Goal: Task Accomplishment & Management: Manage account settings

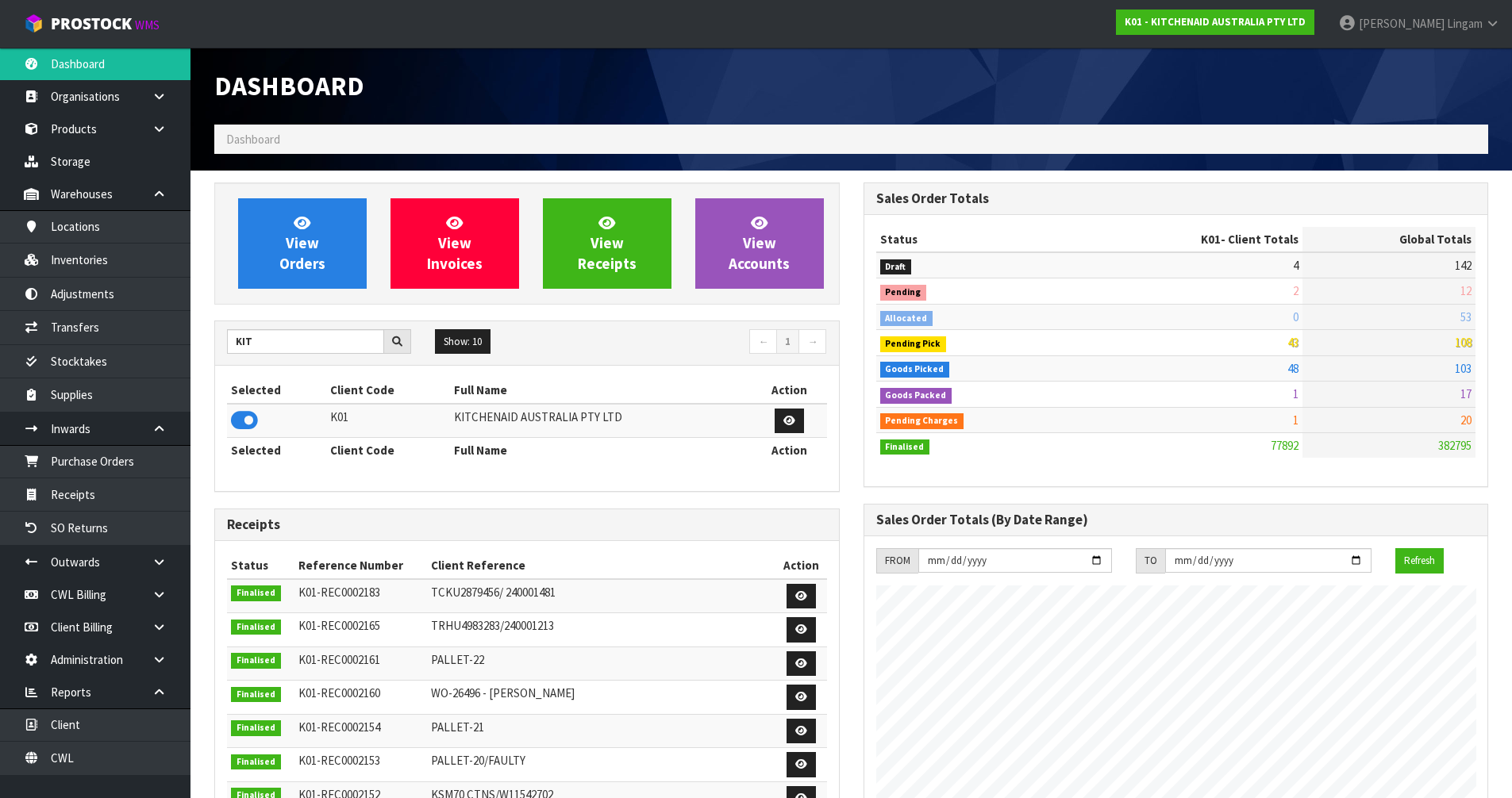
scroll to position [1202, 648]
drag, startPoint x: 284, startPoint y: 341, endPoint x: 209, endPoint y: 342, distance: 75.0
click at [209, 342] on div "View Orders View Invoices View Receipts View Accounts KIT Show: 10 5 10 25 50 ←…" at bounding box center [527, 664] width 649 height 963
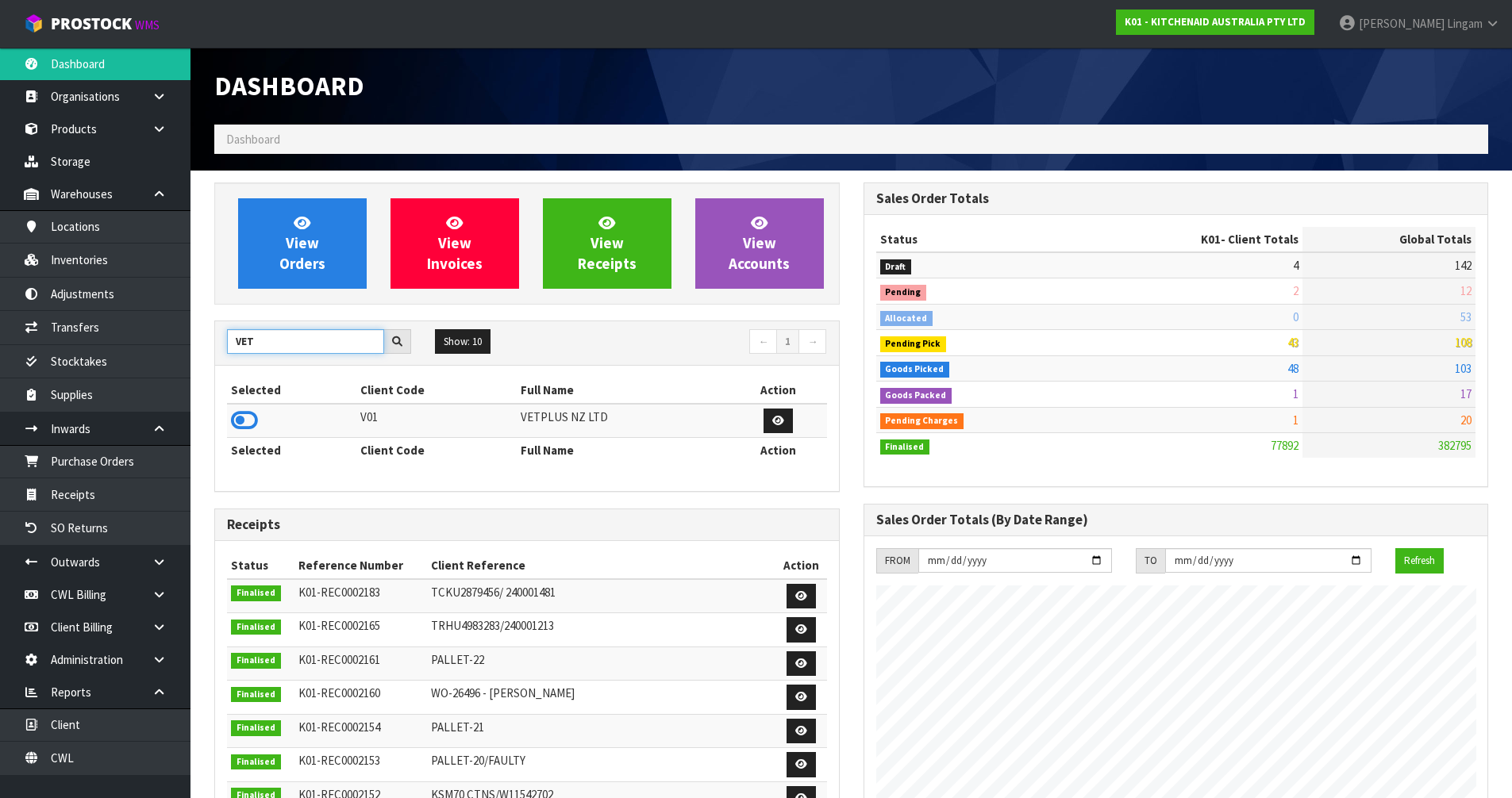
type input "VET"
click at [247, 420] on icon at bounding box center [244, 421] width 27 height 24
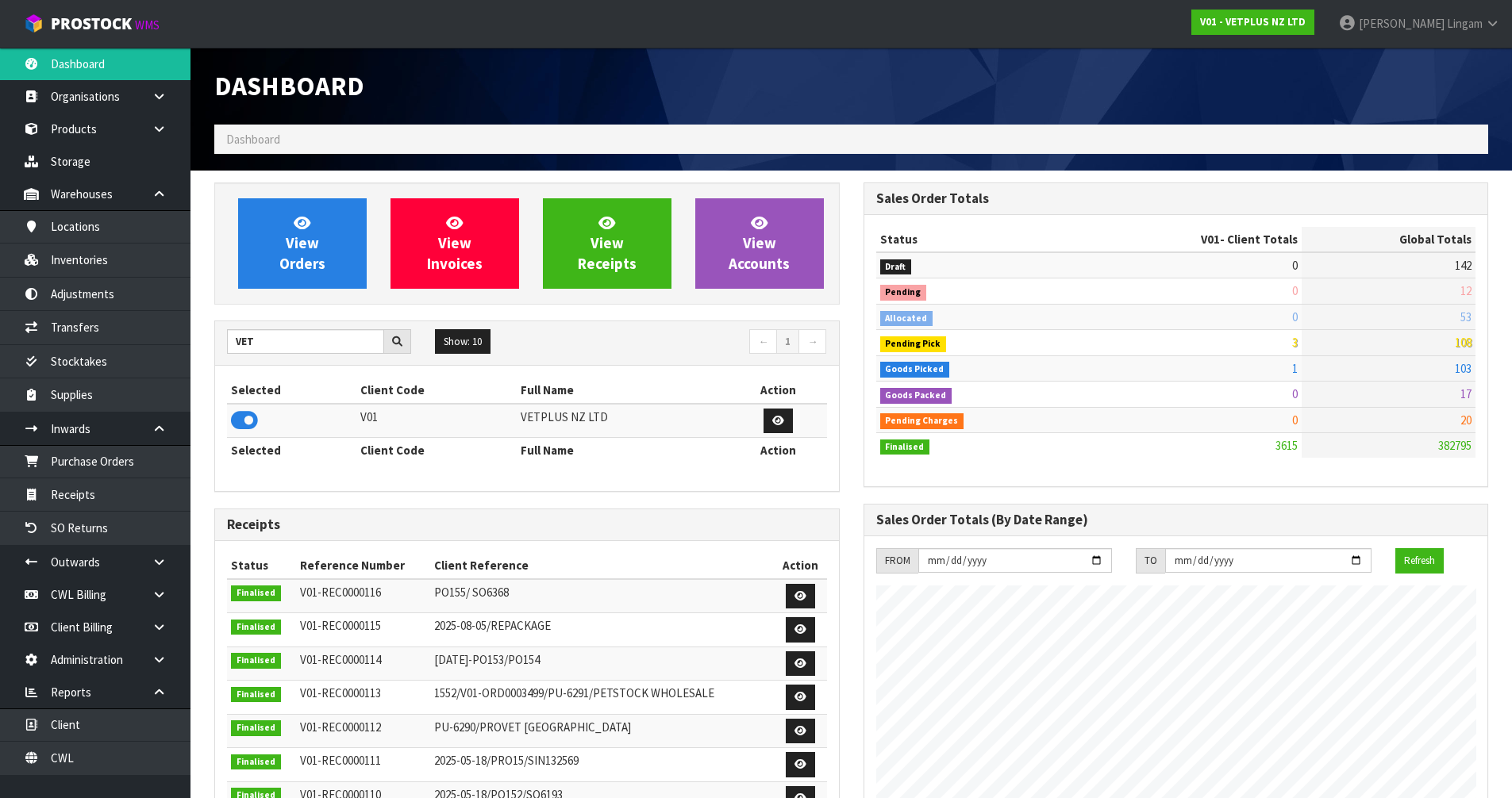
scroll to position [1150, 648]
click at [264, 255] on link "View Orders" at bounding box center [302, 243] width 128 height 90
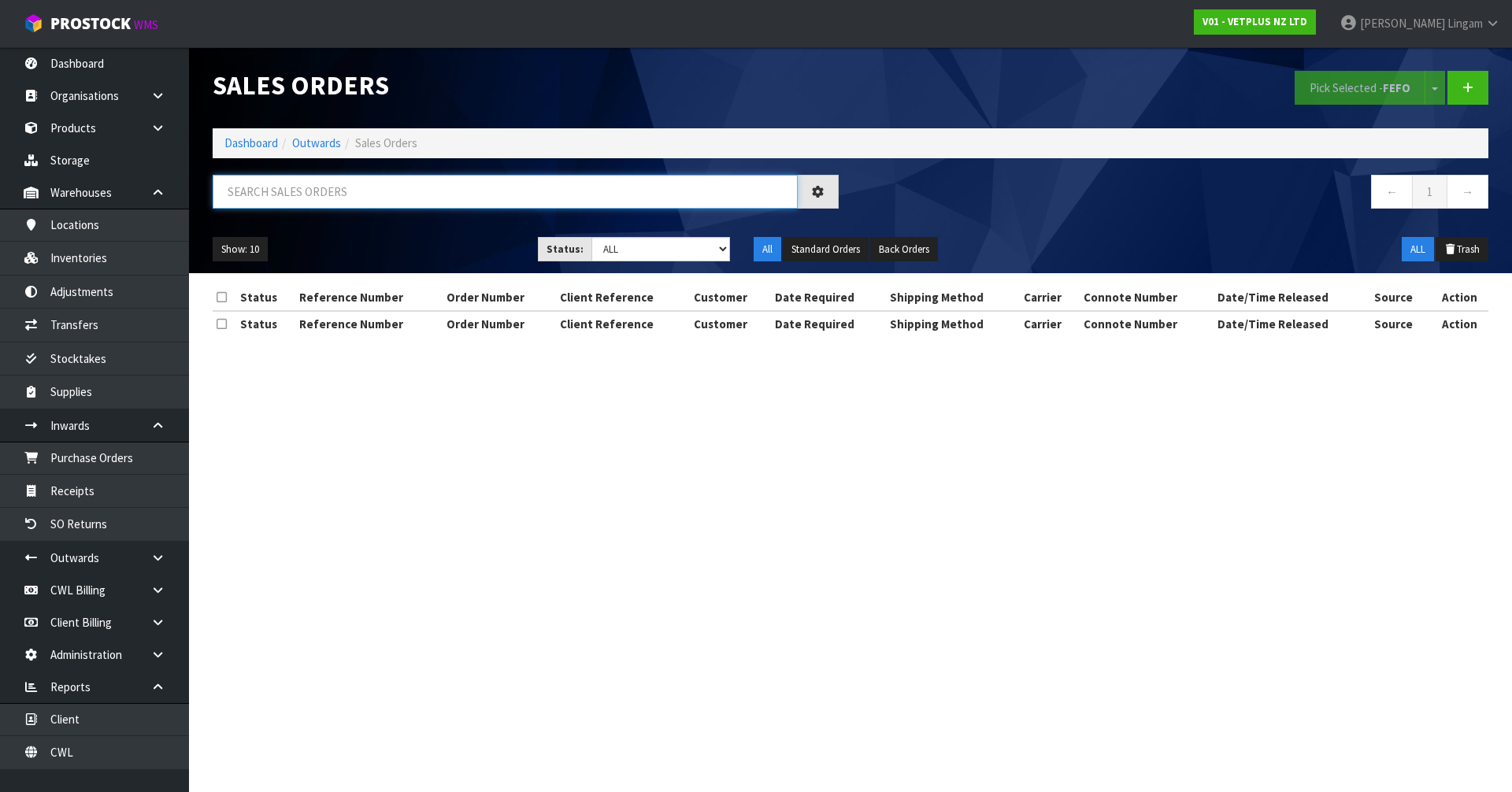
click at [394, 193] on input "text" at bounding box center [506, 192] width 585 height 34
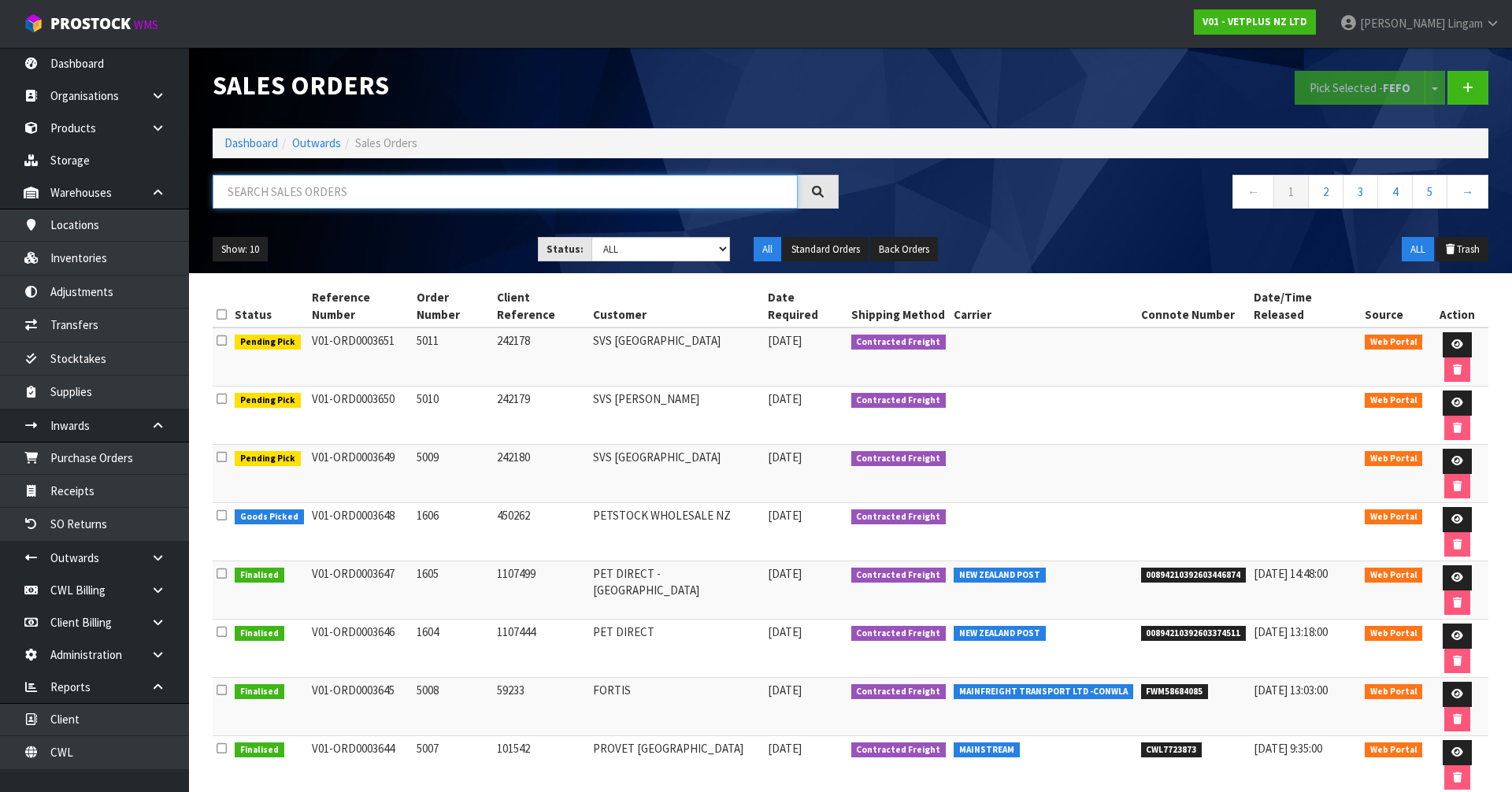
paste input "659635"
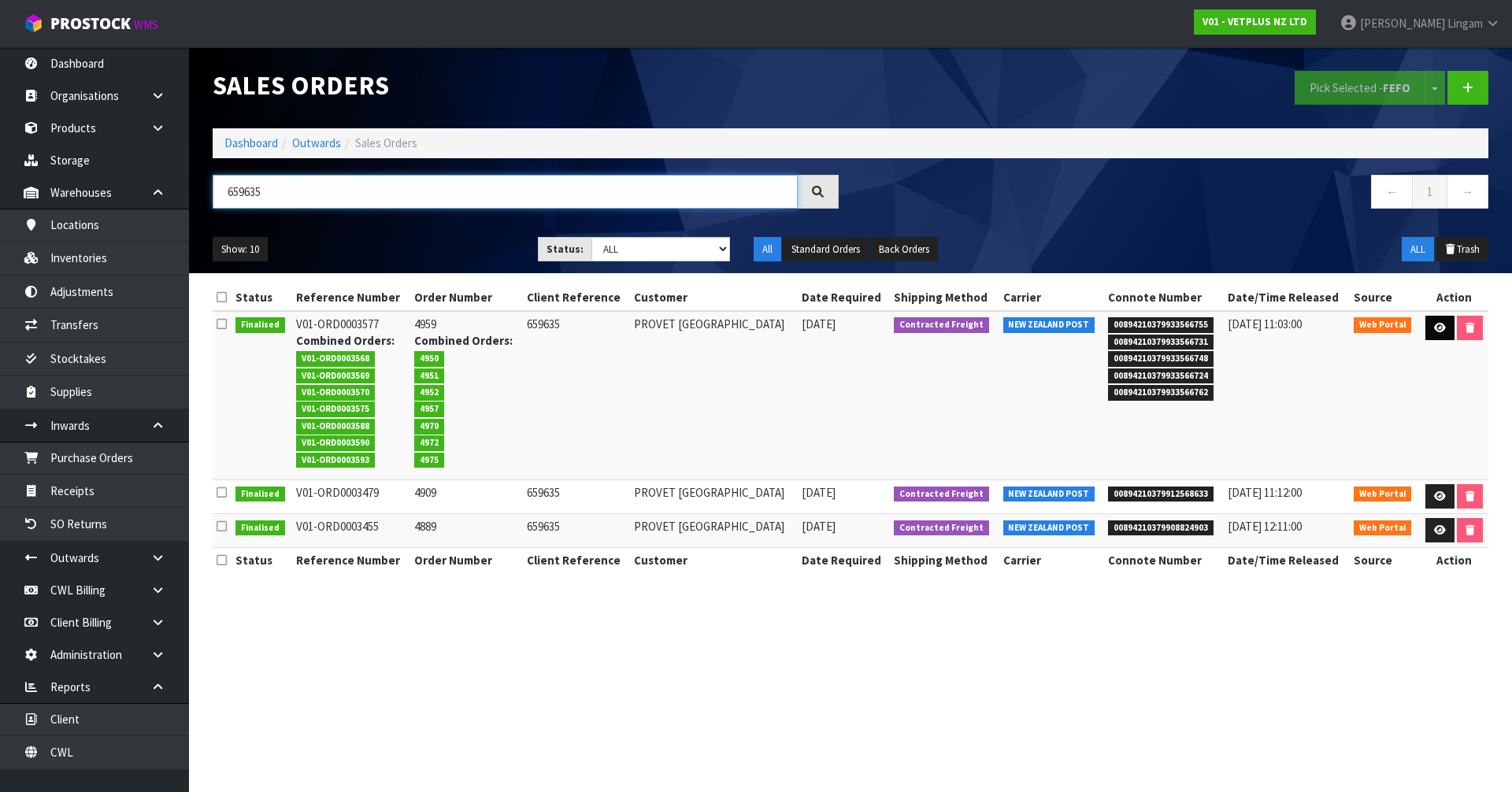
type input "659635"
click at [1434, 325] on icon at bounding box center [1440, 328] width 12 height 10
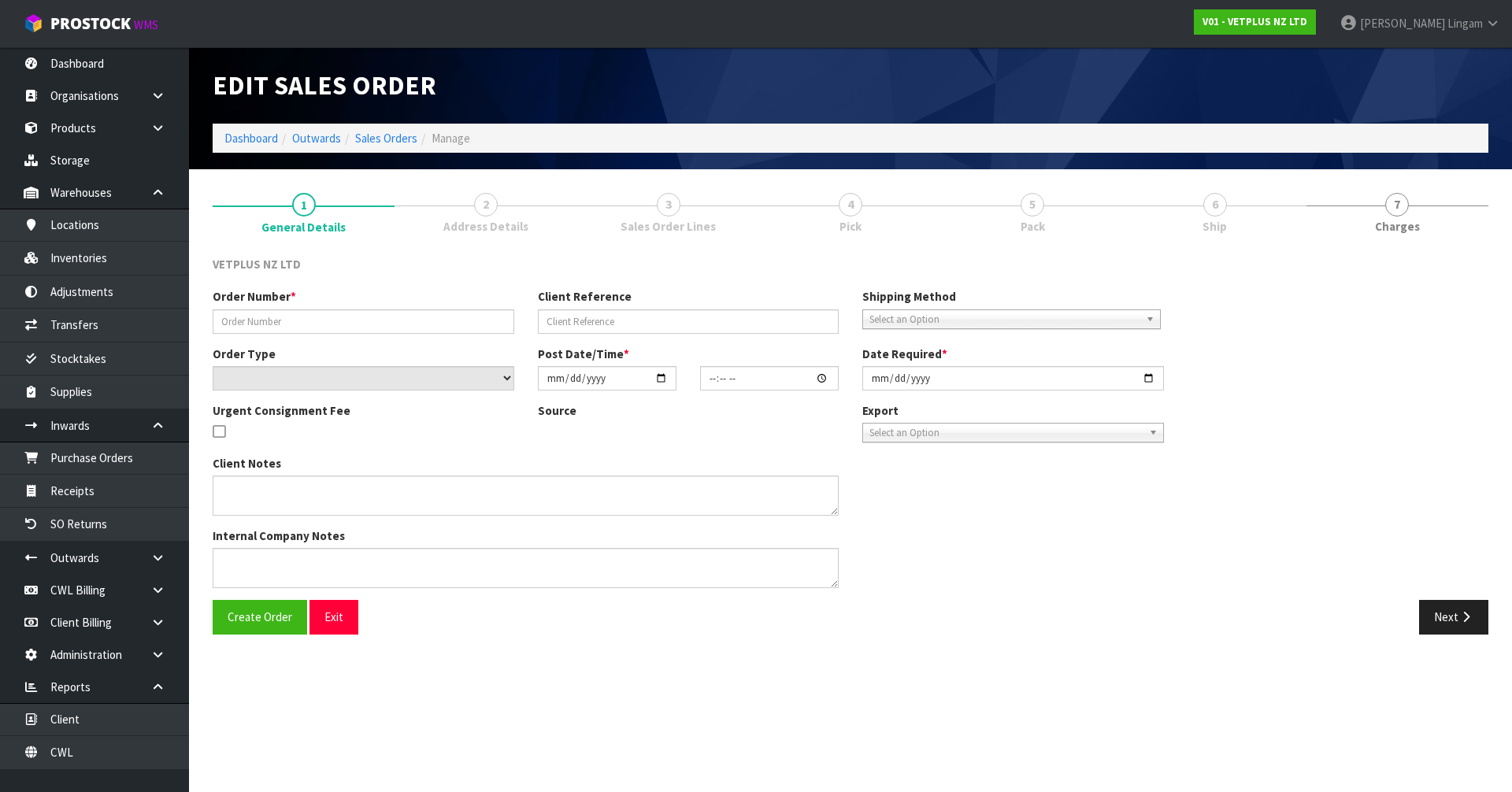
type input "4959"
type input "659635"
select select "number:0"
type input "2025-07-23"
type input "15:19:00.000"
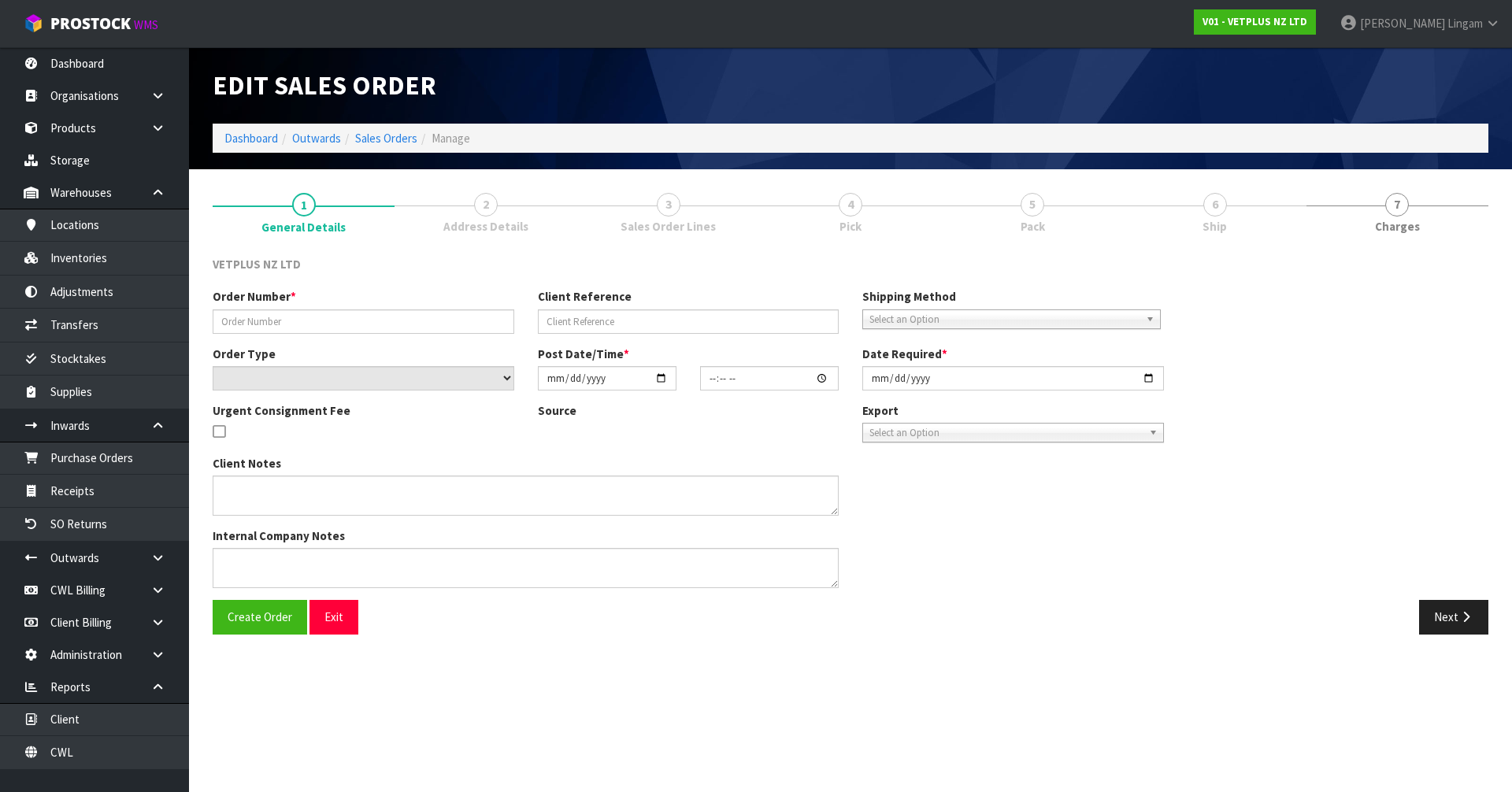
type input "2025-07-24"
type textarea "BACK ORDER FROM INV 4889"
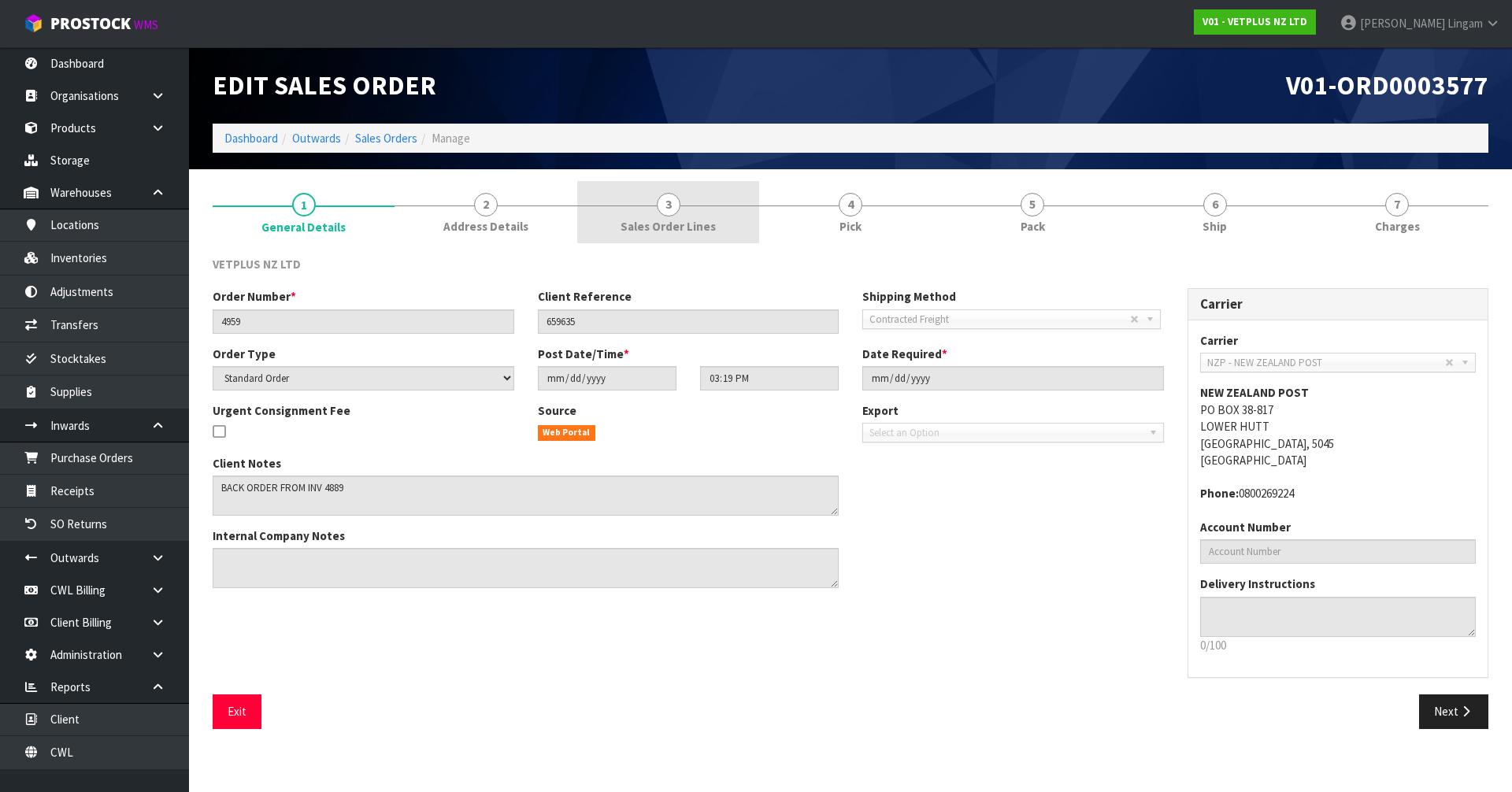
click at [732, 223] on link "3 Sales Order Lines" at bounding box center [668, 212] width 182 height 62
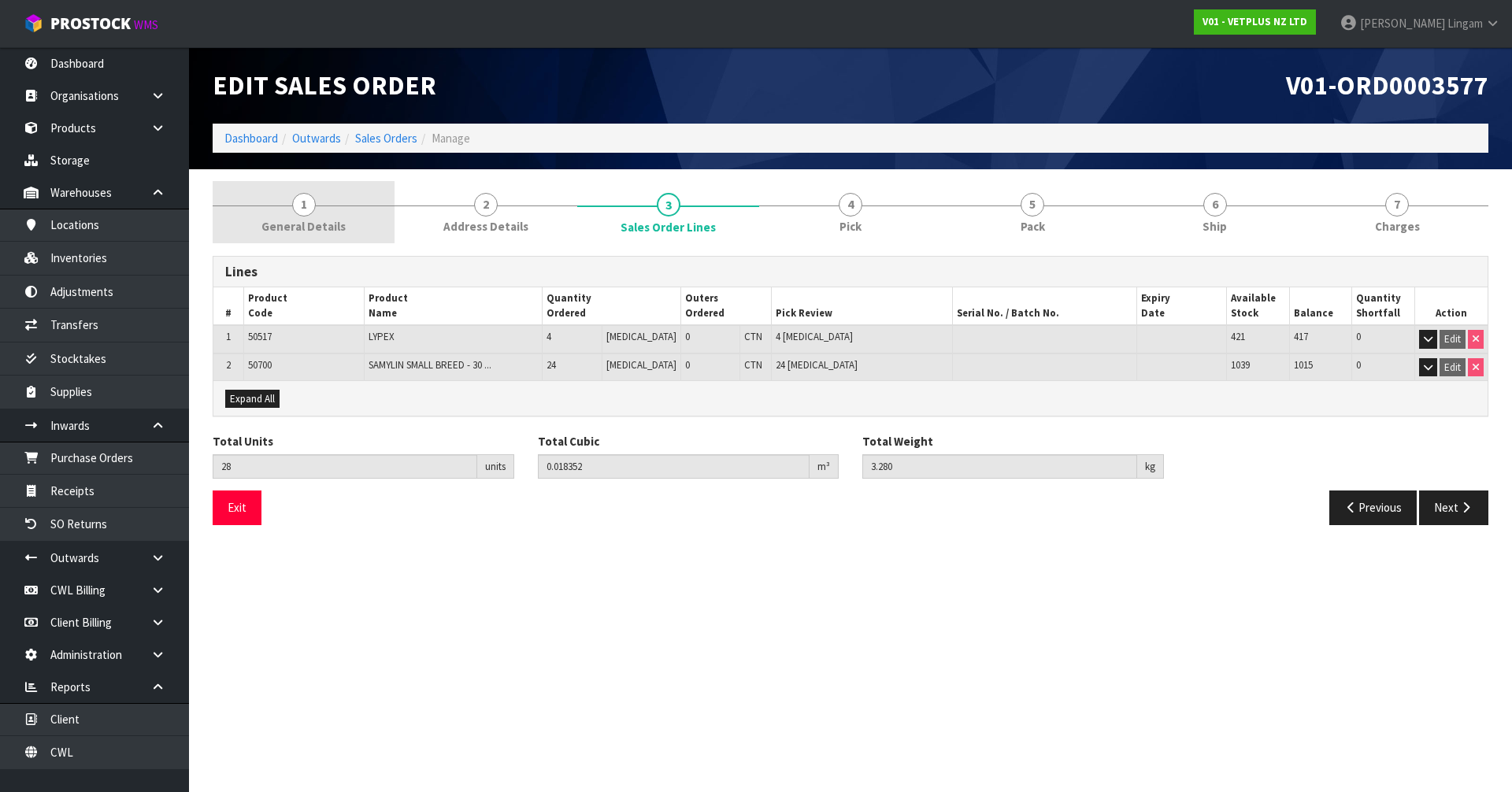
click at [382, 216] on link "1 General Details" at bounding box center [304, 212] width 182 height 62
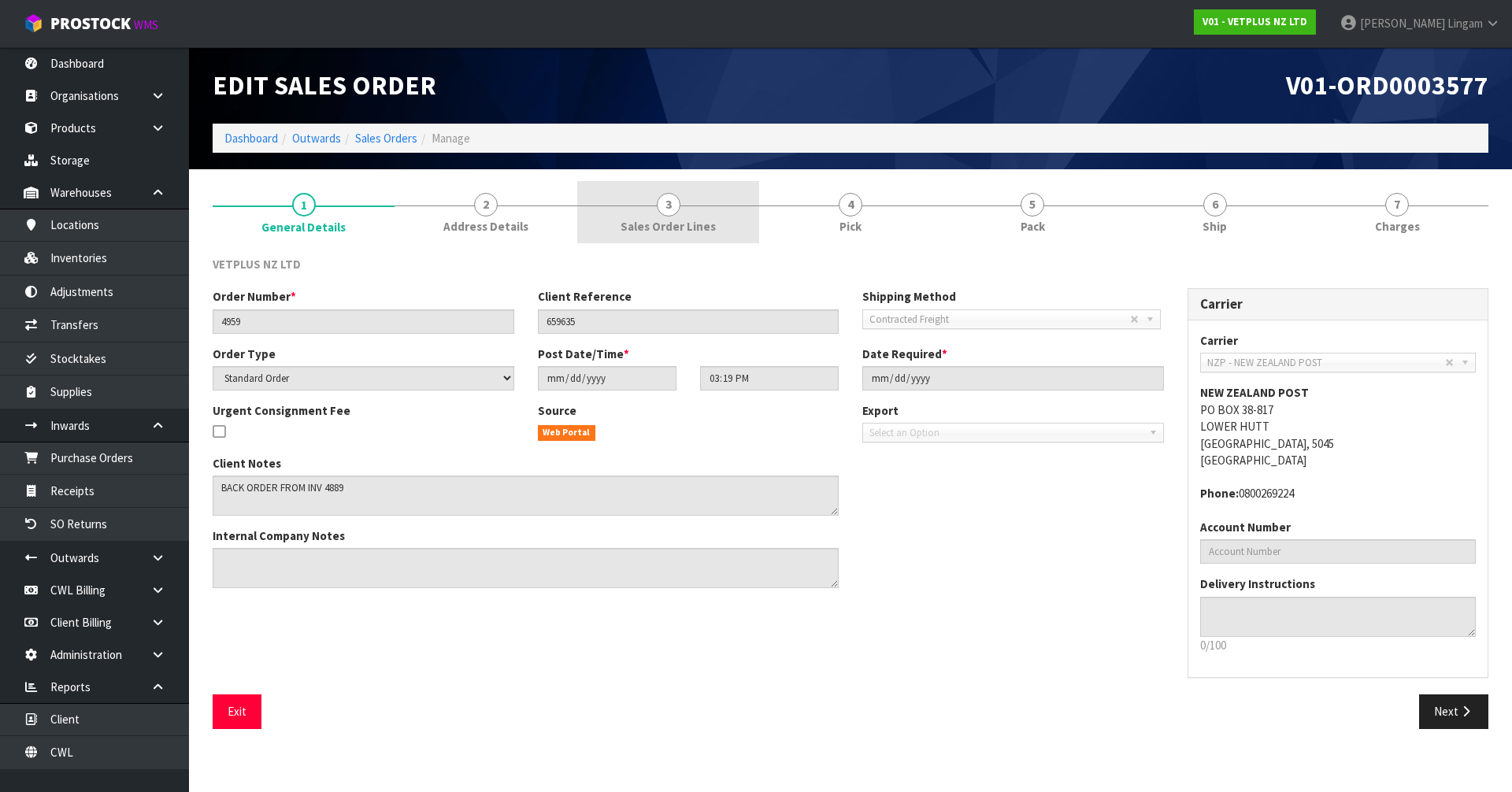
click at [676, 214] on span "3" at bounding box center [669, 205] width 24 height 24
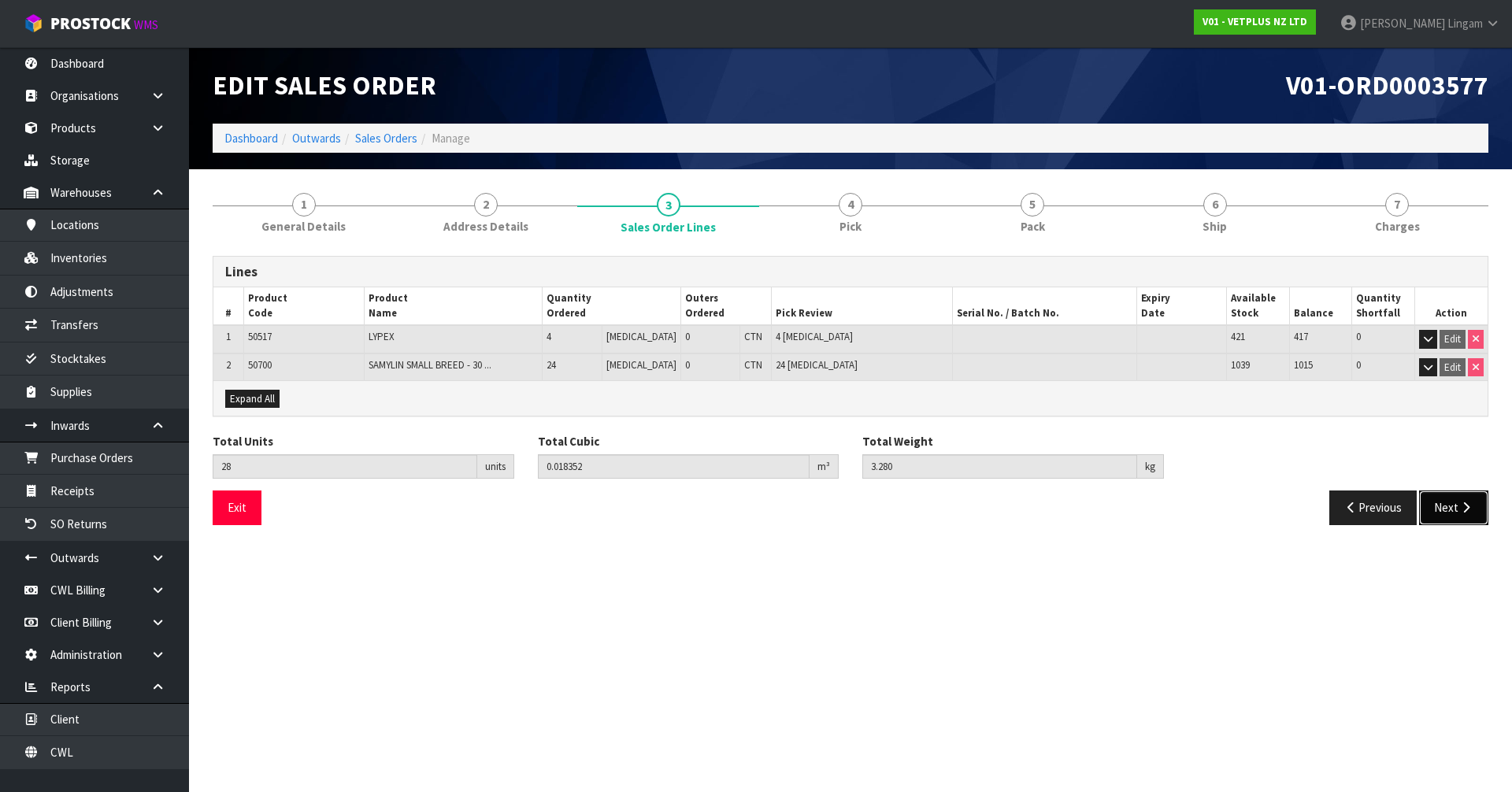
click at [1440, 511] on button "Next" at bounding box center [1454, 507] width 69 height 34
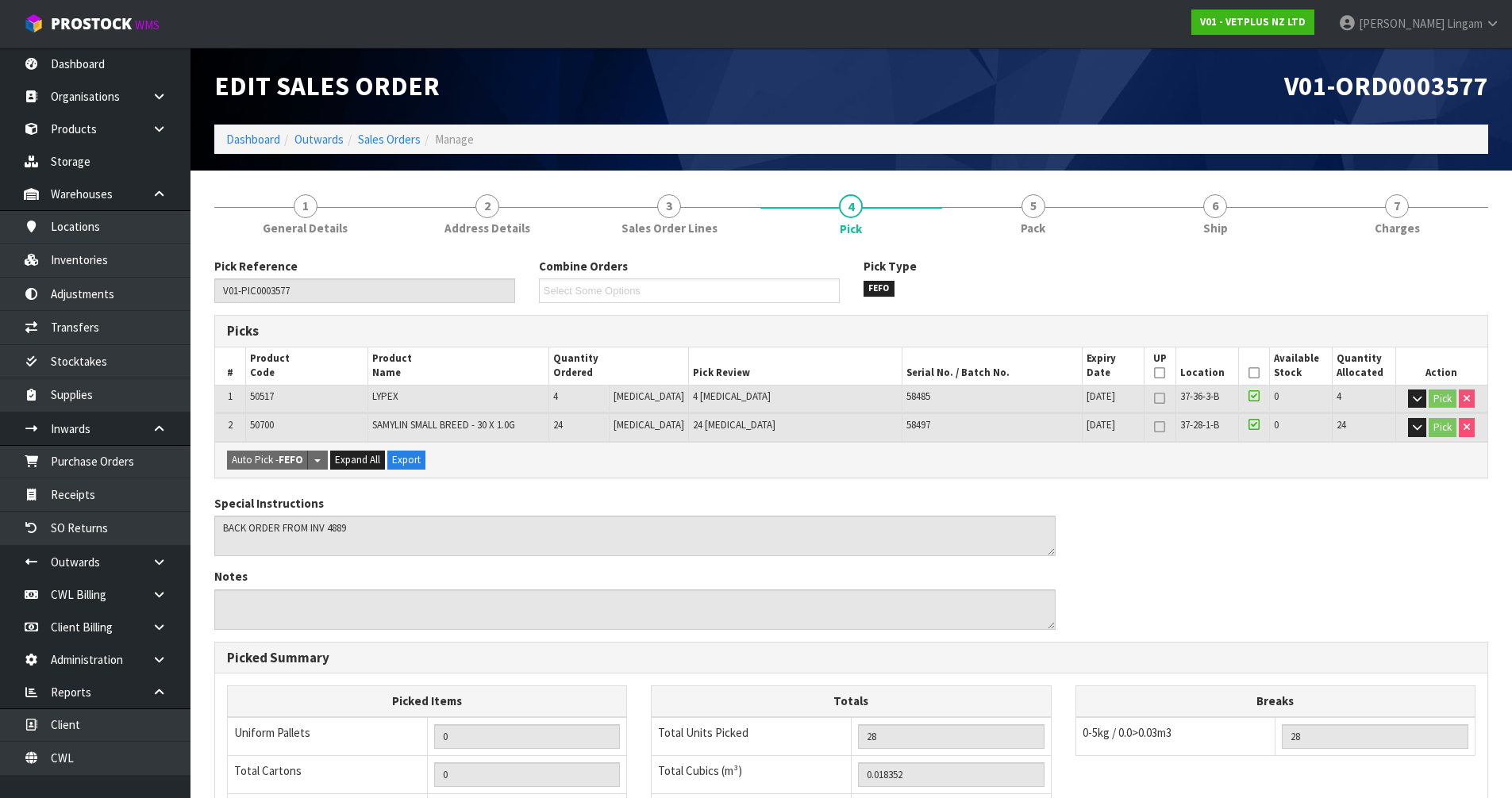
click at [262, 421] on span "50700" at bounding box center [262, 425] width 24 height 14
copy span "50700"
click at [94, 261] on link "Inventories" at bounding box center [95, 260] width 191 height 33
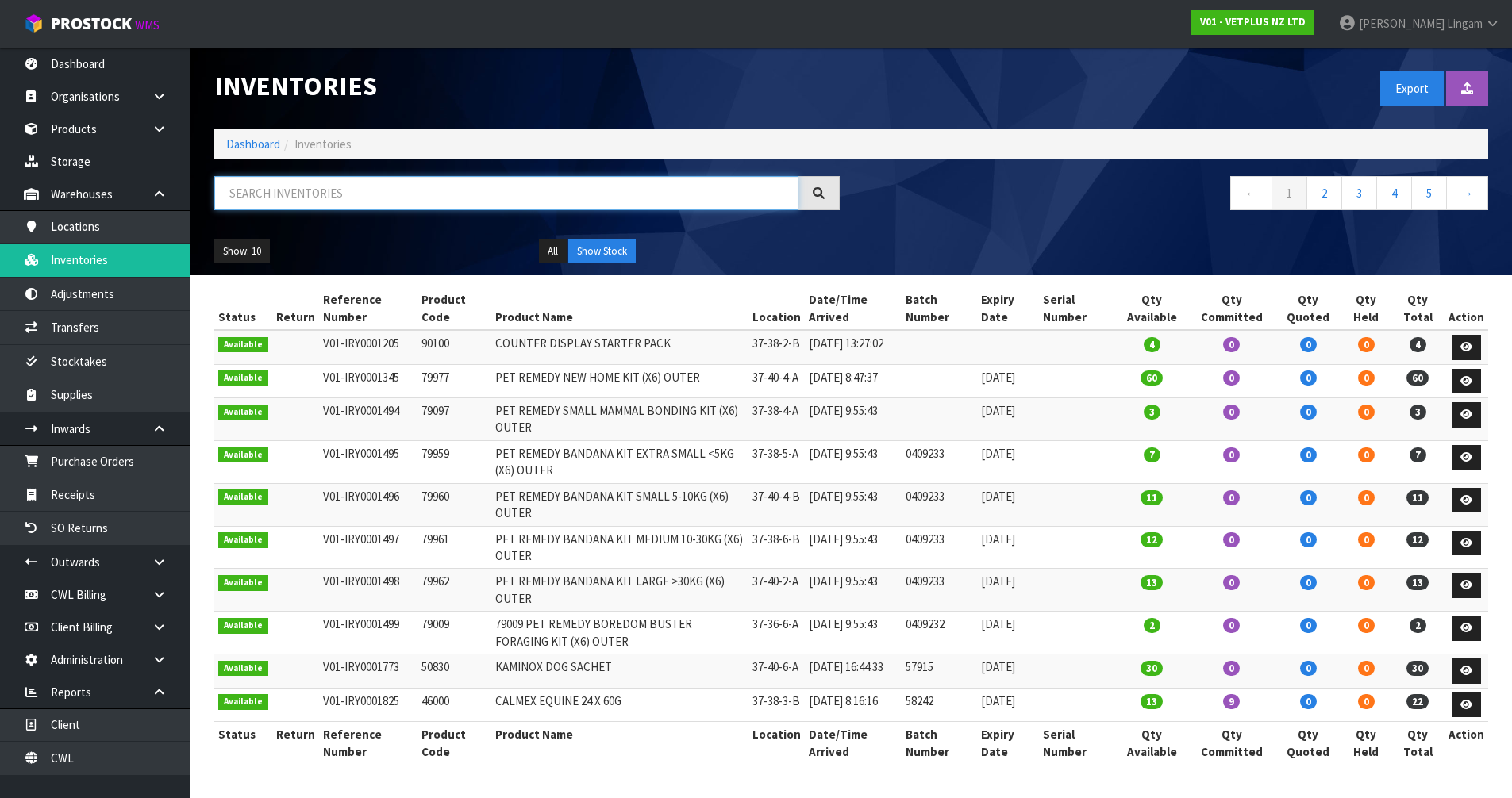
click at [439, 192] on input "text" at bounding box center [506, 193] width 584 height 34
paste input "50700"
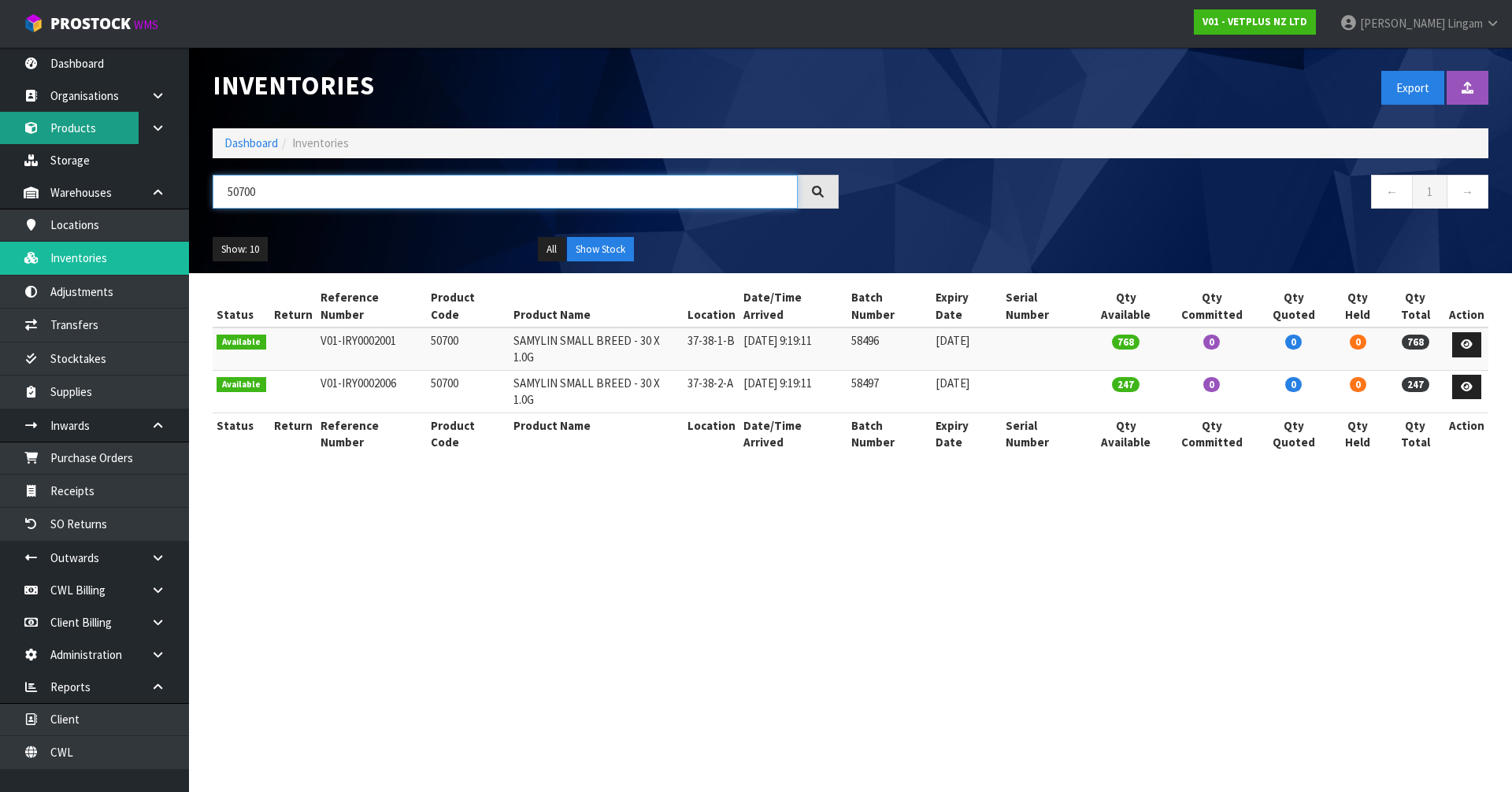
type input "50700"
click at [252, 144] on link "Dashboard" at bounding box center [251, 142] width 54 height 15
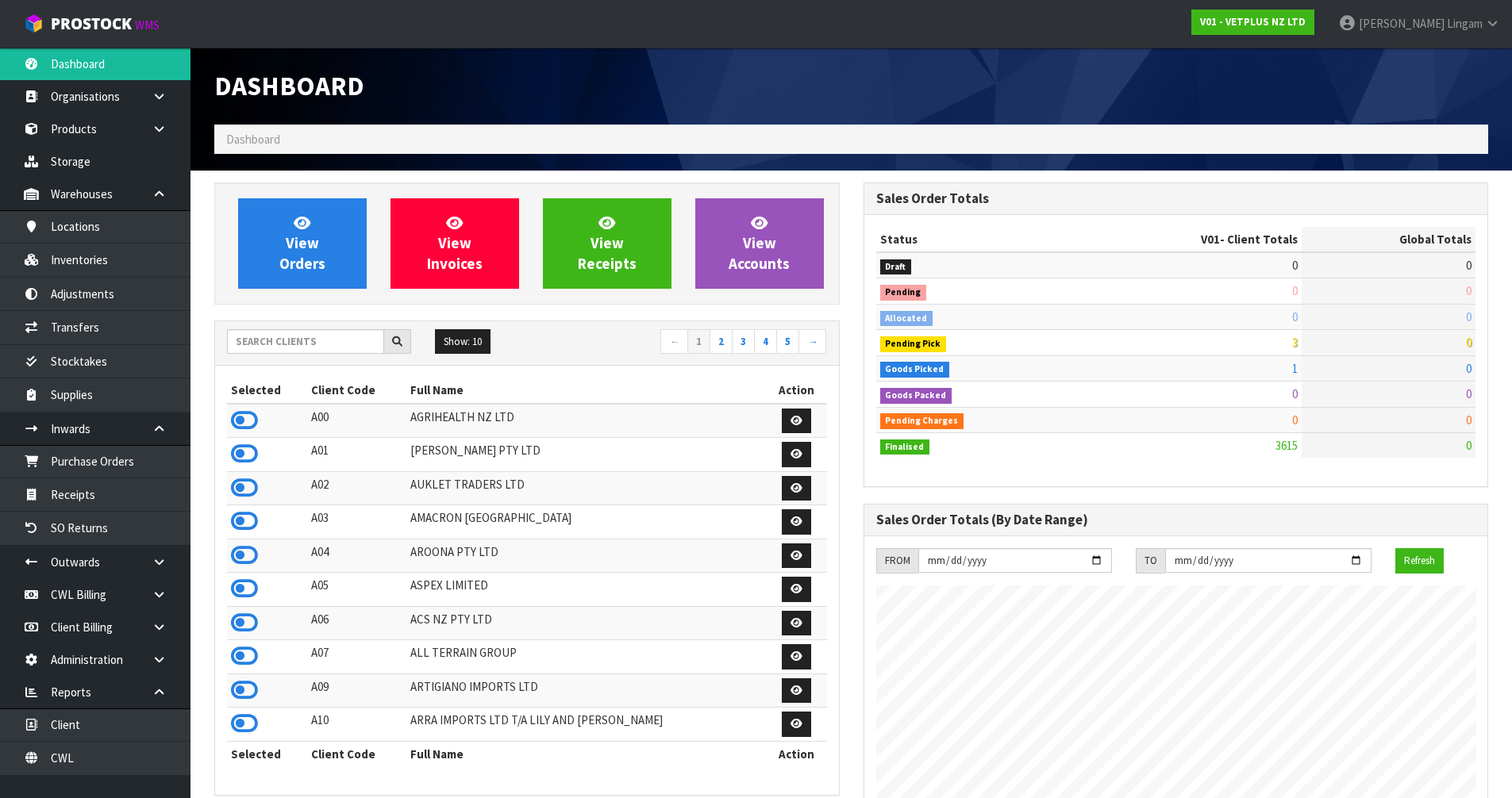
scroll to position [1150, 648]
click at [327, 343] on input "text" at bounding box center [305, 341] width 157 height 25
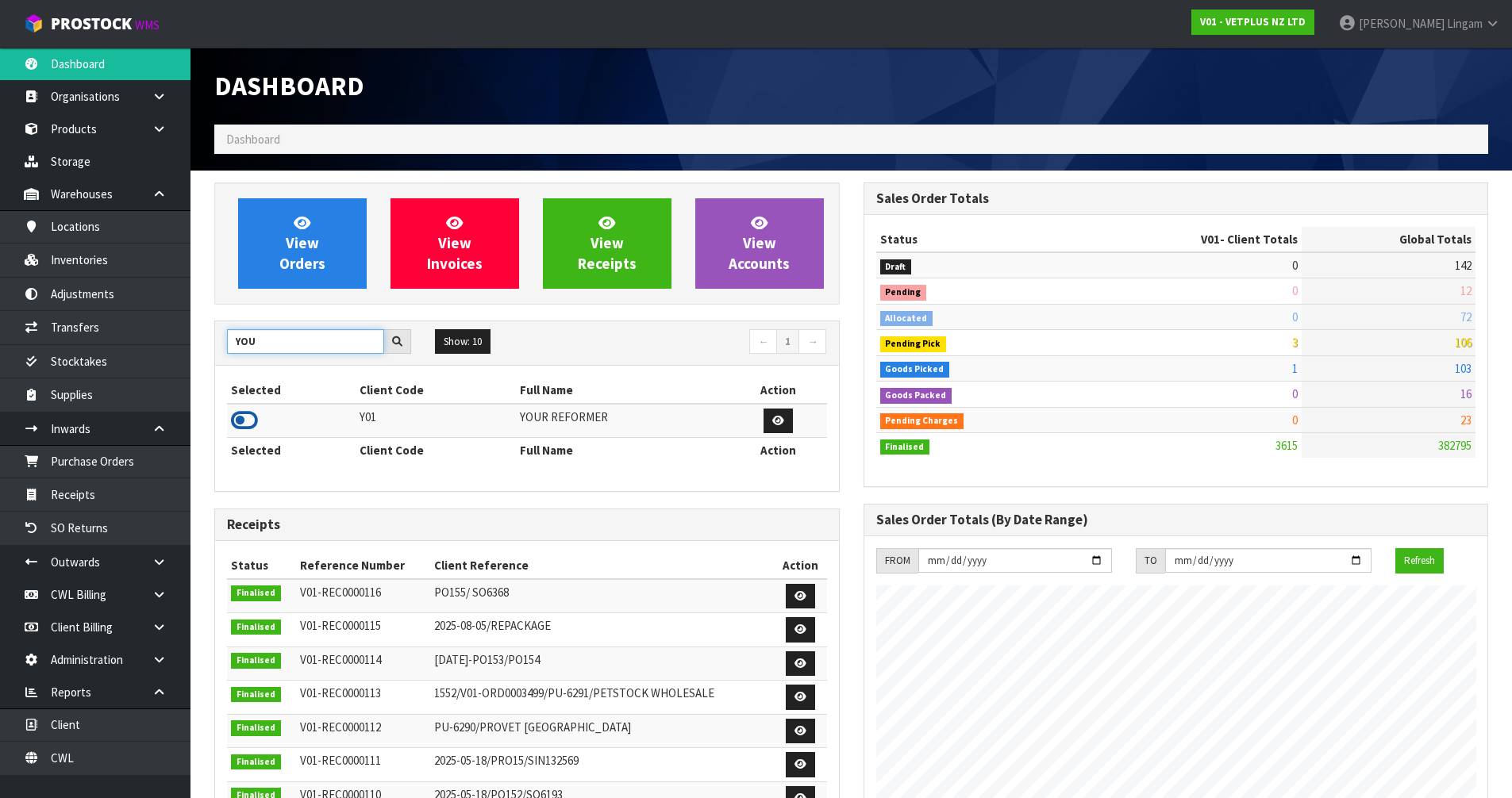
type input "YOU"
click at [243, 415] on icon at bounding box center [244, 421] width 27 height 24
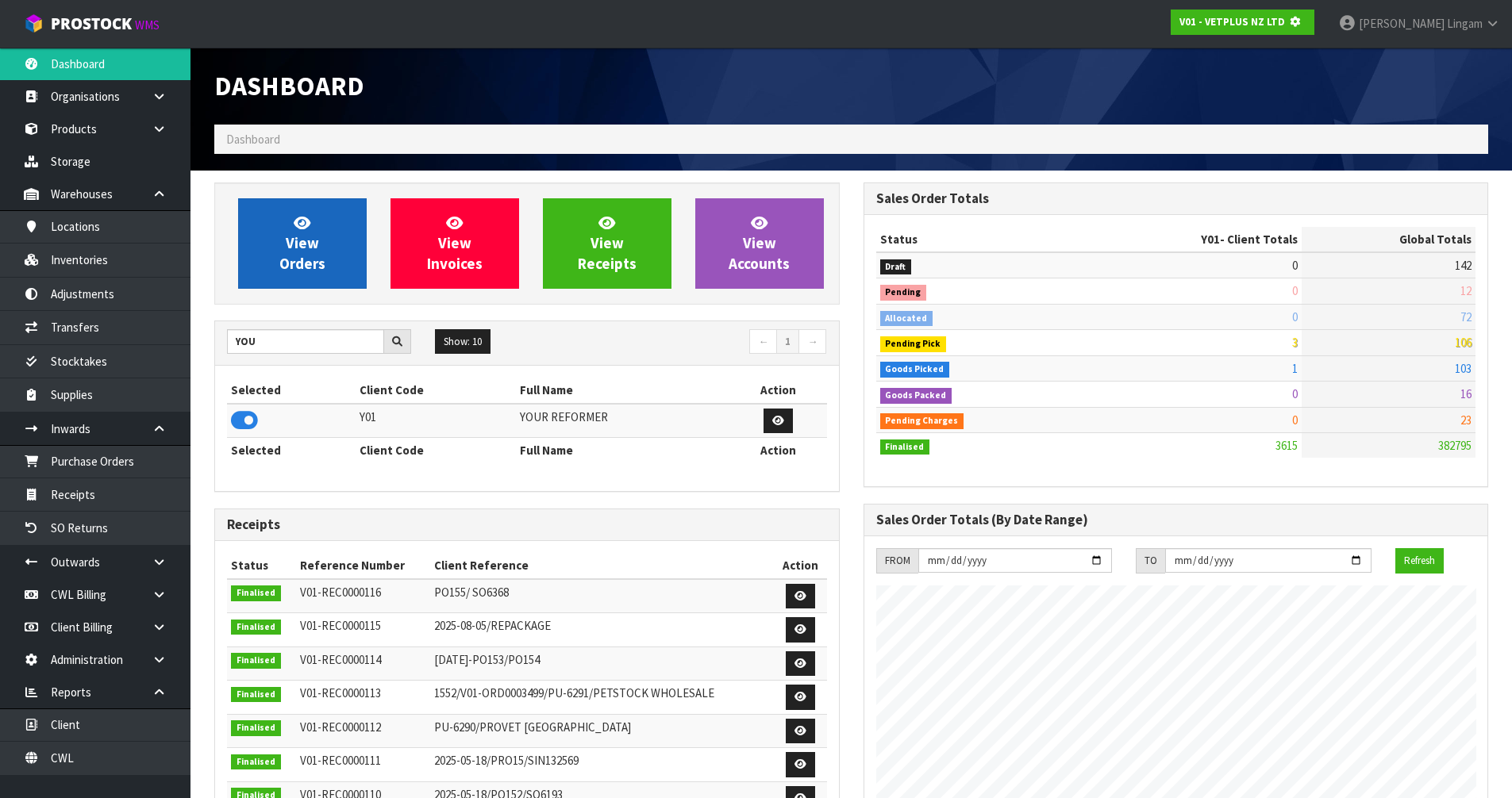
scroll to position [792266, 792844]
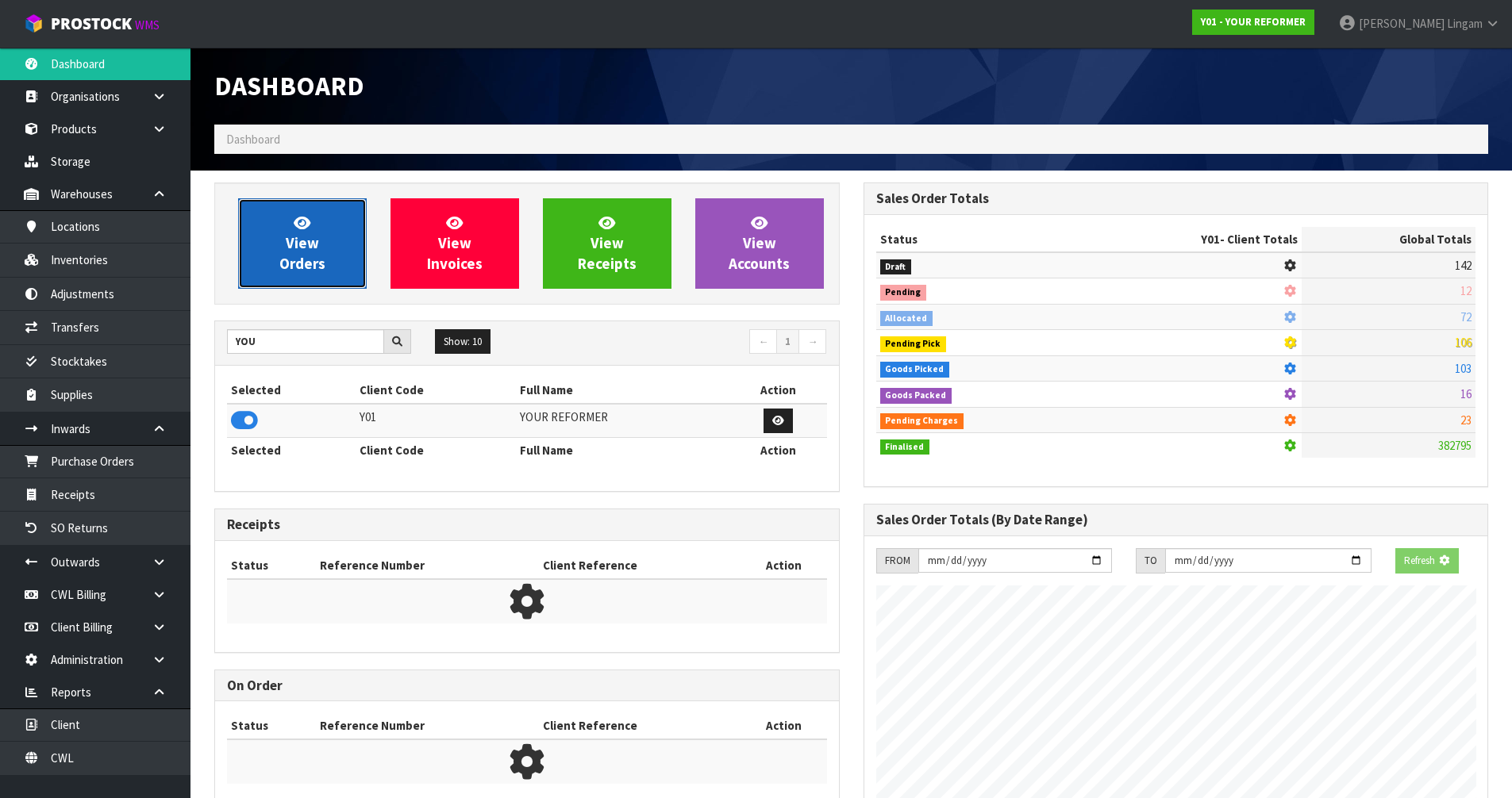
click at [334, 254] on link "View Orders" at bounding box center [302, 243] width 128 height 90
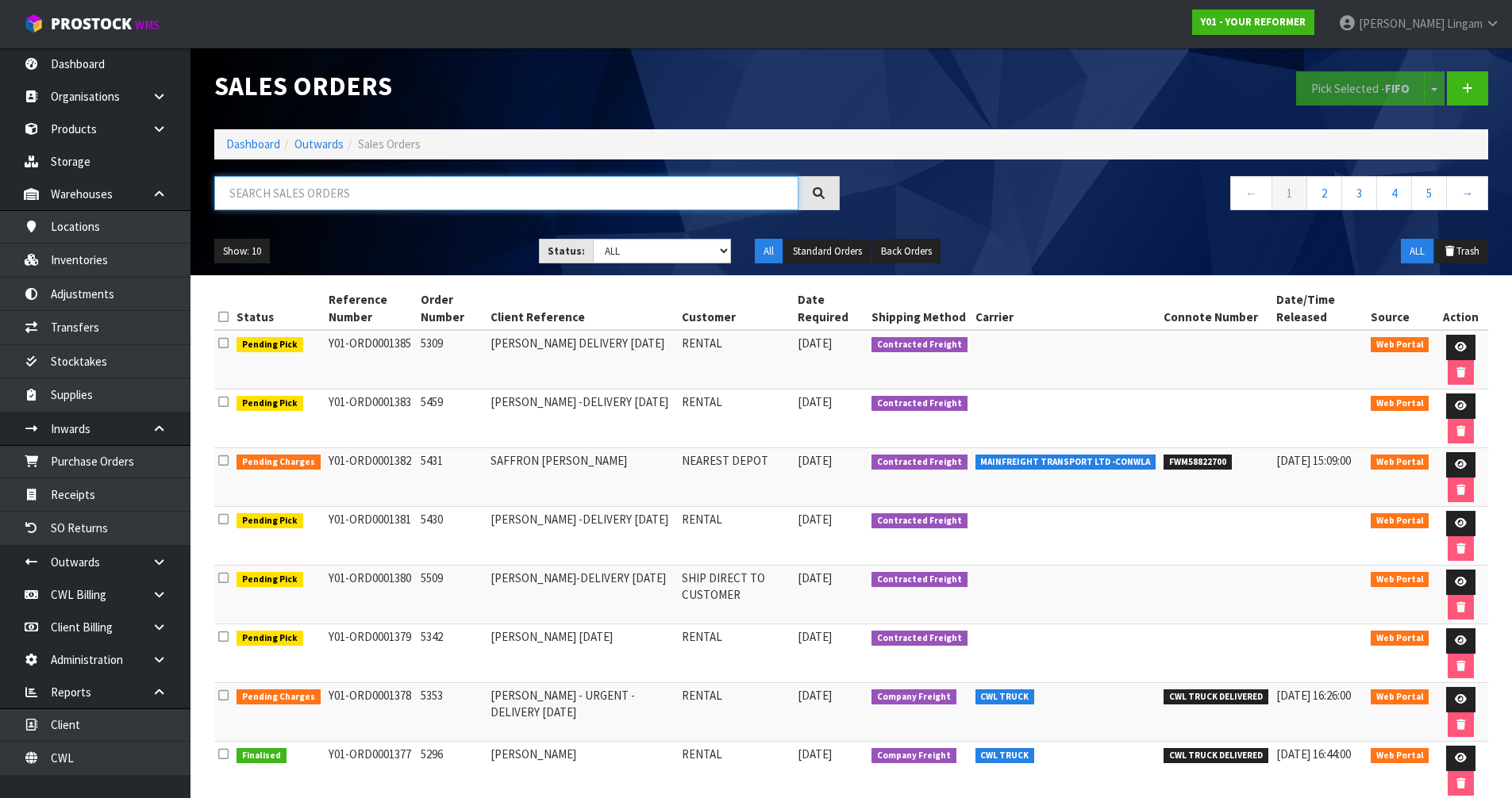
click at [423, 195] on input "text" at bounding box center [506, 193] width 584 height 34
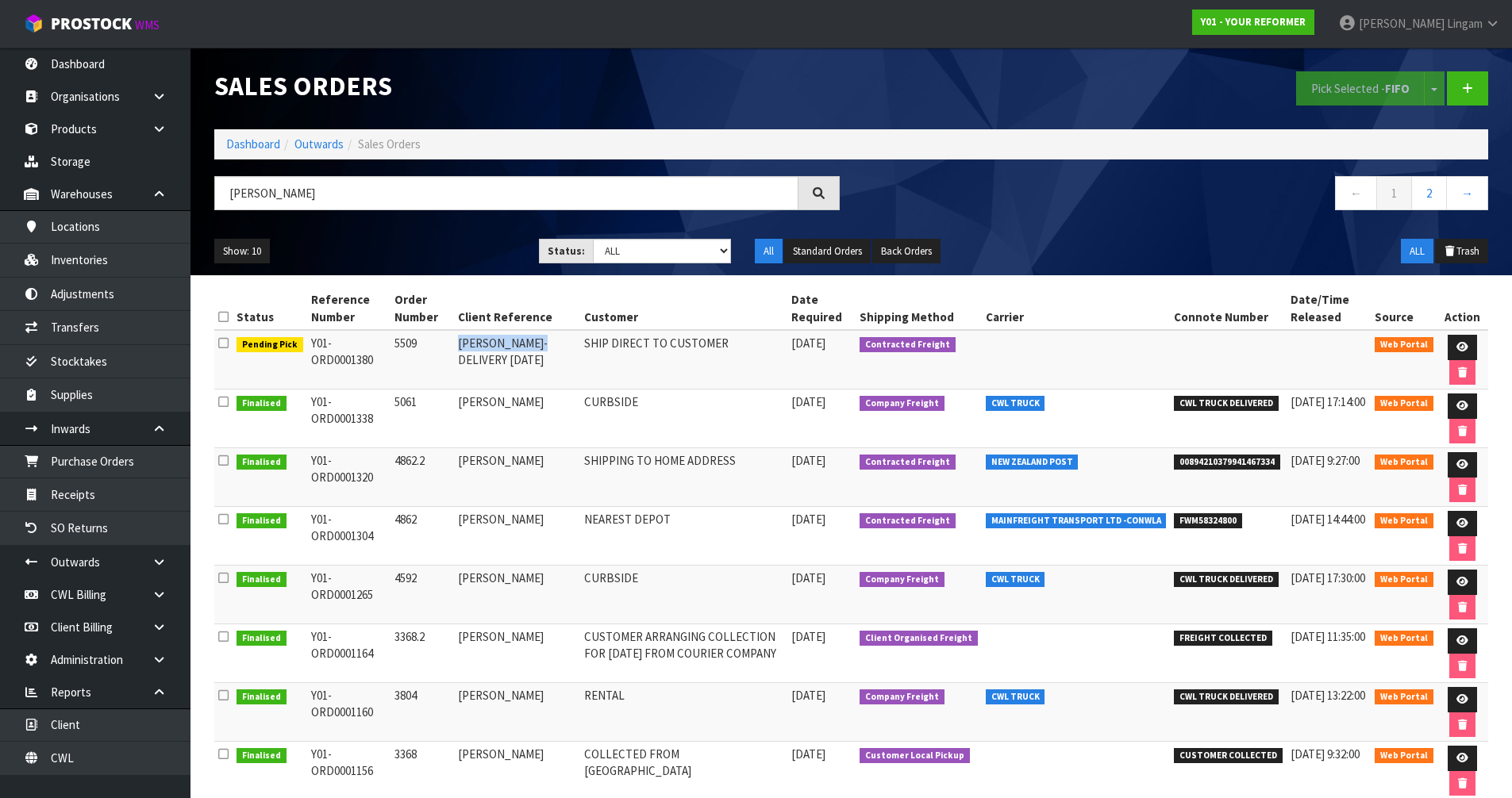
drag, startPoint x: 458, startPoint y: 345, endPoint x: 541, endPoint y: 345, distance: 83.0
click at [541, 345] on td "[PERSON_NAME]-DELIVERY [DATE]" at bounding box center [517, 359] width 126 height 59
copy td "JENNIFER WEBBY"
drag, startPoint x: 325, startPoint y: 189, endPoint x: 224, endPoint y: 194, distance: 101.1
click at [224, 194] on input "JENNIFER" at bounding box center [506, 193] width 584 height 34
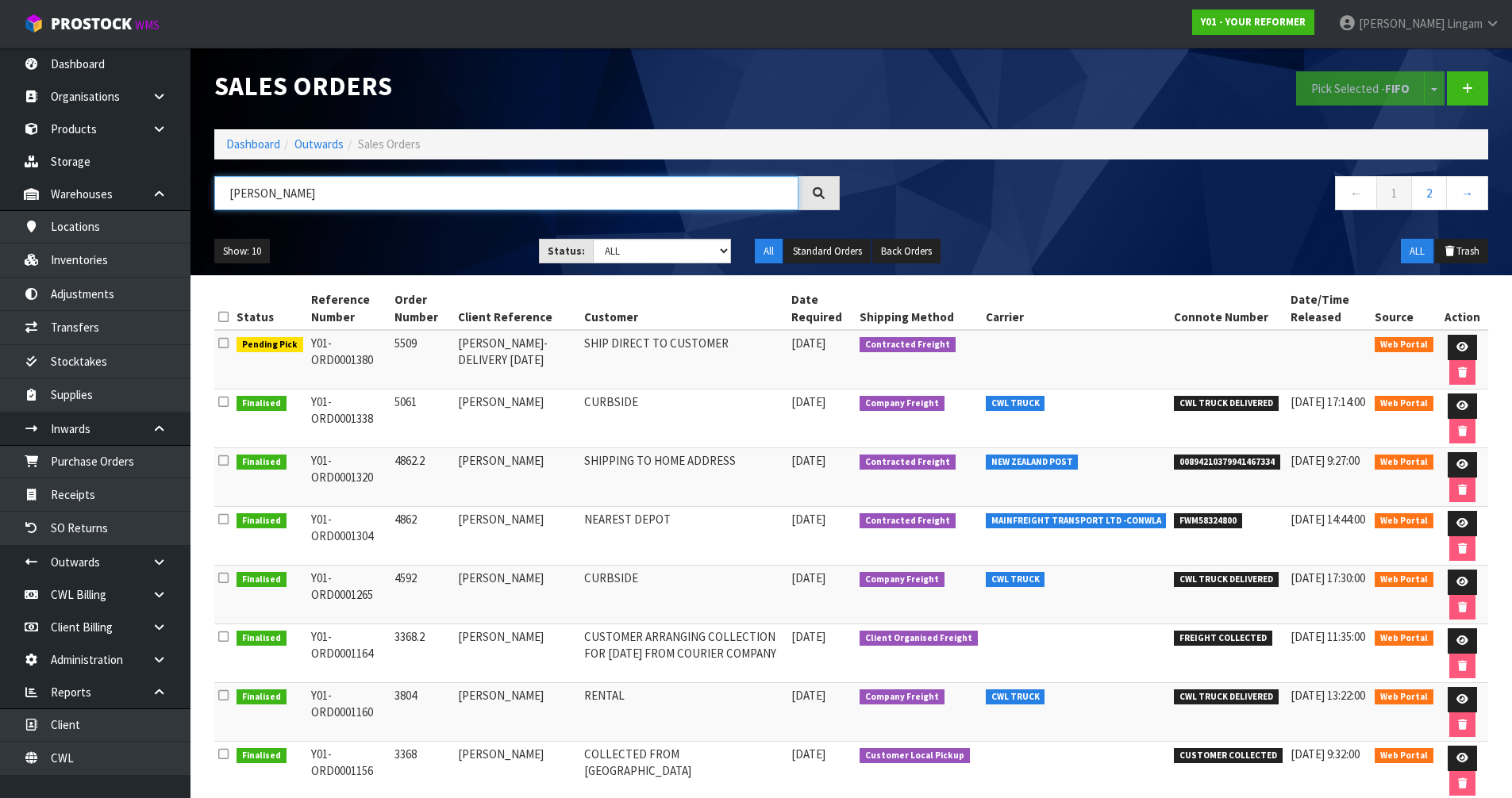
paste input "WEBBY"
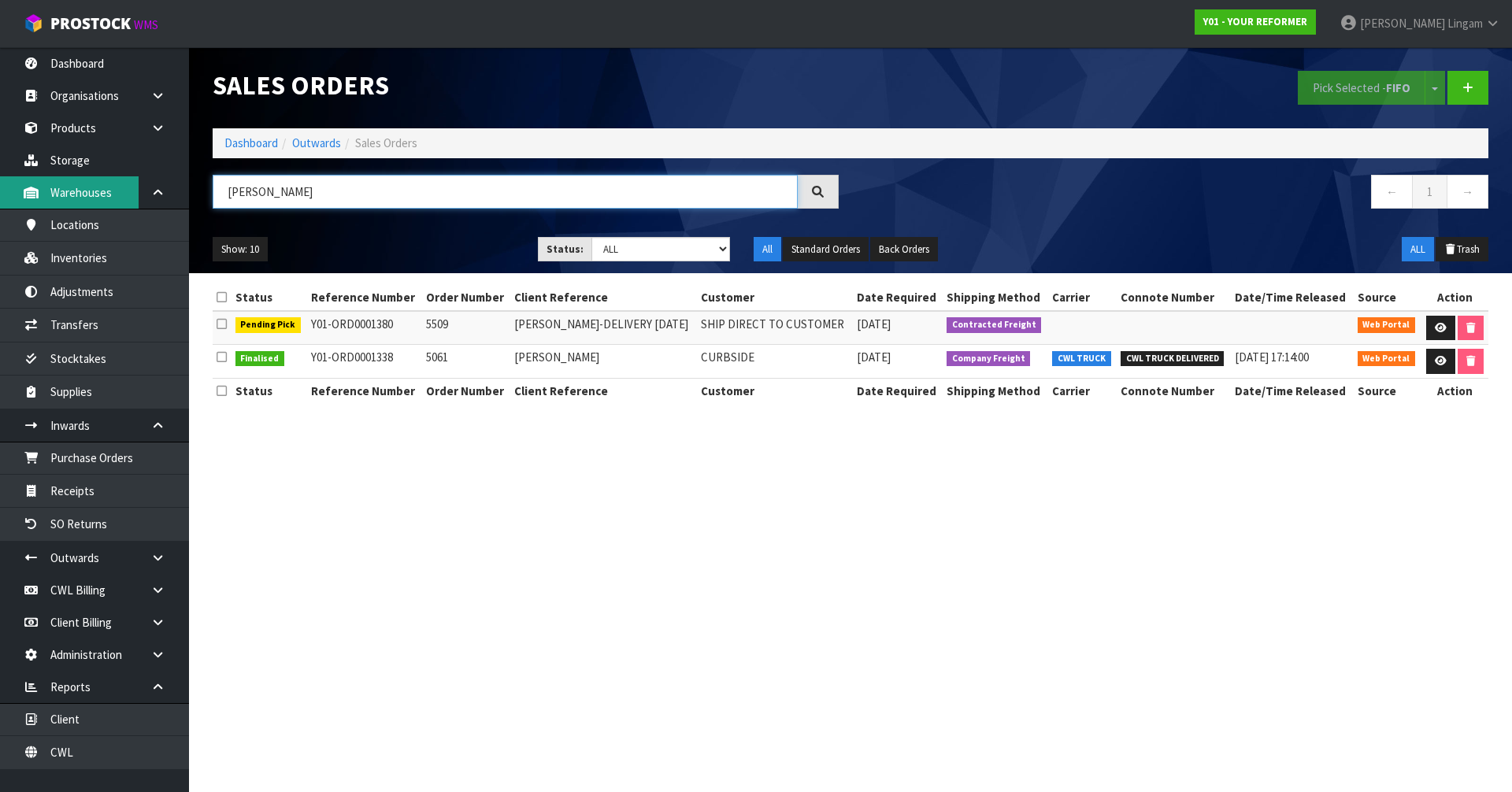
type input "JENNIFER WEBBY"
click at [929, 508] on section "Sales Orders Pick Selected - FIFO Split button! FIFO - First In First Out FEFO …" at bounding box center [756, 396] width 1512 height 792
click at [1435, 360] on icon at bounding box center [1441, 361] width 12 height 10
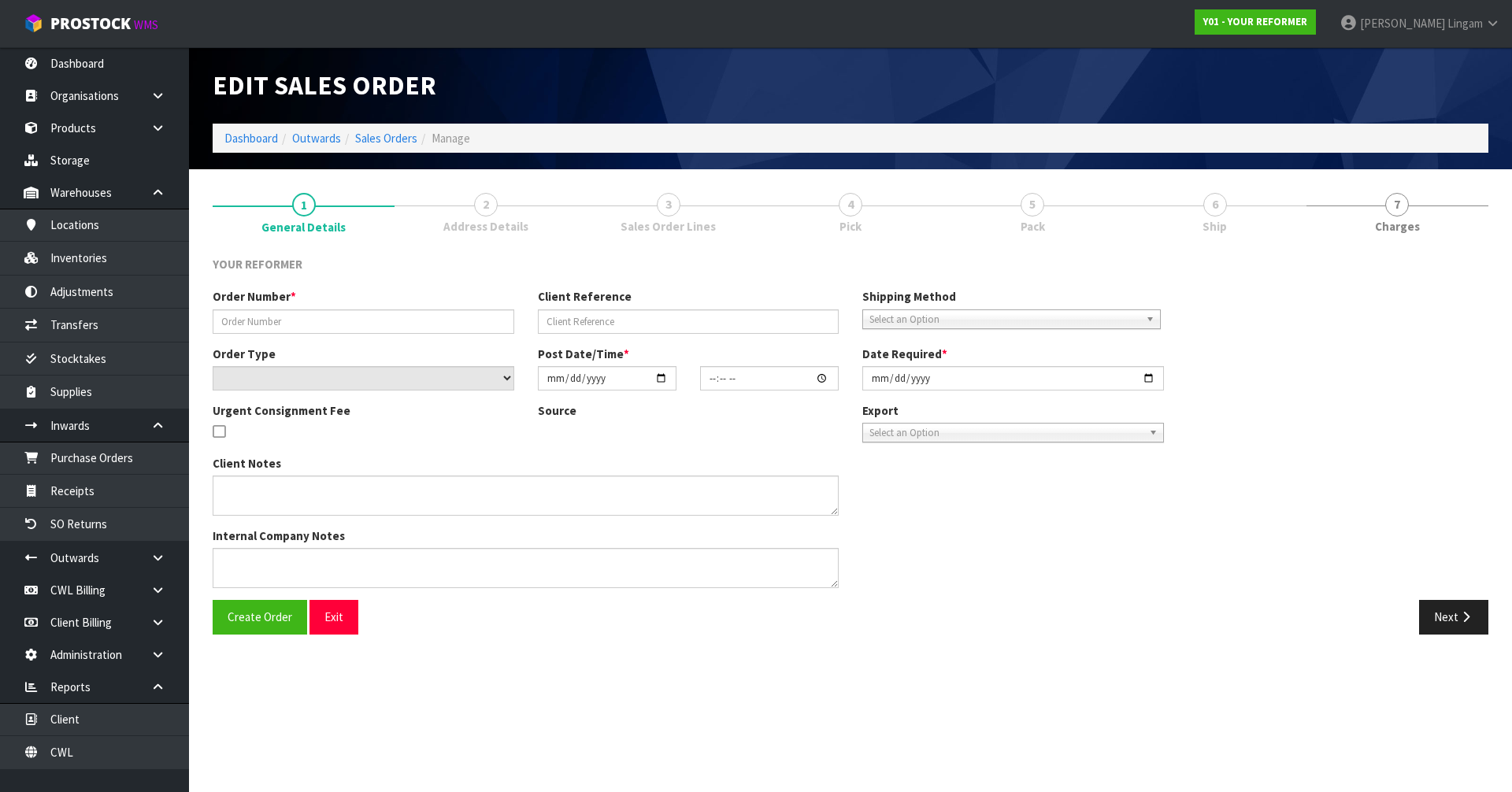
type input "5061"
type input "JENNIFER WEBBY"
select select "number:0"
type input "2025-08-27"
type input "12:55:00.000"
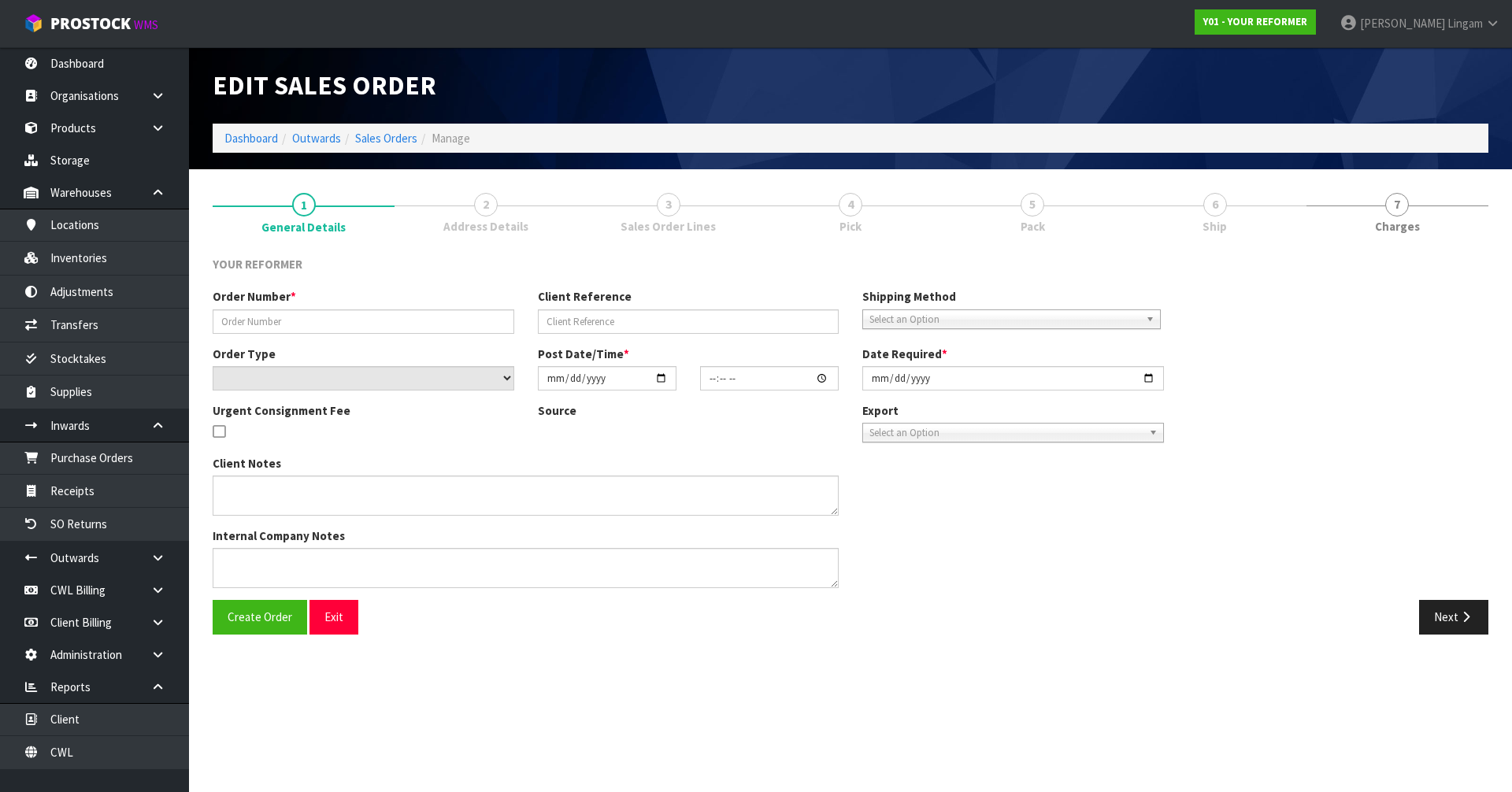
type input "2025-08-28"
type textarea "JENNIFER WEBBY 61 KITENUI AVENUE, MOUNT ALBERT AUK AUCKLAND 1025 NEW ZEALAND +6…"
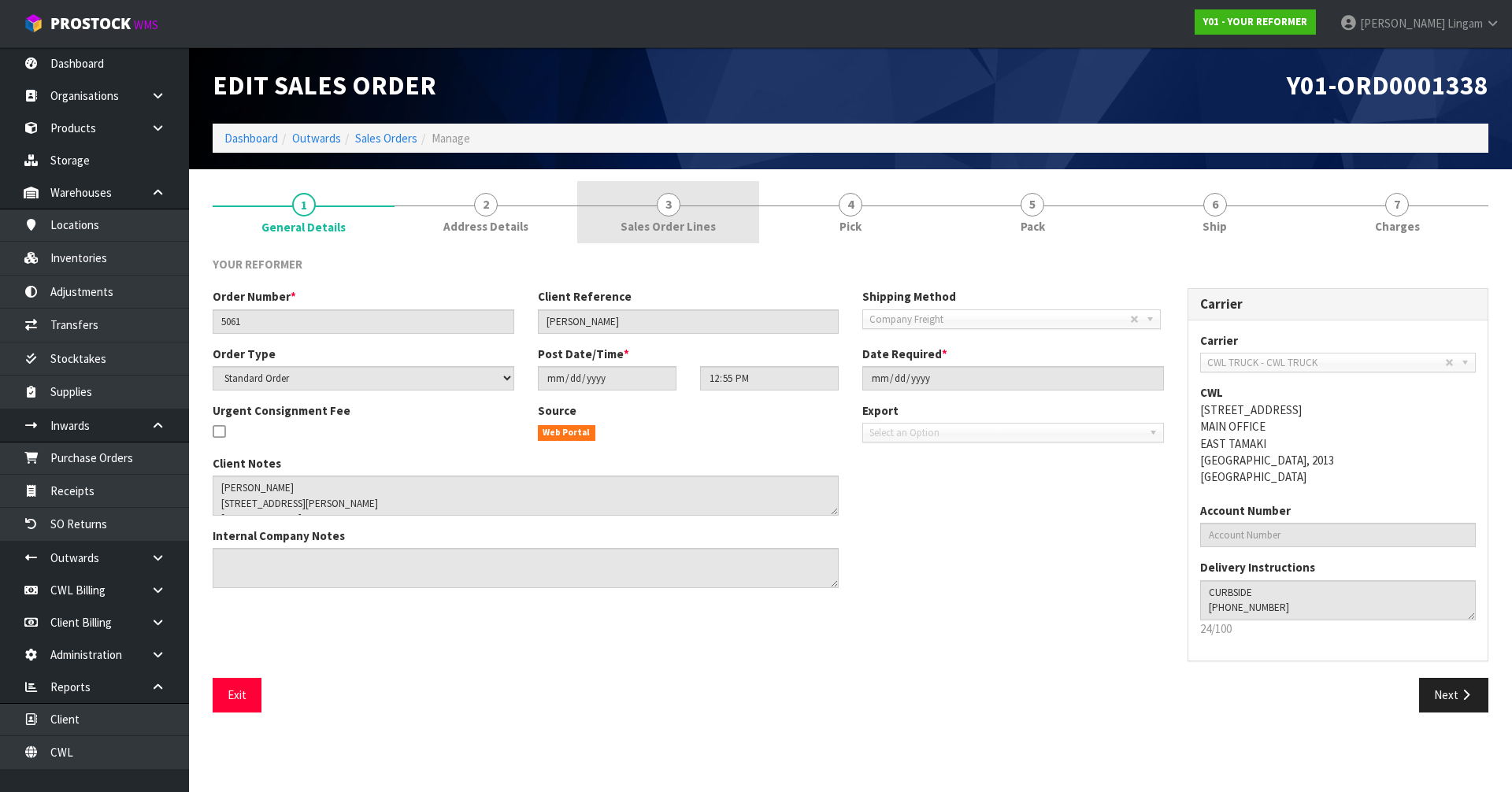
click at [709, 215] on link "3 Sales Order Lines" at bounding box center [668, 212] width 182 height 62
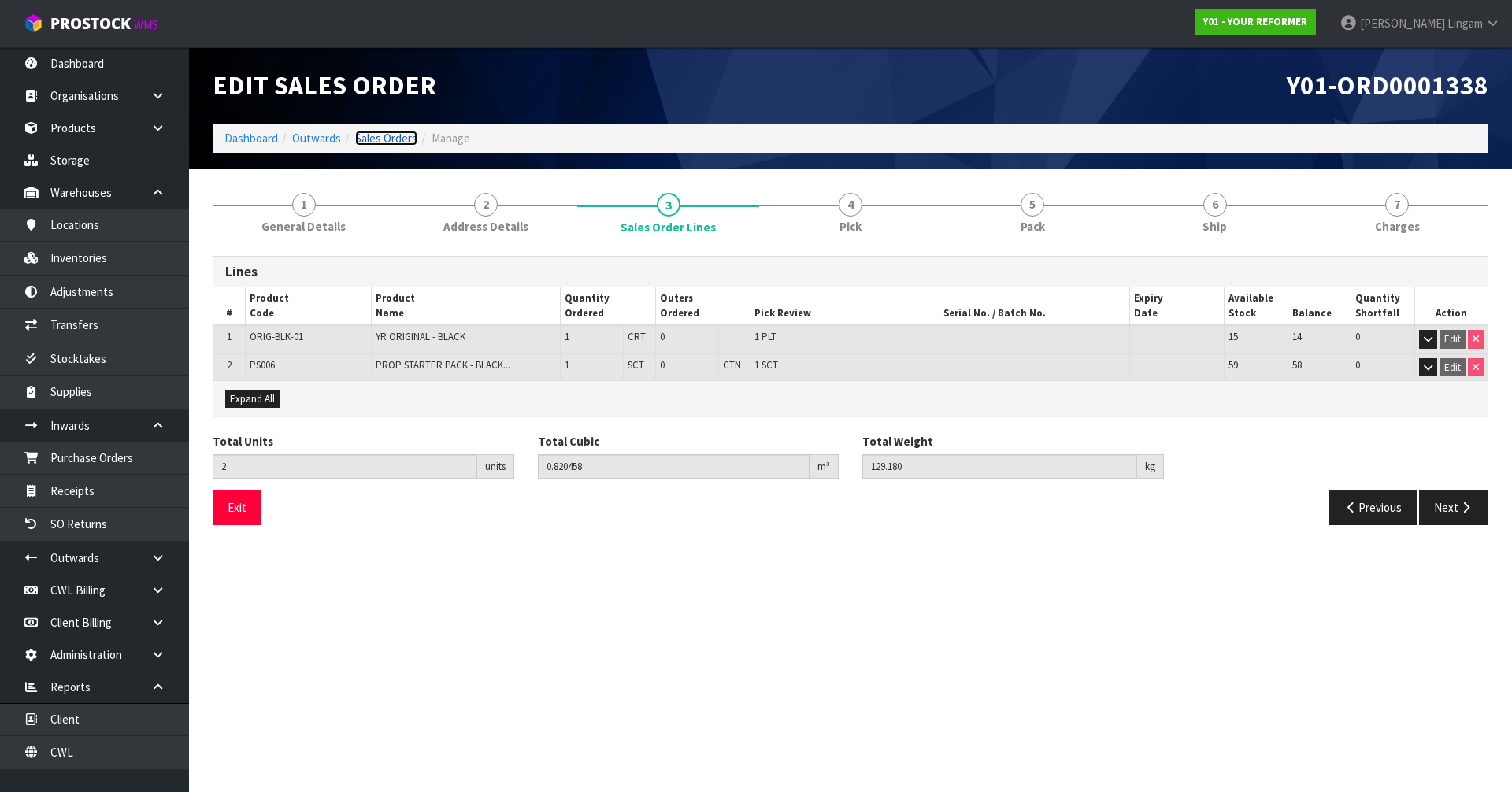
click at [380, 141] on link "Sales Orders" at bounding box center [386, 138] width 62 height 15
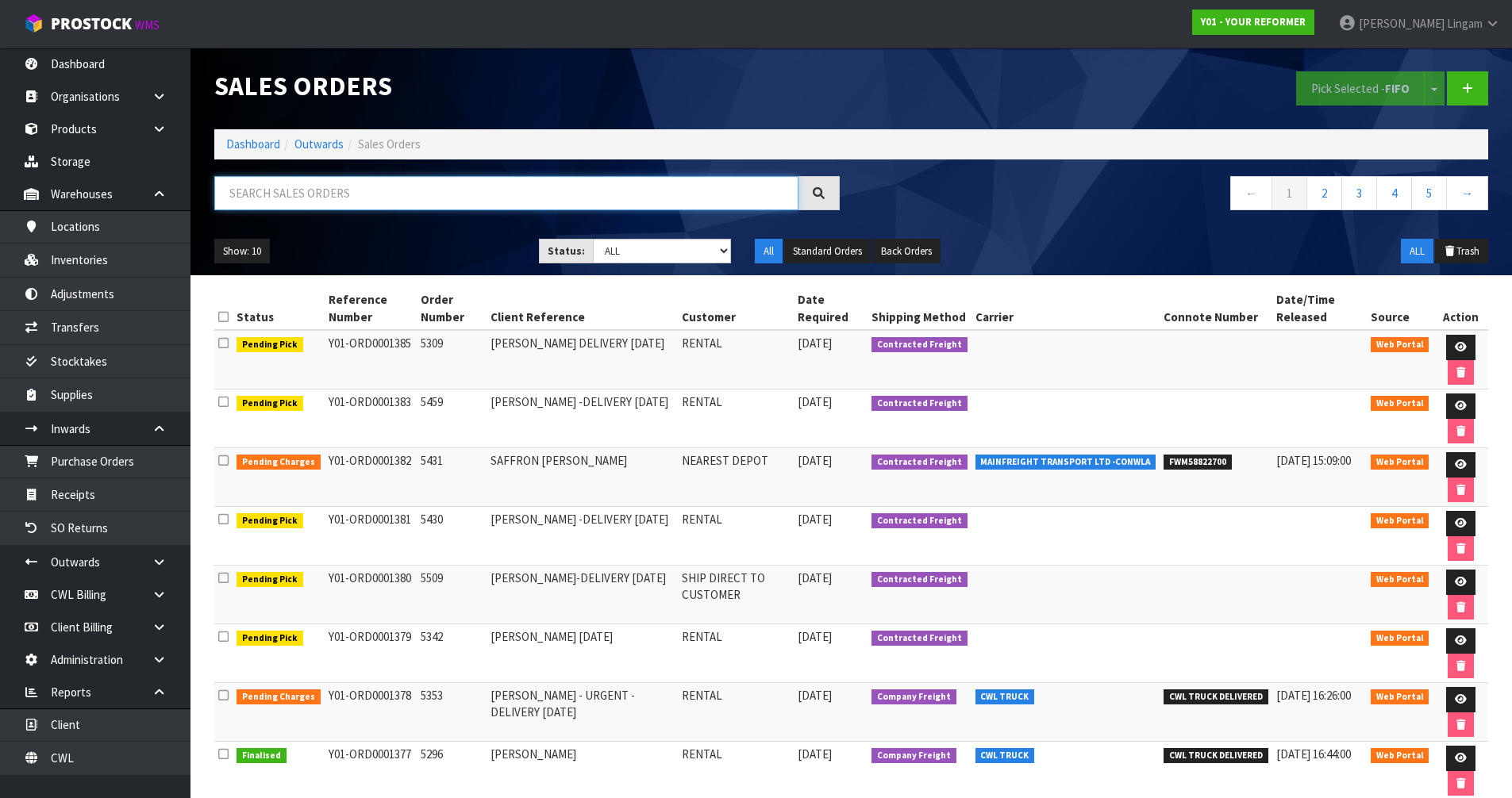
click at [574, 191] on input "text" at bounding box center [506, 193] width 584 height 34
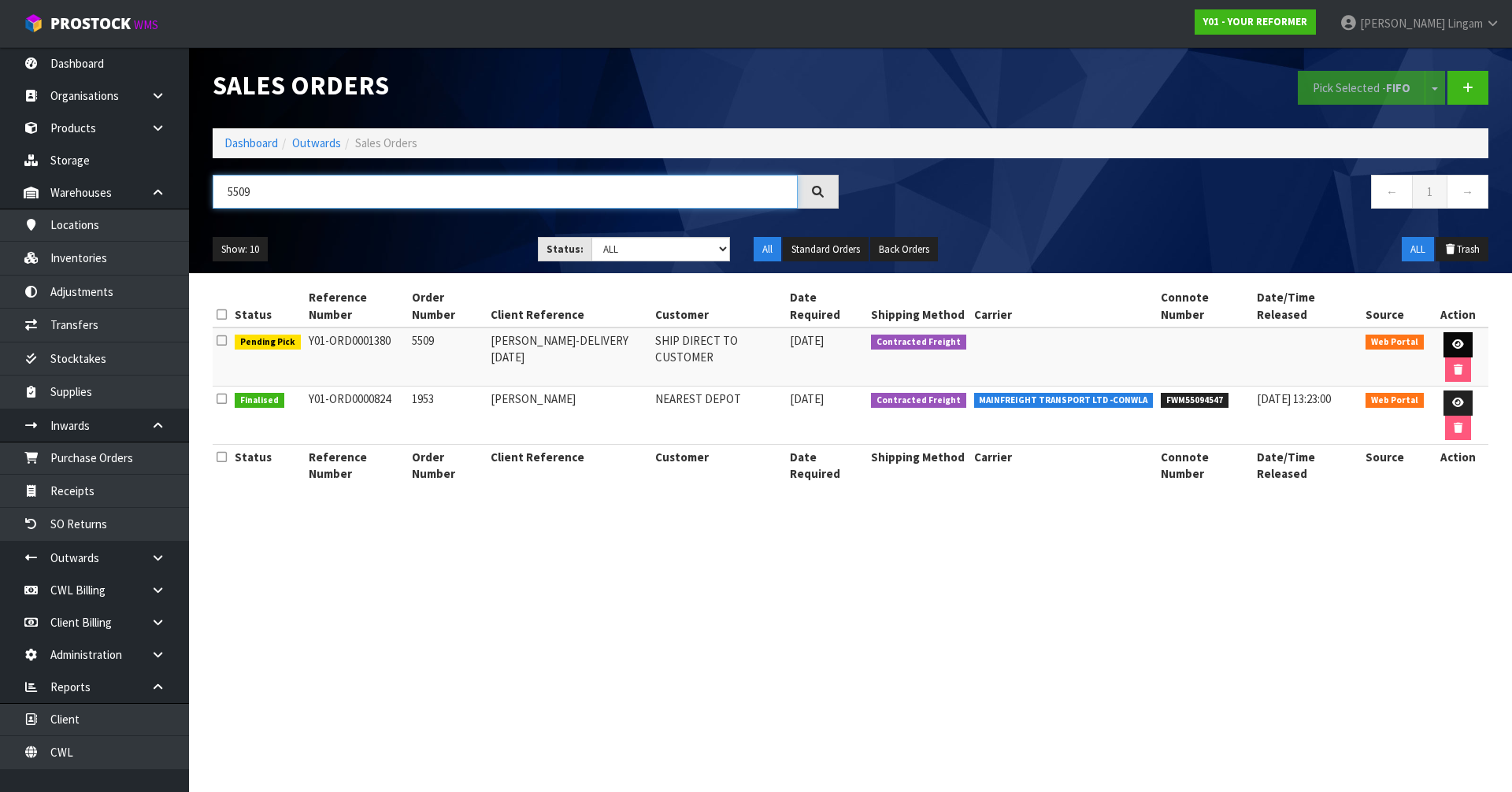
type input "5509"
click at [1452, 346] on icon at bounding box center [1458, 345] width 12 height 10
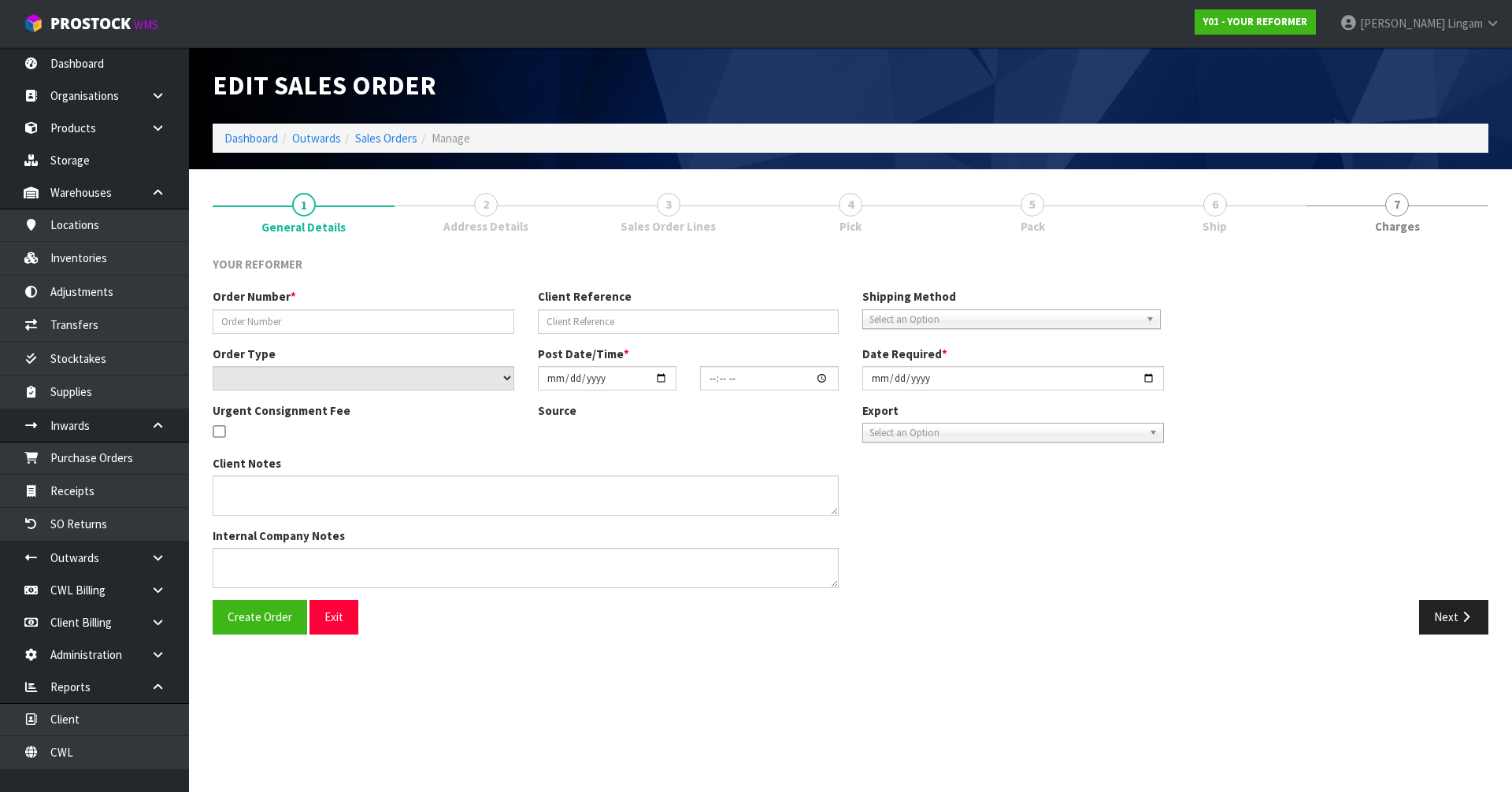
type input "5509"
type input "[PERSON_NAME]-DELIVERY [DATE]"
select select "number:0"
type input "2025-09-22"
type input "14:16:00.000"
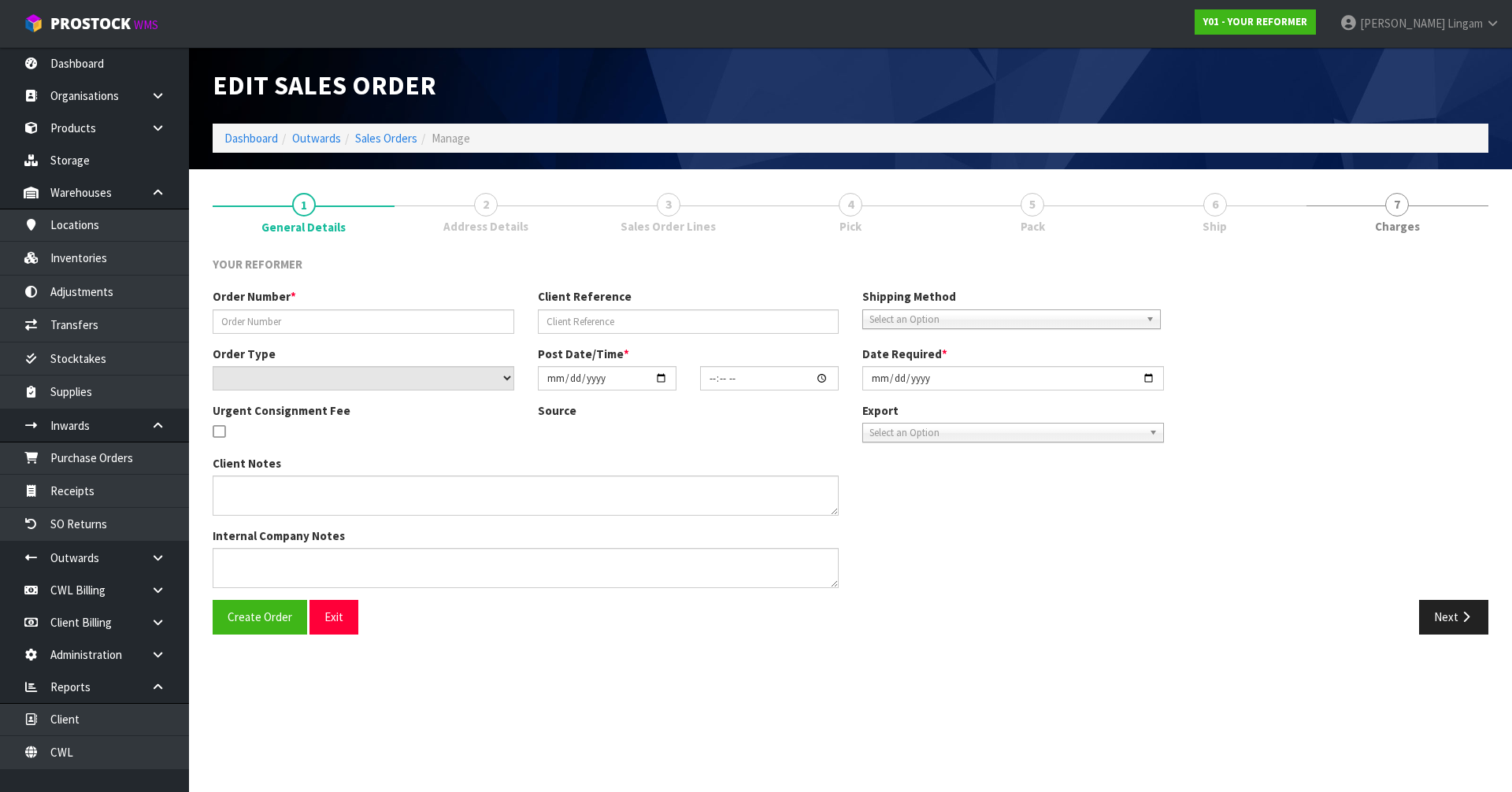
type input "2025-09-22"
type textarea "JENNIFER WEBBY 61 KITENUI AVENUE, MOUNT ALBERT AUK AUCKLAND 1025 NEW ZEALAND +6…"
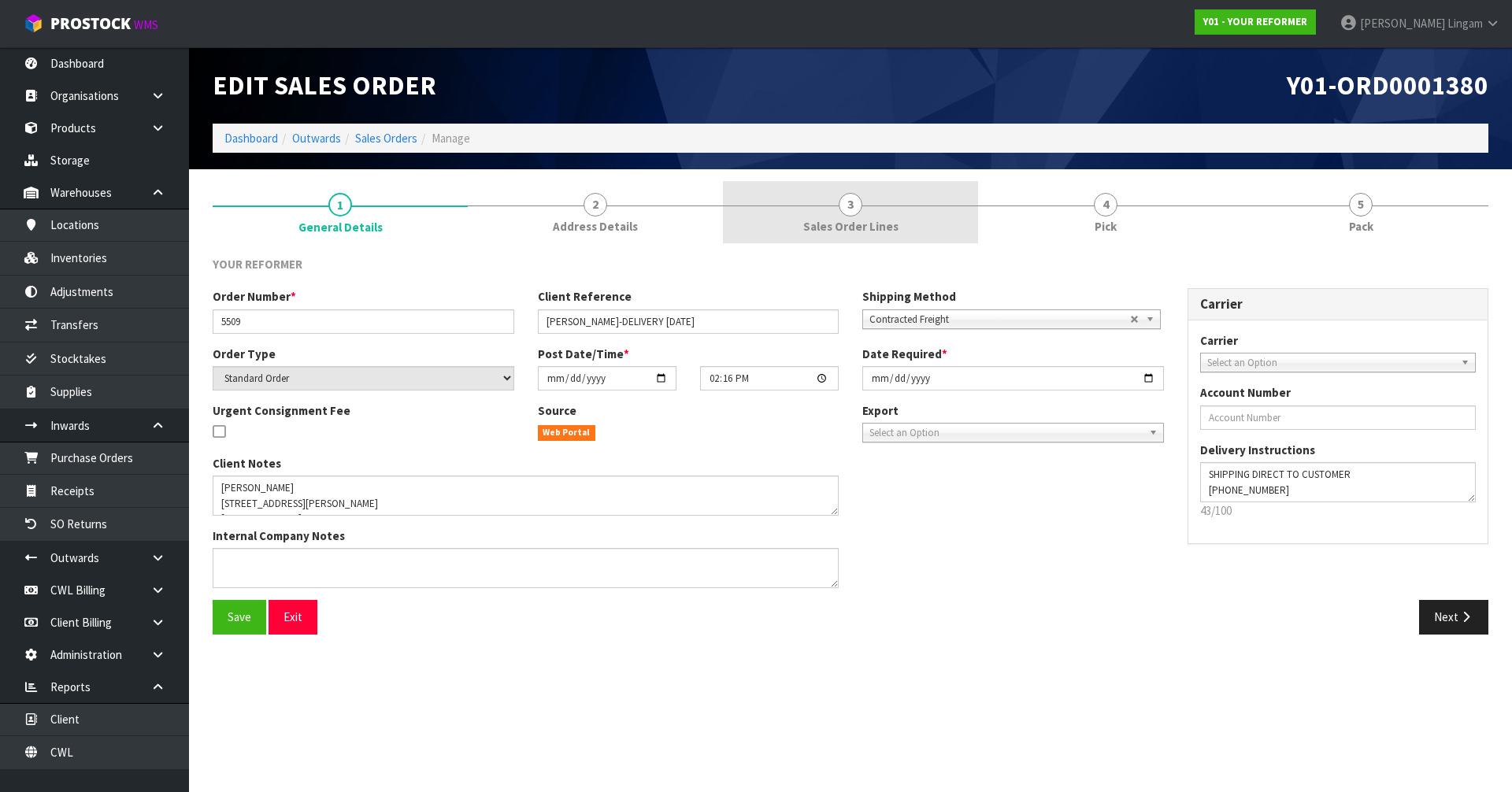
click at [886, 228] on span "Sales Order Lines" at bounding box center [851, 226] width 95 height 16
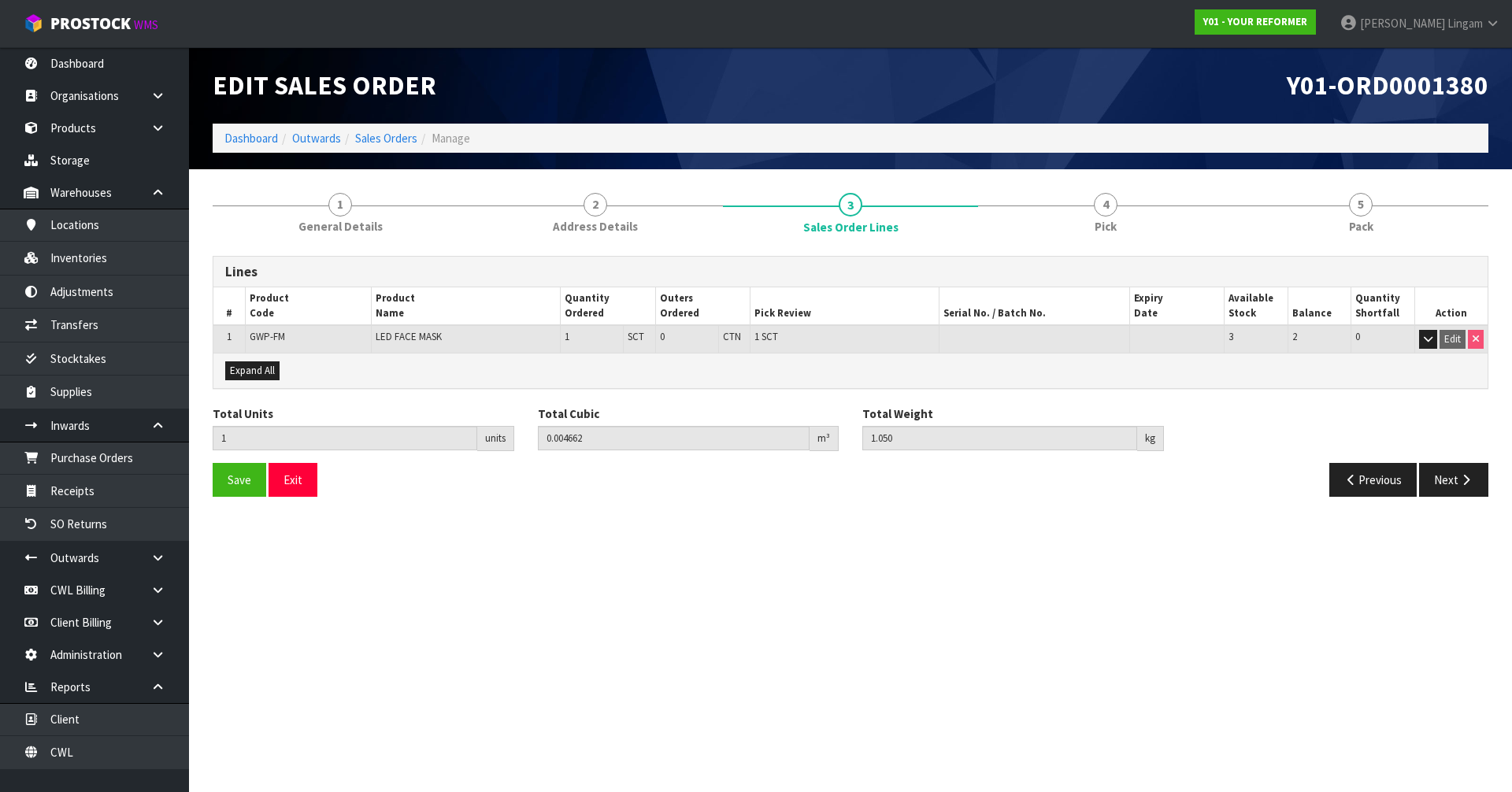
click at [734, 655] on section "Edit Sales Order Y01-ORD0001380 Dashboard Outwards Sales Orders Manage 1 Genera…" at bounding box center [756, 396] width 1512 height 792
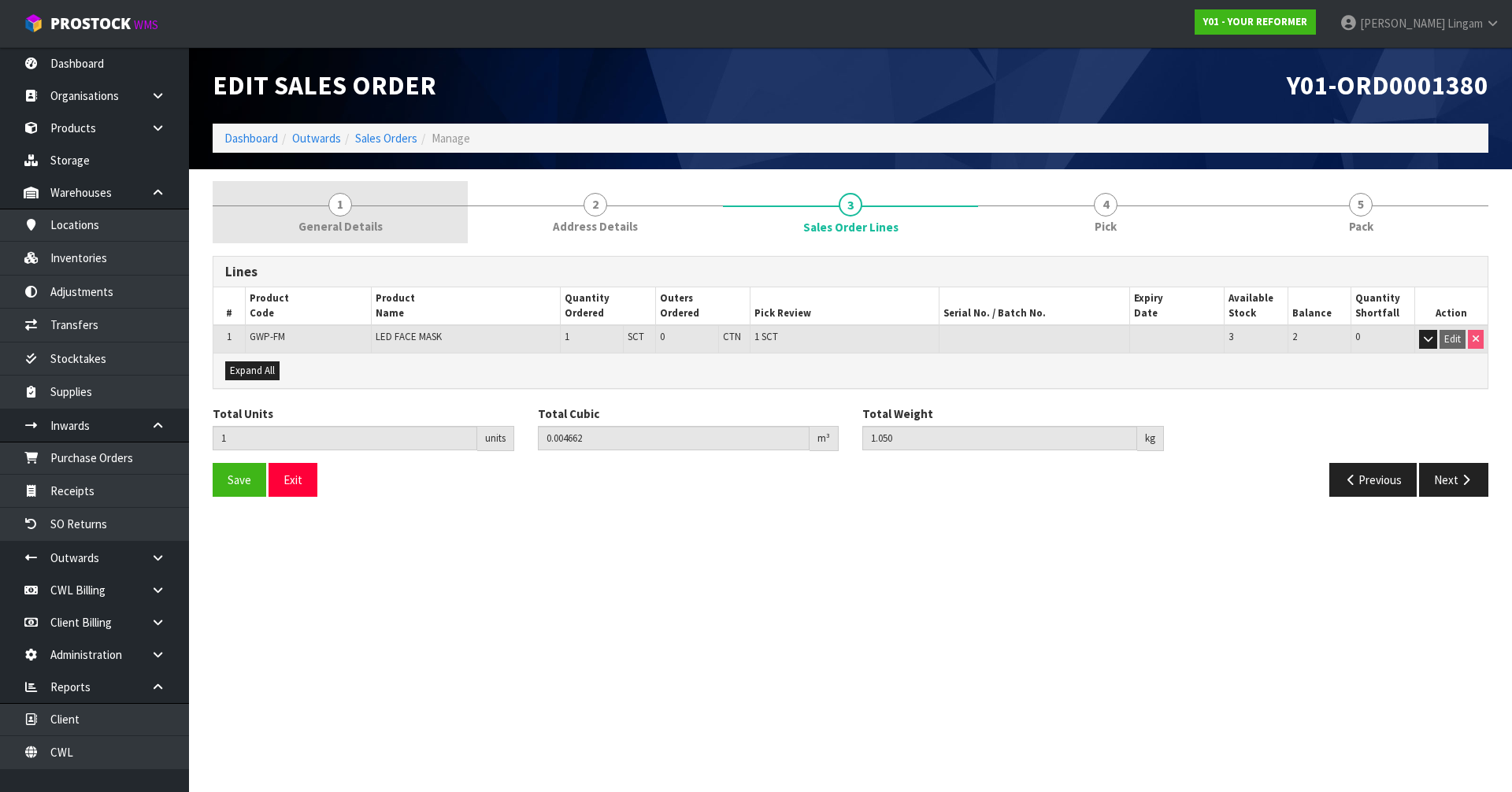
click at [388, 221] on link "1 General Details" at bounding box center [341, 212] width 255 height 62
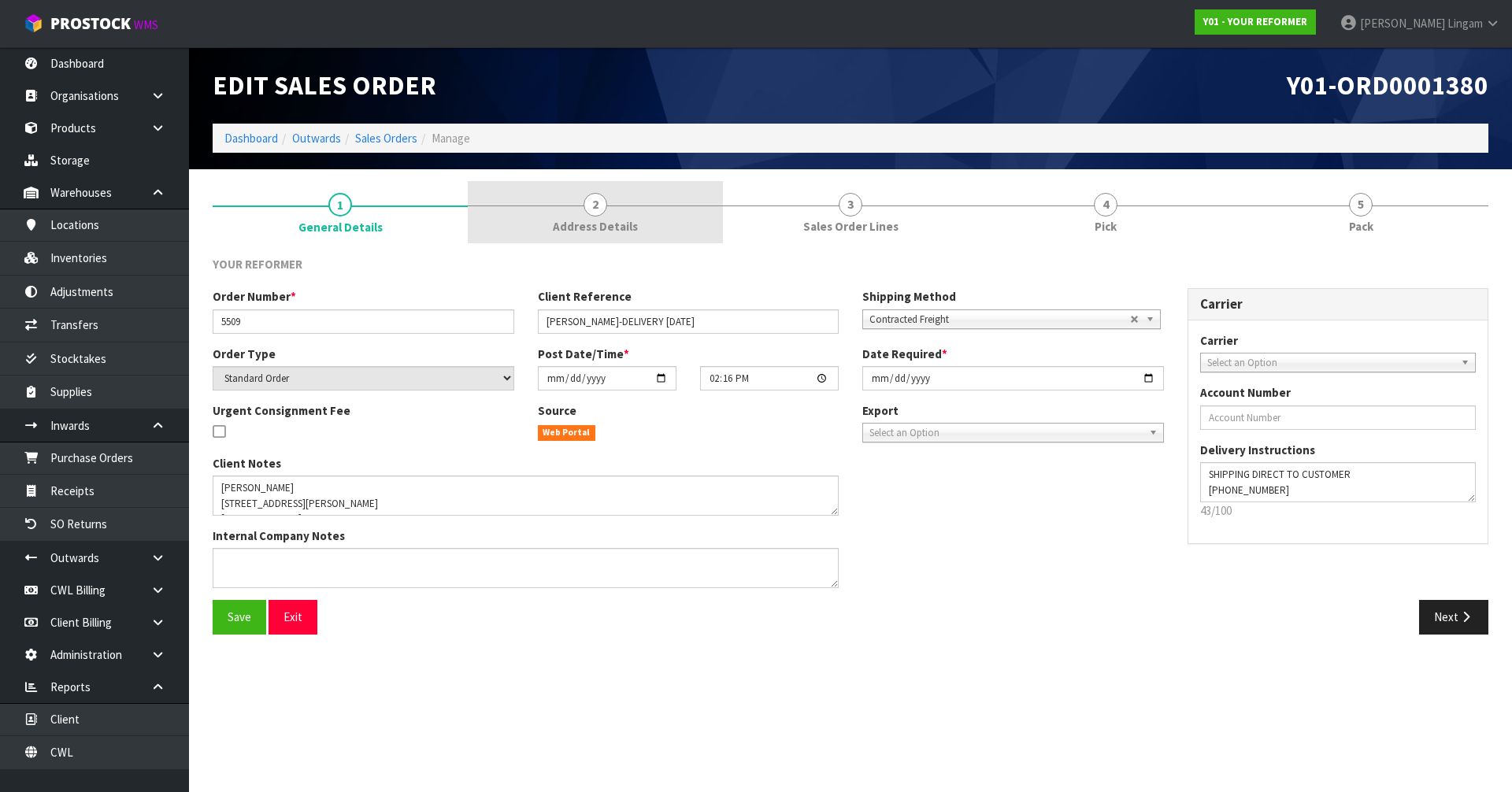
click at [645, 222] on link "2 Address Details" at bounding box center [596, 212] width 255 height 62
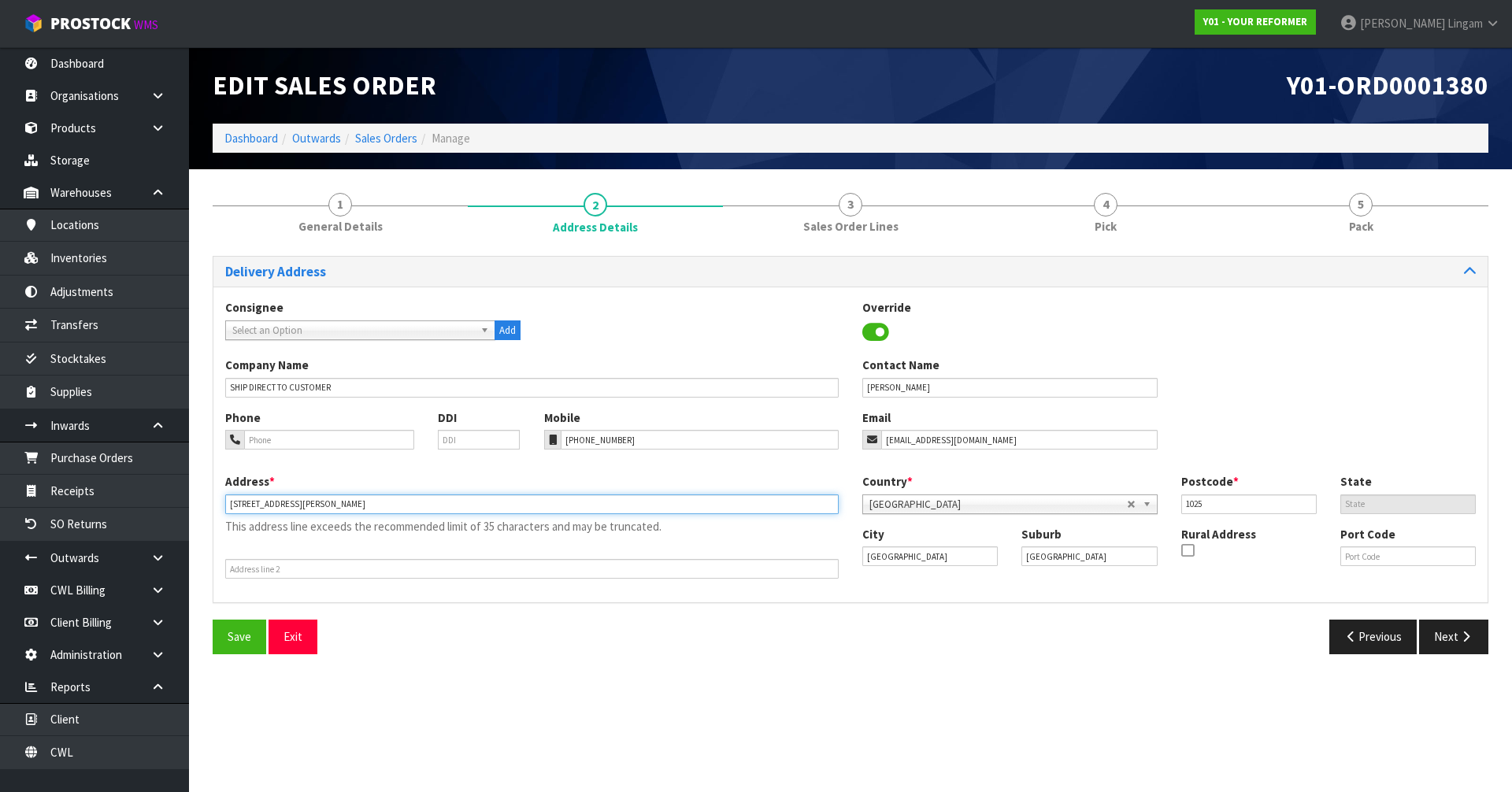
click at [520, 499] on input "61 KITENUI AVENUE, MOUNT ALBERT AUK AUCKLAND 1025 NEW ZEALAND" at bounding box center [531, 504] width 614 height 20
drag, startPoint x: 374, startPoint y: 502, endPoint x: 306, endPoint y: 503, distance: 68.0
click at [306, 503] on input "61 KITENUI AVENUE, MOUNT ALBERT" at bounding box center [531, 504] width 614 height 20
type input "61 KITENUI AVENUE,"
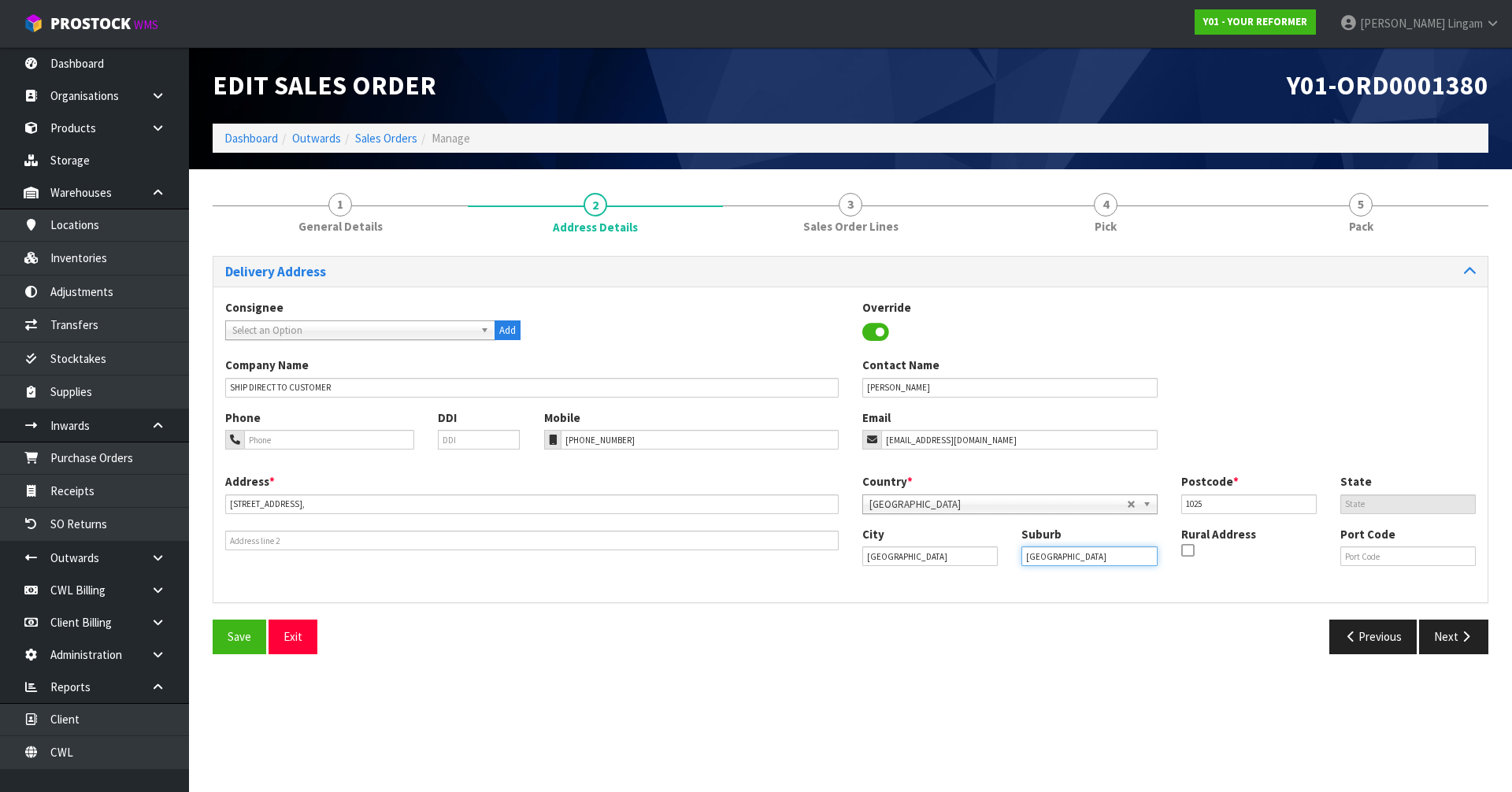
drag, startPoint x: 1073, startPoint y: 559, endPoint x: 1012, endPoint y: 564, distance: 61.2
click at [1012, 564] on div "Suburb AUCKLAND" at bounding box center [1089, 546] width 159 height 40
paste input "MOUNT ALBERT"
type input "MOUNT ALBERT"
click at [246, 641] on span "Save" at bounding box center [240, 635] width 24 height 15
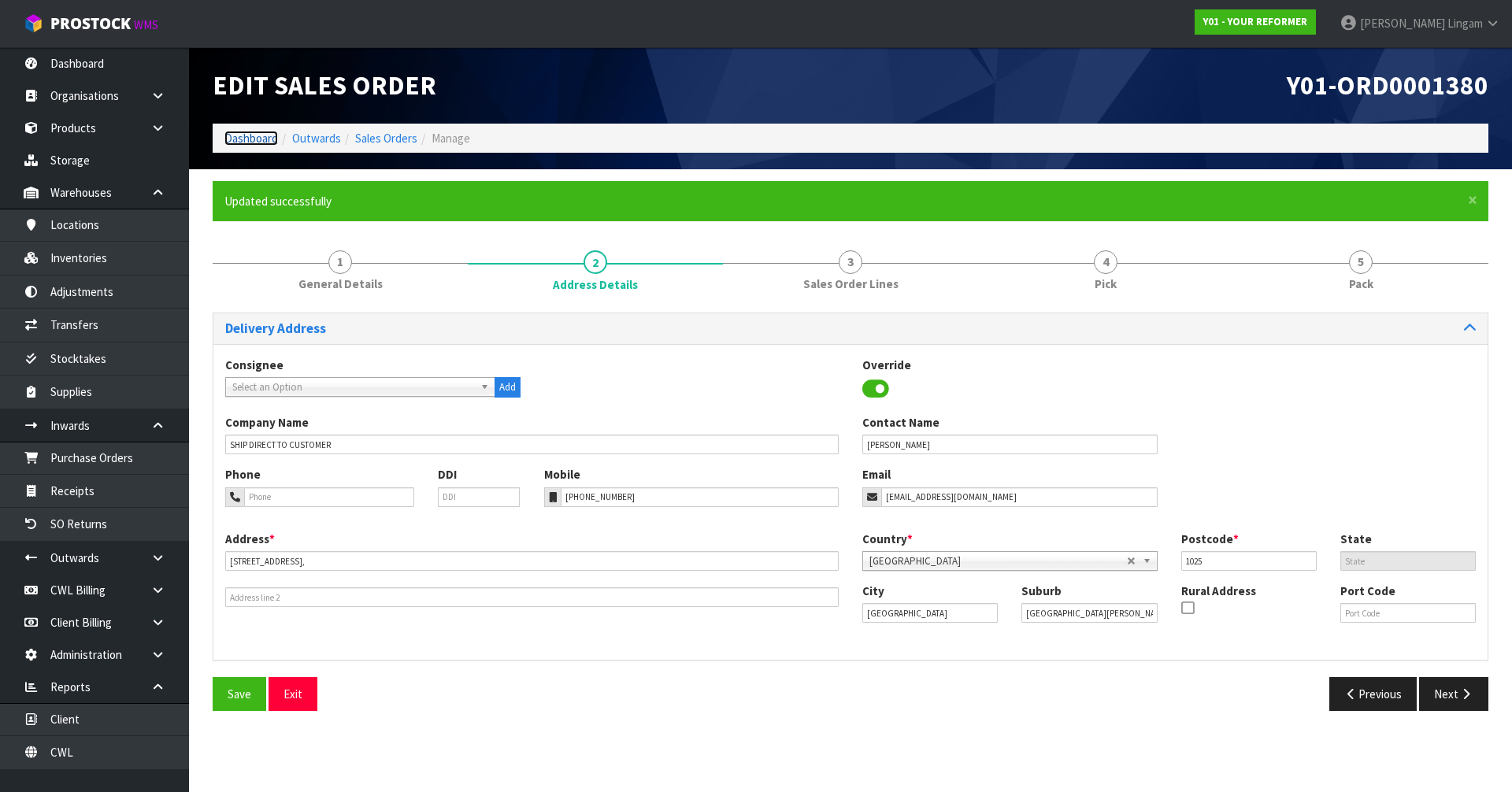
click at [246, 136] on link "Dashboard" at bounding box center [251, 138] width 54 height 15
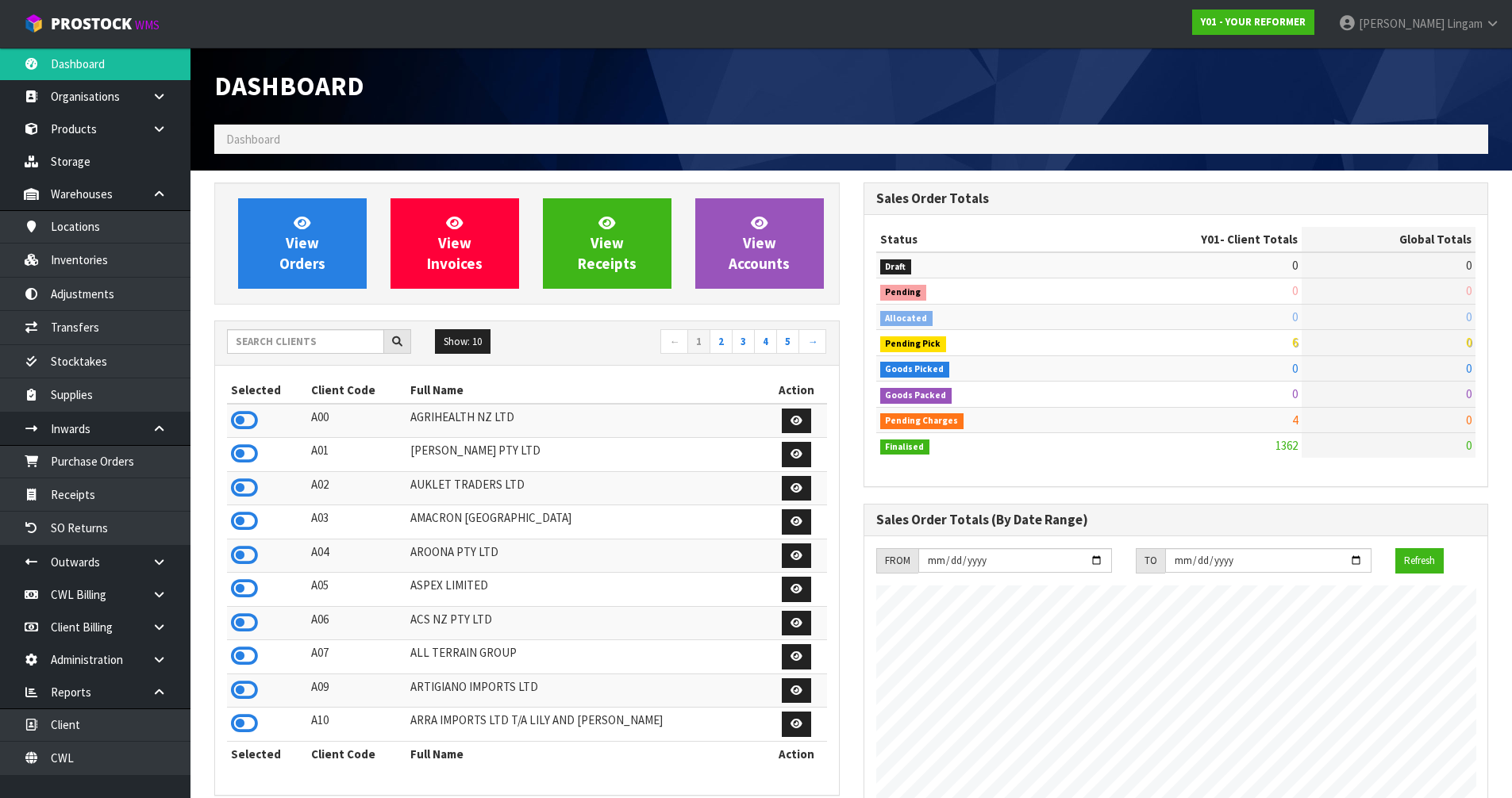
scroll to position [1048, 648]
click at [304, 261] on span "View Orders" at bounding box center [302, 243] width 46 height 59
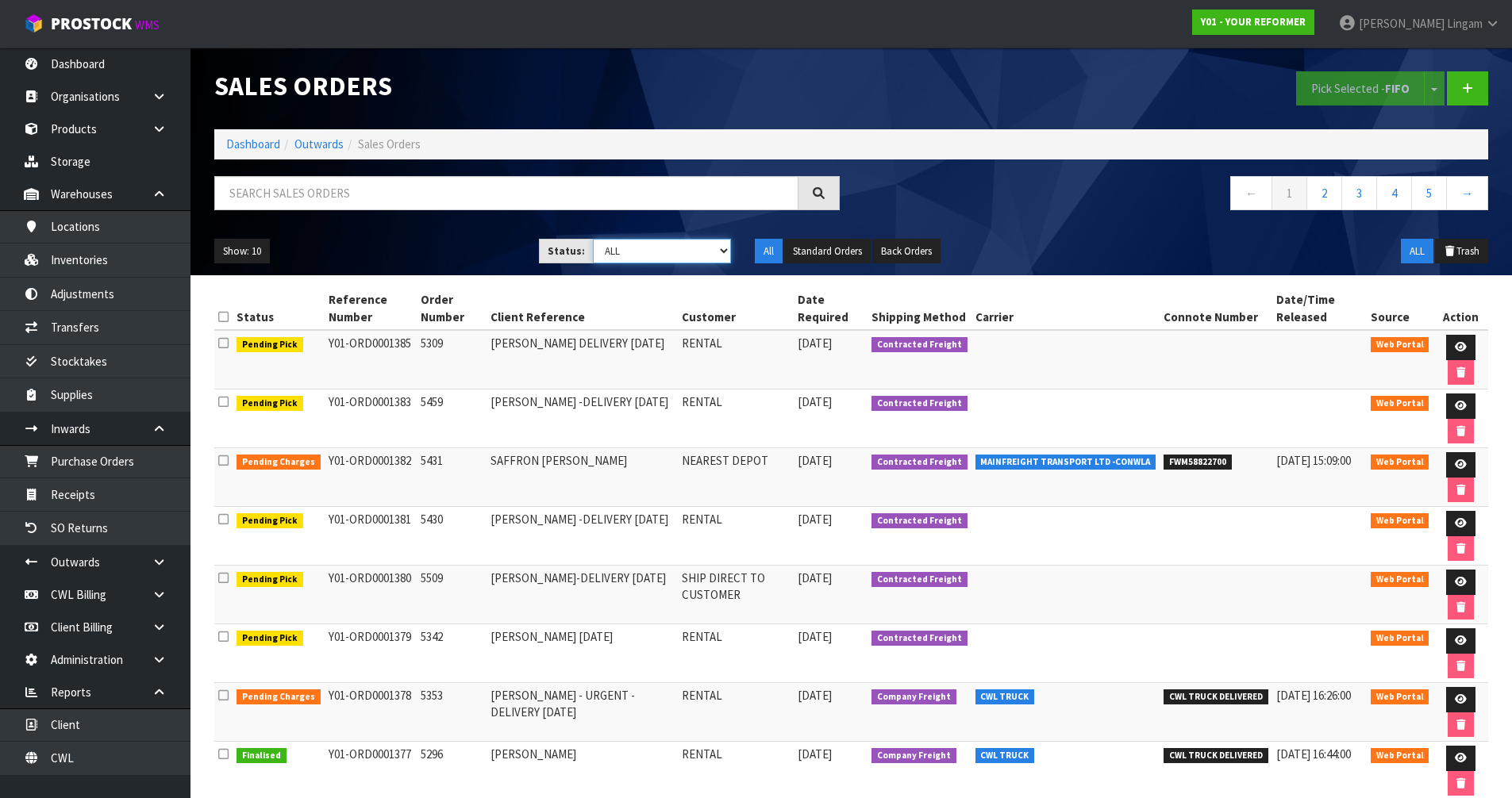
click at [684, 252] on select "Draft Pending Allocated Pending Pick Goods Picked Goods Packed Pending Charges …" at bounding box center [662, 251] width 138 height 25
select select "string:6"
click at [593, 239] on select "Draft Pending Allocated Pending Pick Goods Picked Goods Packed Pending Charges …" at bounding box center [662, 251] width 138 height 25
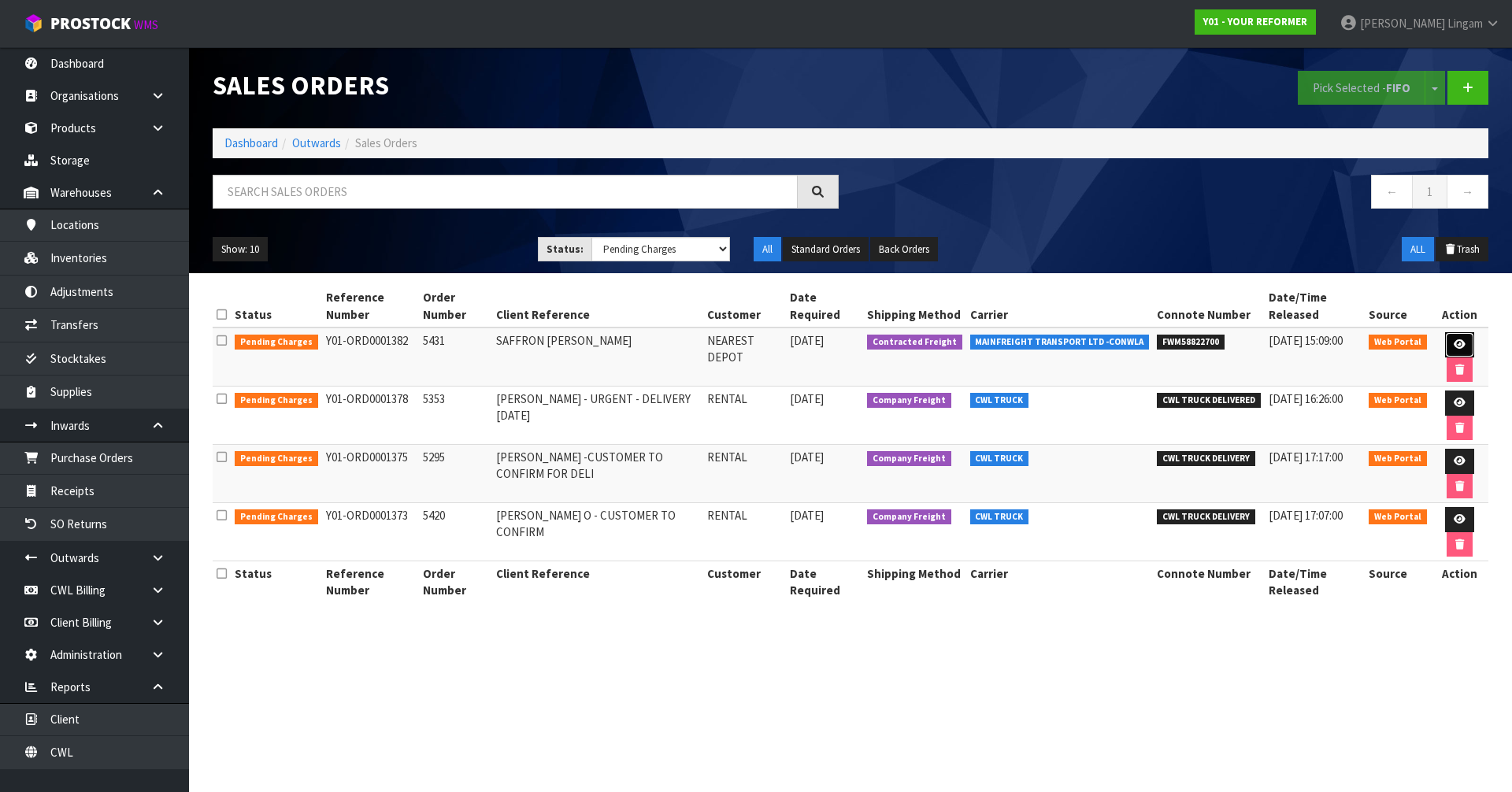
click at [1462, 345] on icon at bounding box center [1460, 345] width 12 height 10
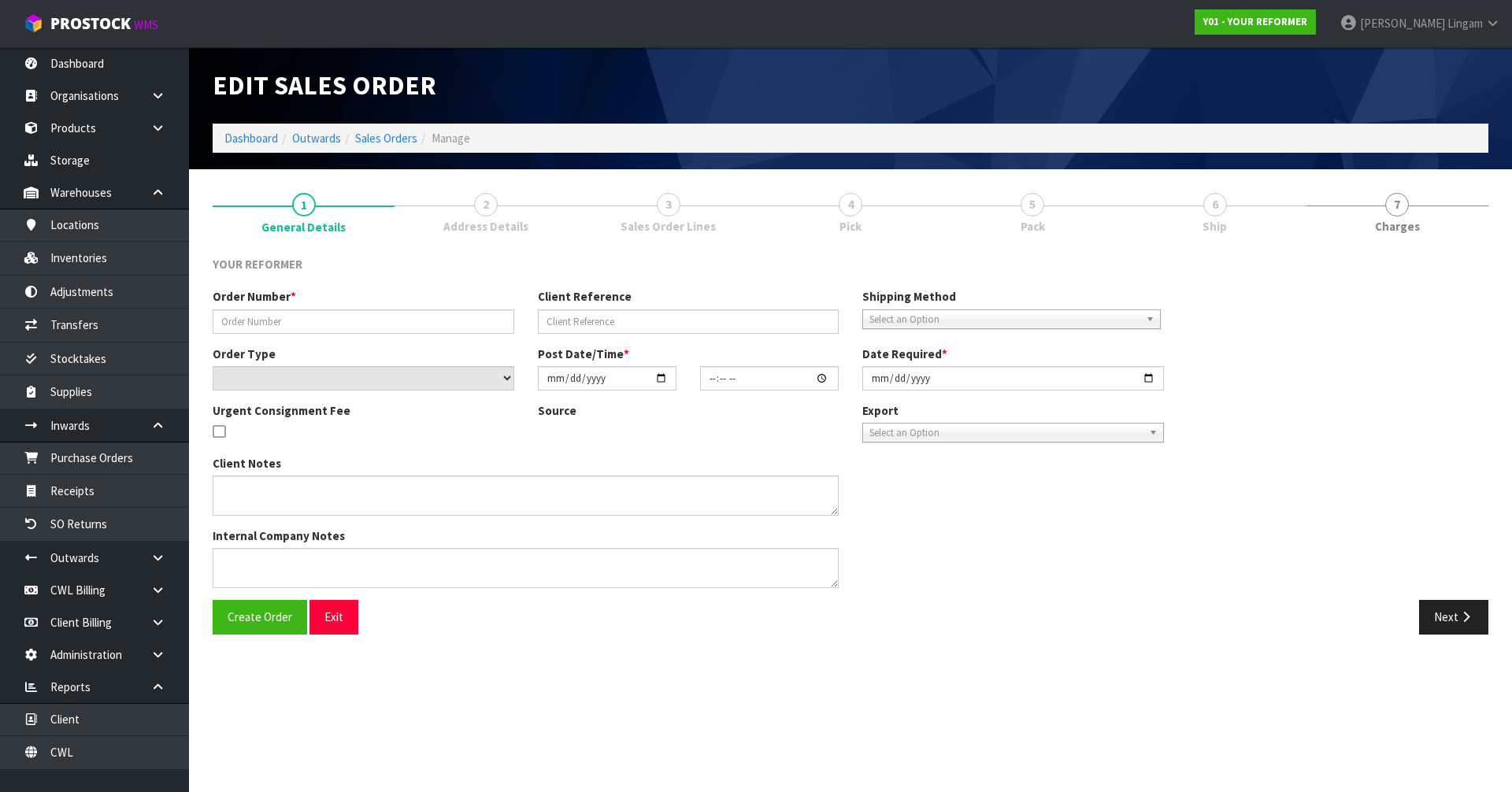
type input "5431"
type input "SAFFRON FINNEY"
select select "number:0"
type input "2025-09-22"
type input "14:21:00.000"
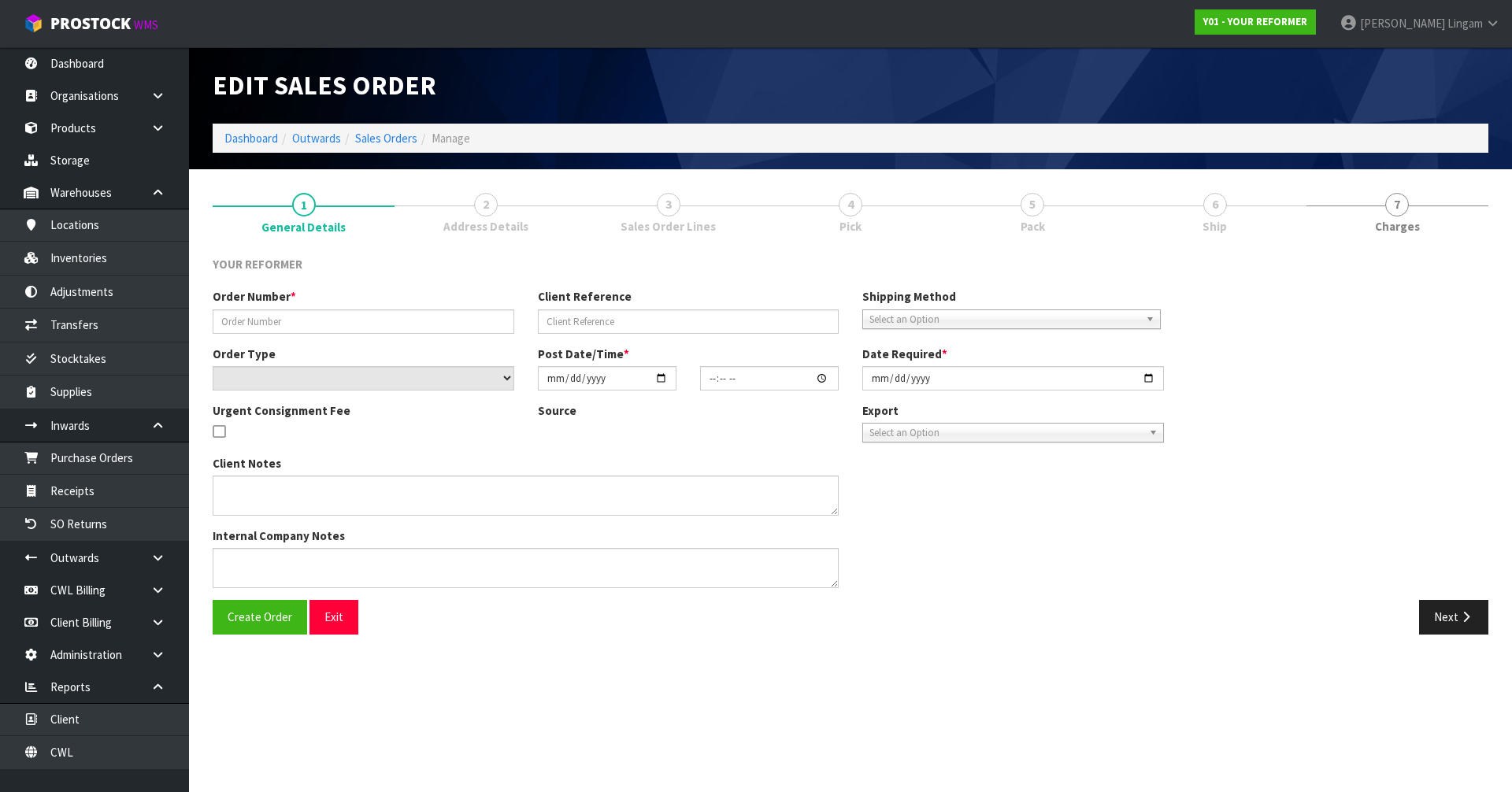
type input "2025-09-23"
type textarea "SAFFRON FINNEY 195 LICHFIELD ST CAN CHRISTCHURCH 8011 NEW ZEALAND +64 27 910 94…"
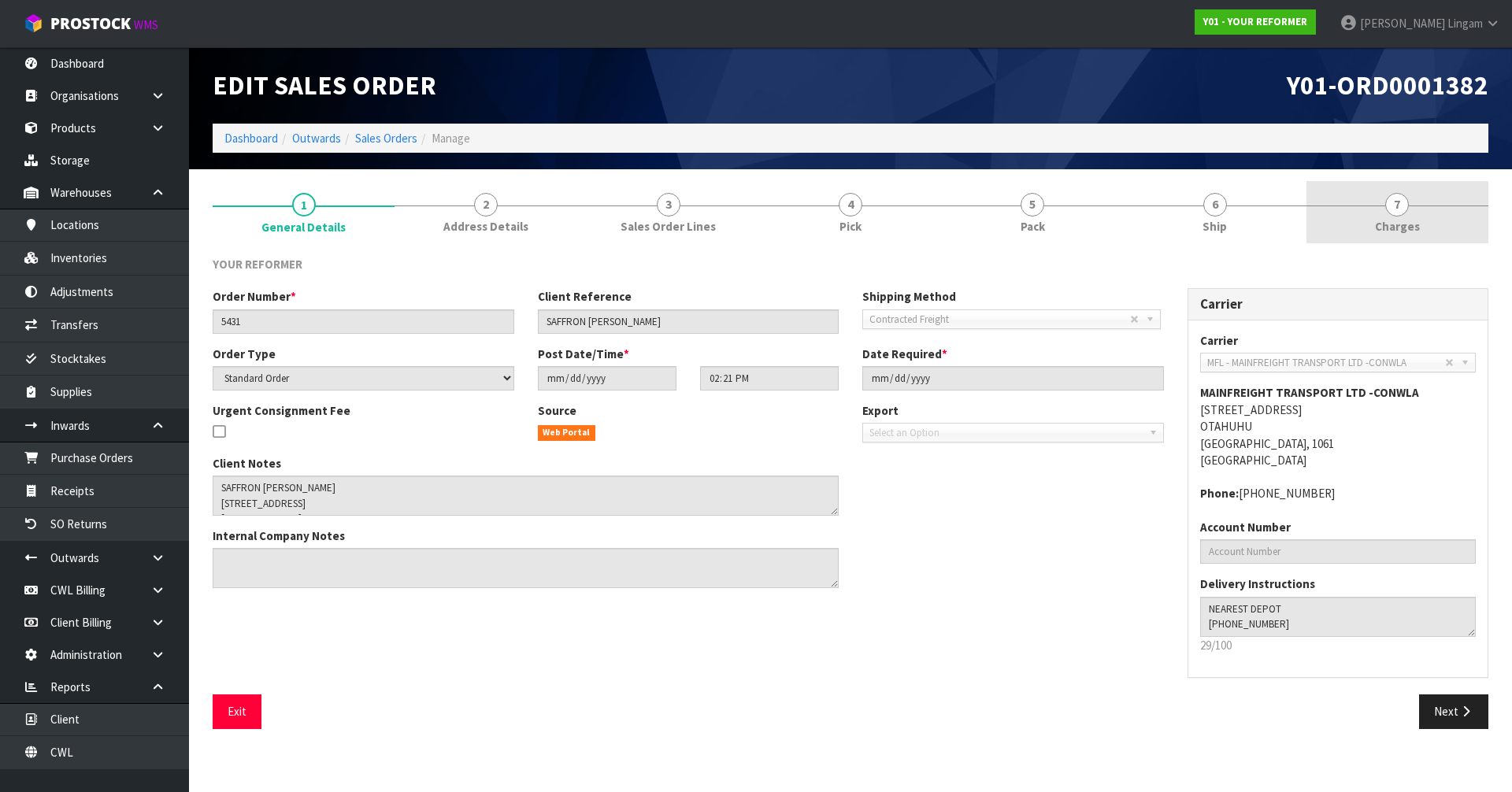
click at [1402, 212] on span "7" at bounding box center [1397, 205] width 24 height 24
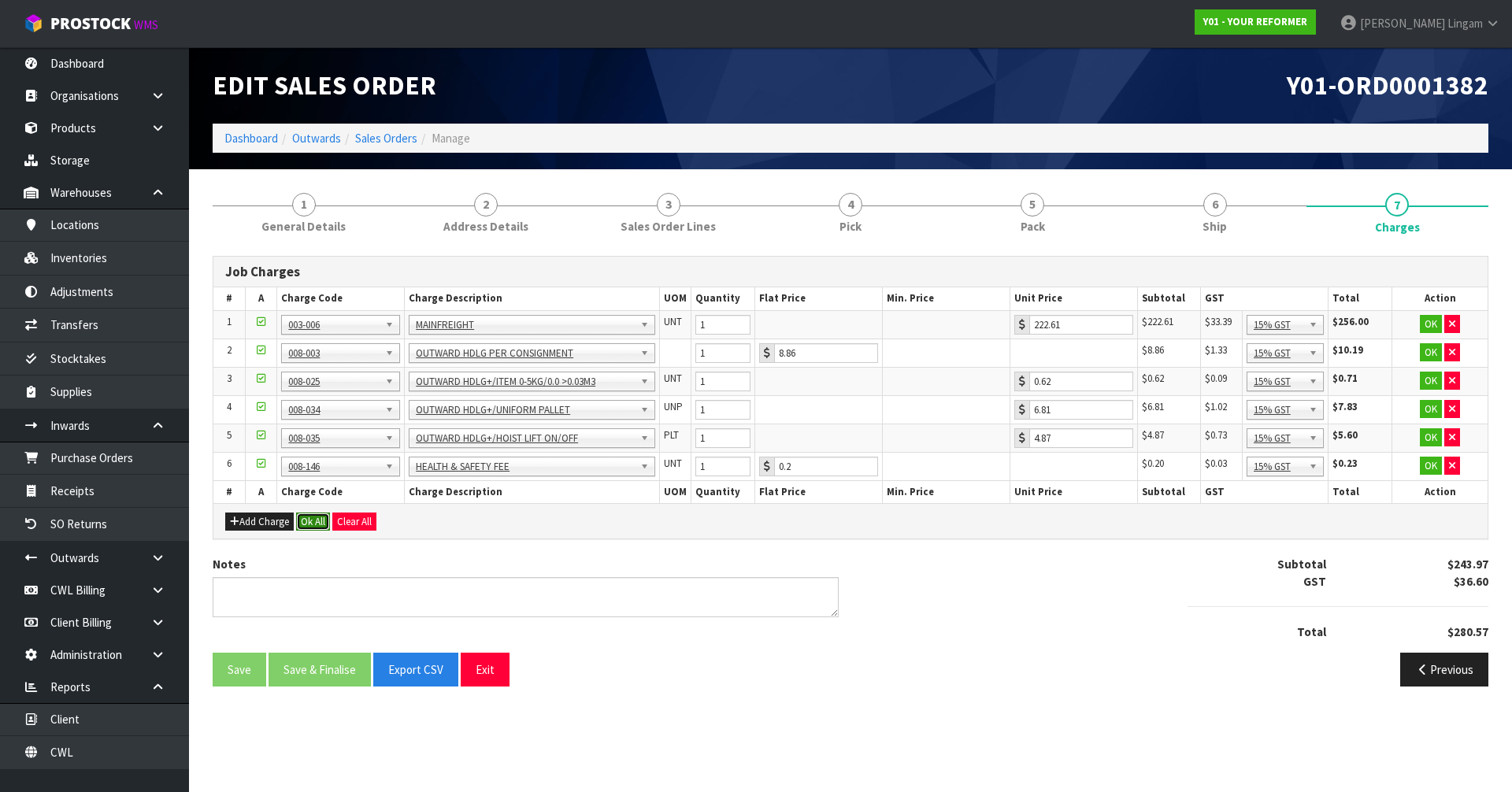
click at [322, 517] on button "Ok All" at bounding box center [313, 522] width 34 height 19
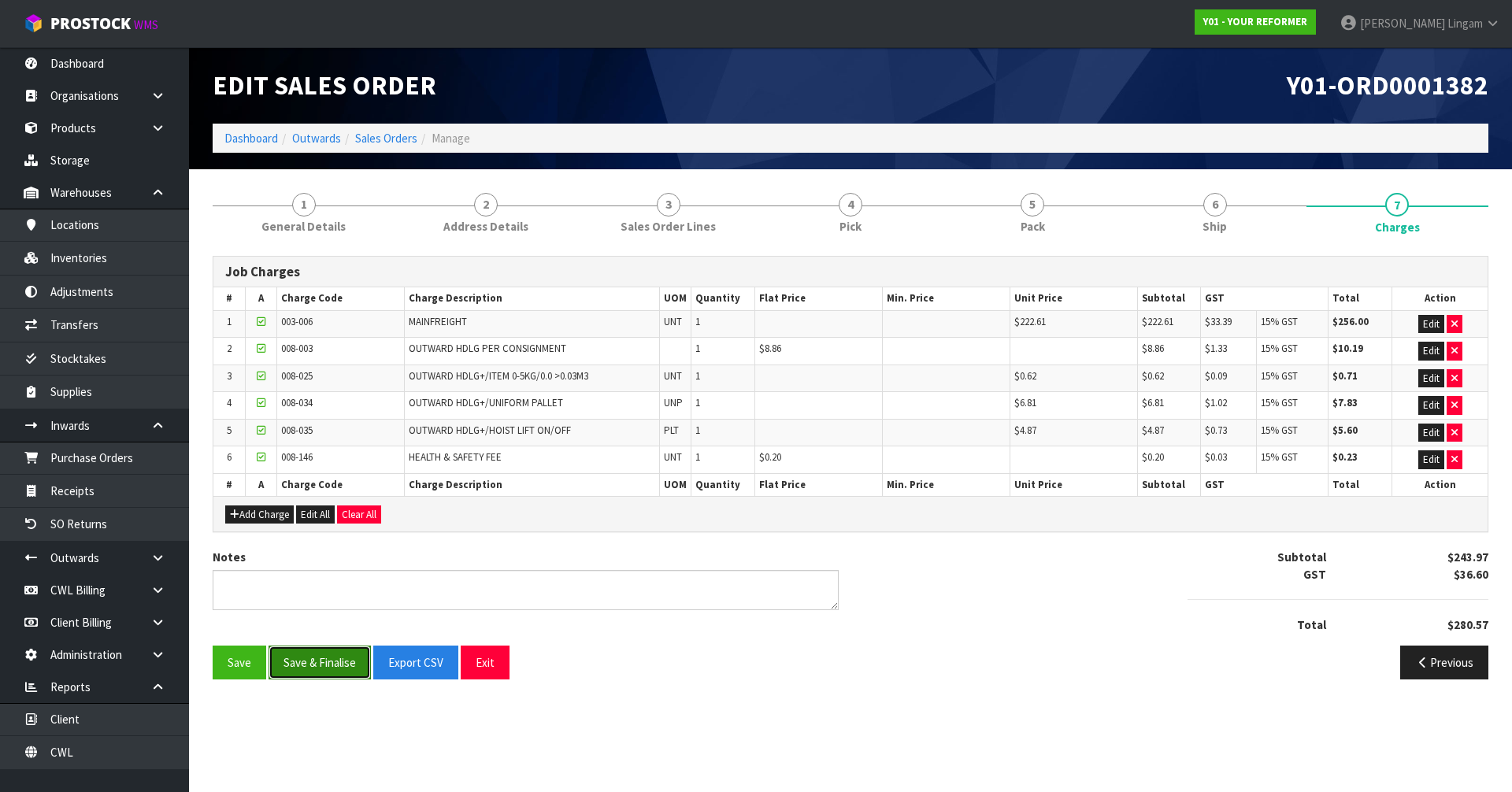
click at [327, 665] on button "Save & Finalise" at bounding box center [320, 663] width 103 height 34
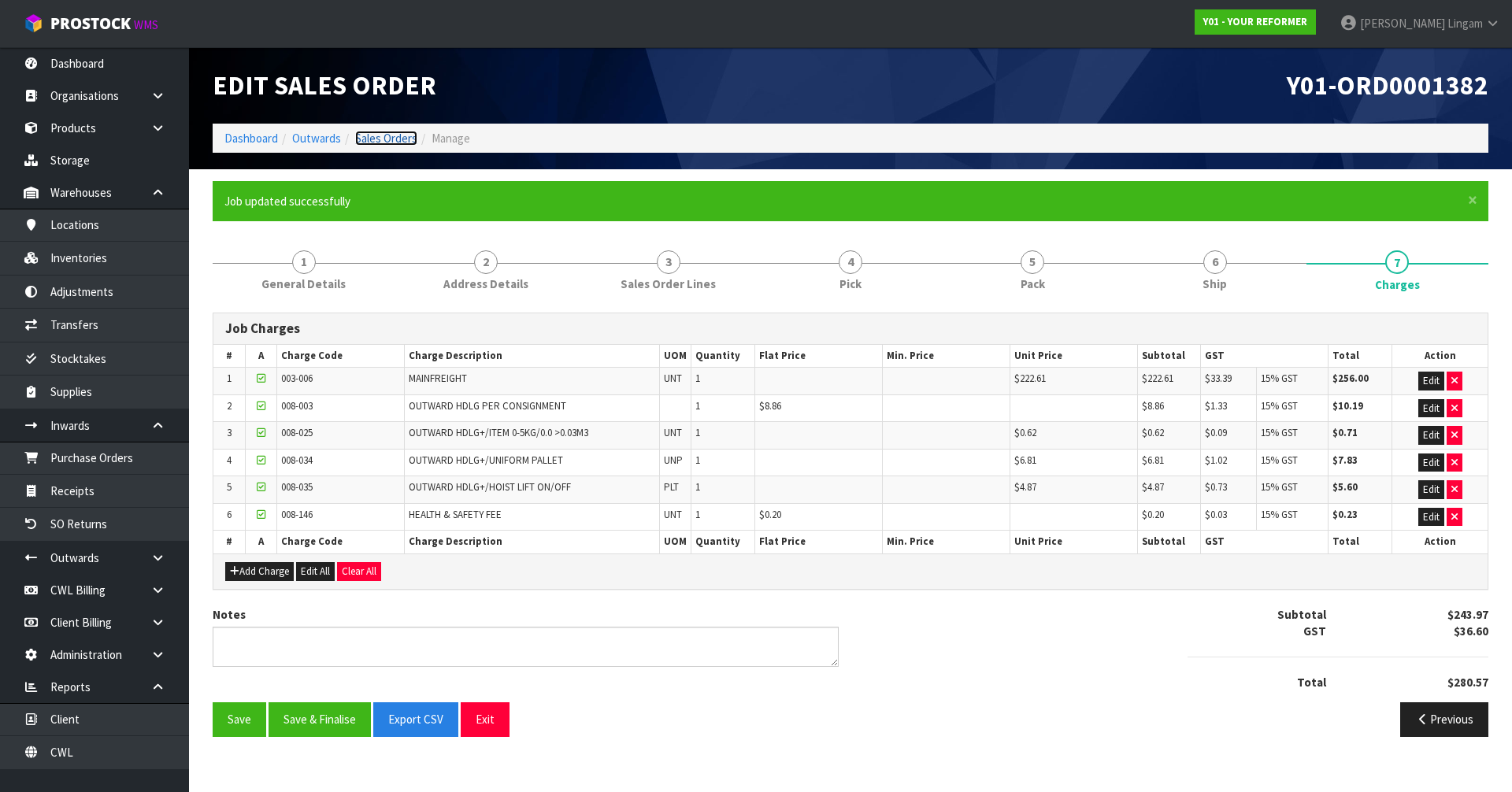
click at [385, 139] on link "Sales Orders" at bounding box center [386, 138] width 62 height 15
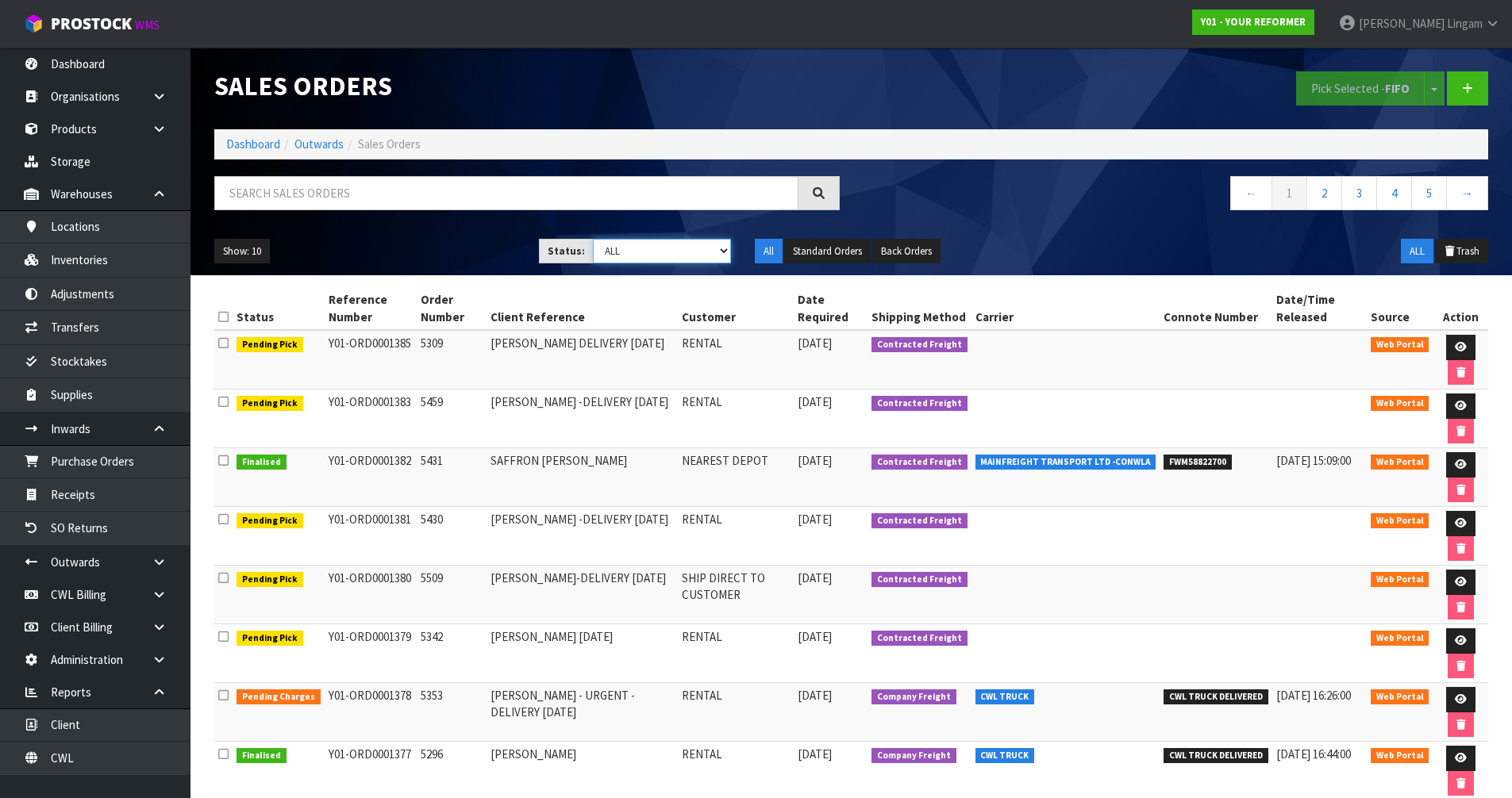
drag, startPoint x: 704, startPoint y: 247, endPoint x: 704, endPoint y: 263, distance: 16.0
click at [704, 247] on select "Draft Pending Allocated Pending Pick Goods Picked Goods Packed Pending Charges …" at bounding box center [662, 251] width 138 height 25
select select "string:6"
click at [593, 239] on select "Draft Pending Allocated Pending Pick Goods Picked Goods Packed Pending Charges …" at bounding box center [662, 251] width 138 height 25
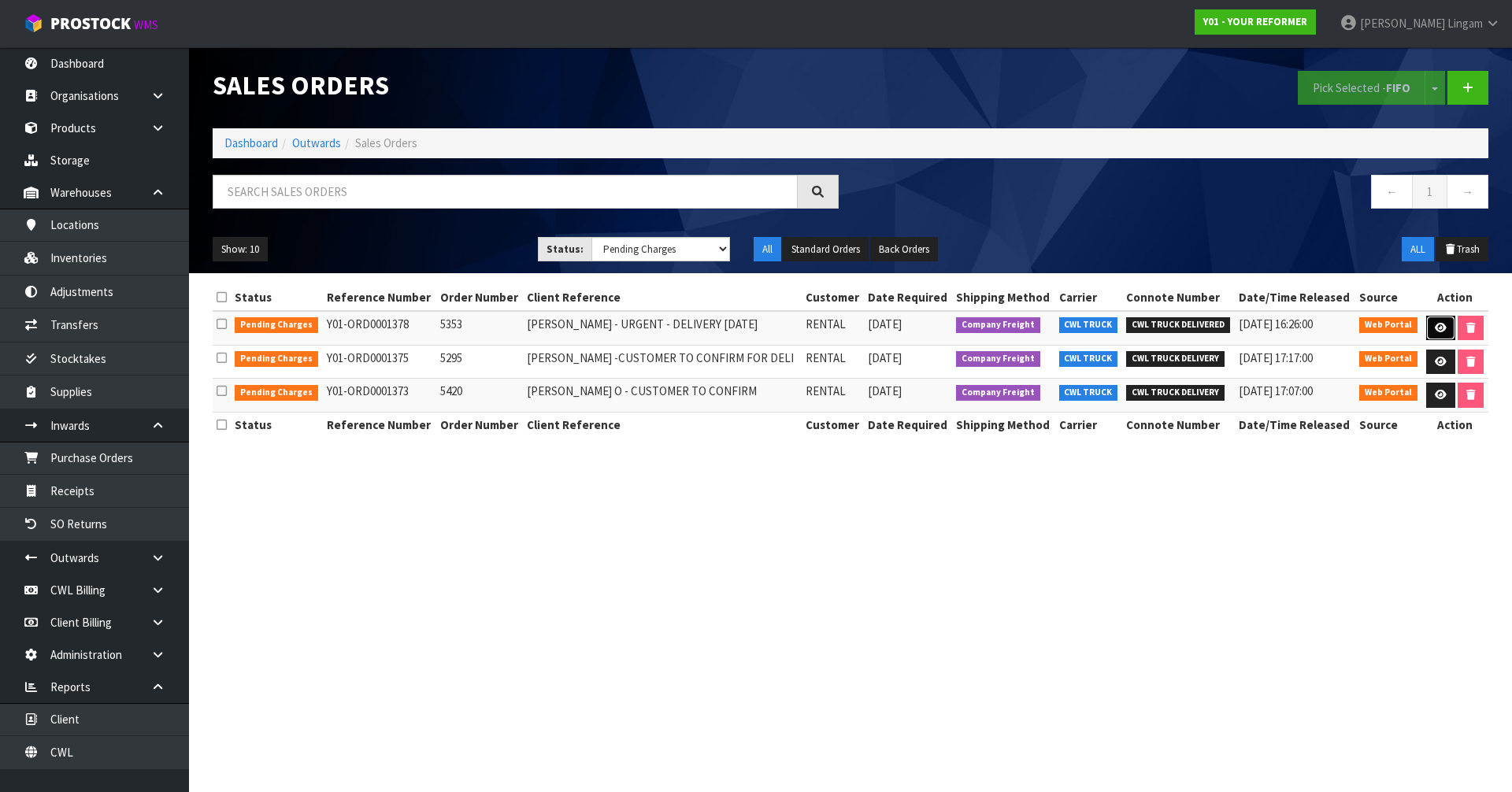
click at [1436, 328] on icon at bounding box center [1441, 328] width 12 height 10
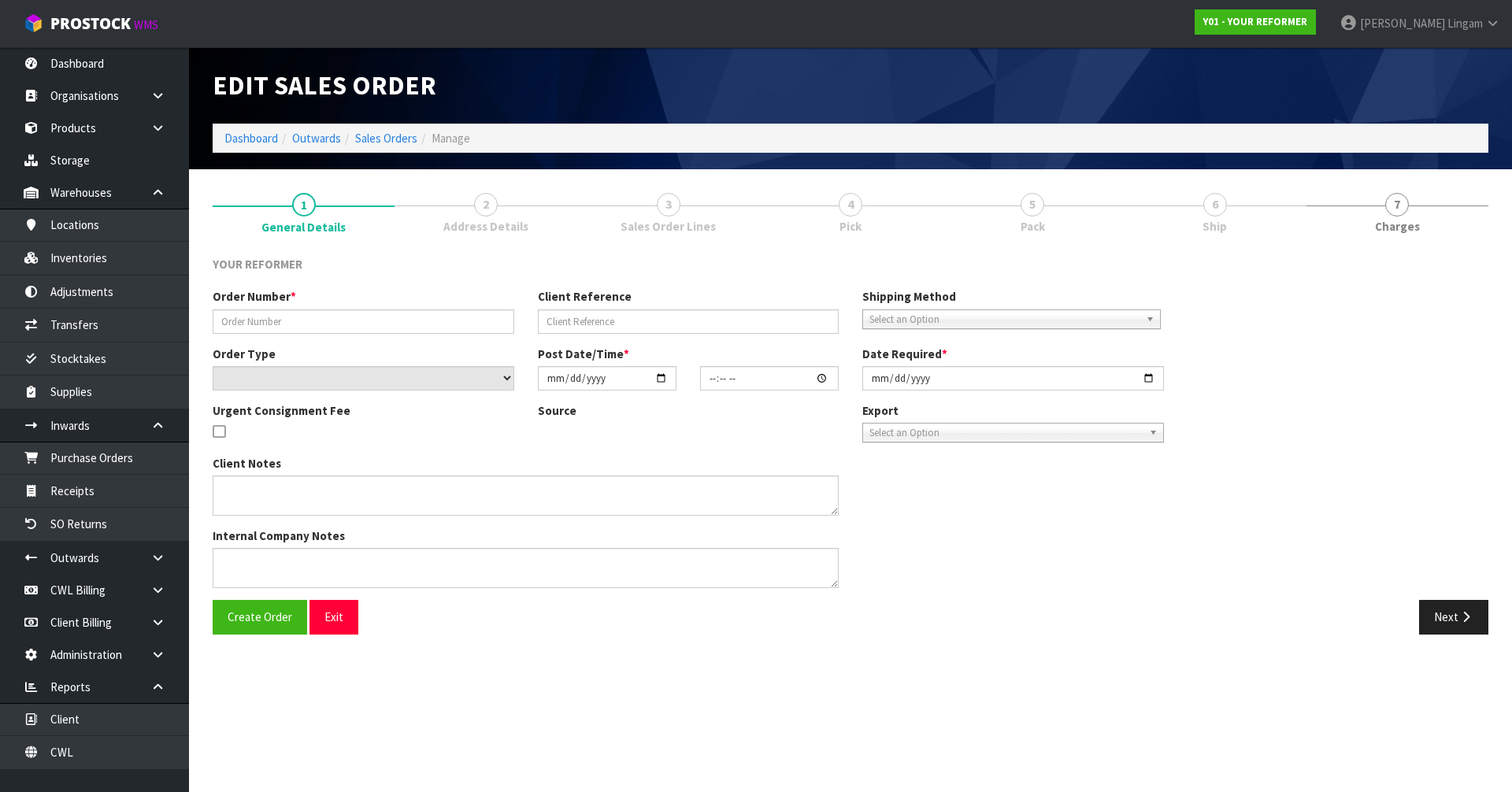
type input "5353"
type input "ANGELA PAITI - URGENT - DELIVERY FRIDAY 26/09/25"
select select "number:0"
type input "2025-09-22"
type input "09:53:00.000"
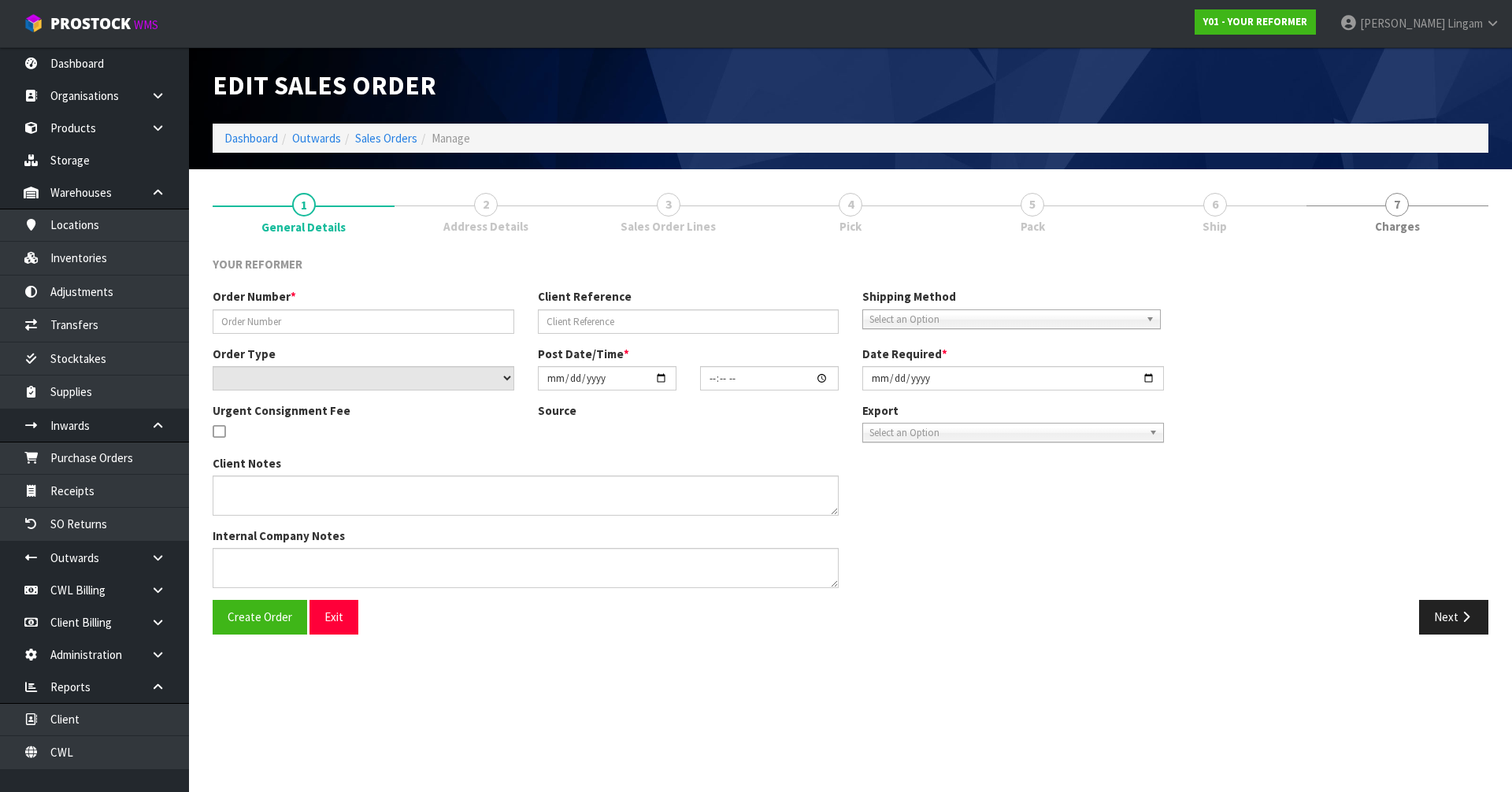
type input "2025-09-22"
type textarea "ANGELA PAITI 108 WEST END ROAD WESTMERE AUK AUCKLAND 1022 NEW ZEALAND +64 28 85…"
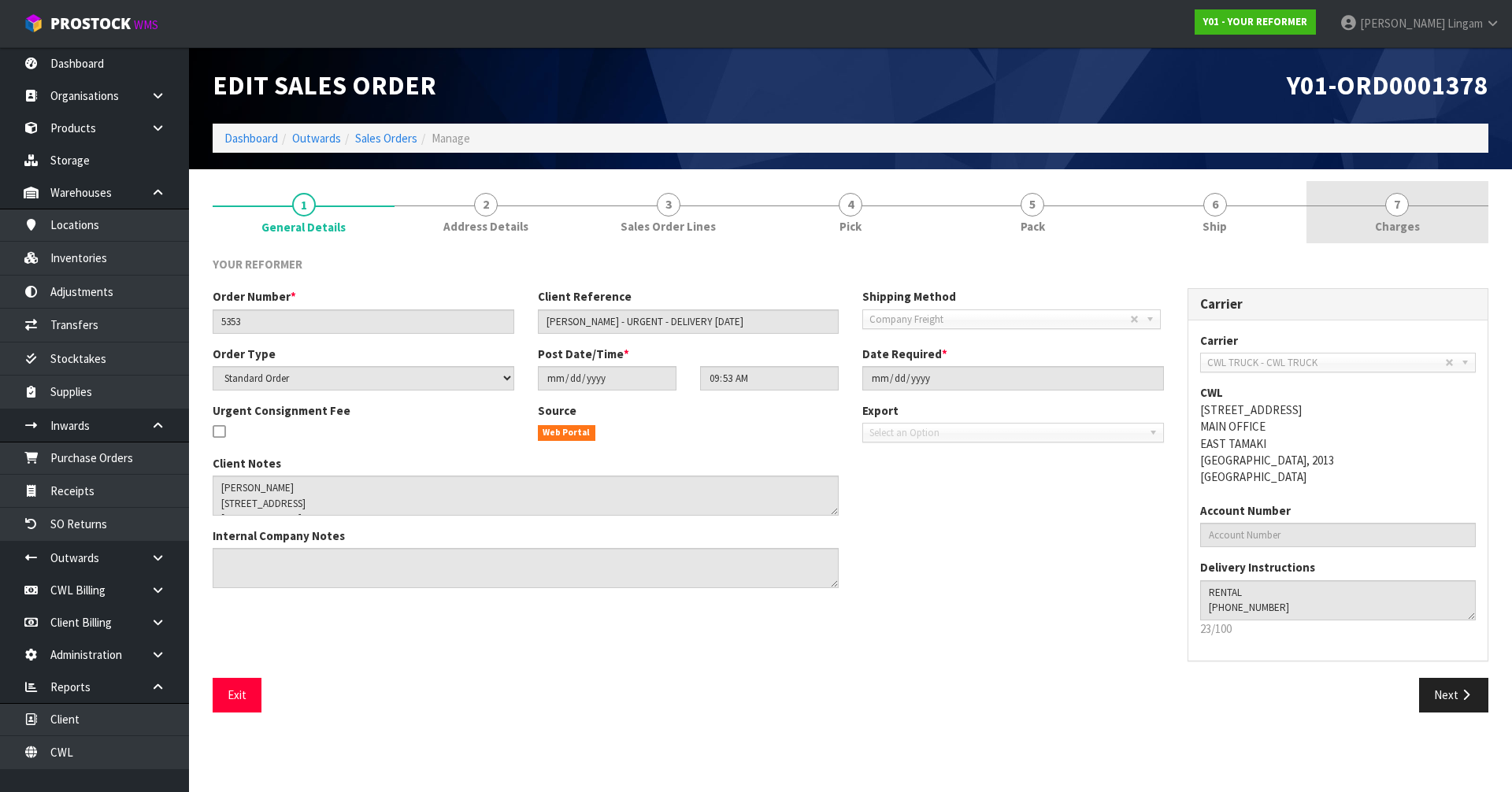
click at [1419, 222] on link "7 Charges" at bounding box center [1397, 212] width 182 height 62
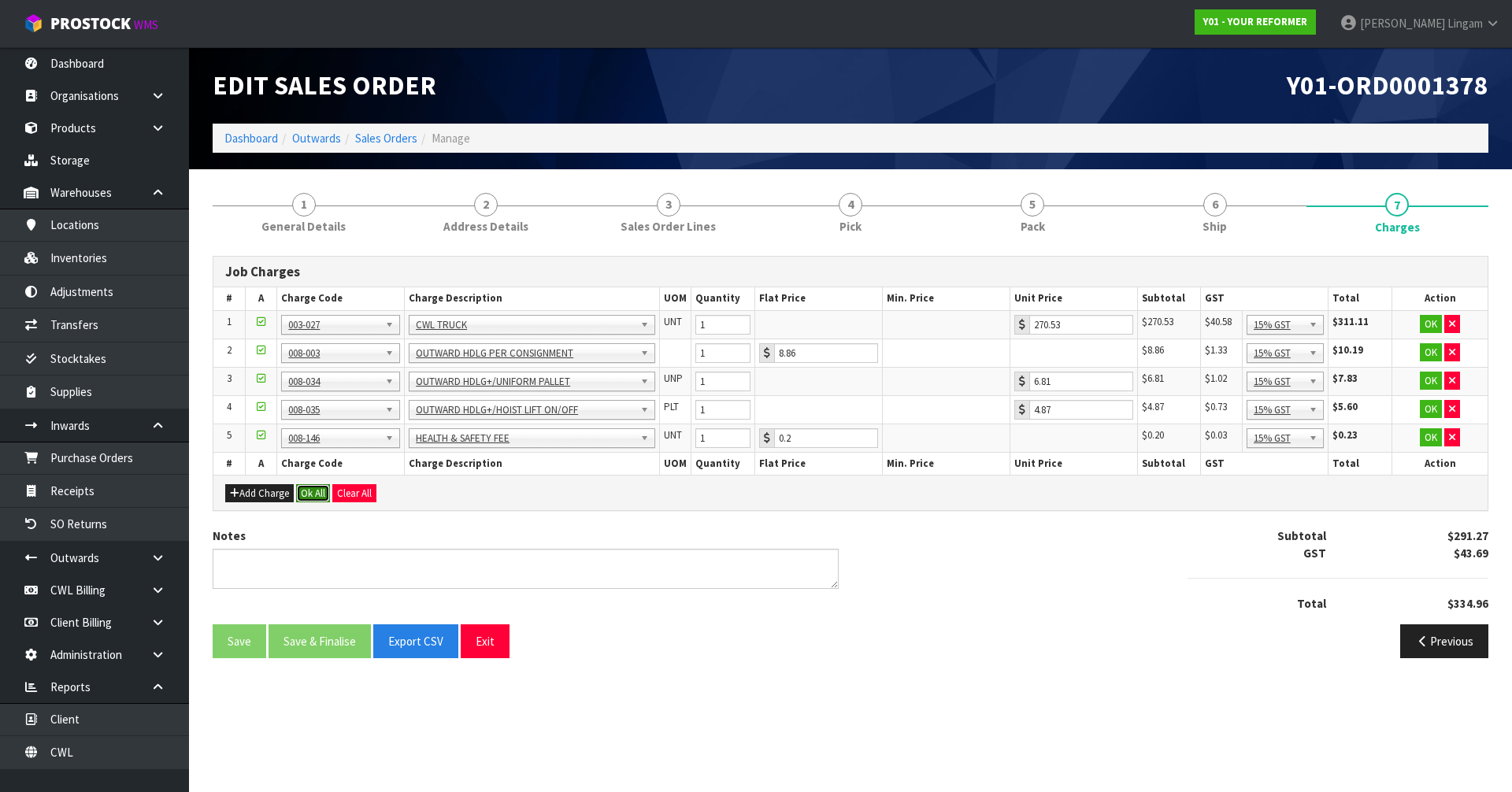
click at [320, 490] on button "Ok All" at bounding box center [313, 494] width 34 height 19
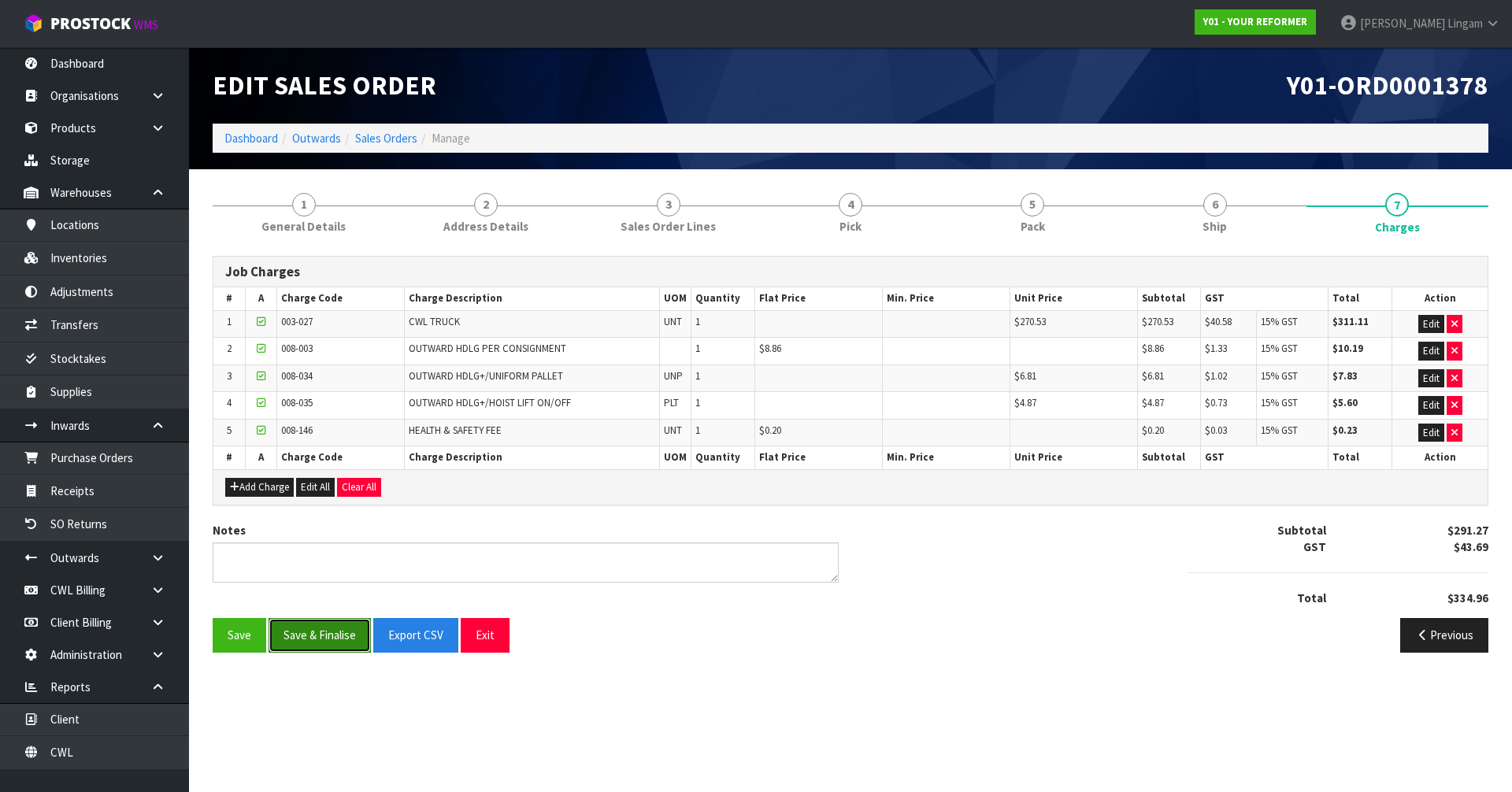
click at [319, 639] on button "Save & Finalise" at bounding box center [320, 635] width 103 height 34
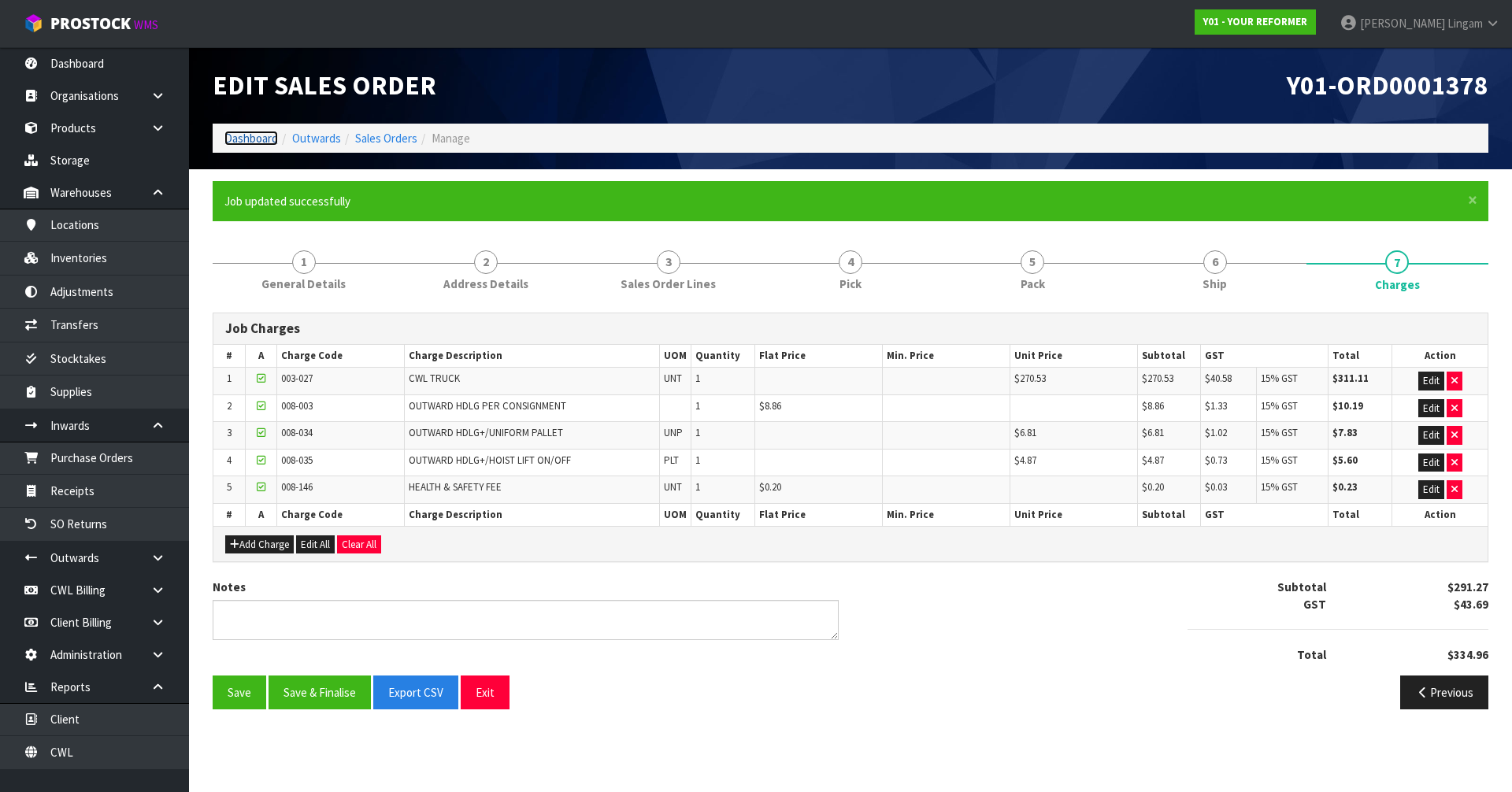
click at [248, 141] on link "Dashboard" at bounding box center [251, 138] width 54 height 15
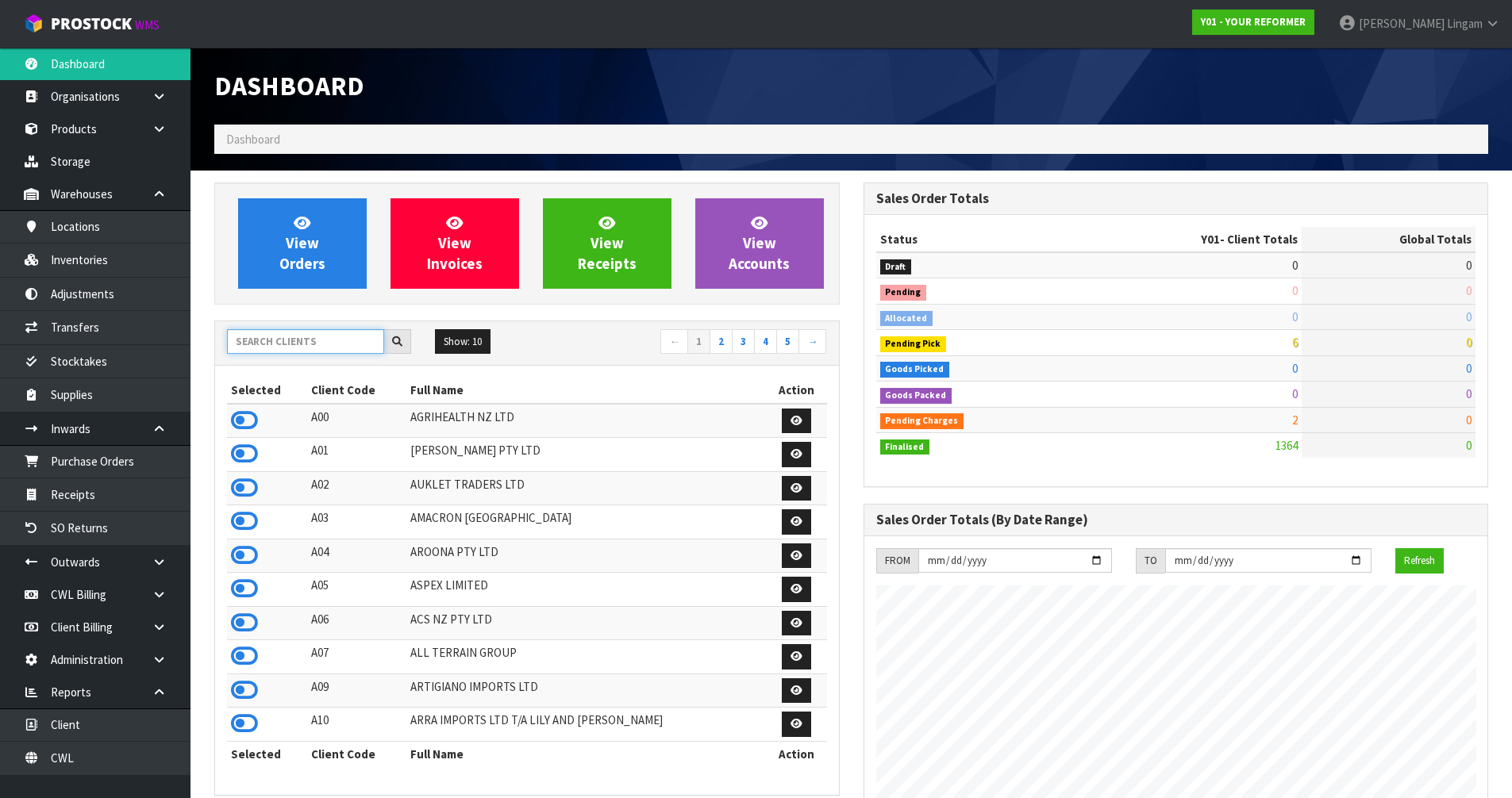
scroll to position [1048, 648]
click at [313, 346] on input "text" at bounding box center [305, 341] width 157 height 25
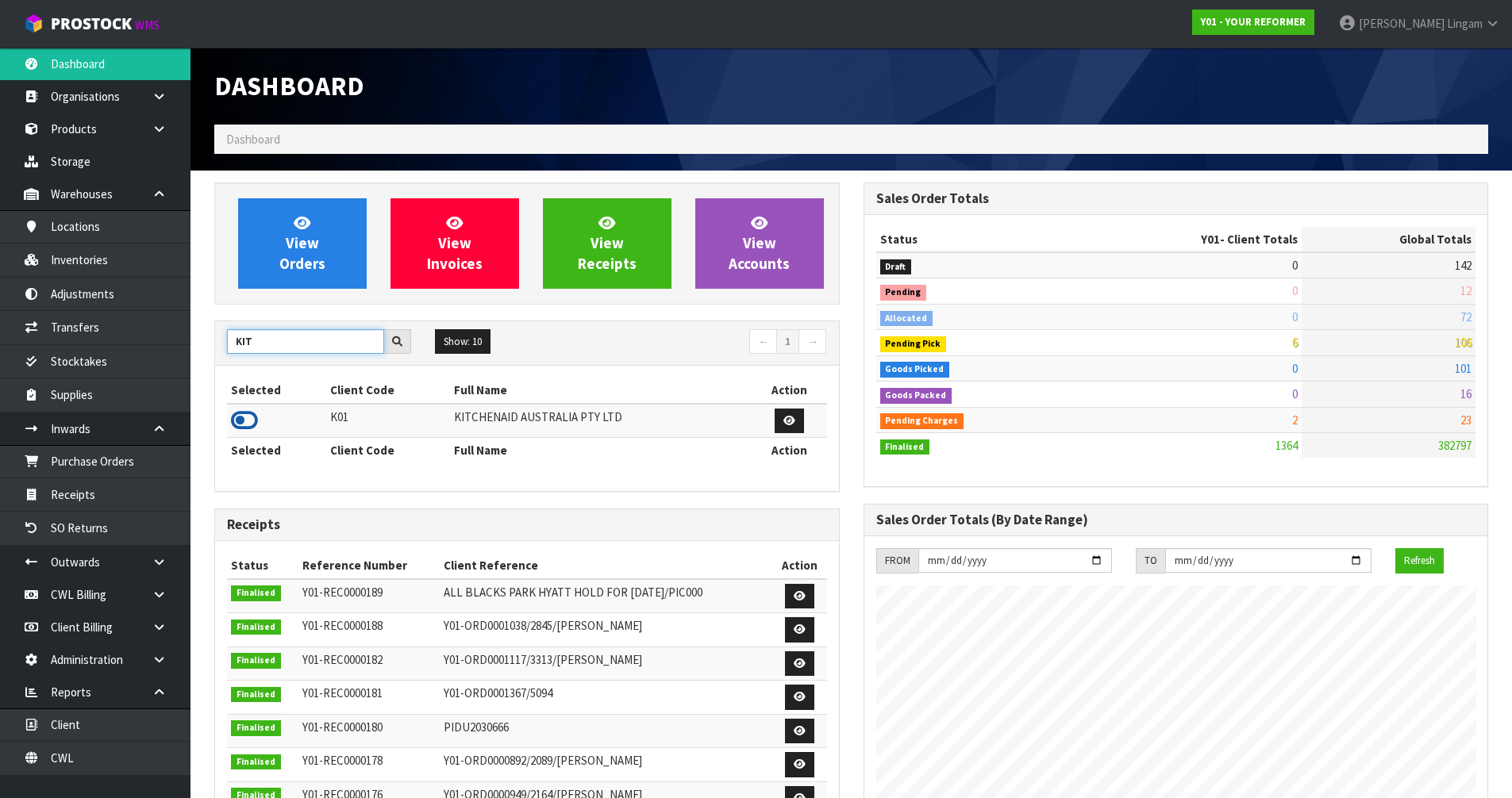
type input "KIT"
click at [245, 420] on icon at bounding box center [244, 421] width 27 height 24
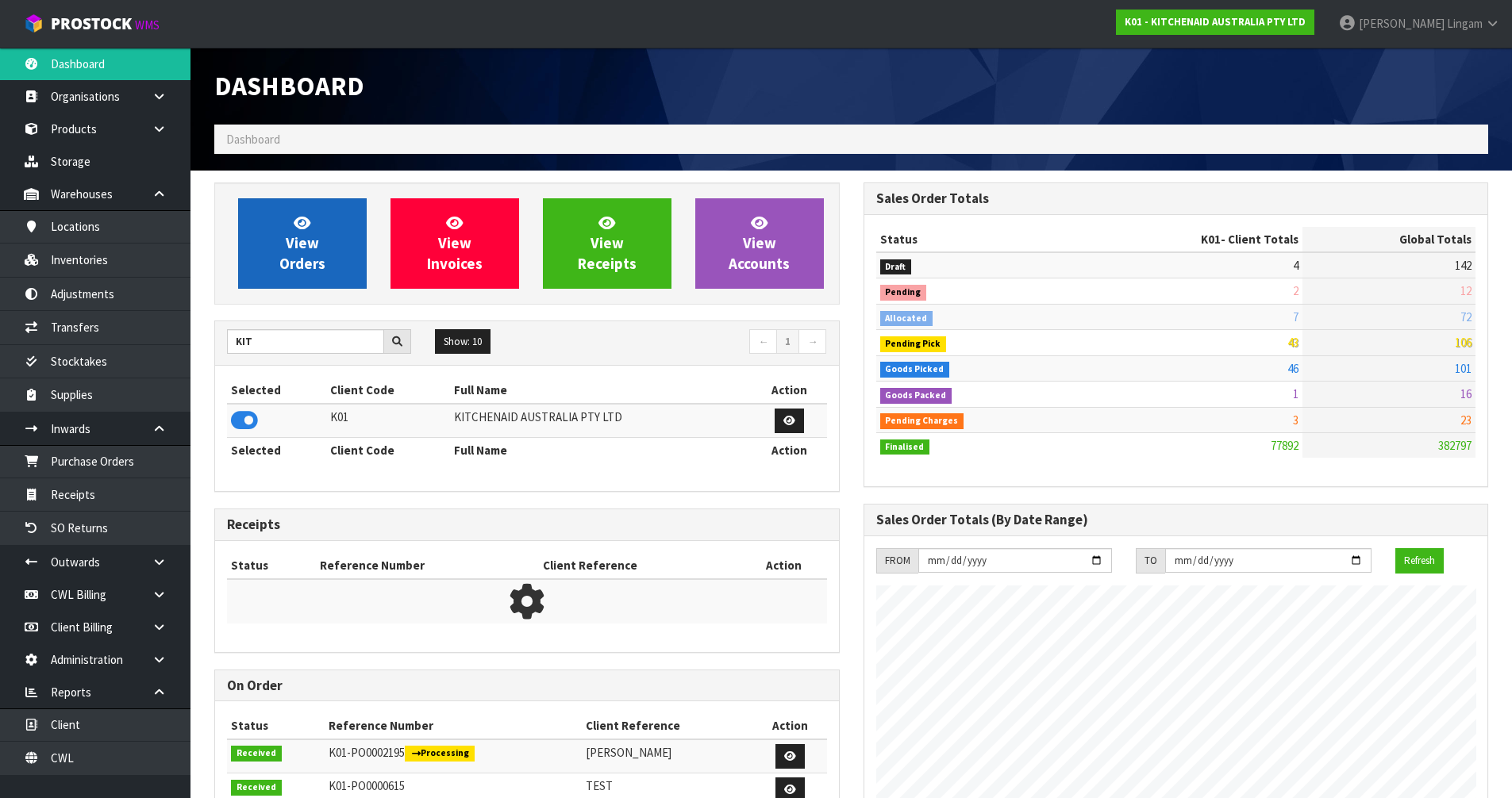
scroll to position [1202, 648]
click at [306, 267] on span "View Orders" at bounding box center [302, 243] width 46 height 59
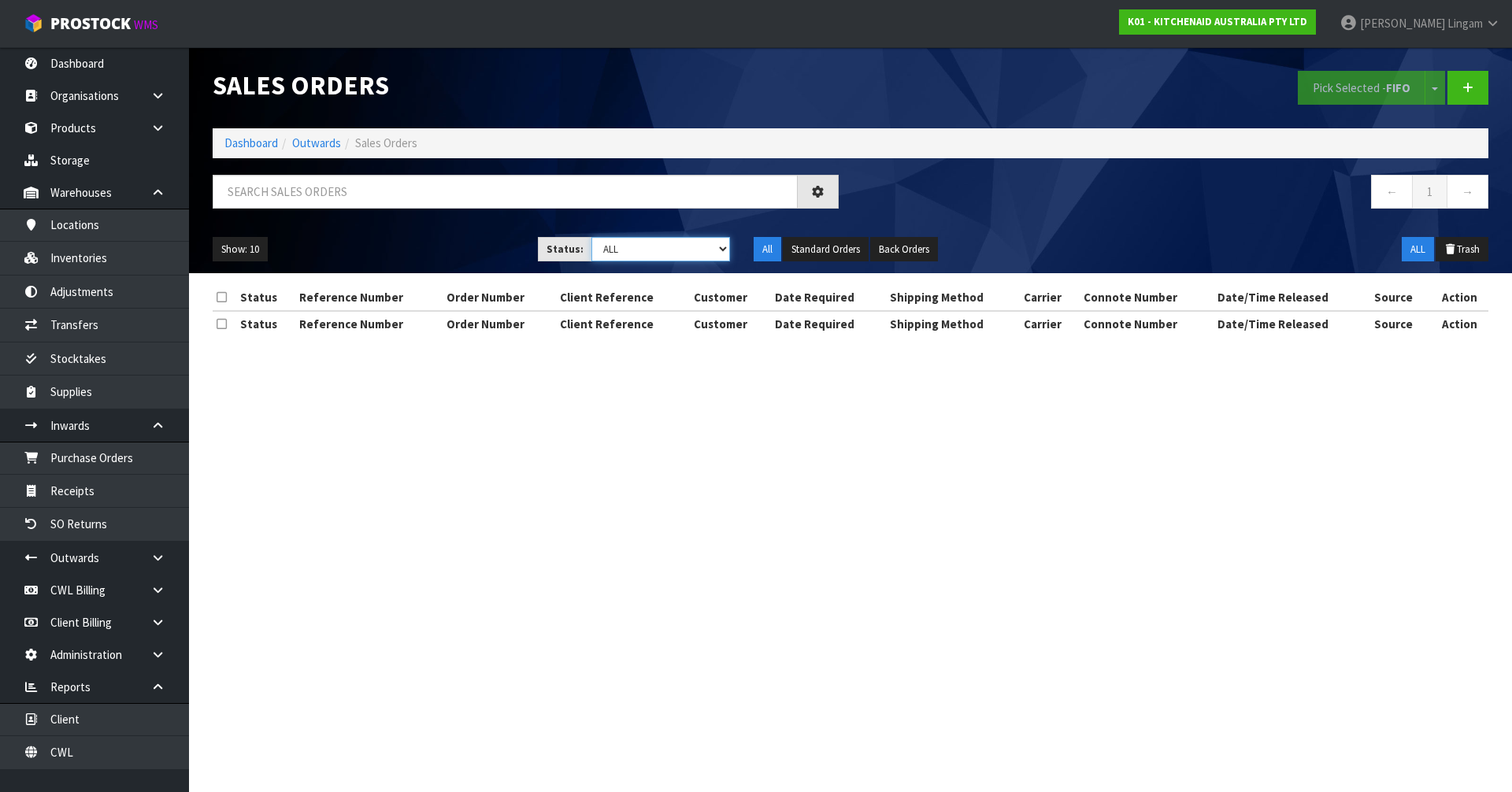
click at [694, 246] on select "Draft Pending Allocated Pending Pick Goods Picked Goods Packed Pending Charges …" at bounding box center [661, 249] width 139 height 25
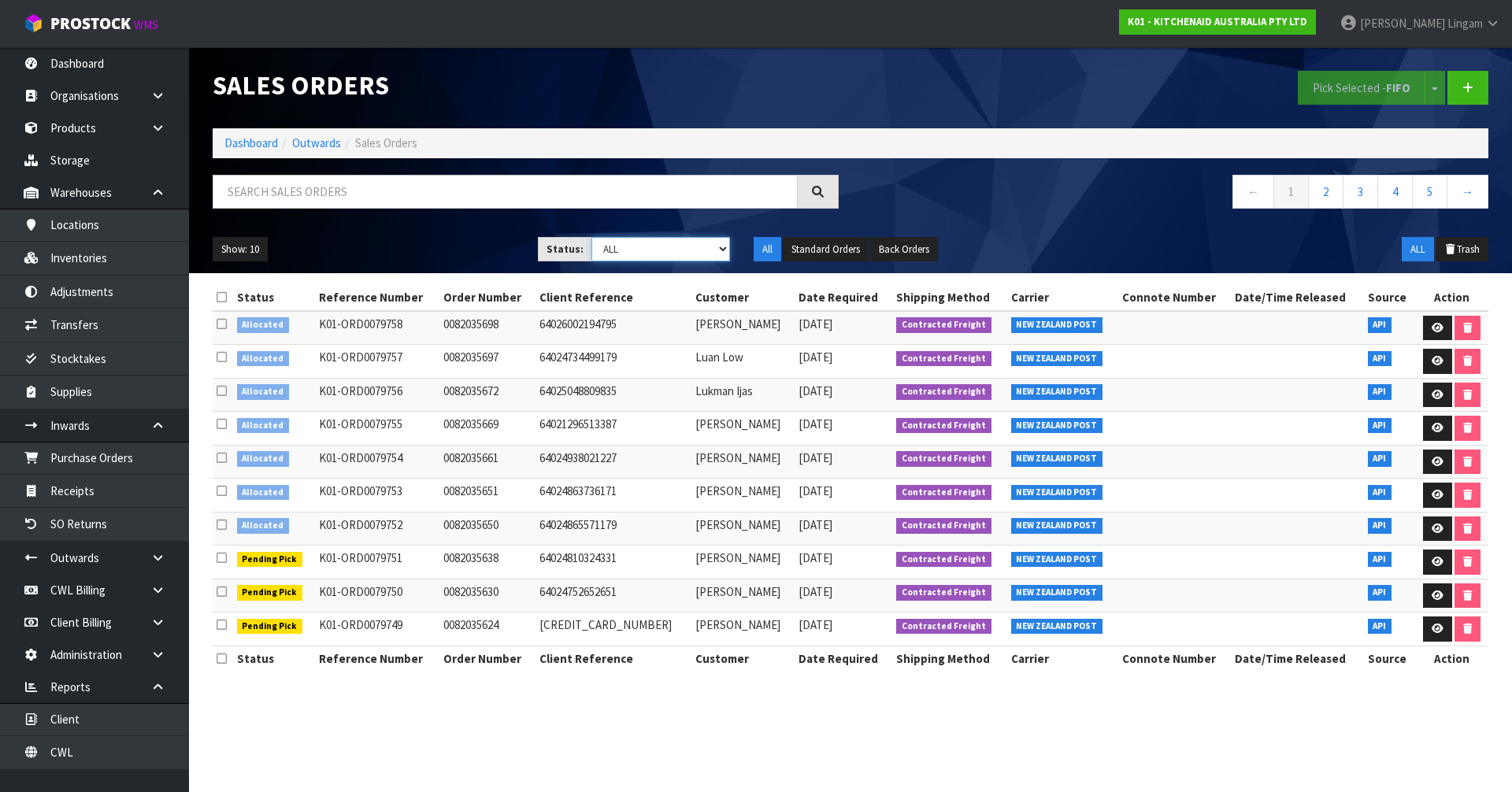
select select "string:2"
click at [591, 237] on select "Draft Pending Allocated Pending Pick Goods Picked Goods Packed Pending Charges …" at bounding box center [661, 249] width 139 height 25
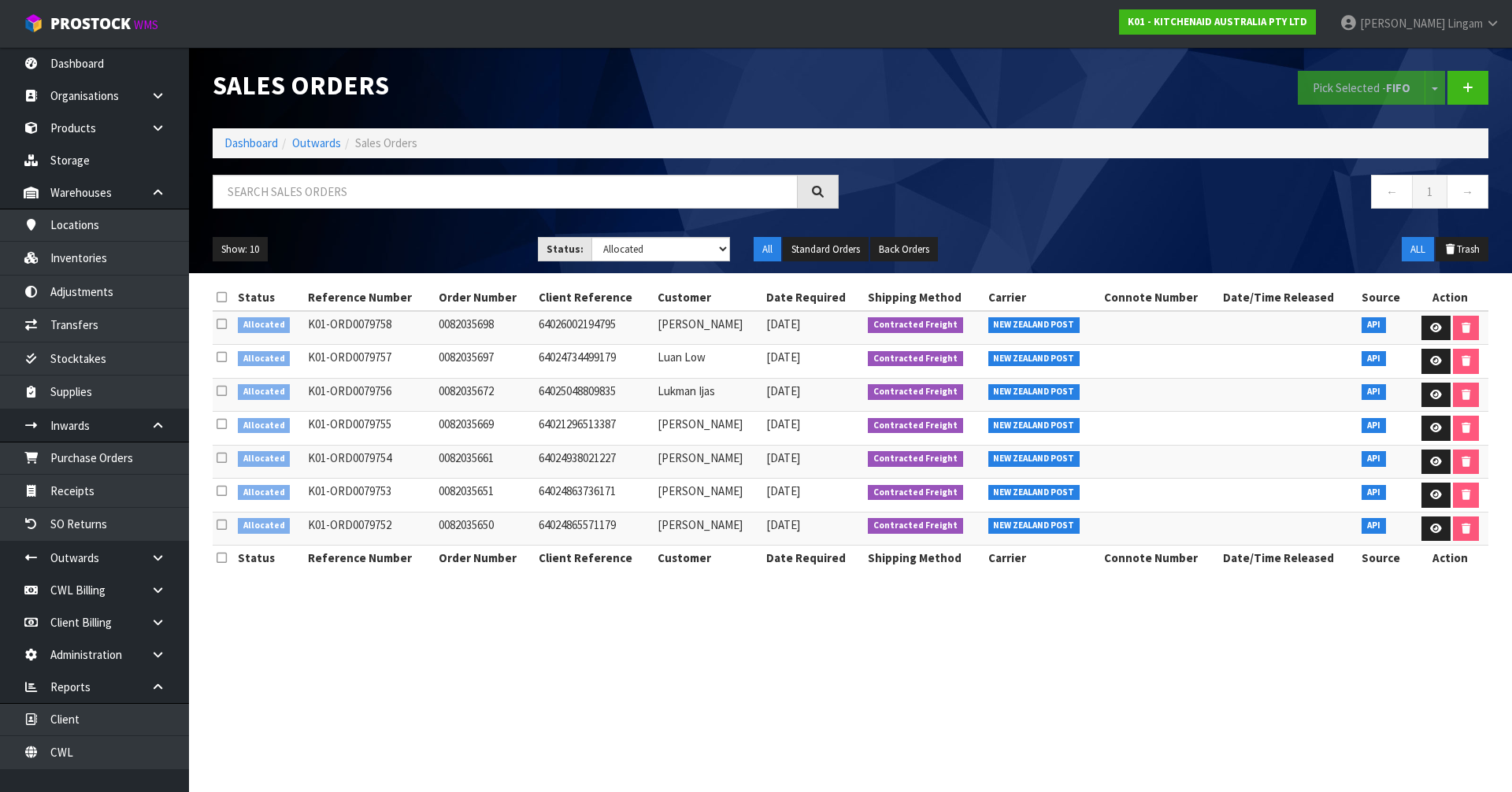
click at [227, 298] on icon at bounding box center [222, 298] width 10 height 12
click at [1353, 84] on button "Pick Selected - FIFO" at bounding box center [1361, 88] width 127 height 34
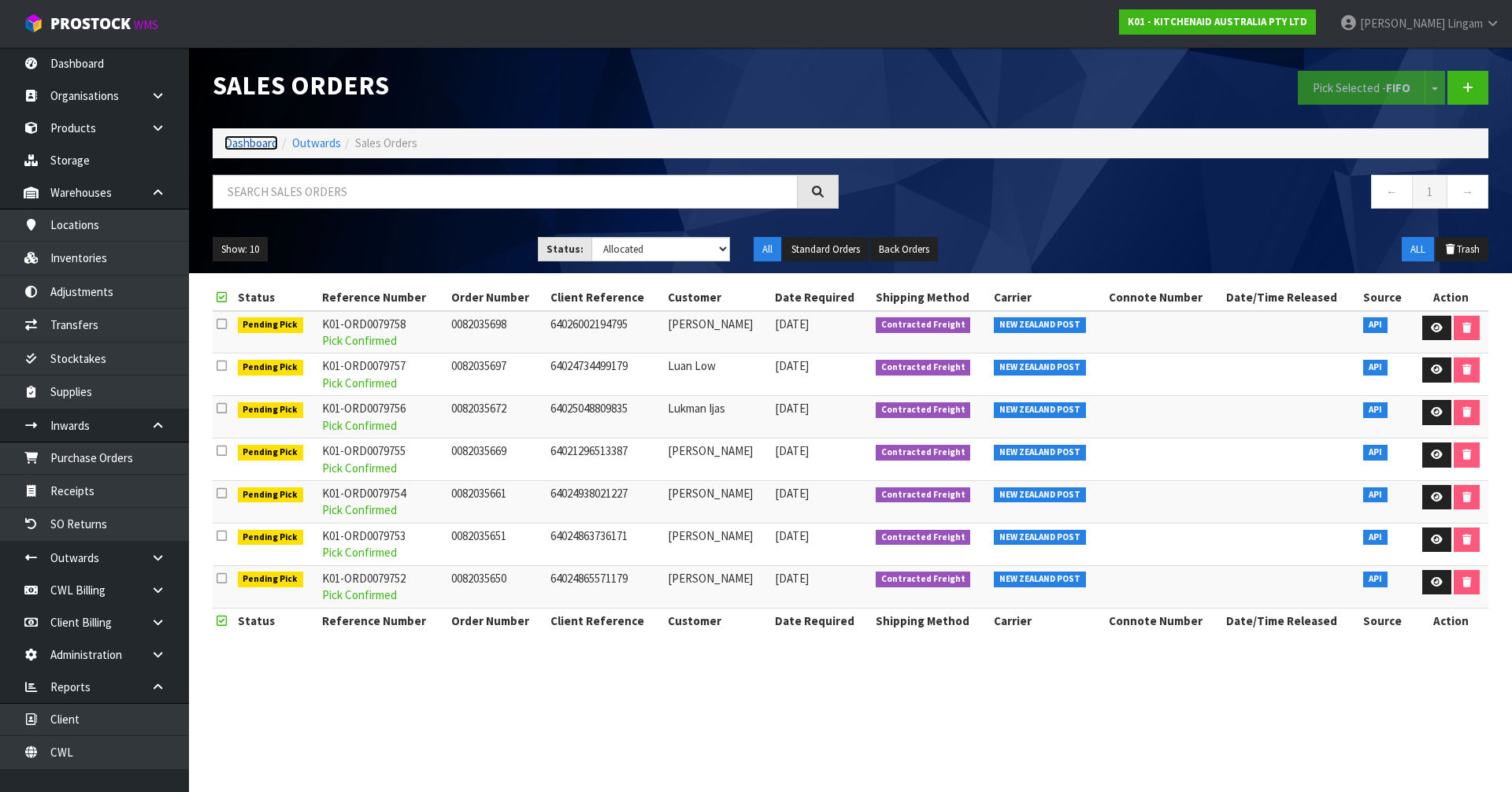
click at [246, 143] on link "Dashboard" at bounding box center [251, 142] width 54 height 15
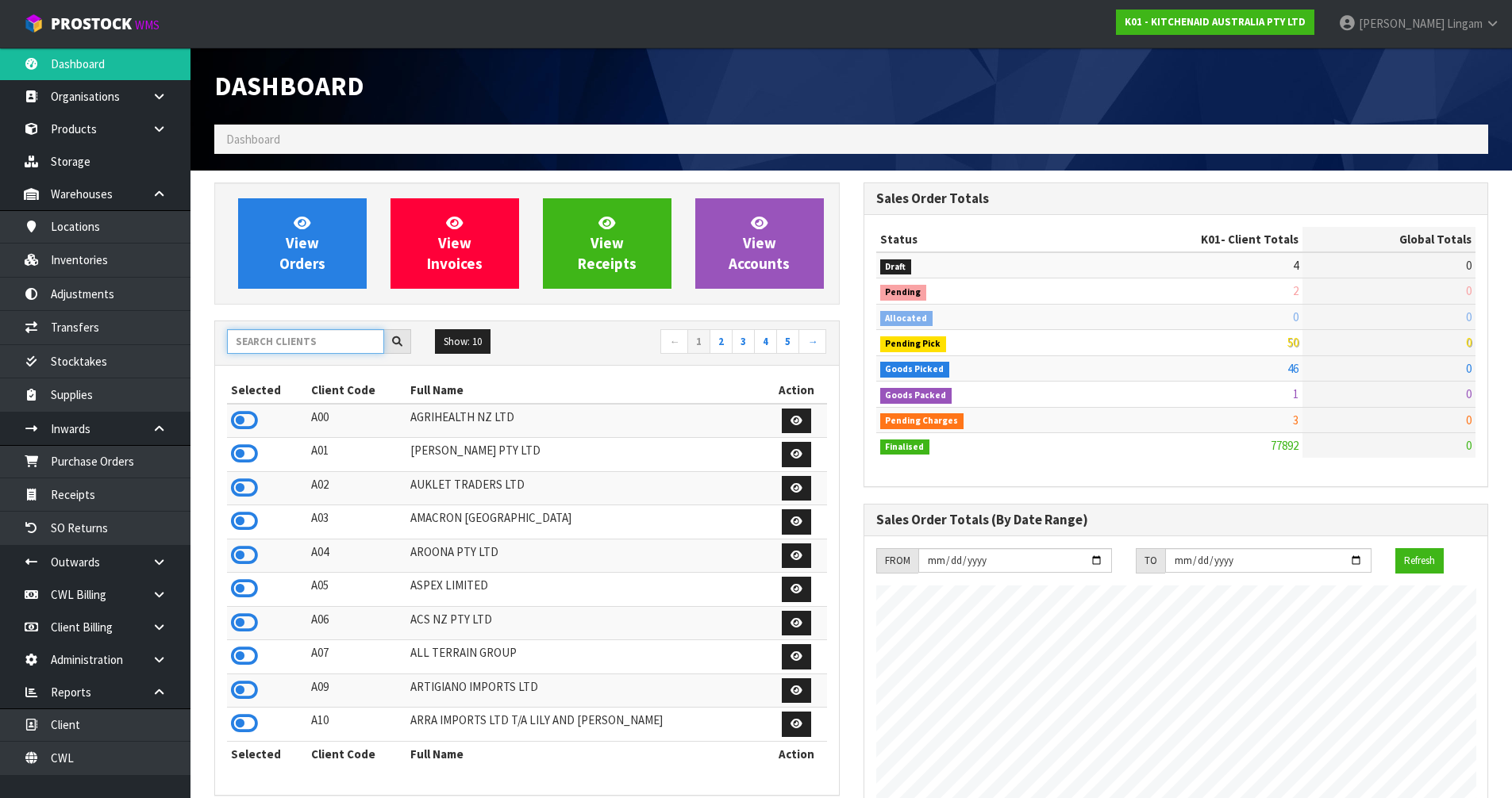
scroll to position [1202, 648]
click at [291, 345] on input "text" at bounding box center [305, 341] width 157 height 25
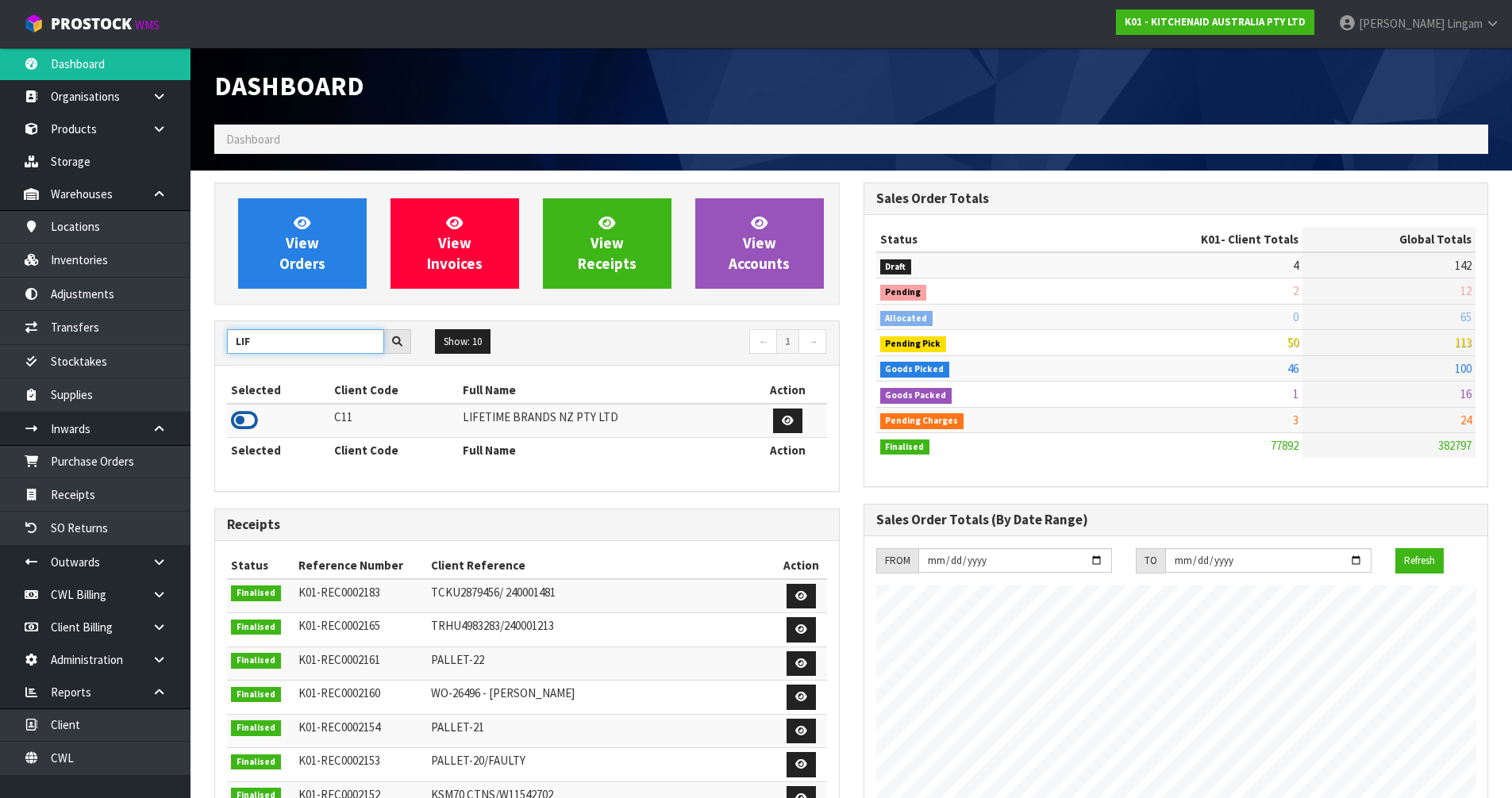
type input "LIF"
click at [237, 419] on icon at bounding box center [244, 421] width 27 height 24
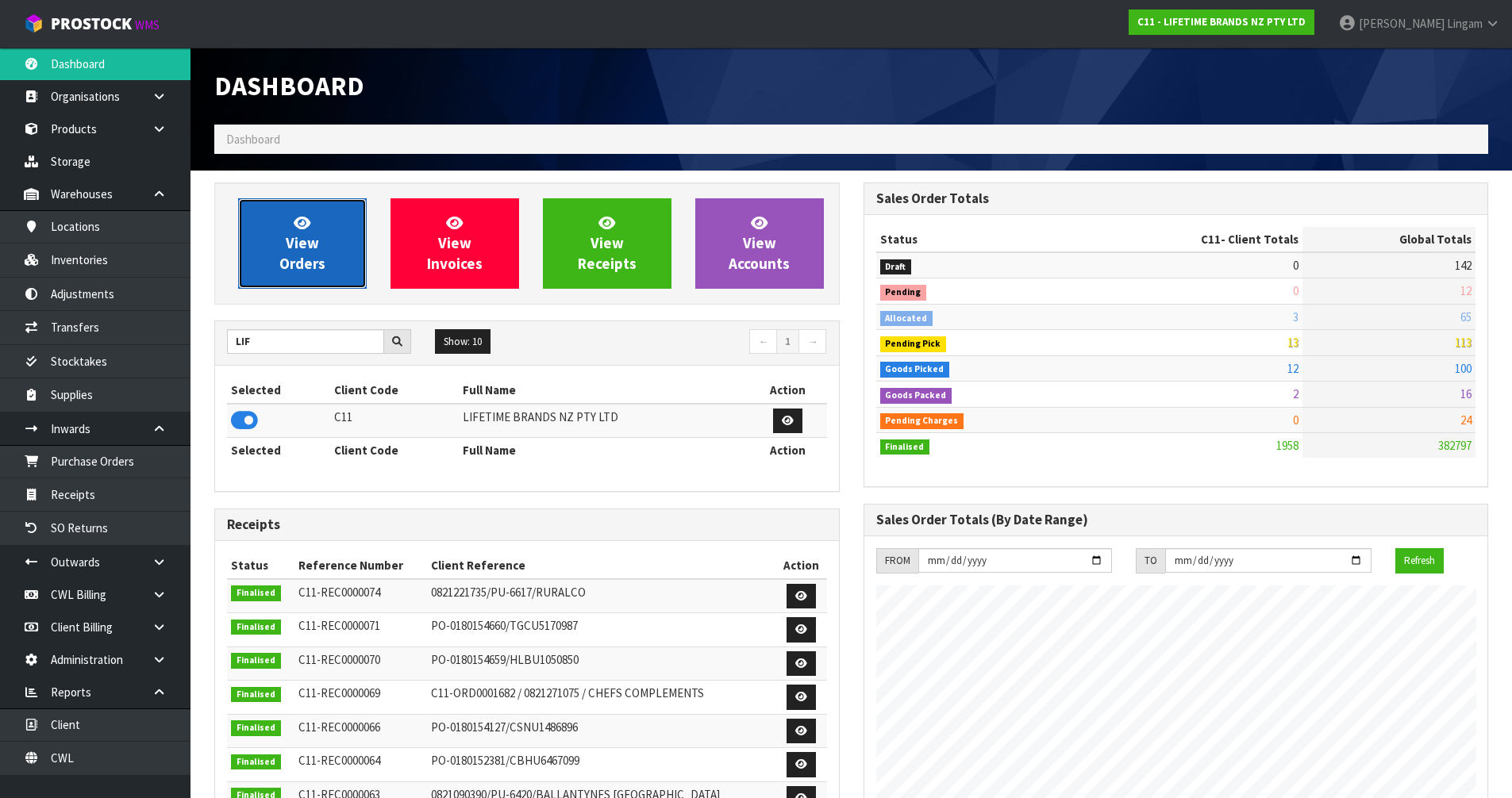
click at [295, 255] on span "View Orders" at bounding box center [302, 243] width 46 height 59
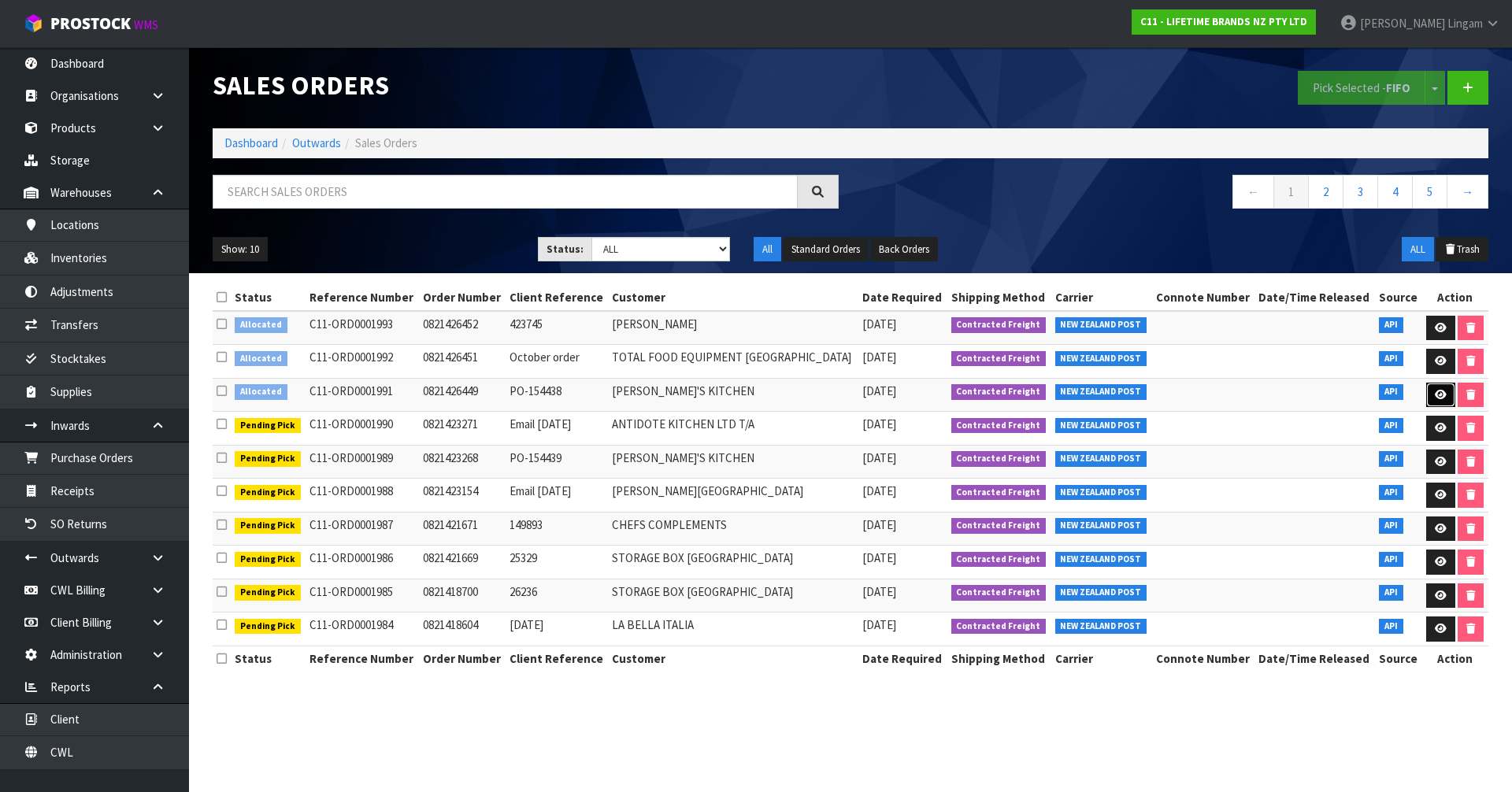
click at [1435, 394] on icon at bounding box center [1441, 395] width 12 height 10
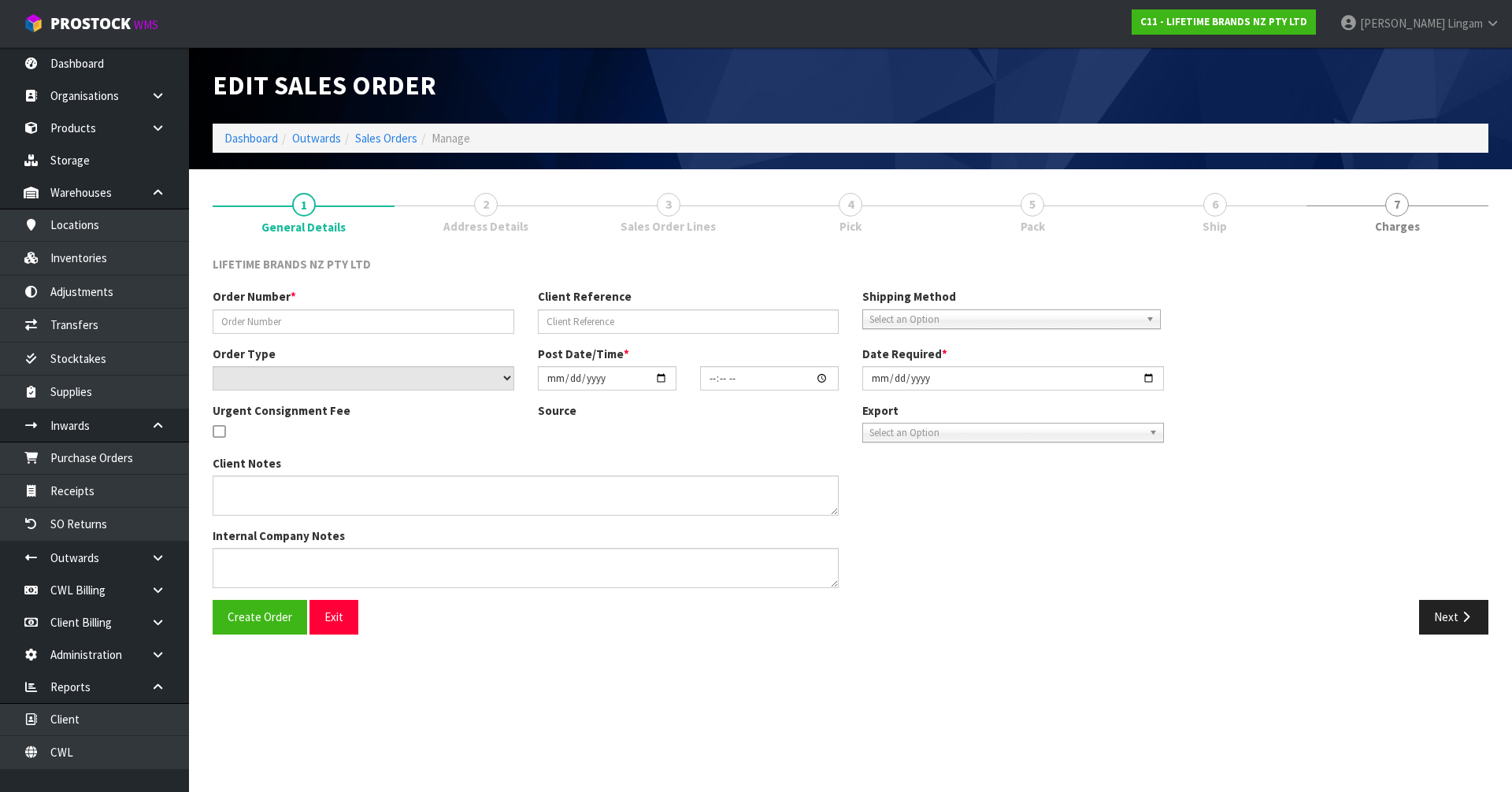
type input "0821426449"
type input "PO-154438"
select select "number:0"
type input "2025-09-25"
type input "07:54:24.000"
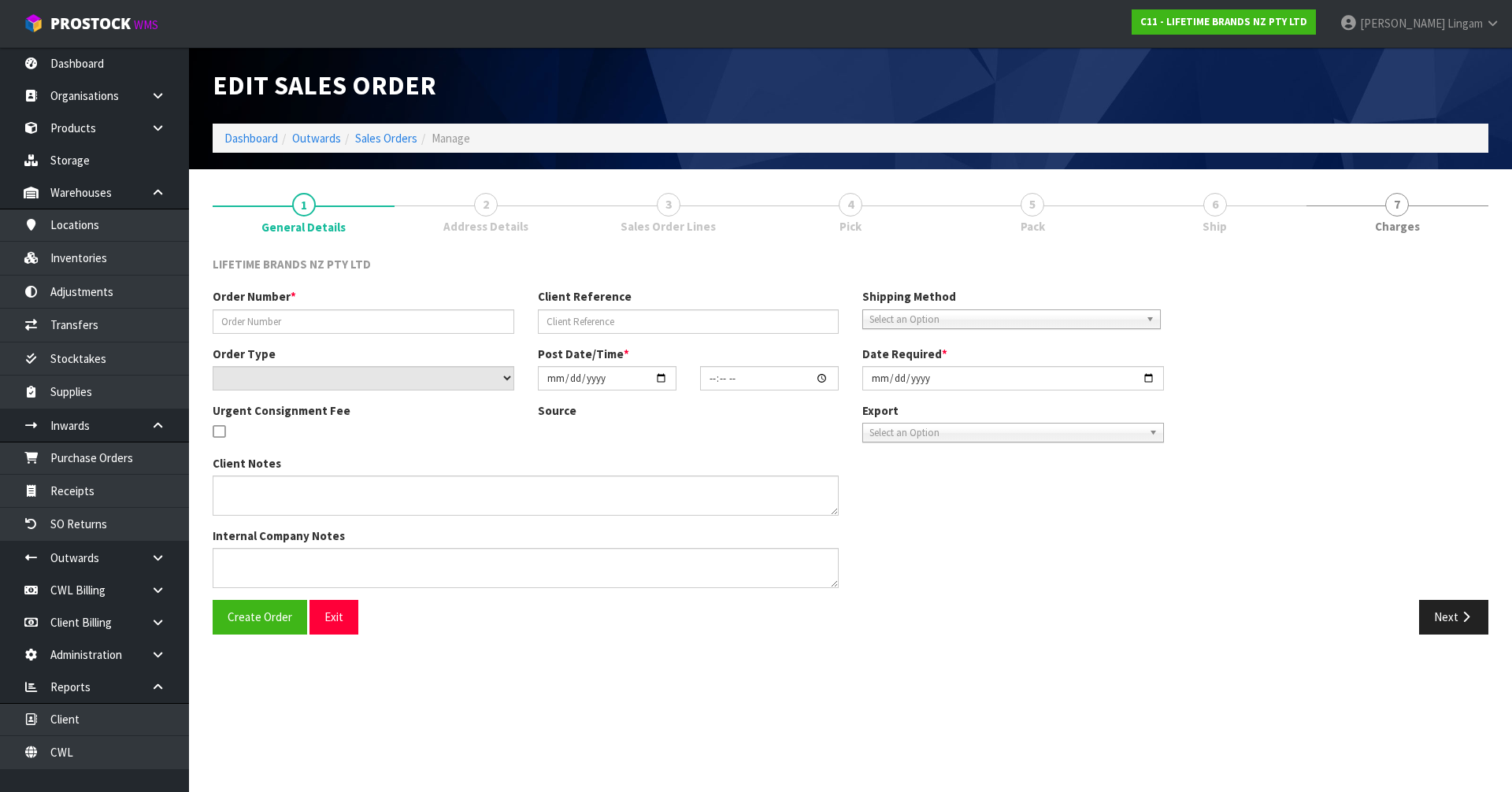
type input "2025-09-25"
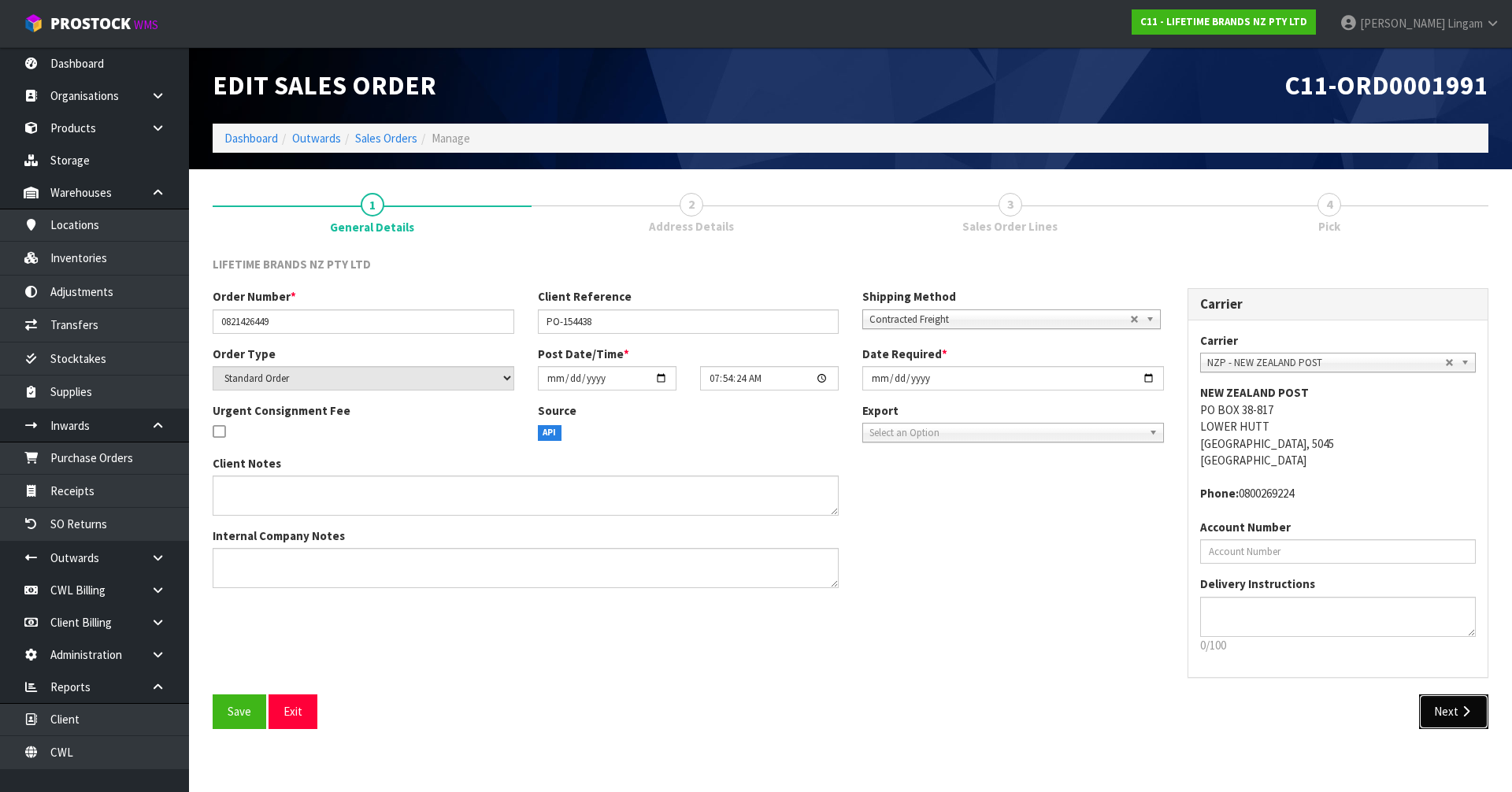
click at [1455, 716] on button "Next" at bounding box center [1454, 712] width 69 height 34
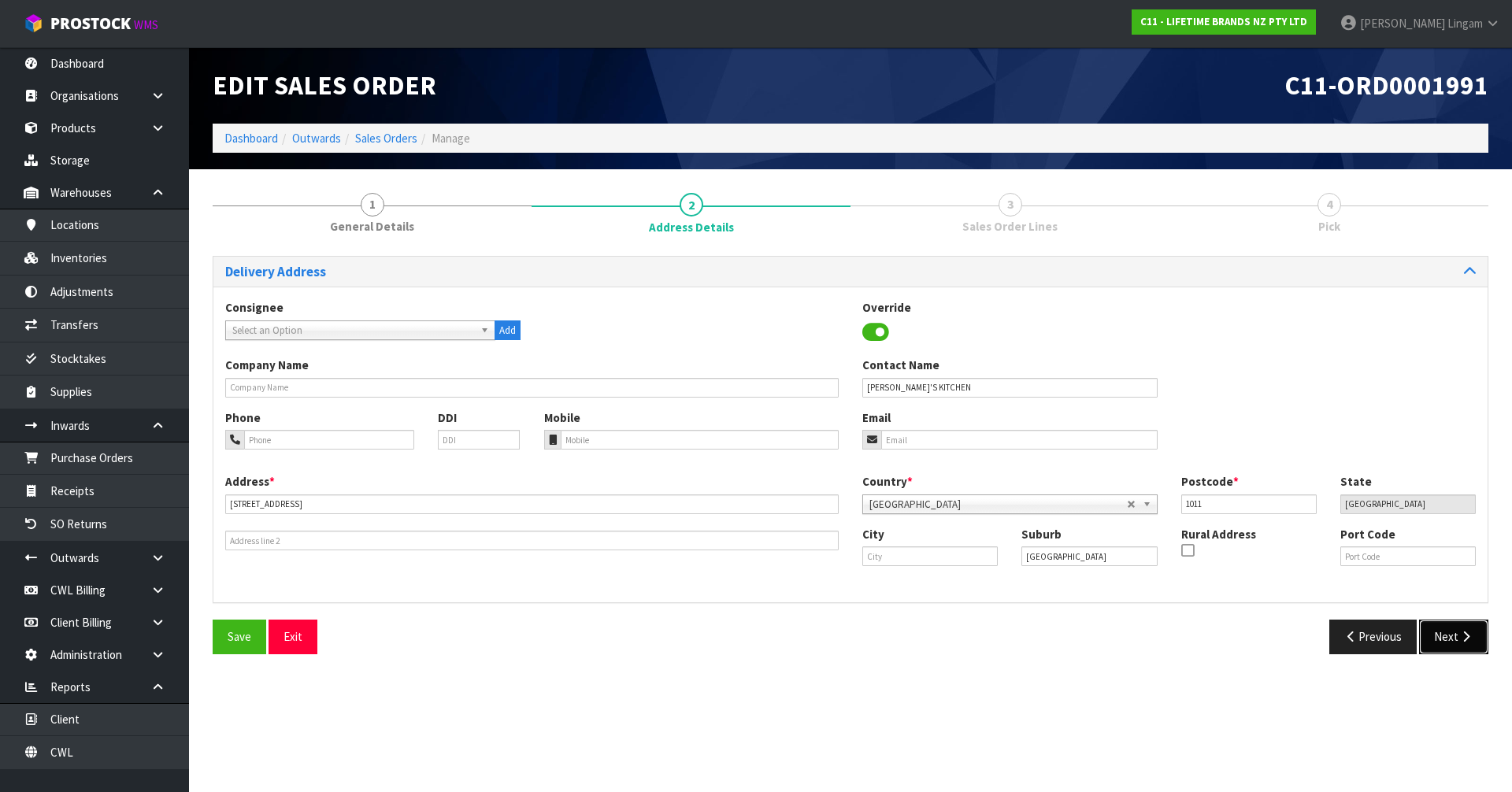
click at [1448, 644] on button "Next" at bounding box center [1454, 636] width 69 height 34
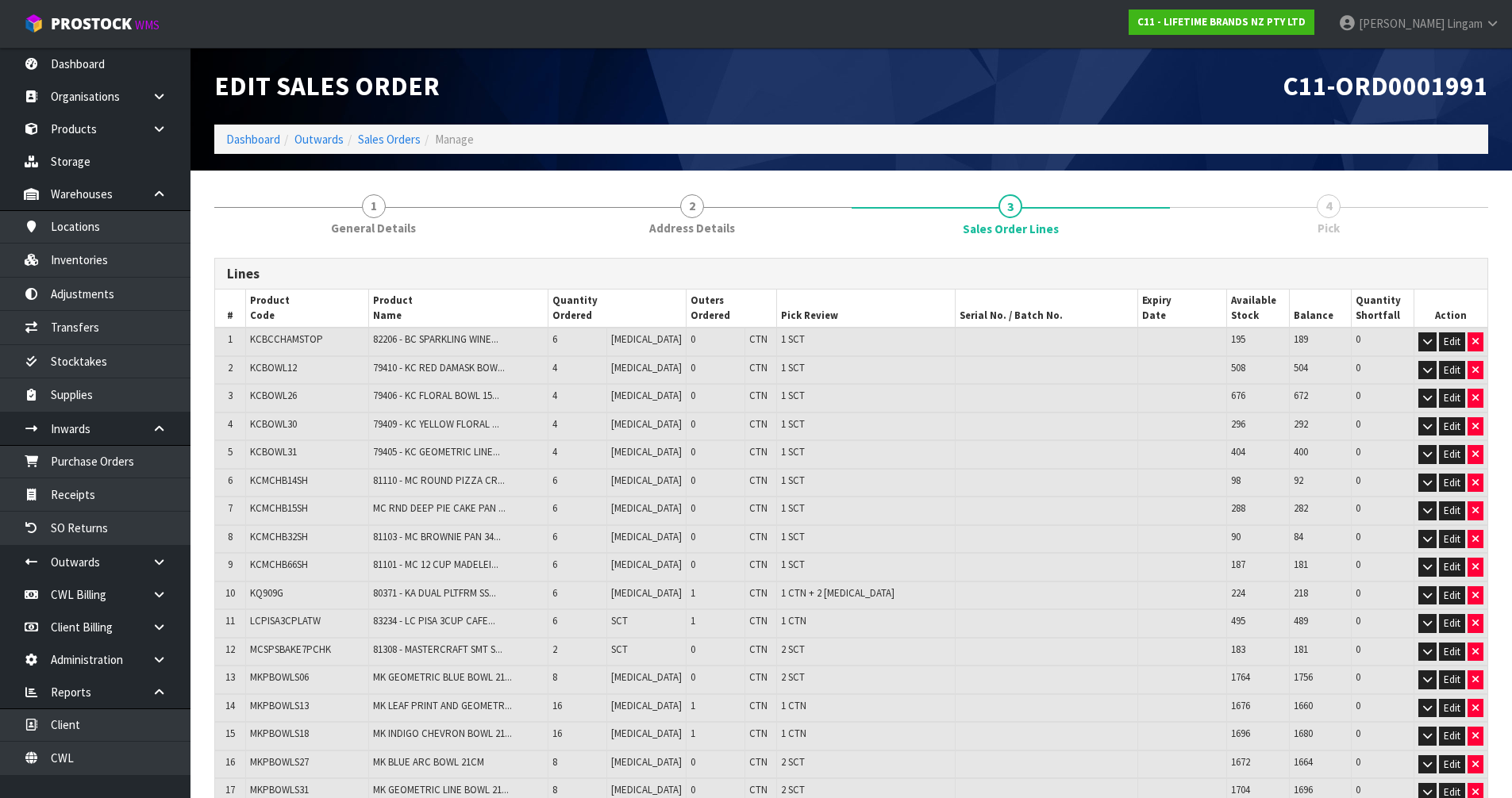
scroll to position [262, 0]
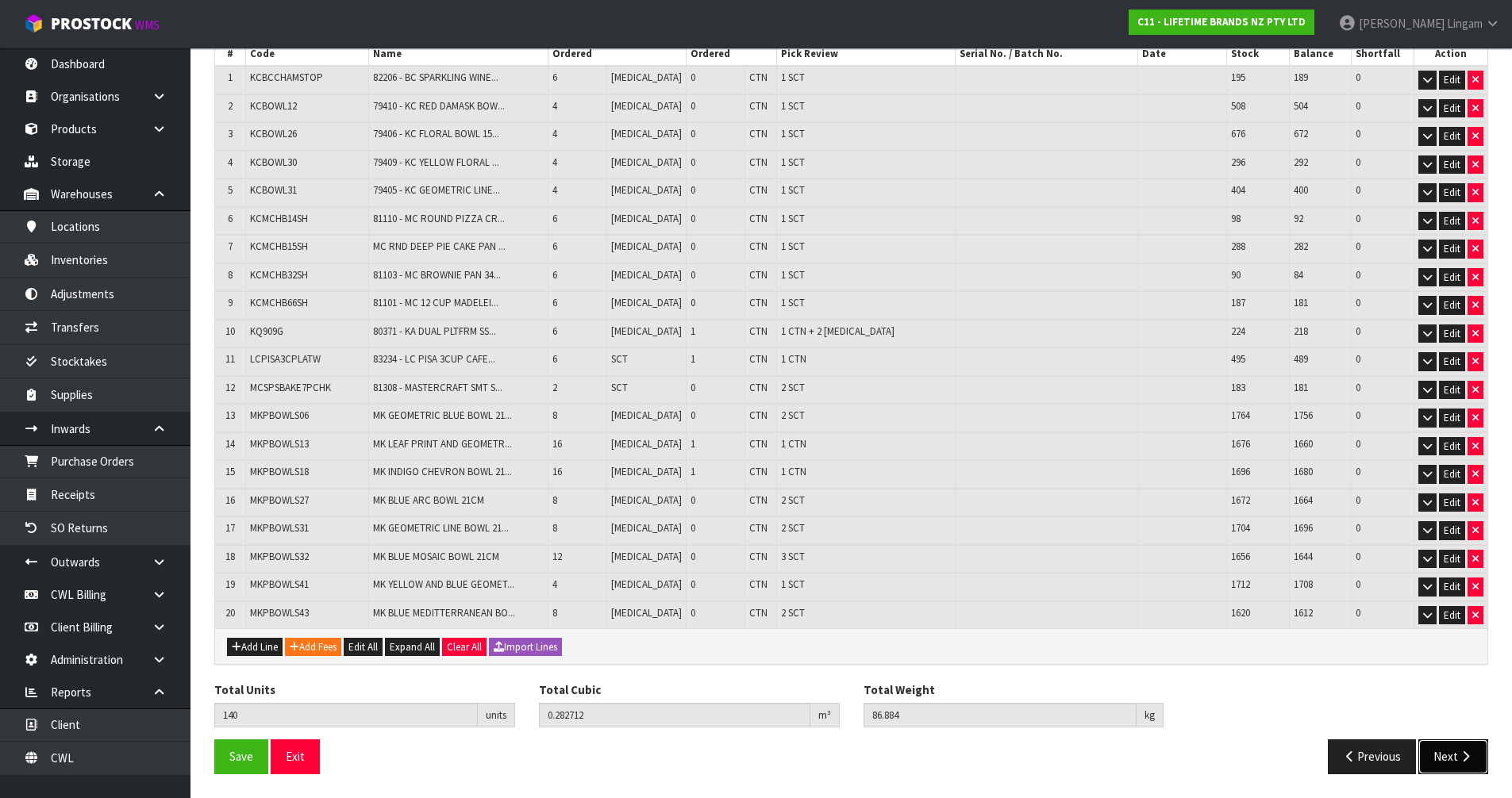
click at [1442, 764] on button "Next" at bounding box center [1453, 757] width 70 height 34
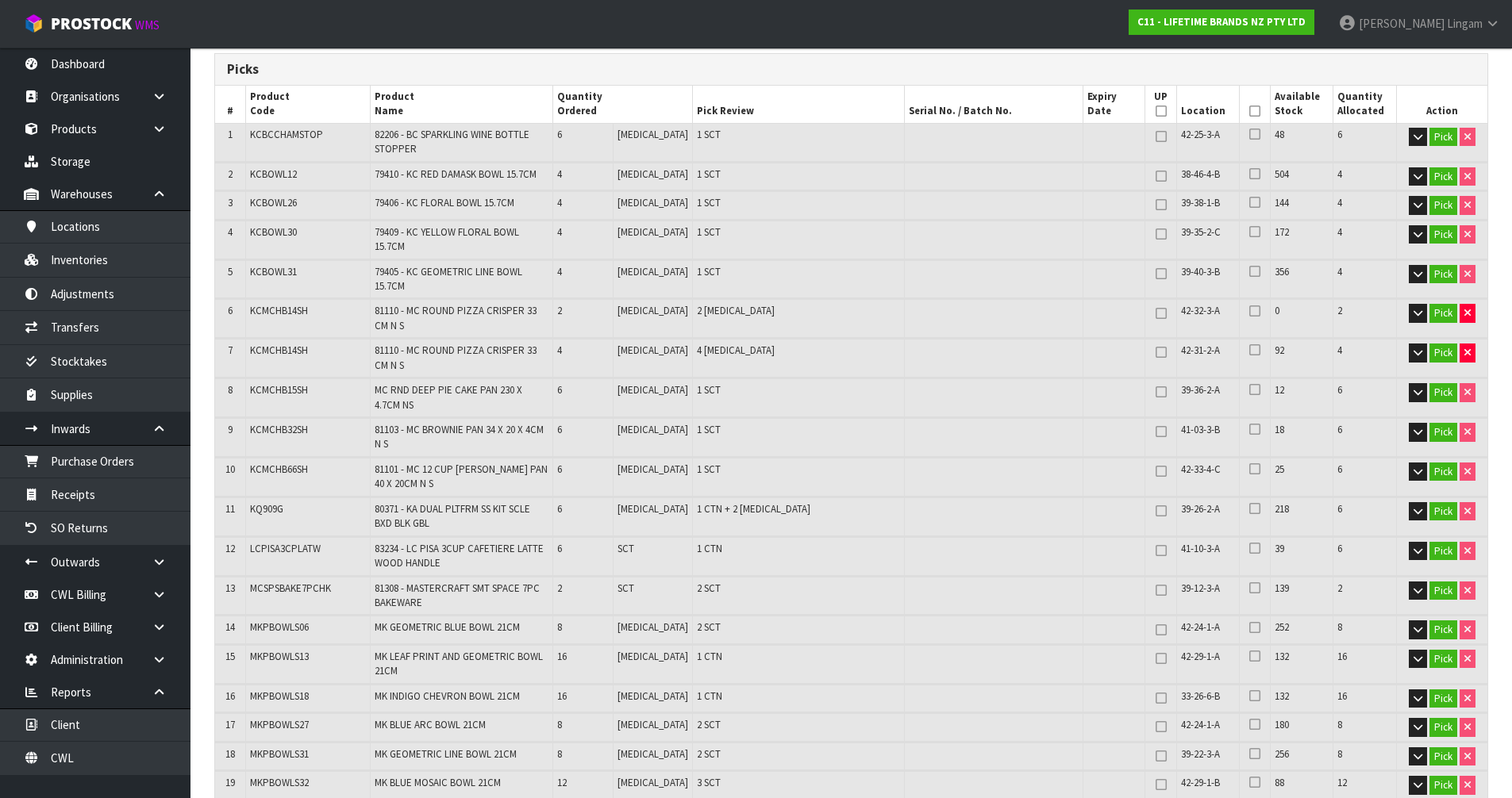
scroll to position [0, 0]
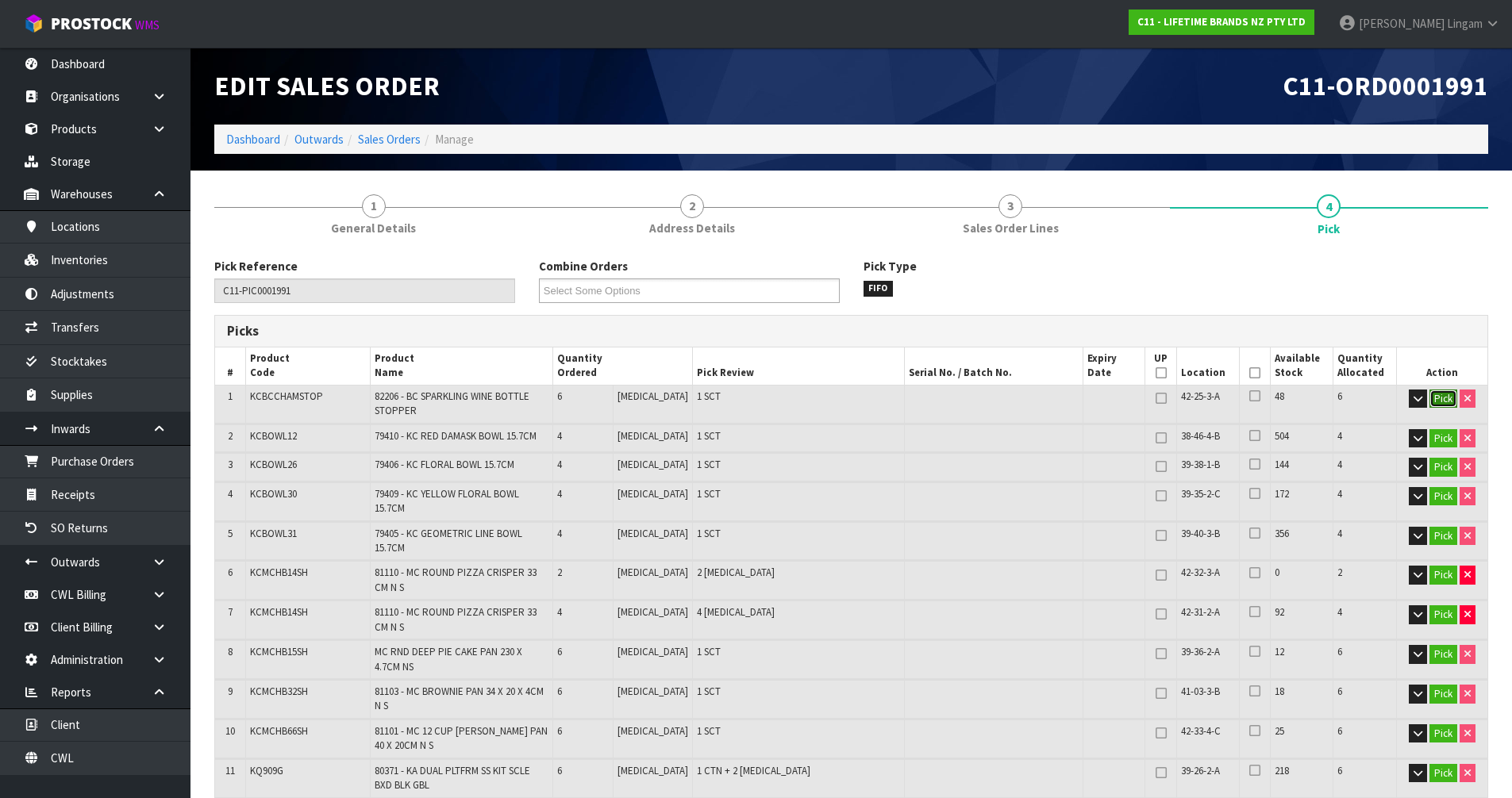
click at [1435, 394] on button "Pick" at bounding box center [1443, 399] width 28 height 19
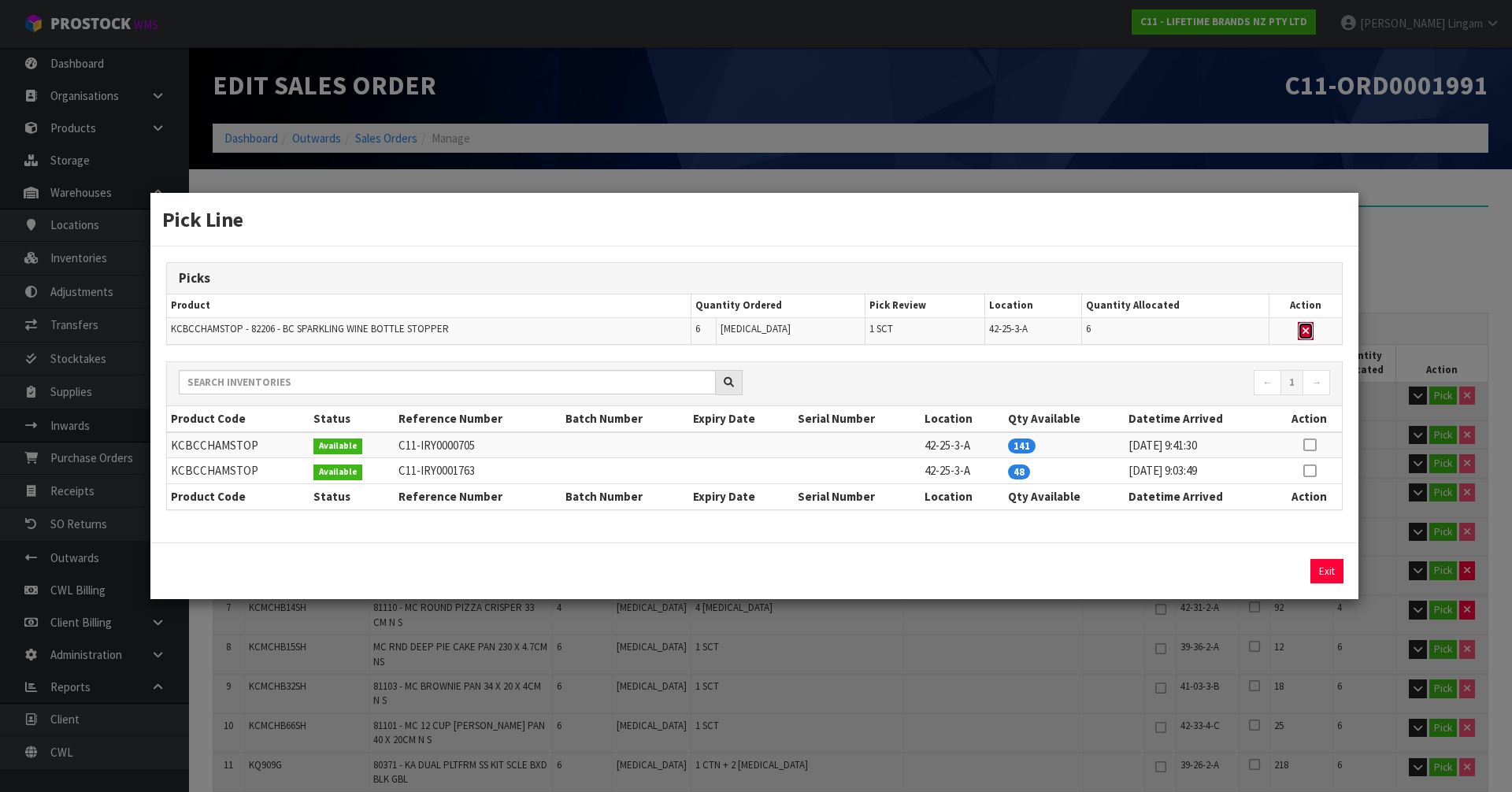
click at [1302, 332] on button "button" at bounding box center [1306, 331] width 15 height 19
type input "Sub-carton x 21"
type input "134"
type input "0.269966"
type input "88.664"
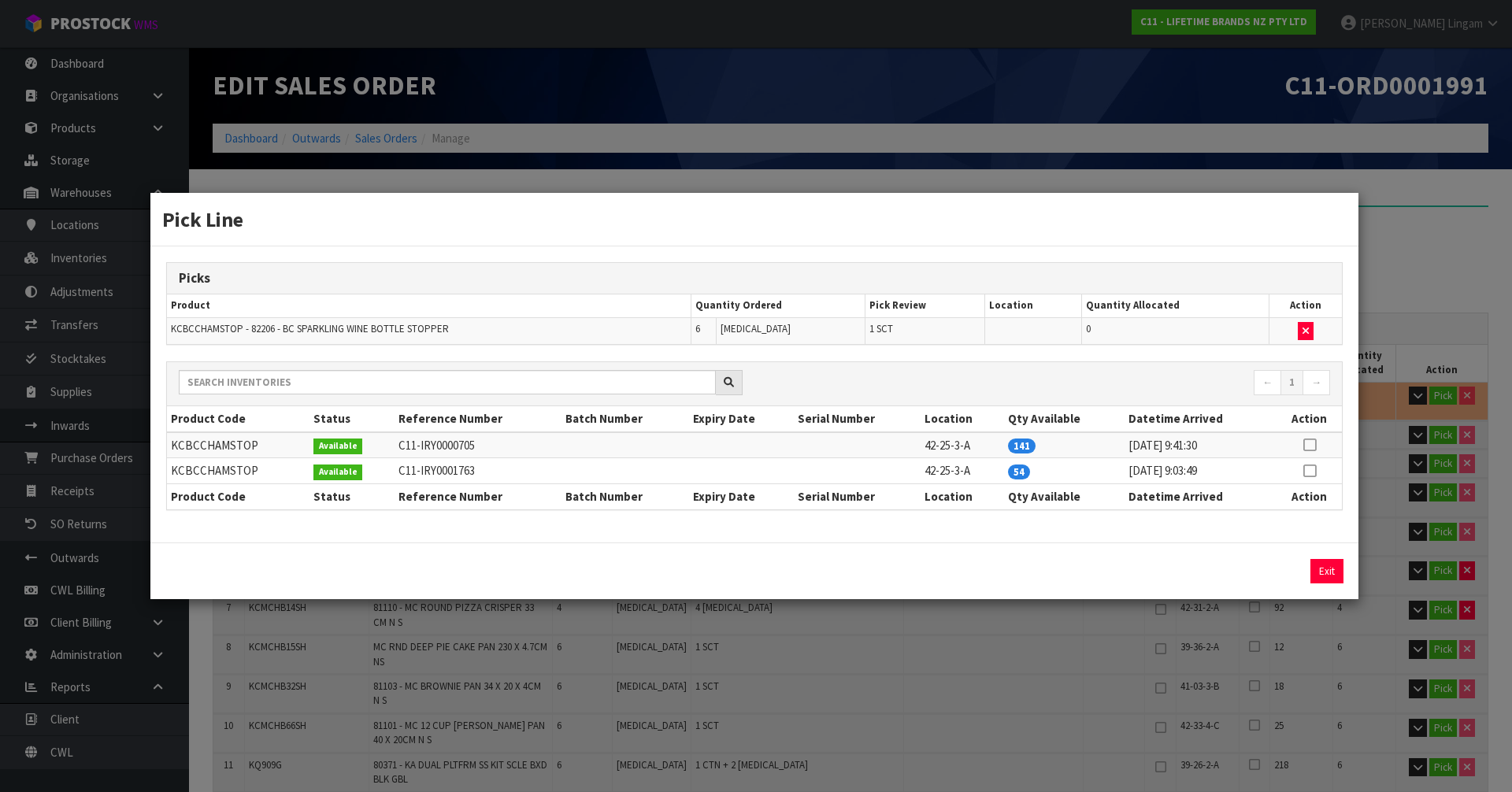
click at [1306, 470] on icon at bounding box center [1309, 470] width 13 height 1
click at [1284, 570] on button "Assign Pick" at bounding box center [1273, 571] width 64 height 25
type input "Sub-carton x 22"
type input "140"
type input "0.272435"
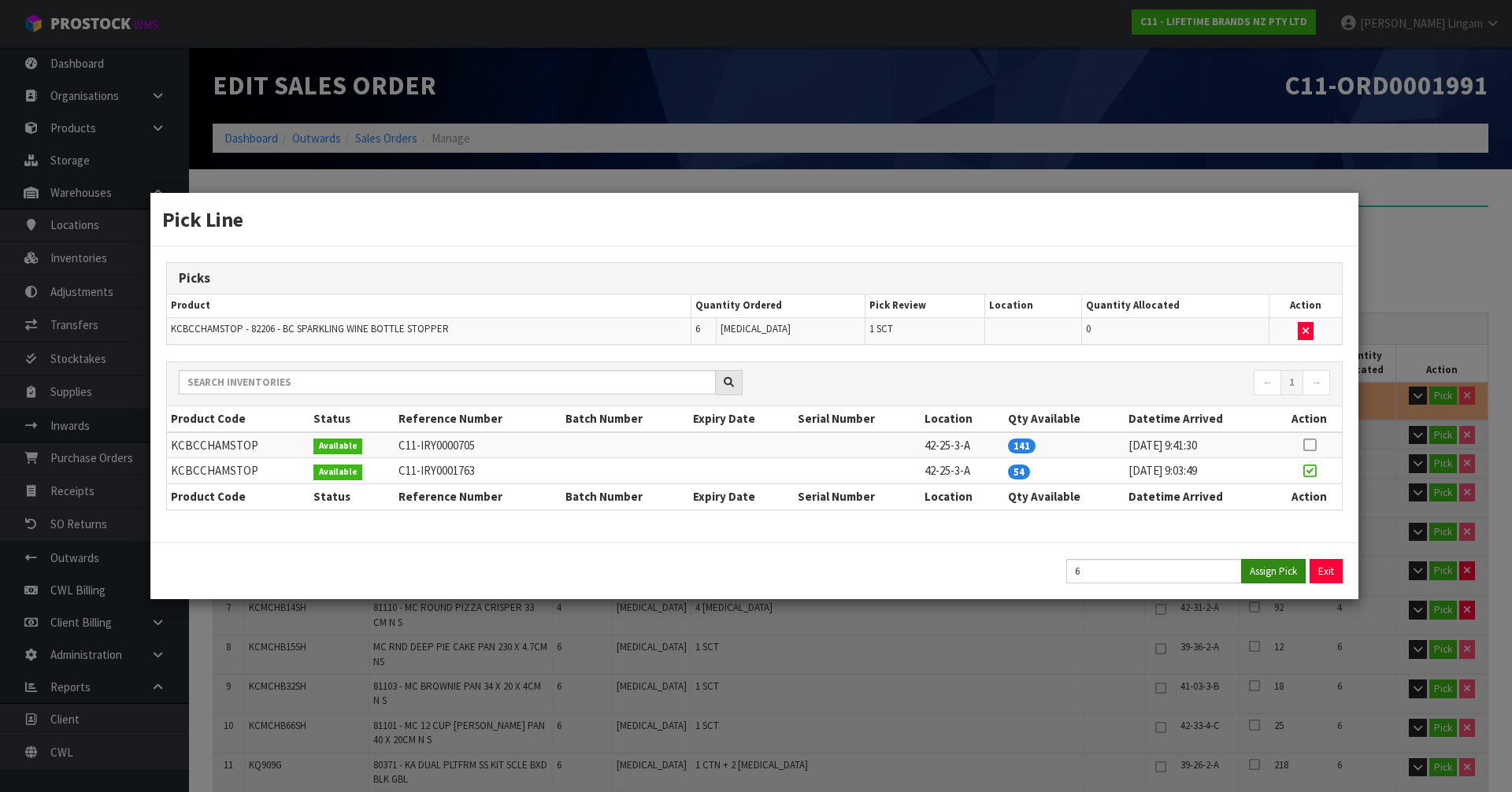
type input "89.064"
click at [1323, 567] on button "Exit" at bounding box center [1327, 571] width 33 height 25
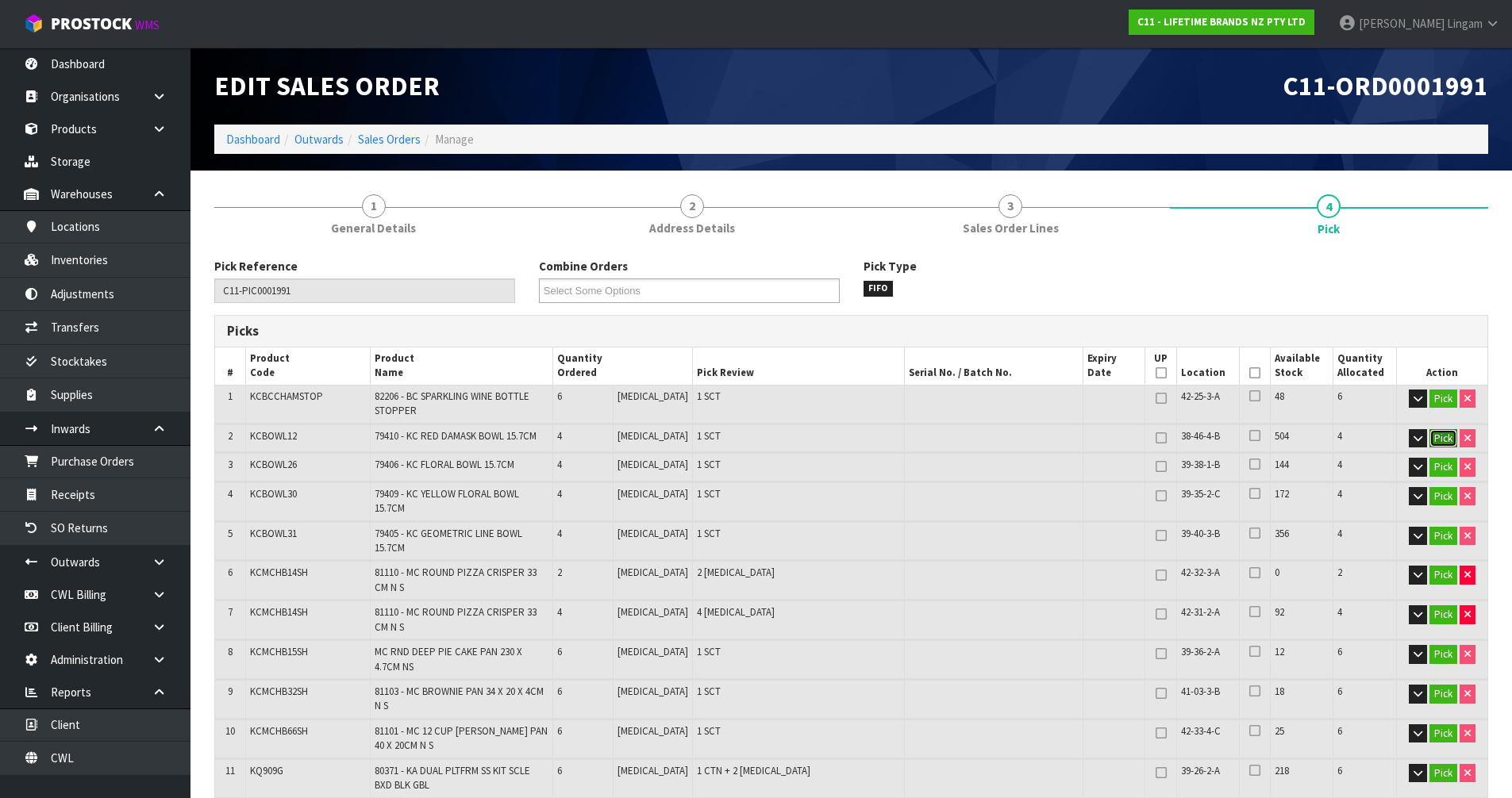
click at [1446, 440] on button "Pick" at bounding box center [1443, 439] width 28 height 19
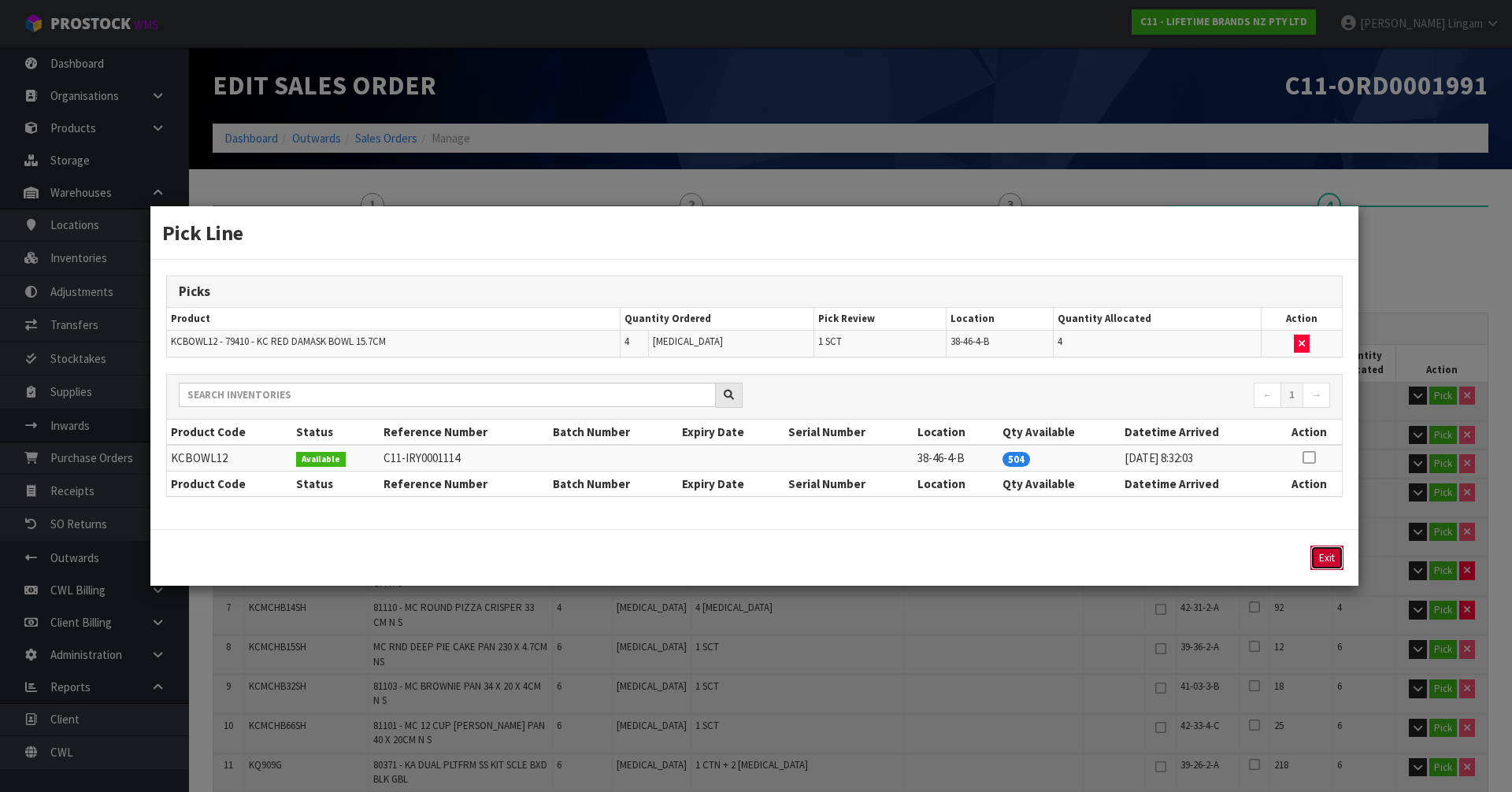
click at [1320, 556] on button "Exit" at bounding box center [1327, 558] width 33 height 25
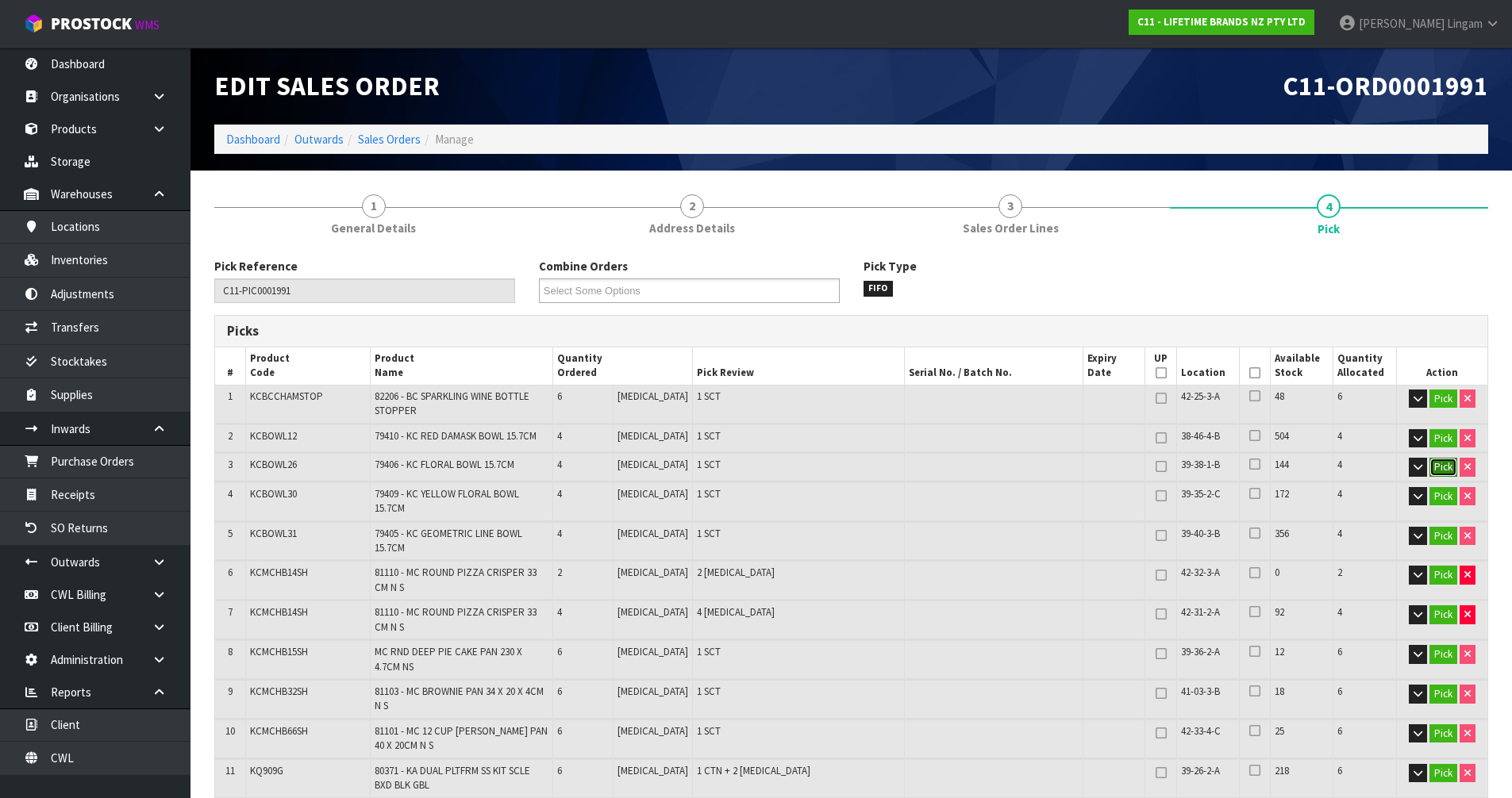
click at [1440, 469] on button "Pick" at bounding box center [1443, 467] width 28 height 19
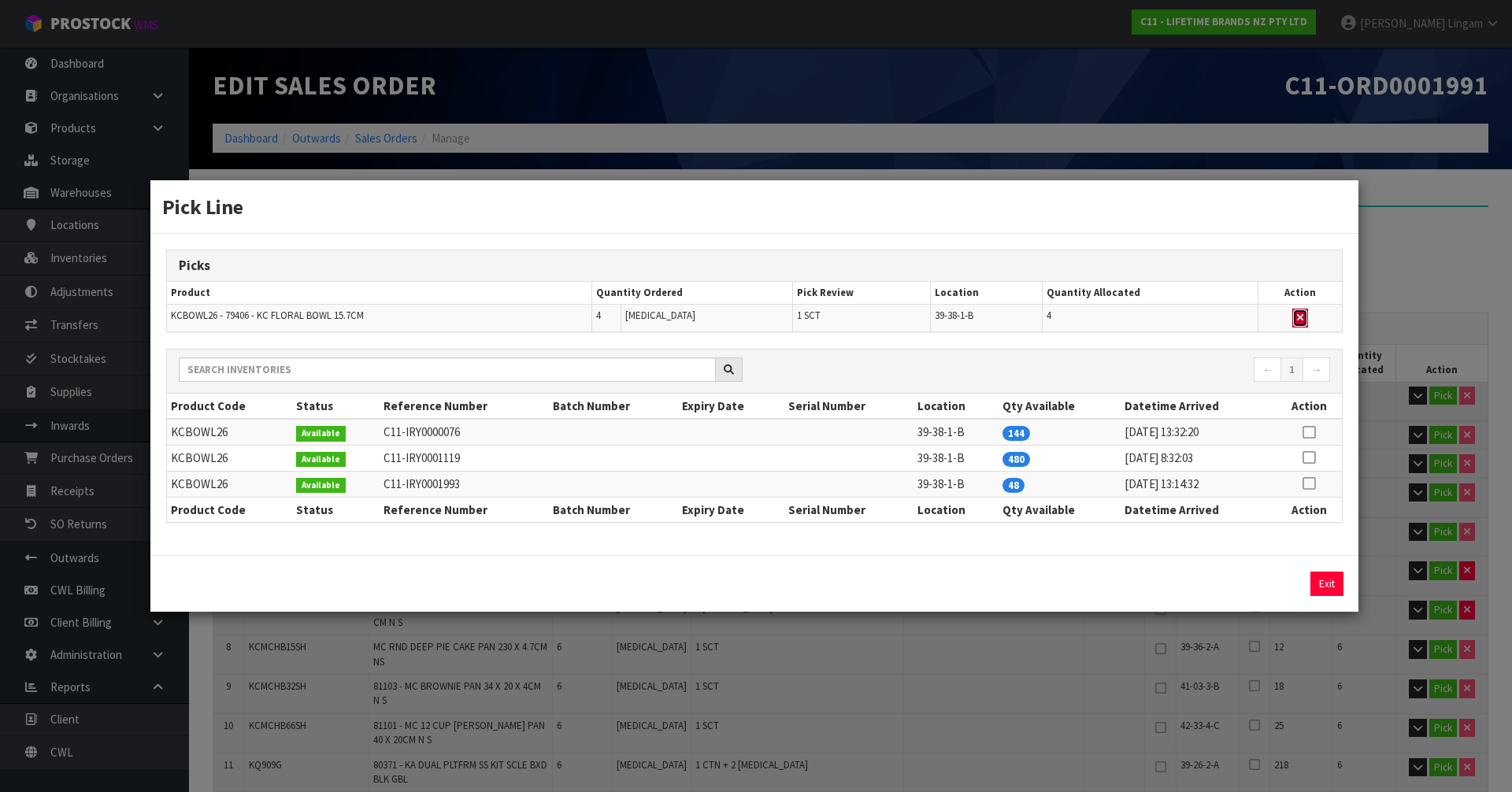
click at [1307, 319] on button "button" at bounding box center [1301, 318] width 15 height 19
type input "Sub-carton x 21"
type input "136"
type input "0.272197"
type input "87.564"
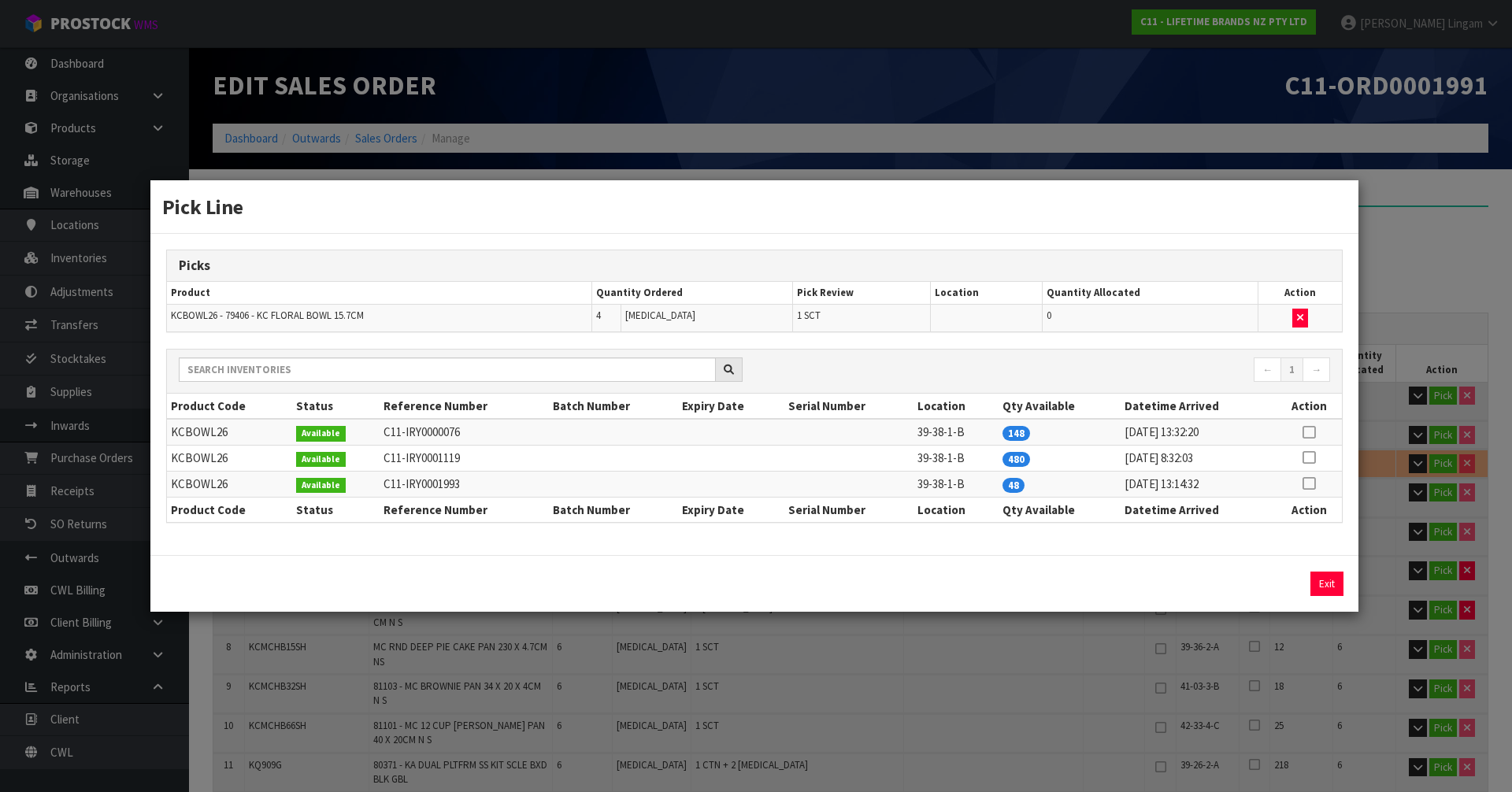
click at [1308, 476] on link at bounding box center [1308, 483] width 13 height 15
click at [1272, 579] on button "Assign Pick" at bounding box center [1273, 583] width 64 height 25
type input "Sub-carton x 22"
type input "140"
type input "0.272435"
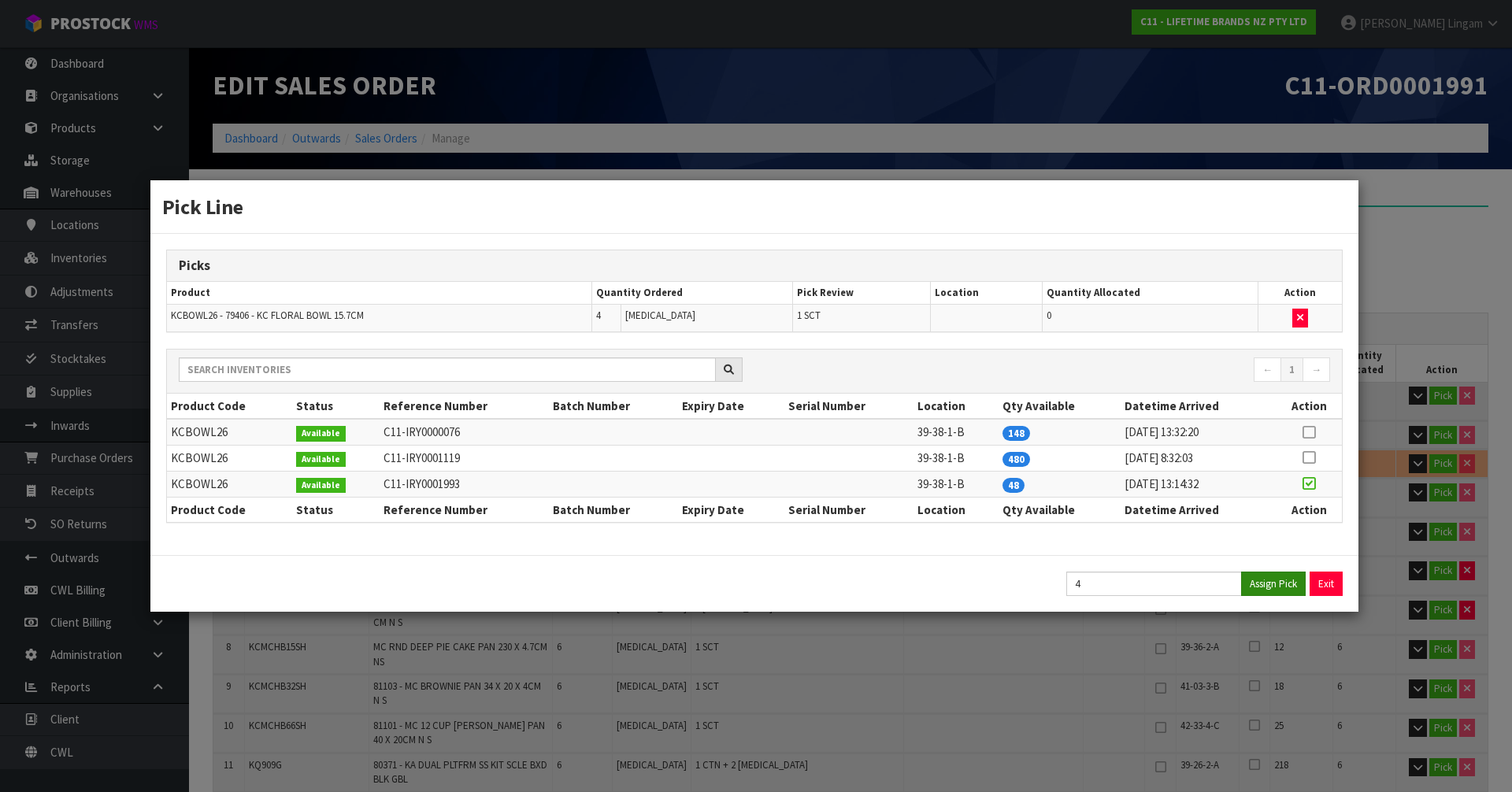
type input "89.064"
click at [1321, 582] on button "Exit" at bounding box center [1327, 583] width 33 height 25
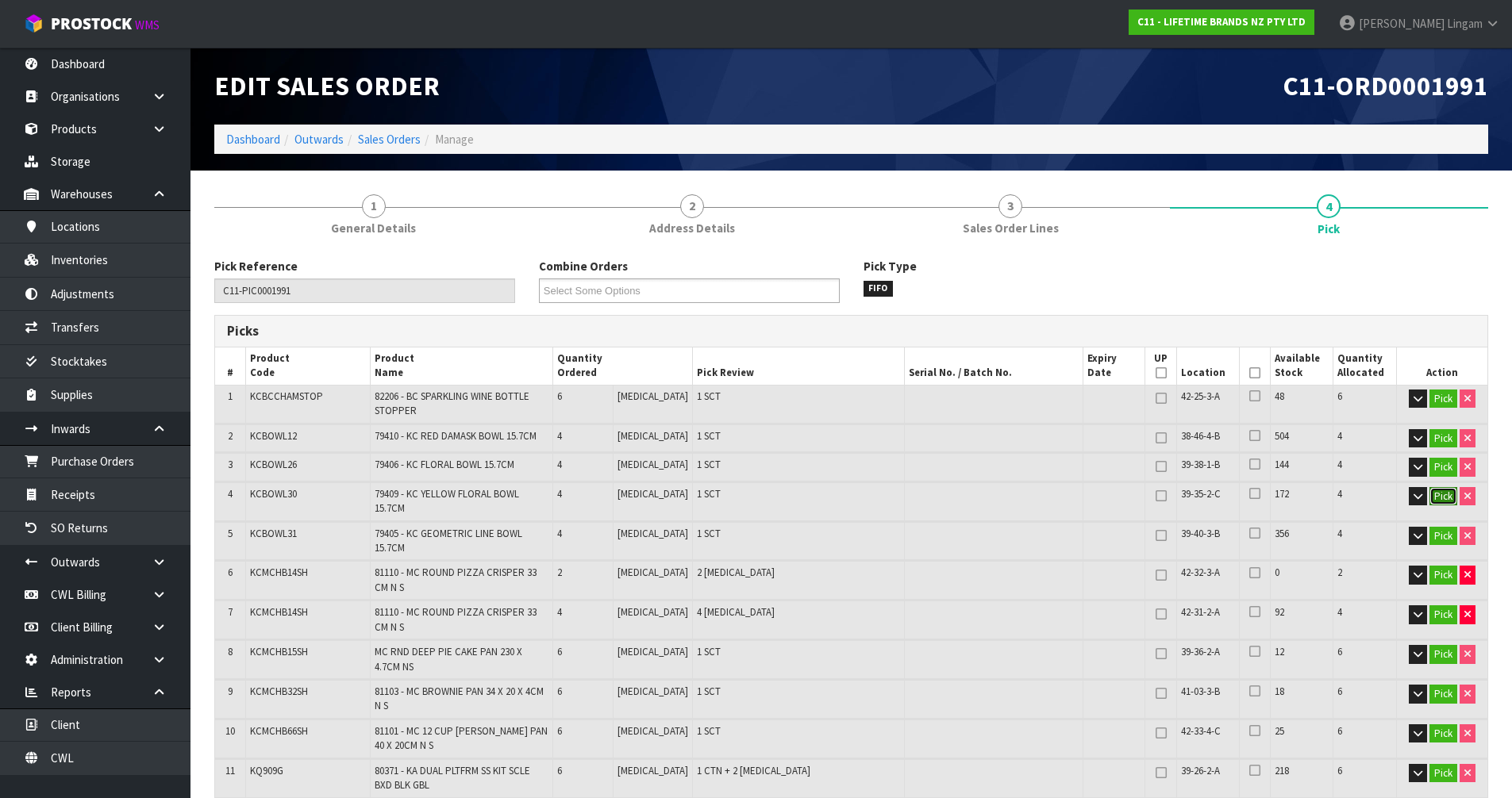
click at [1440, 494] on button "Pick" at bounding box center [1443, 496] width 28 height 19
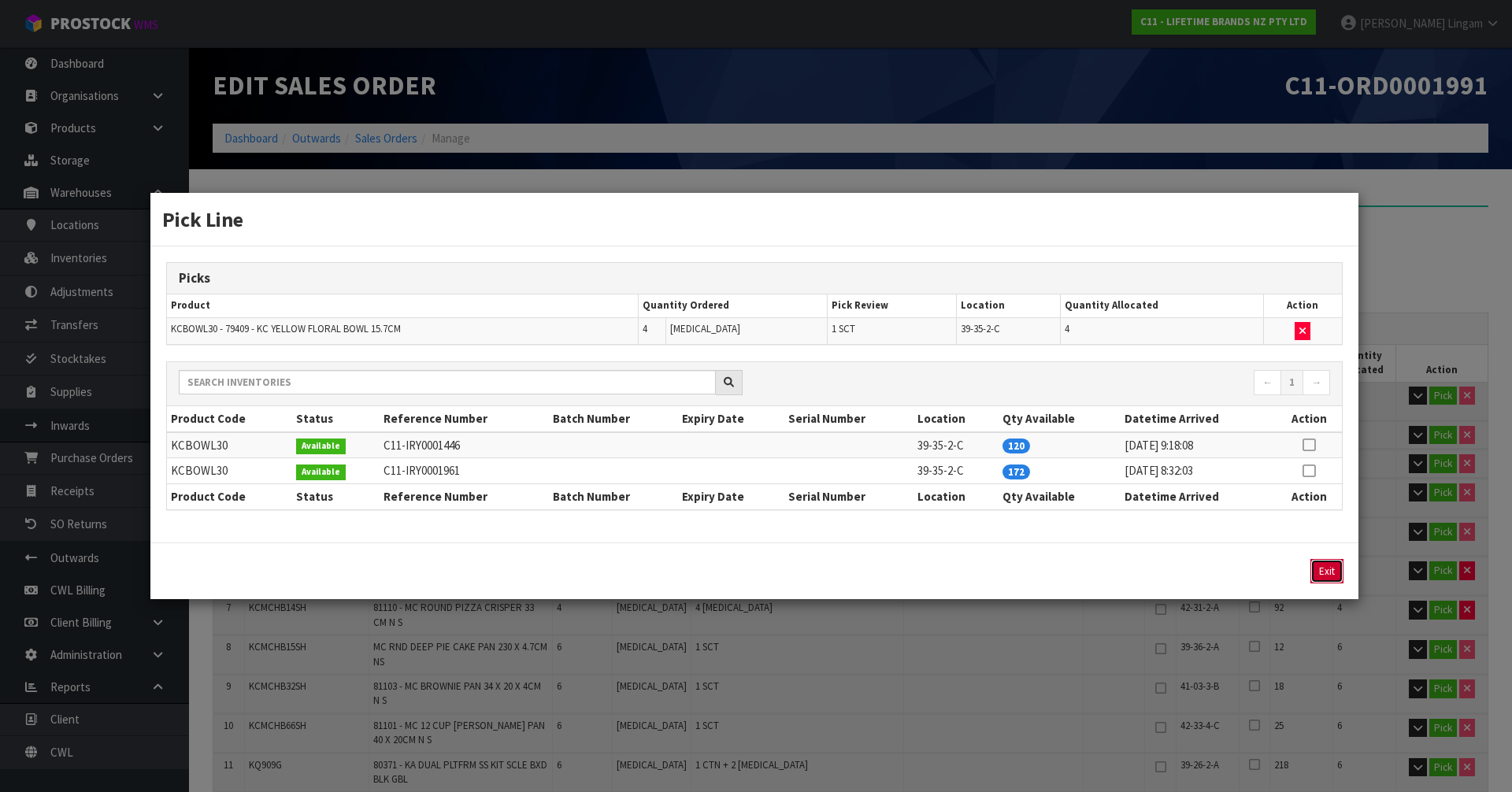
click at [1323, 570] on button "Exit" at bounding box center [1327, 571] width 33 height 25
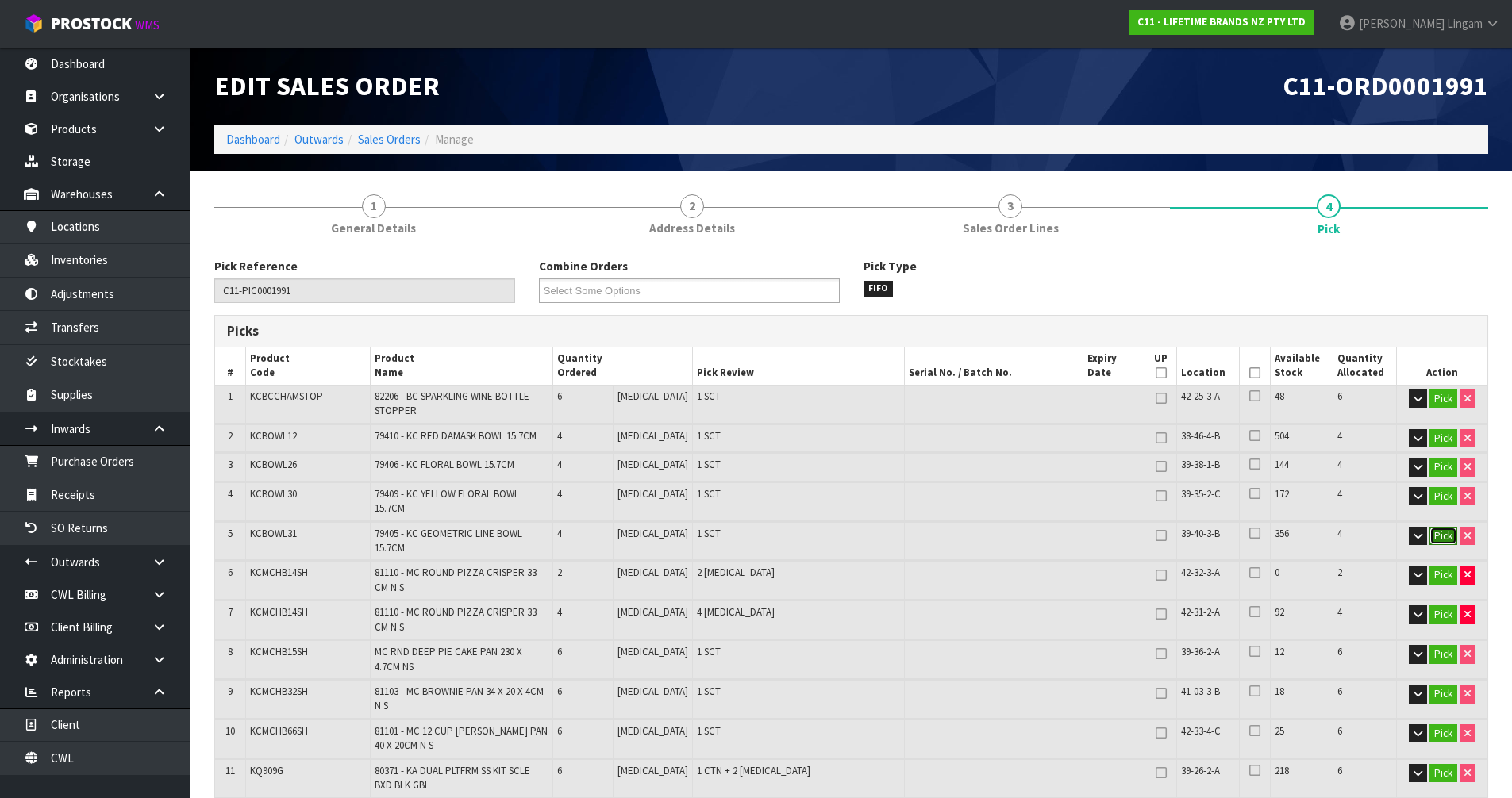
click at [1436, 527] on button "Pick" at bounding box center [1443, 536] width 28 height 19
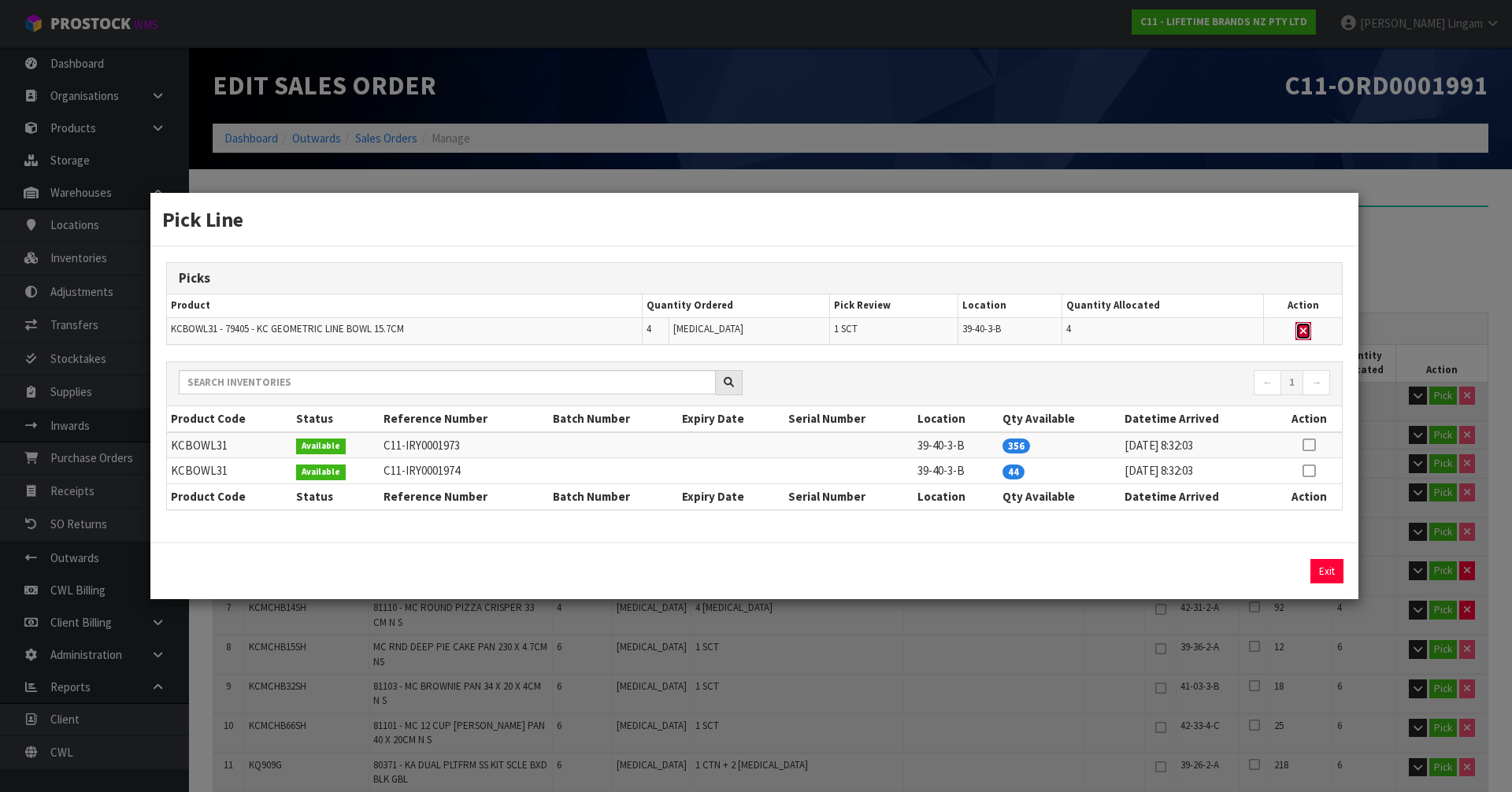
click at [1302, 328] on icon "button" at bounding box center [1303, 331] width 6 height 10
type input "Sub-carton x 21"
type input "136"
type input "0.268389"
type input "87.544"
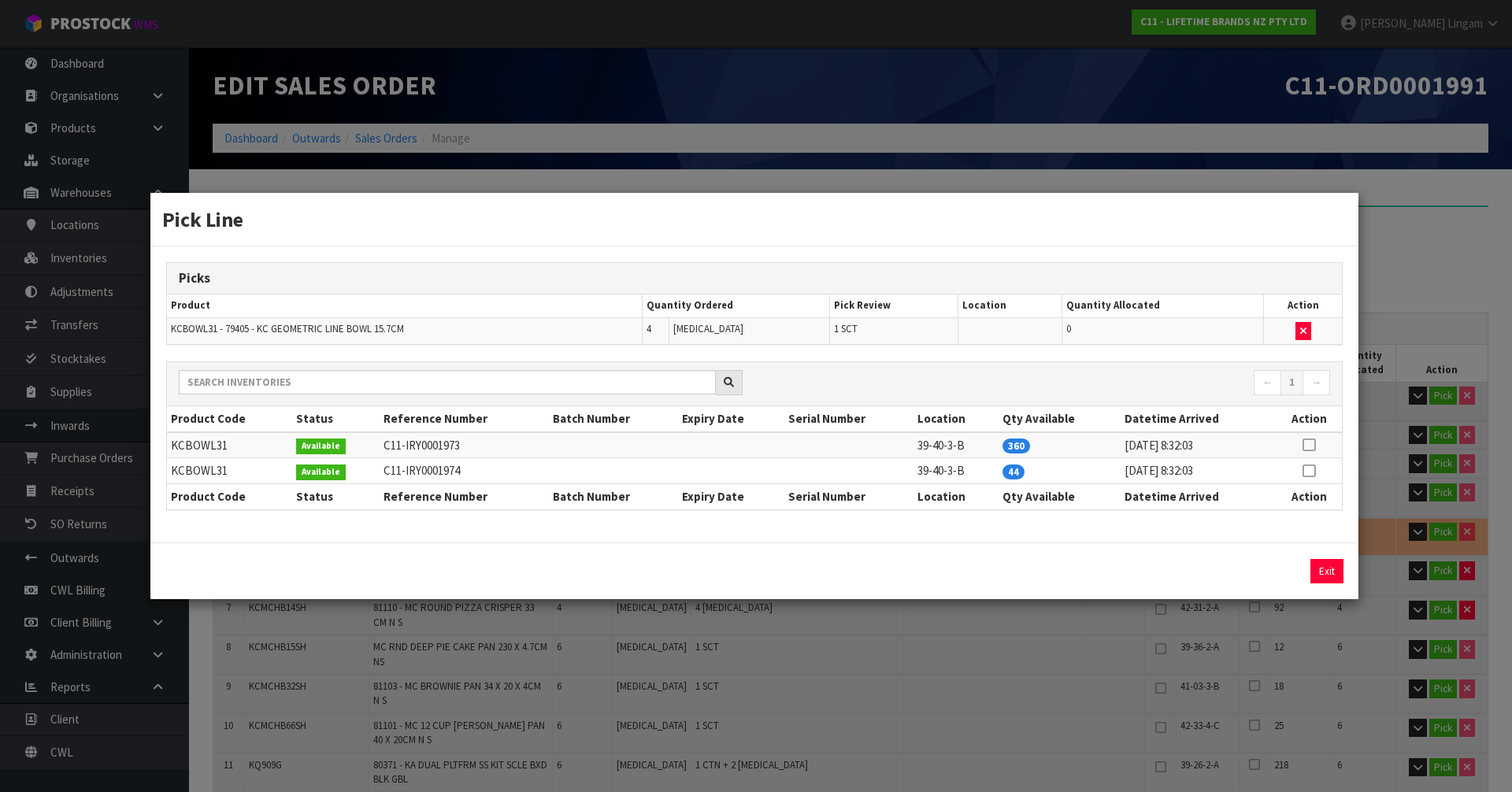
click at [1308, 471] on icon at bounding box center [1308, 470] width 13 height 1
click at [1282, 566] on button "Assign Pick" at bounding box center [1273, 571] width 64 height 25
type input "Sub-carton x 22"
type input "140"
type input "0.272435"
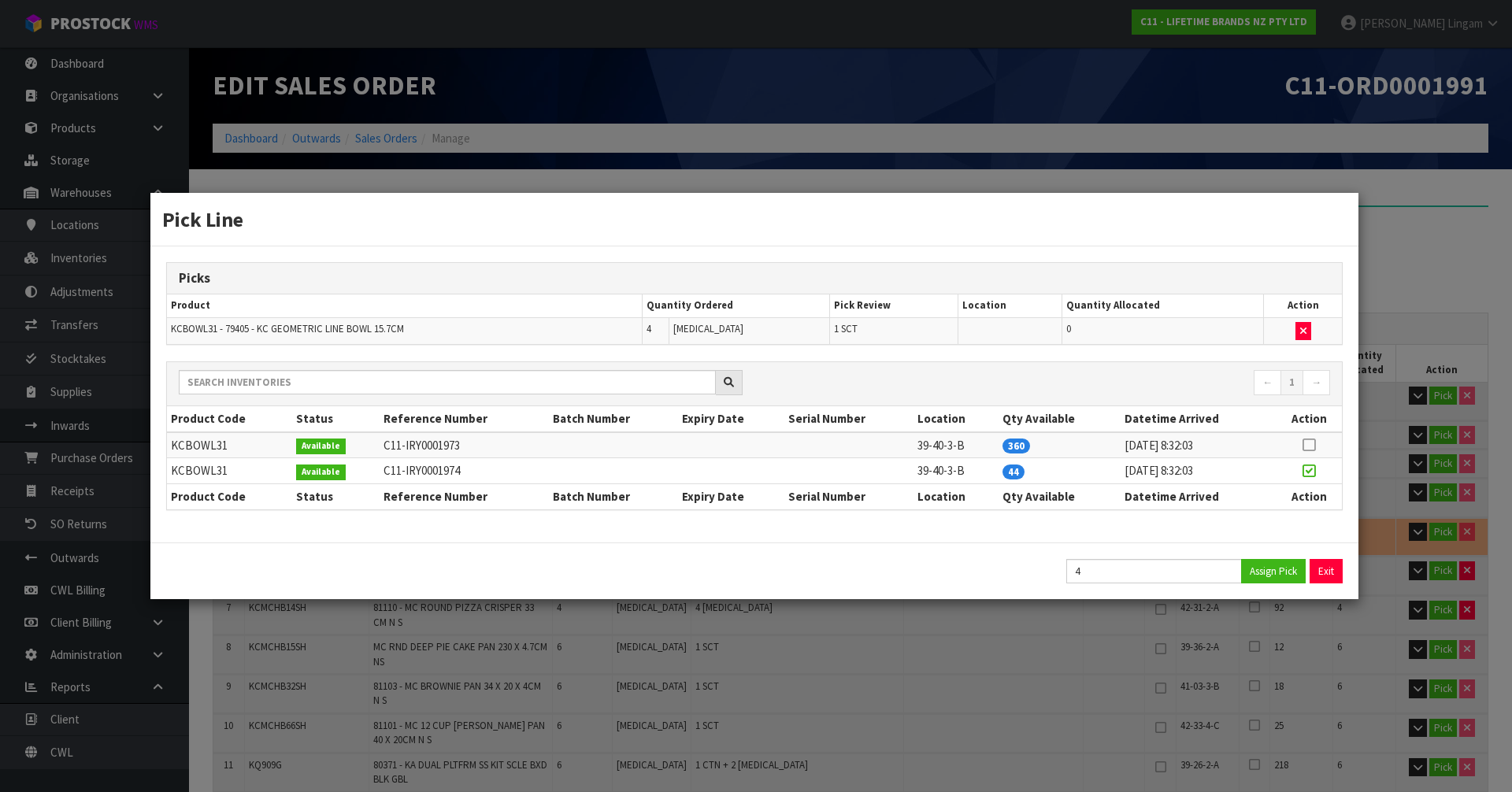
type input "89.064"
click at [1323, 570] on button "Exit" at bounding box center [1327, 571] width 33 height 25
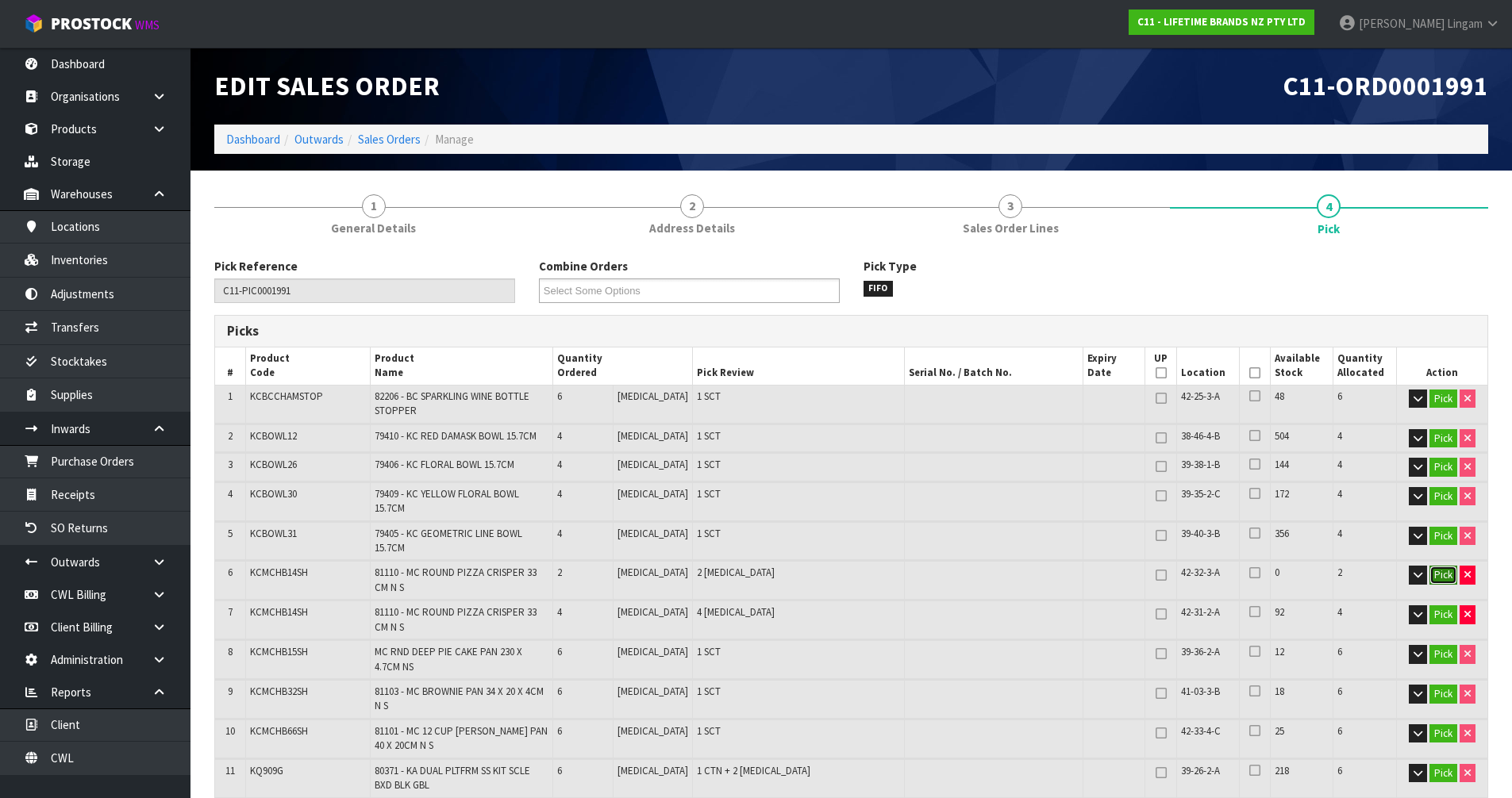
click at [1437, 565] on button "Pick" at bounding box center [1443, 575] width 28 height 19
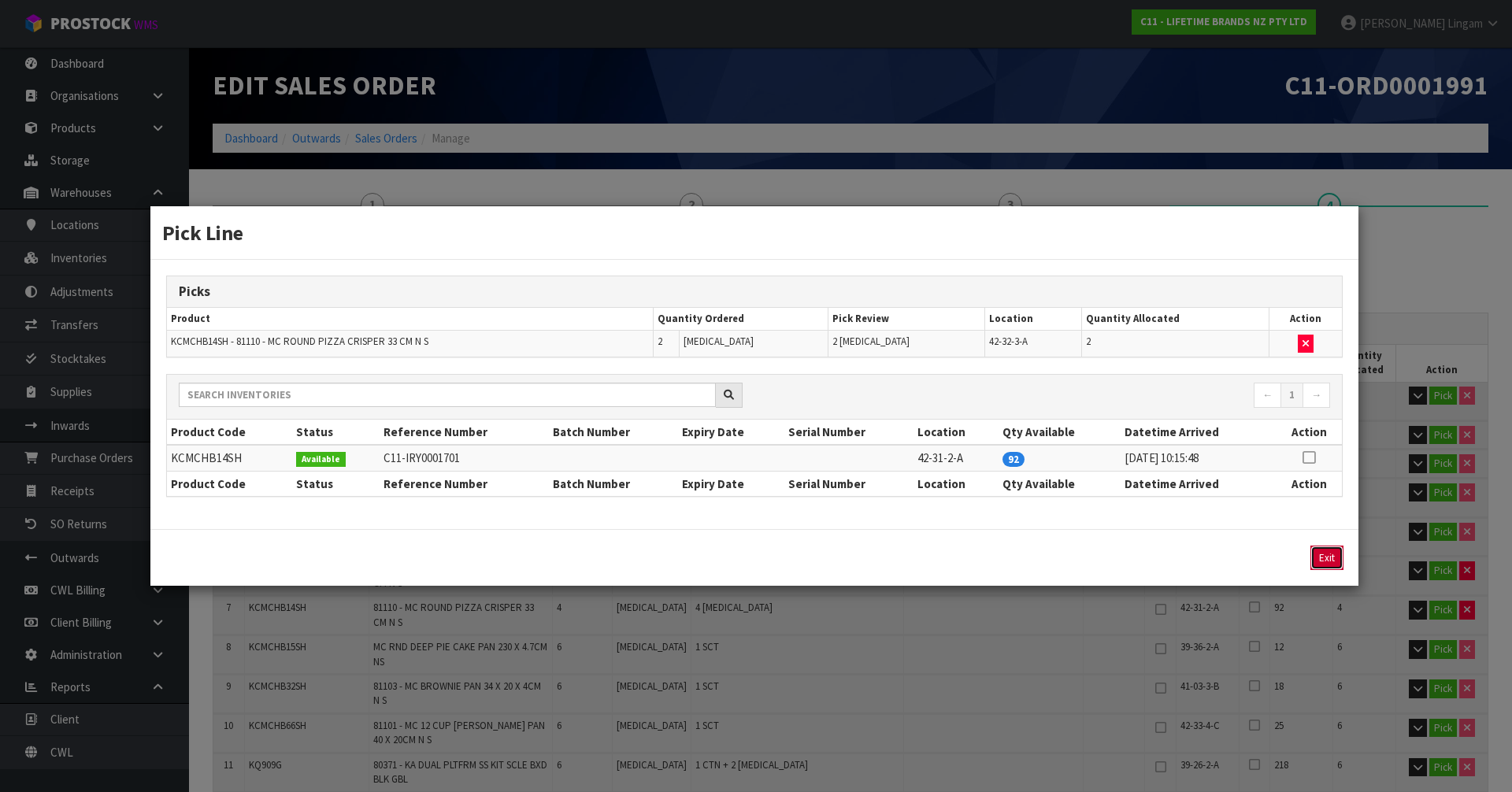
click at [1325, 554] on button "Exit" at bounding box center [1327, 558] width 33 height 25
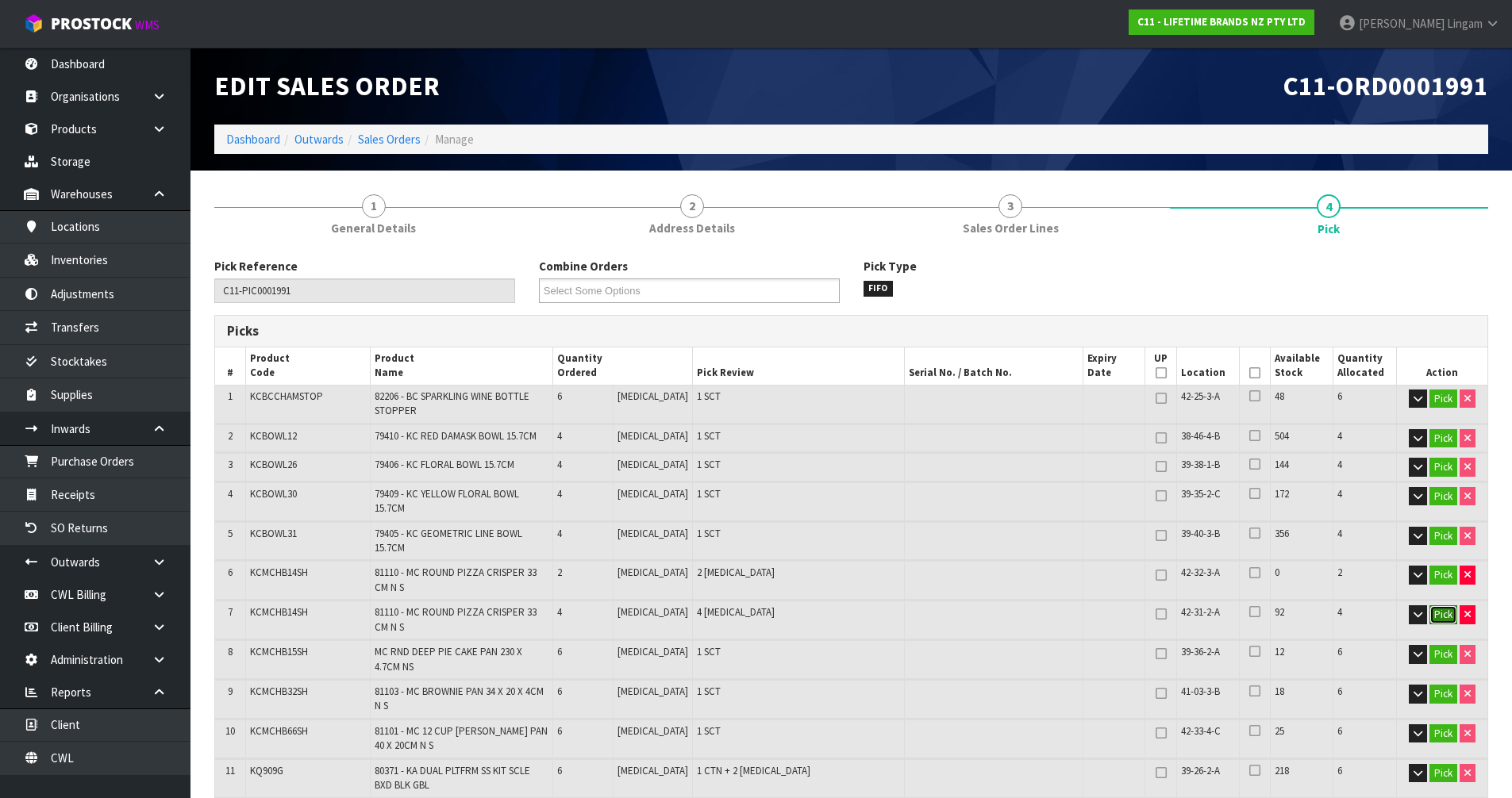
click at [1436, 605] on button "Pick" at bounding box center [1443, 614] width 28 height 19
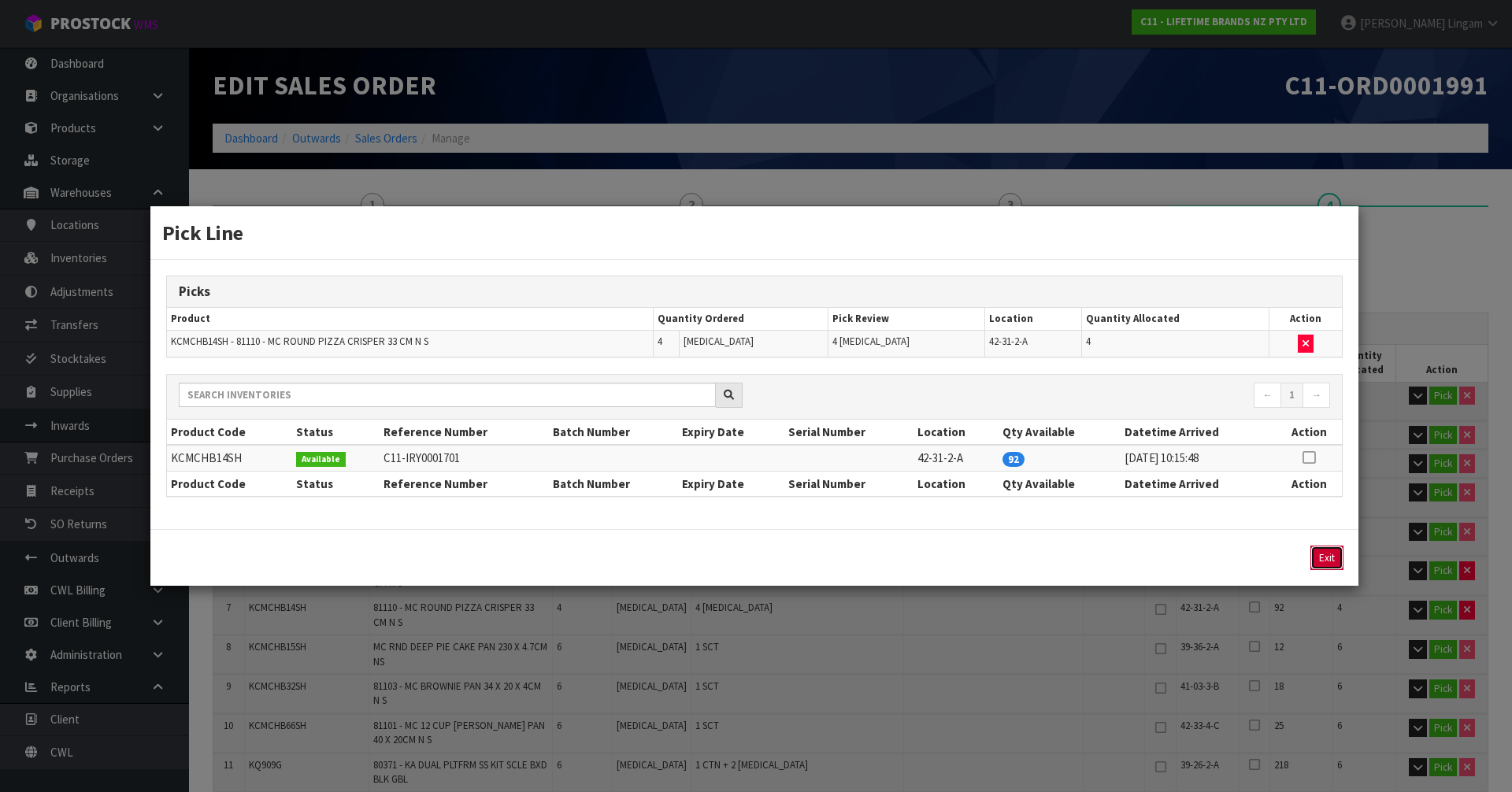
click at [1331, 552] on button "Exit" at bounding box center [1327, 558] width 33 height 25
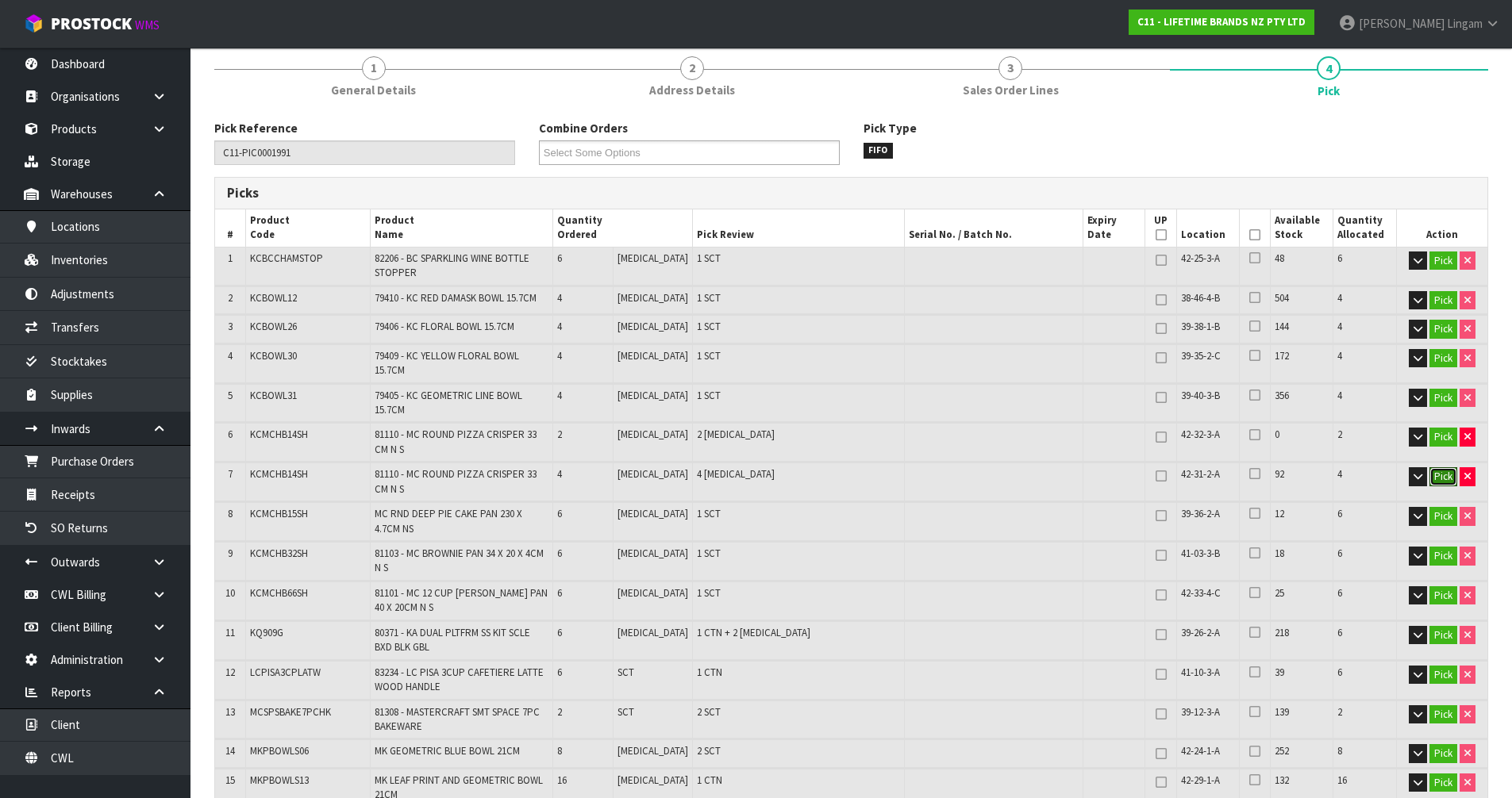
scroll to position [159, 0]
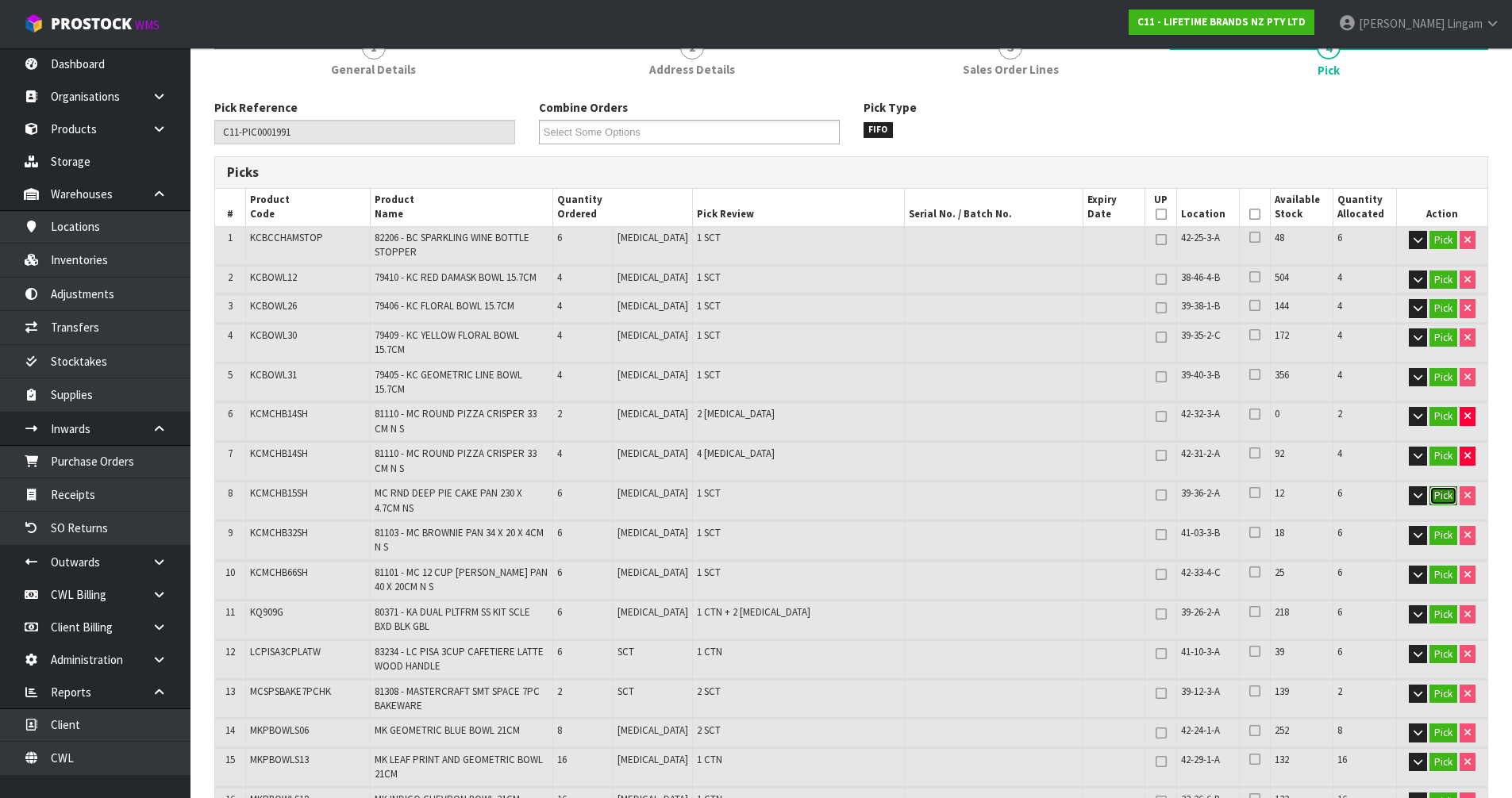
click at [1443, 486] on button "Pick" at bounding box center [1443, 496] width 28 height 19
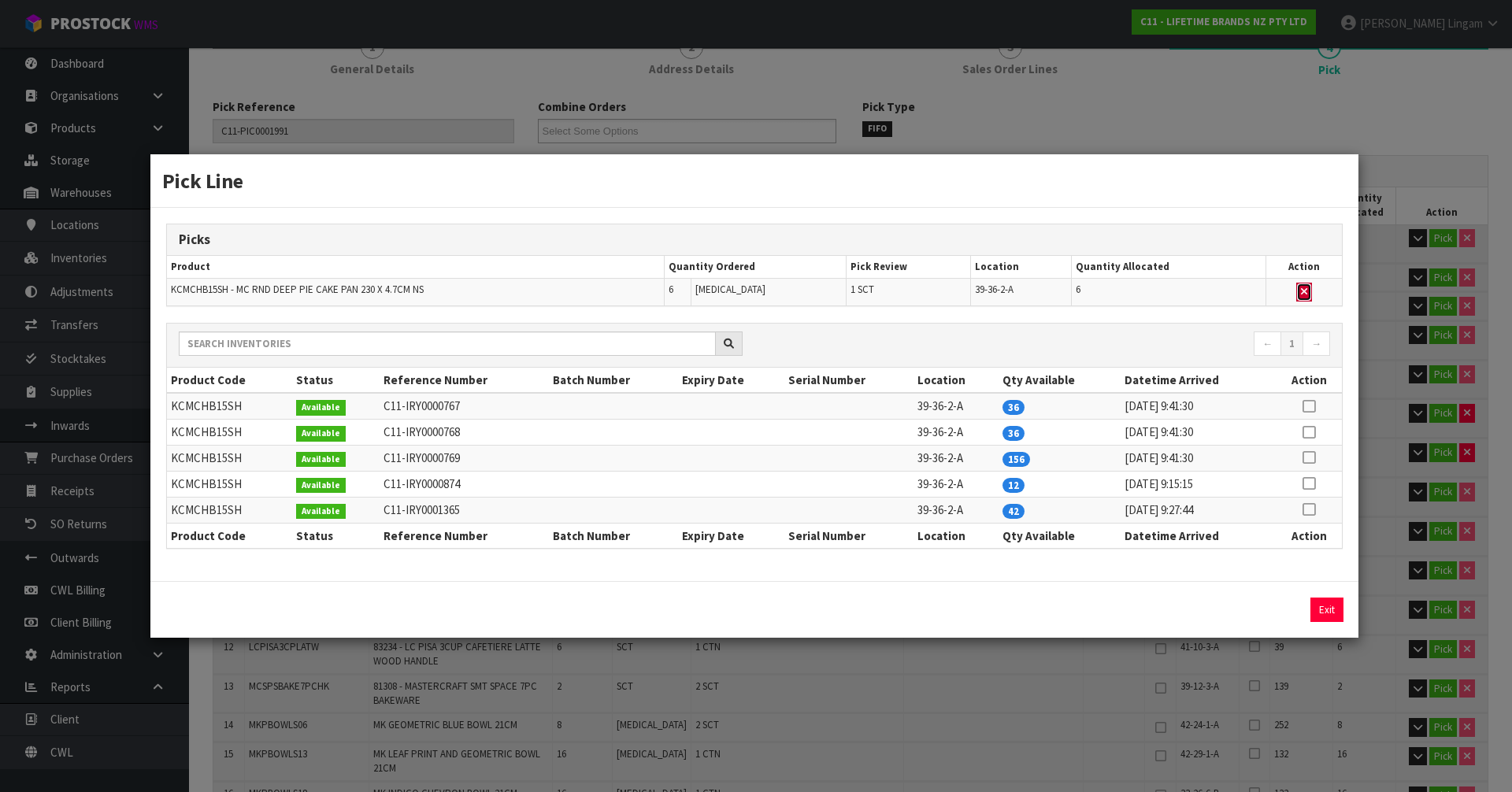
click at [1302, 289] on icon "button" at bounding box center [1304, 292] width 6 height 10
type input "Sub-carton x 21"
type input "134"
type input "0.262607"
type input "85.644"
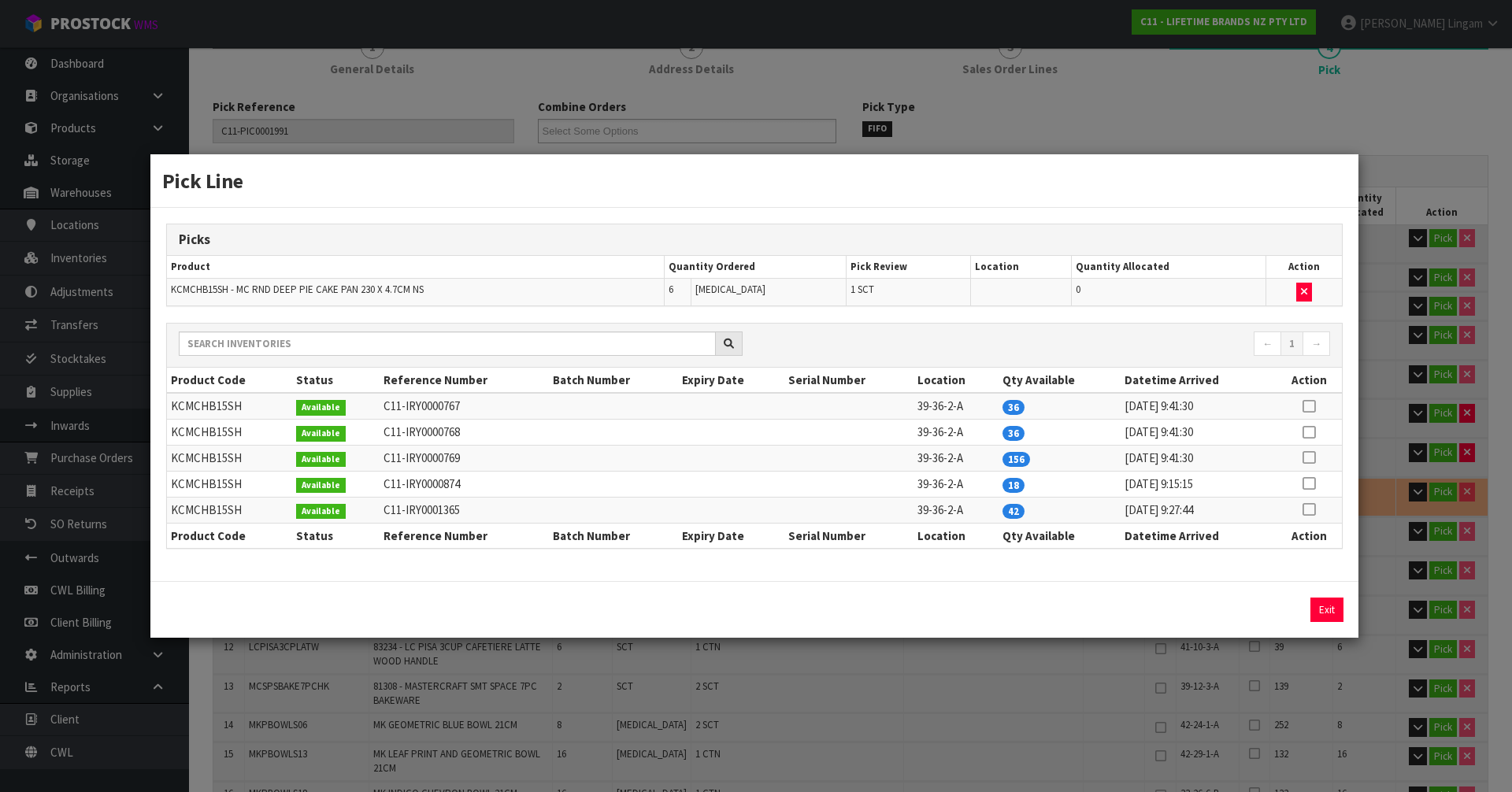
click at [1312, 483] on icon at bounding box center [1308, 483] width 13 height 1
click at [1278, 604] on button "Assign Pick" at bounding box center [1273, 610] width 64 height 25
type input "Sub-carton x 22"
type input "140"
type input "0.272435"
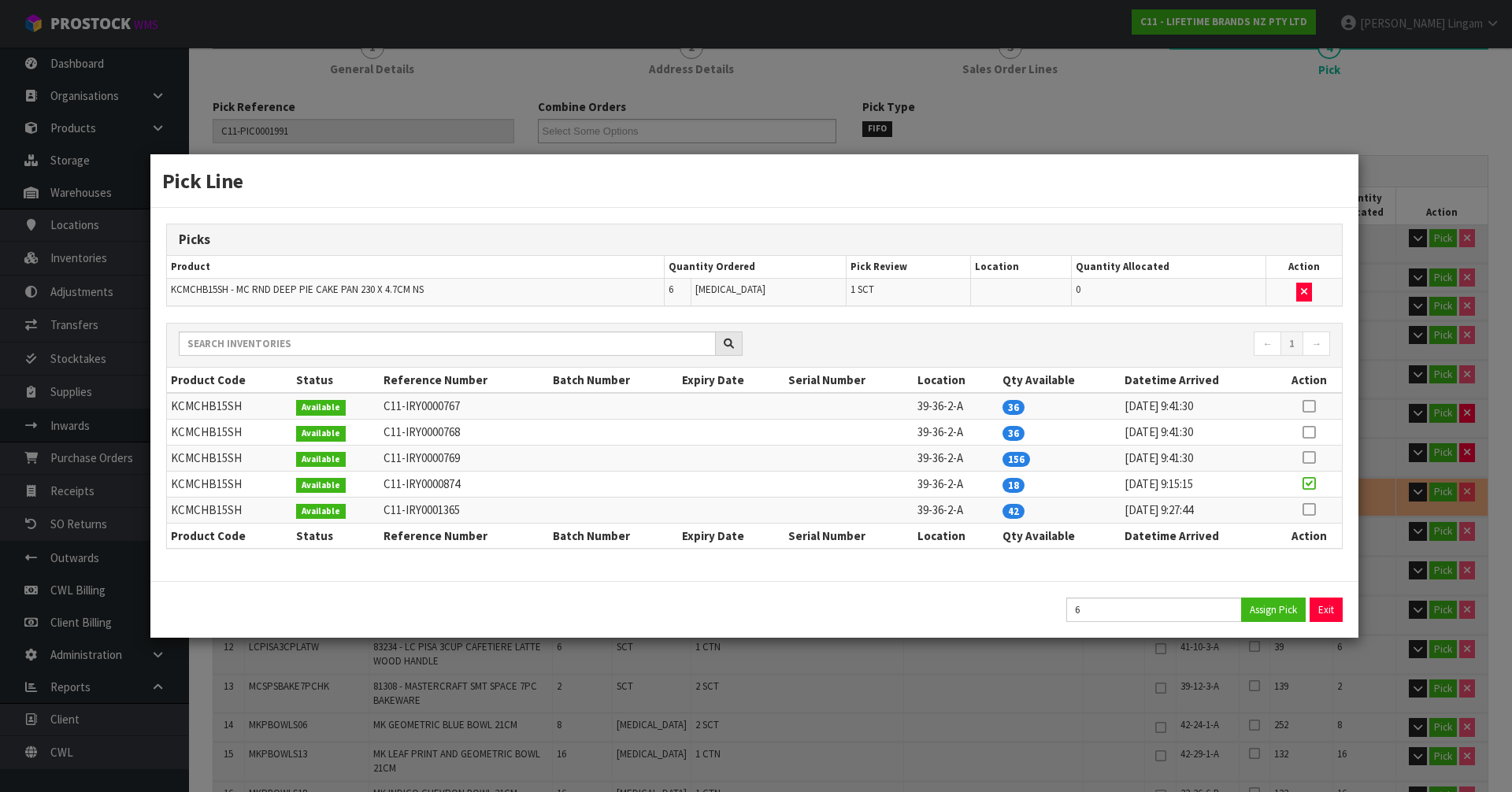
type input "89.064"
click at [1335, 607] on button "Exit" at bounding box center [1327, 610] width 33 height 25
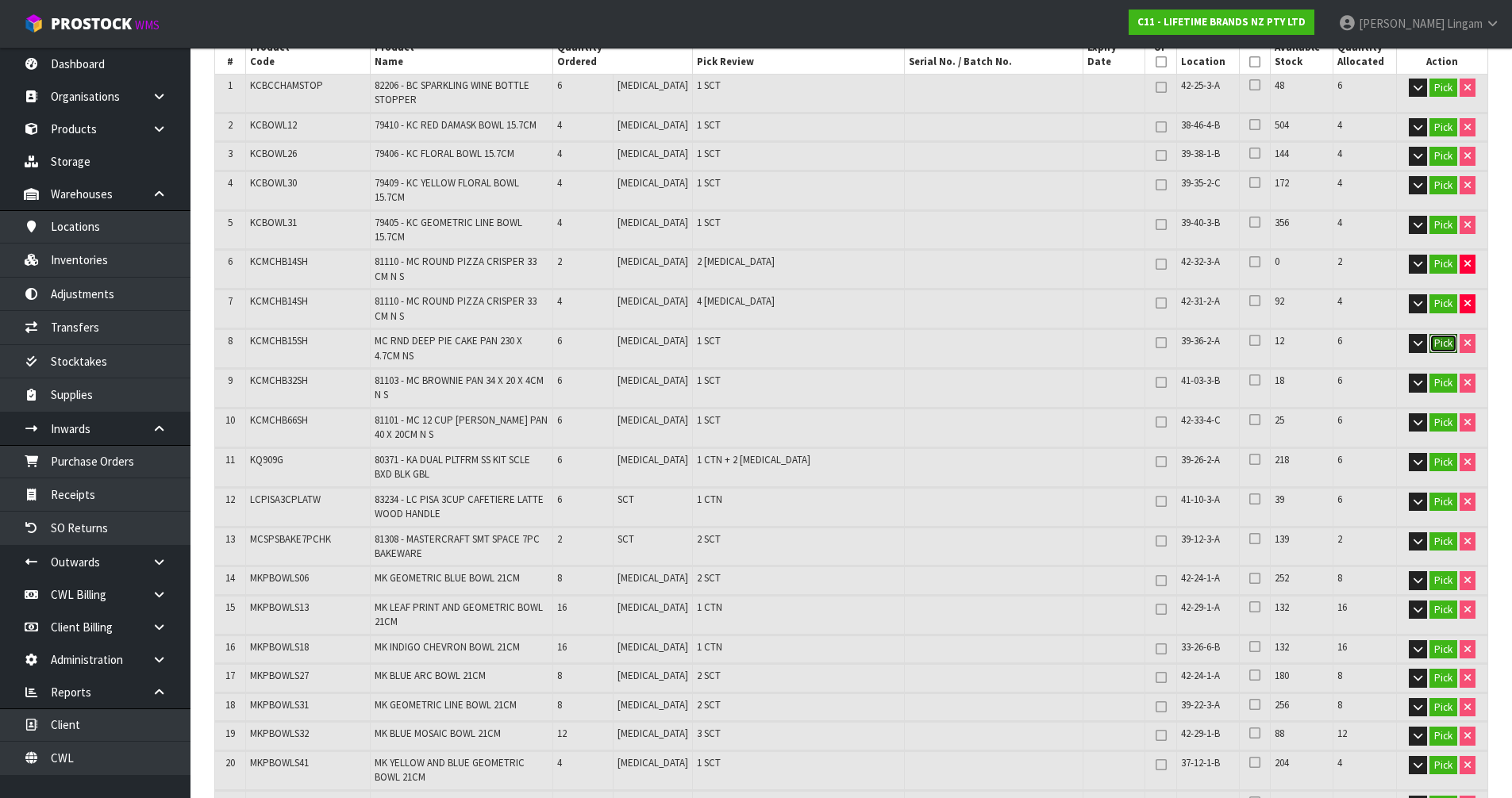
scroll to position [317, 0]
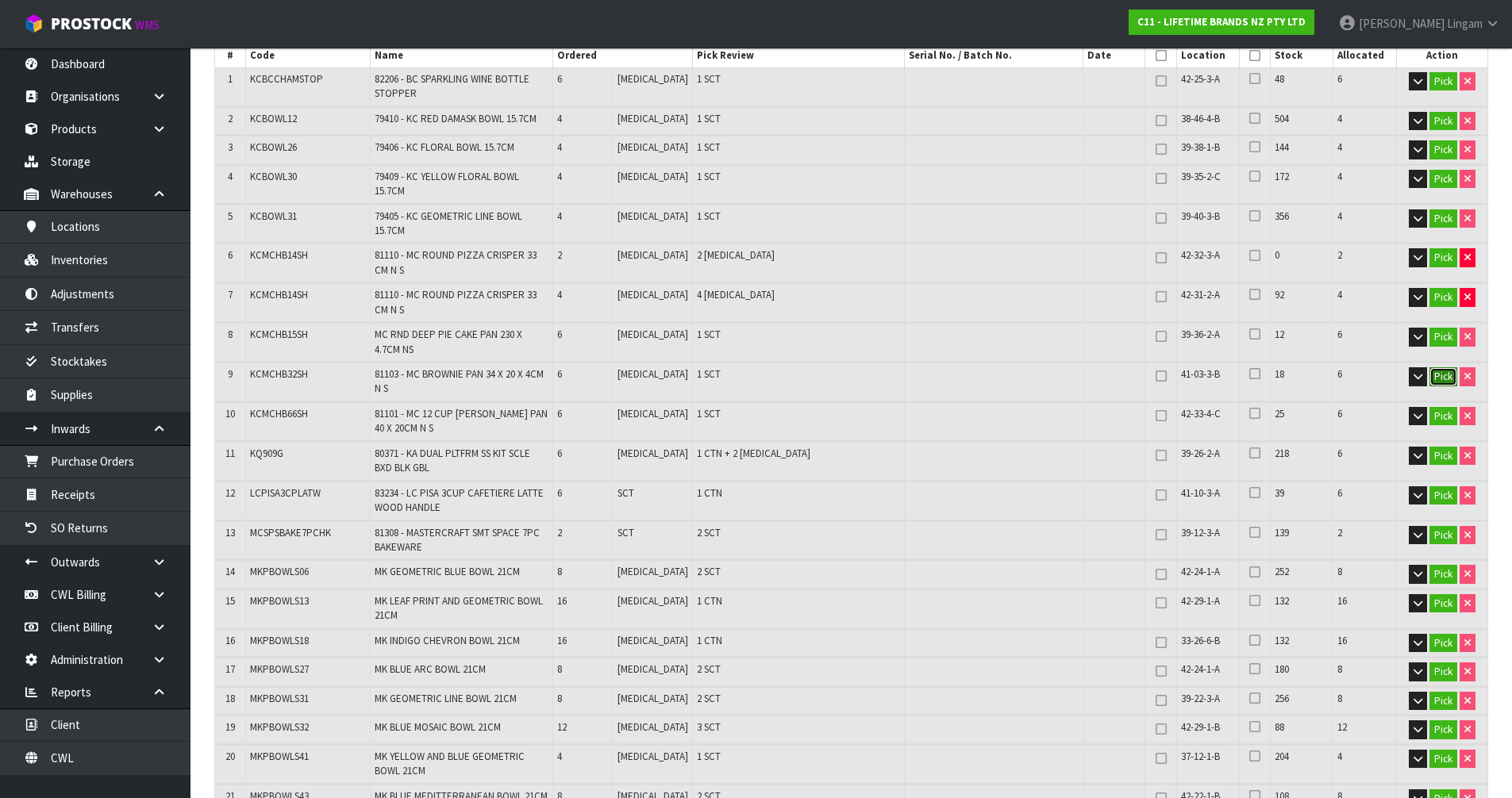
click at [1440, 367] on button "Pick" at bounding box center [1443, 377] width 28 height 19
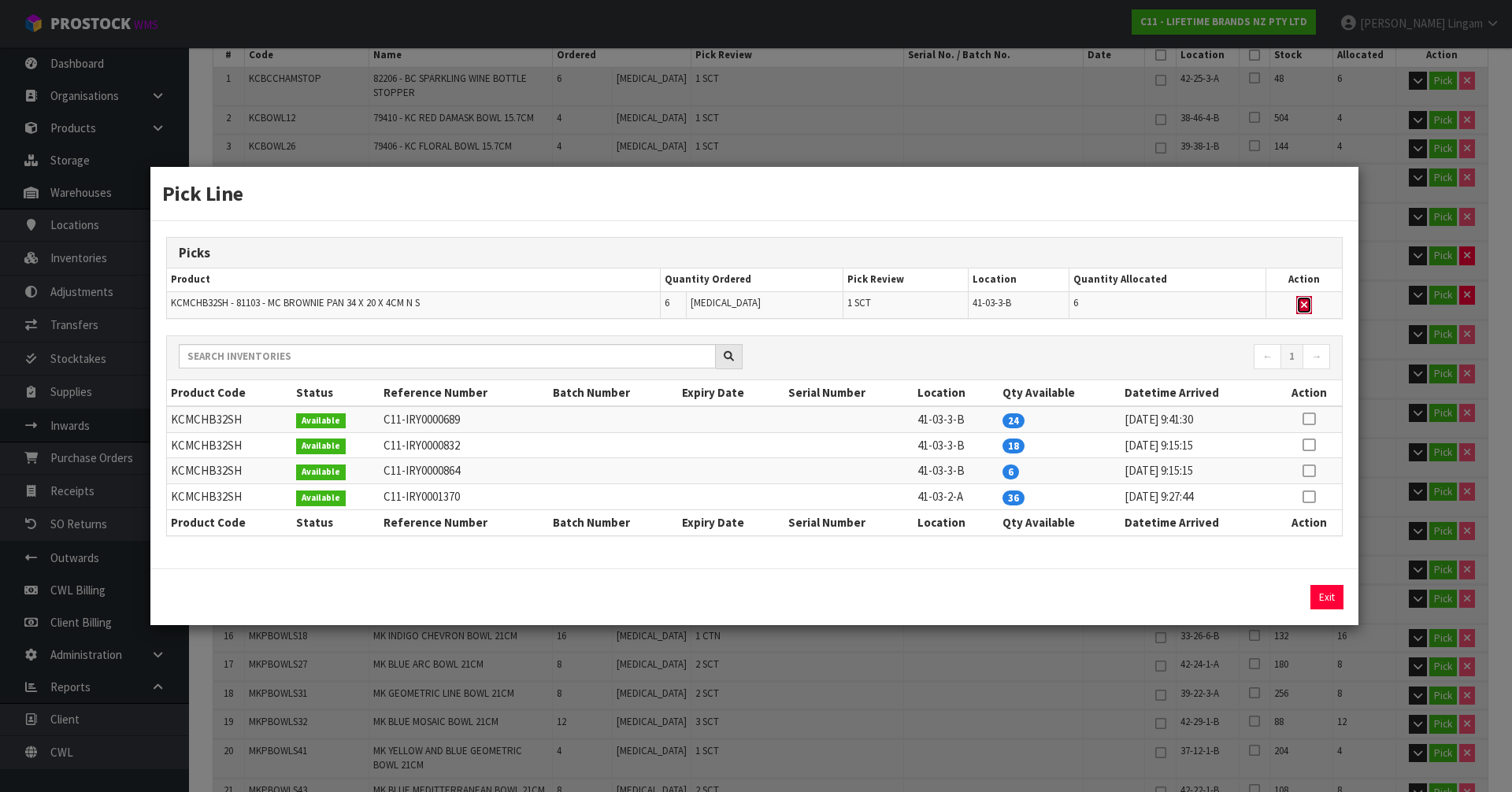
click at [1311, 303] on button "button" at bounding box center [1304, 305] width 15 height 19
type input "Sub-carton x 21"
type input "134"
type input "0.259877"
type input "85.364"
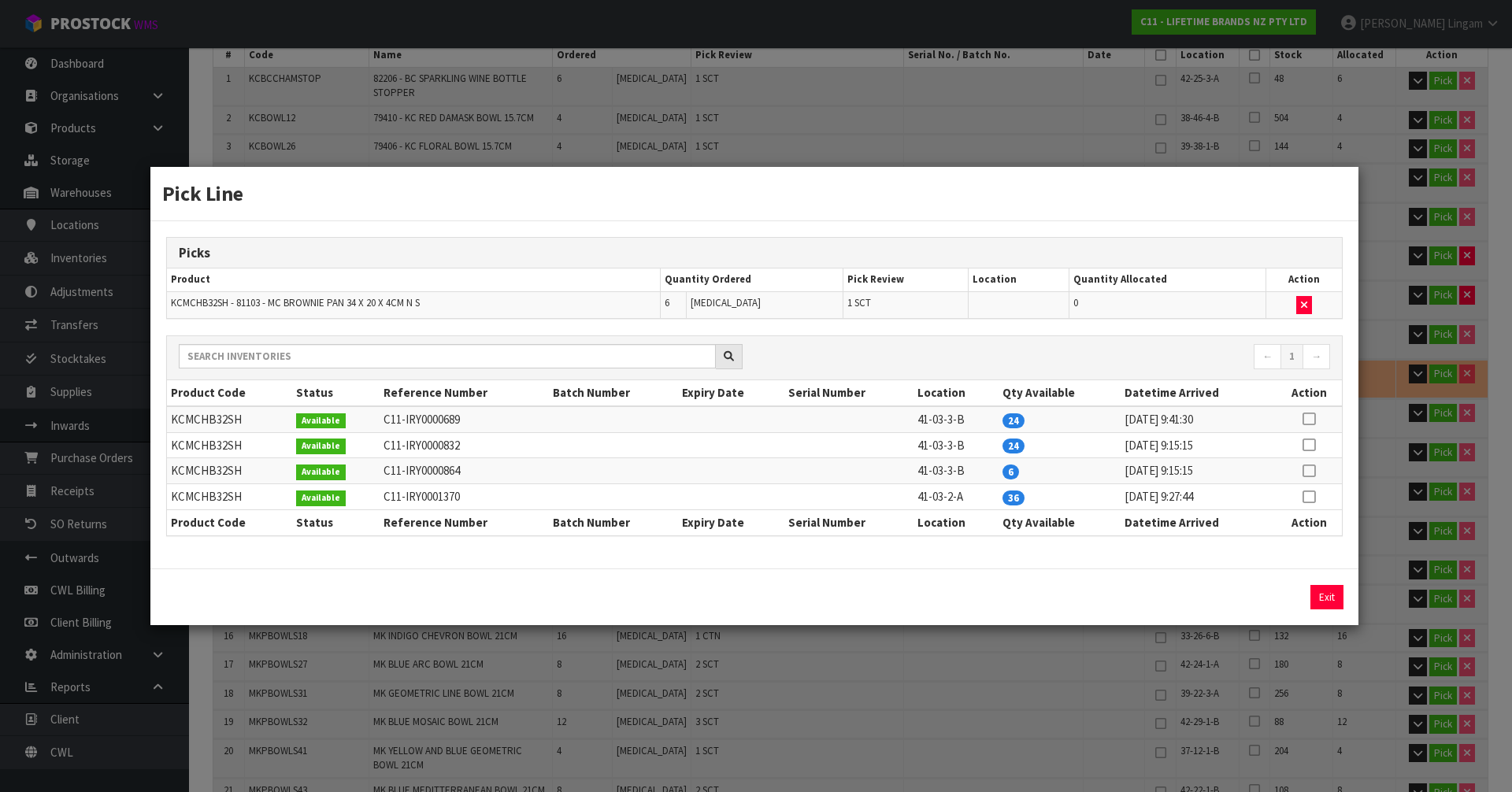
click at [1307, 471] on icon at bounding box center [1308, 470] width 13 height 1
click at [1280, 597] on button "Assign Pick" at bounding box center [1273, 597] width 64 height 25
type input "Sub-carton x 22"
type input "140"
type input "0.272435"
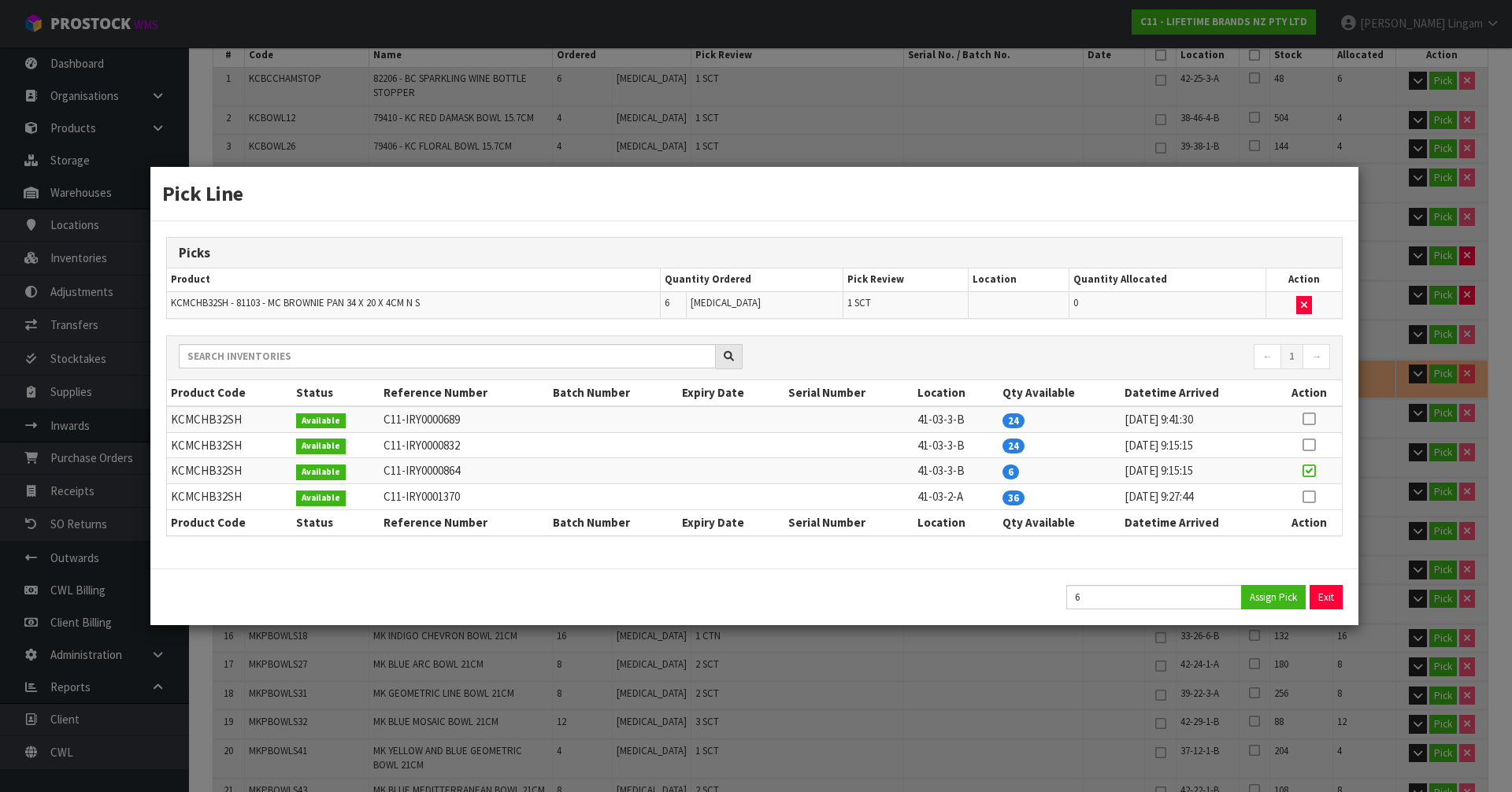
type input "89.064"
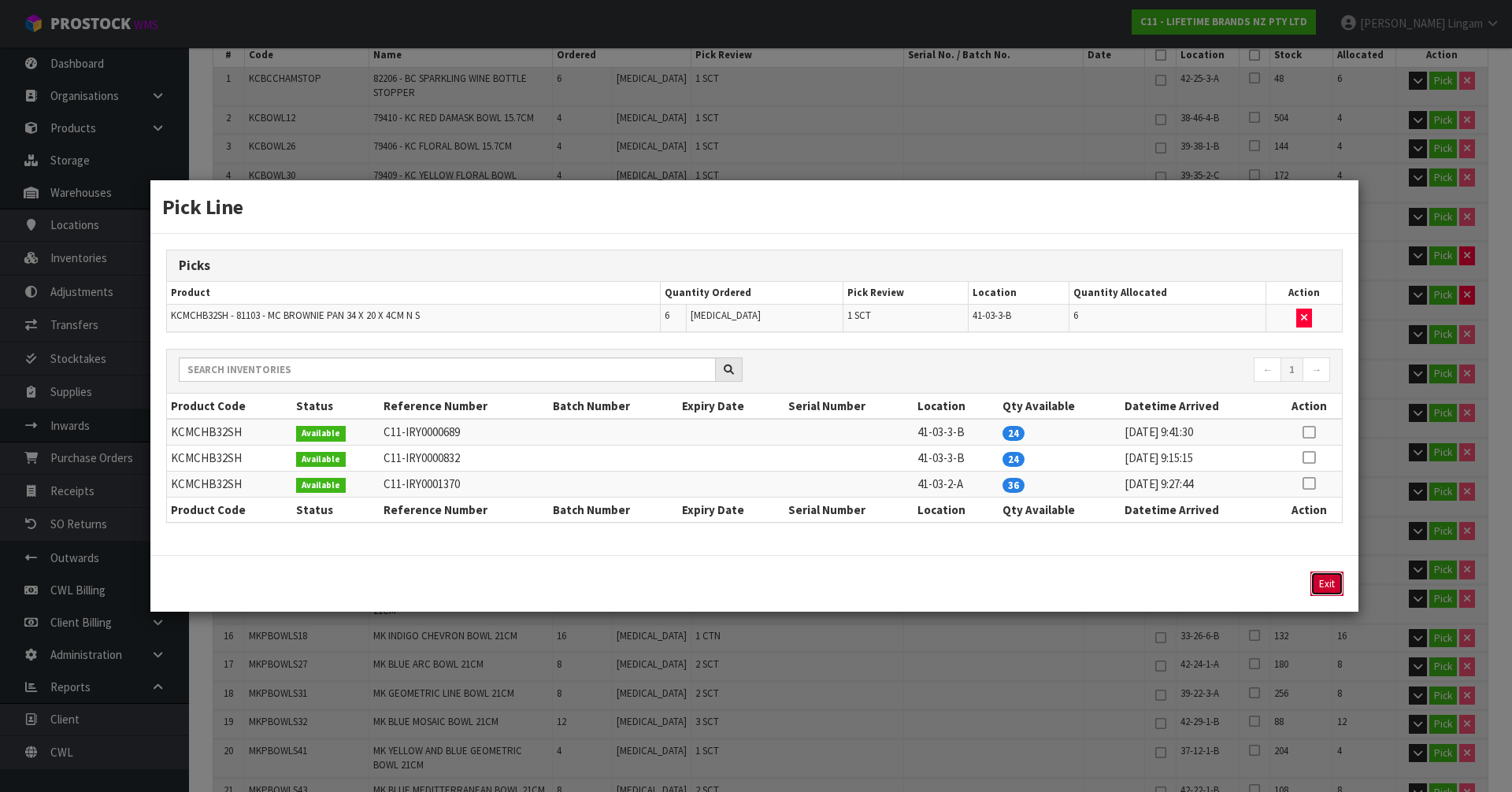
click at [1323, 583] on button "Exit" at bounding box center [1327, 583] width 33 height 25
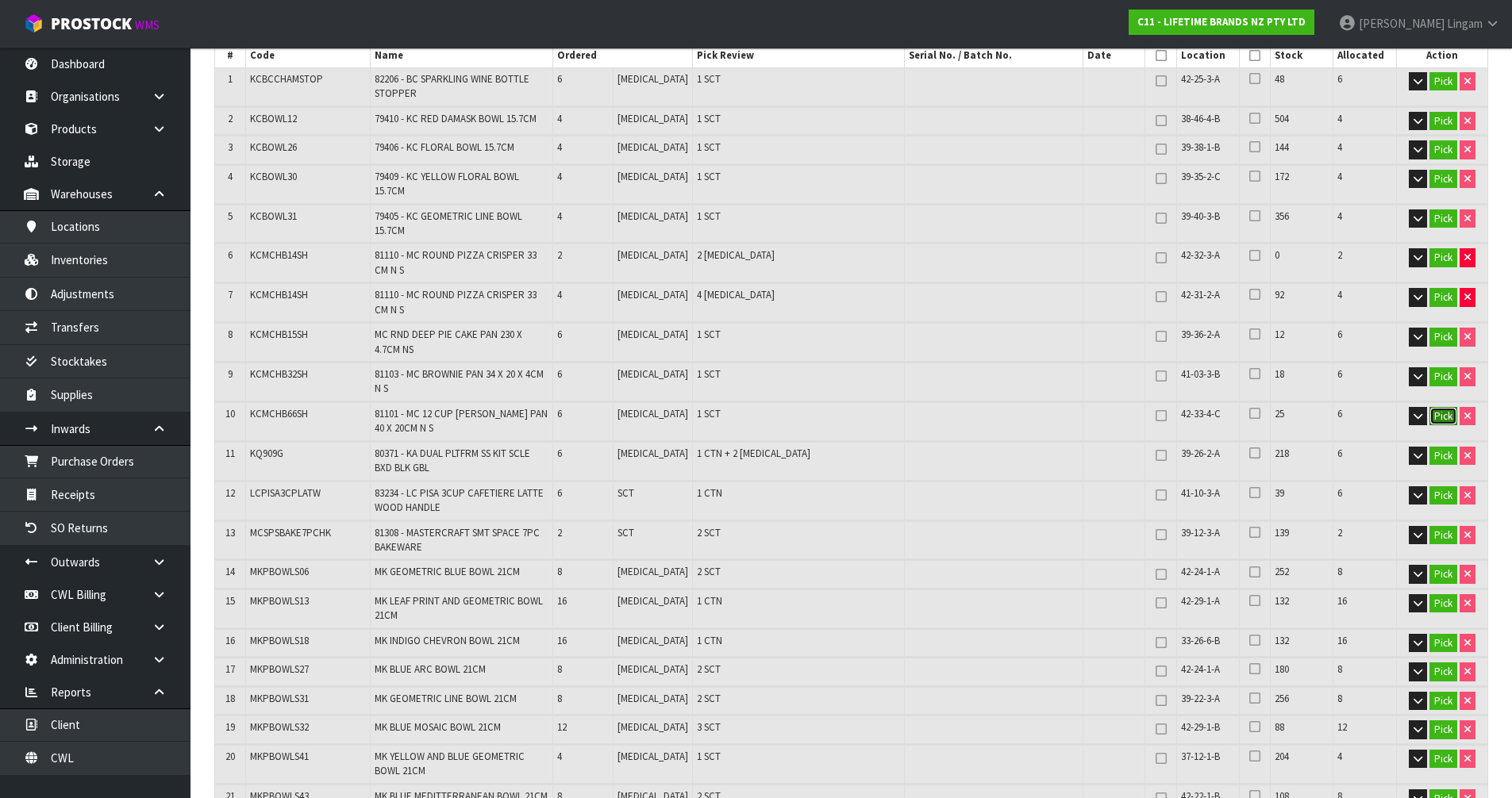
click at [1440, 407] on button "Pick" at bounding box center [1443, 416] width 28 height 19
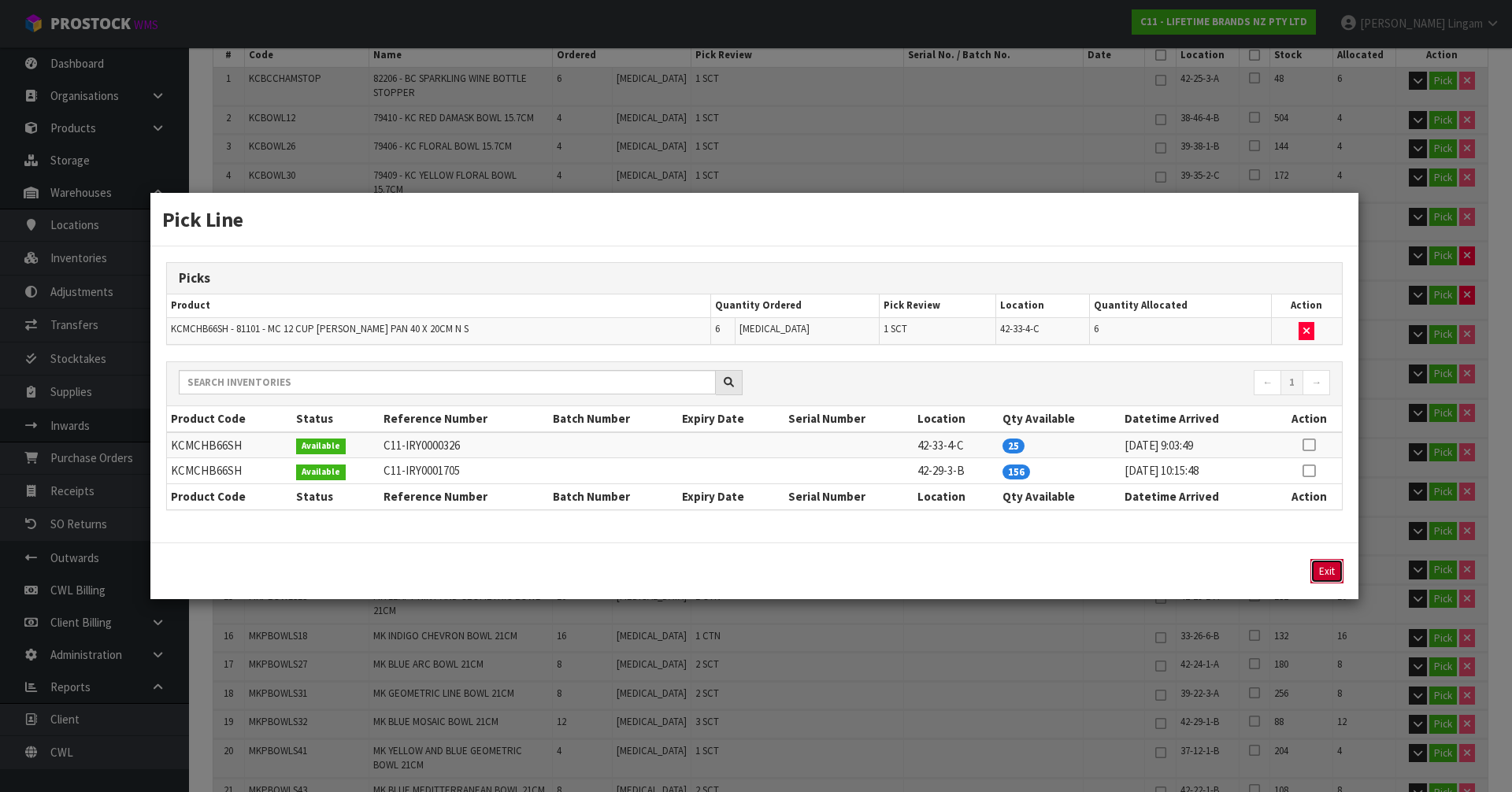
click at [1334, 565] on button "Exit" at bounding box center [1327, 571] width 33 height 25
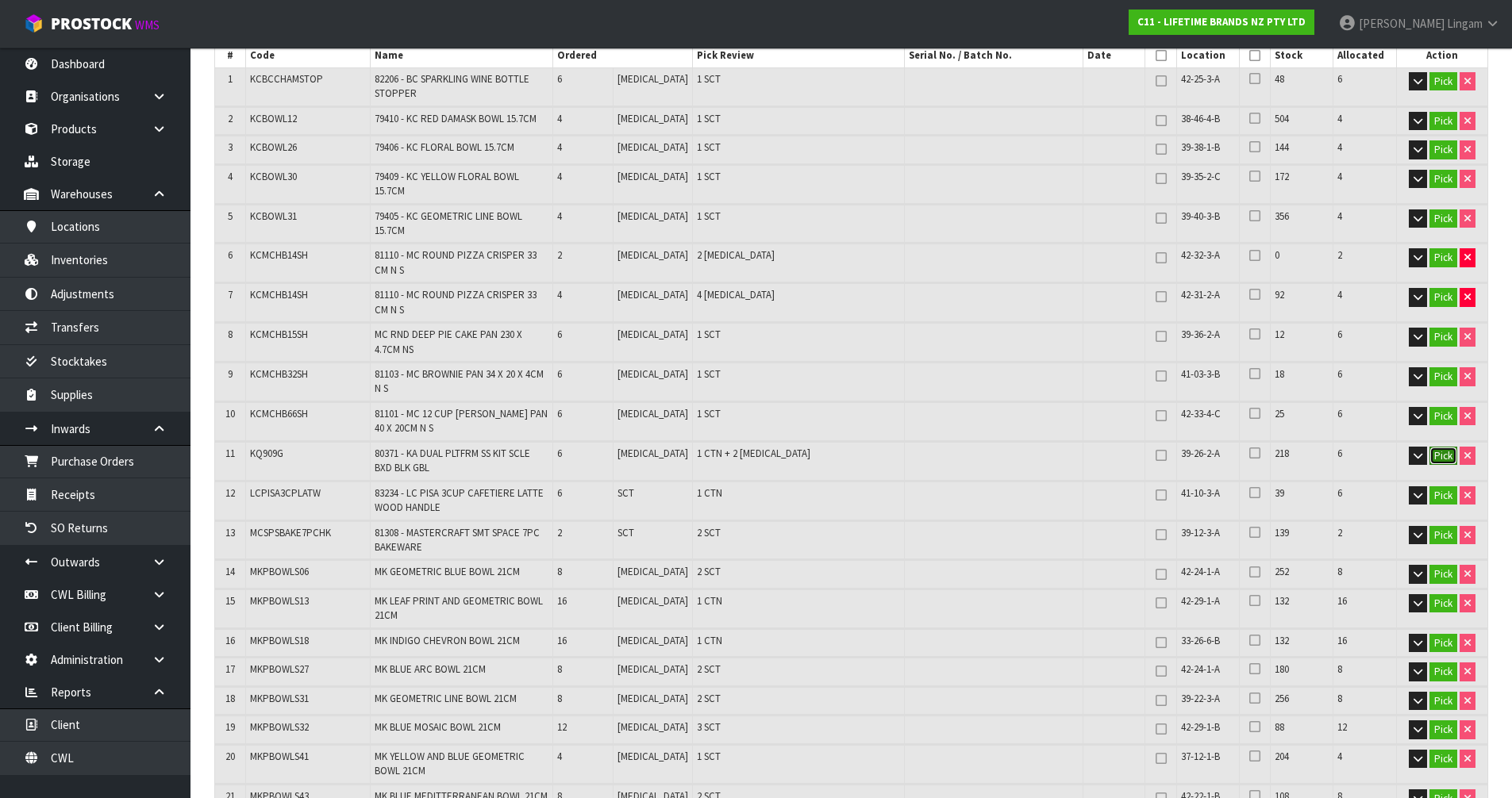
click at [1437, 446] on button "Pick" at bounding box center [1443, 456] width 28 height 19
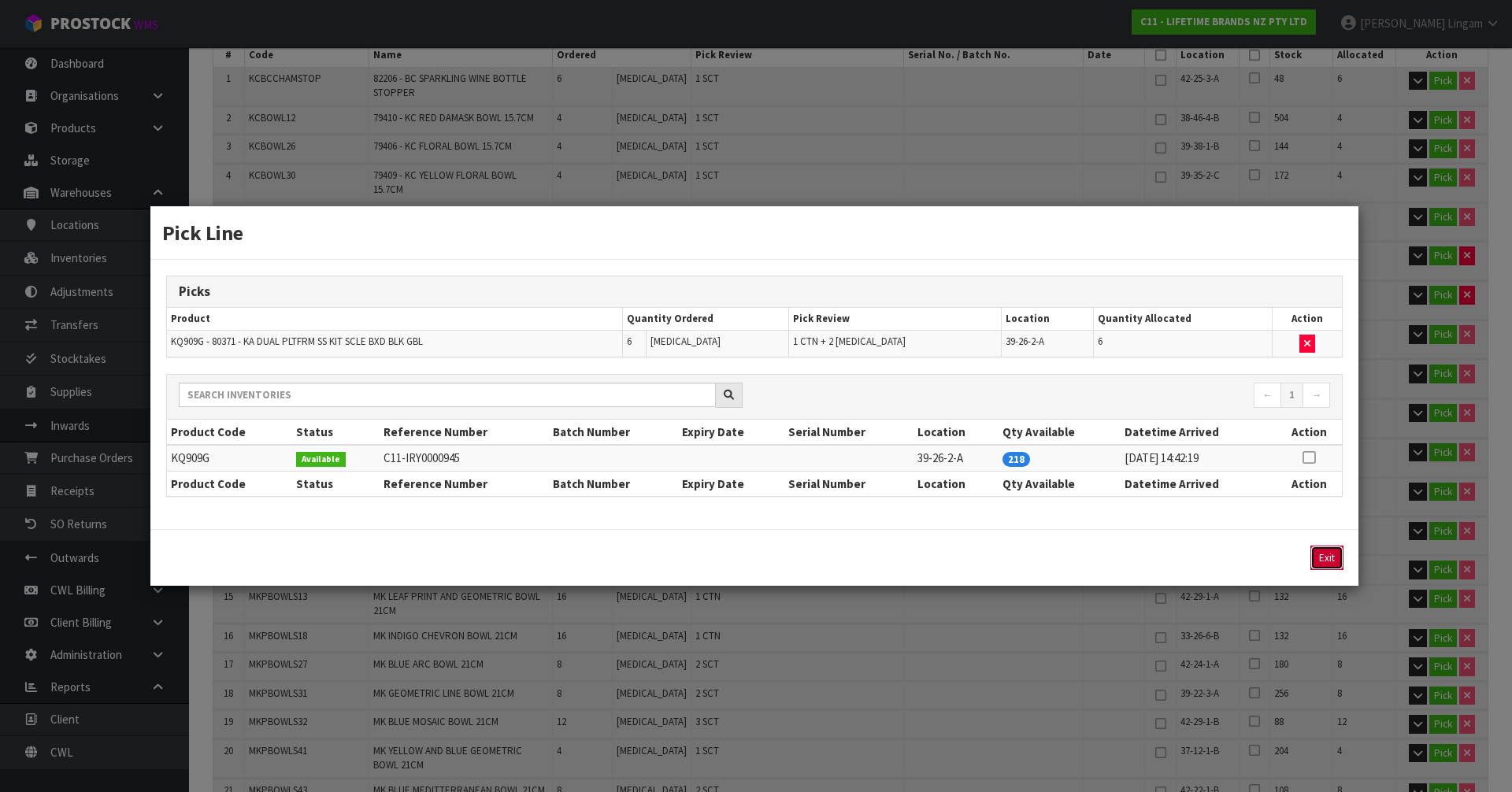
click at [1331, 557] on button "Exit" at bounding box center [1327, 558] width 33 height 25
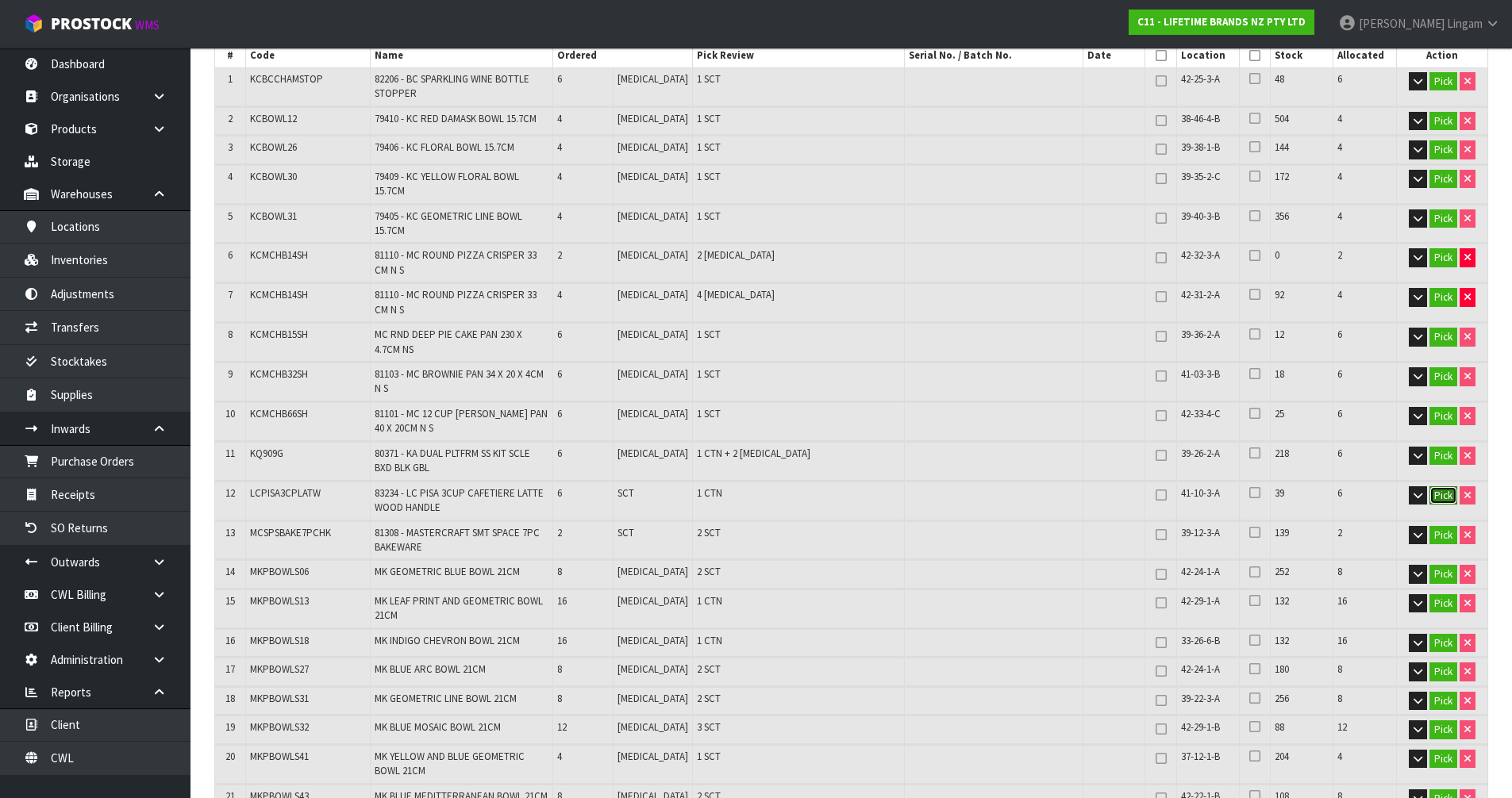
click at [1436, 486] on button "Pick" at bounding box center [1443, 496] width 28 height 19
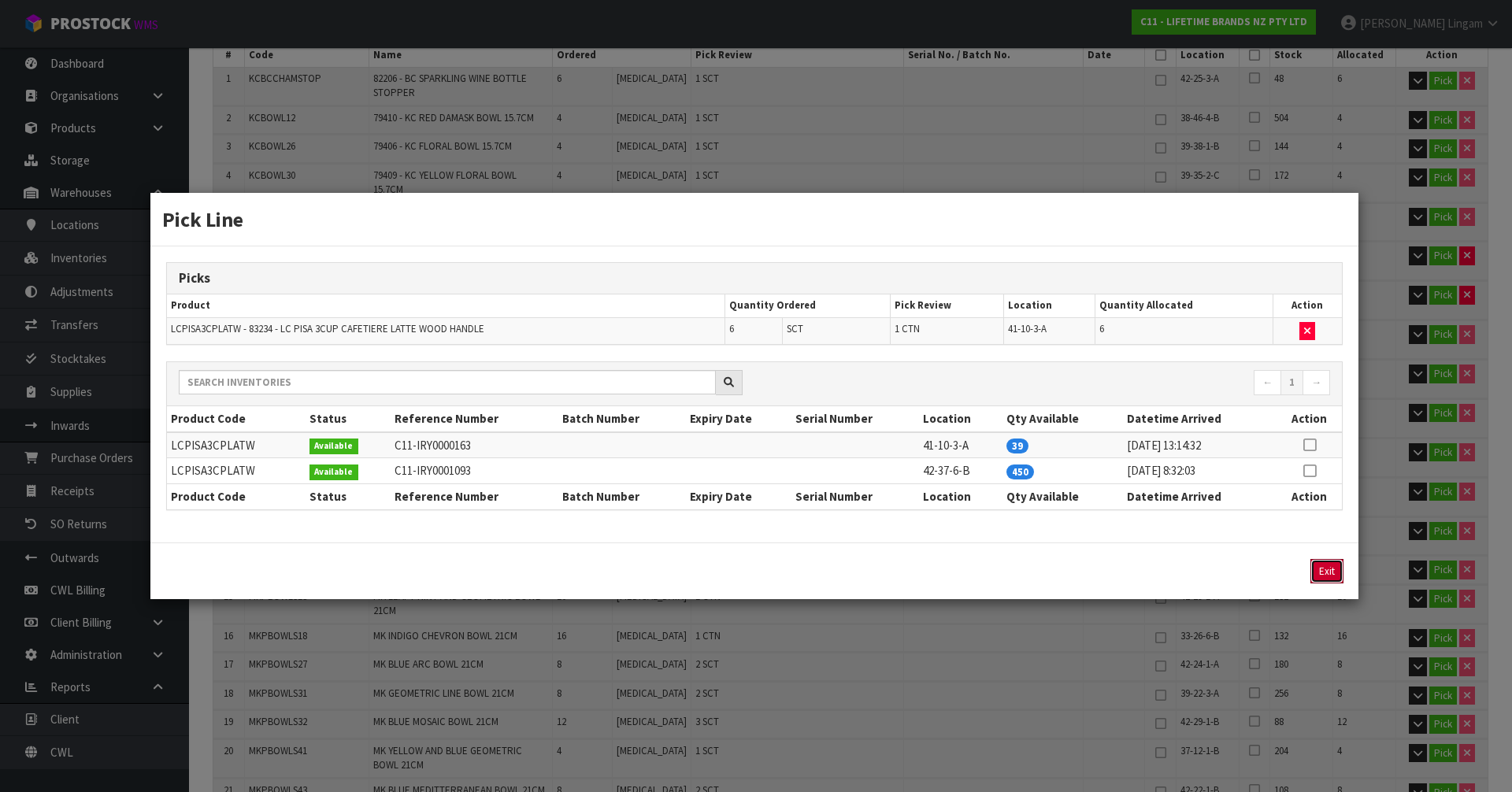
click at [1331, 567] on button "Exit" at bounding box center [1327, 571] width 33 height 25
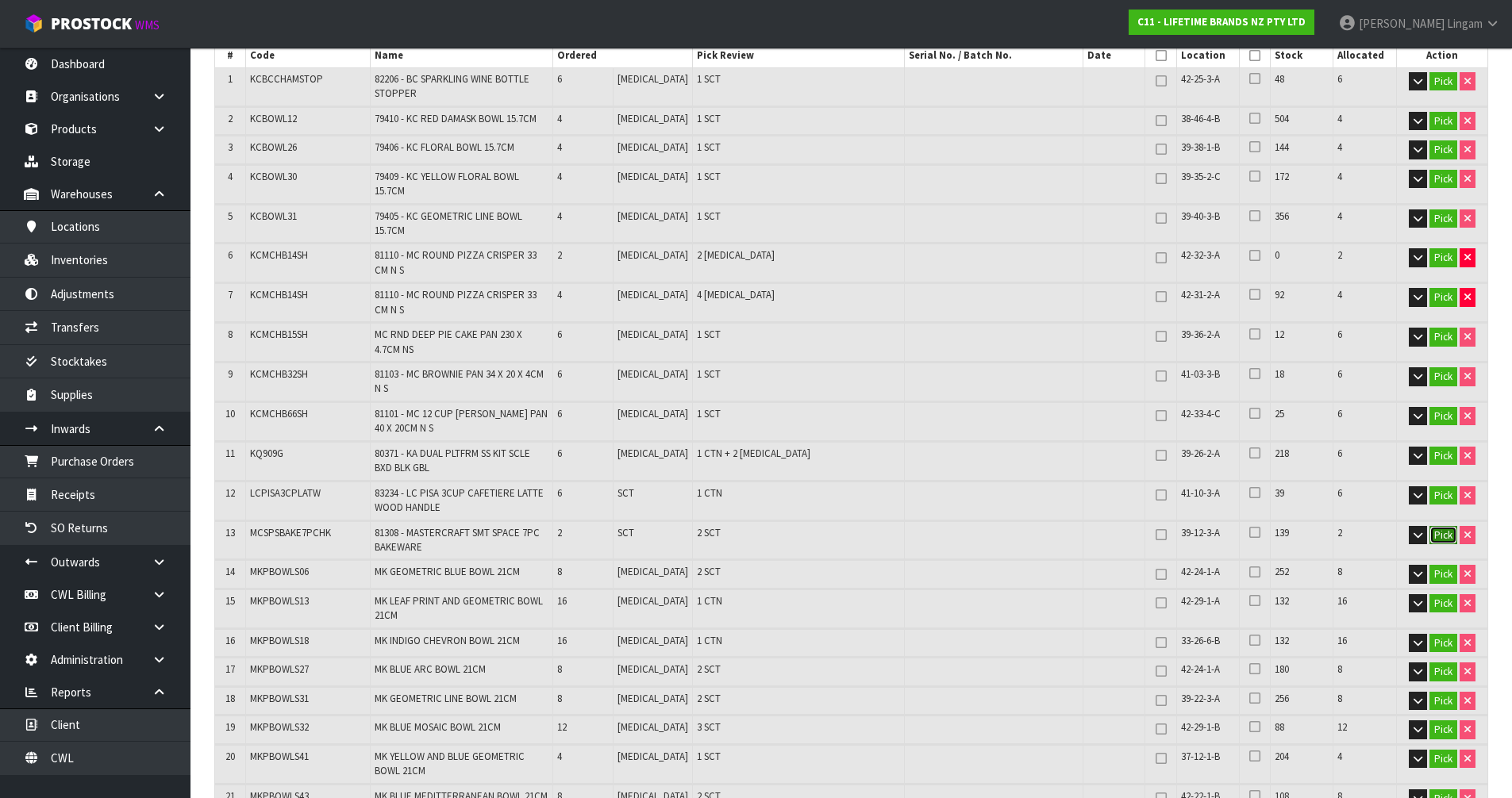
click at [1449, 526] on button "Pick" at bounding box center [1443, 535] width 28 height 19
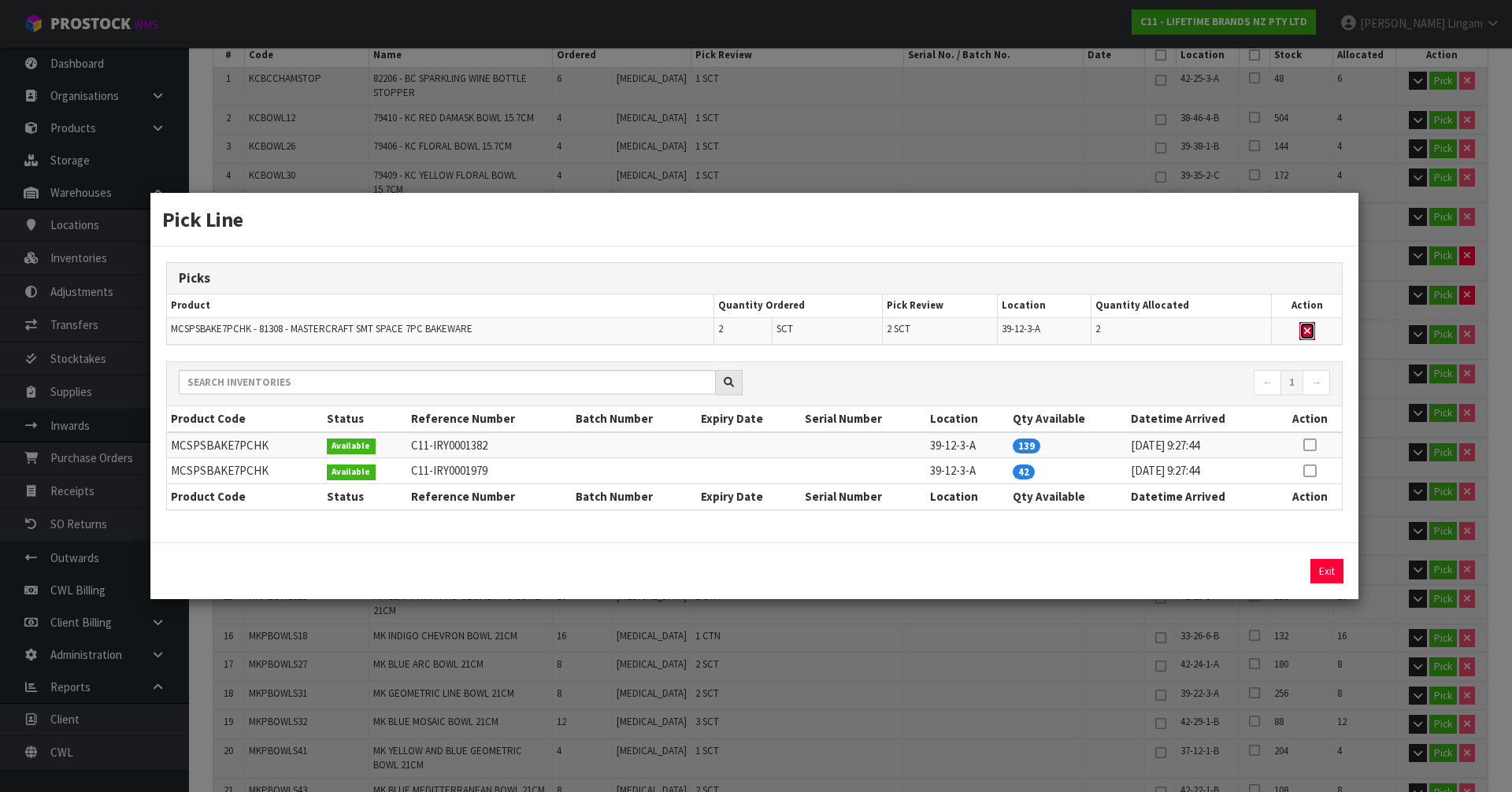
click at [1307, 329] on icon "button" at bounding box center [1307, 331] width 6 height 10
type input "Sub-carton x 20"
type input "138"
type input "0.243791"
type input "81.964"
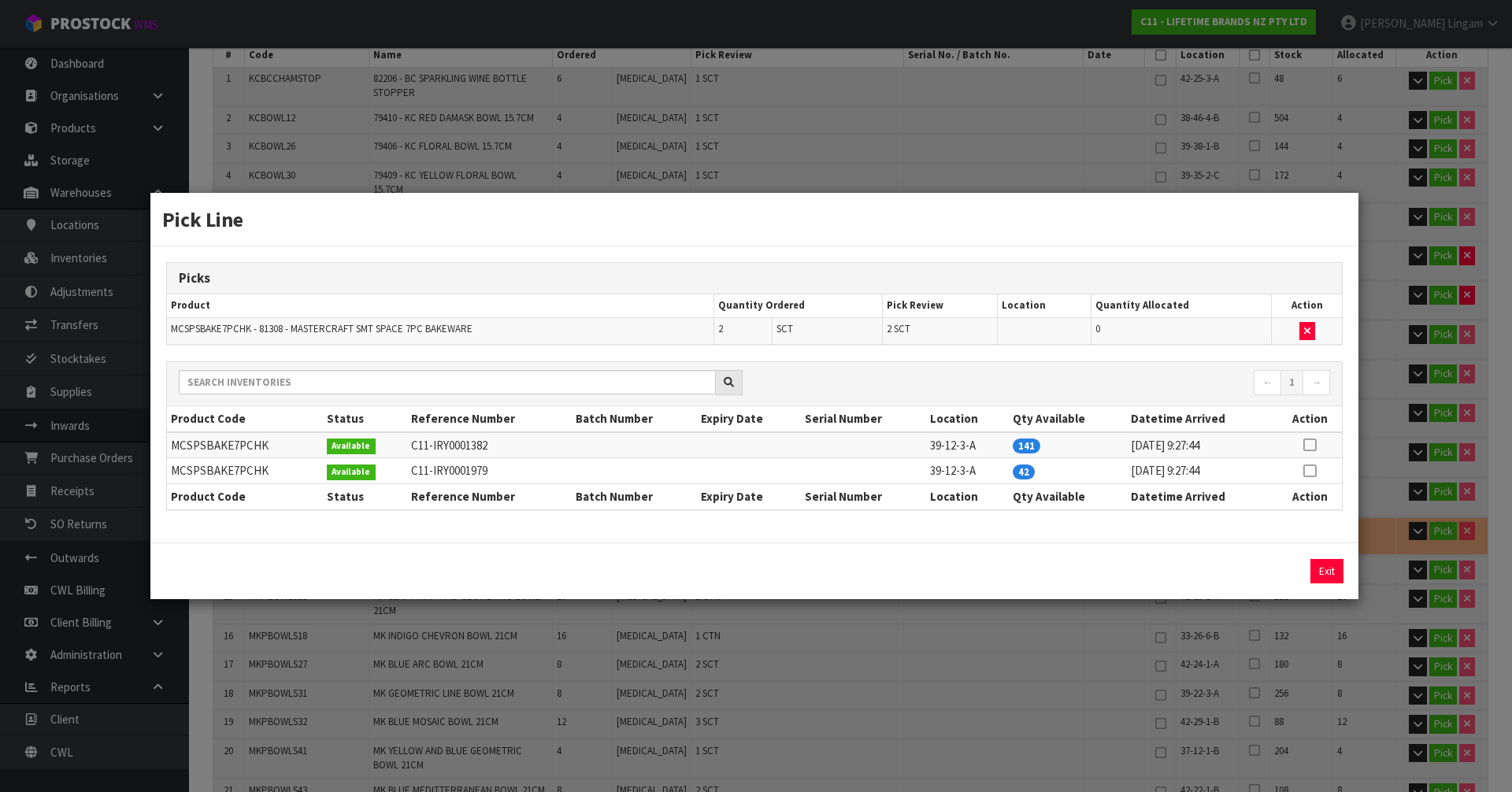
click at [1312, 471] on icon at bounding box center [1309, 470] width 13 height 1
click at [1279, 566] on button "Assign Pick" at bounding box center [1273, 571] width 64 height 25
type input "Sub-carton x 22"
type input "140"
type input "0.272435"
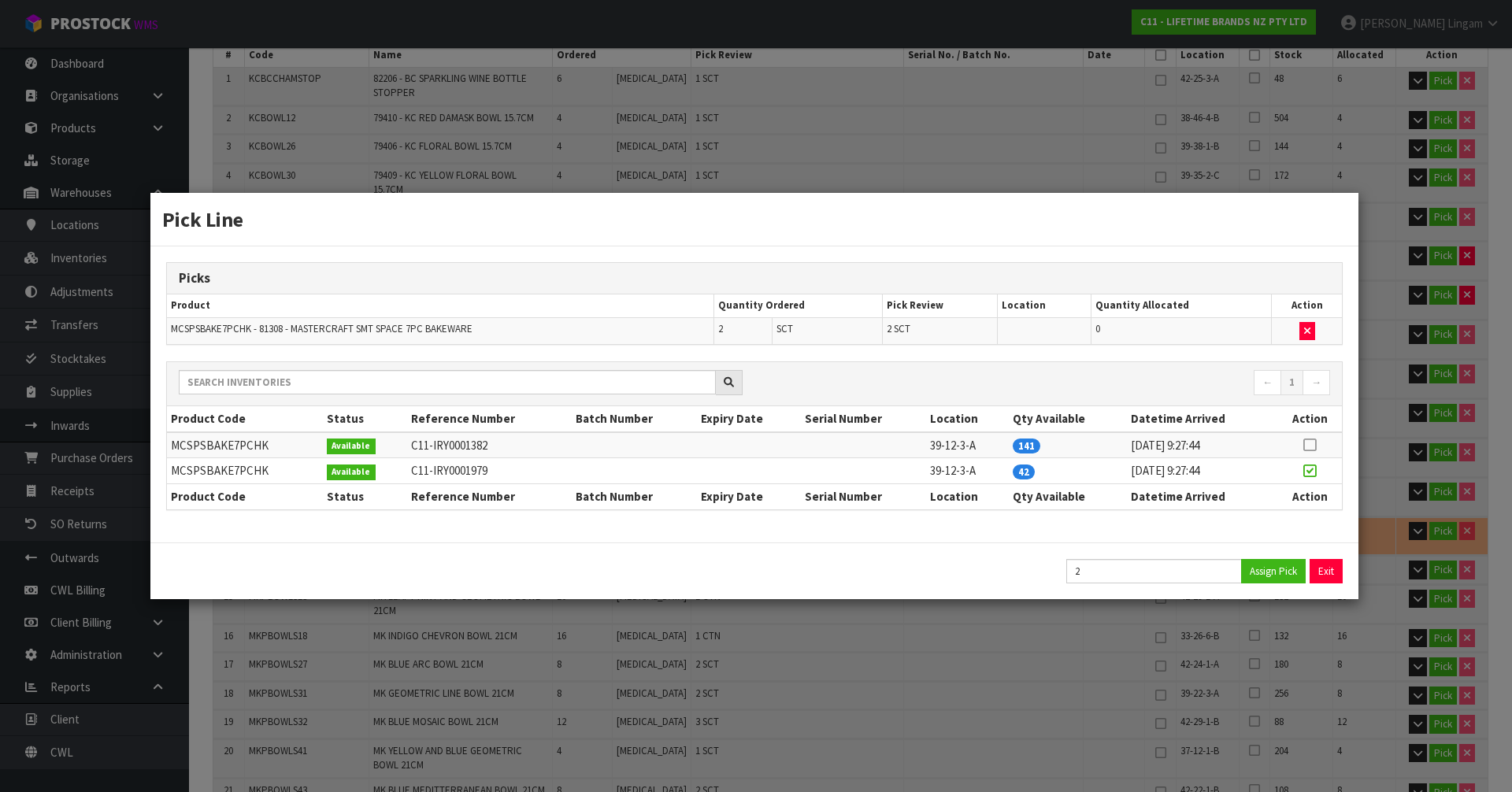
type input "89.064"
click at [1321, 568] on button "Exit" at bounding box center [1327, 571] width 33 height 25
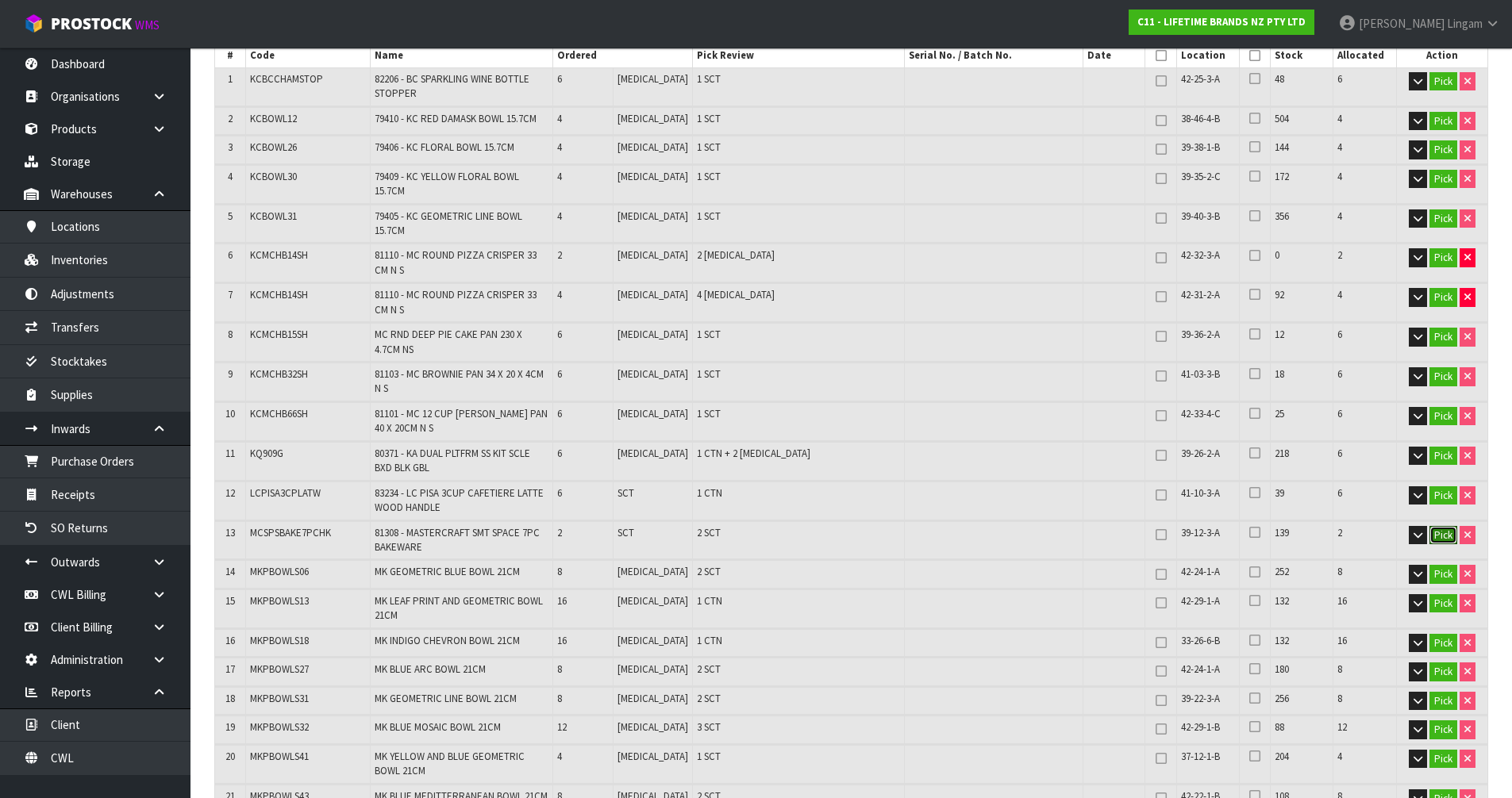
scroll to position [396, 0]
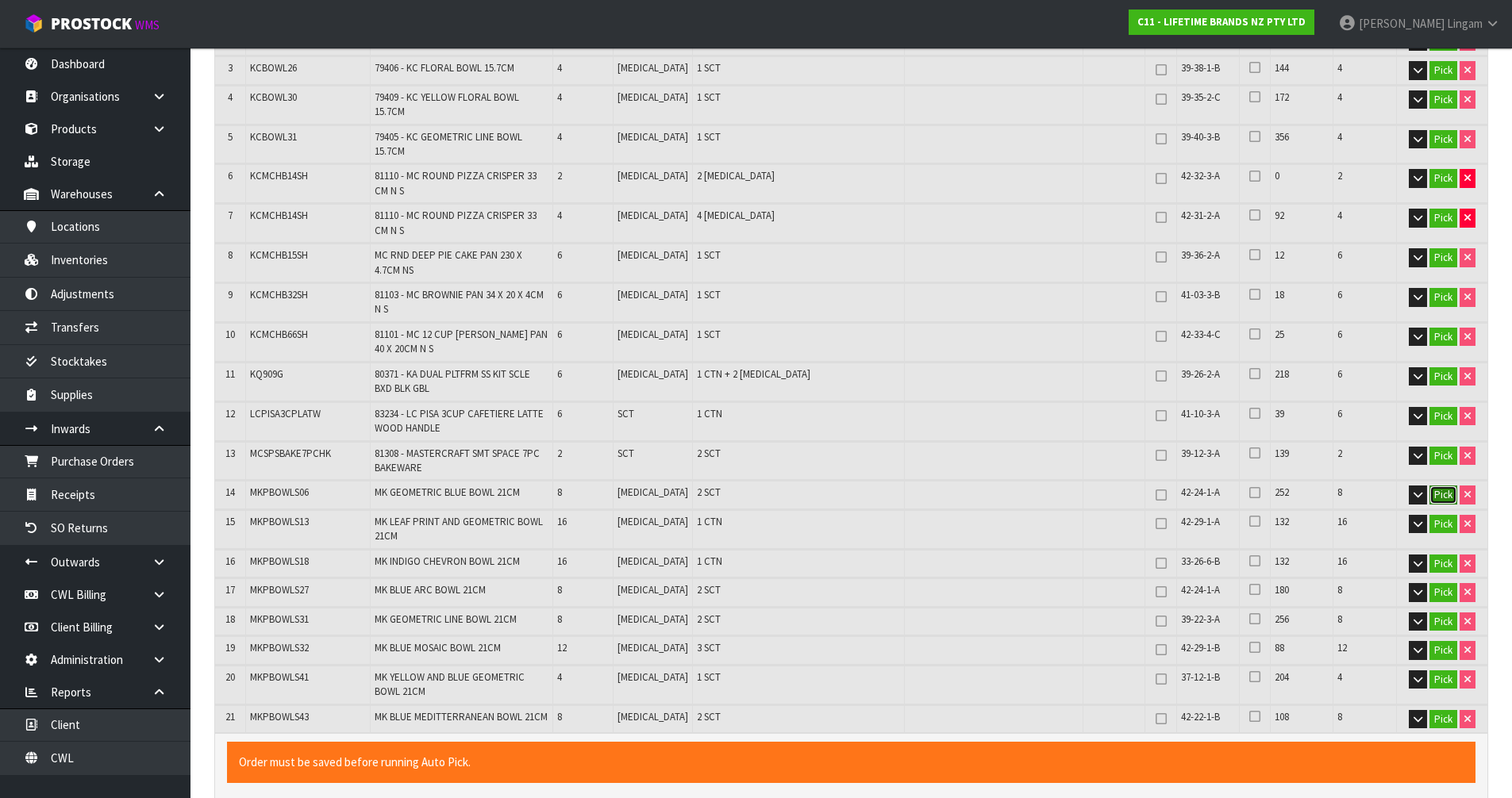
click at [1440, 485] on button "Pick" at bounding box center [1443, 495] width 28 height 19
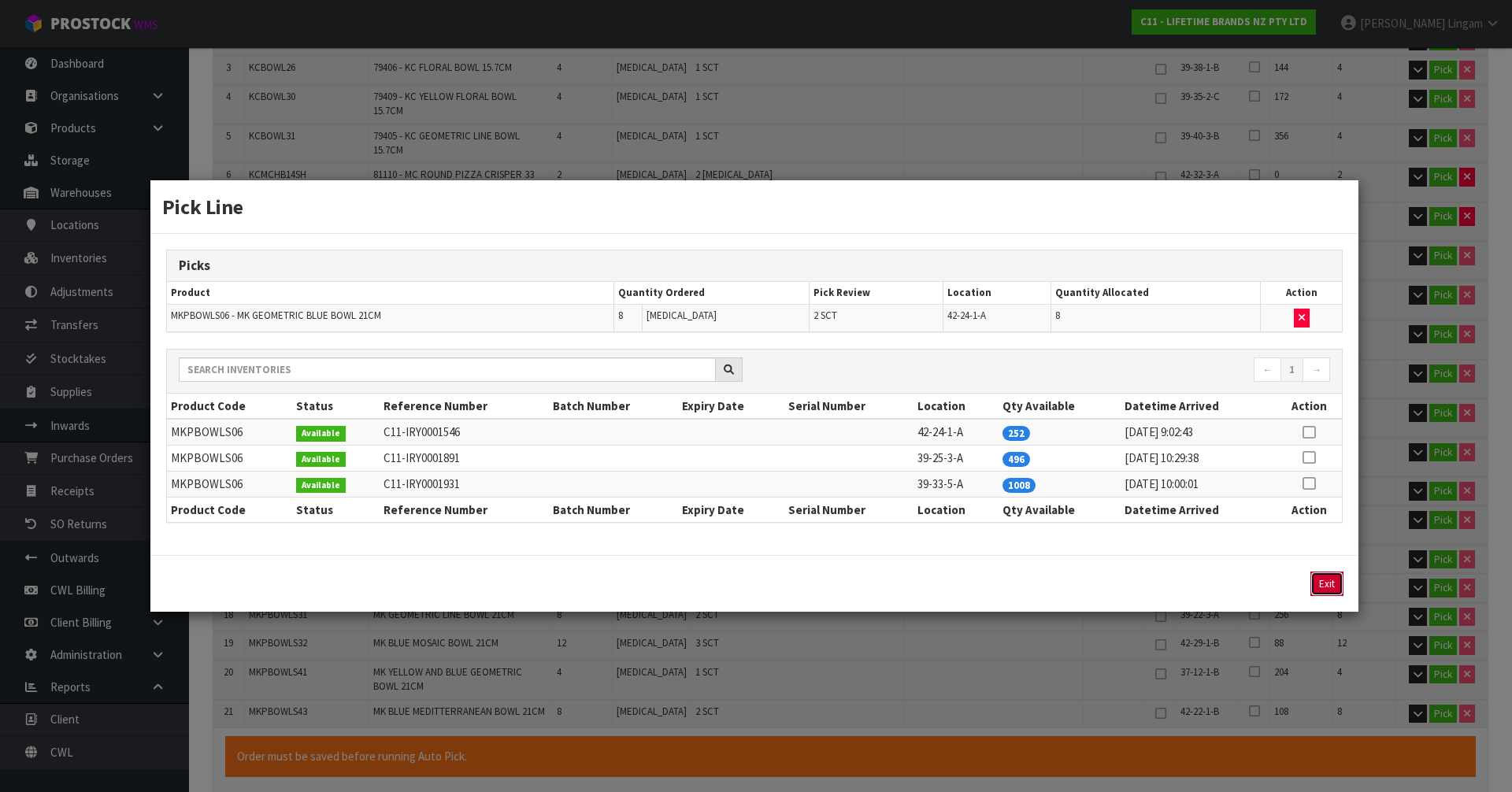
click at [1329, 580] on button "Exit" at bounding box center [1327, 583] width 33 height 25
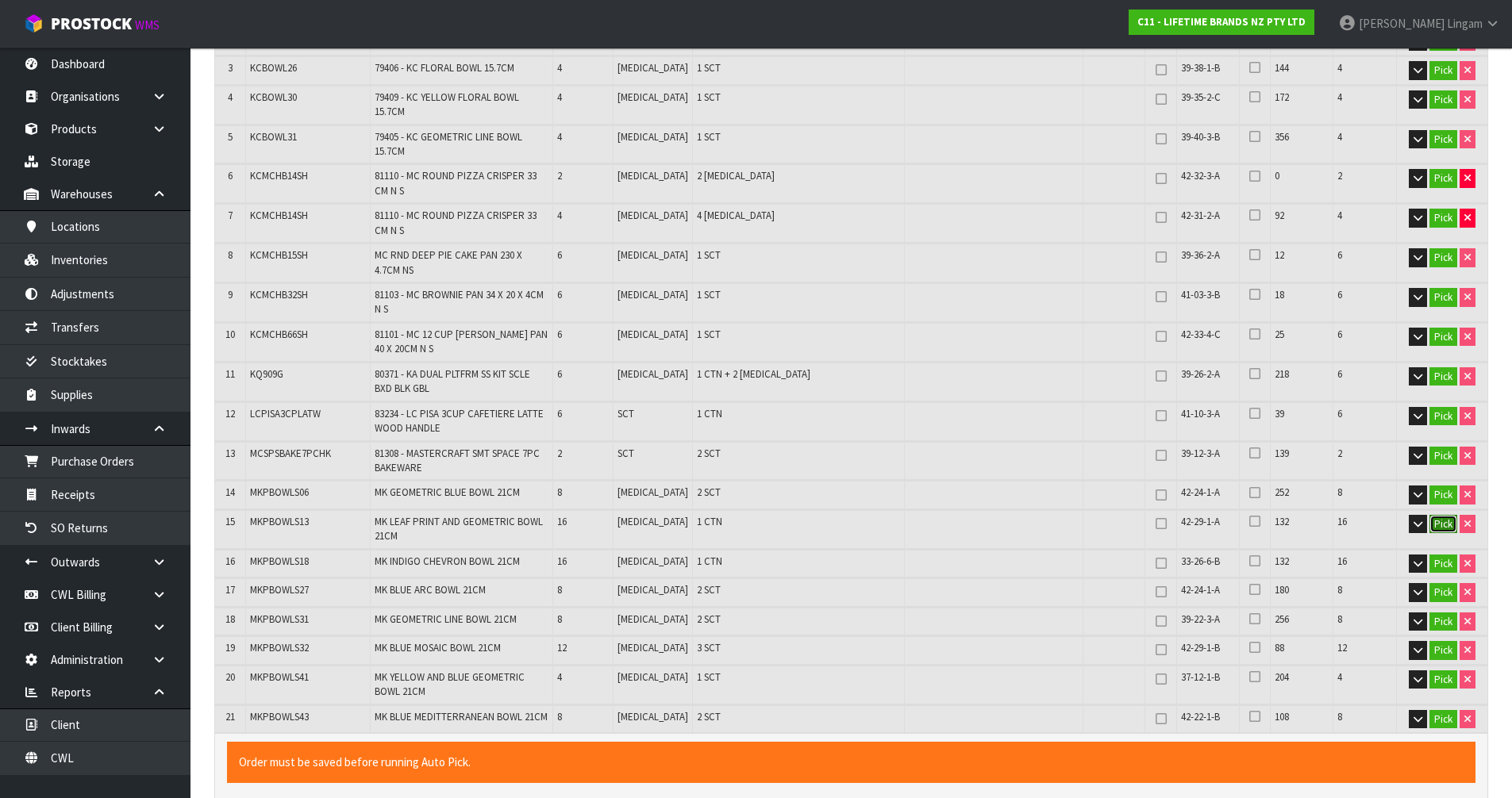
click at [1440, 514] on button "Pick" at bounding box center [1443, 524] width 28 height 19
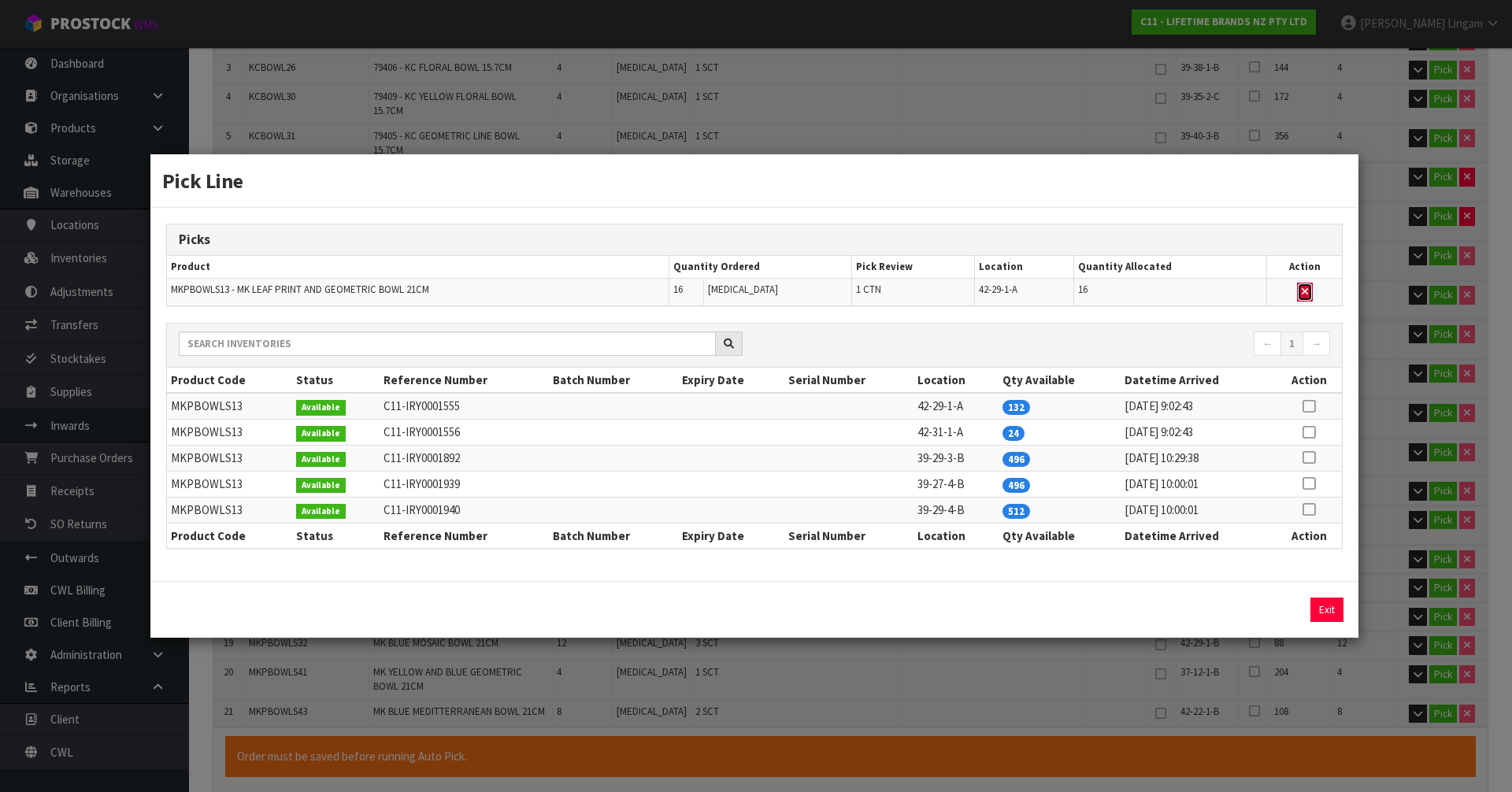
click at [1301, 293] on button "button" at bounding box center [1305, 292] width 15 height 19
type input "3"
type input "124"
type input "0.238219"
type input "77.064"
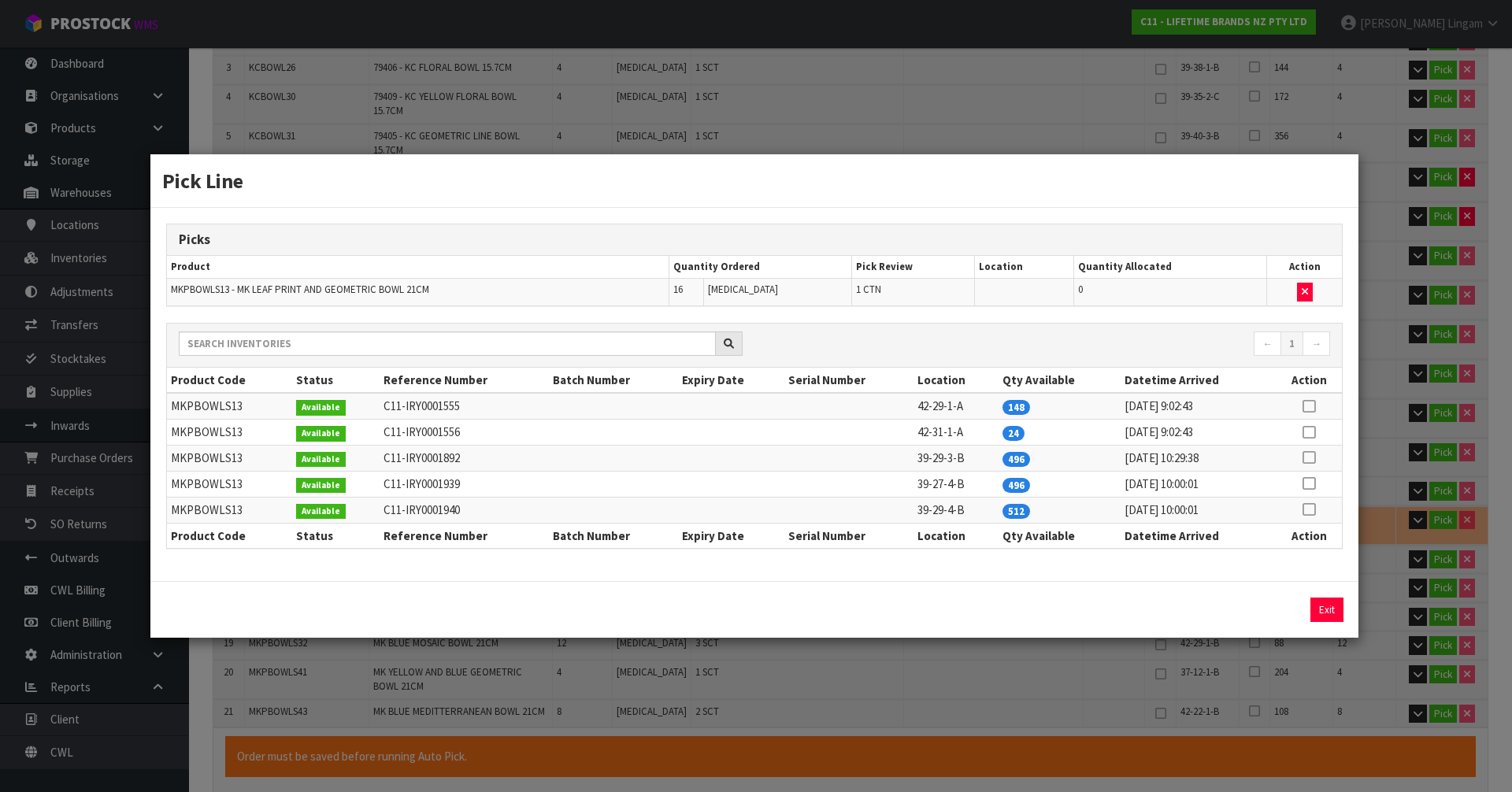
click at [1307, 432] on icon at bounding box center [1308, 432] width 13 height 1
click at [1272, 609] on button "Assign Pick" at bounding box center [1273, 610] width 64 height 25
type input "4"
type input "140"
type input "0.272435"
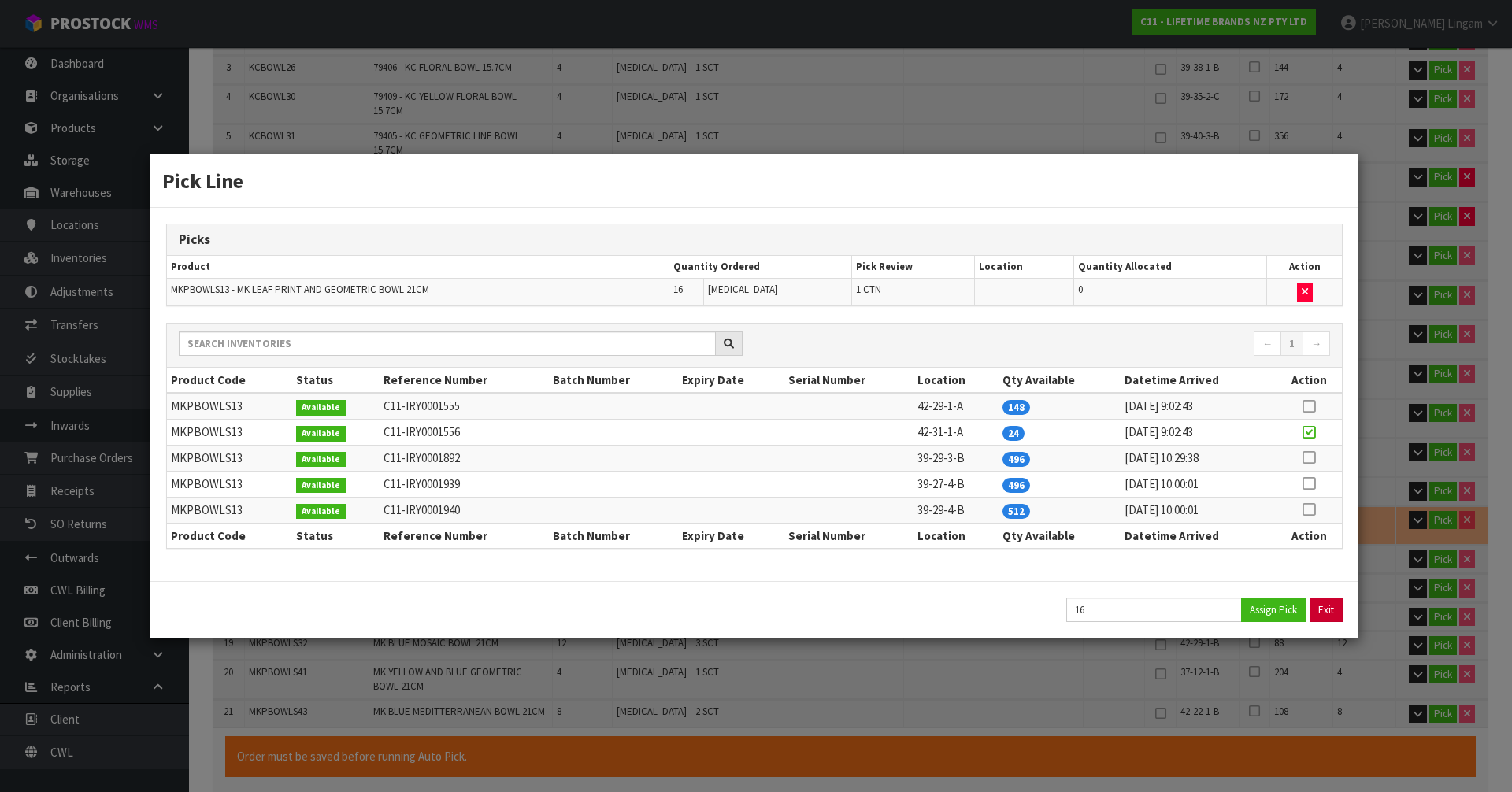
type input "89.064"
click at [1321, 609] on button "Exit" at bounding box center [1327, 610] width 33 height 25
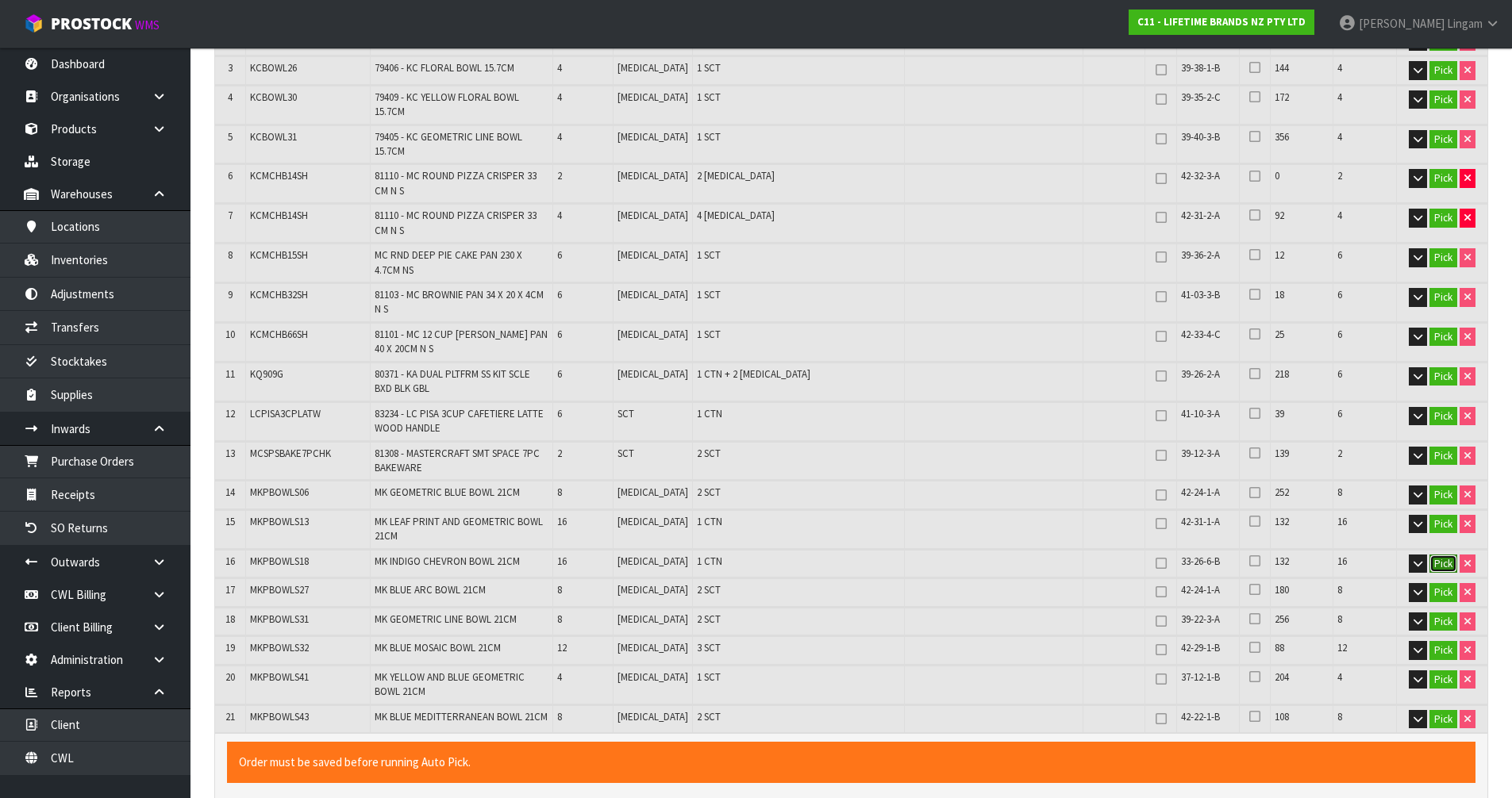
click at [1439, 554] on button "Pick" at bounding box center [1443, 564] width 28 height 19
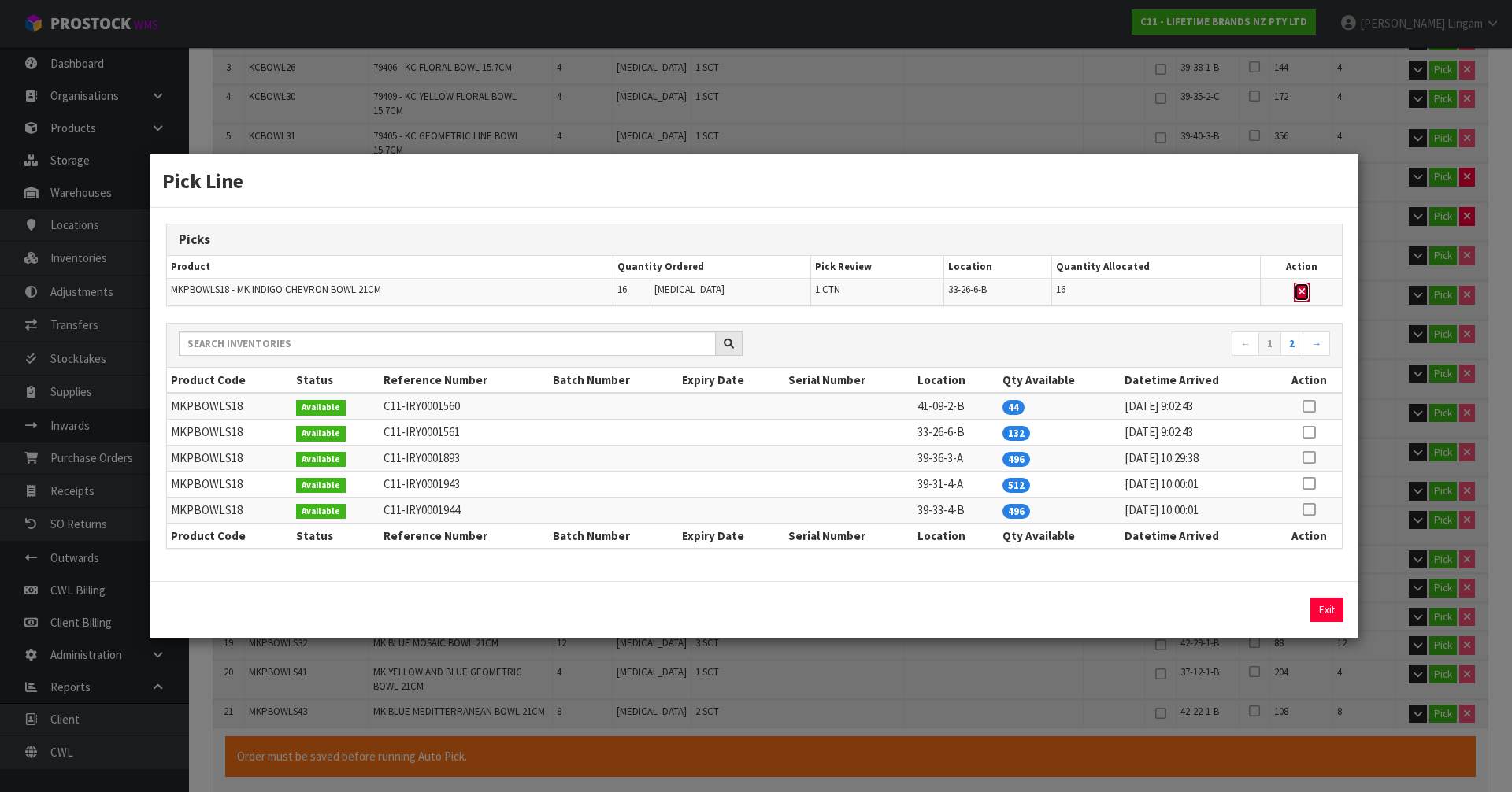
click at [1302, 284] on button "button" at bounding box center [1302, 292] width 15 height 19
type input "3"
type input "124"
type input "0.235634"
type input "79.414"
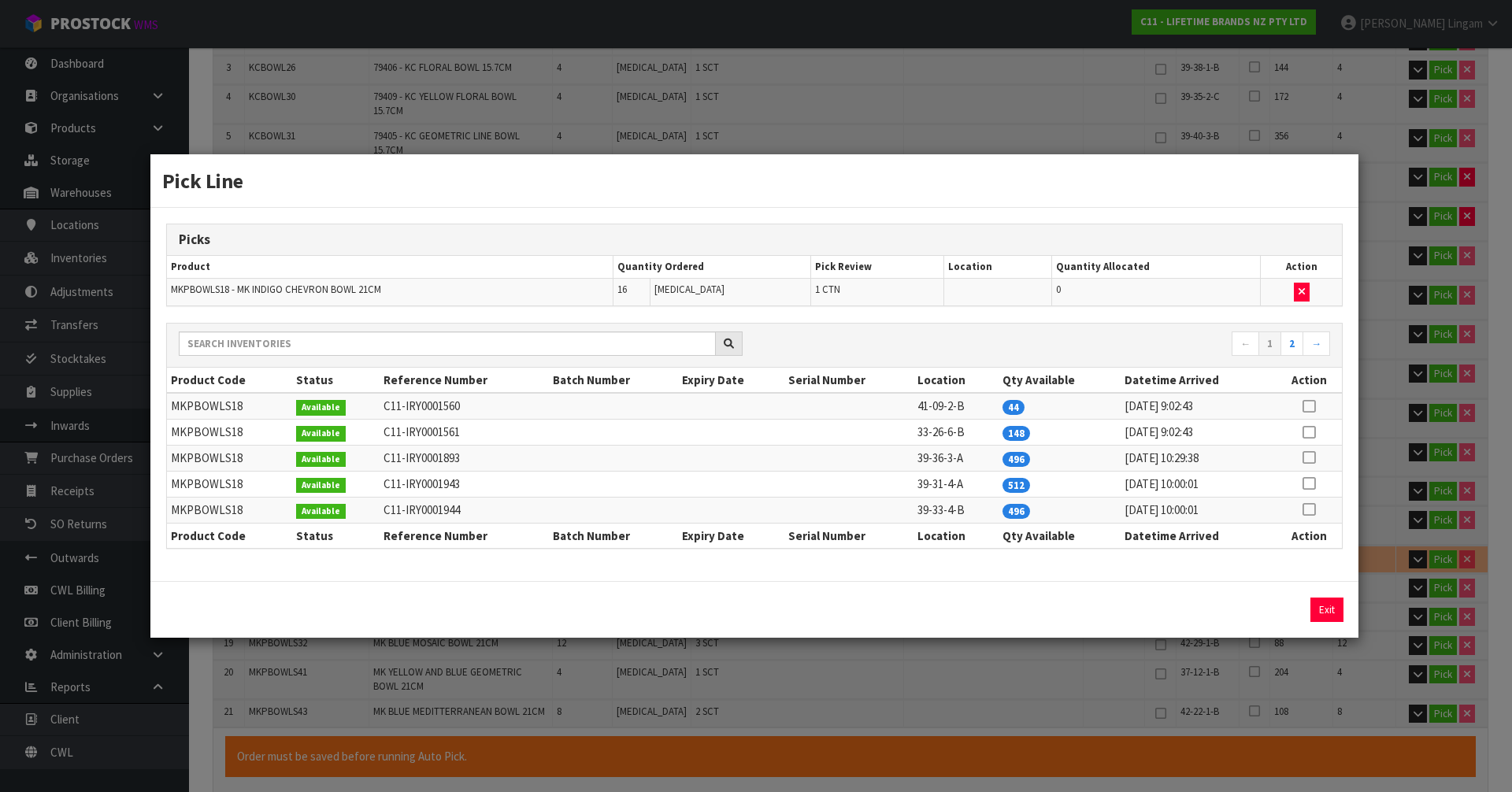
click at [1309, 406] on icon at bounding box center [1308, 406] width 13 height 1
click at [1260, 607] on button "Assign Pick" at bounding box center [1273, 610] width 64 height 25
type input "4"
type input "140"
type input "0.272435"
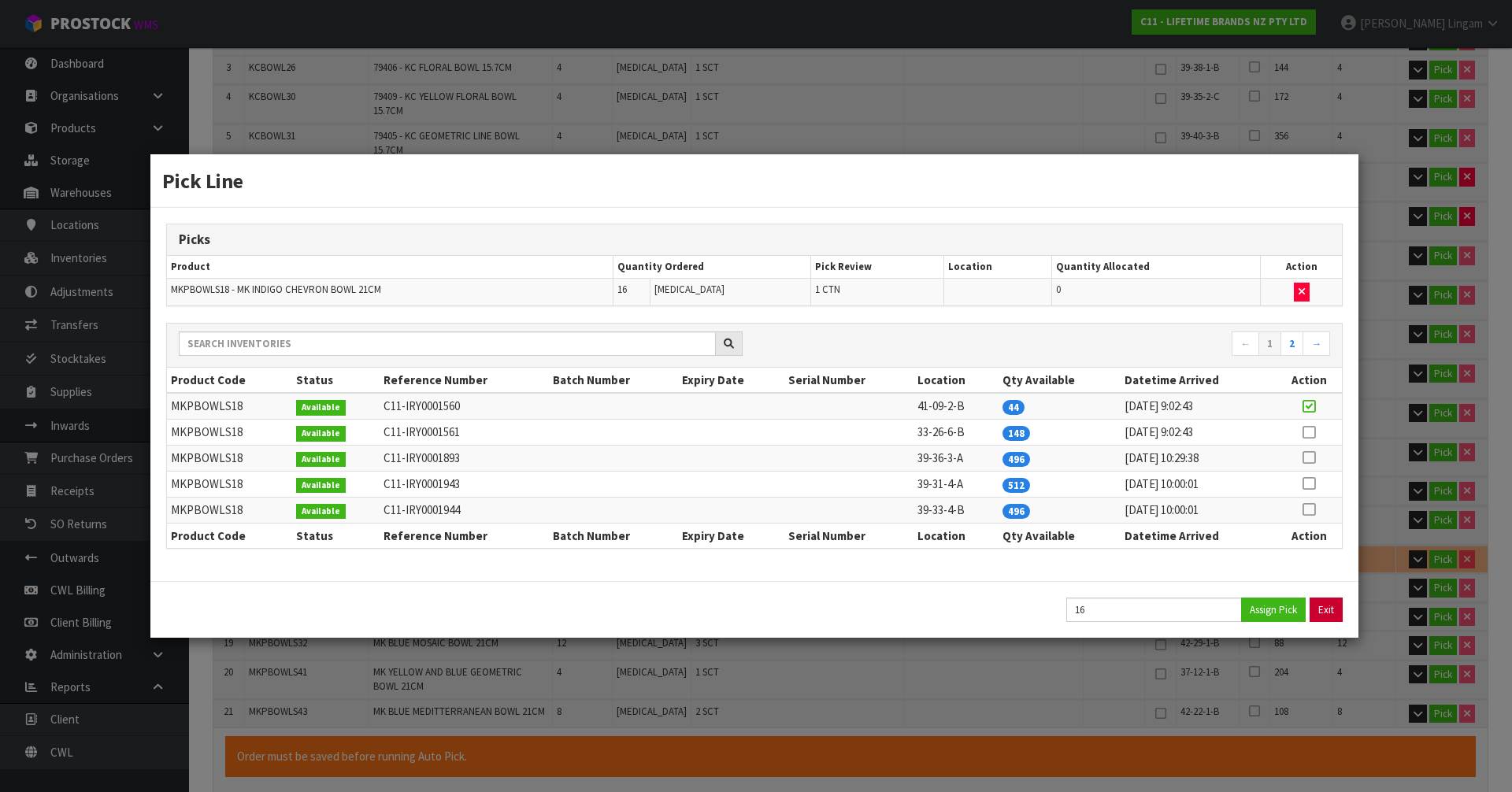
type input "89.064"
click at [1329, 607] on button "Exit" at bounding box center [1327, 610] width 33 height 25
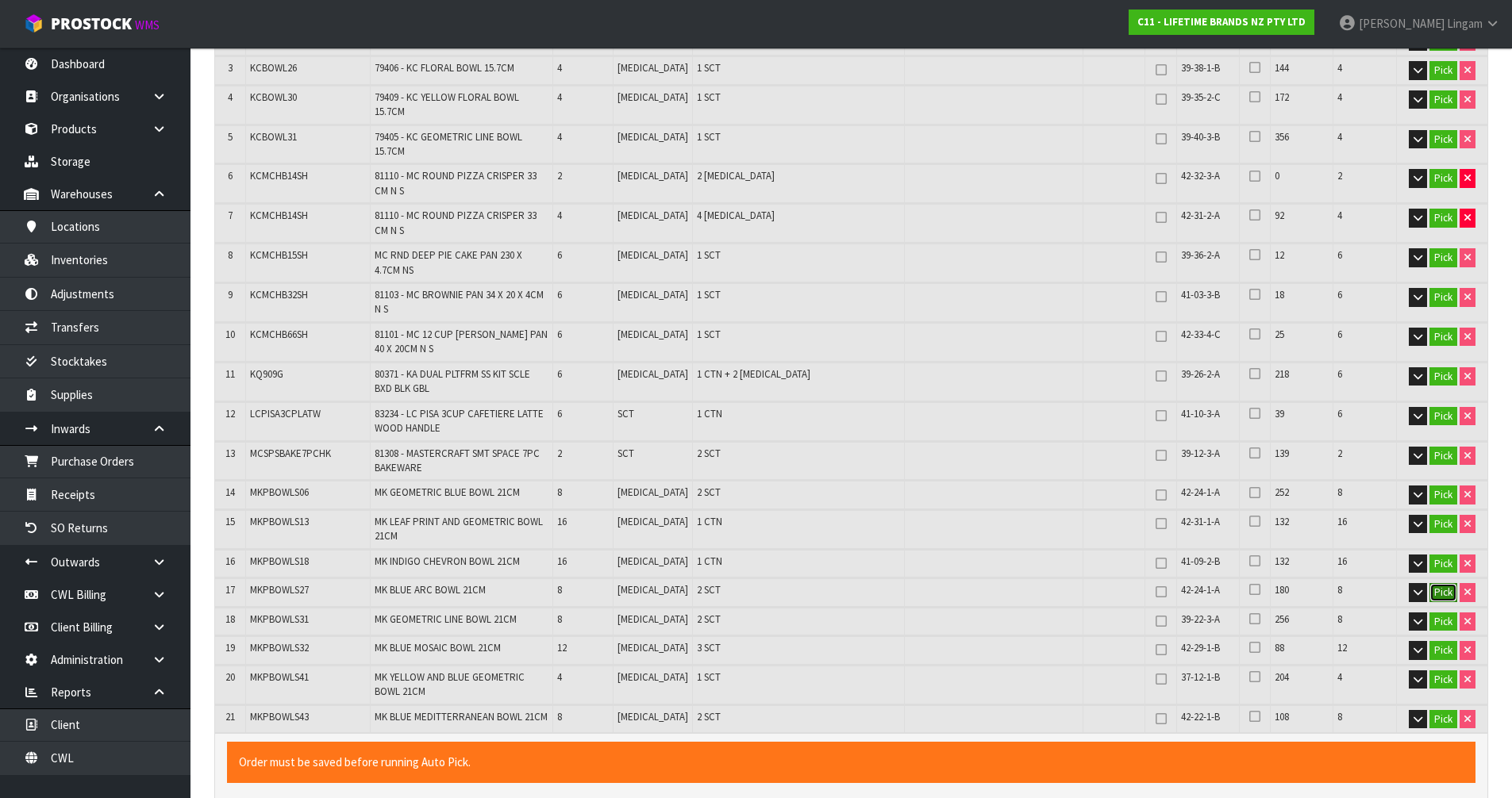
click at [1441, 583] on button "Pick" at bounding box center [1443, 593] width 28 height 19
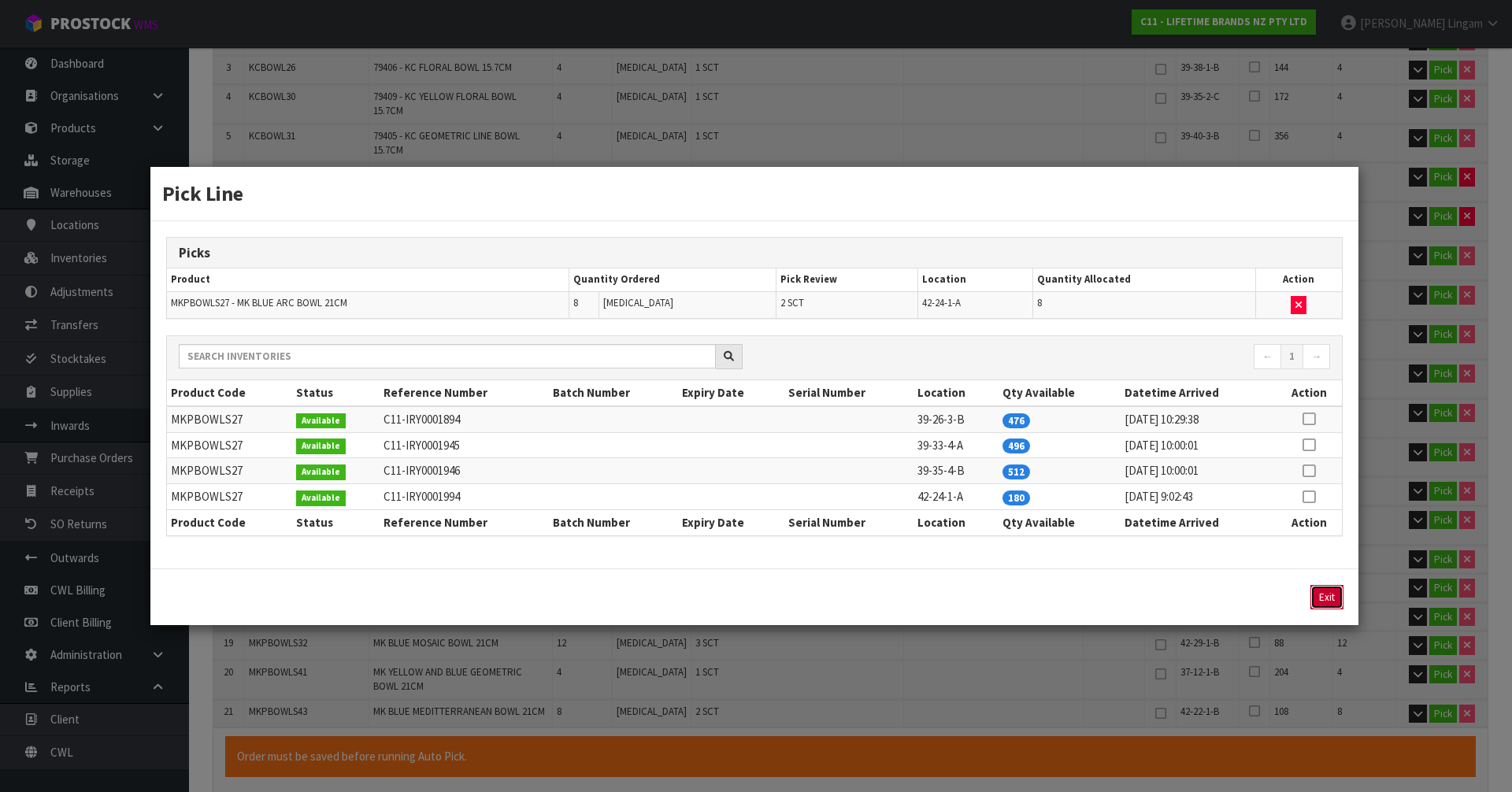
click at [1325, 595] on button "Exit" at bounding box center [1327, 597] width 33 height 25
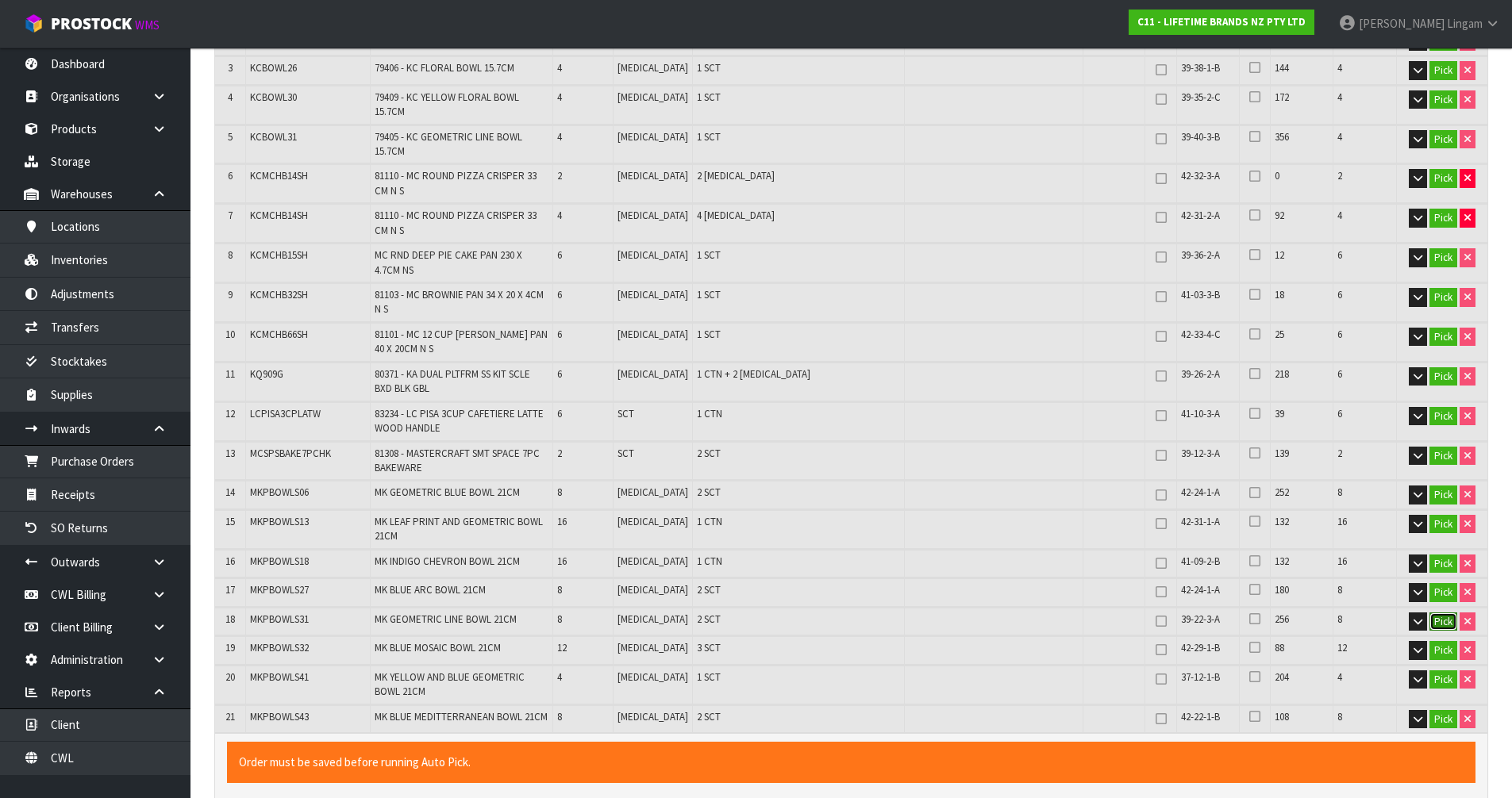
click at [1440, 613] on button "Pick" at bounding box center [1443, 622] width 28 height 19
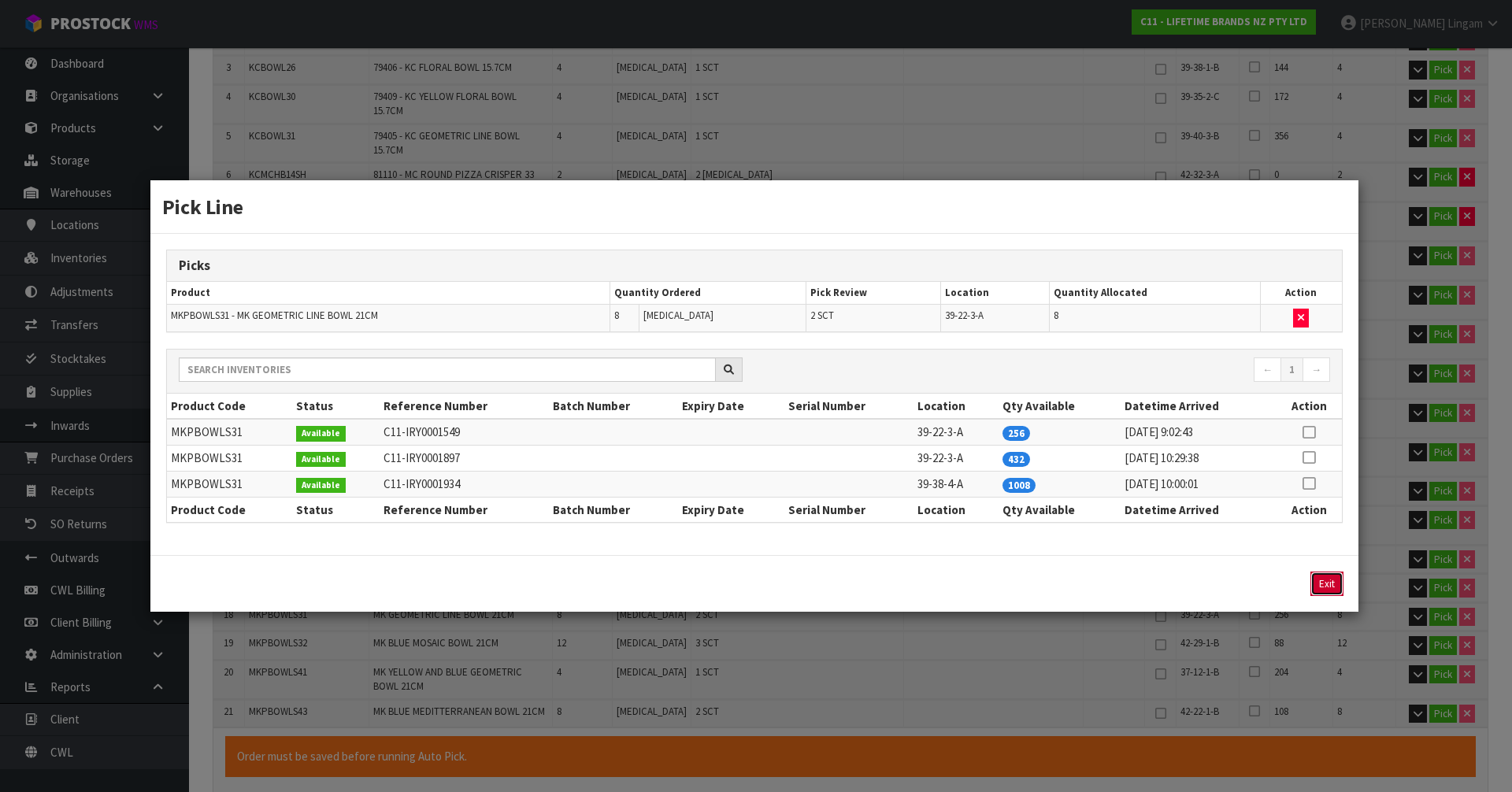
click at [1323, 582] on button "Exit" at bounding box center [1327, 583] width 33 height 25
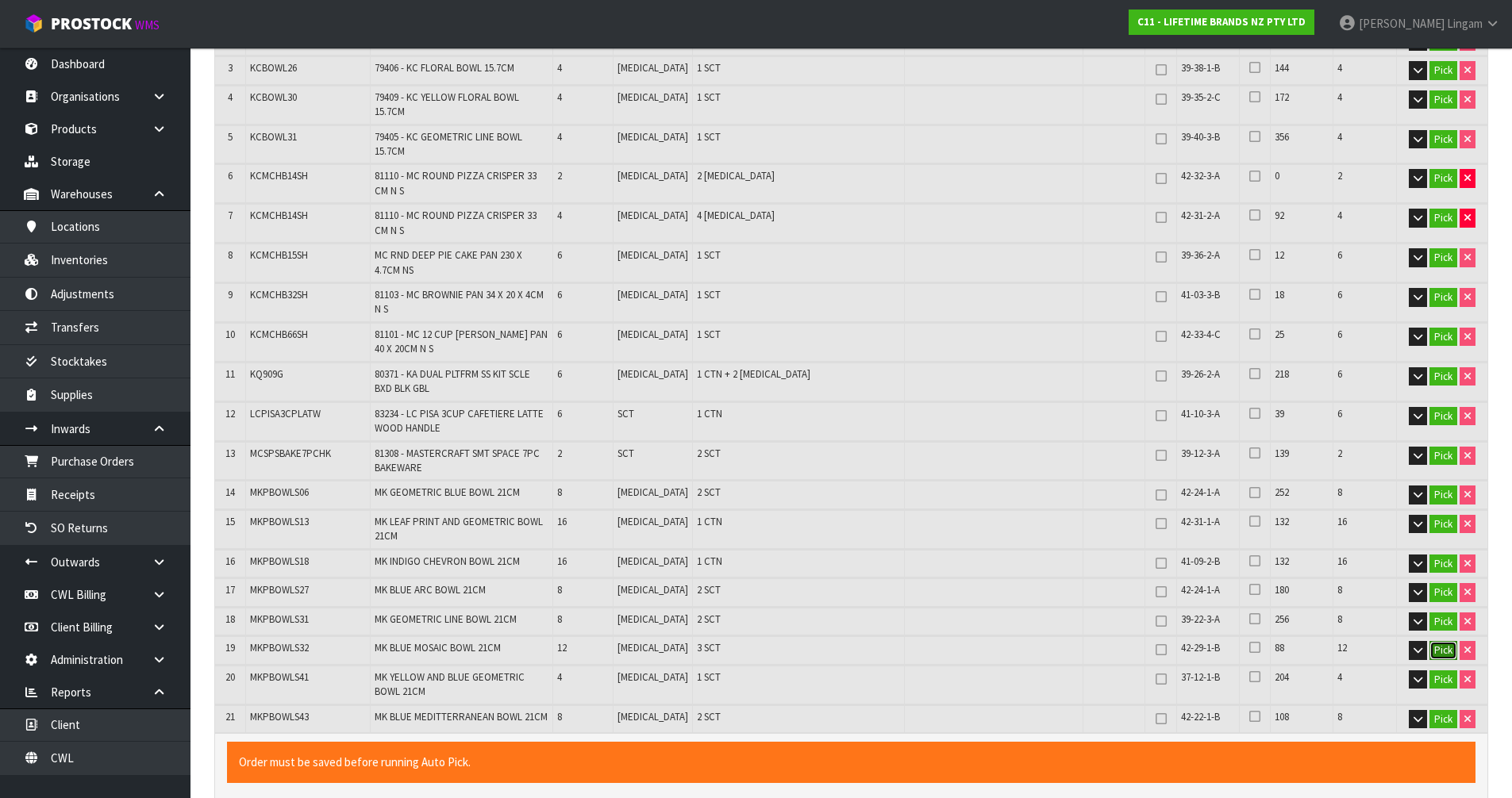
click at [1446, 641] on button "Pick" at bounding box center [1443, 651] width 28 height 19
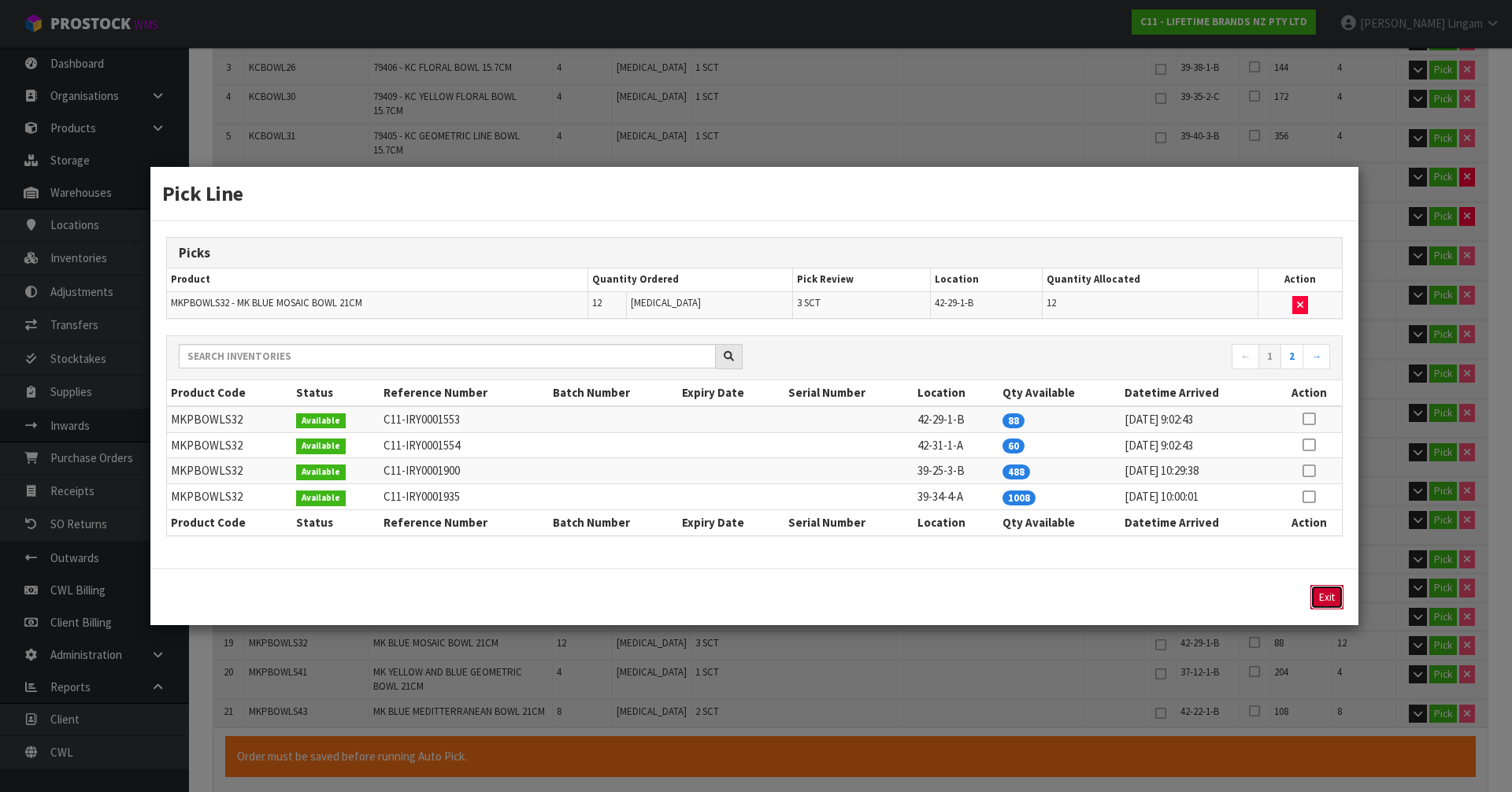
click at [1330, 598] on button "Exit" at bounding box center [1327, 597] width 33 height 25
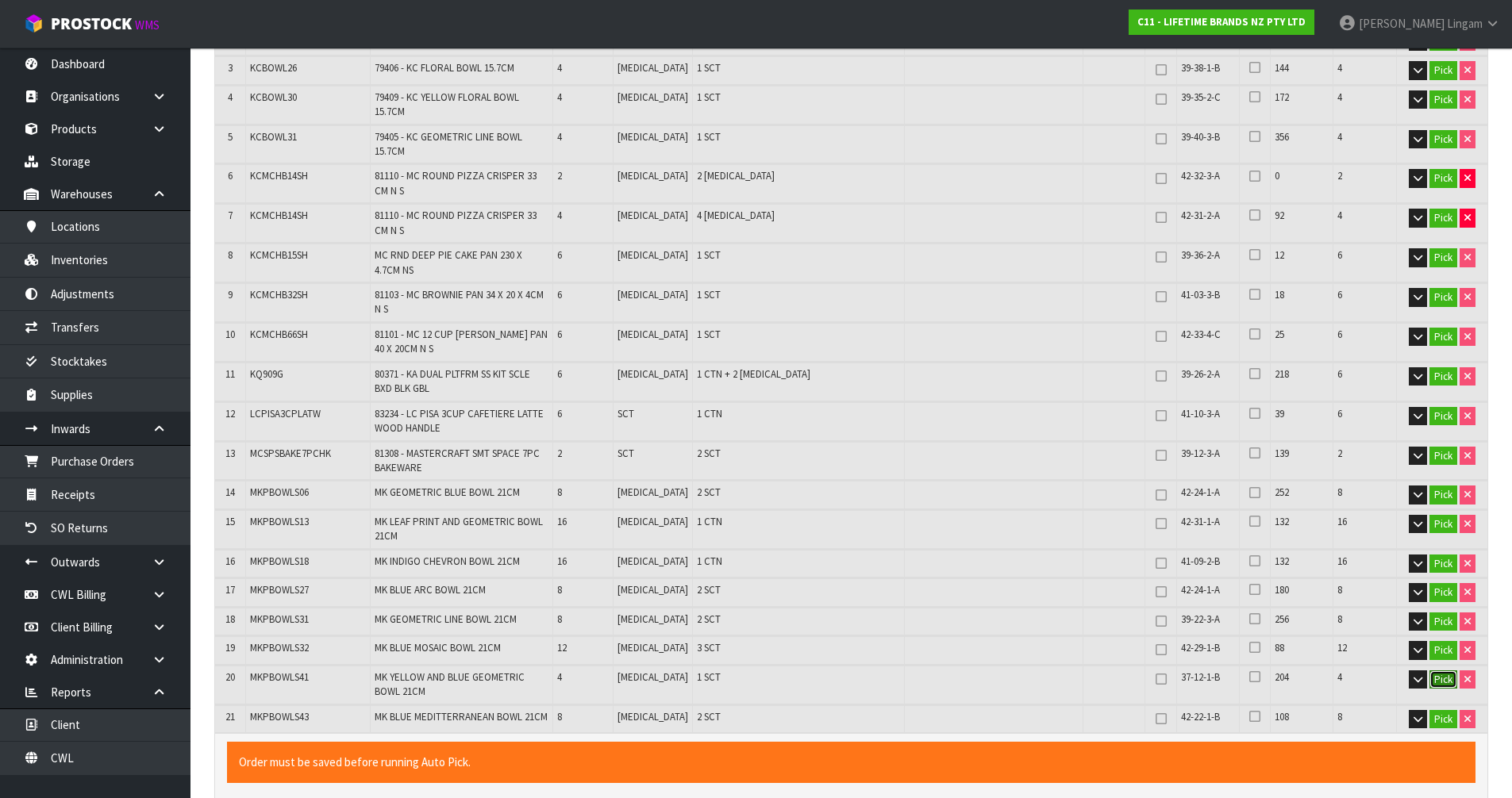
click at [1442, 670] on button "Pick" at bounding box center [1443, 680] width 28 height 19
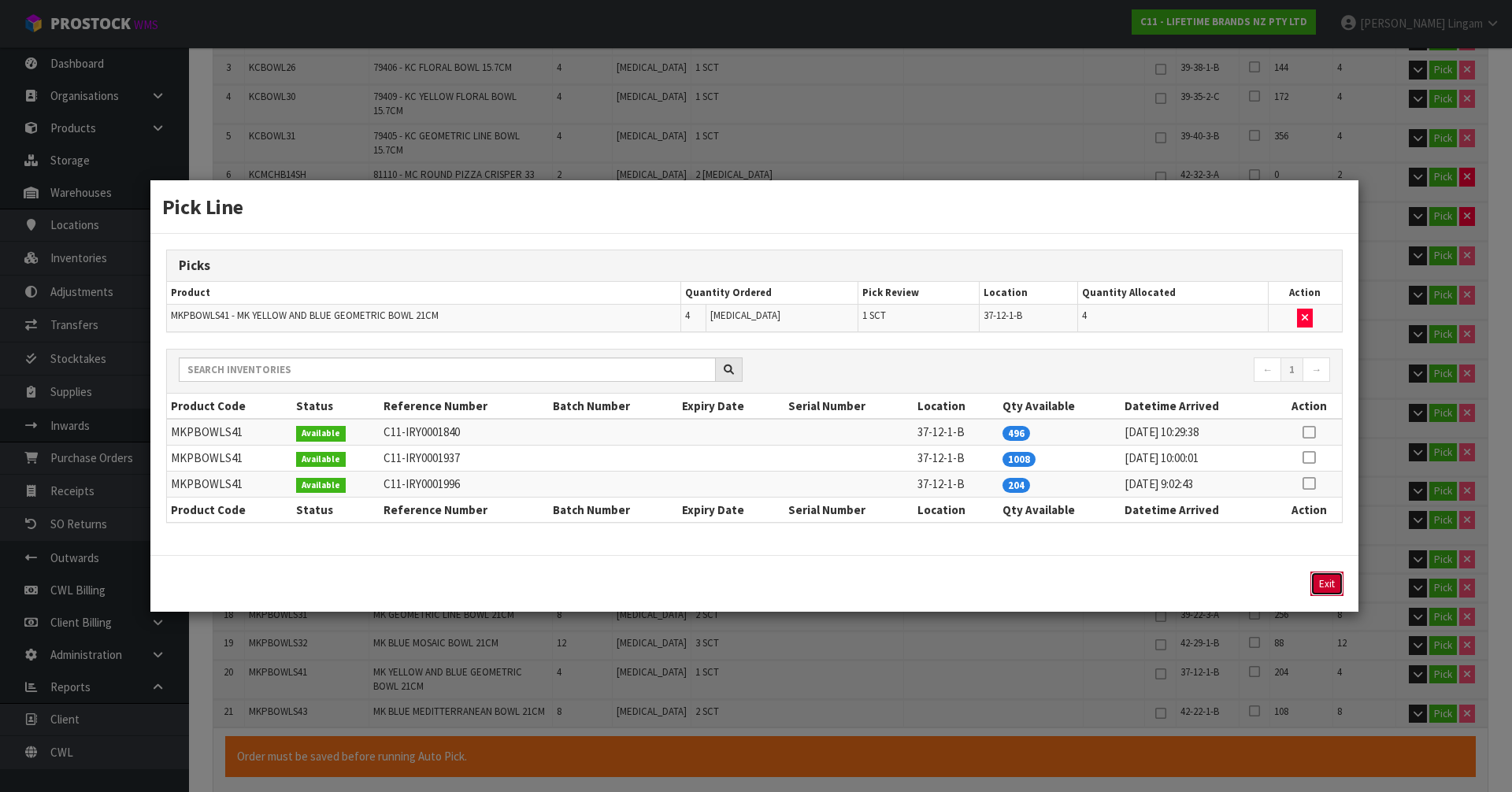
click at [1325, 585] on button "Exit" at bounding box center [1327, 583] width 33 height 25
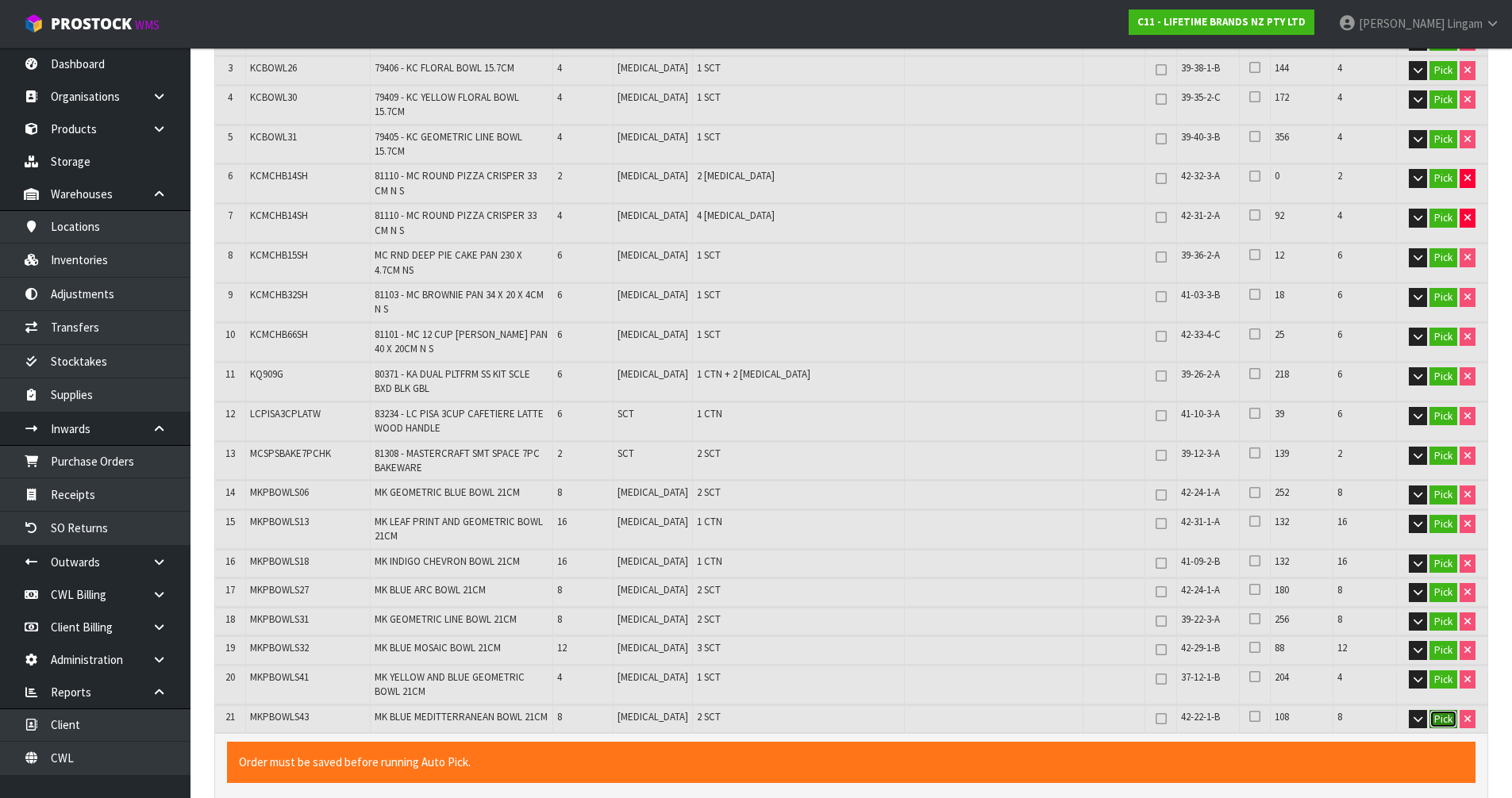
click at [1443, 710] on button "Pick" at bounding box center [1443, 720] width 28 height 19
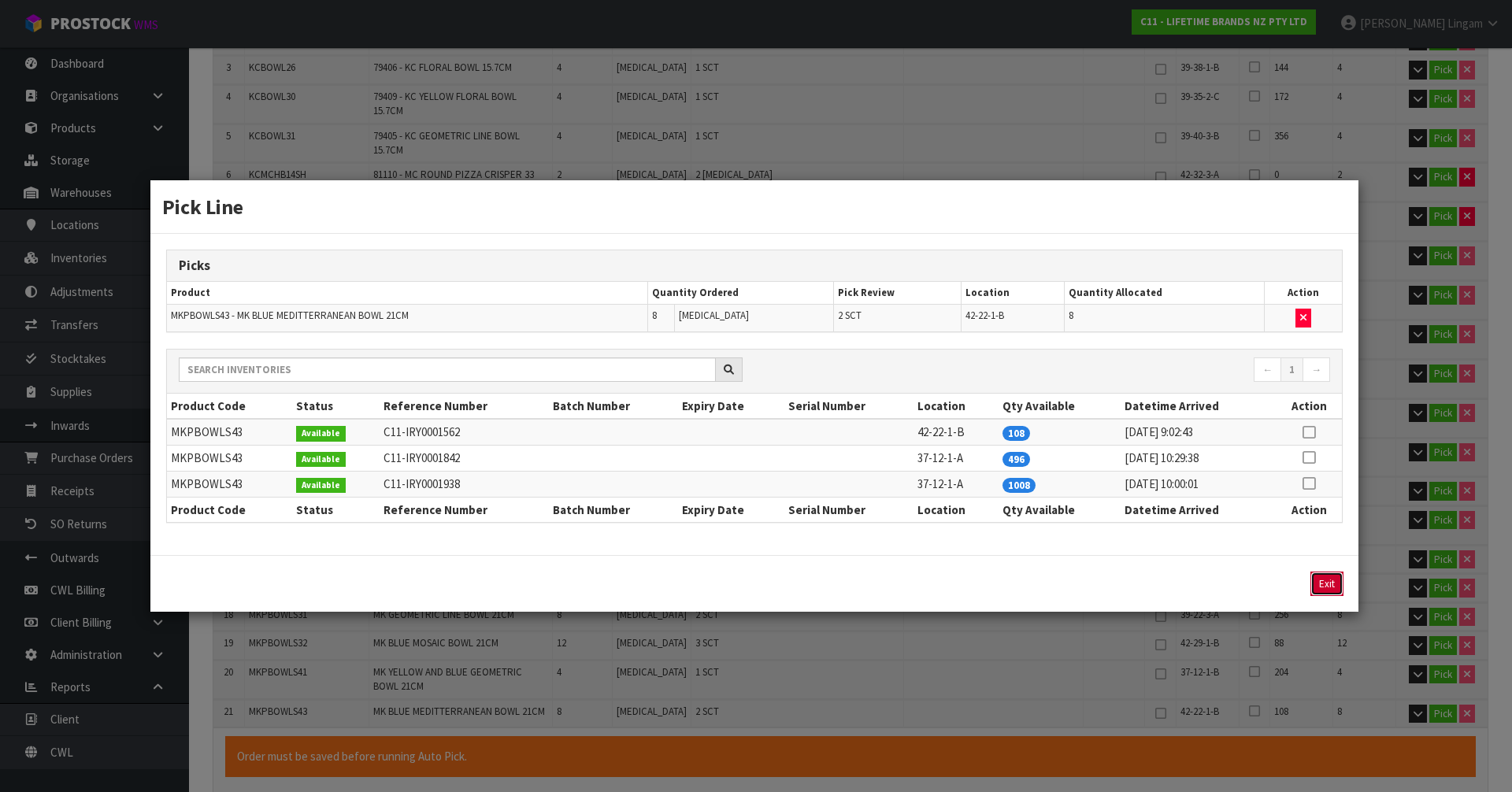
click at [1331, 581] on button "Exit" at bounding box center [1327, 583] width 33 height 25
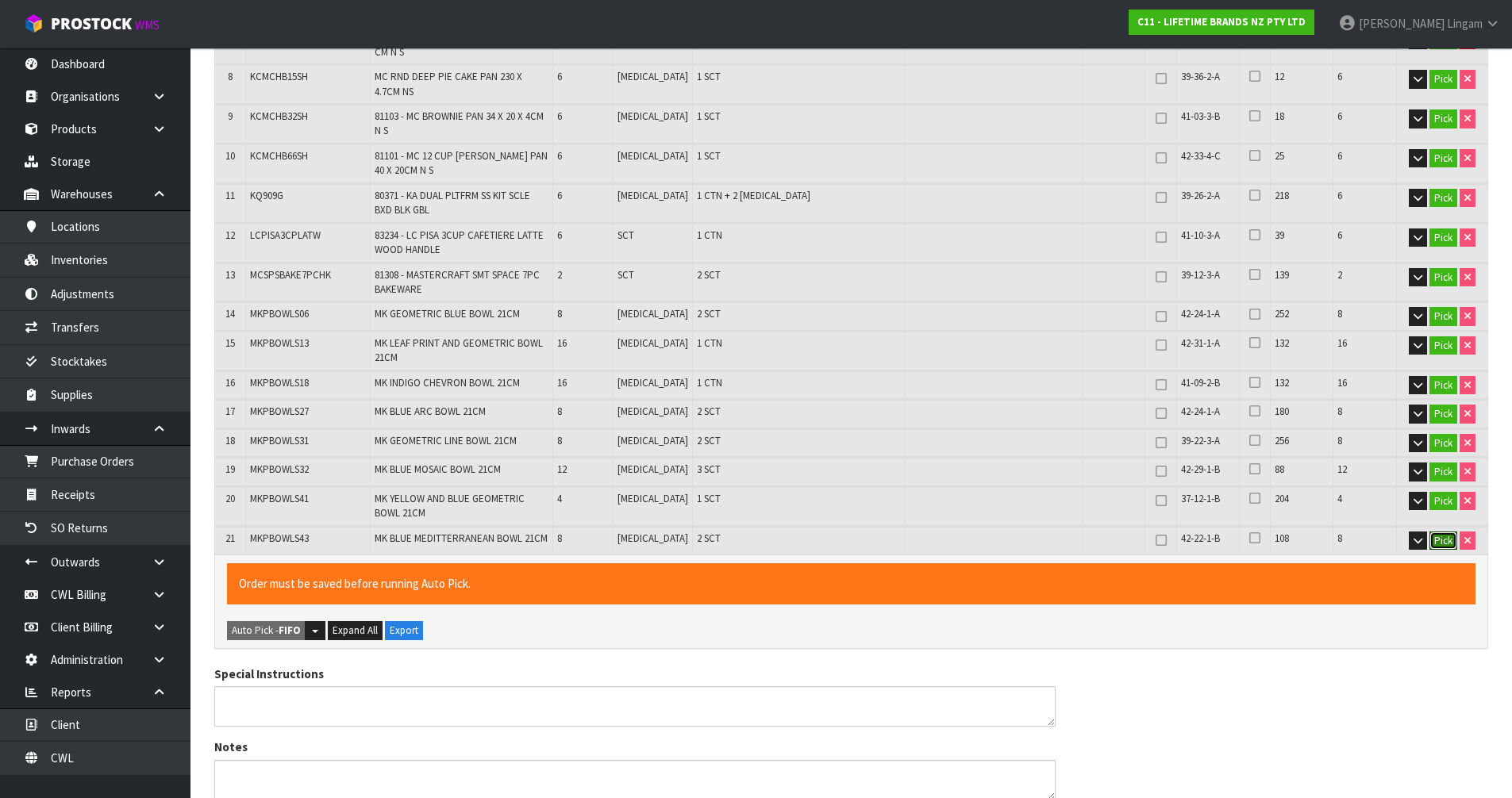
scroll to position [1030, 0]
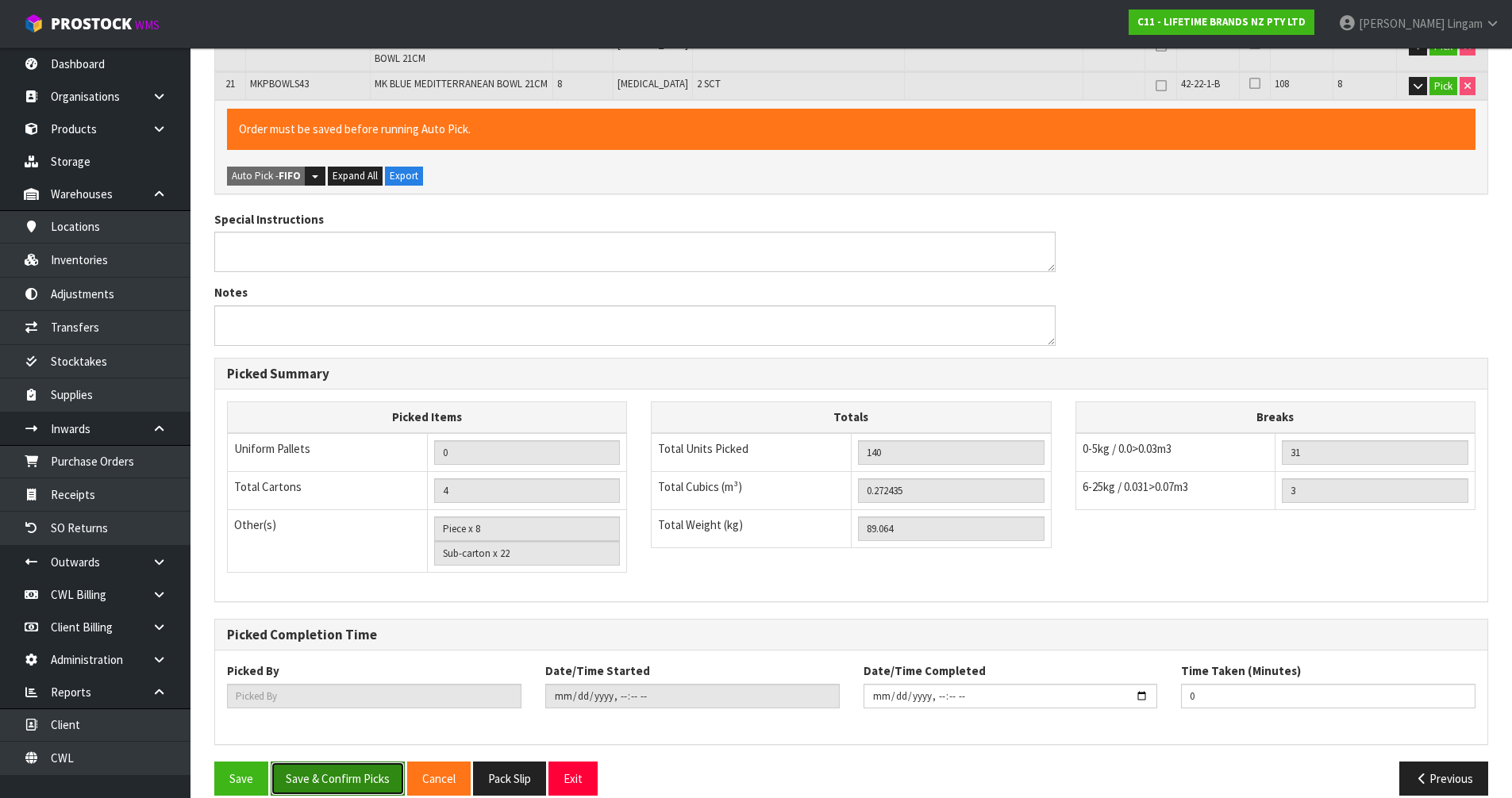
click at [327, 764] on button "Save & Confirm Picks" at bounding box center [338, 779] width 134 height 34
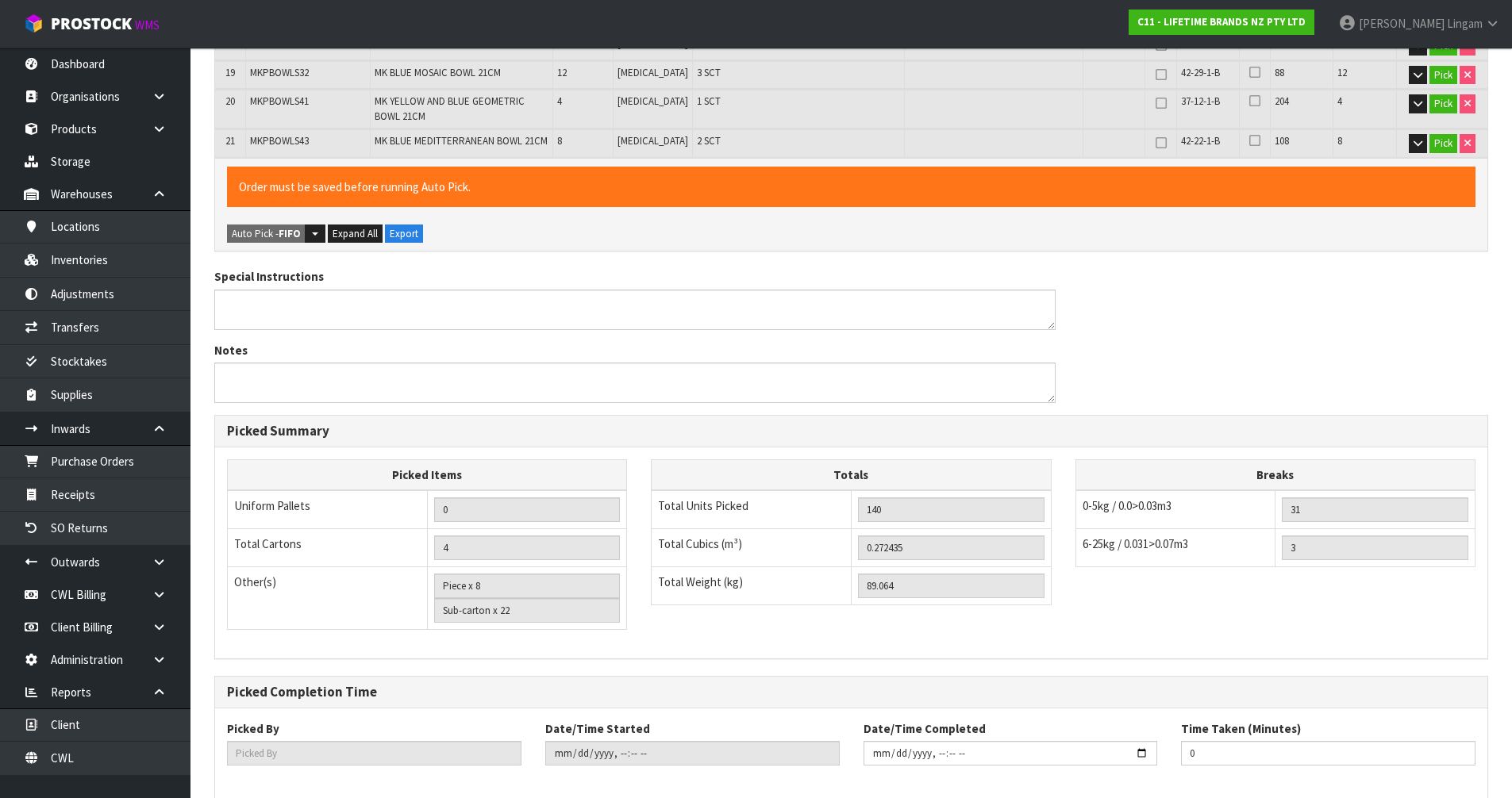
type input "Vineeta Lingam"
type input "2025-09-25T08:08:32"
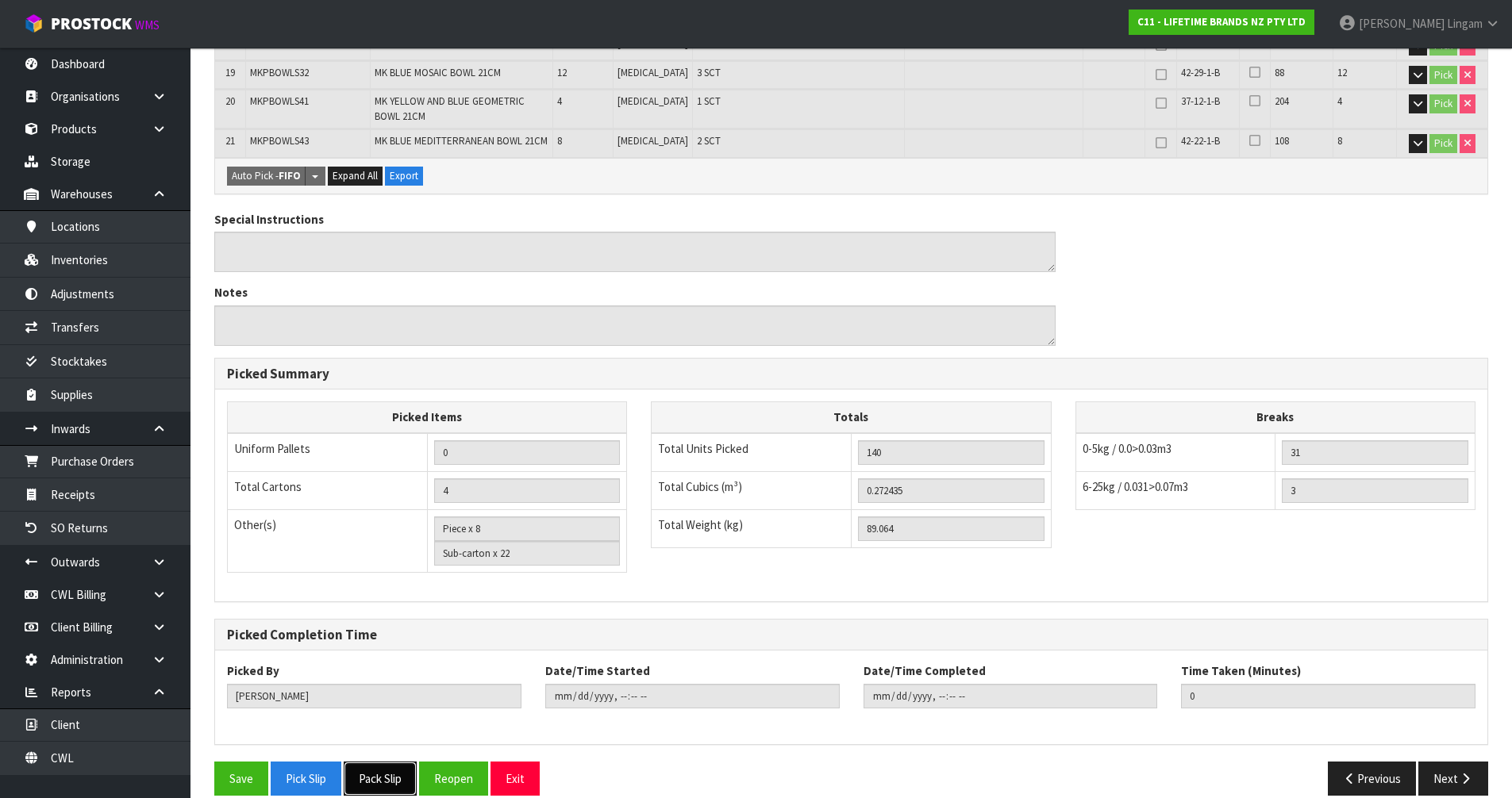
click at [395, 762] on button "Pack Slip" at bounding box center [380, 779] width 73 height 34
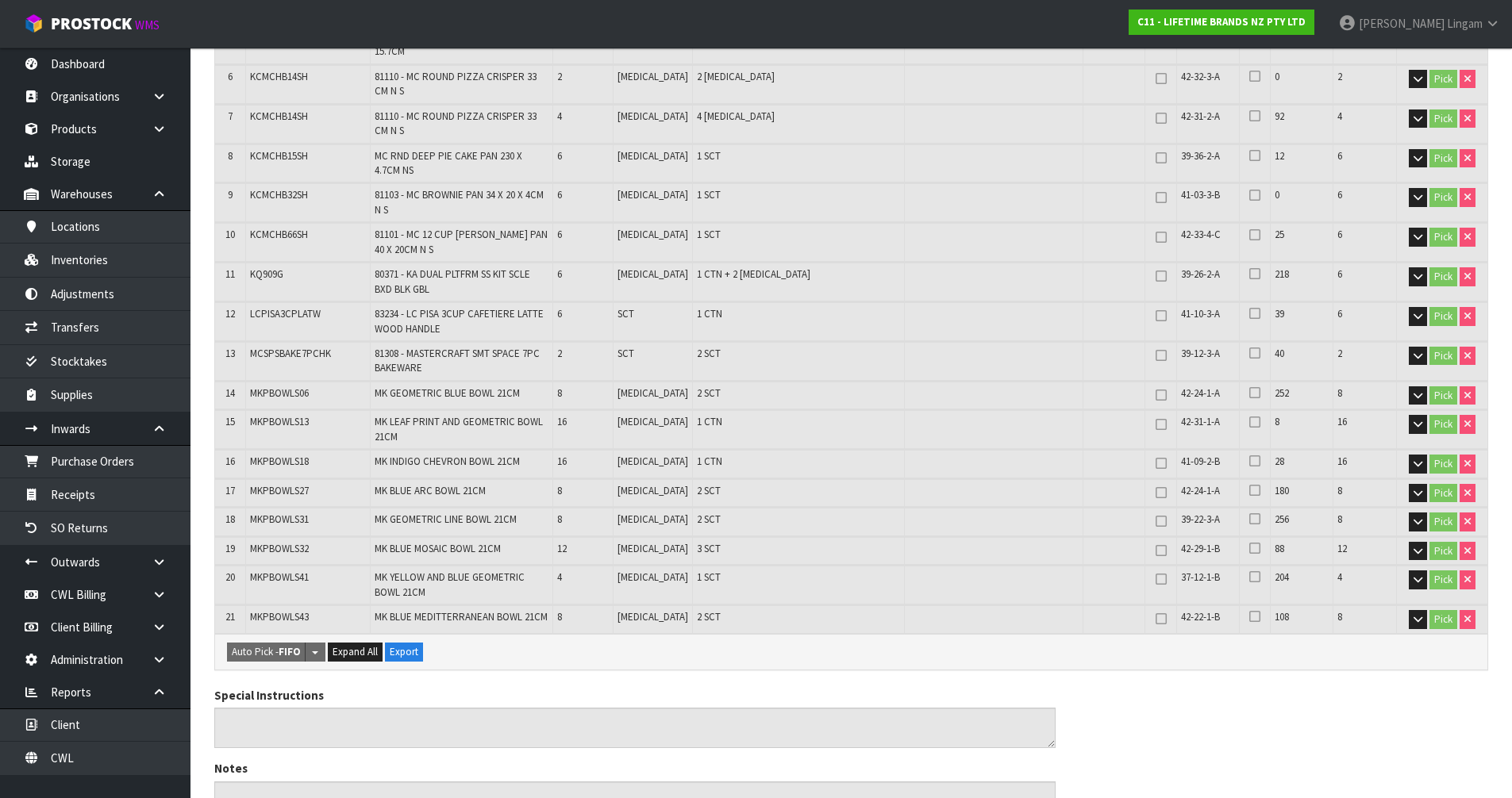
scroll to position [0, 0]
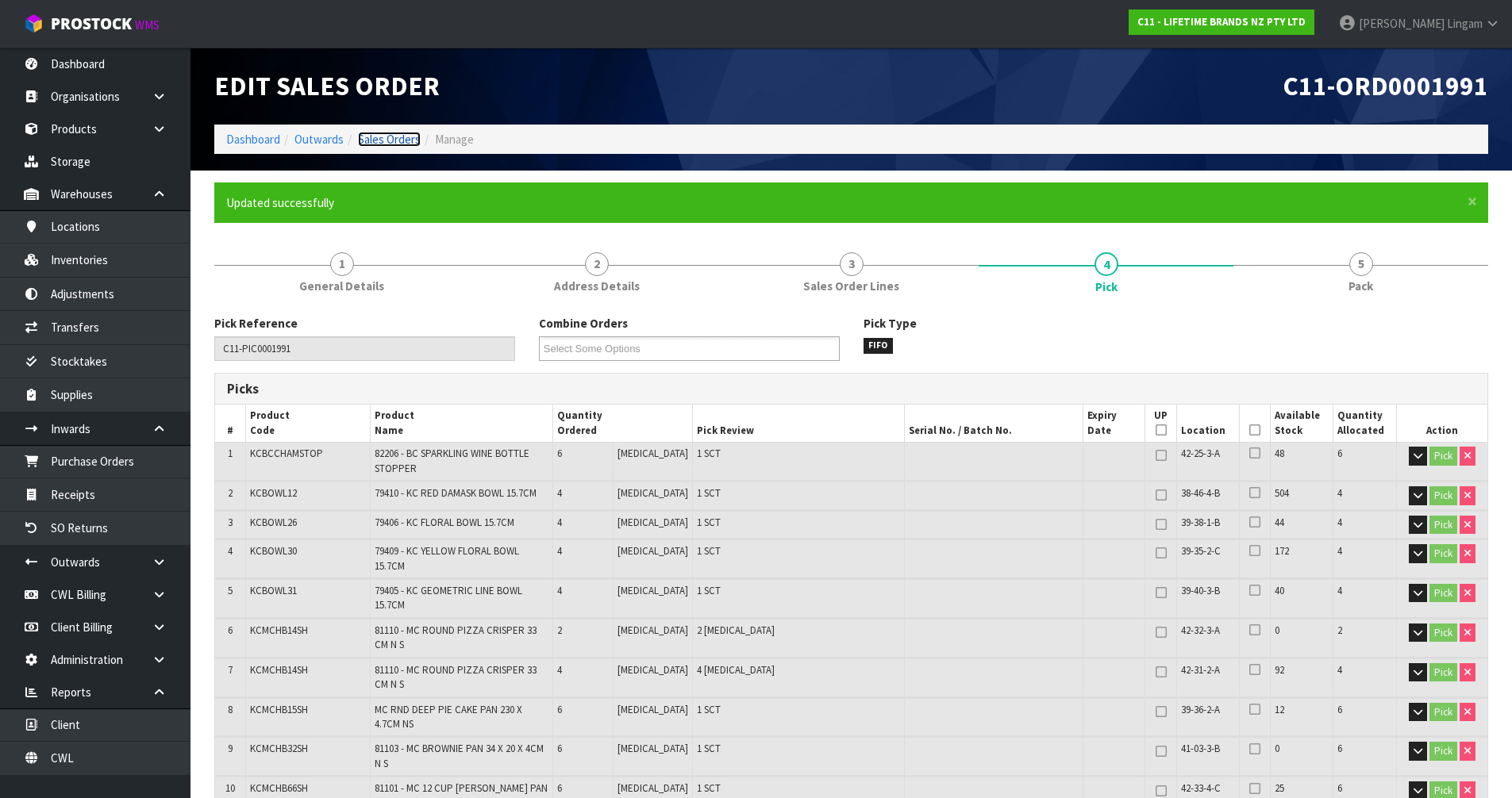
click at [392, 137] on link "Sales Orders" at bounding box center [389, 139] width 63 height 15
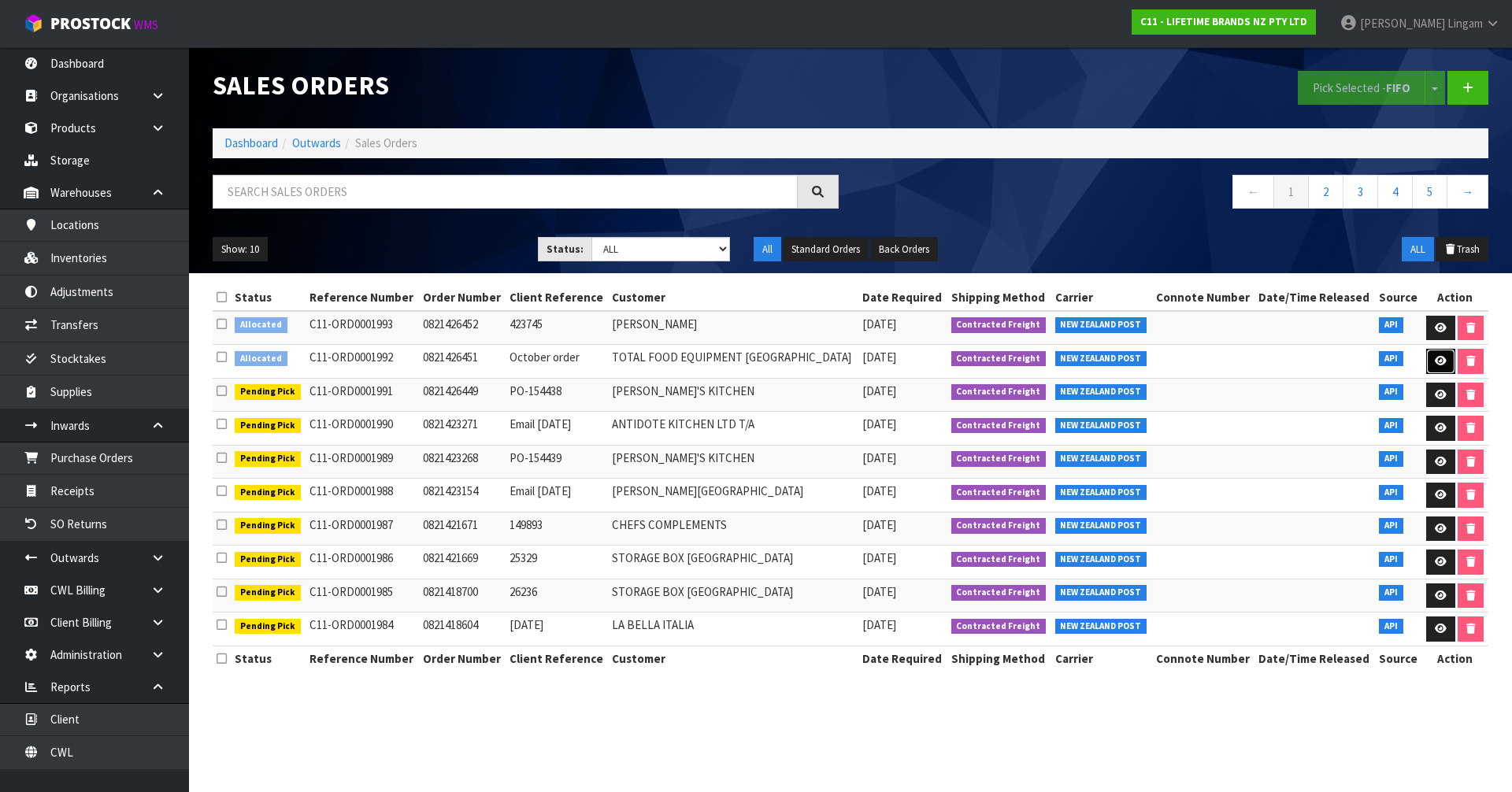
click at [1435, 364] on icon at bounding box center [1441, 361] width 12 height 10
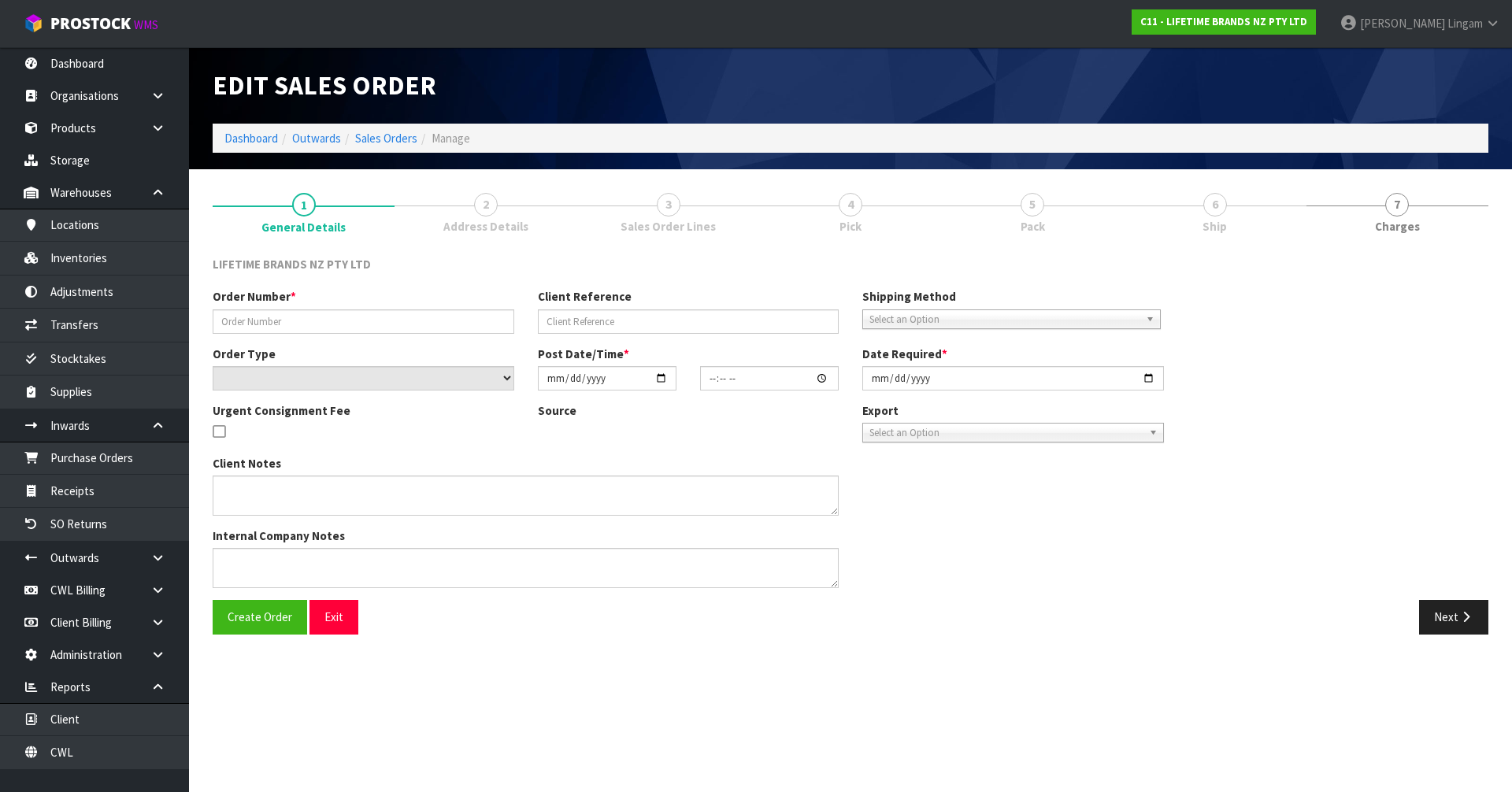
type input "0821426451"
type input "October order"
select select "number:0"
type input "2025-09-25"
type input "07:54:26.000"
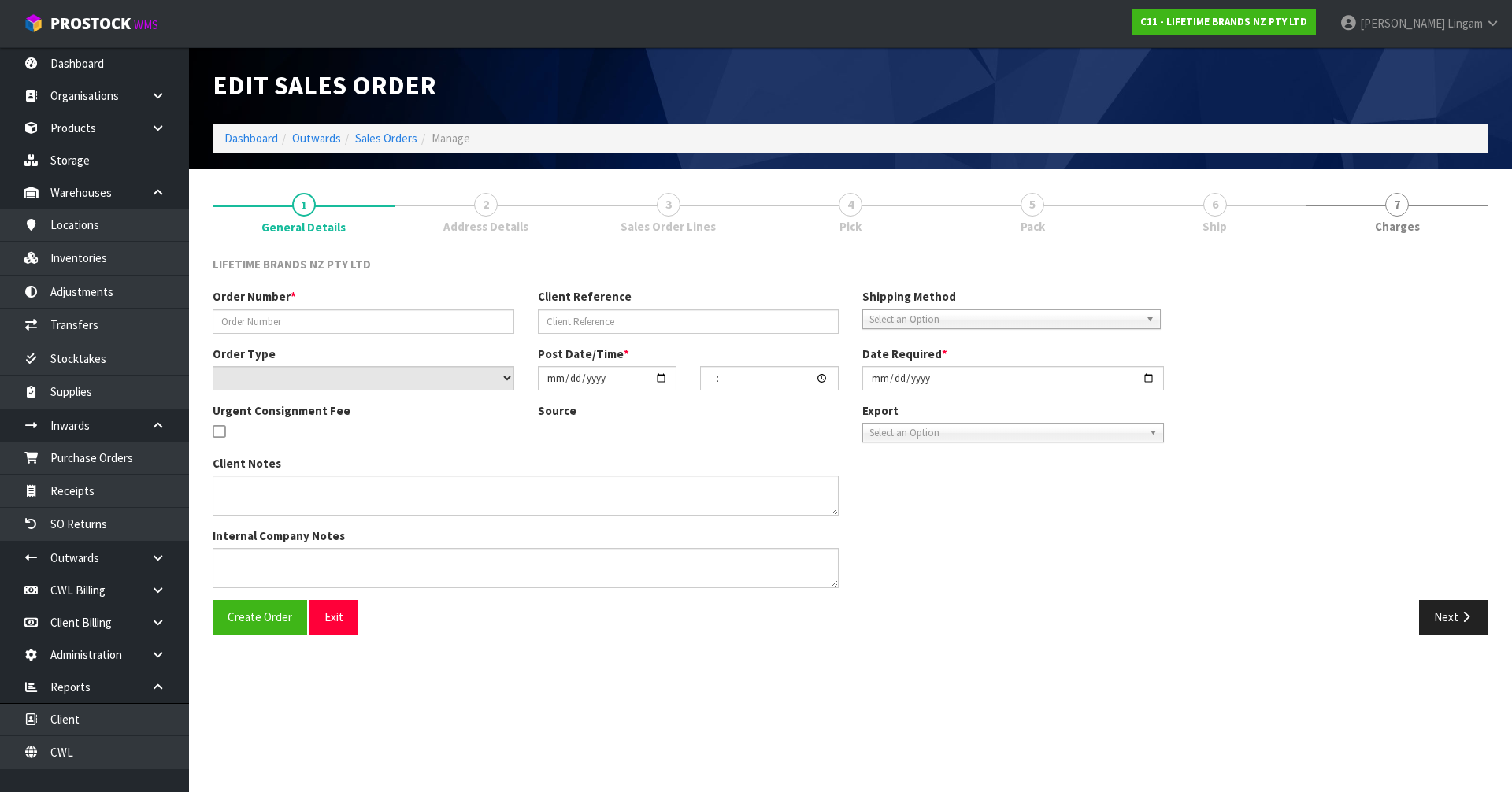
type input "2025-09-25"
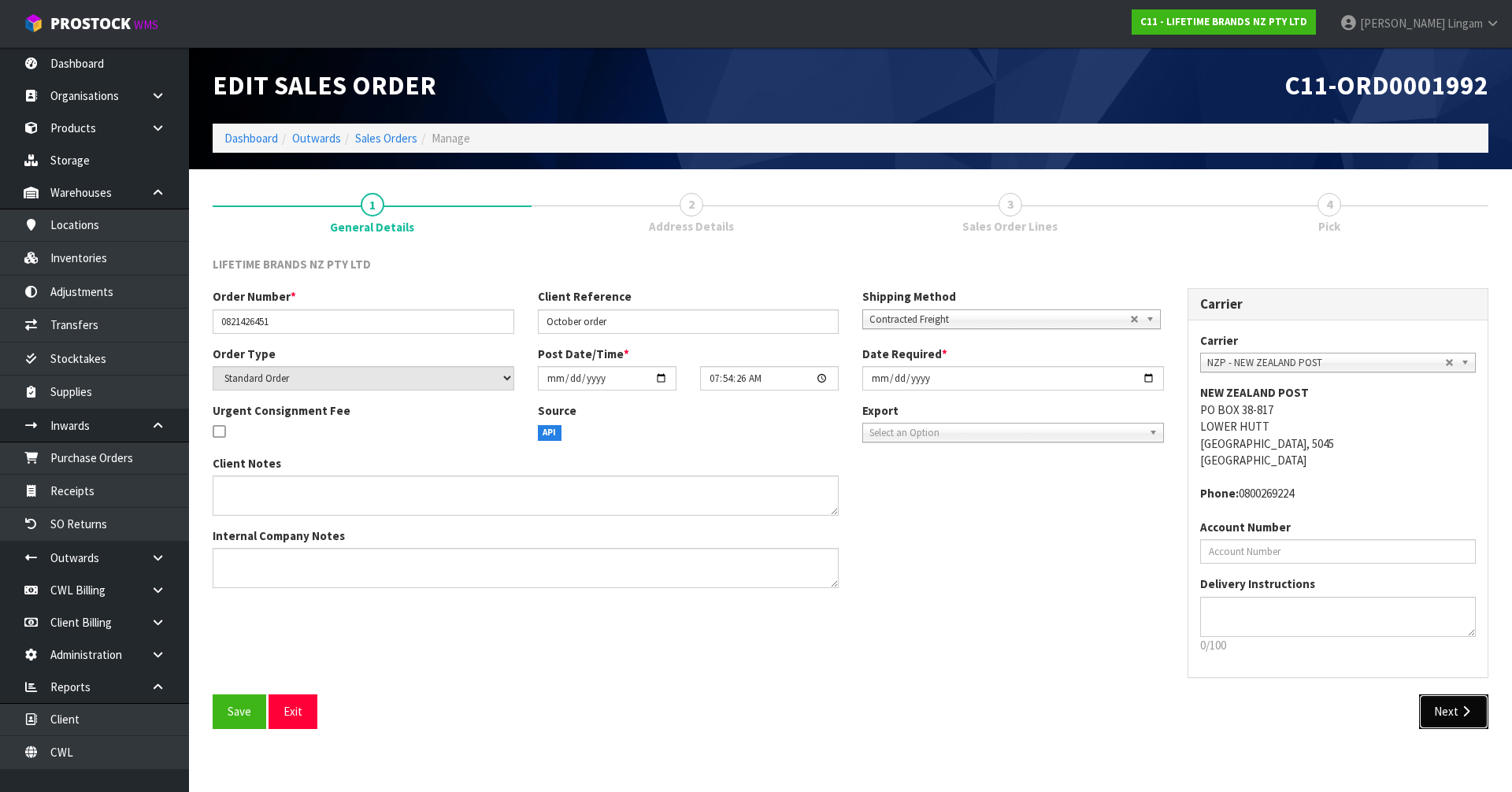
click at [1452, 713] on button "Next" at bounding box center [1454, 712] width 69 height 34
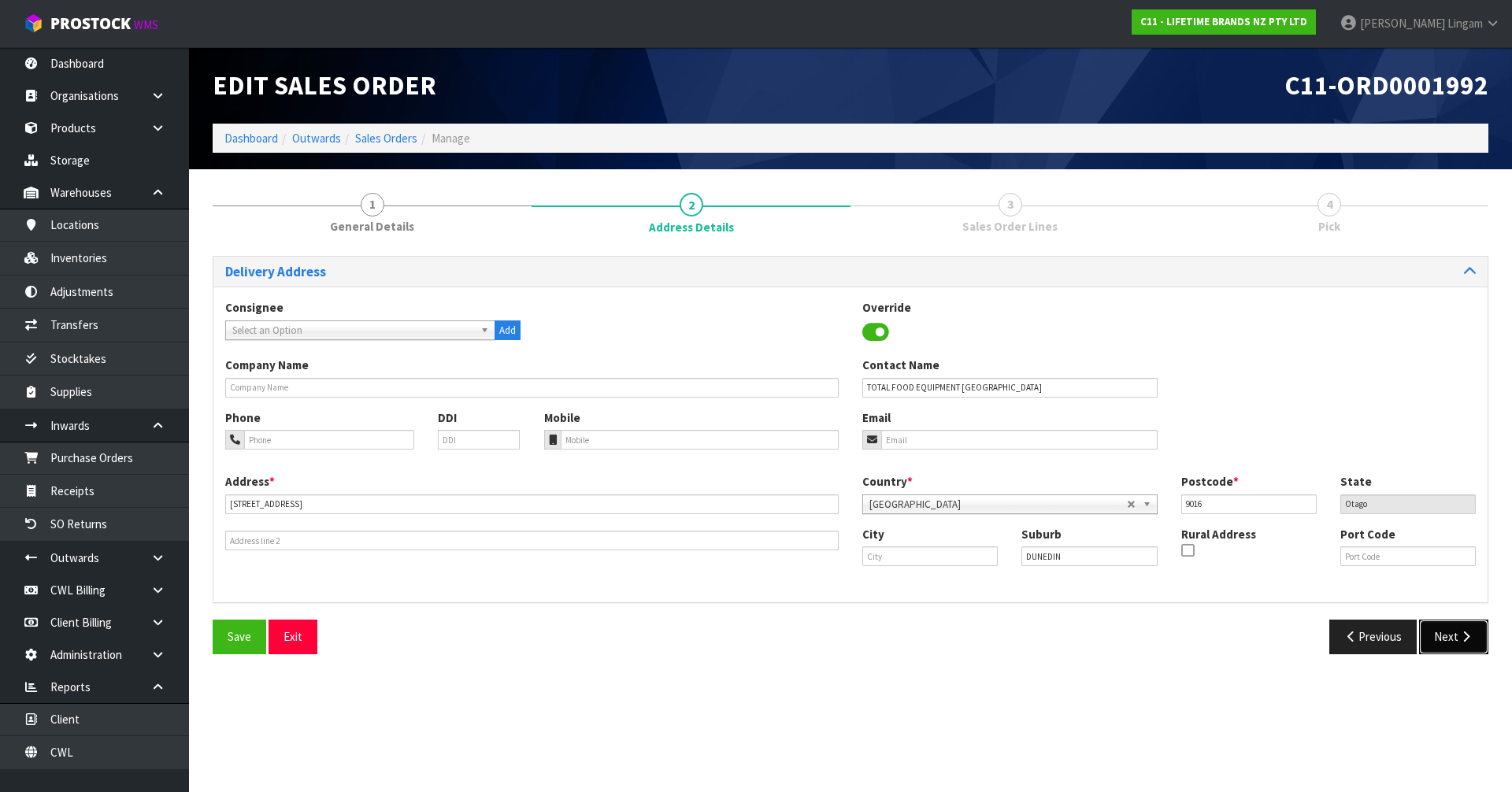
click at [1445, 639] on button "Next" at bounding box center [1454, 636] width 69 height 34
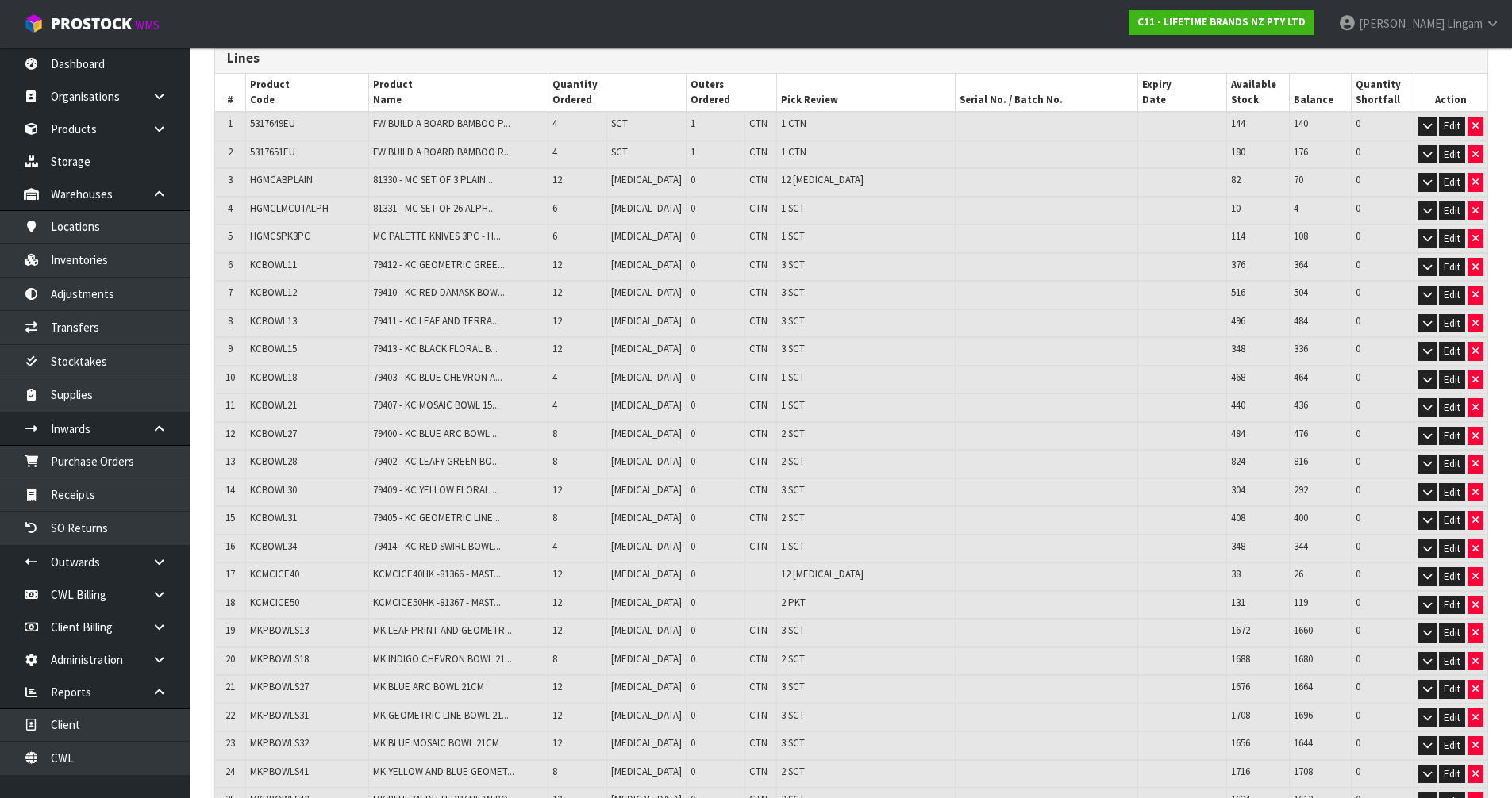
scroll to position [402, 0]
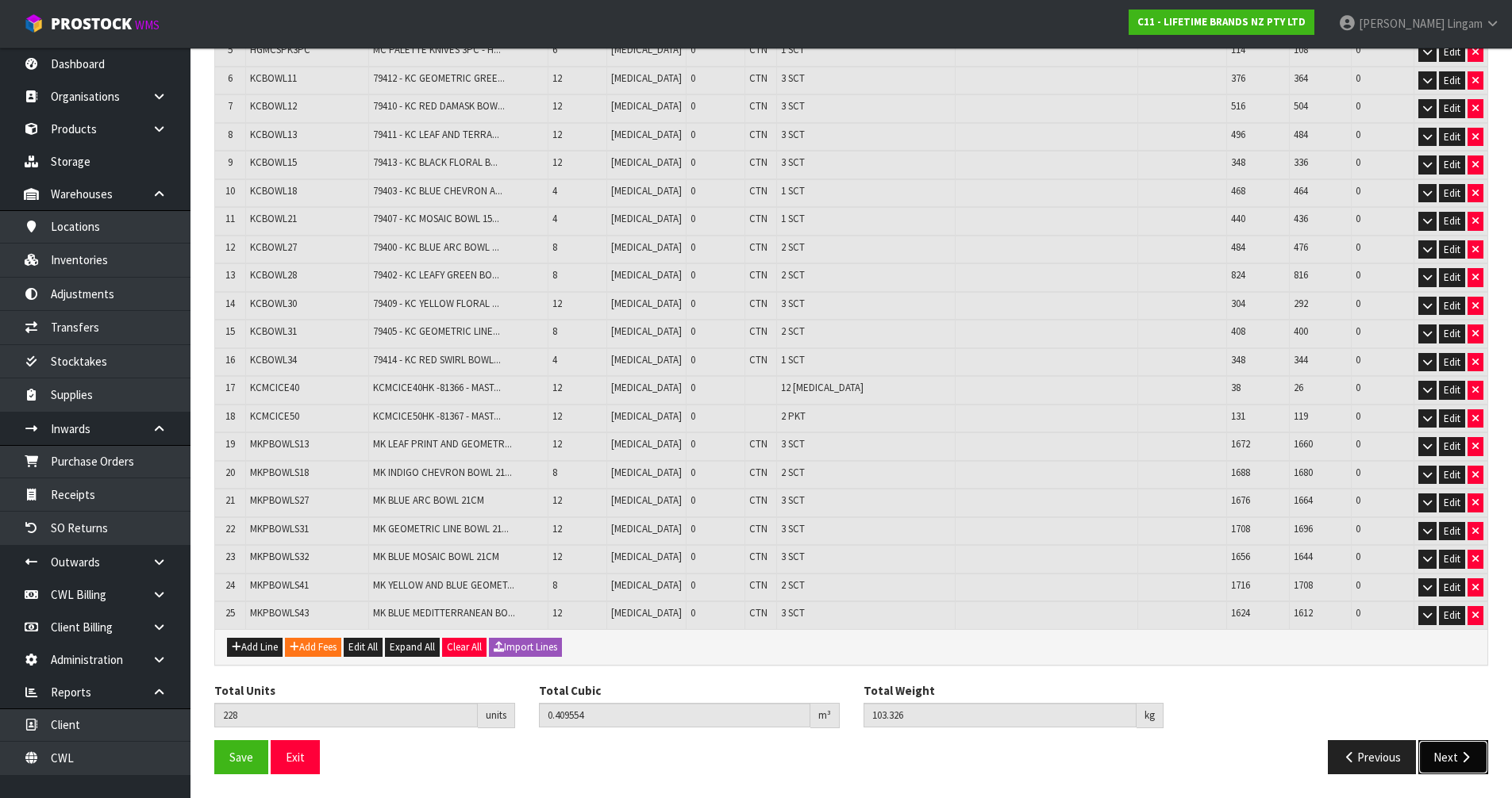
drag, startPoint x: 1464, startPoint y: 760, endPoint x: 967, endPoint y: 621, distance: 516.1
click at [1463, 760] on icon "button" at bounding box center [1465, 757] width 15 height 12
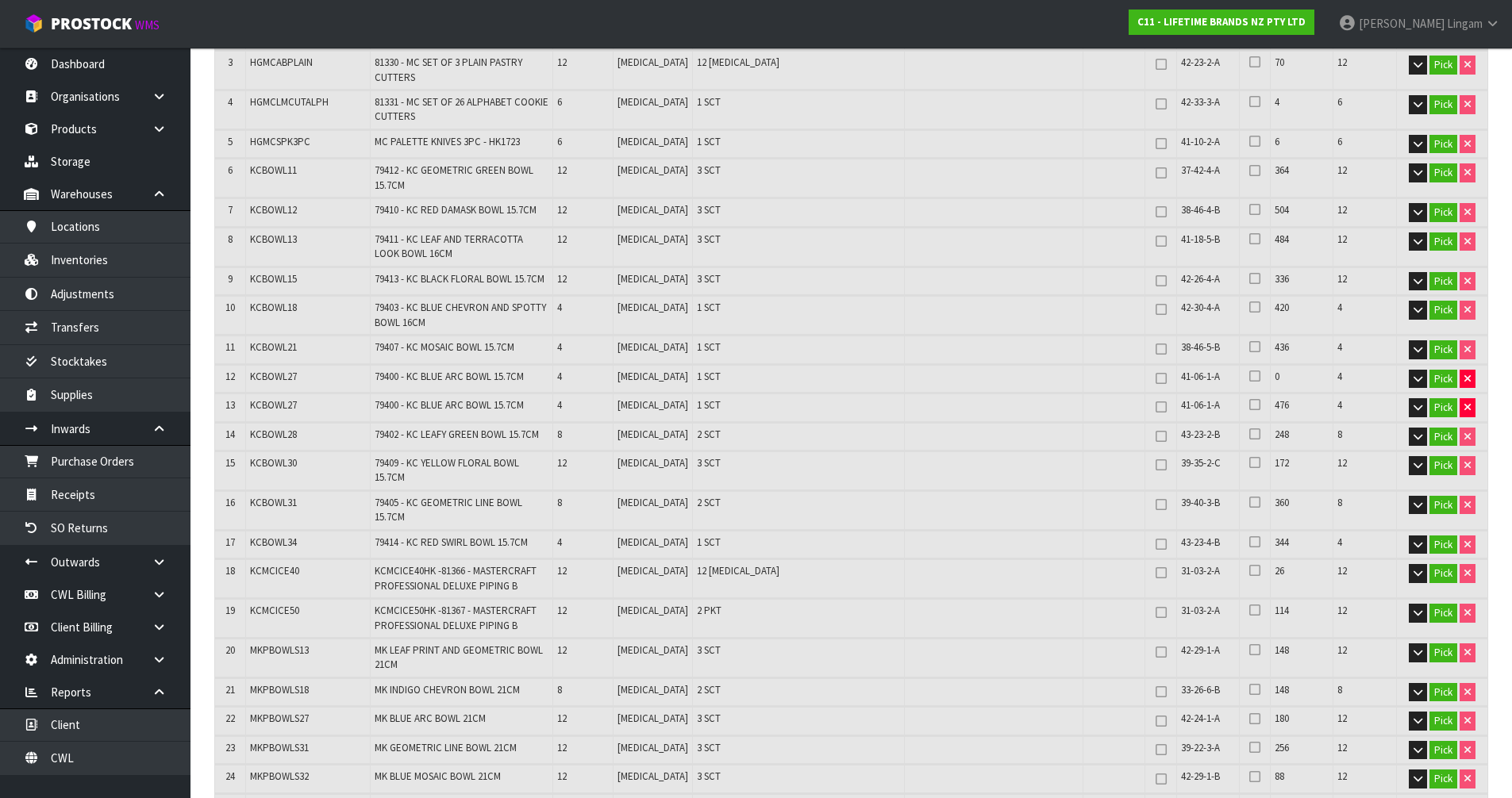
scroll to position [0, 0]
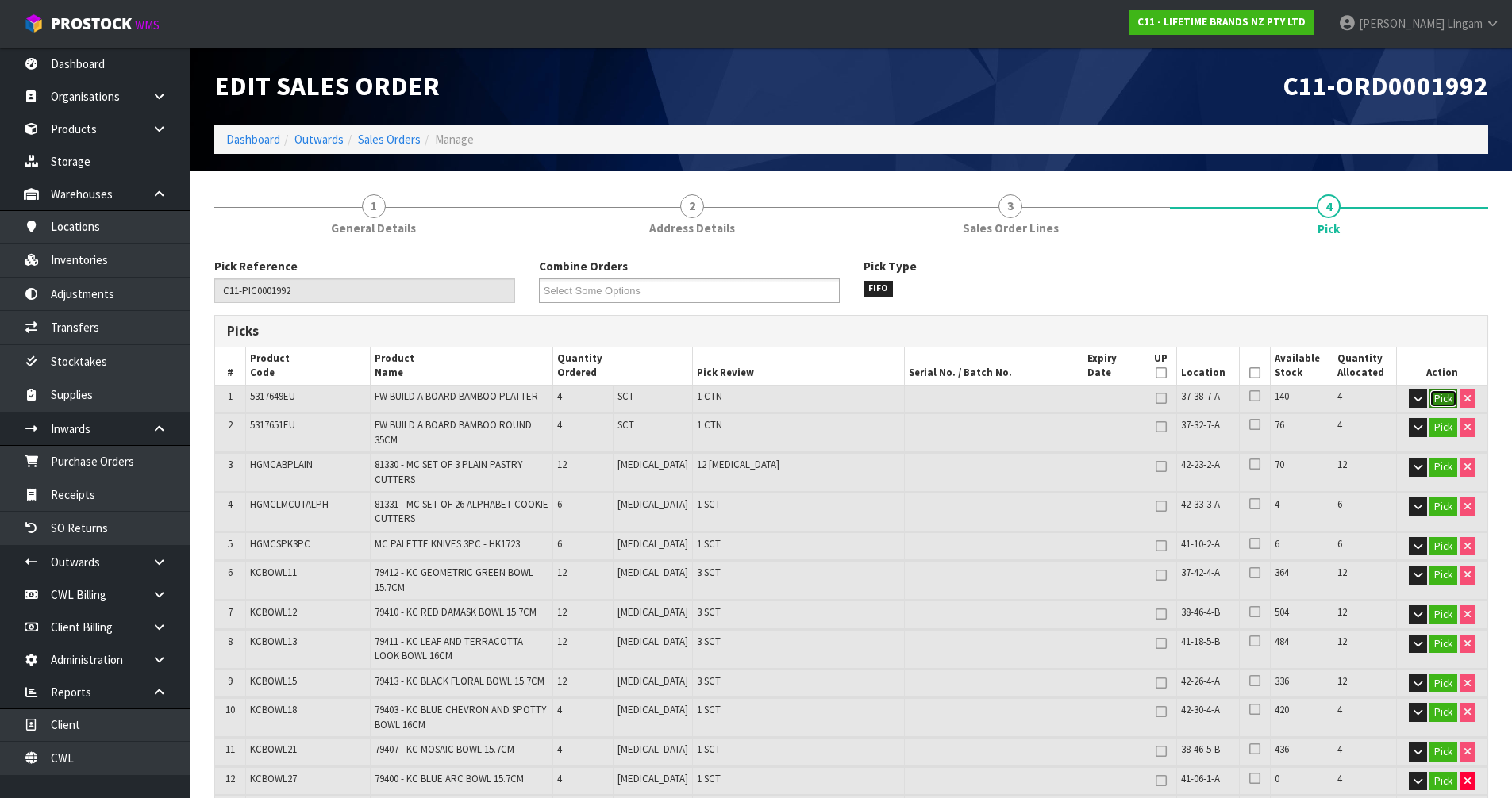
click at [1441, 402] on button "Pick" at bounding box center [1443, 399] width 28 height 19
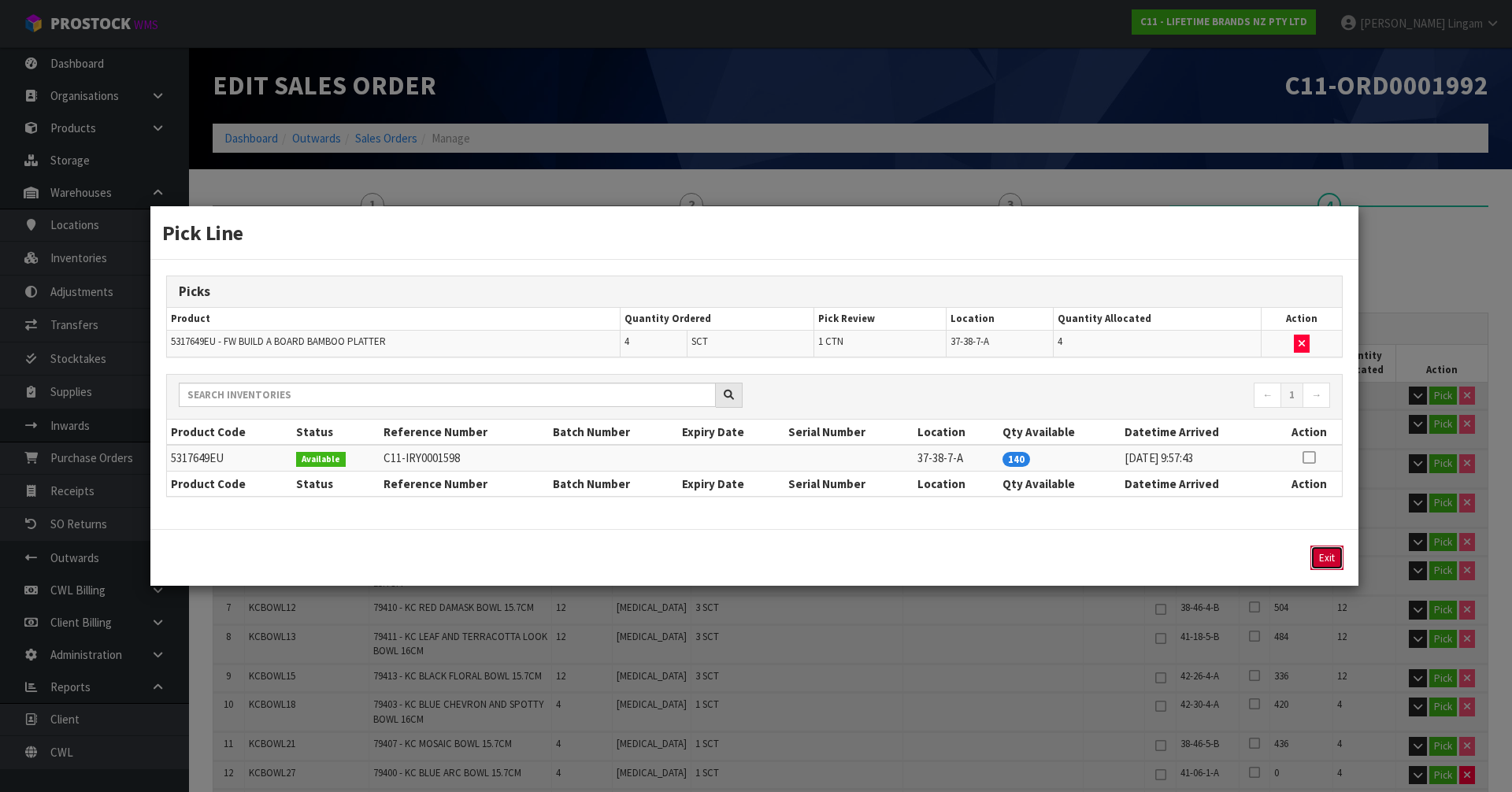
click at [1325, 560] on button "Exit" at bounding box center [1327, 558] width 33 height 25
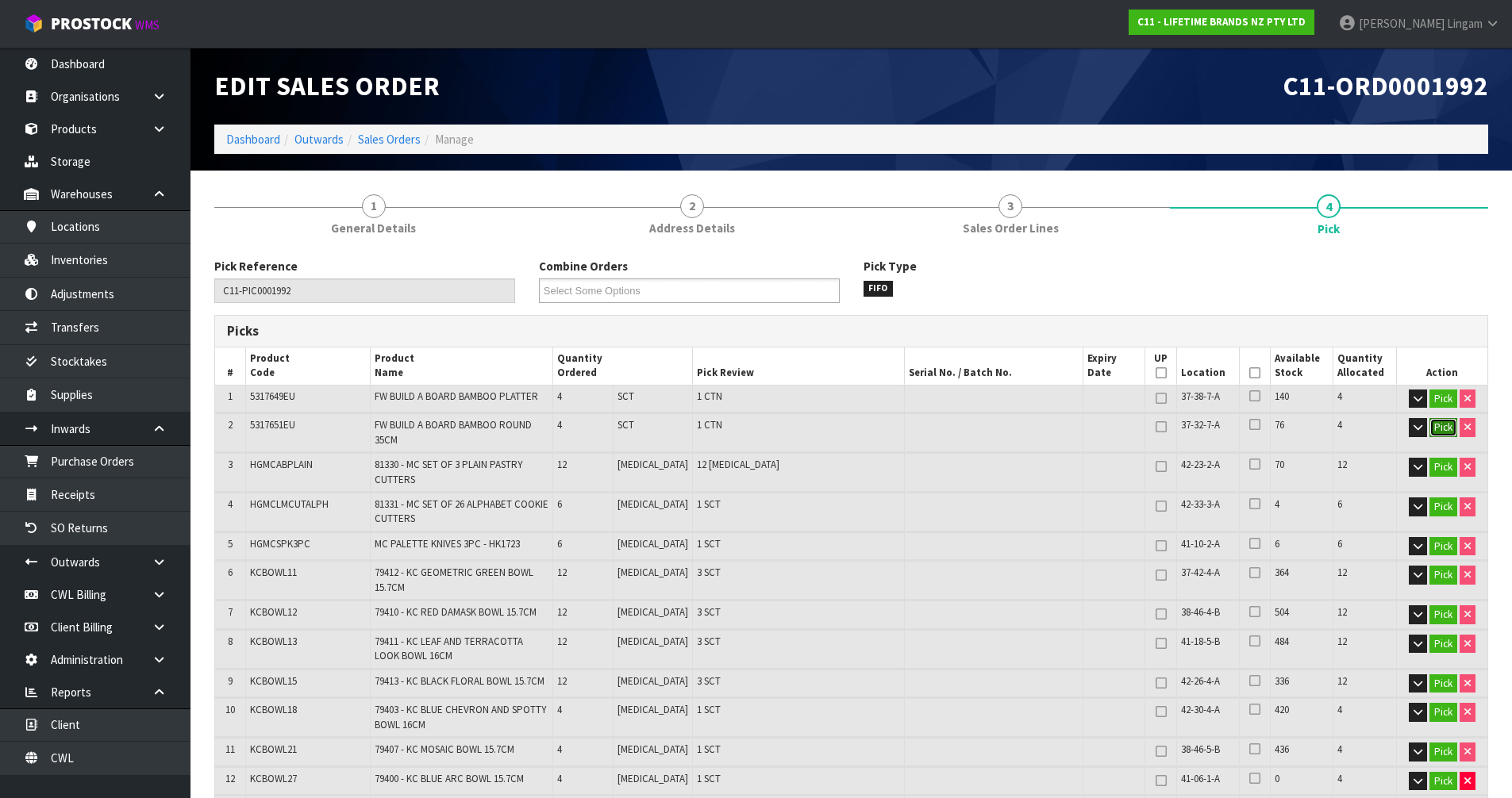
click at [1446, 421] on button "Pick" at bounding box center [1443, 427] width 28 height 19
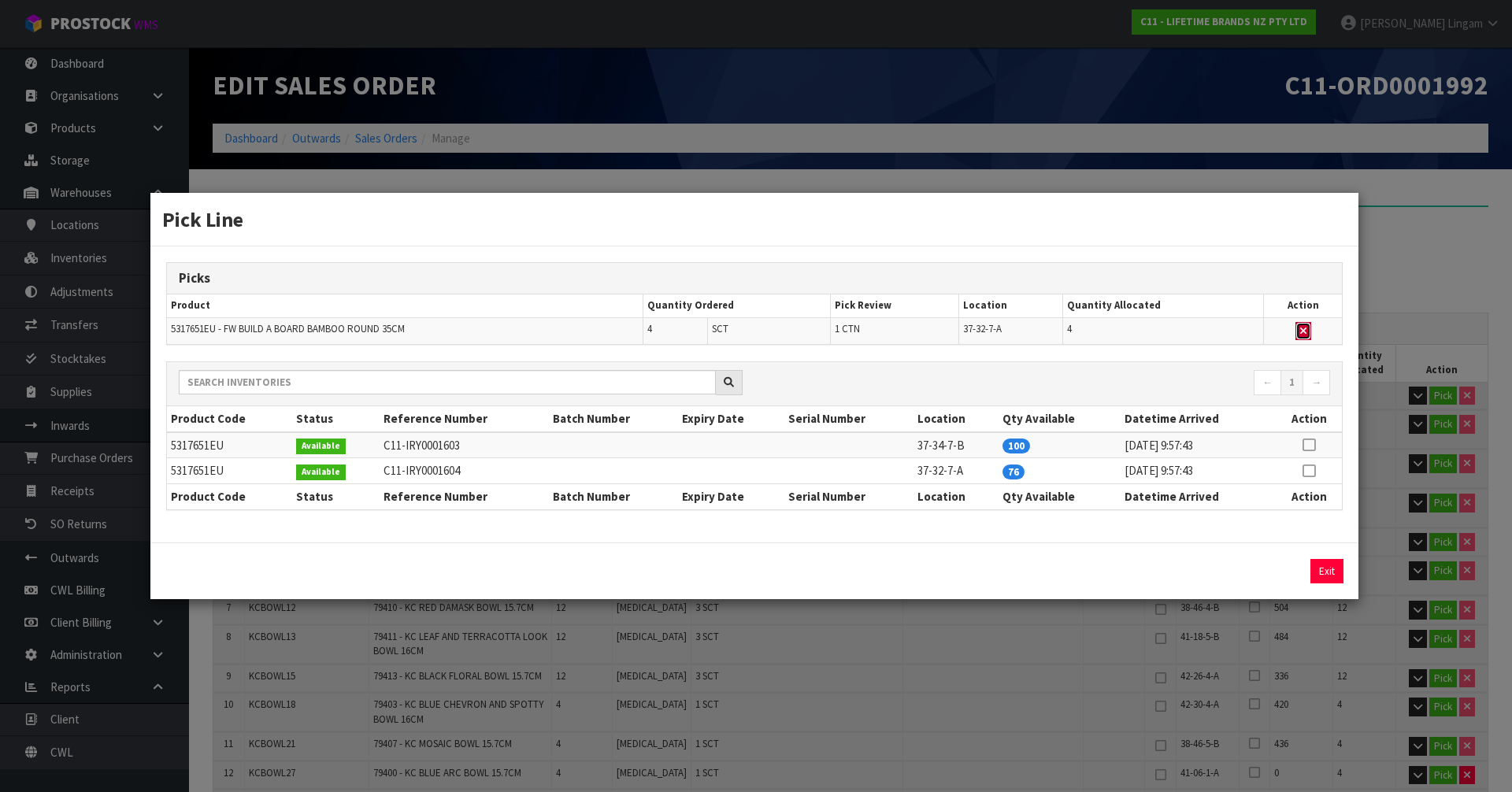
click at [1299, 327] on button "button" at bounding box center [1303, 331] width 15 height 19
type input "1"
type input "224"
type input "0.338114"
type input "96.576"
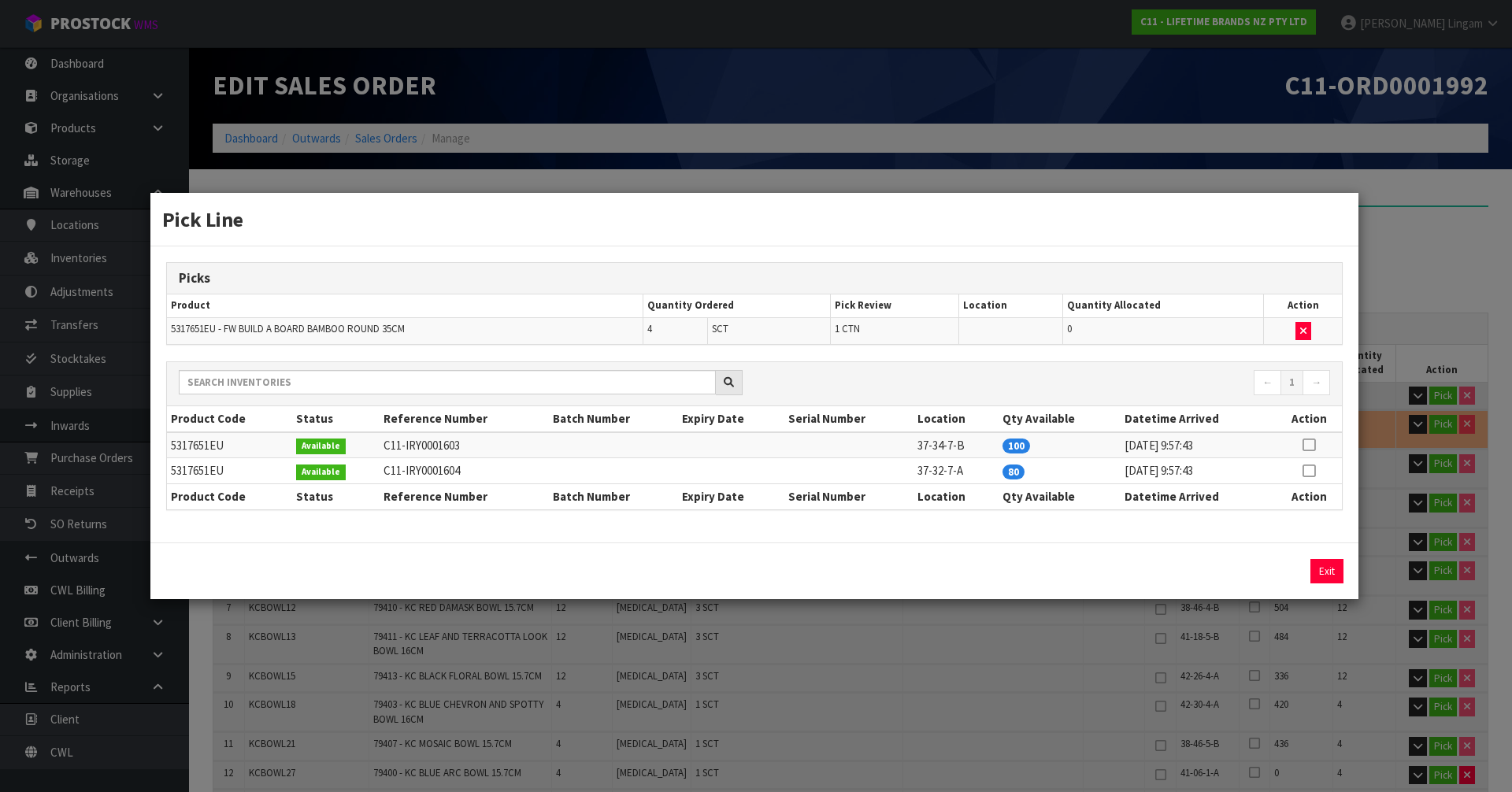
click at [1310, 470] on icon at bounding box center [1308, 470] width 13 height 1
click at [1273, 577] on button "Assign Pick" at bounding box center [1273, 571] width 64 height 25
type input "2"
type input "228"
type input "0.409554"
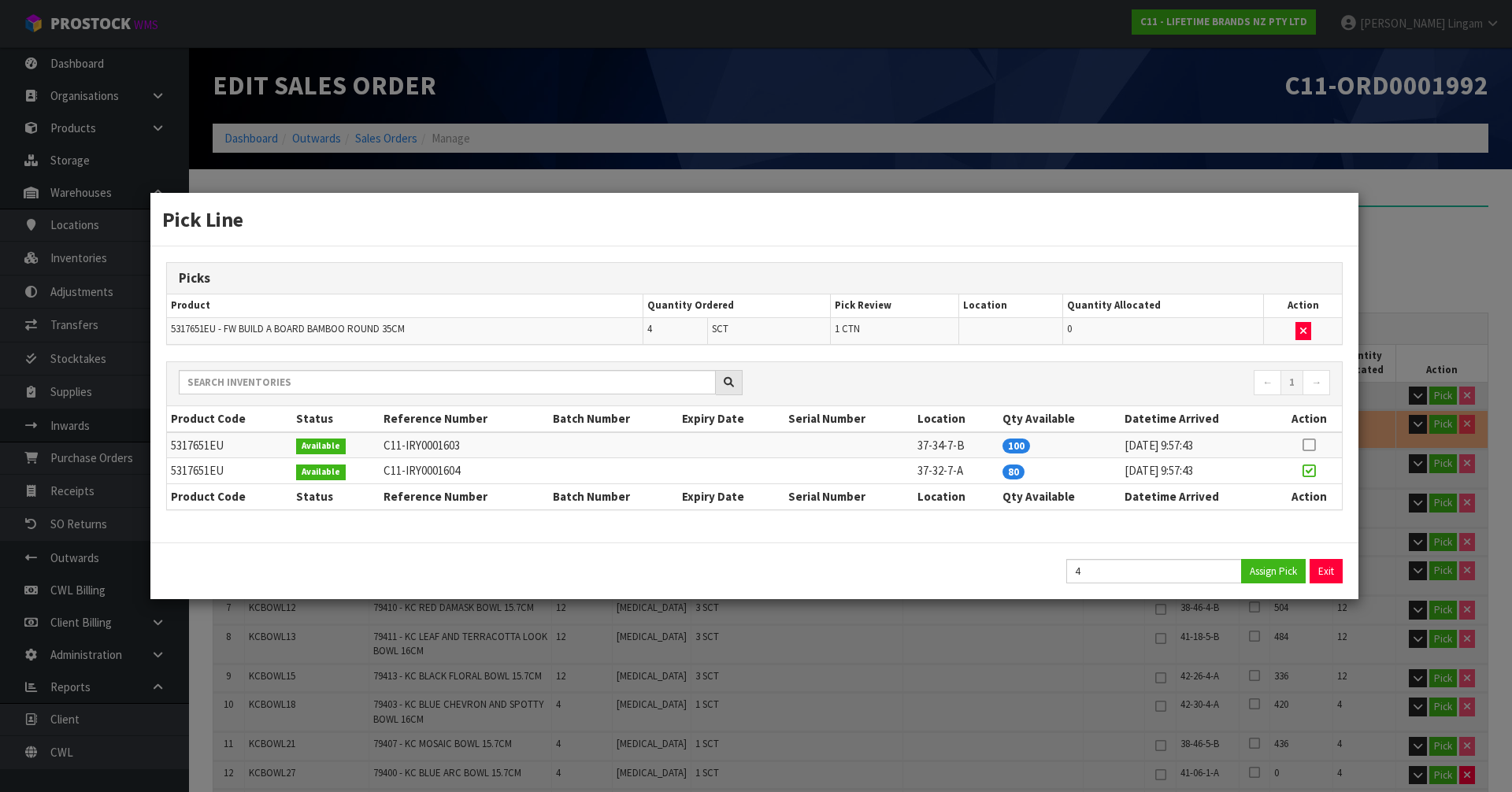
type input "103.326"
click at [1327, 570] on button "Exit" at bounding box center [1327, 571] width 33 height 25
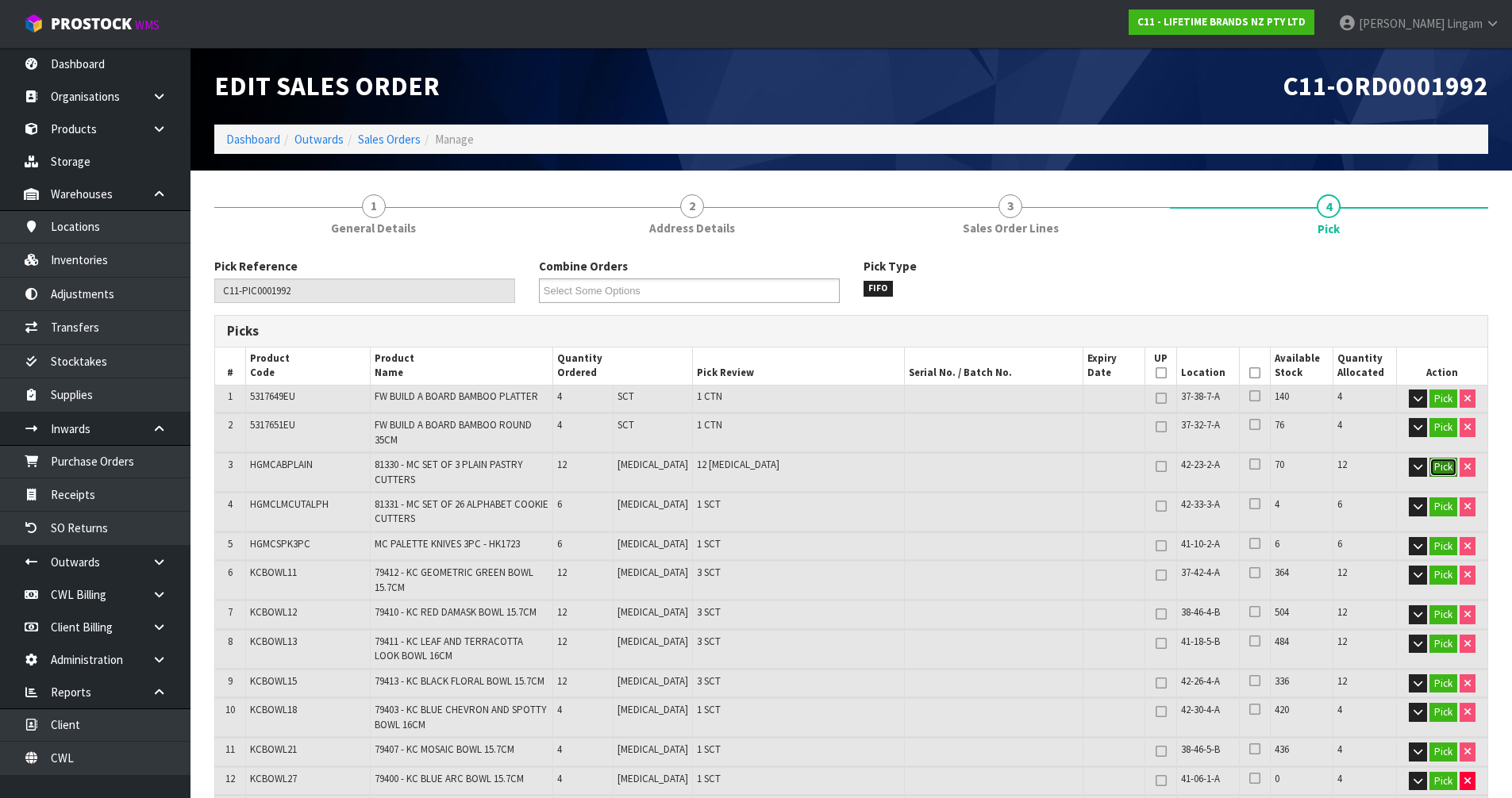
click at [1446, 468] on button "Pick" at bounding box center [1443, 467] width 28 height 19
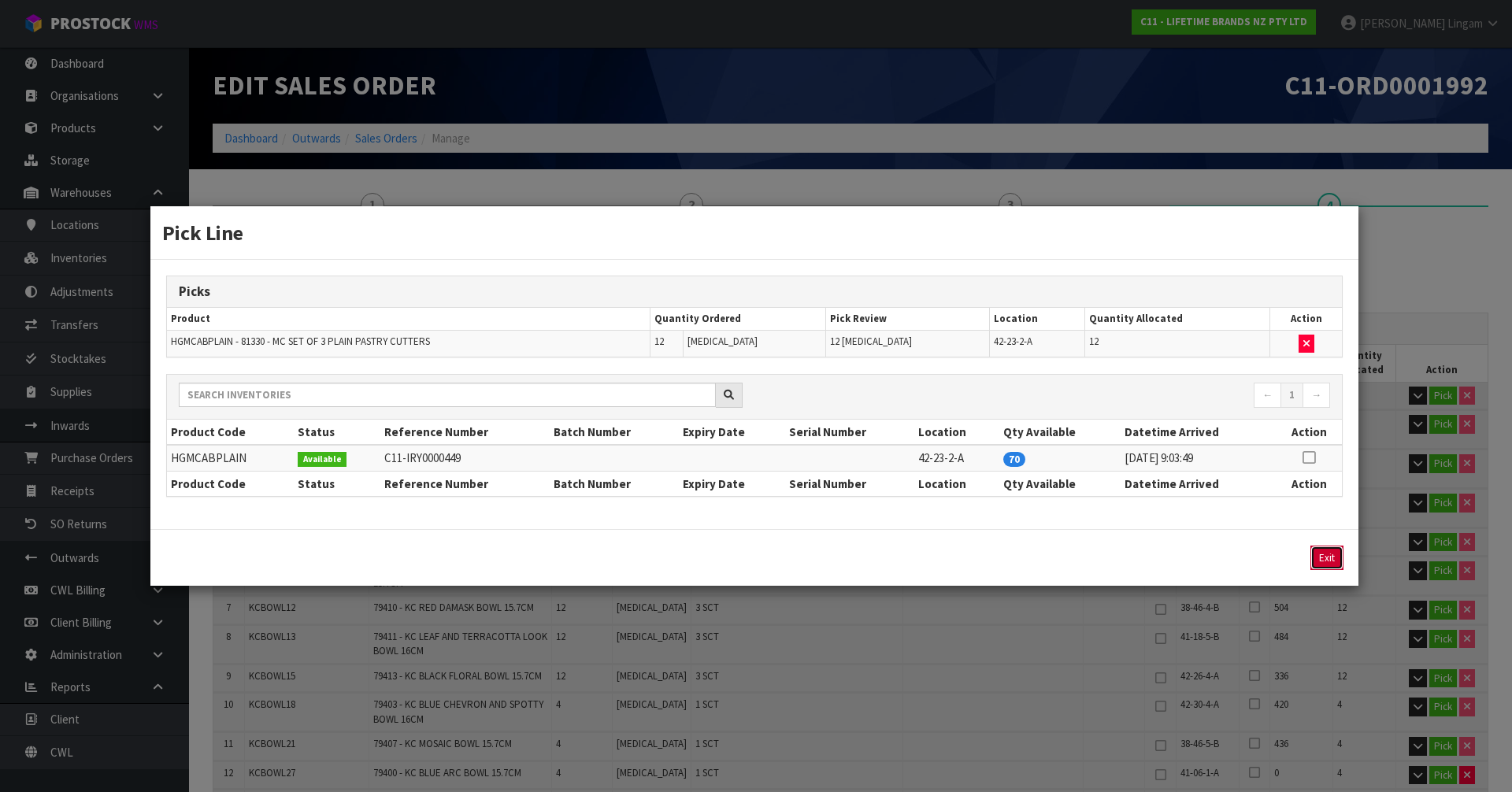
click at [1323, 548] on button "Exit" at bounding box center [1327, 558] width 33 height 25
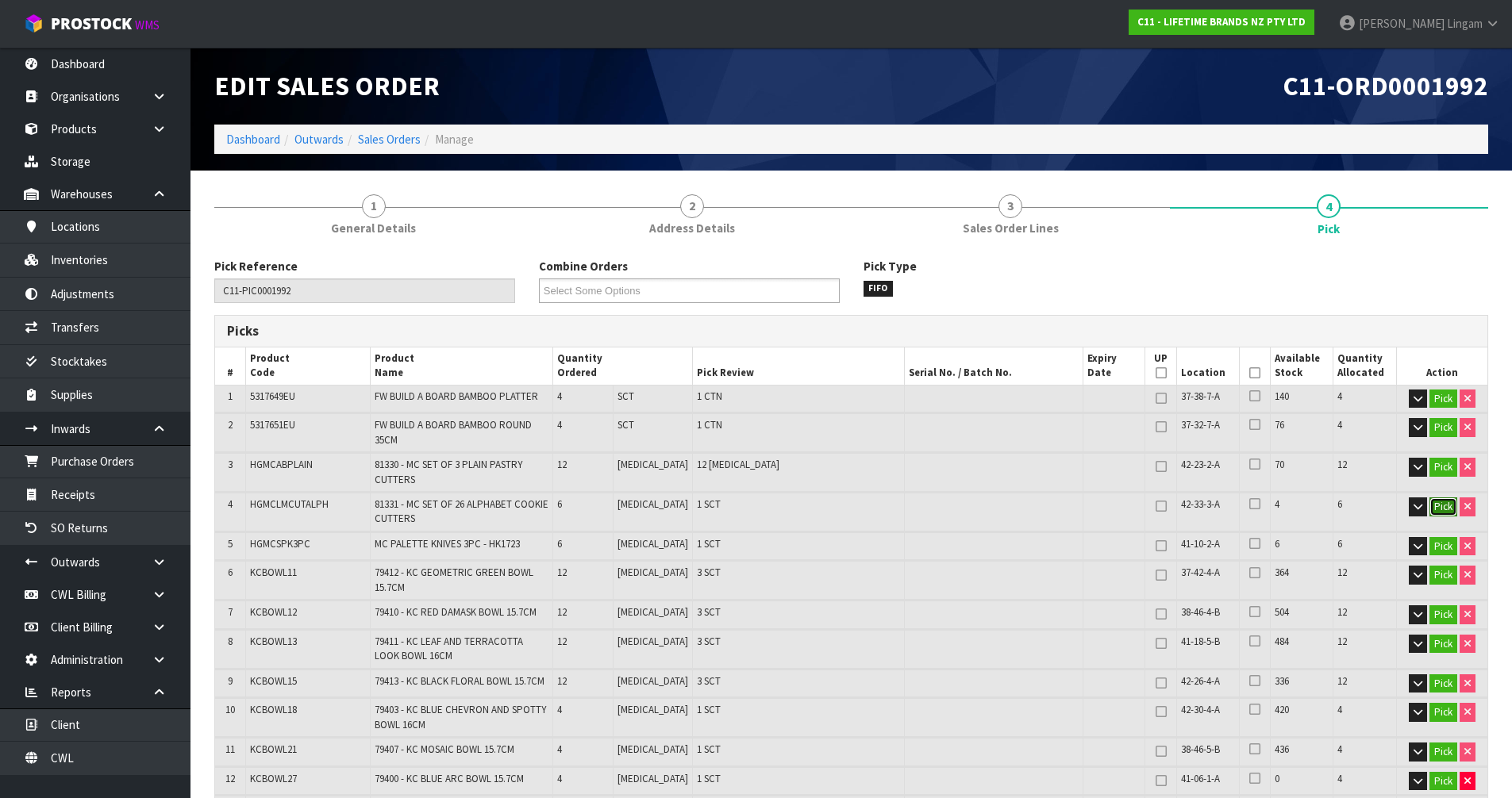
click at [1441, 502] on button "Pick" at bounding box center [1443, 507] width 28 height 19
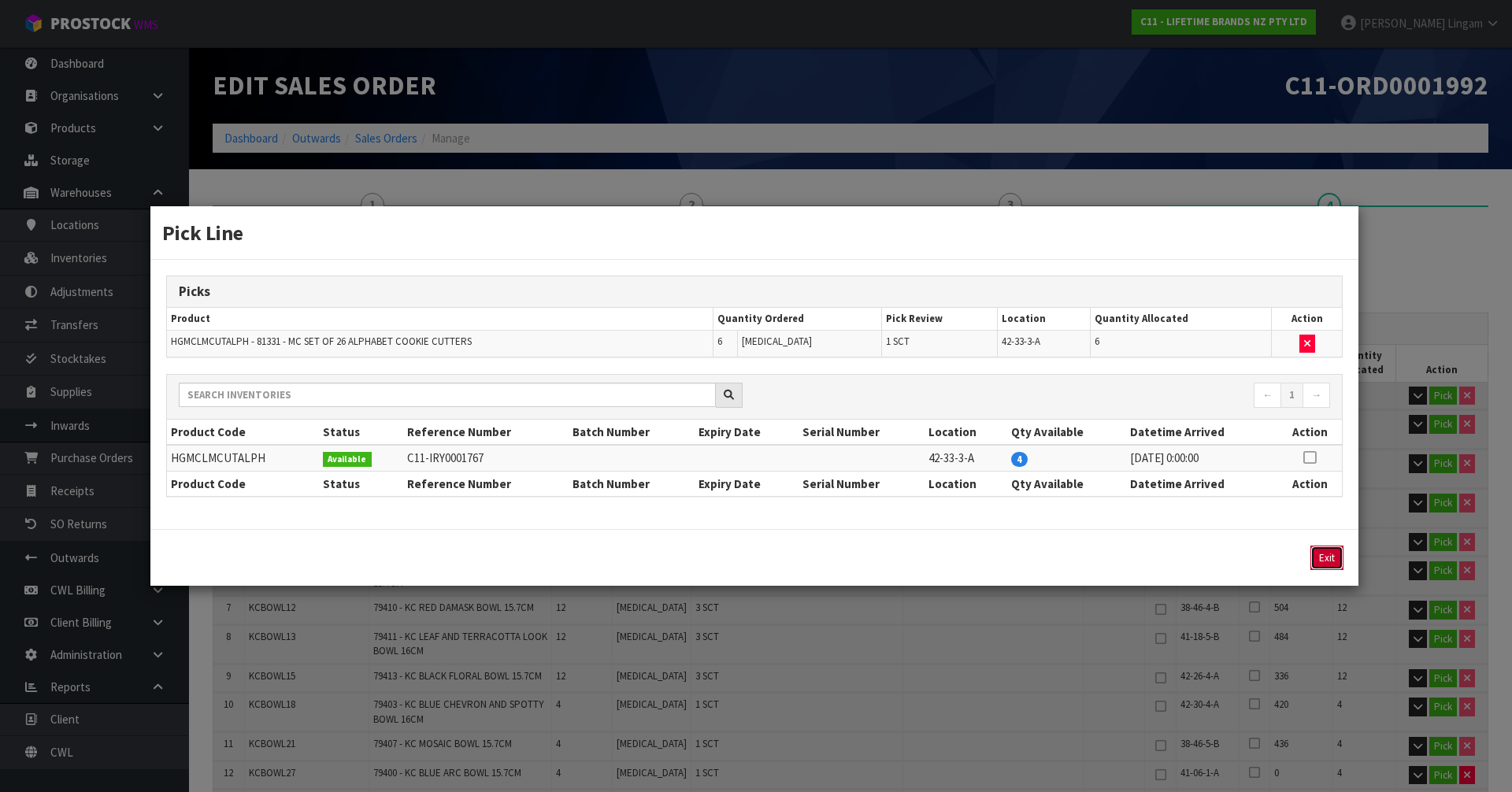
click at [1340, 561] on button "Exit" at bounding box center [1327, 558] width 33 height 25
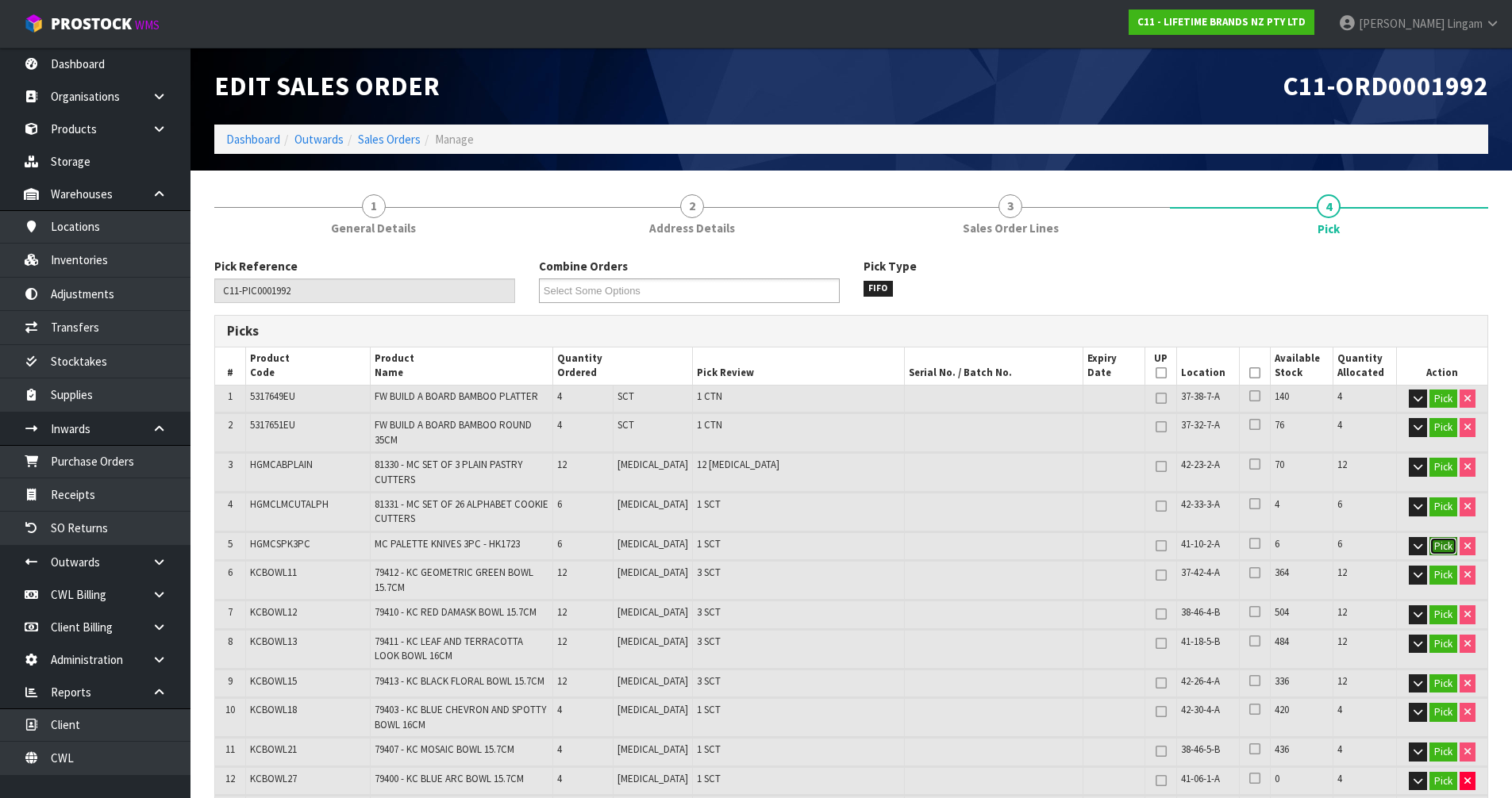
click at [1441, 543] on button "Pick" at bounding box center [1443, 546] width 28 height 19
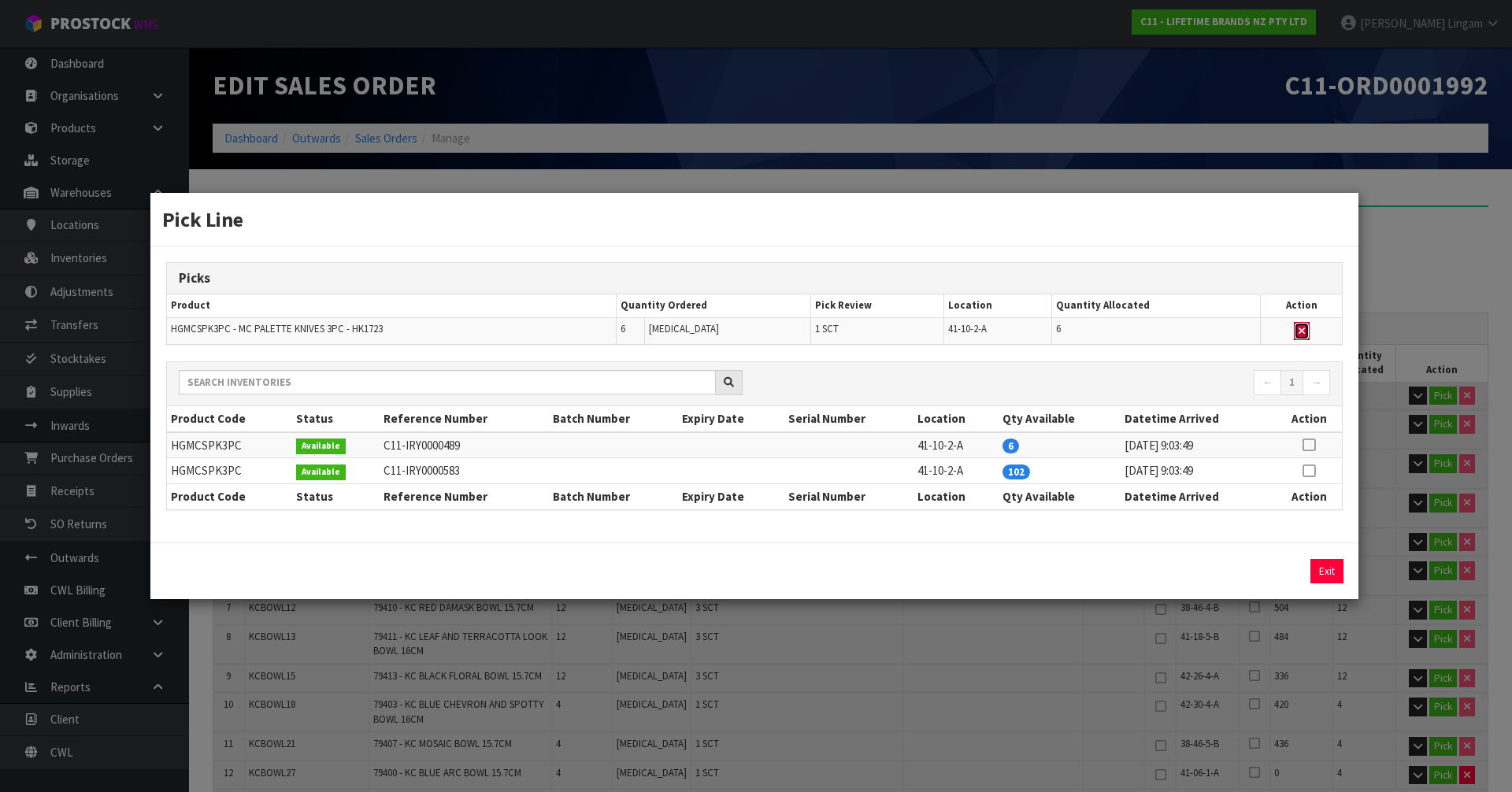
click at [1302, 329] on icon "button" at bounding box center [1302, 331] width 6 height 10
type input "Sub-carton x 44"
type input "222"
type input "0.404658"
type input "102.366"
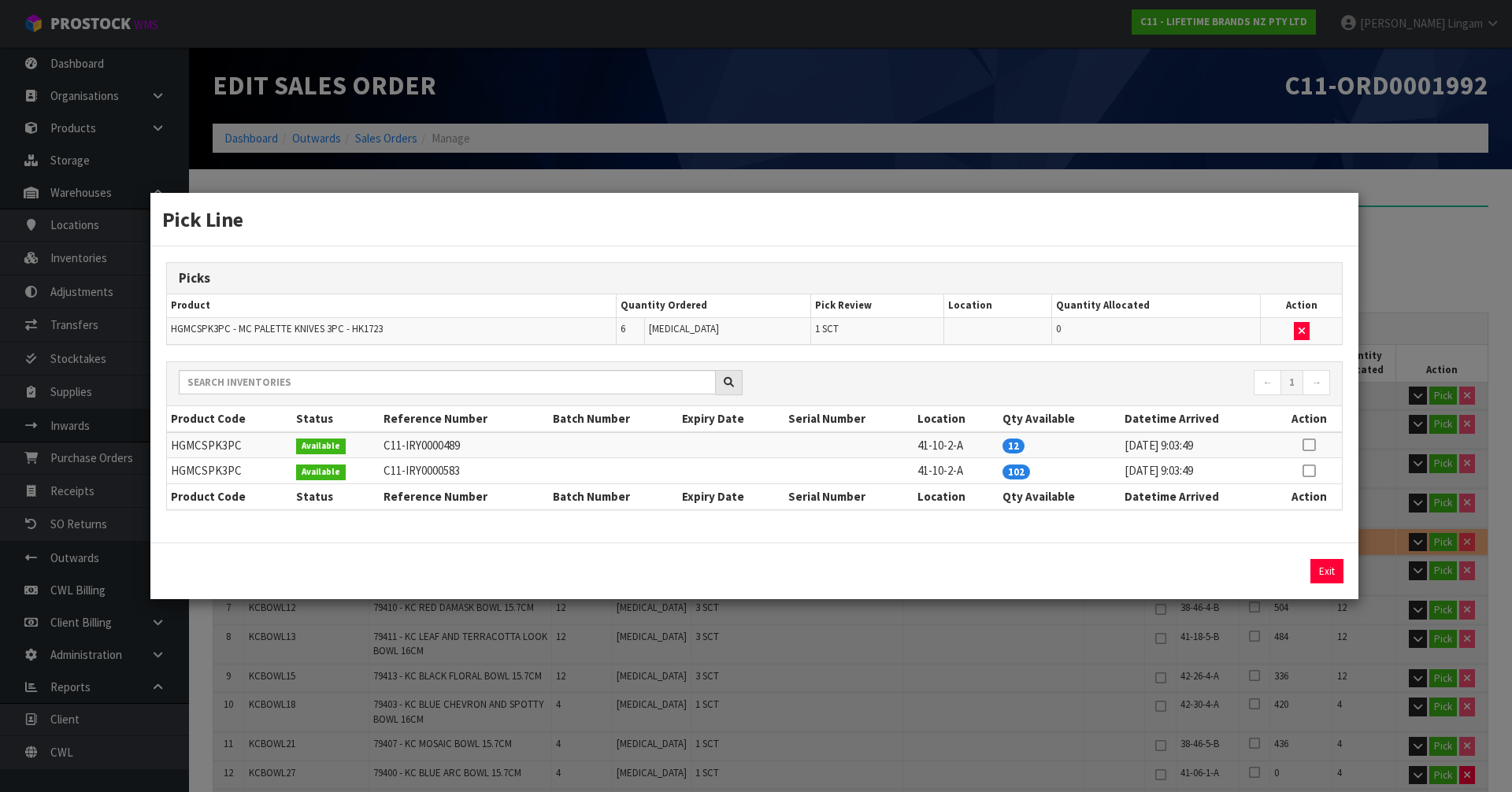
click at [1313, 445] on icon at bounding box center [1308, 445] width 13 height 1
click at [1287, 567] on button "Assign Pick" at bounding box center [1273, 571] width 64 height 25
type input "Sub-carton x 45"
type input "228"
type input "0.409554"
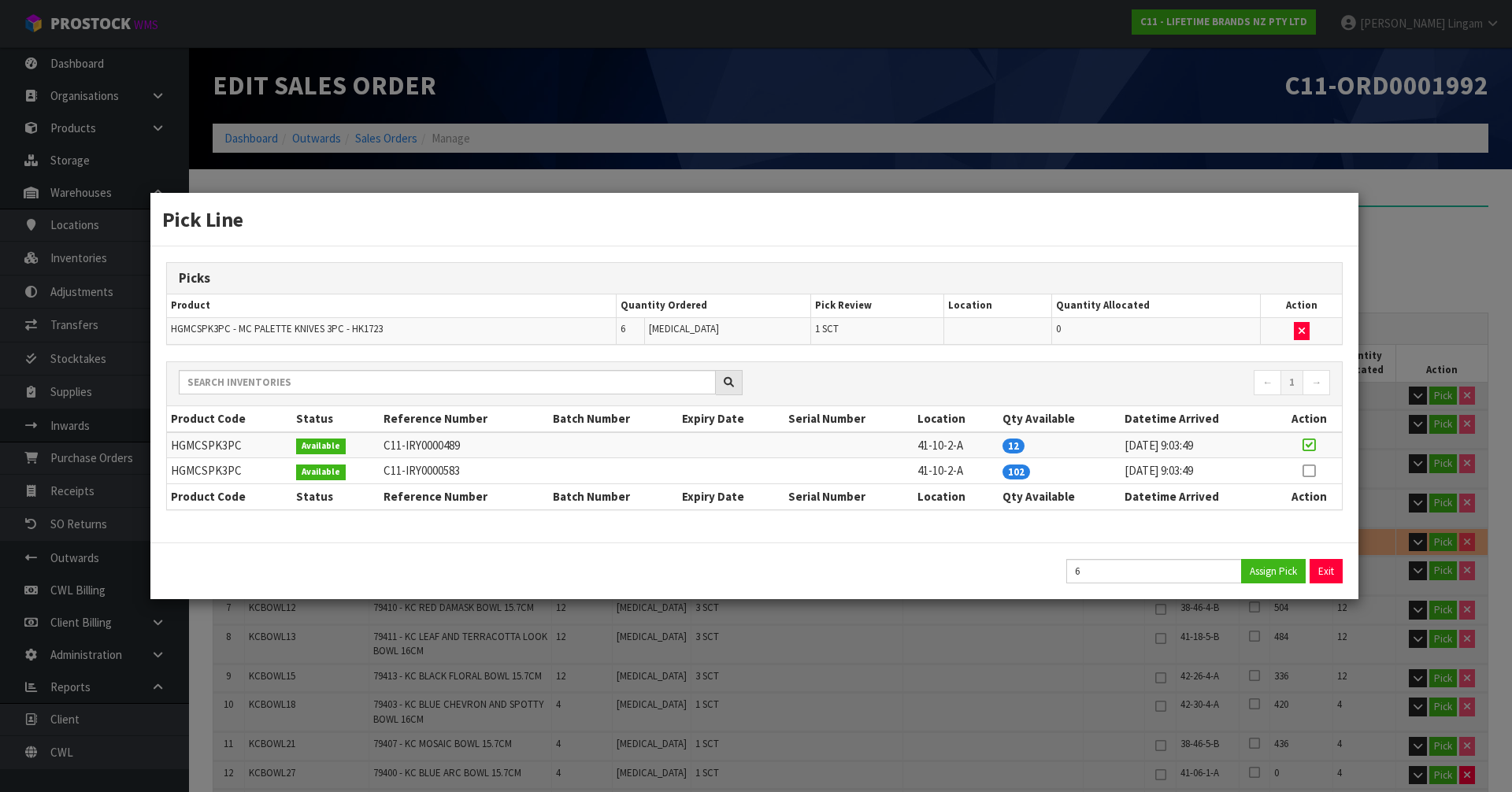
type input "103.326"
click at [1318, 565] on button "Exit" at bounding box center [1327, 571] width 33 height 25
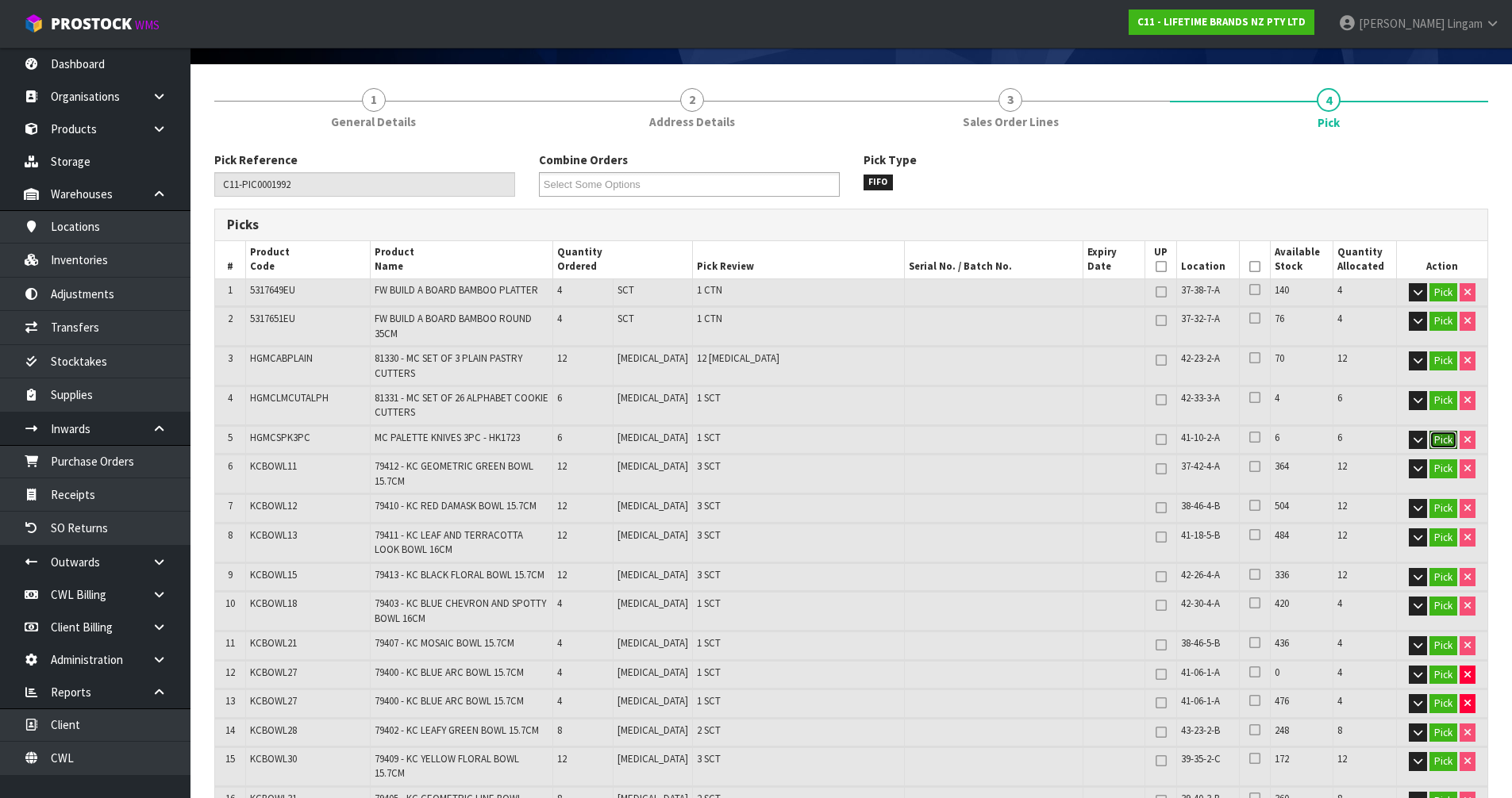
scroll to position [159, 0]
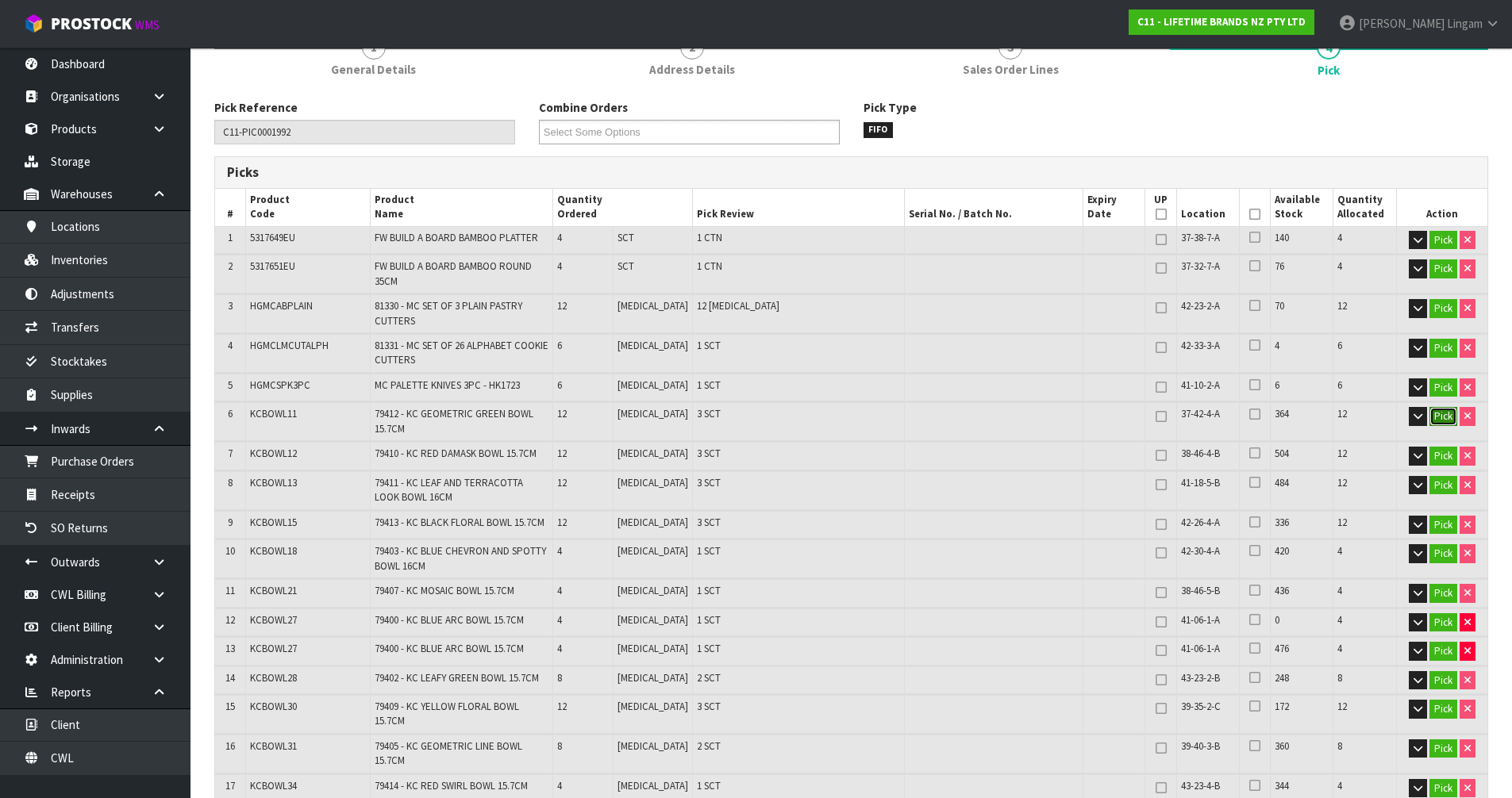
click at [1435, 417] on button "Pick" at bounding box center [1443, 416] width 28 height 19
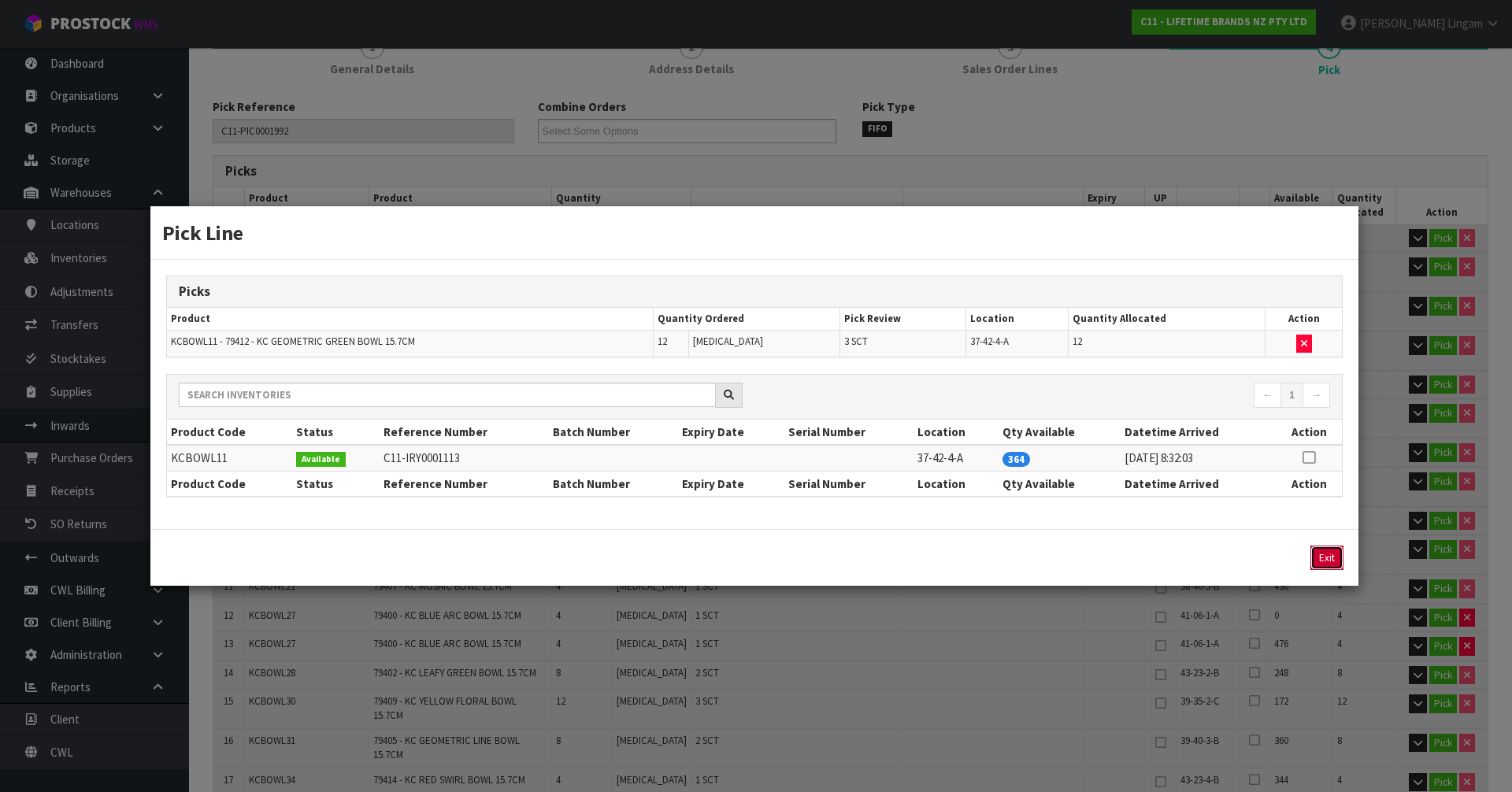
click at [1327, 560] on button "Exit" at bounding box center [1327, 558] width 33 height 25
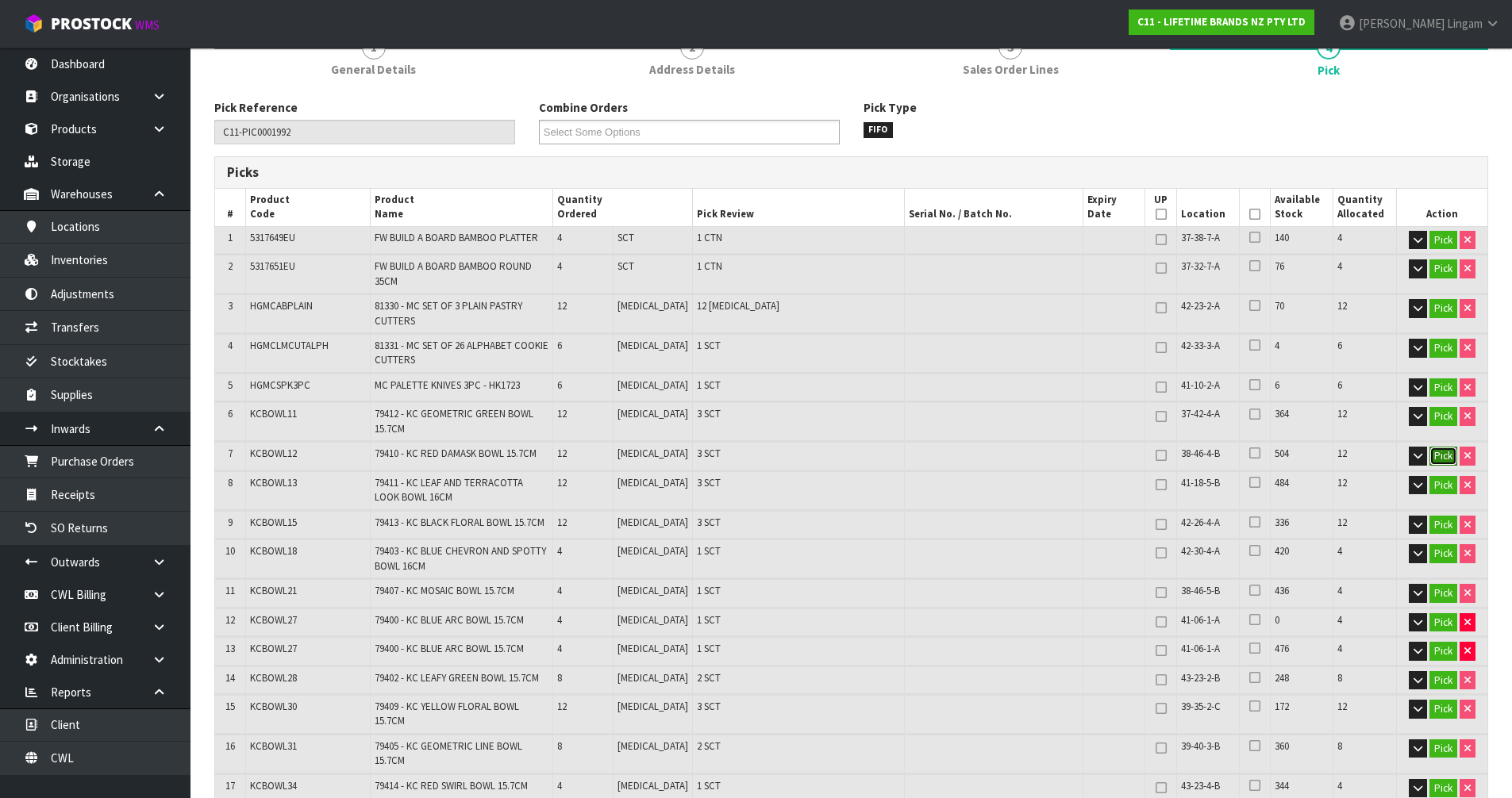
click at [1443, 454] on button "Pick" at bounding box center [1443, 456] width 28 height 19
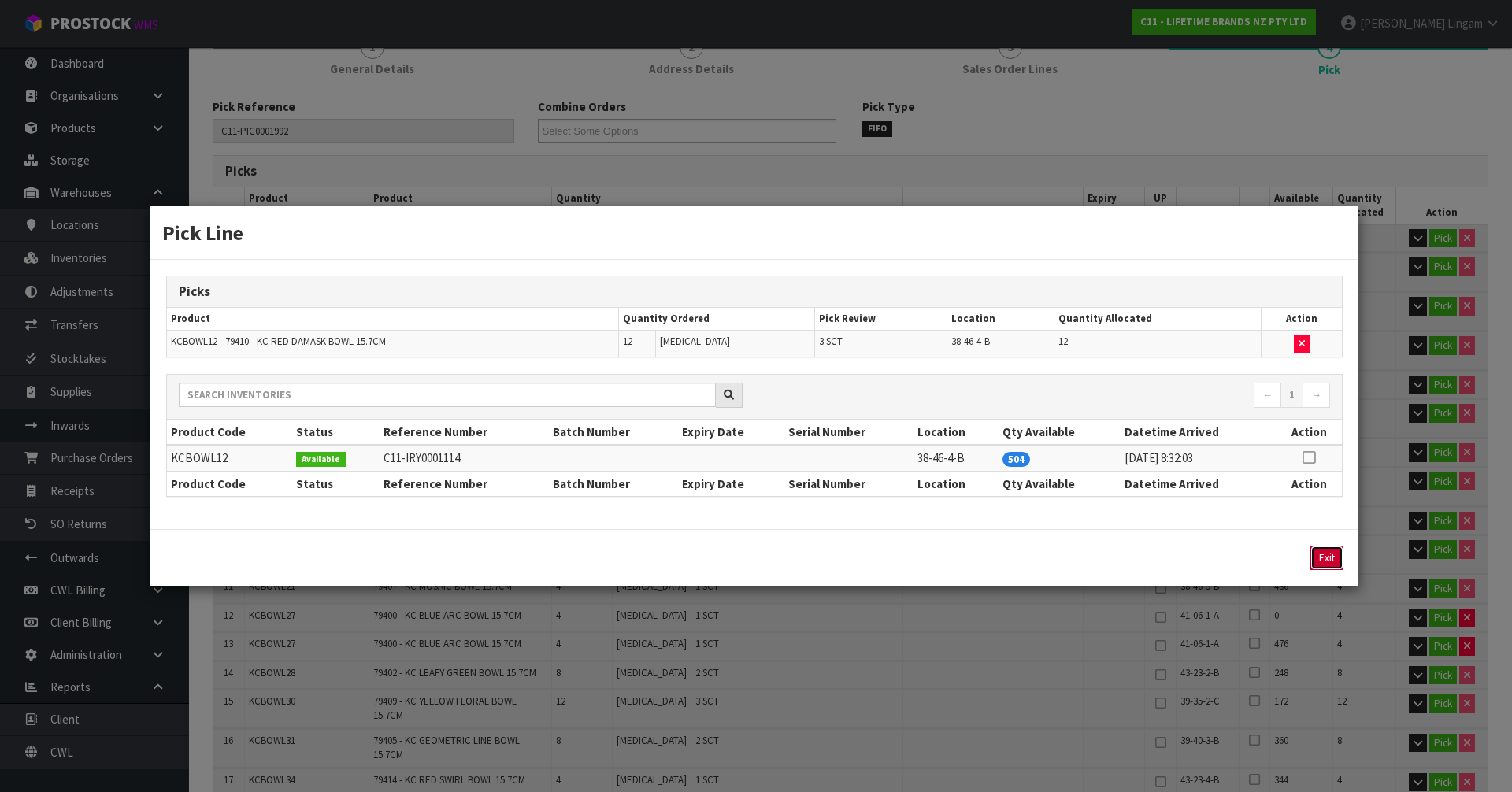
click at [1330, 554] on button "Exit" at bounding box center [1327, 558] width 33 height 25
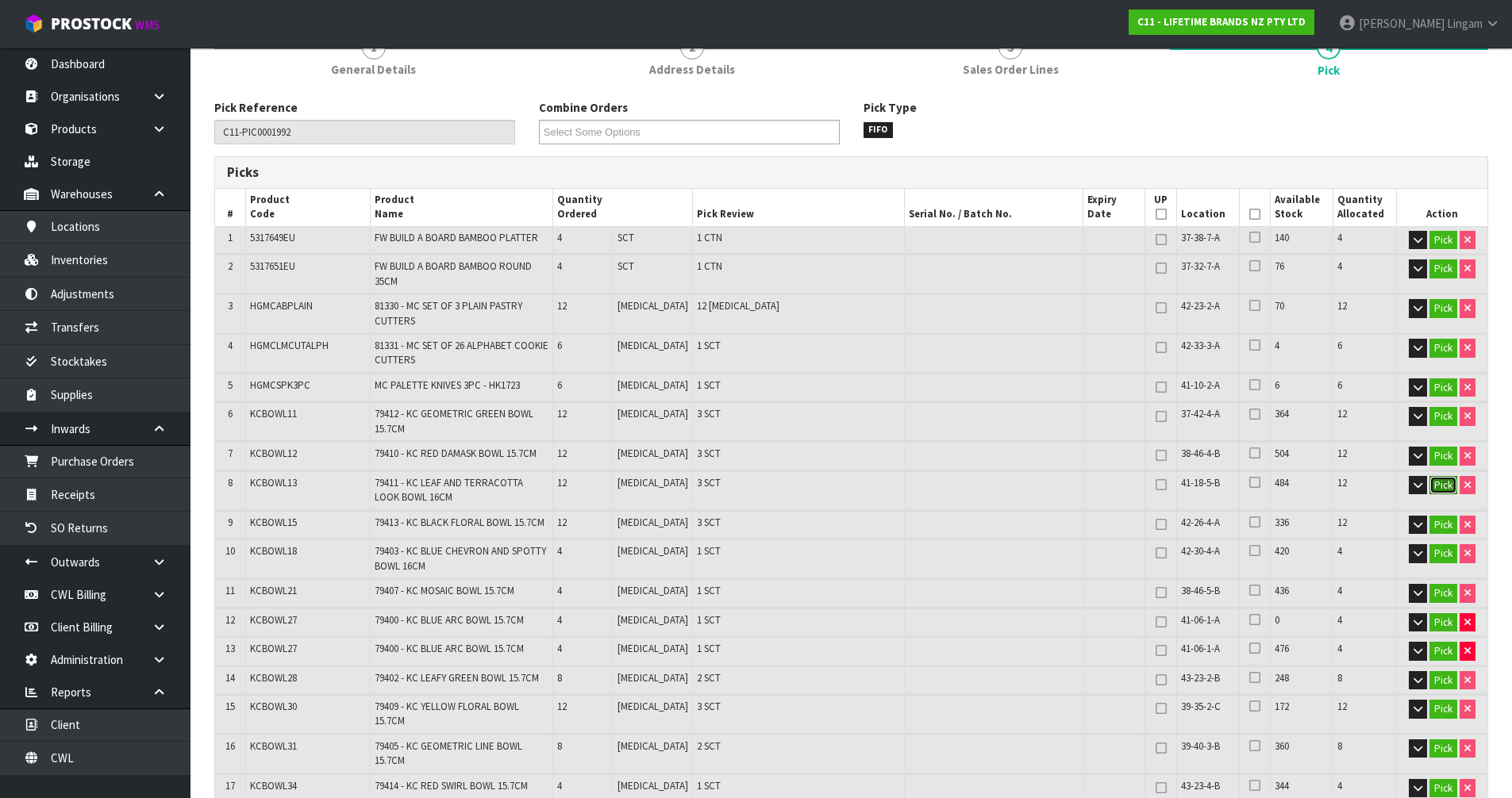
click at [1437, 491] on button "Pick" at bounding box center [1443, 485] width 28 height 19
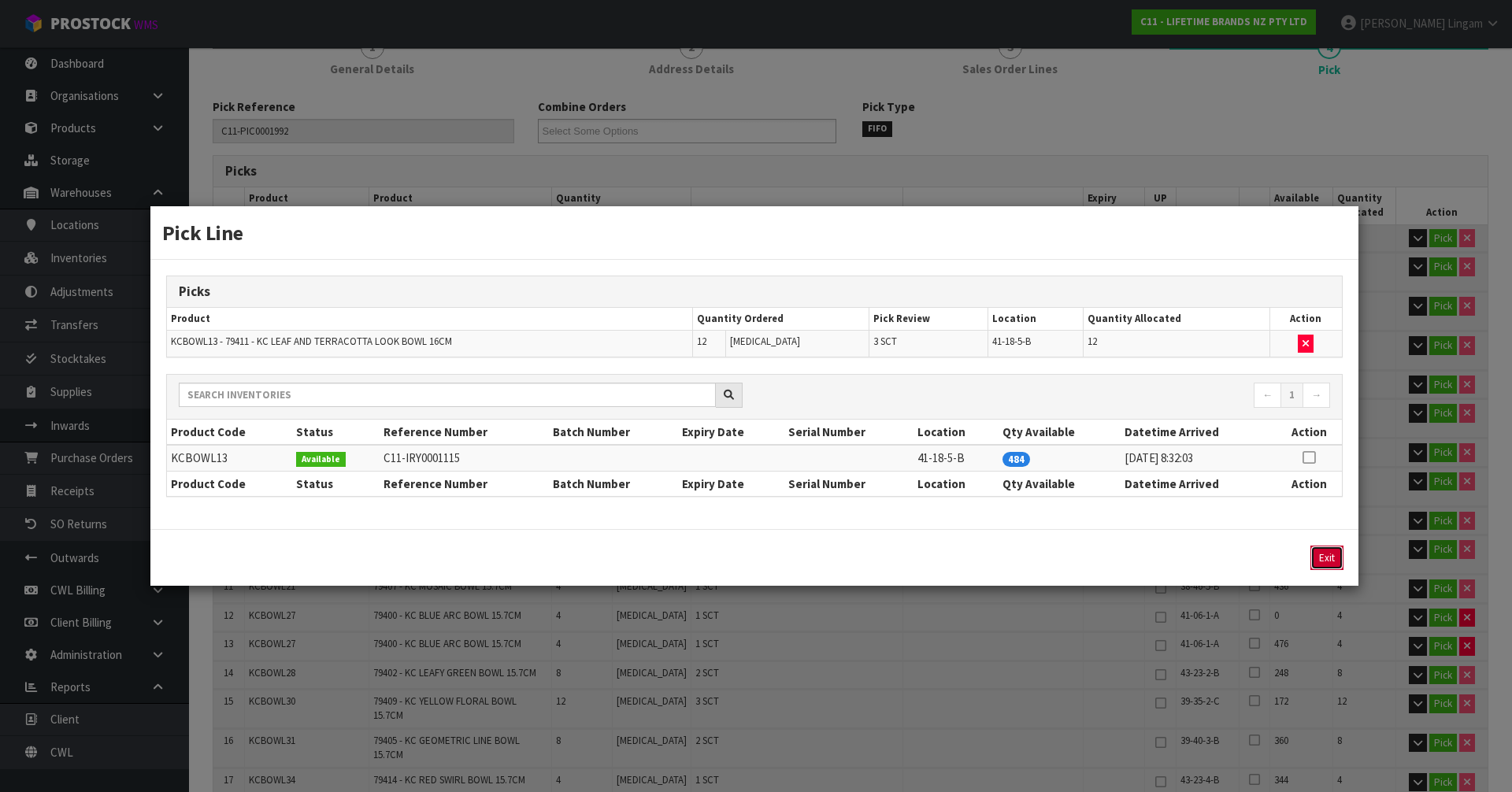
click at [1323, 558] on button "Exit" at bounding box center [1327, 558] width 33 height 25
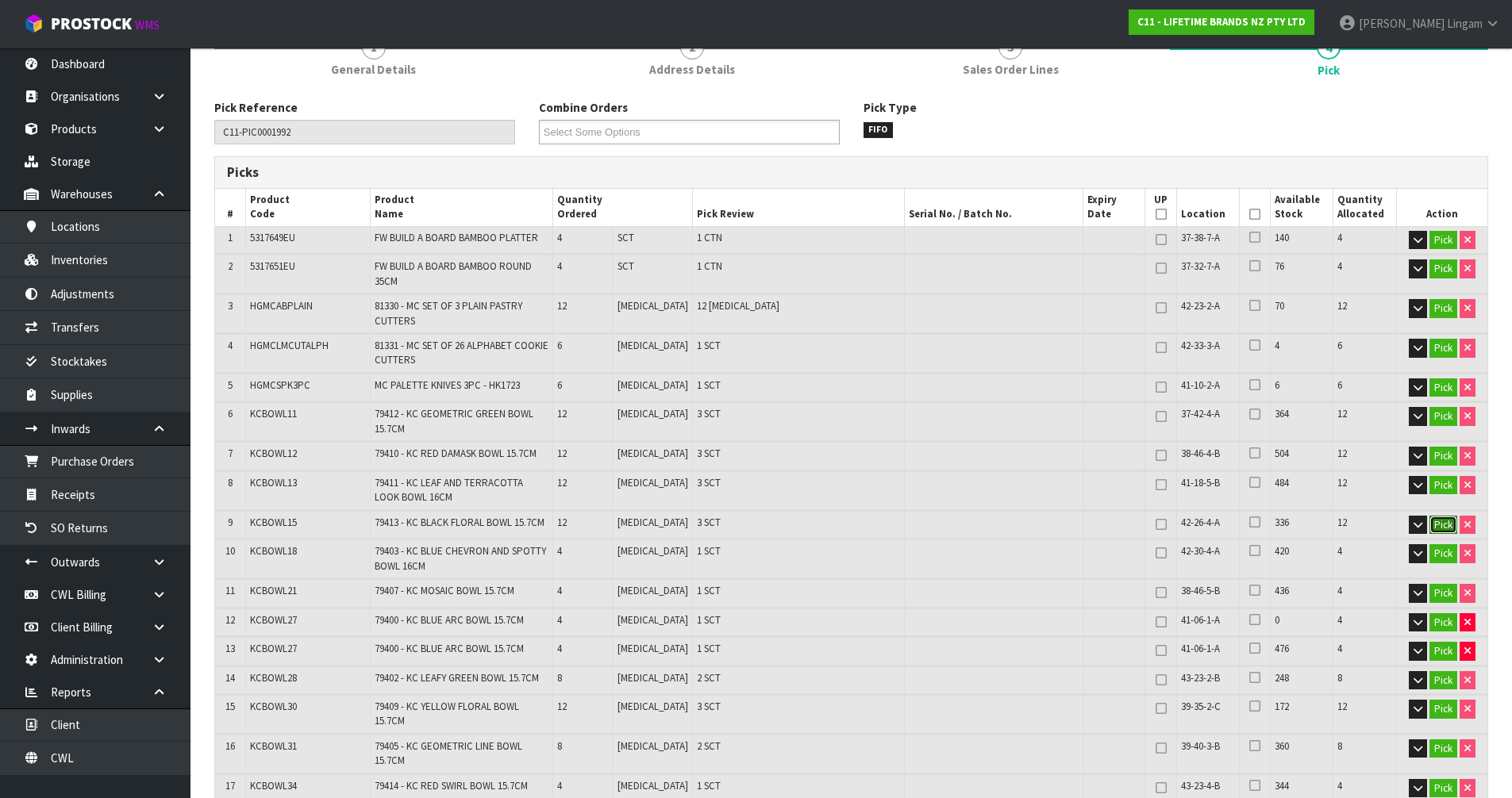
click at [1445, 519] on button "Pick" at bounding box center [1443, 525] width 28 height 19
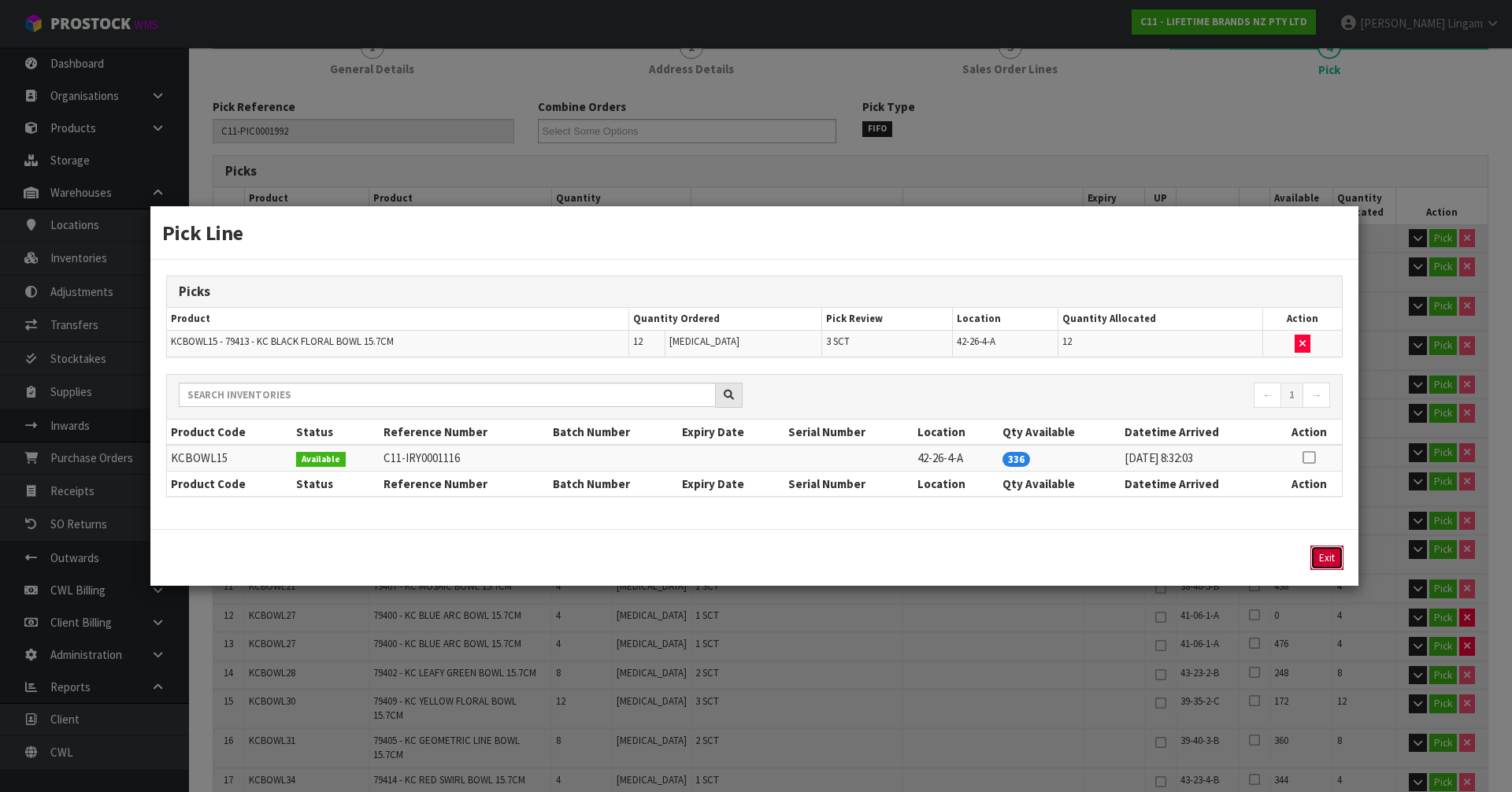
click at [1331, 554] on button "Exit" at bounding box center [1327, 558] width 33 height 25
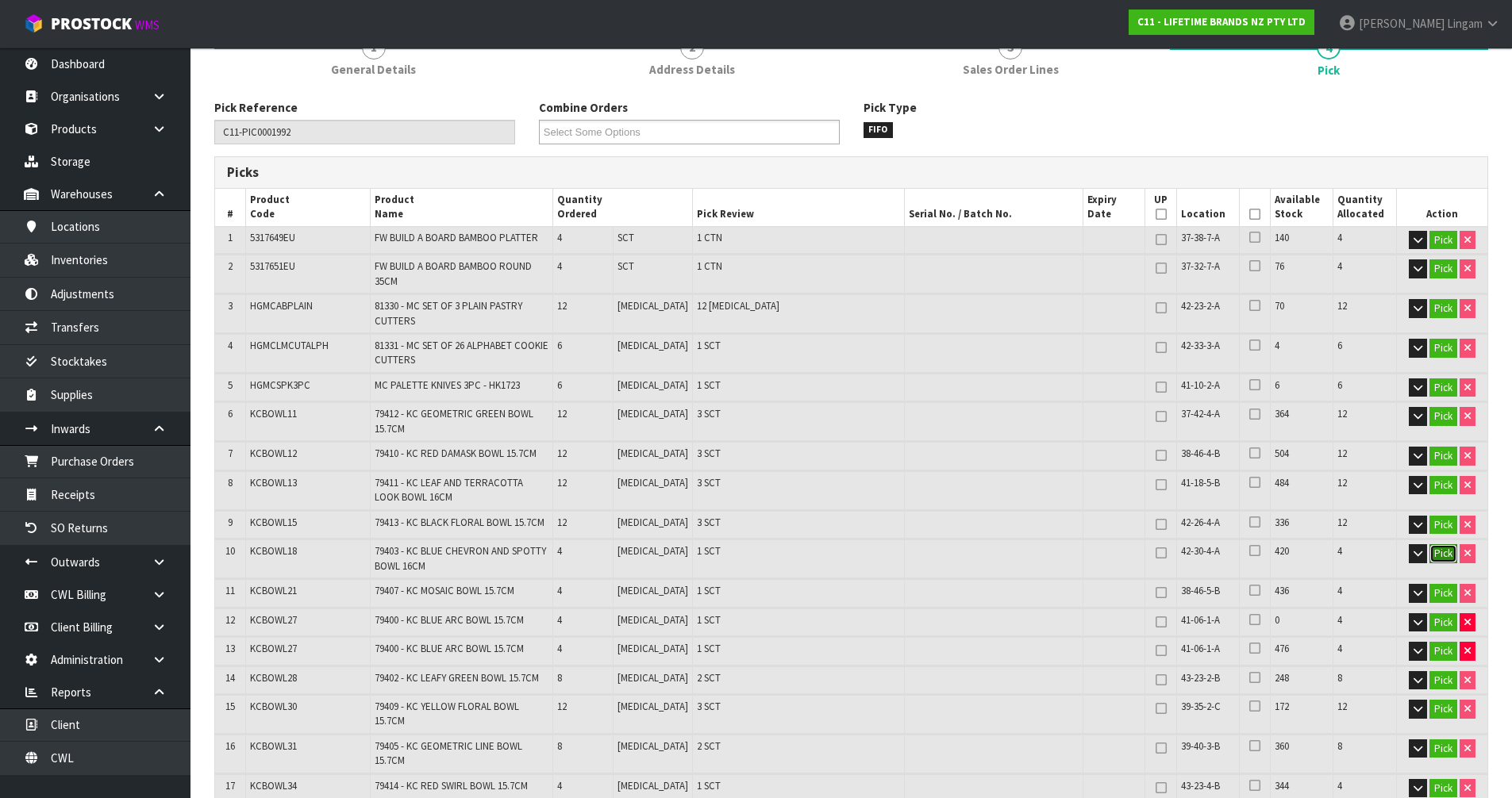
click at [1440, 550] on button "Pick" at bounding box center [1443, 553] width 28 height 19
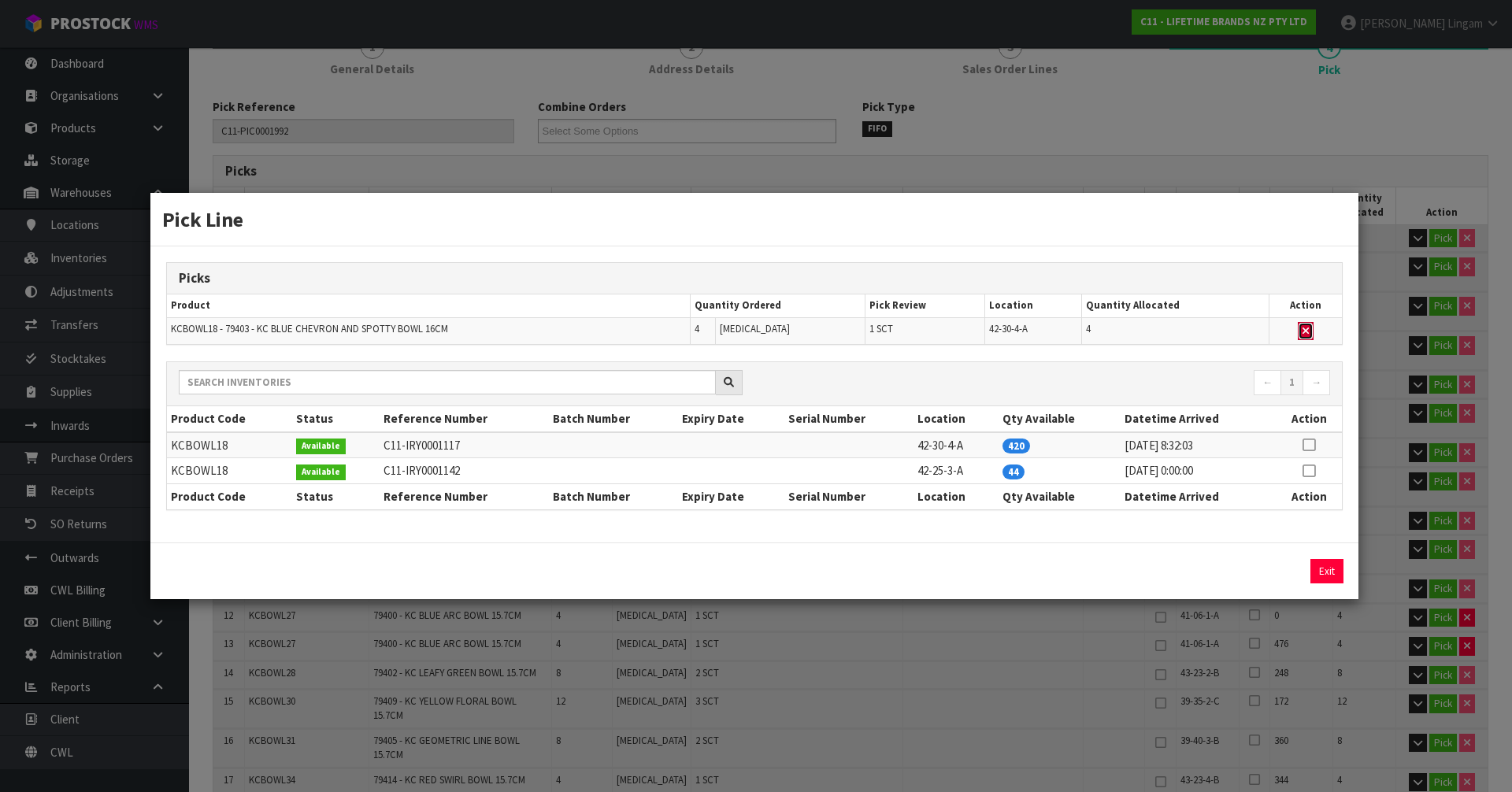
click at [1305, 326] on icon "button" at bounding box center [1305, 331] width 6 height 10
type input "Sub-carton x 44"
type input "224"
type input "0.405508"
type input "101.886"
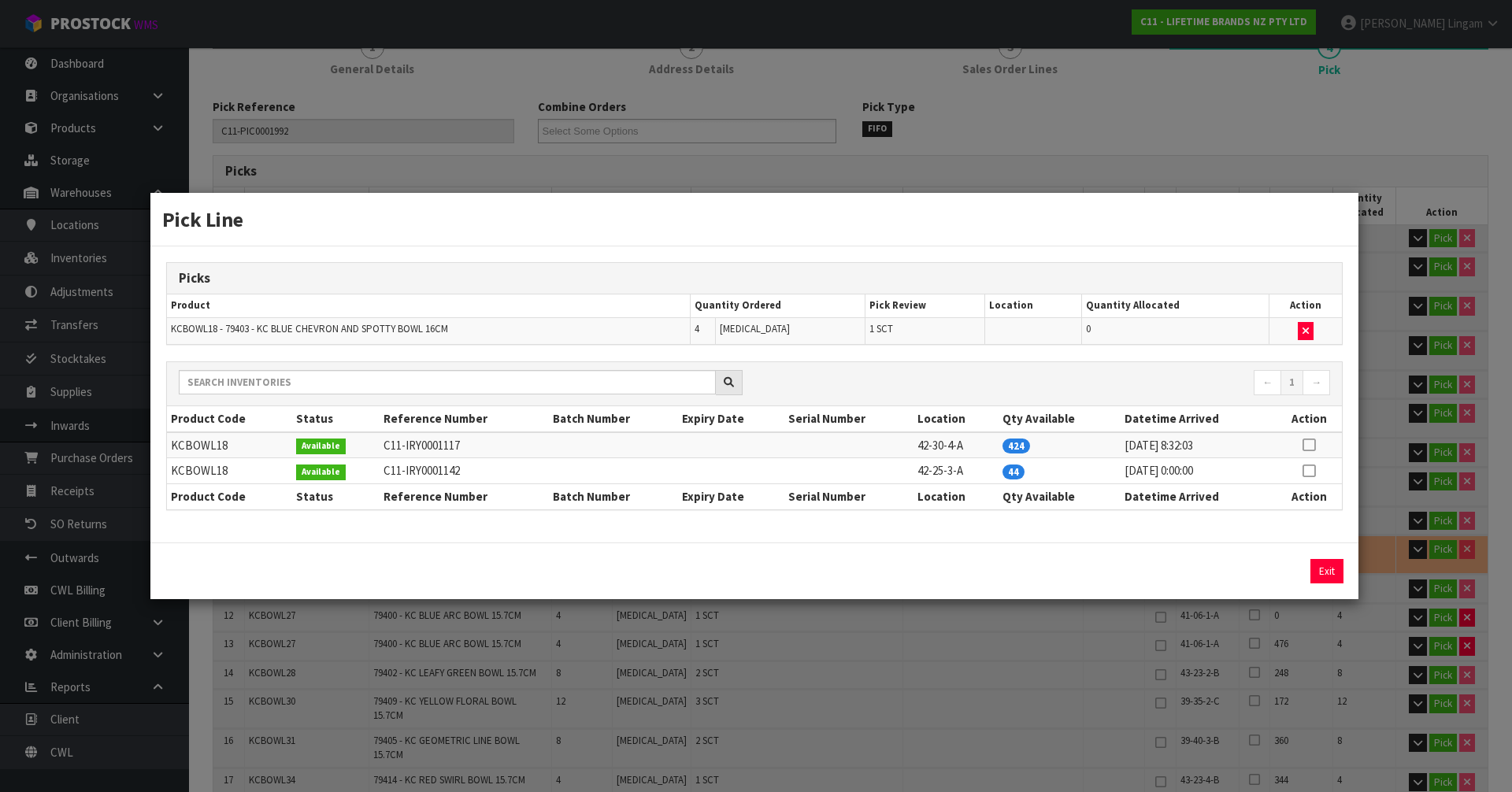
click at [1307, 470] on icon at bounding box center [1308, 470] width 13 height 1
click at [1280, 570] on button "Assign Pick" at bounding box center [1273, 571] width 64 height 25
type input "Sub-carton x 45"
type input "228"
type input "0.409554"
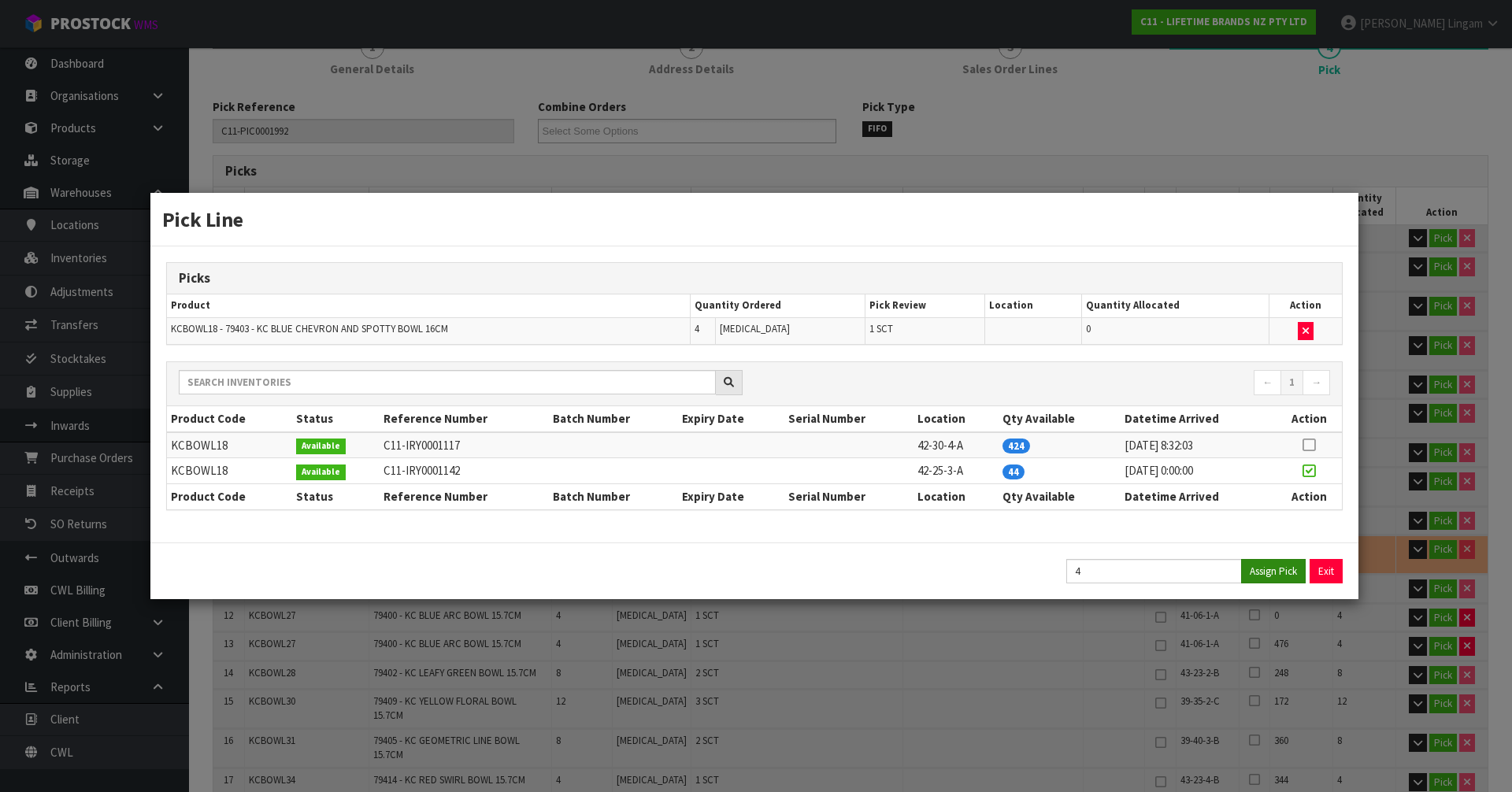
type input "103.326"
click at [1318, 566] on button "Exit" at bounding box center [1327, 571] width 33 height 25
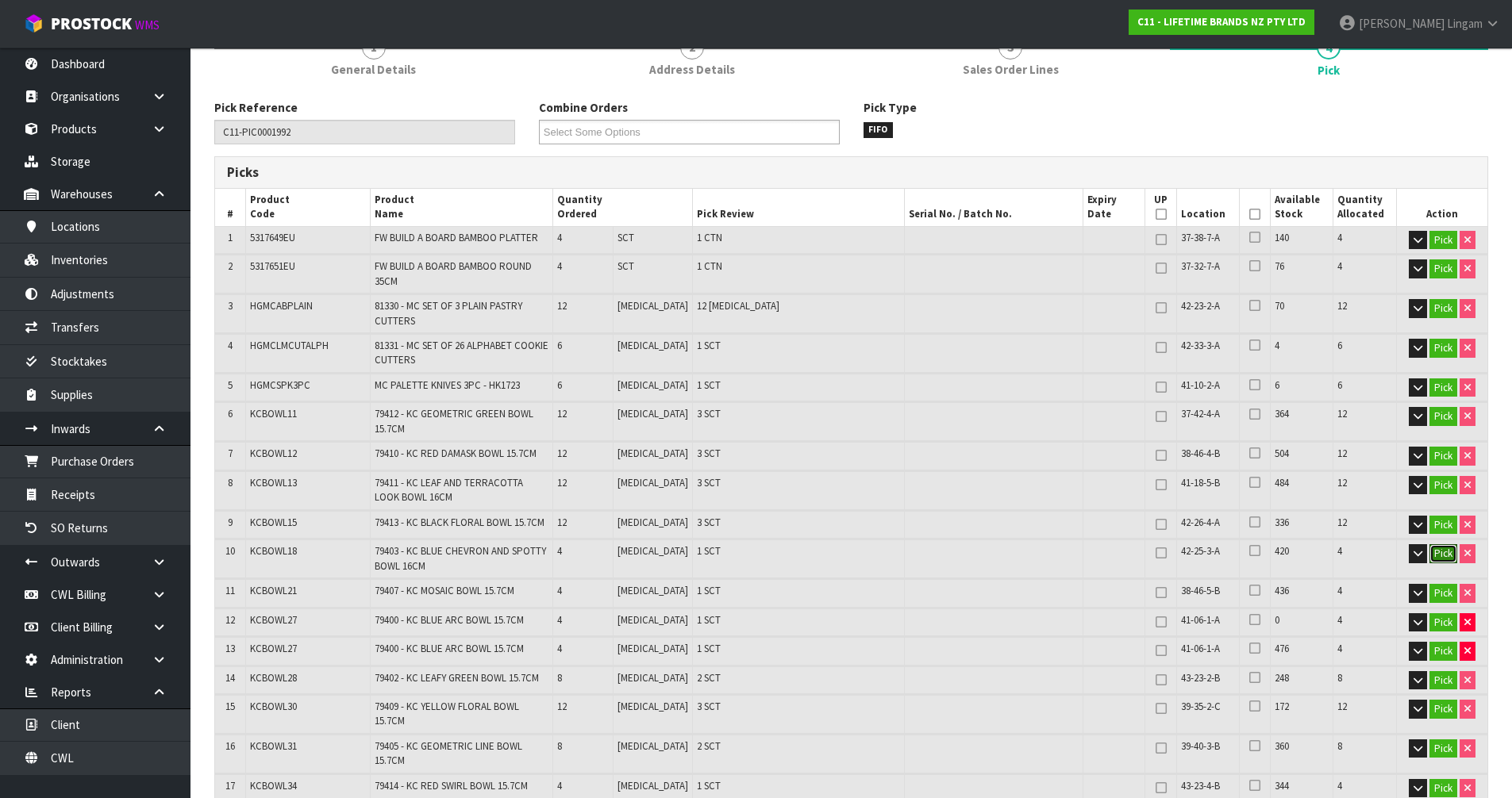
scroll to position [238, 0]
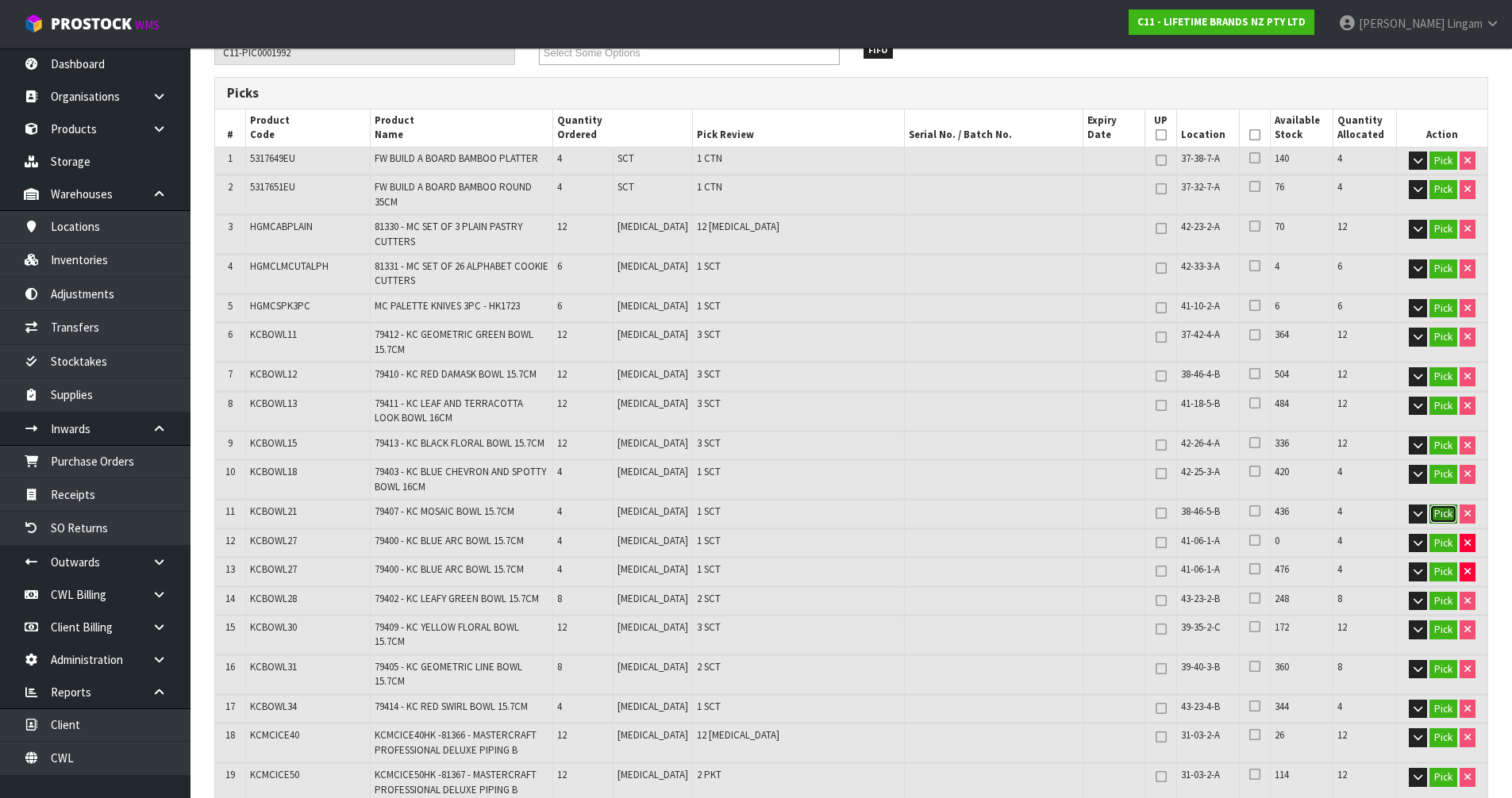
click at [1445, 509] on button "Pick" at bounding box center [1443, 514] width 28 height 19
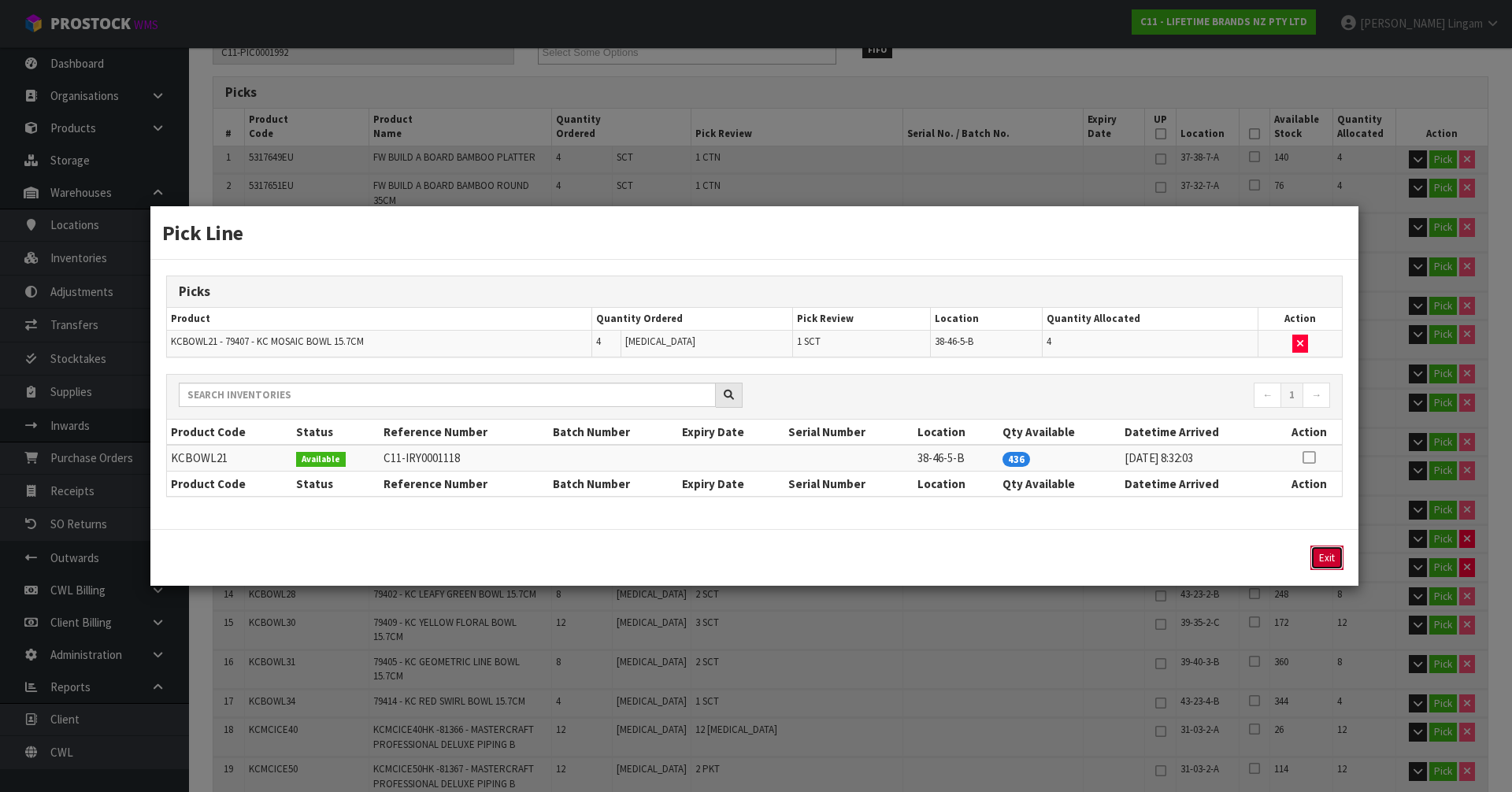
click at [1337, 554] on button "Exit" at bounding box center [1327, 558] width 33 height 25
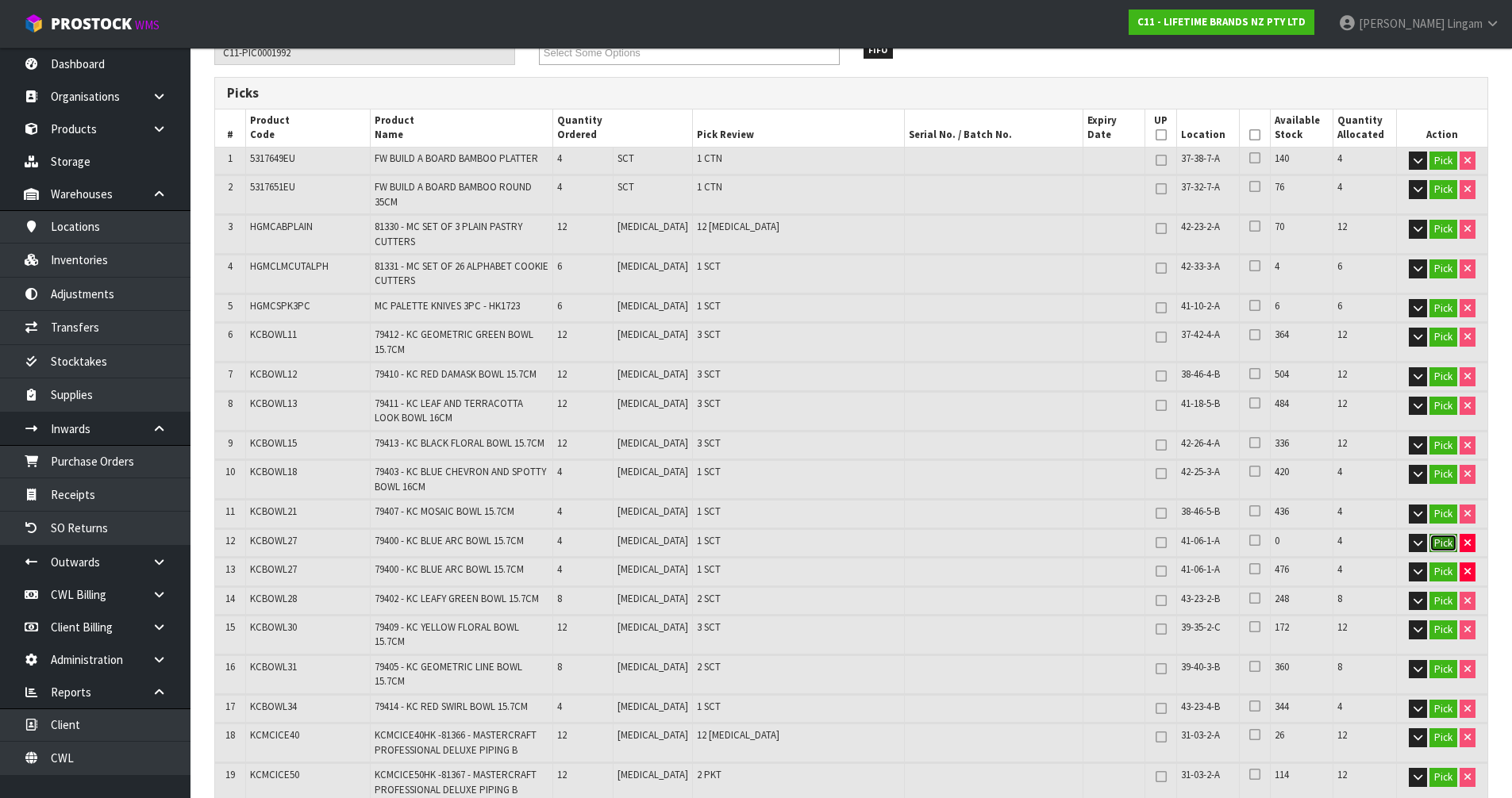
click at [1434, 545] on button "Pick" at bounding box center [1443, 543] width 28 height 19
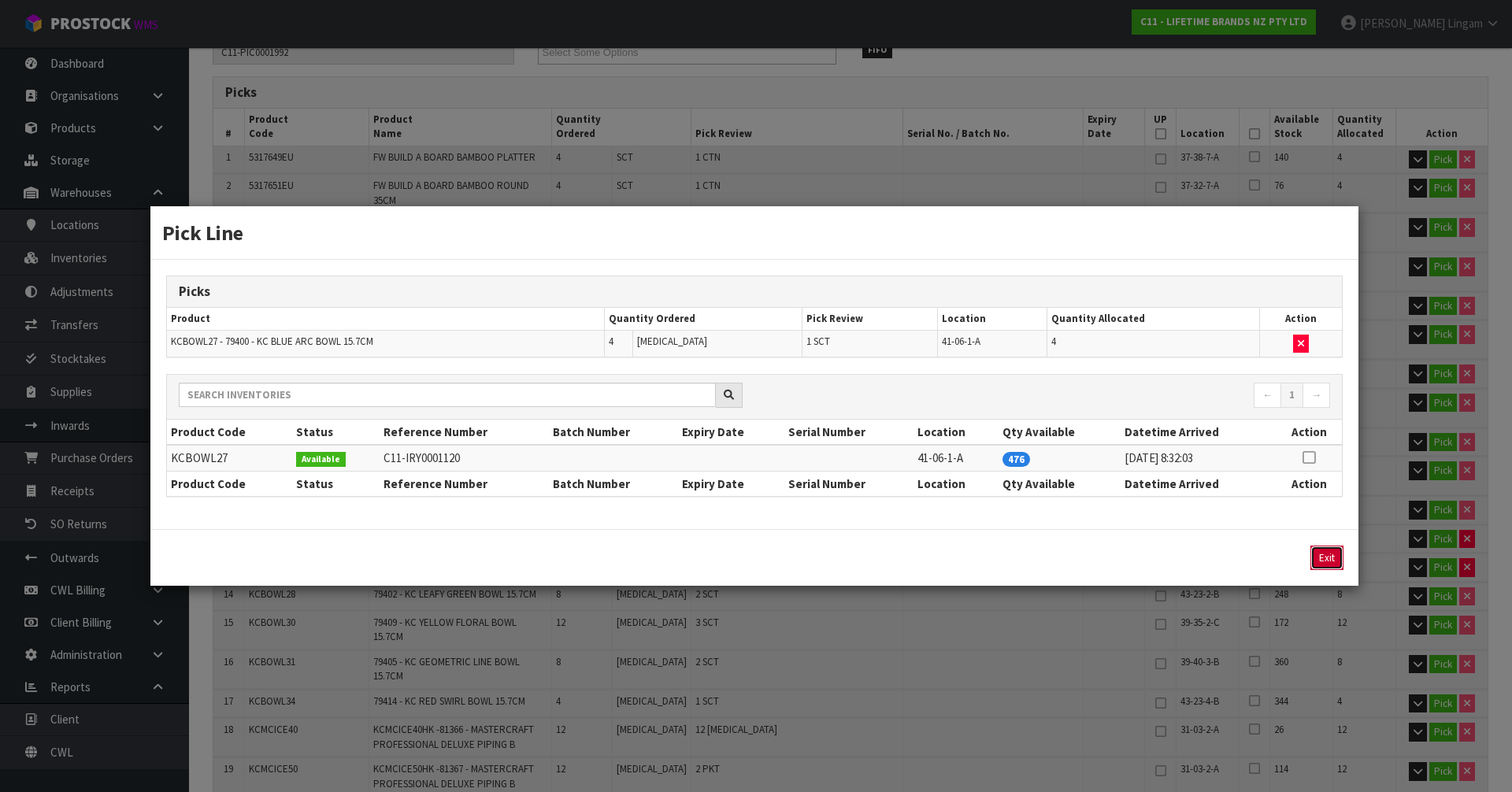
click at [1334, 559] on button "Exit" at bounding box center [1327, 558] width 33 height 25
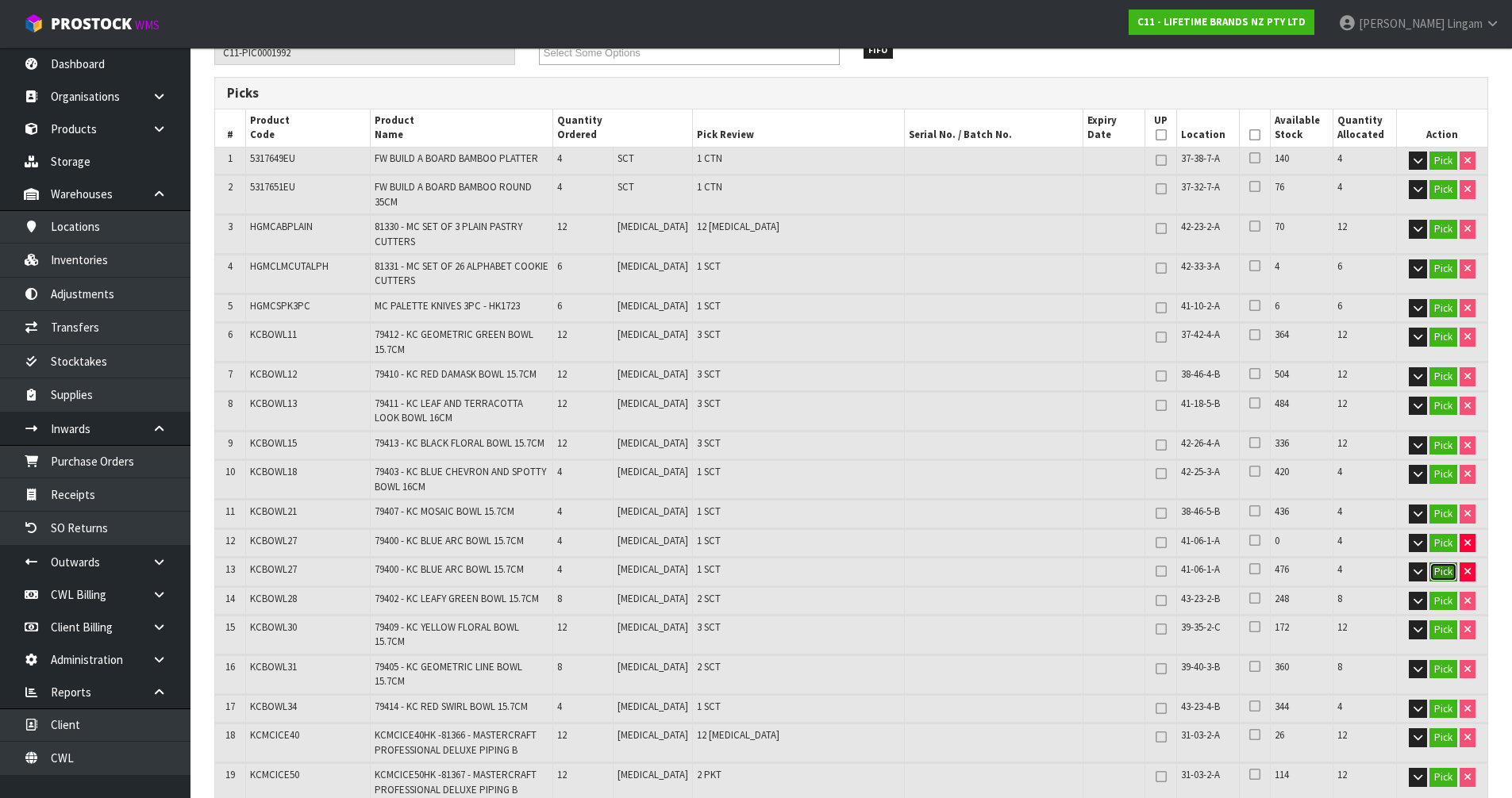
click at [1442, 571] on button "Pick" at bounding box center [1443, 572] width 28 height 19
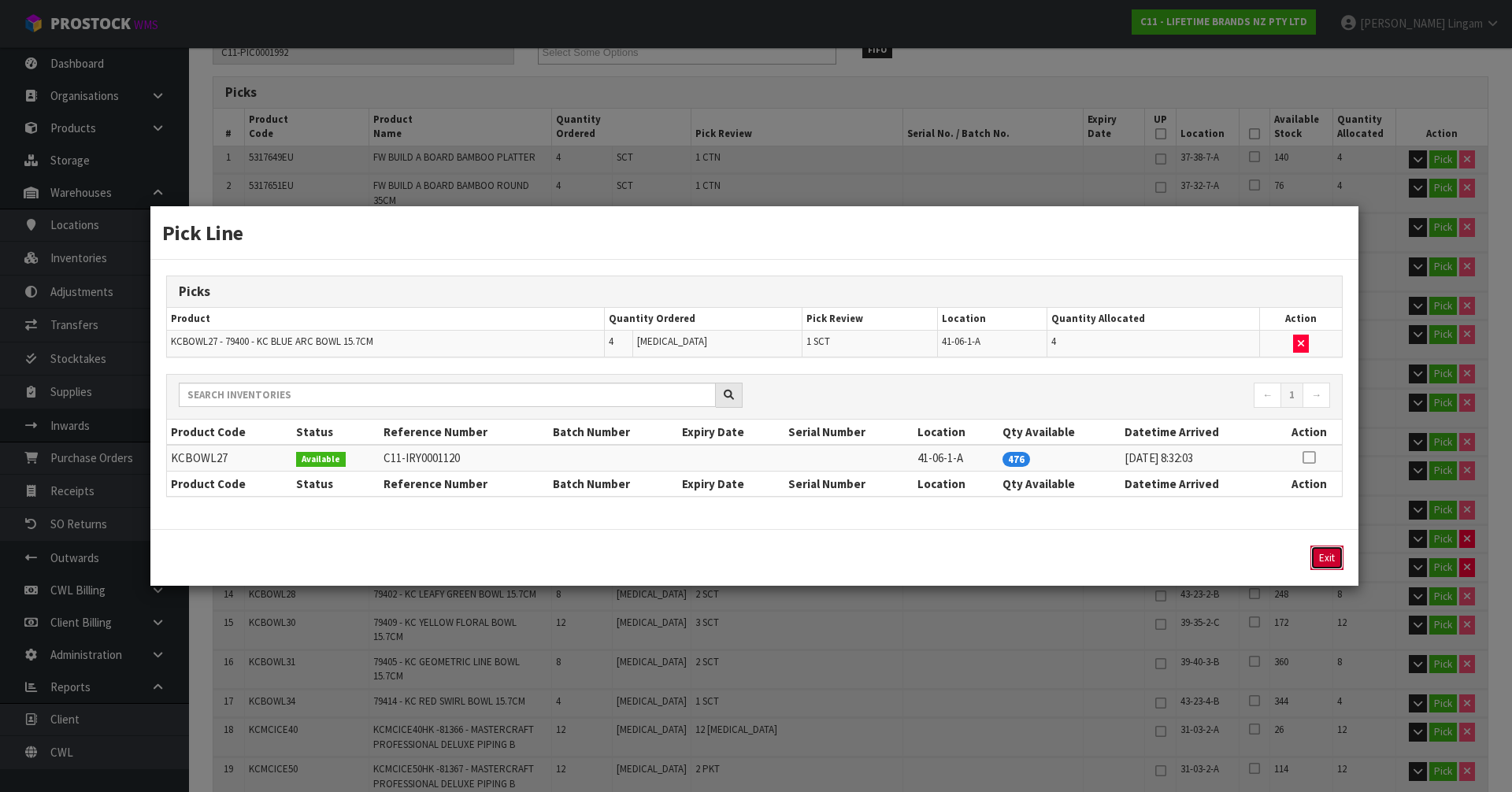
click at [1334, 559] on button "Exit" at bounding box center [1327, 558] width 33 height 25
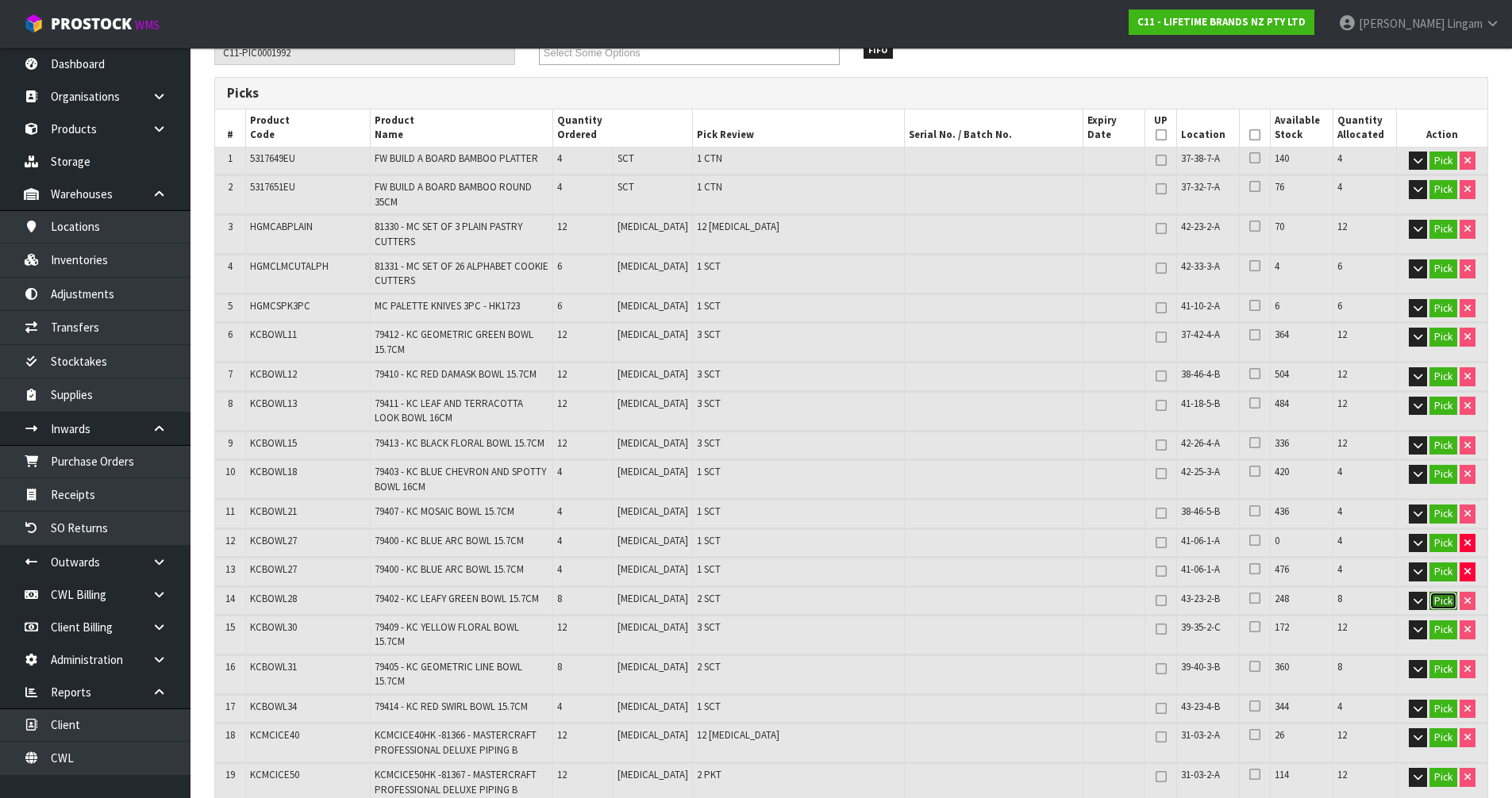
click at [1442, 596] on button "Pick" at bounding box center [1443, 602] width 28 height 19
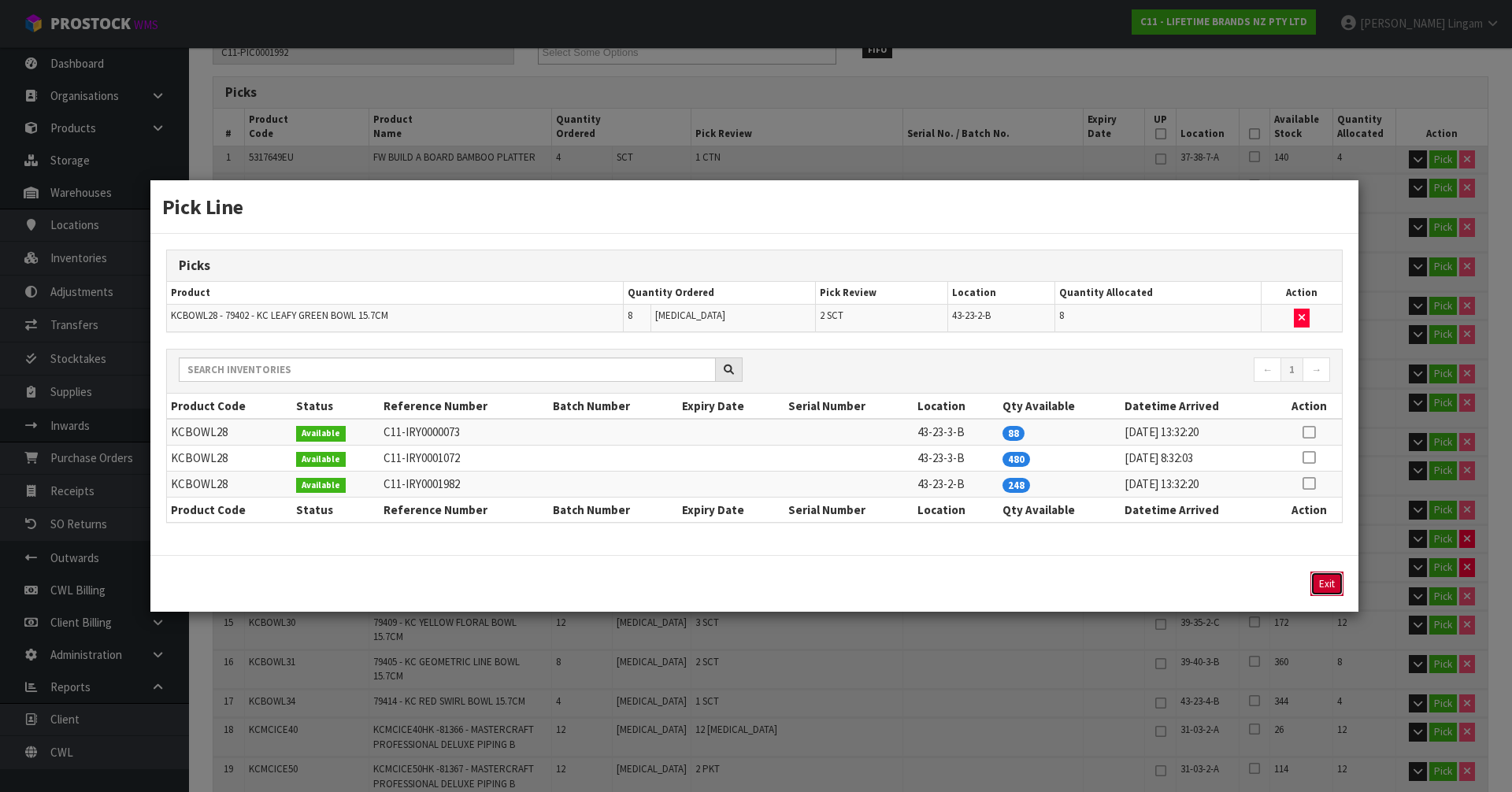
click at [1329, 579] on button "Exit" at bounding box center [1327, 583] width 33 height 25
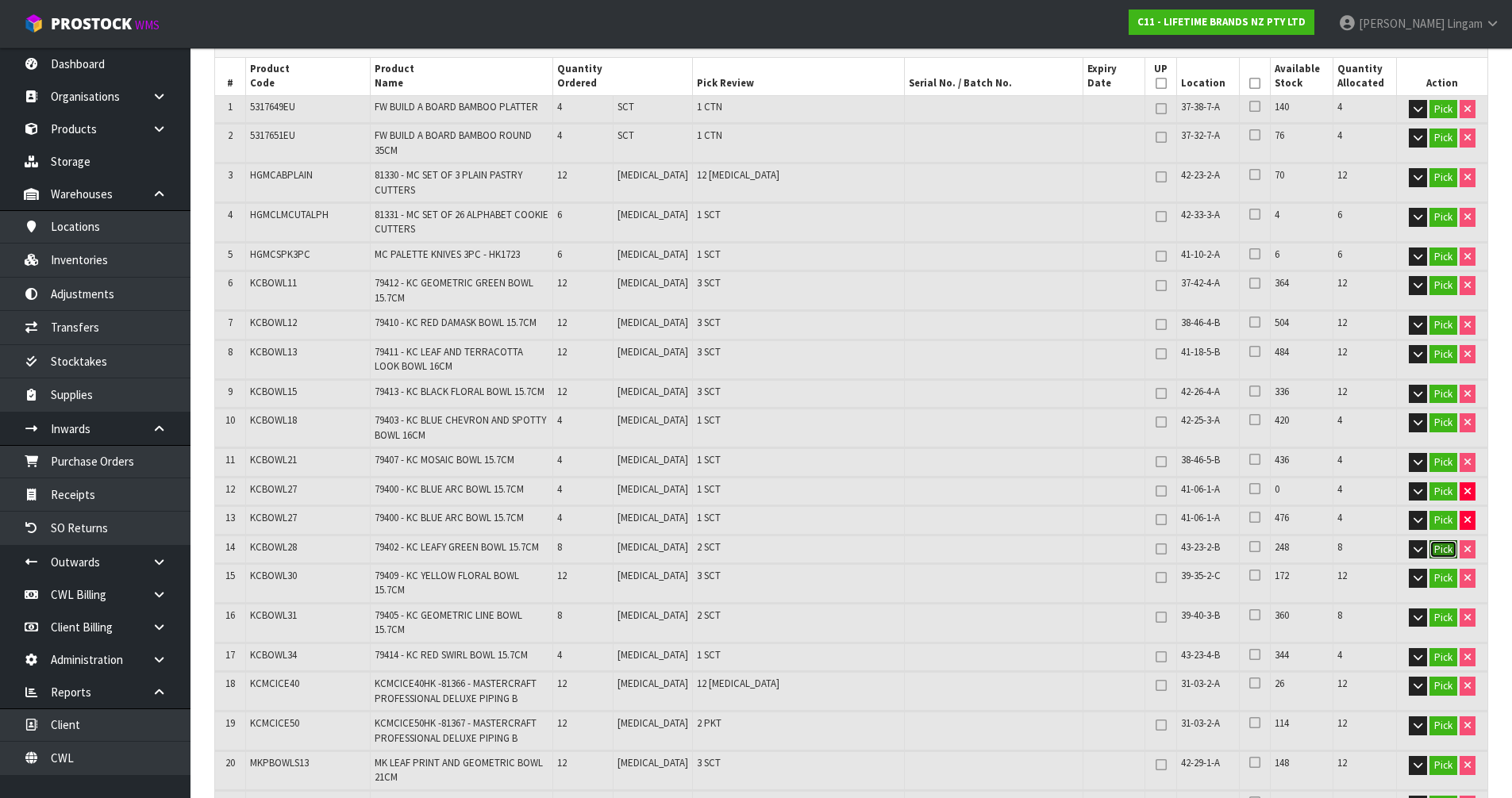
scroll to position [317, 0]
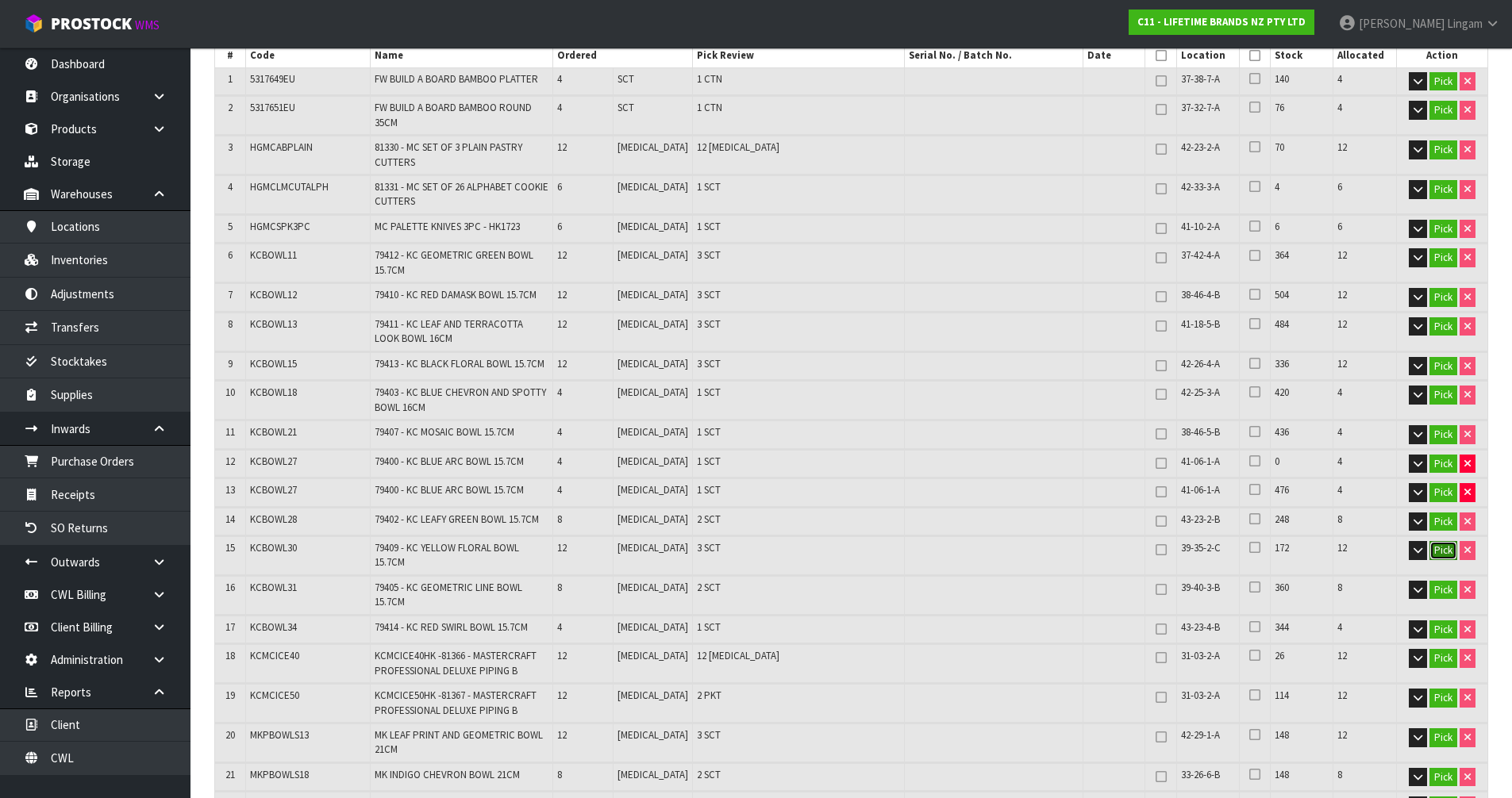
click at [1439, 552] on button "Pick" at bounding box center [1443, 551] width 28 height 19
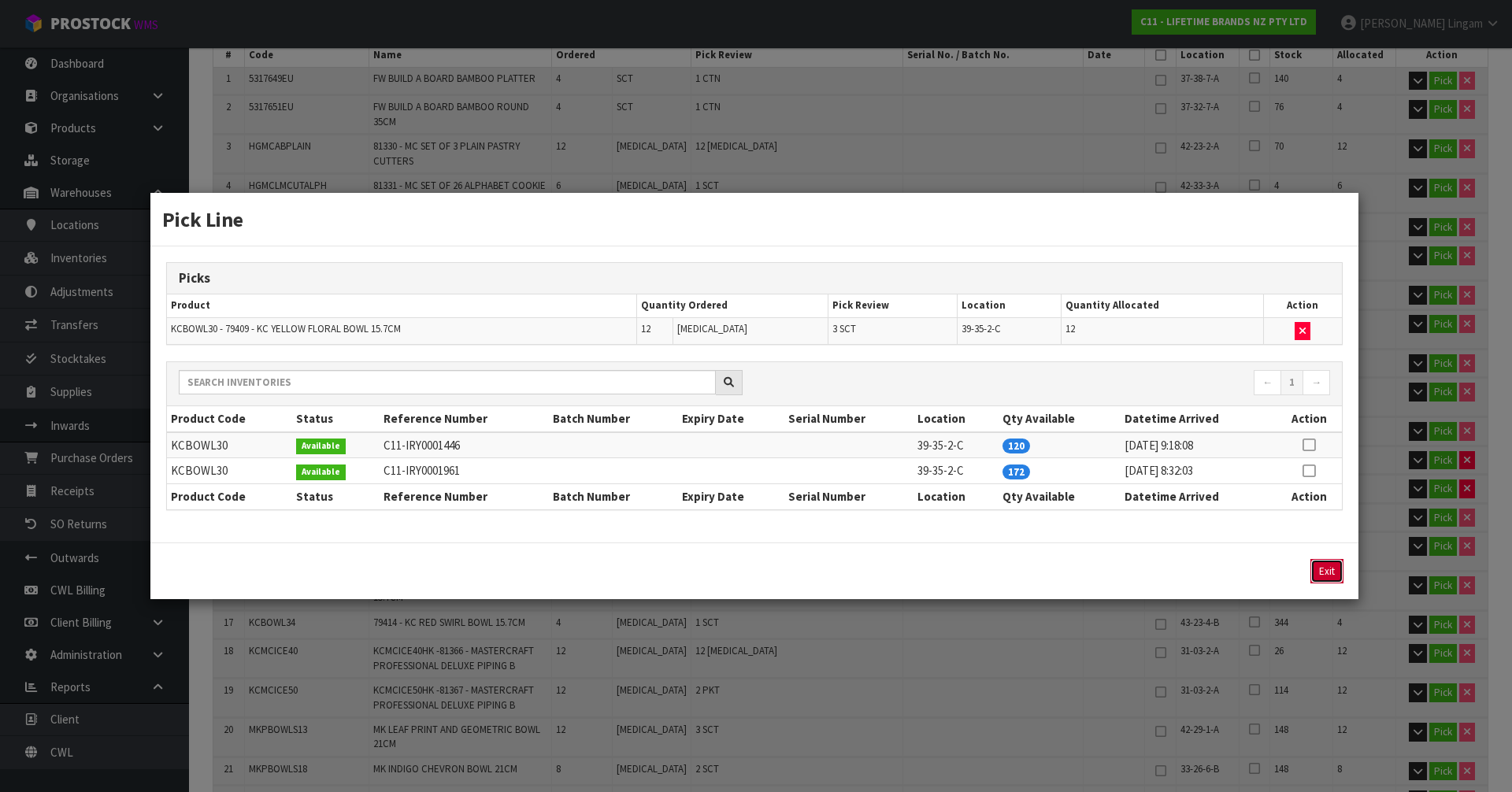
click at [1332, 570] on button "Exit" at bounding box center [1327, 571] width 33 height 25
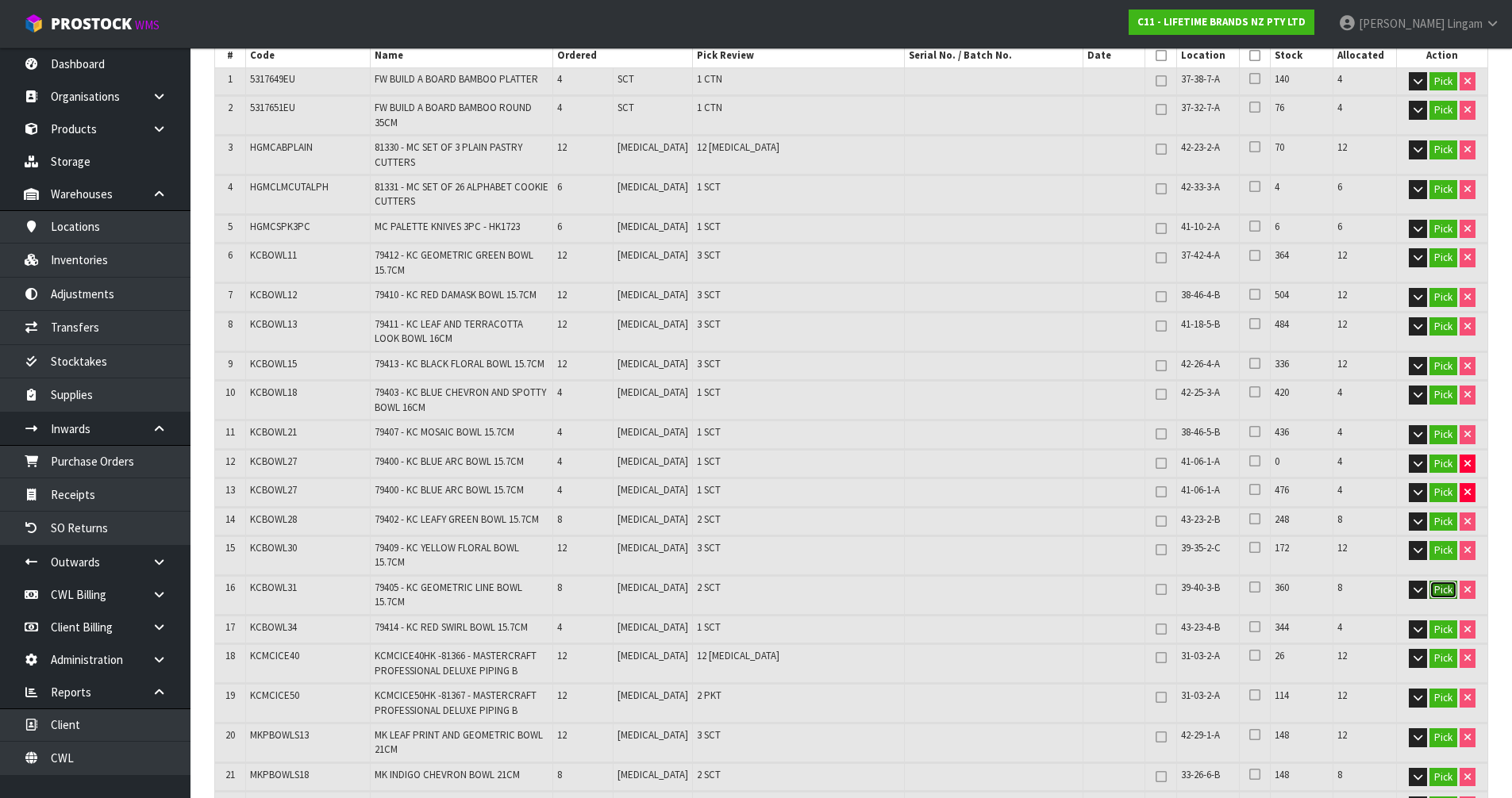
click at [1439, 581] on button "Pick" at bounding box center [1443, 590] width 28 height 19
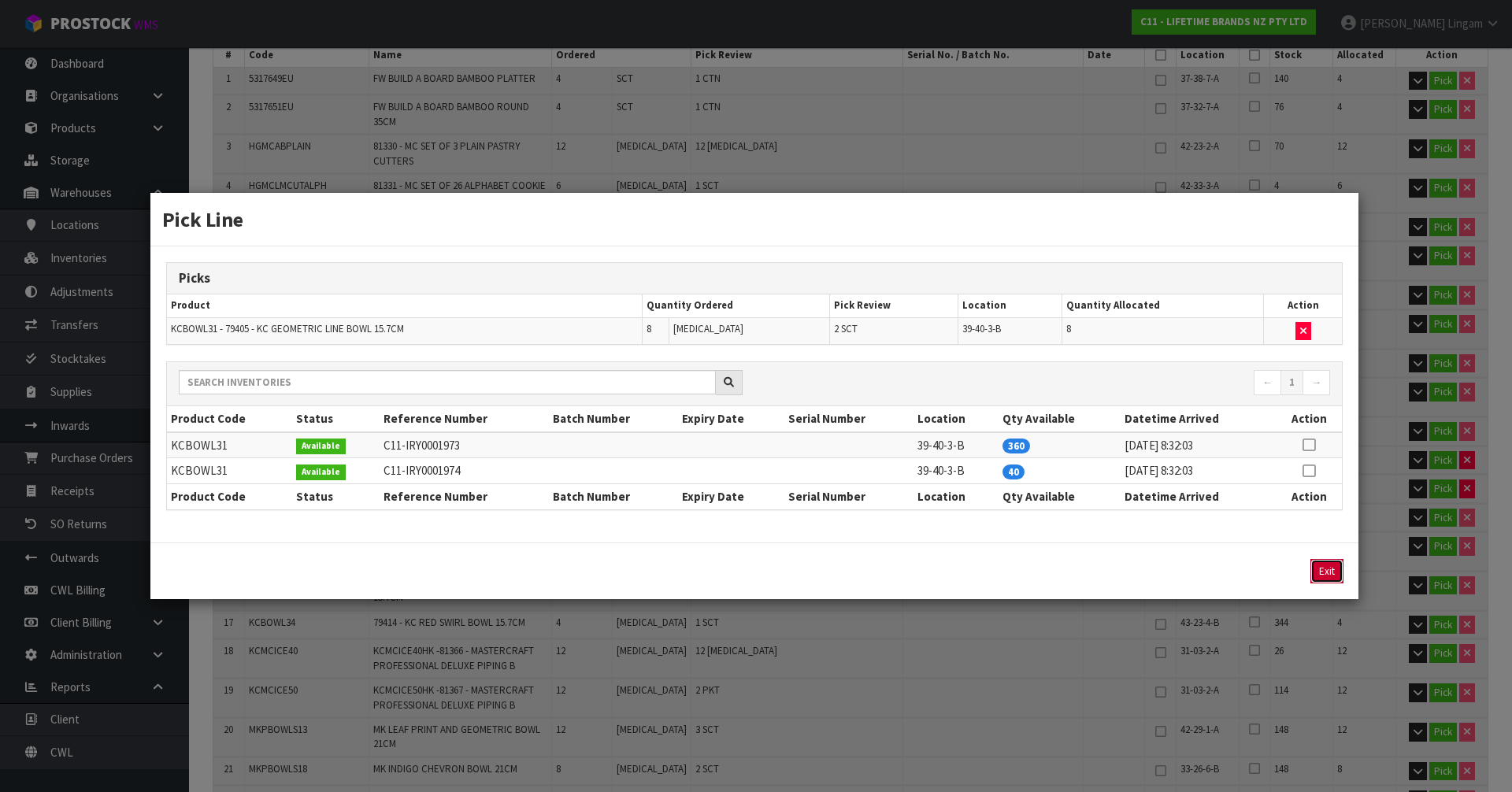
click at [1329, 570] on button "Exit" at bounding box center [1327, 571] width 33 height 25
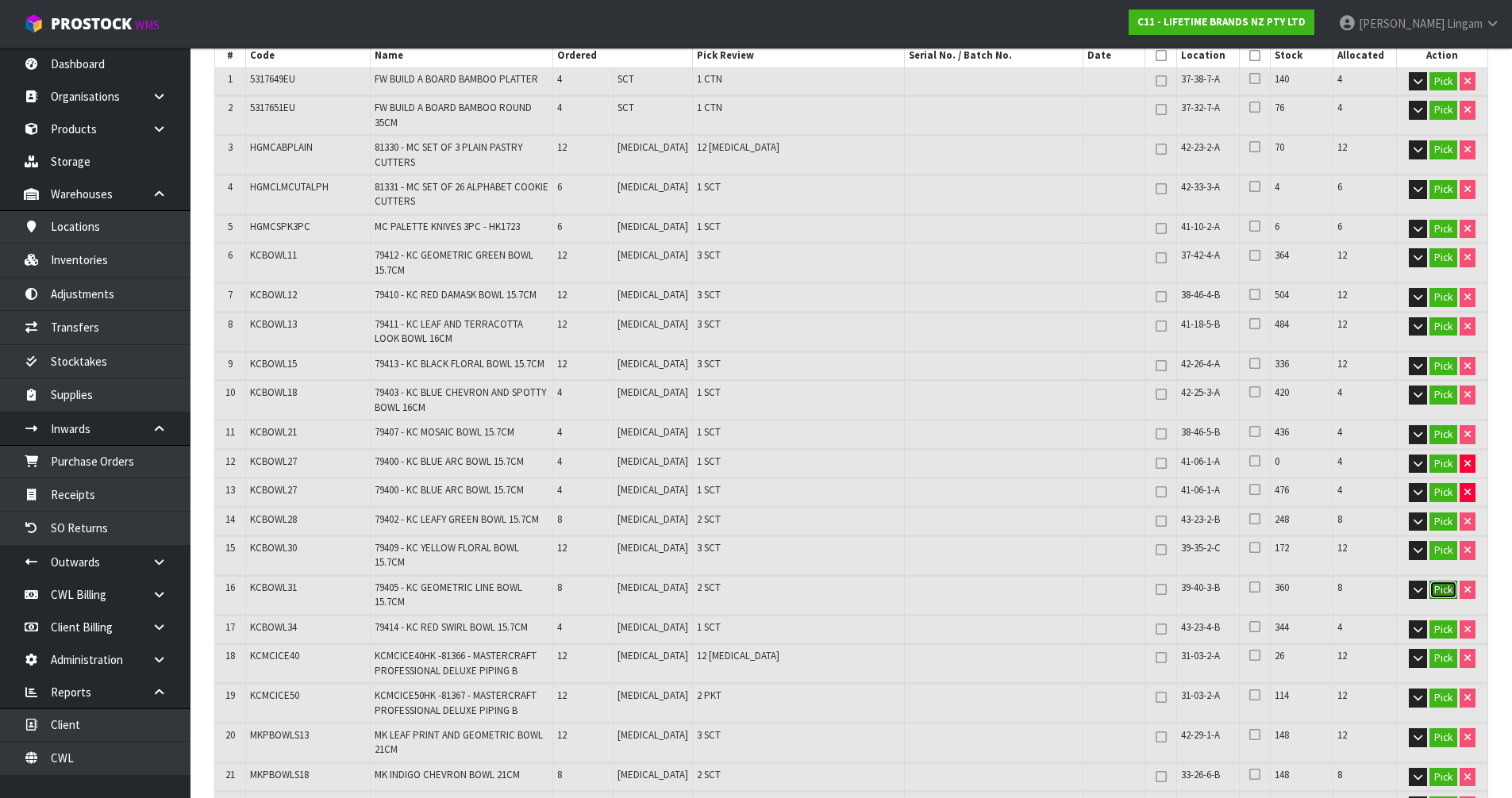
click at [1435, 583] on button "Pick" at bounding box center [1443, 590] width 28 height 19
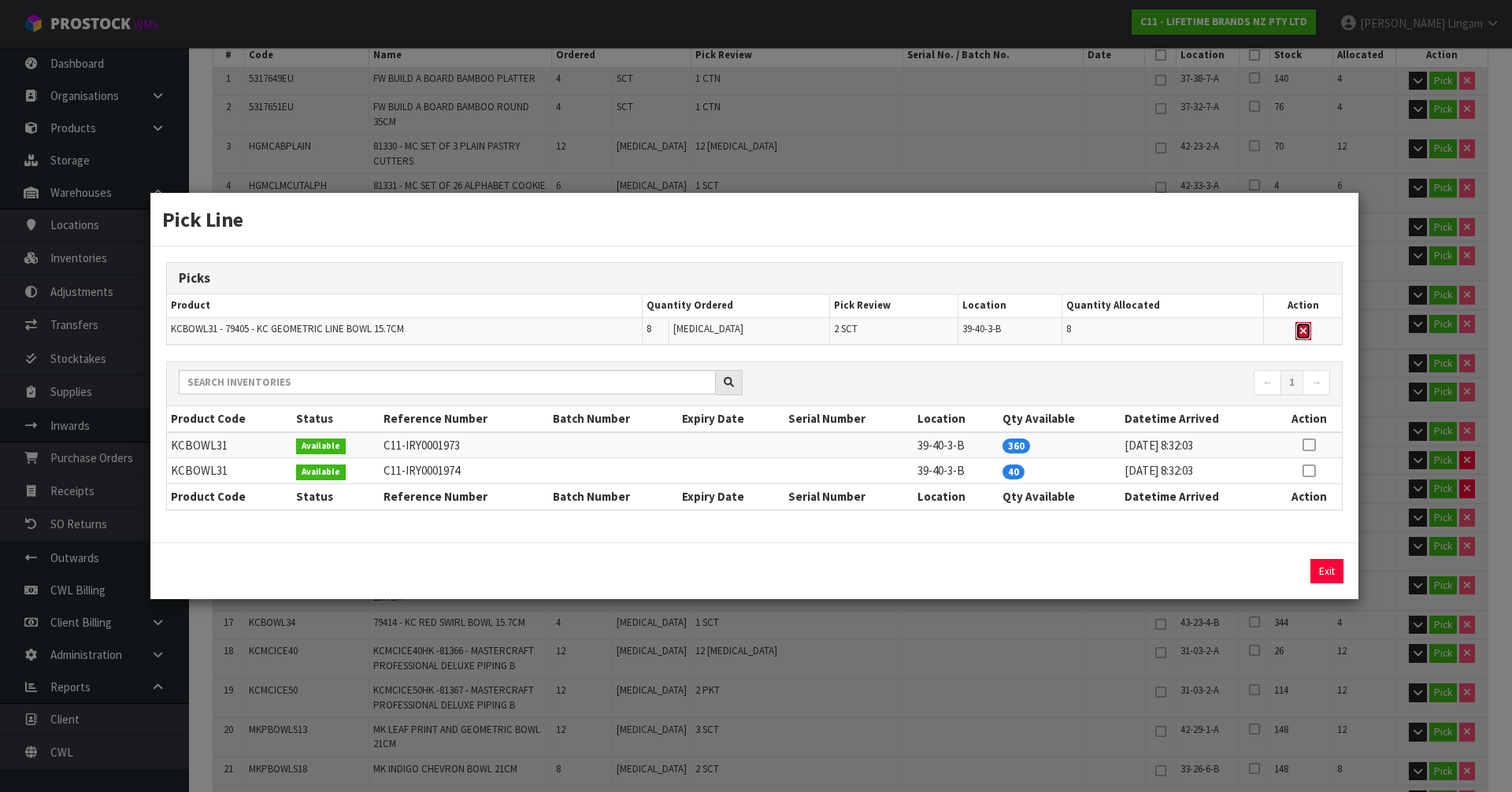
click at [1304, 330] on icon "button" at bounding box center [1303, 331] width 6 height 10
type input "Sub-carton x 43"
type input "220"
type input "0.401462"
type input "100.286"
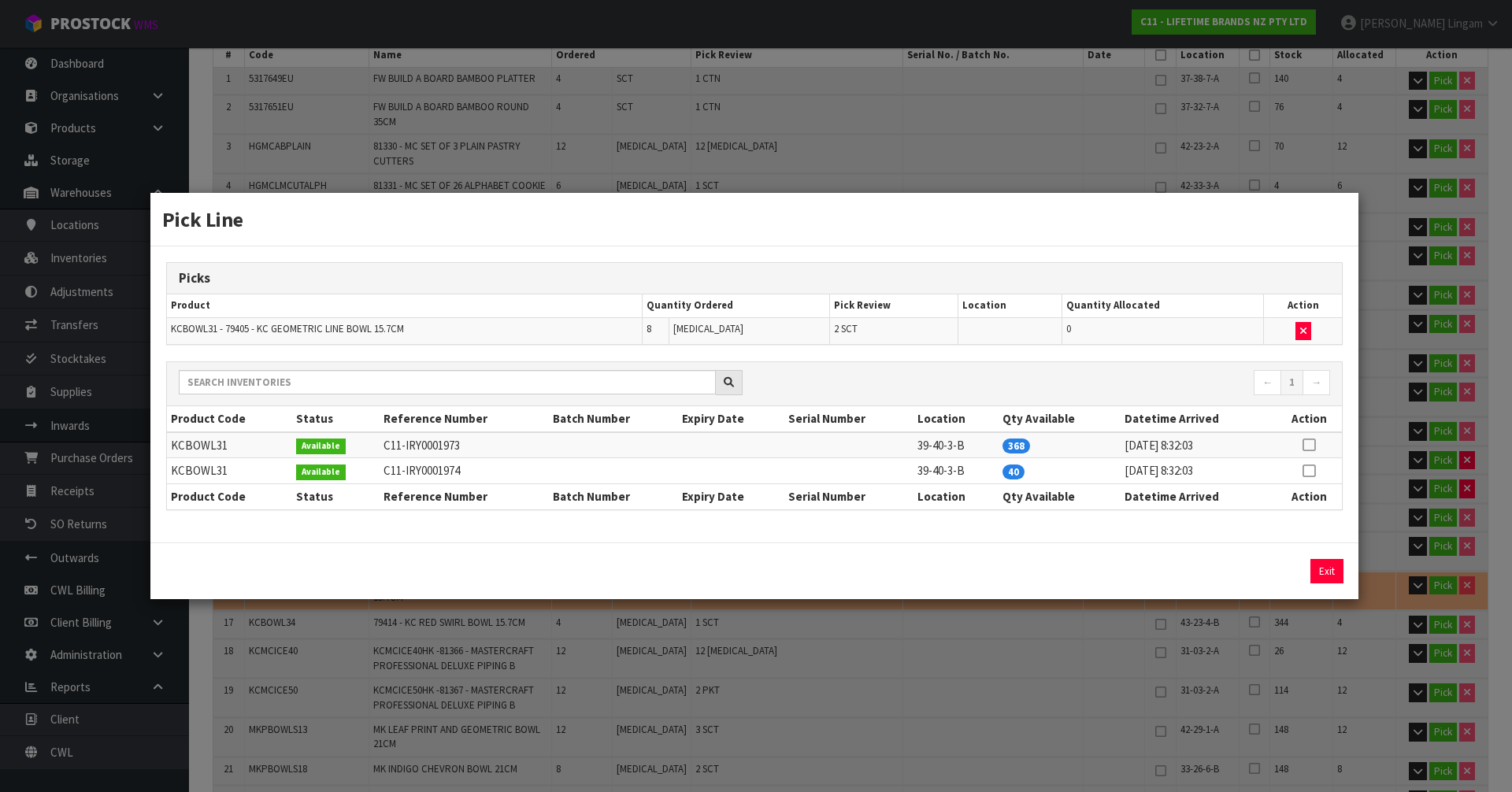
click at [1306, 471] on icon at bounding box center [1308, 470] width 13 height 1
click at [1275, 570] on button "Assign Pick" at bounding box center [1273, 571] width 64 height 25
type input "Sub-carton x 45"
type input "228"
type input "0.409554"
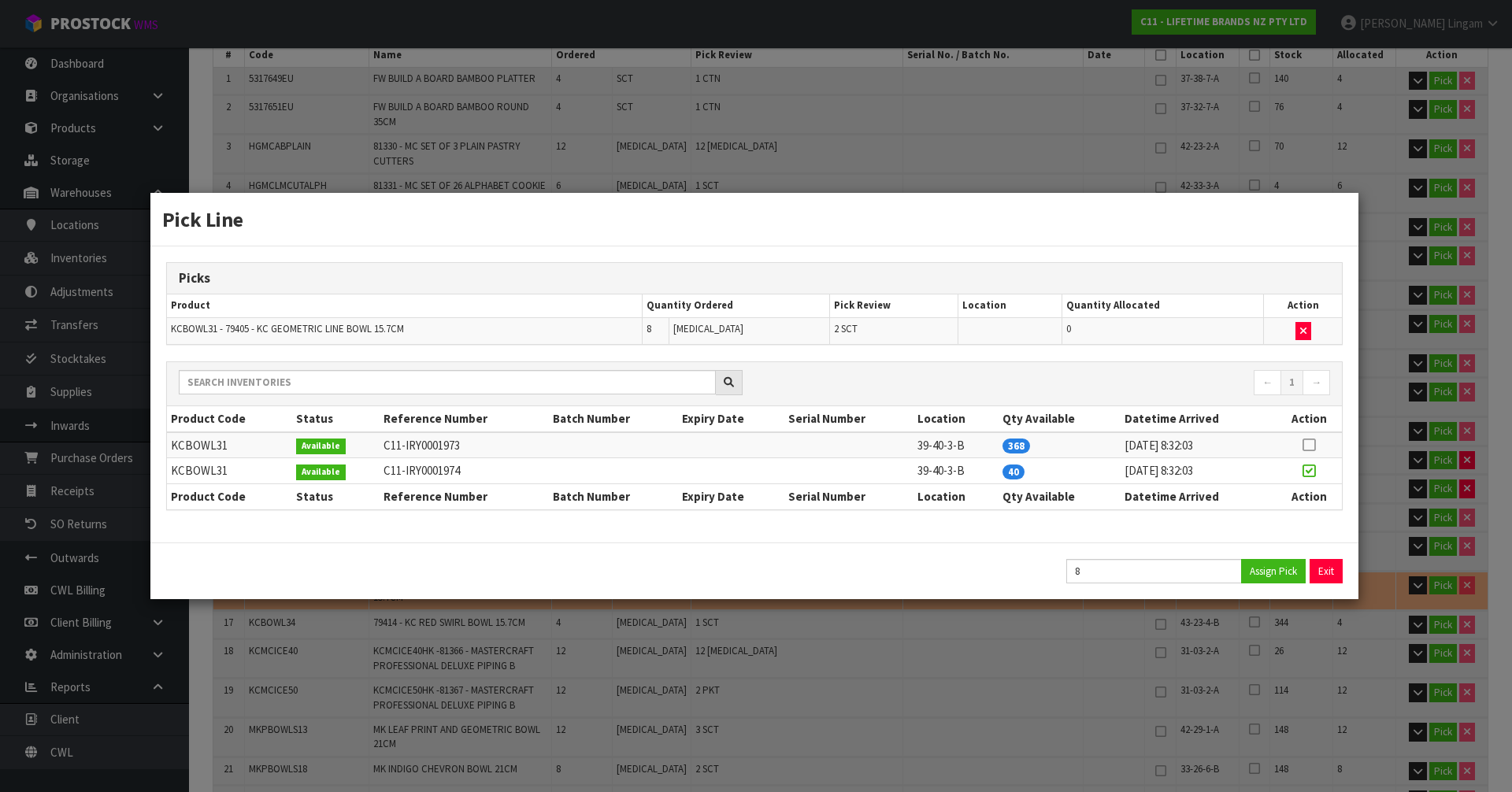
type input "103.326"
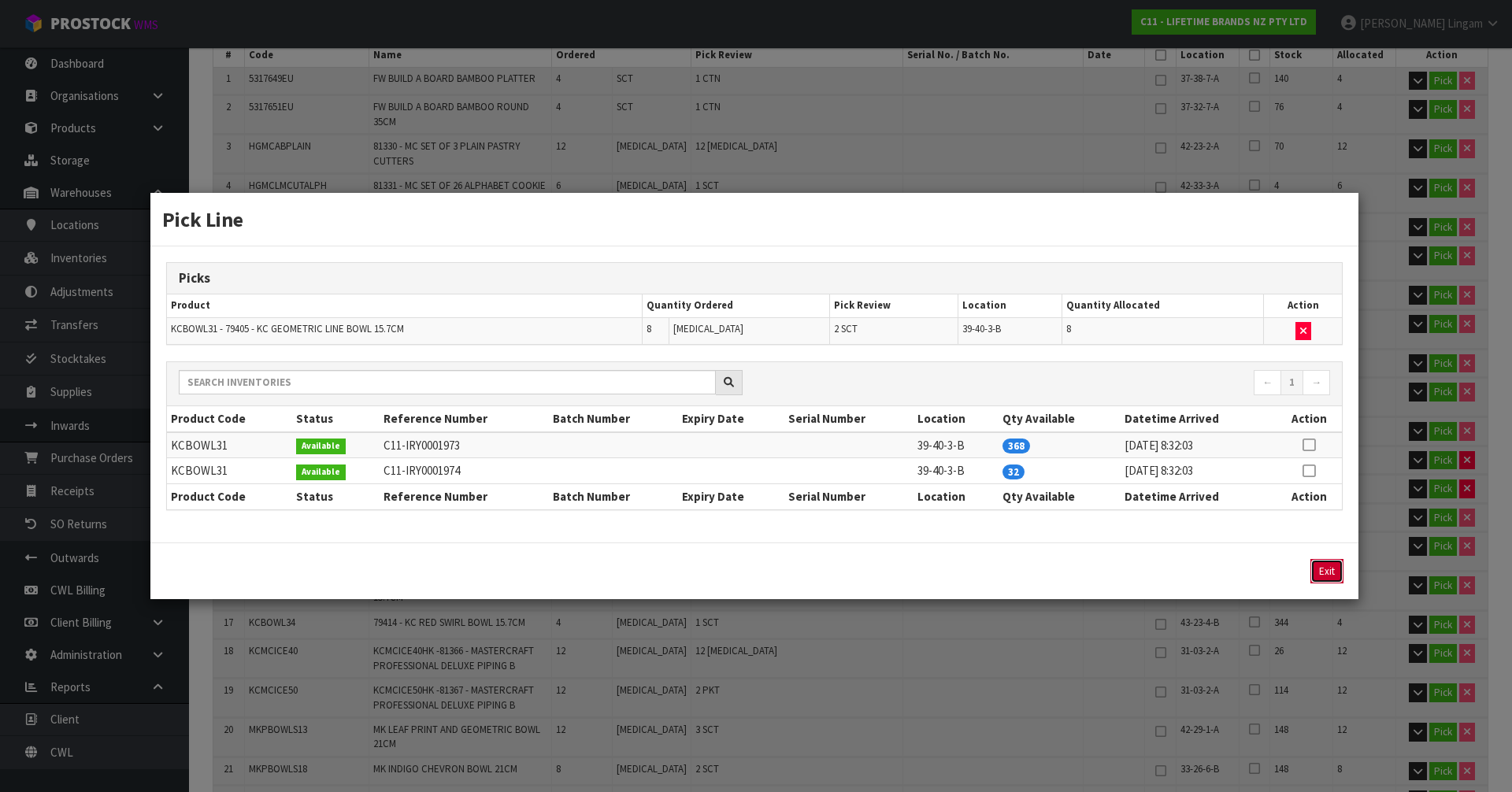
click at [1319, 568] on button "Exit" at bounding box center [1327, 571] width 33 height 25
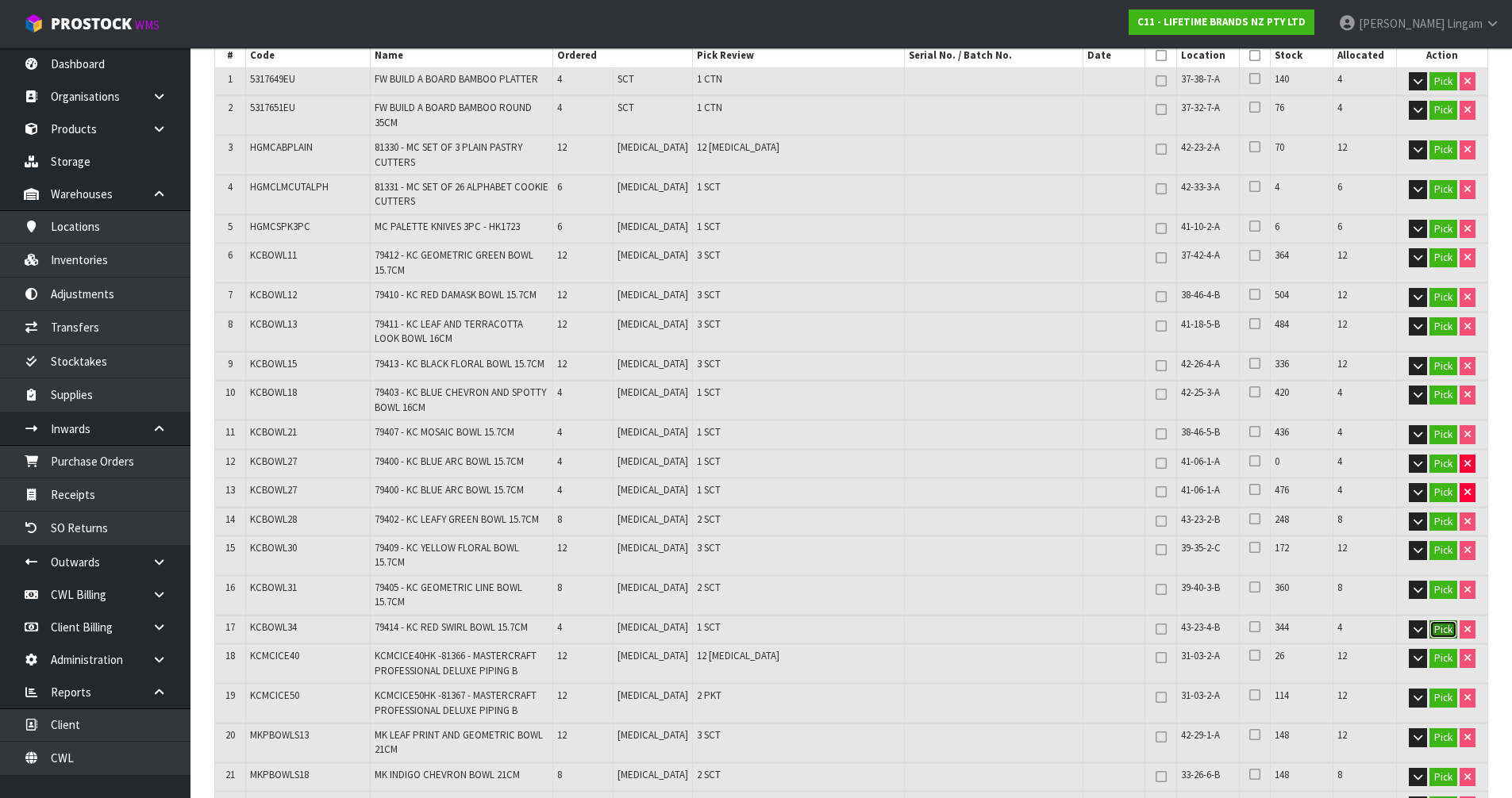
click at [1440, 620] on button "Pick" at bounding box center [1443, 630] width 28 height 19
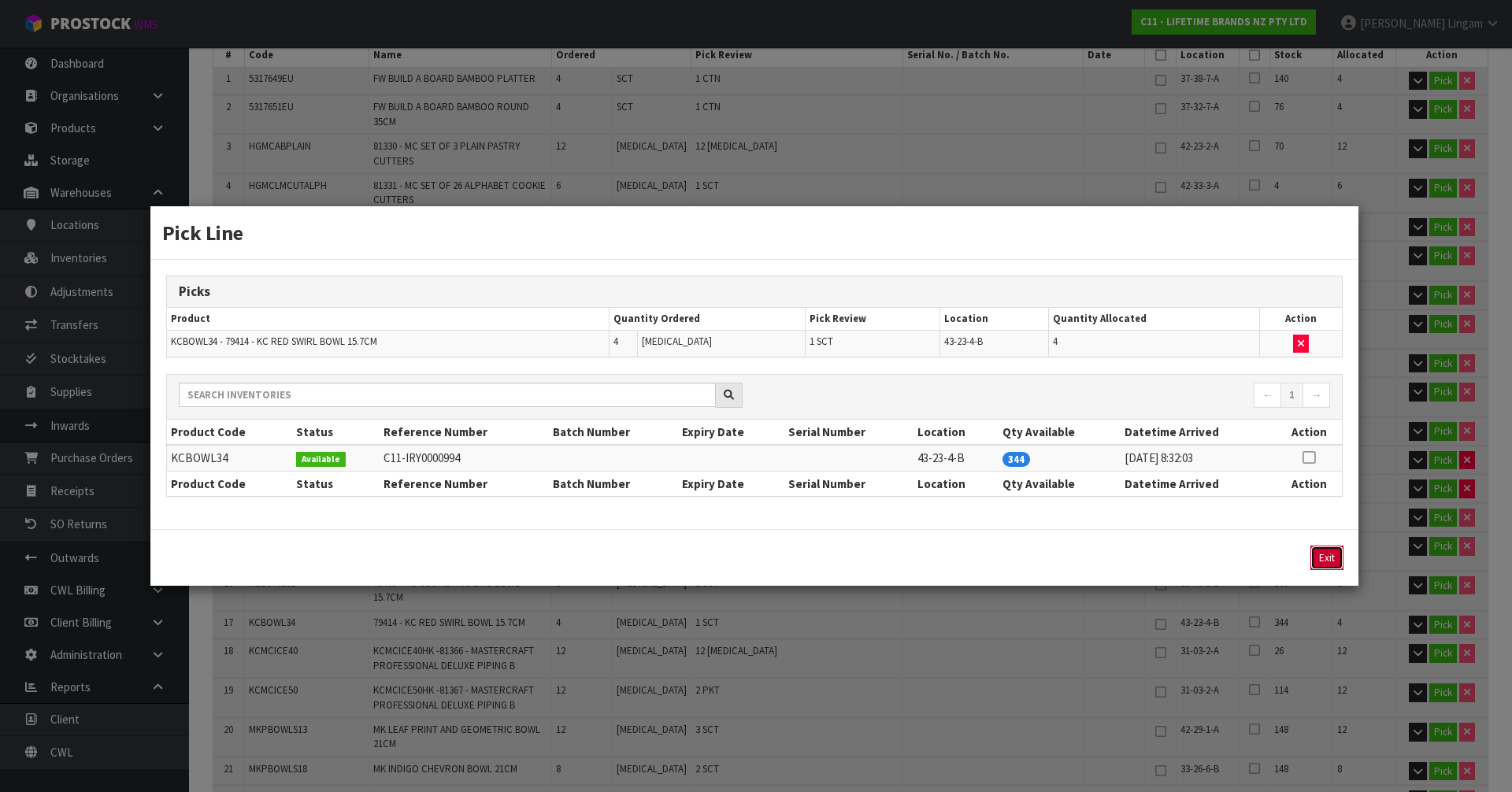
click at [1331, 562] on button "Exit" at bounding box center [1327, 558] width 33 height 25
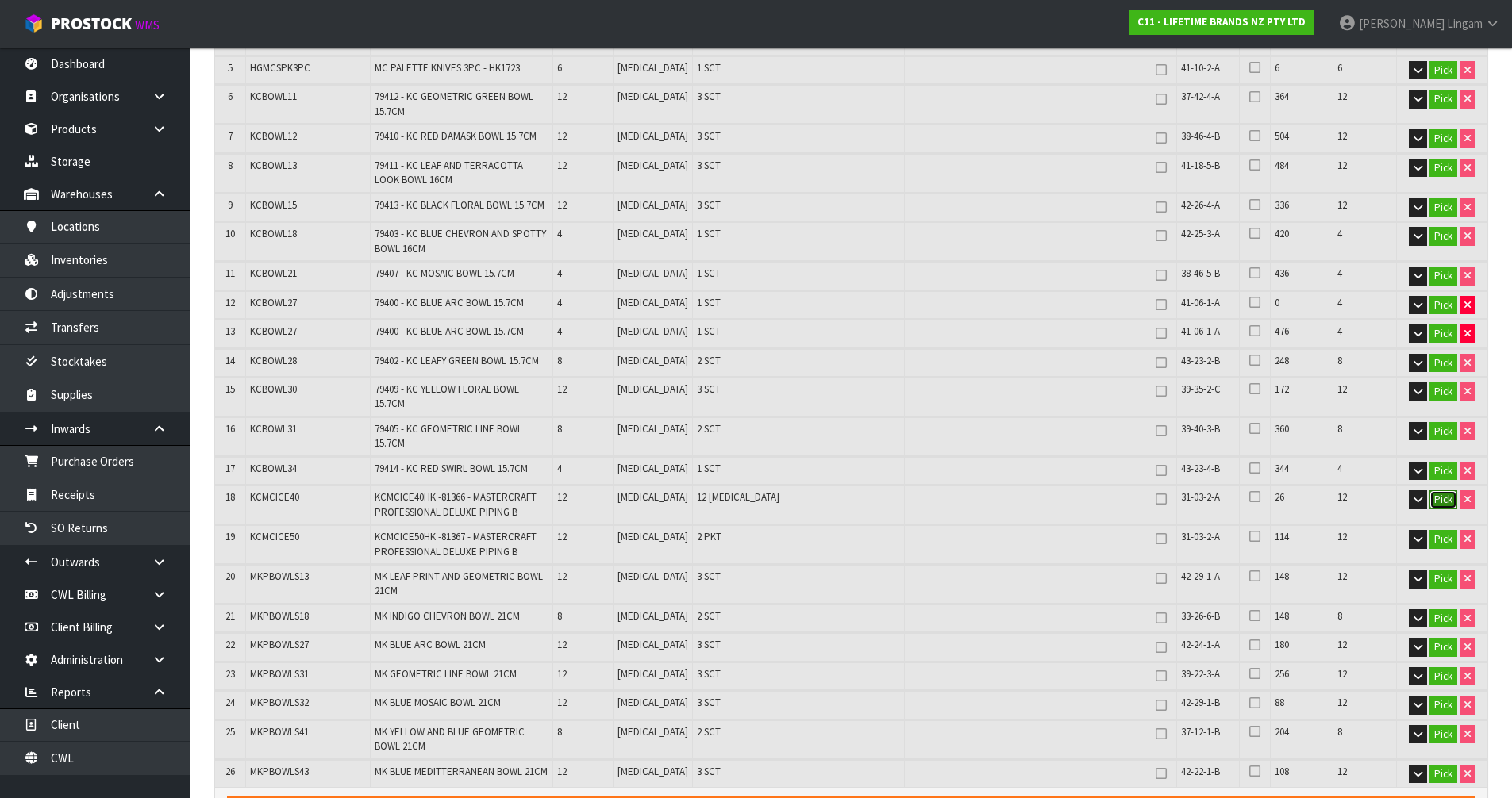
click at [1450, 490] on button "Pick" at bounding box center [1443, 500] width 28 height 19
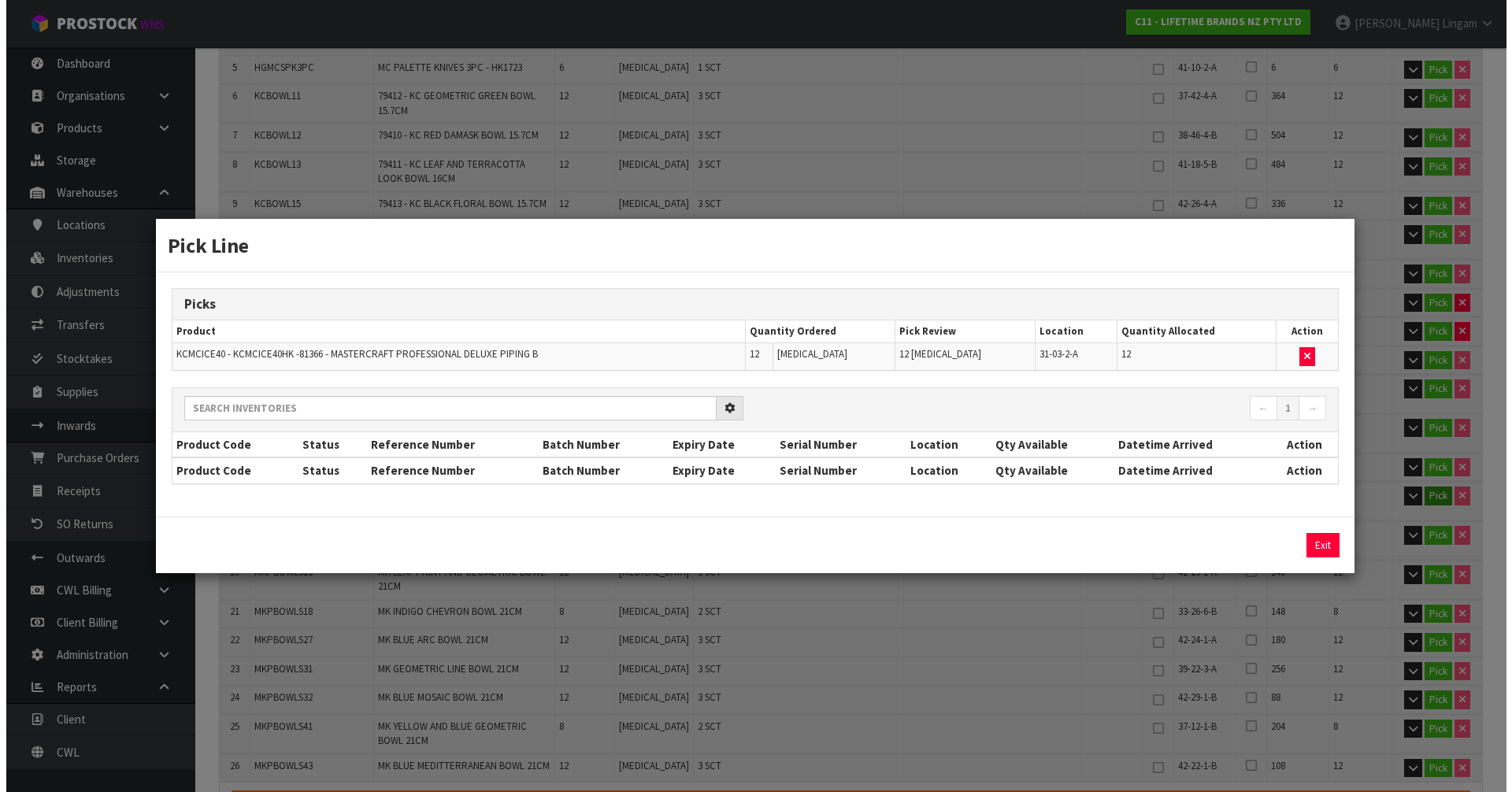
scroll to position [462, 0]
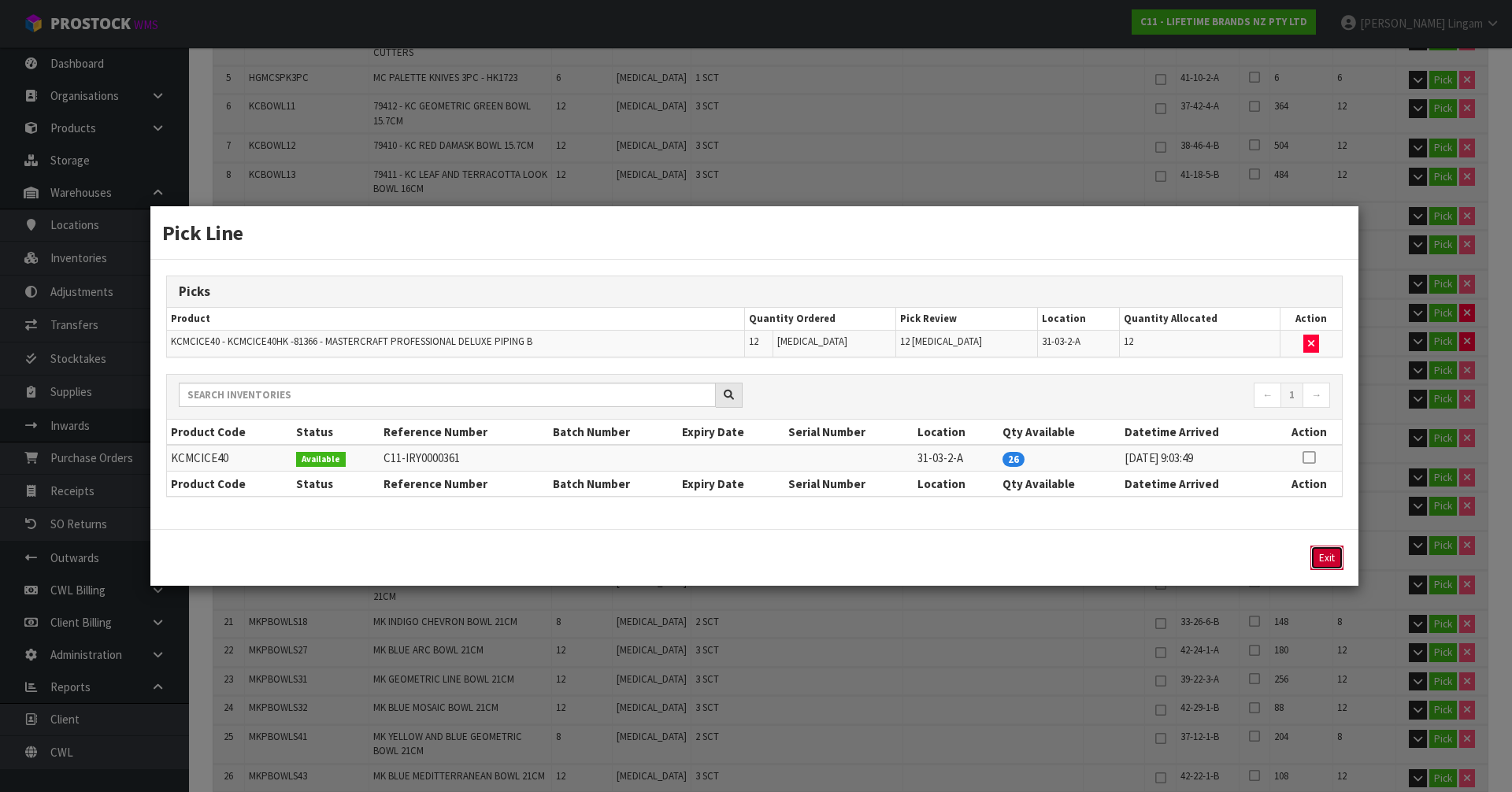
click at [1326, 555] on button "Exit" at bounding box center [1327, 558] width 33 height 25
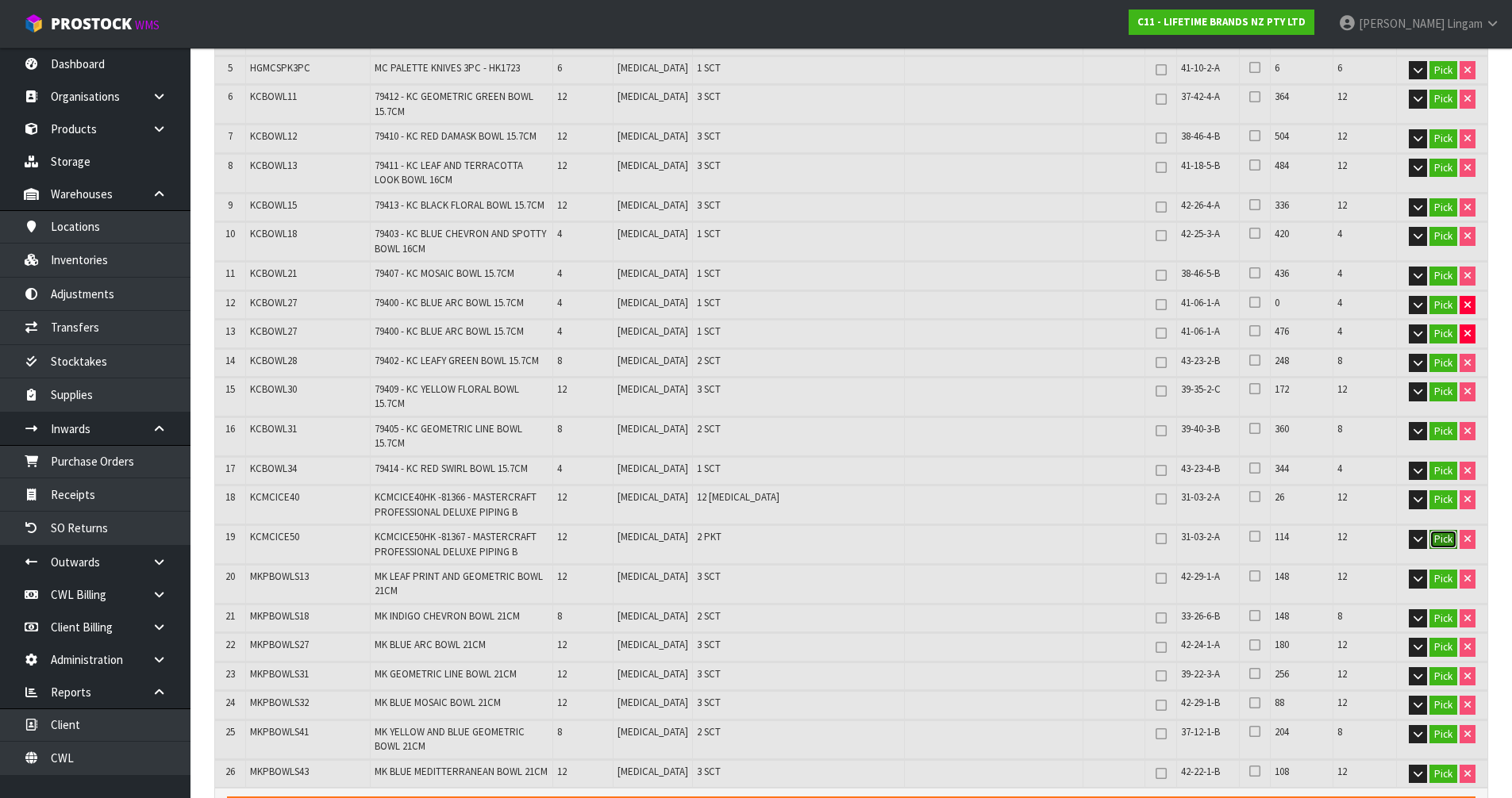
click at [1448, 530] on button "Pick" at bounding box center [1443, 539] width 28 height 19
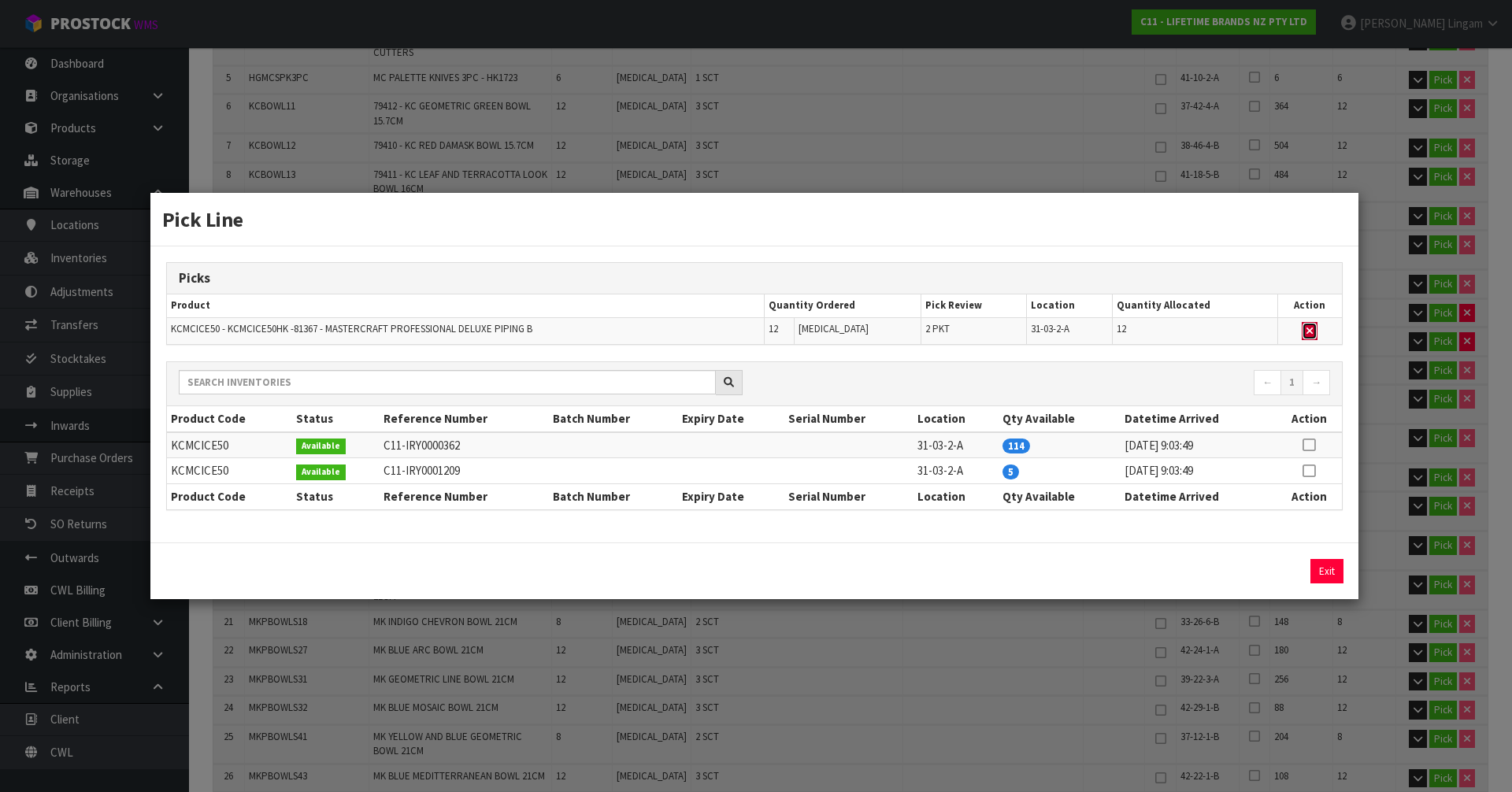
click at [1313, 326] on icon "button" at bounding box center [1309, 331] width 6 height 10
type input "Packet x 0"
type input "216"
type input "0.38527"
type input "95.124"
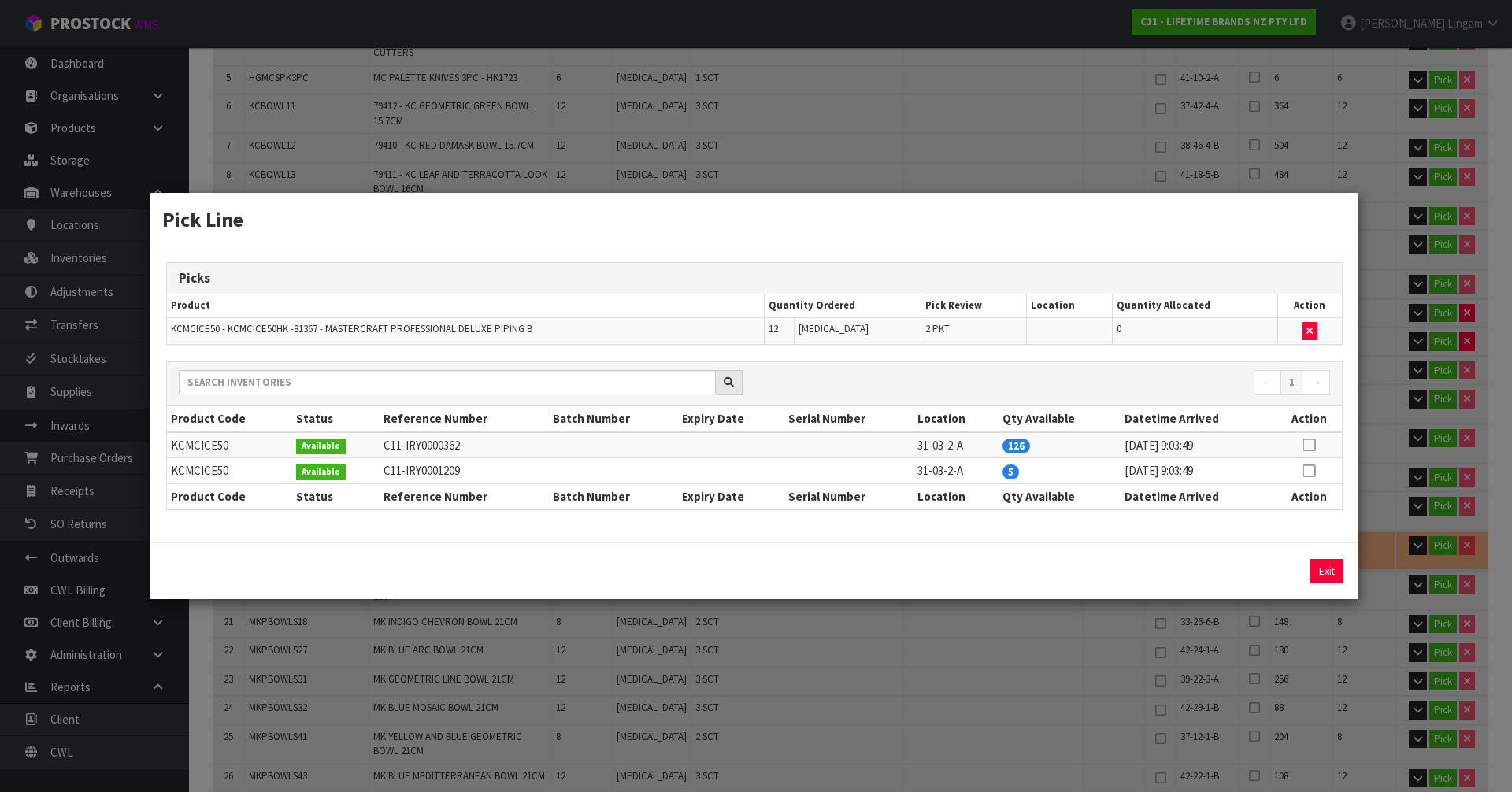
click at [1313, 471] on icon at bounding box center [1308, 470] width 13 height 1
click at [1280, 570] on button "Assign Pick" at bounding box center [1273, 571] width 64 height 25
type input "Piece x 29"
type input "221"
type input "0.385305"
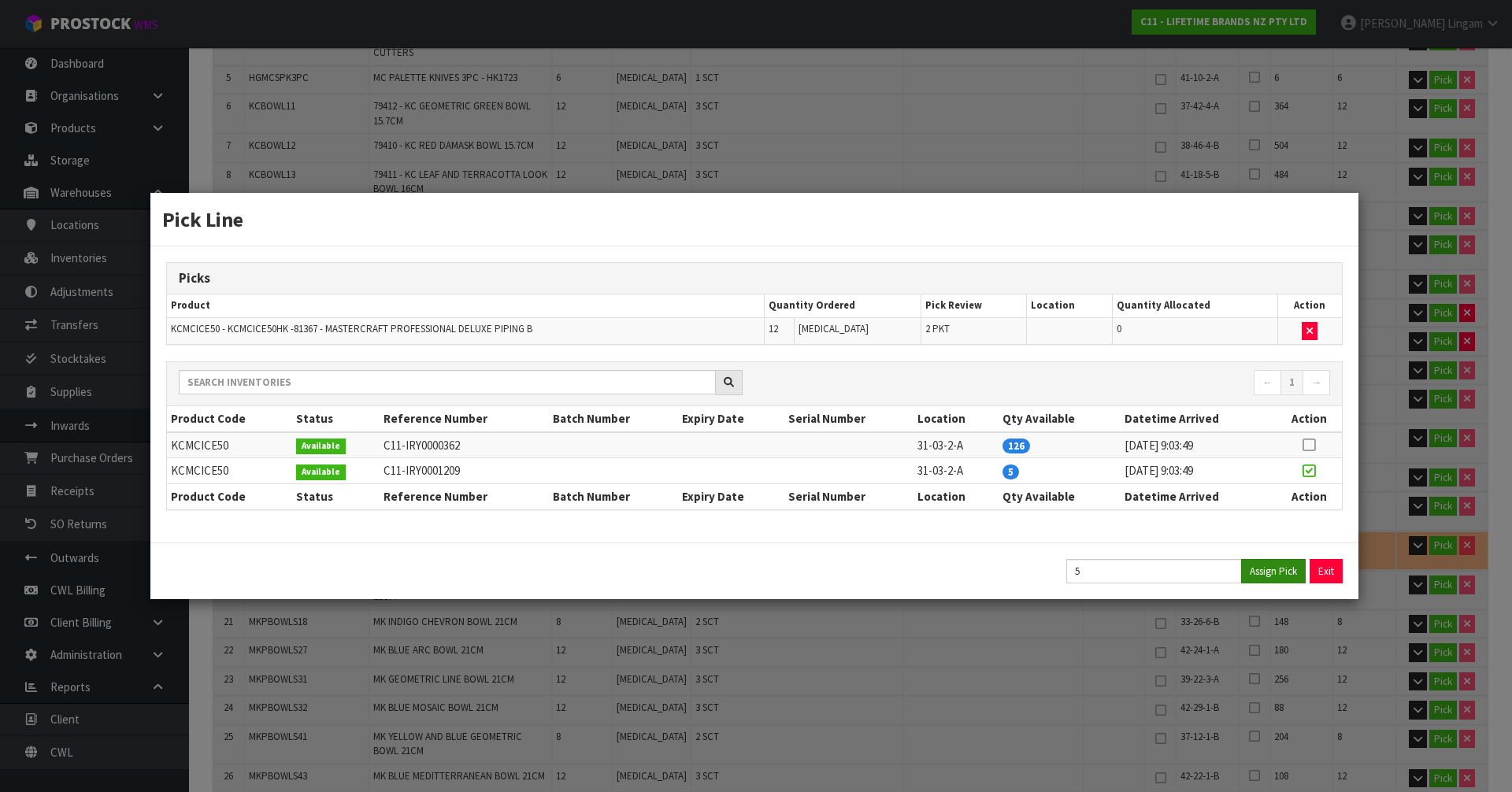
type input "95.224"
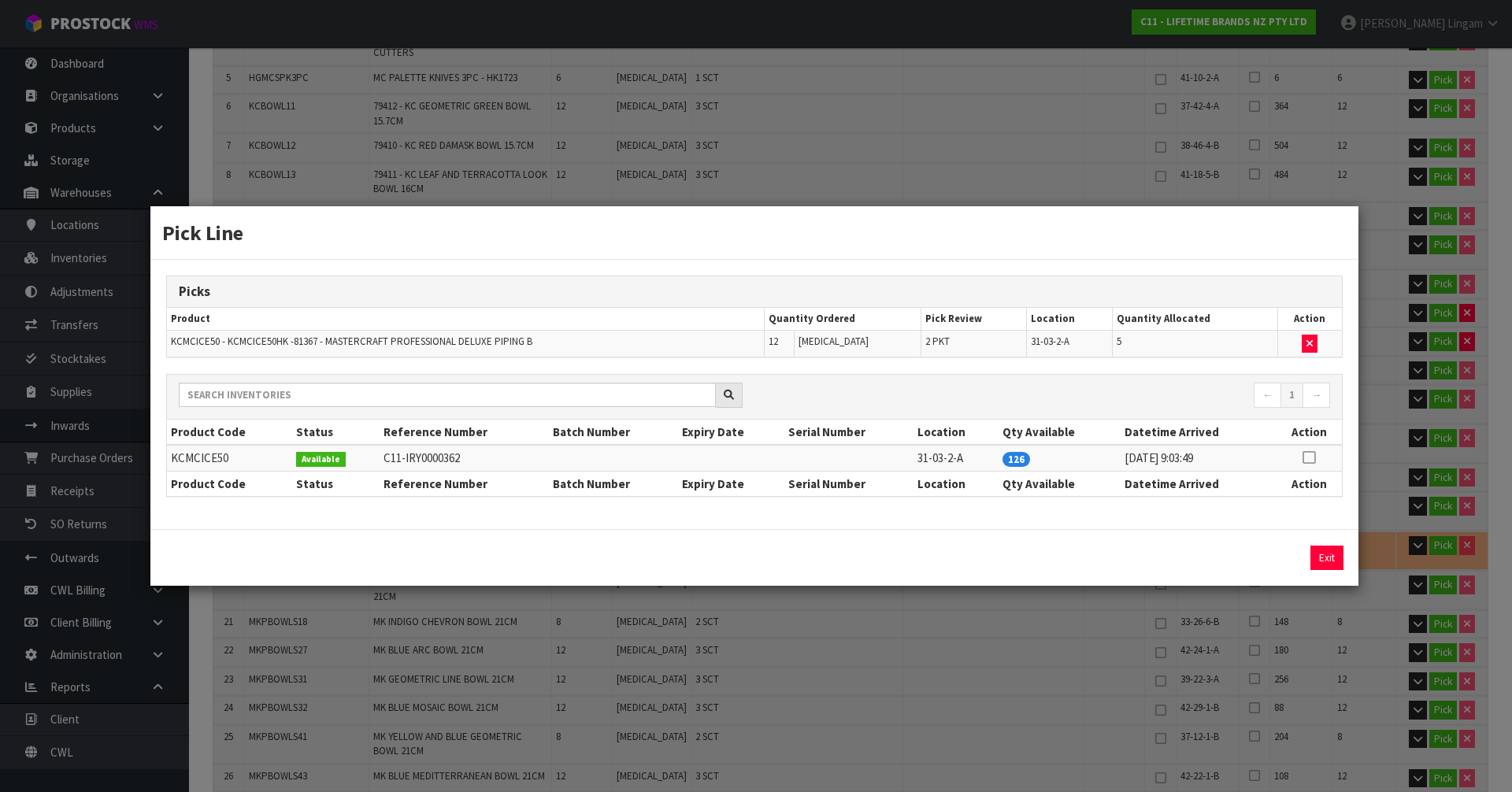
click at [1307, 458] on icon at bounding box center [1308, 458] width 13 height 1
click at [1323, 557] on button "Exit" at bounding box center [1326, 558] width 33 height 25
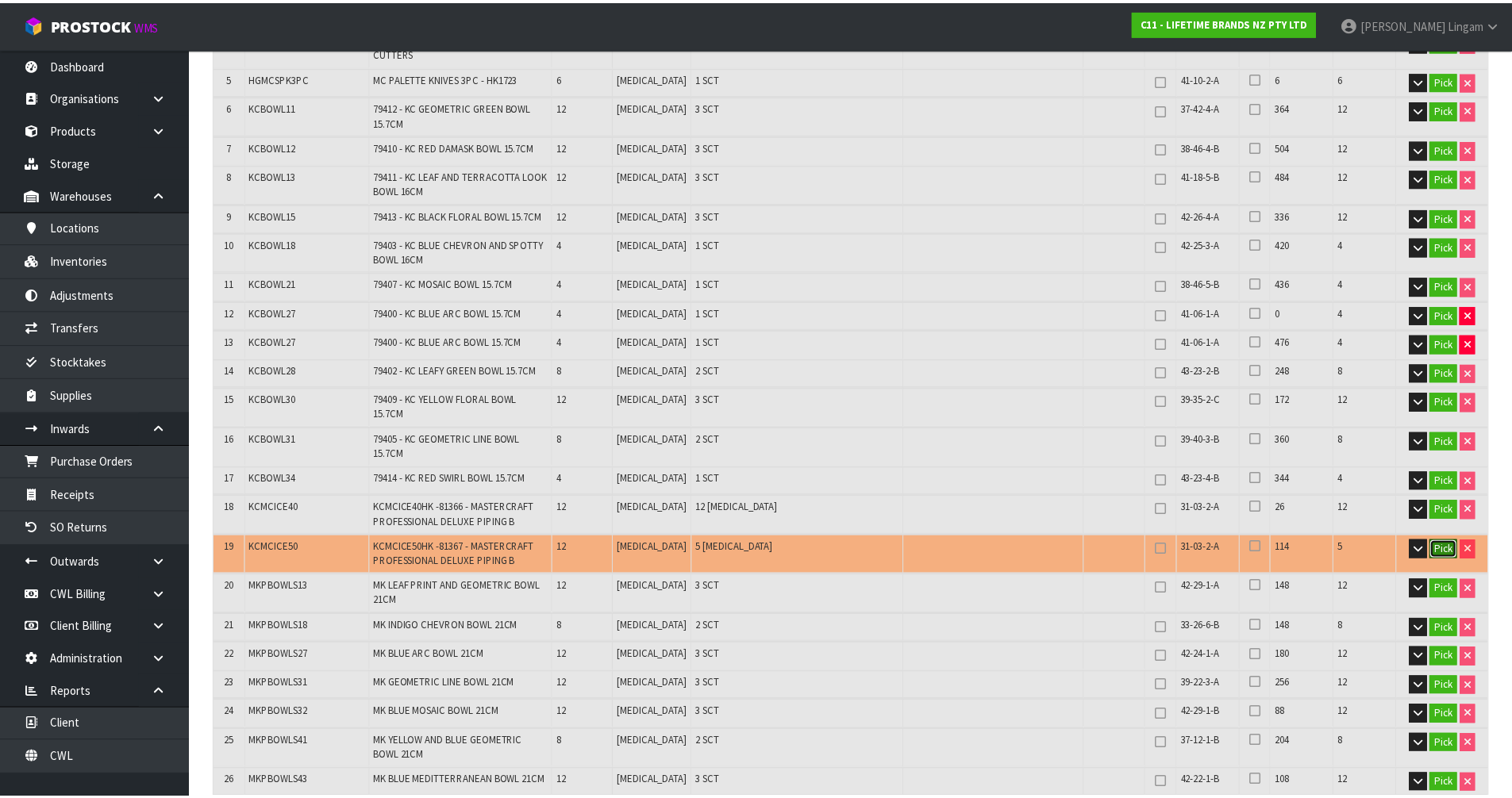
scroll to position [476, 0]
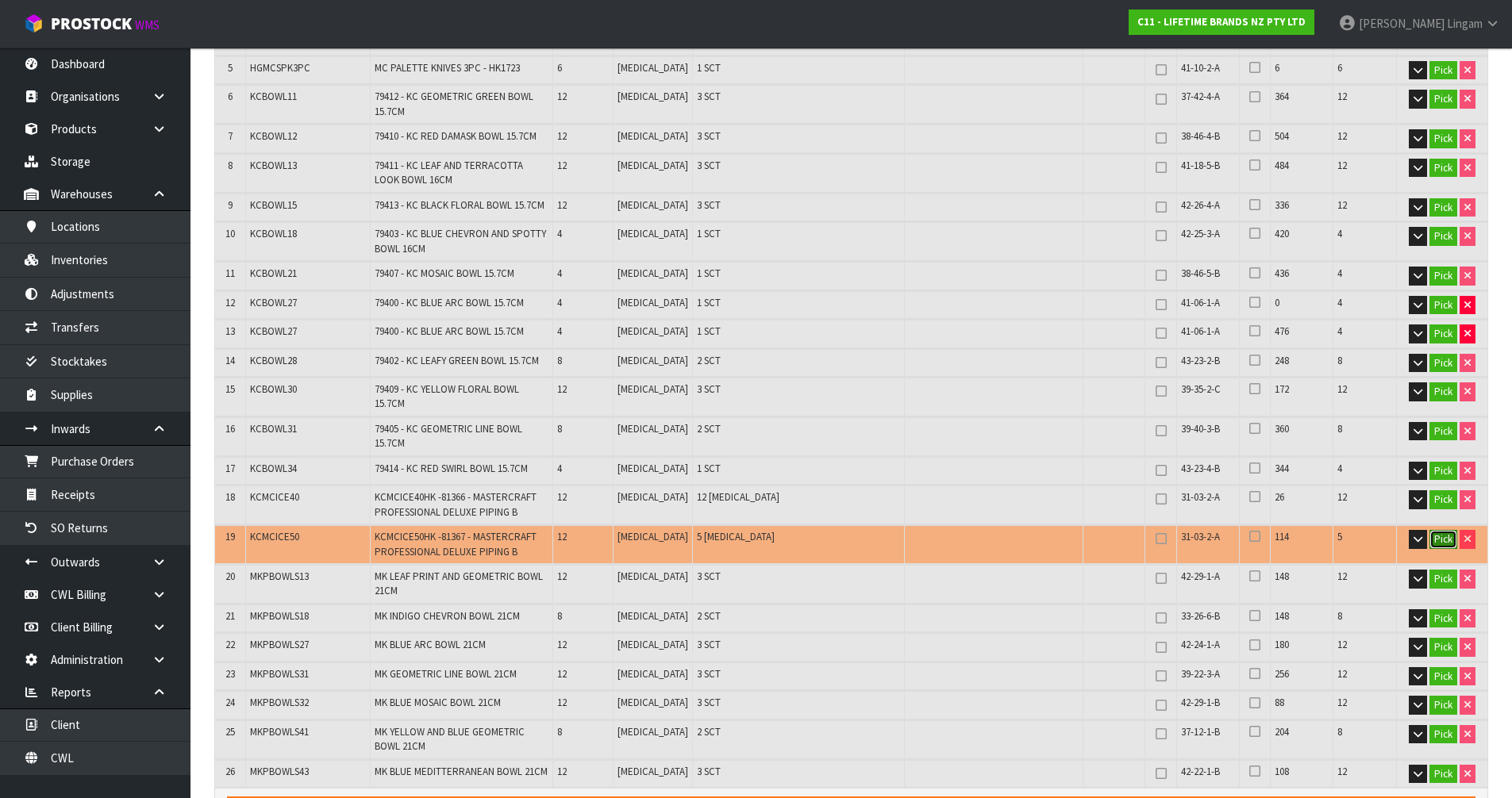
click at [1442, 530] on button "Pick" at bounding box center [1443, 539] width 28 height 19
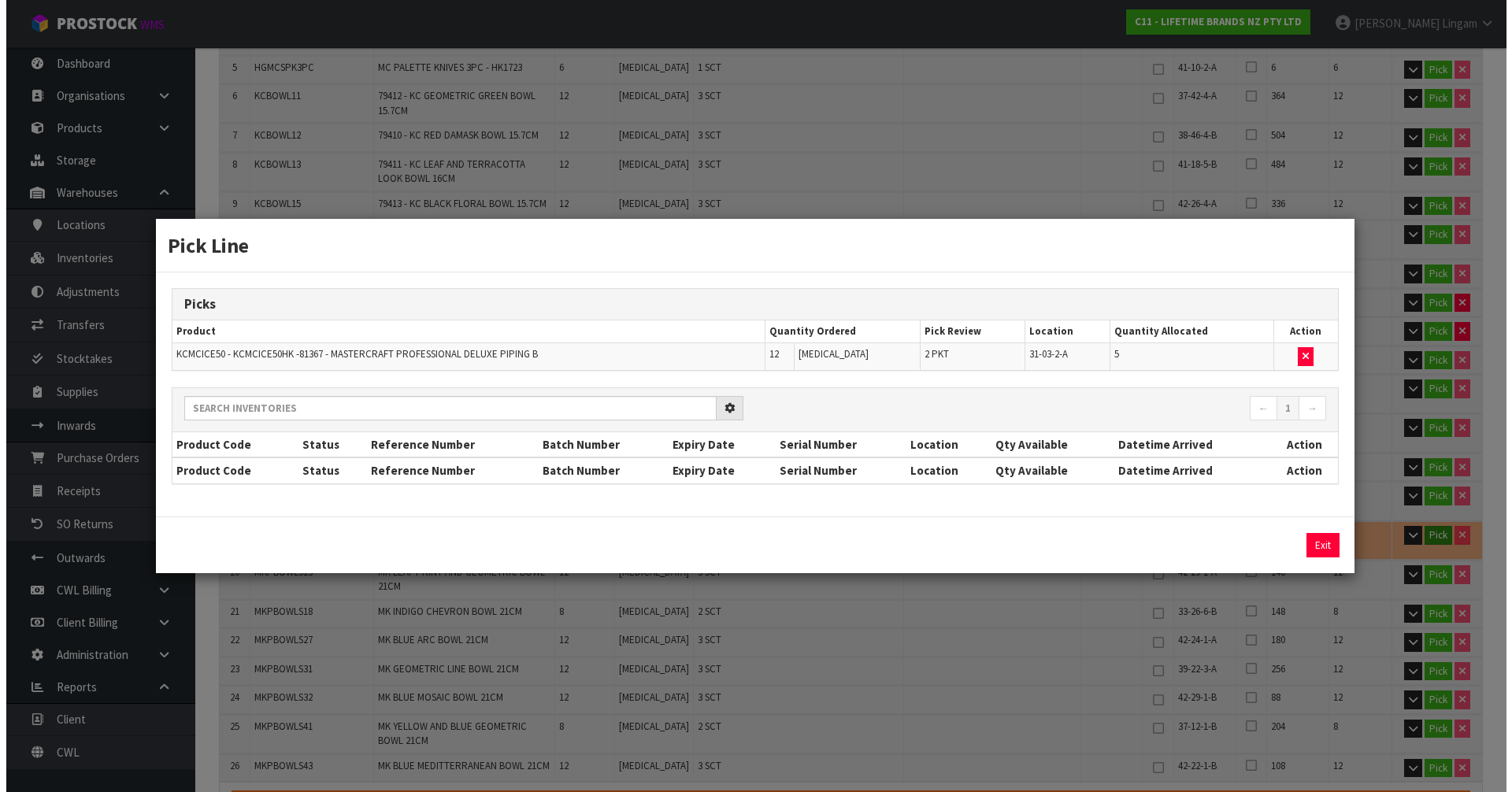
scroll to position [462, 0]
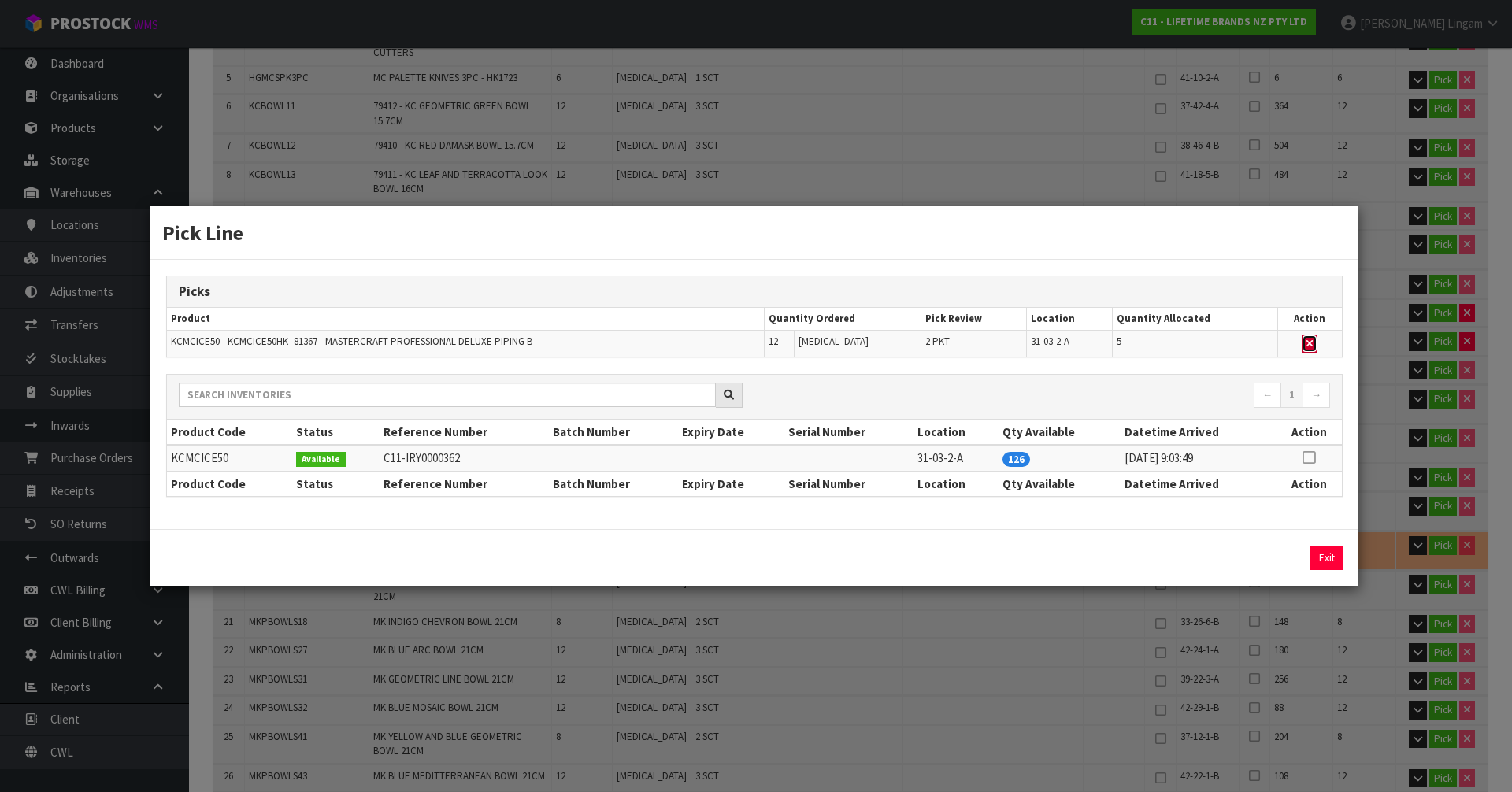
click at [1313, 346] on icon "button" at bounding box center [1309, 344] width 6 height 10
type input "Piece x 24"
type input "216"
type input "0.38527"
type input "95.124"
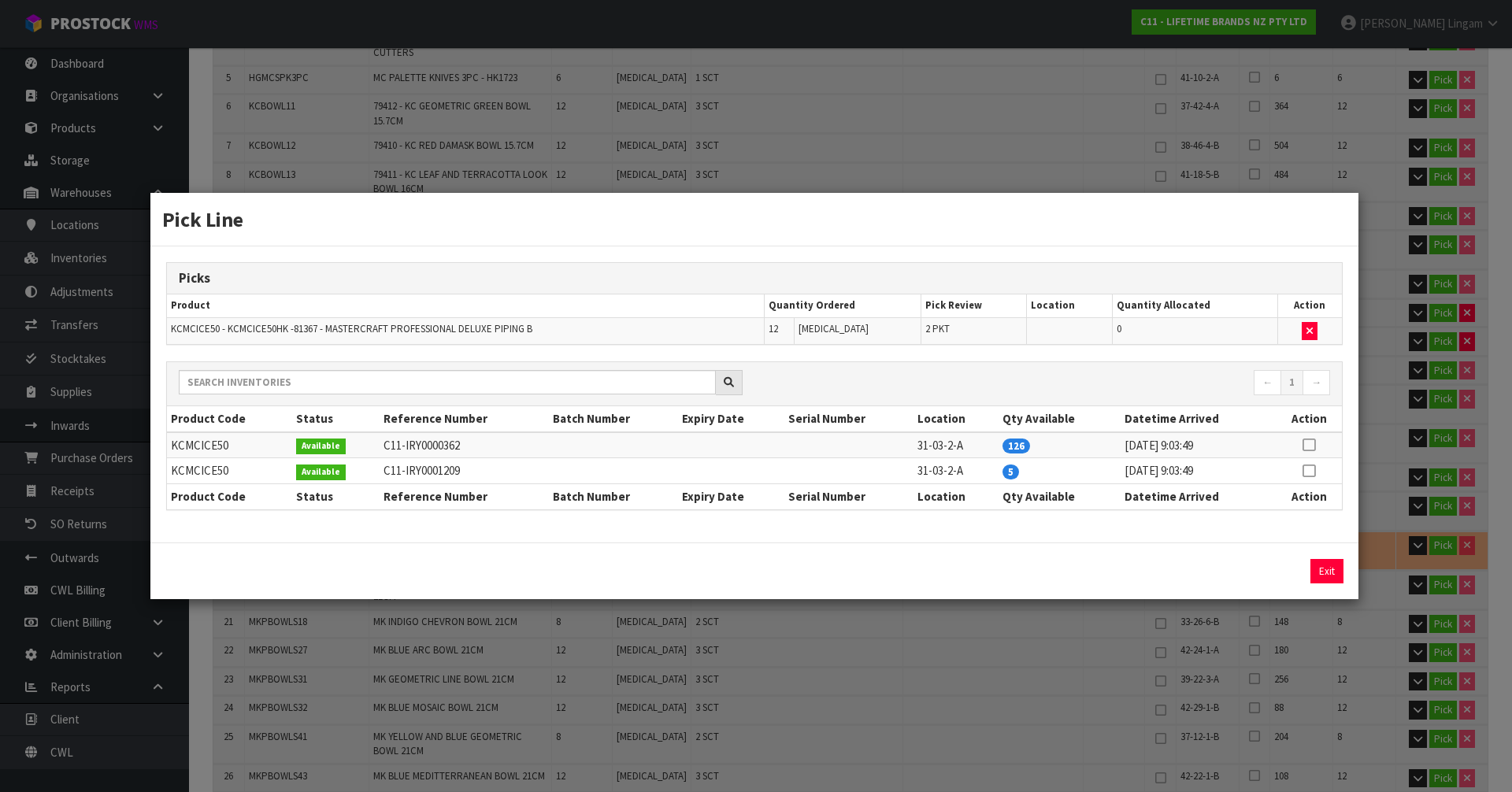
click at [1311, 445] on icon at bounding box center [1308, 445] width 13 height 1
click at [1282, 565] on button "Assign Pick" at bounding box center [1273, 571] width 64 height 25
type input "Packet x 2"
type input "228"
type input "0.409554"
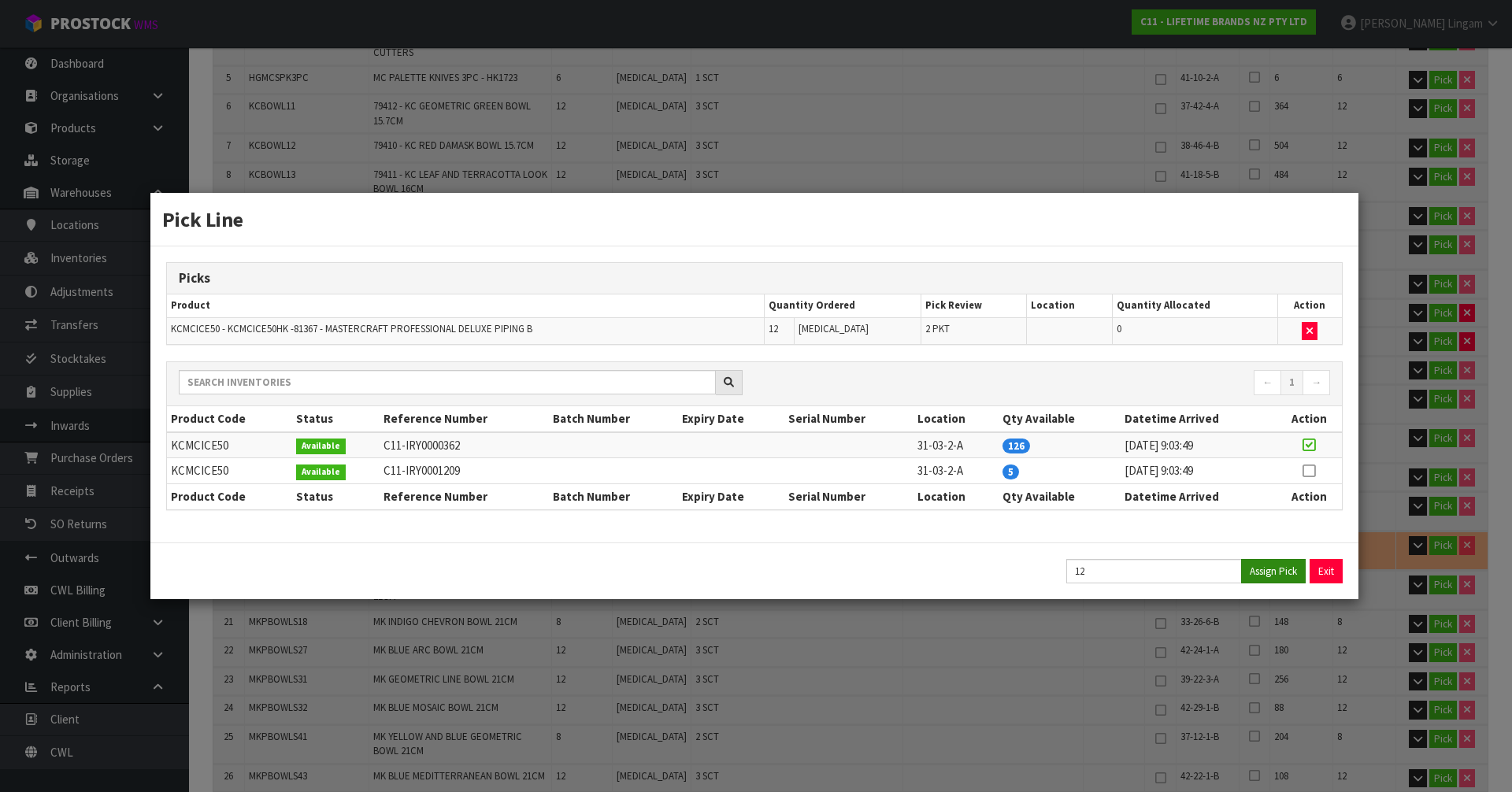
type input "103.326"
click at [1322, 564] on button "Exit" at bounding box center [1327, 571] width 33 height 25
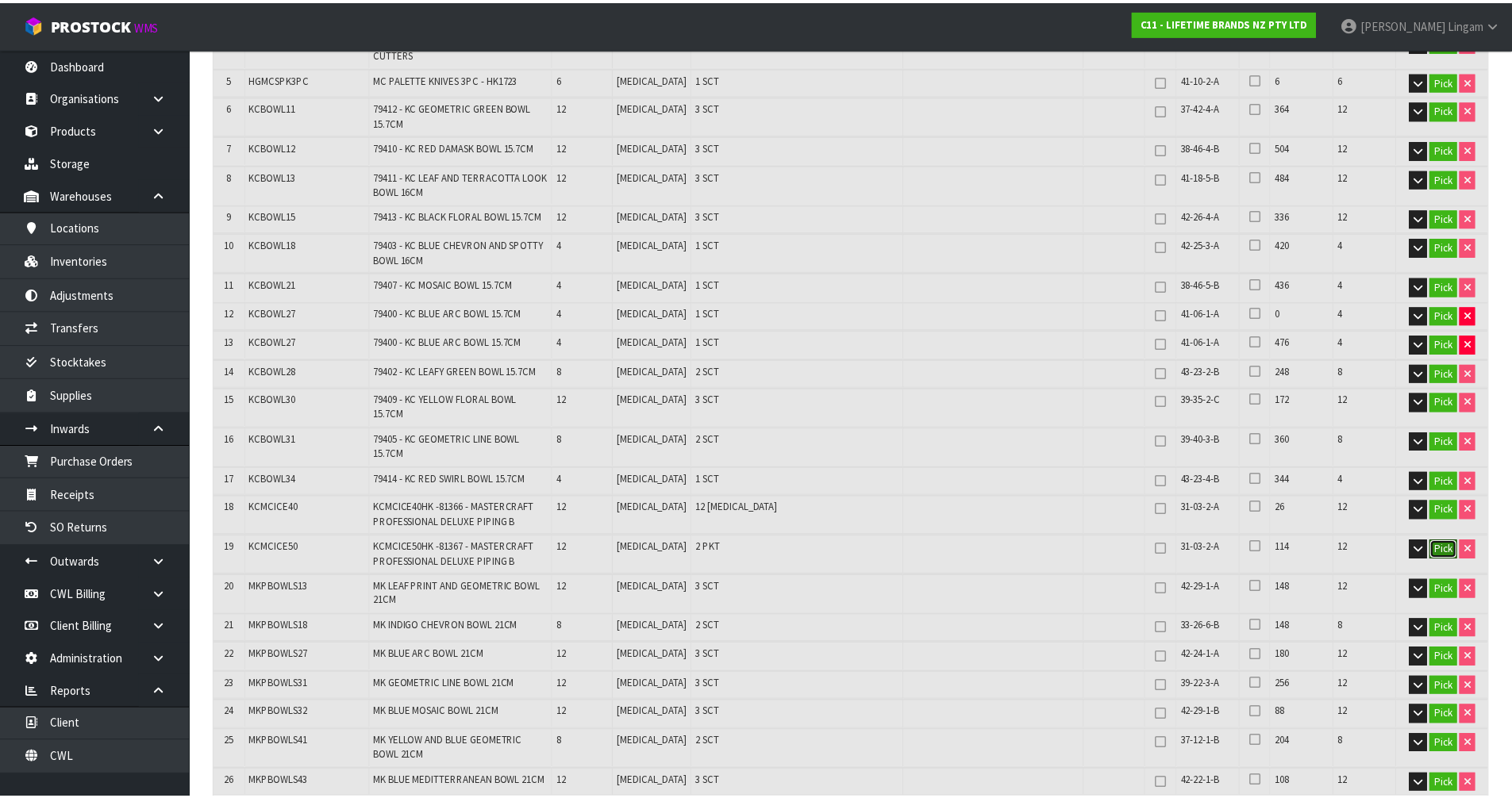
scroll to position [476, 0]
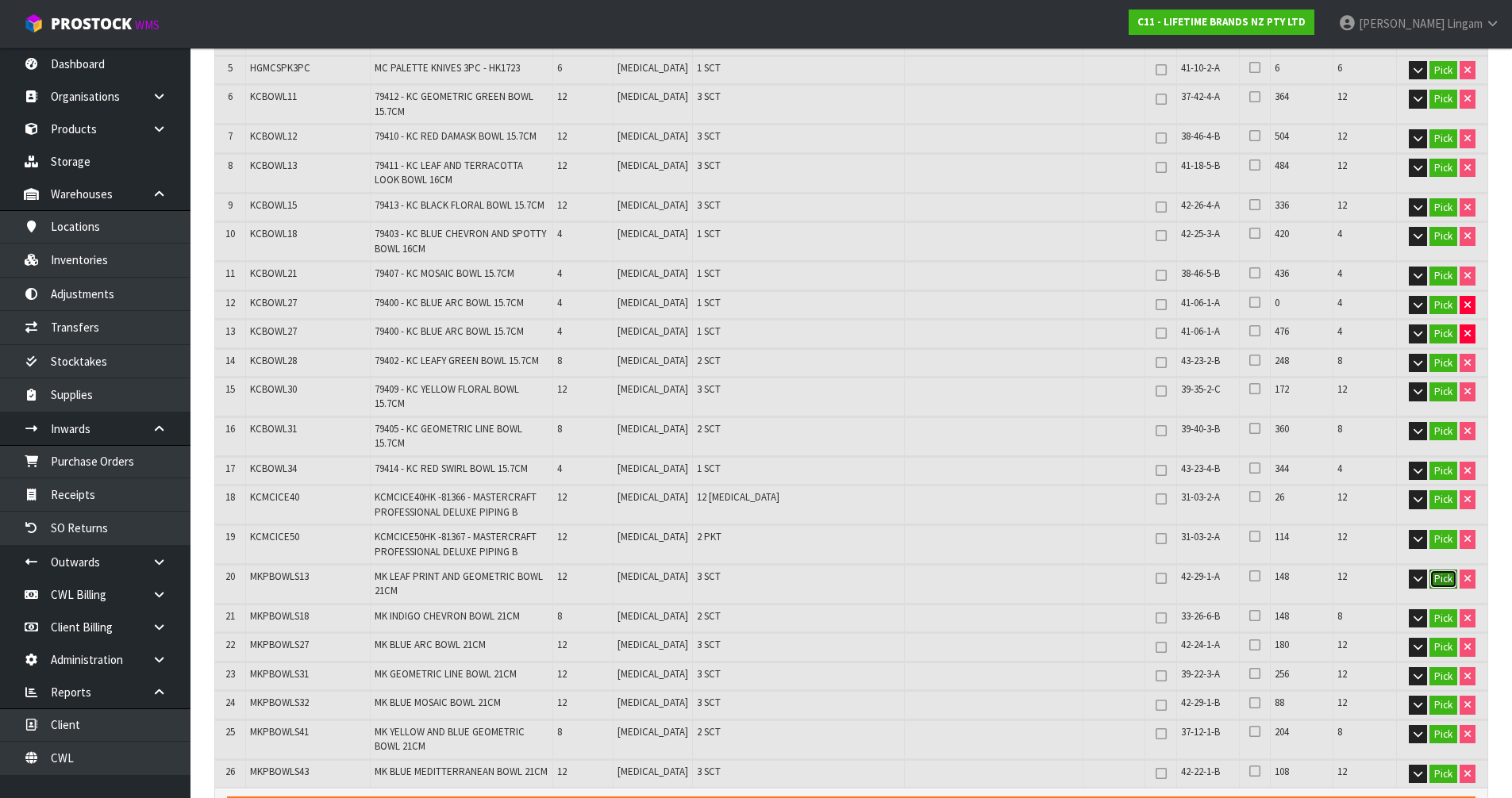
click at [1442, 570] on button "Pick" at bounding box center [1443, 579] width 28 height 19
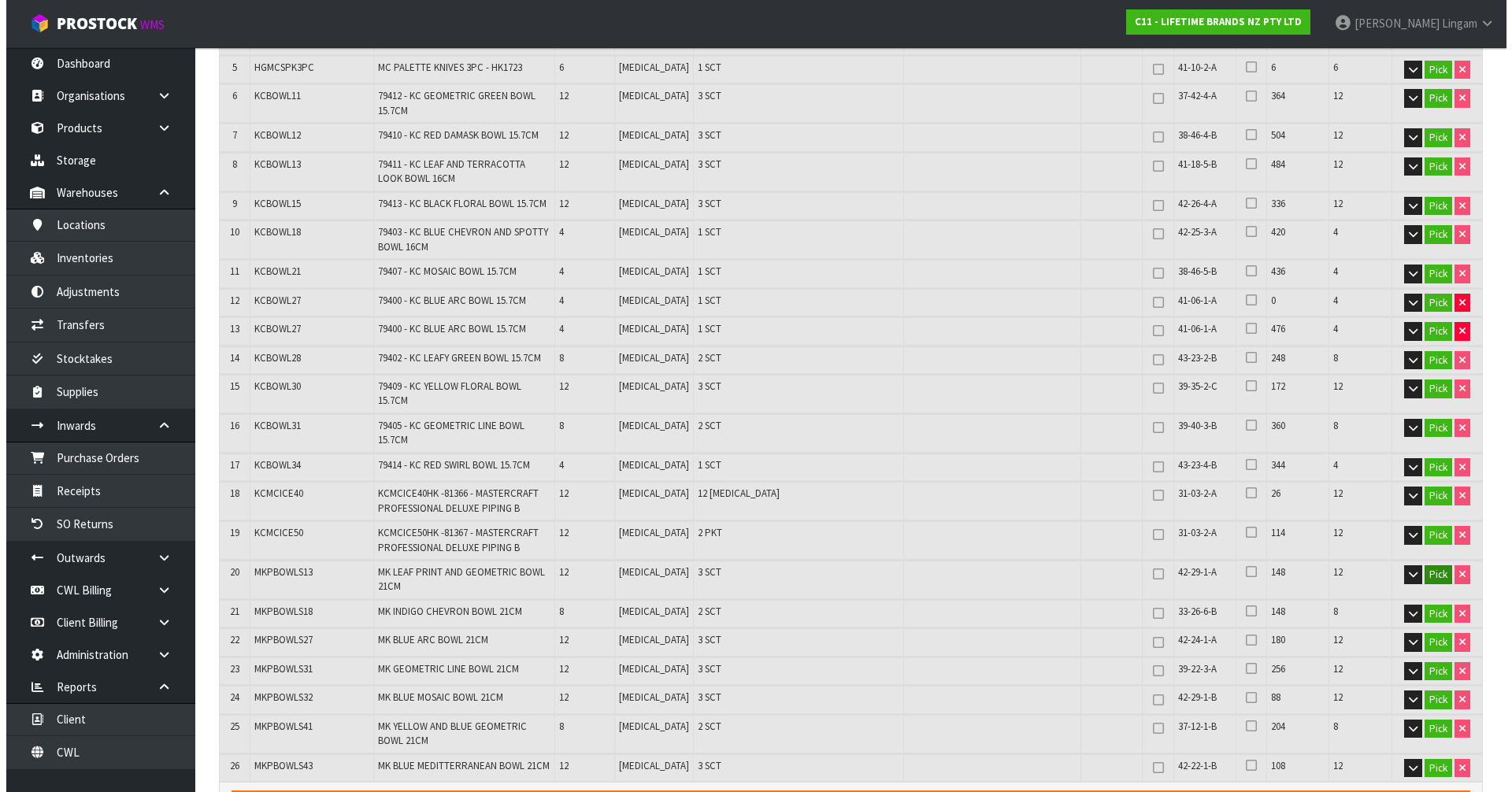
scroll to position [462, 0]
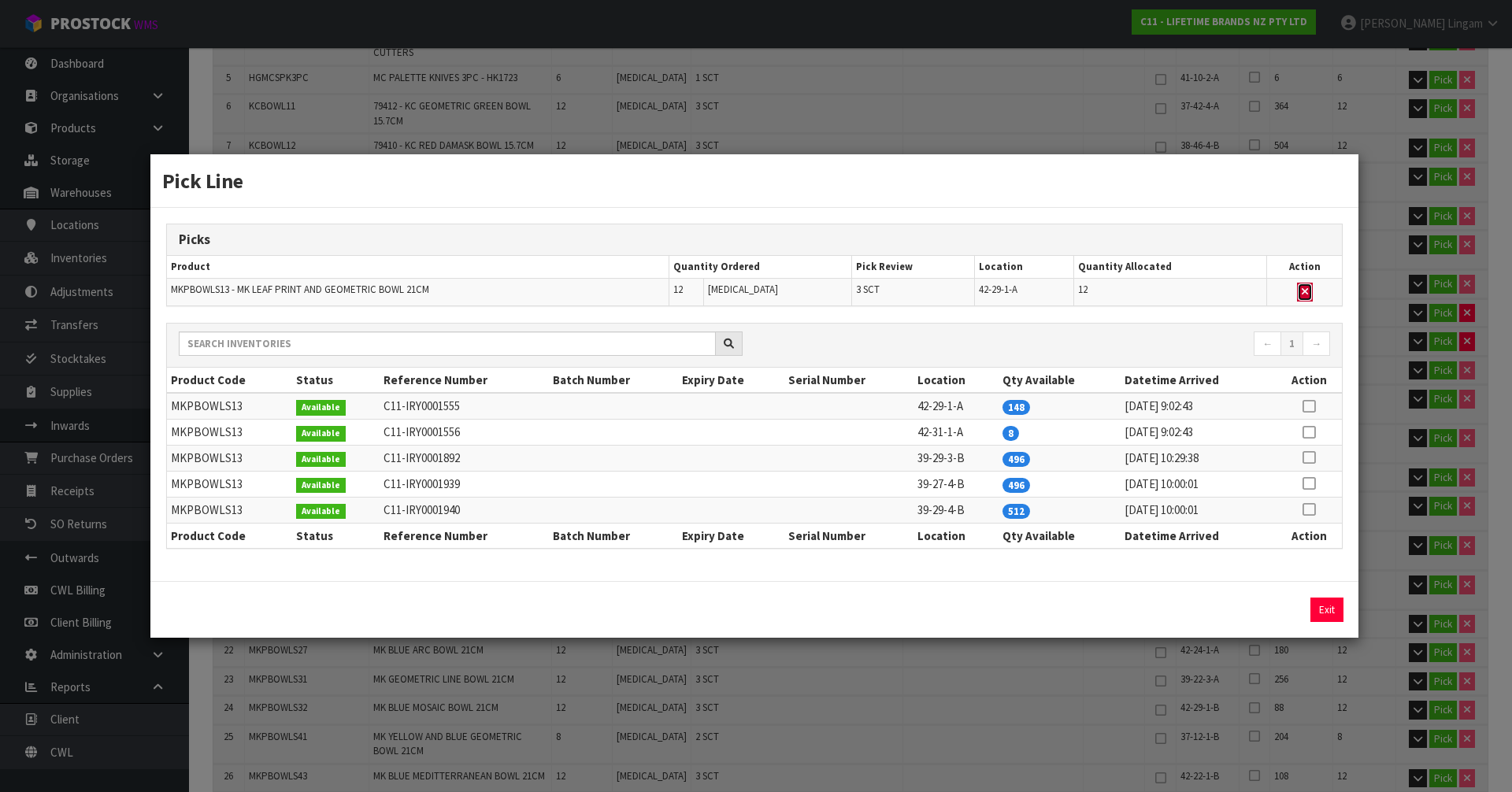
click at [1307, 287] on icon "button" at bounding box center [1305, 292] width 6 height 10
type input "Sub-carton x 42"
type input "216"
type input "0.390678"
type input "96.726"
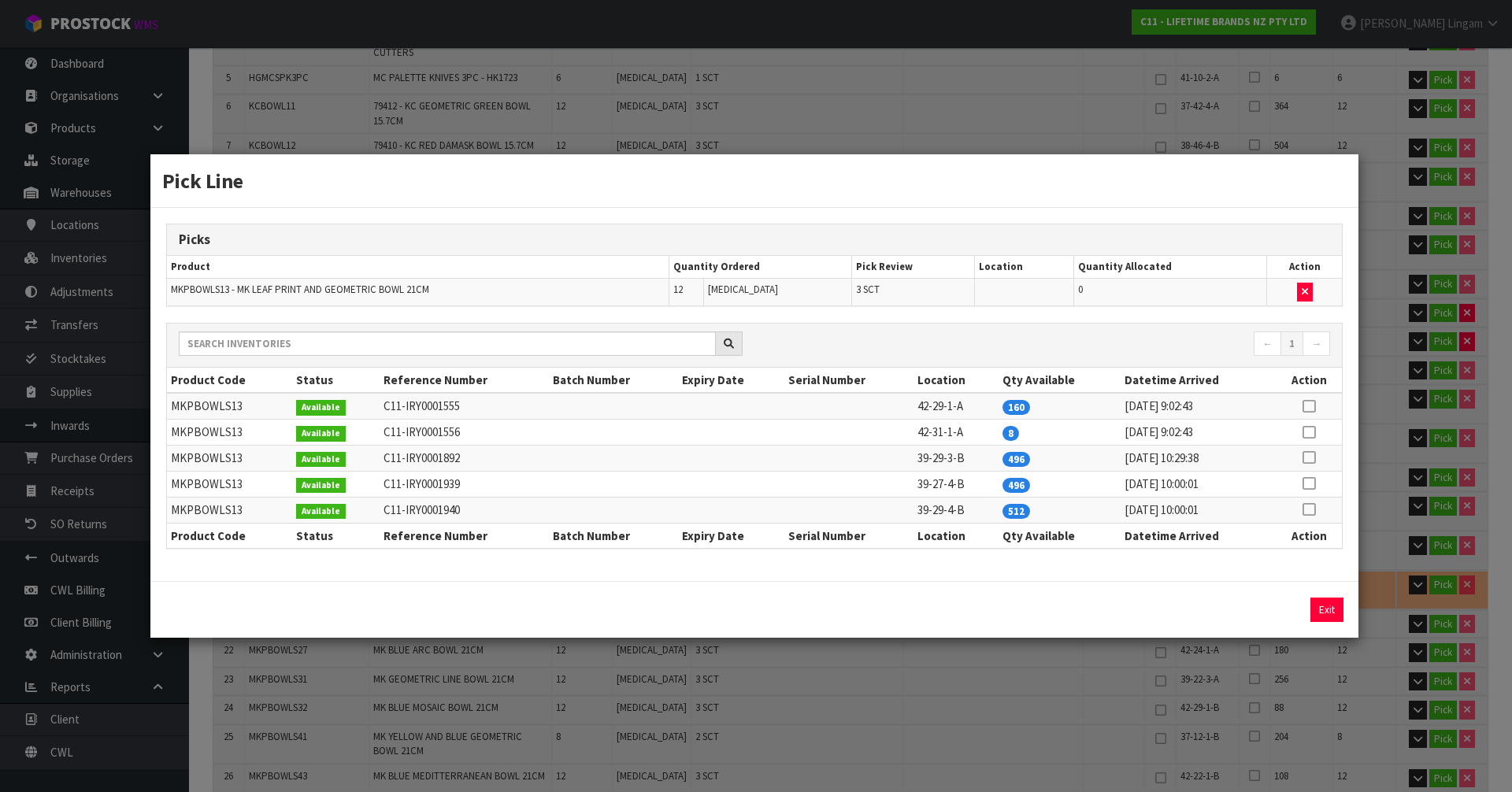
click at [1307, 432] on icon at bounding box center [1308, 432] width 13 height 1
click at [1280, 605] on button "Assign Pick" at bounding box center [1273, 610] width 64 height 25
type input "Sub-carton x 44"
type input "224"
type input "0.403262"
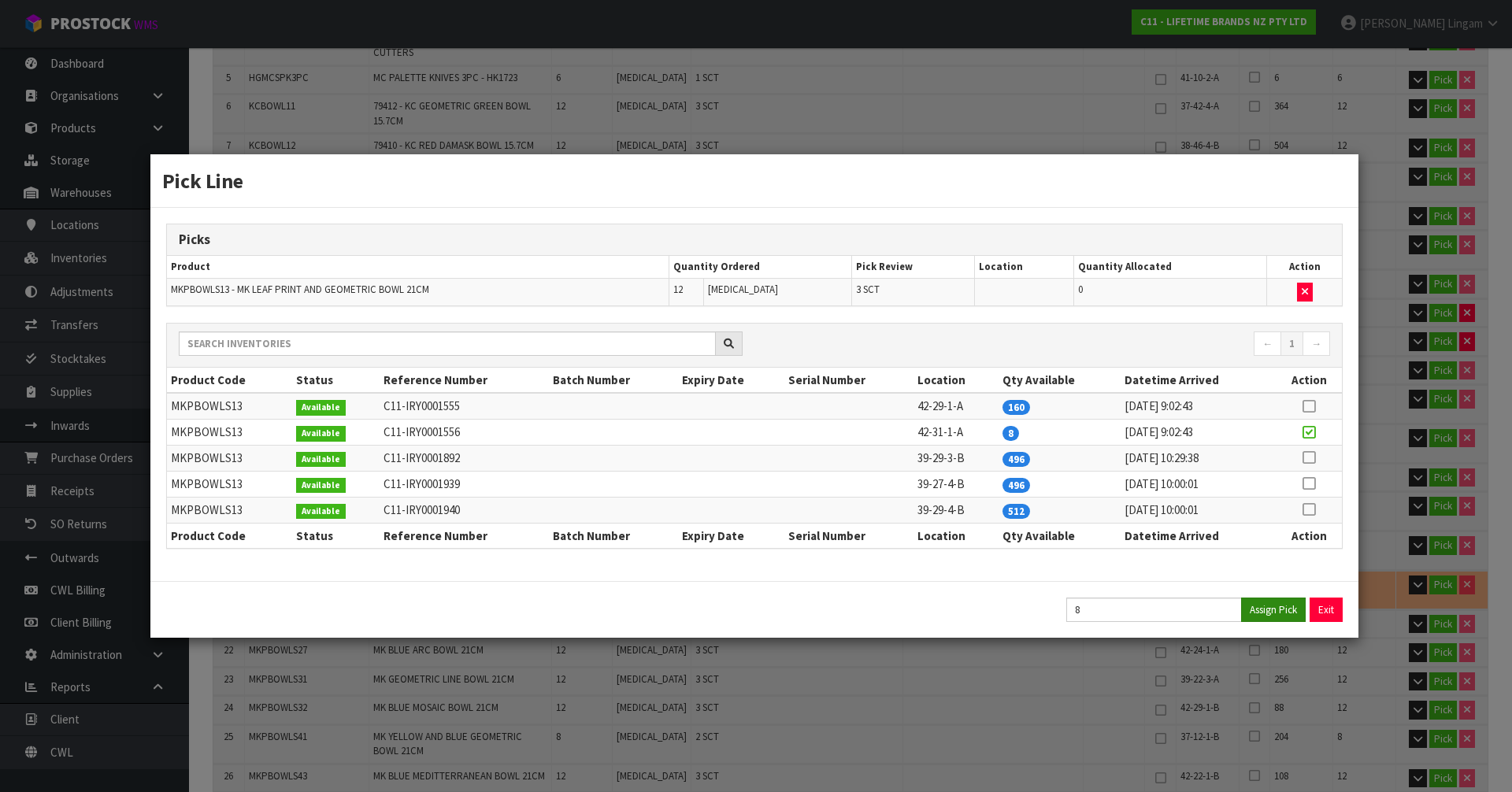
type input "101.126"
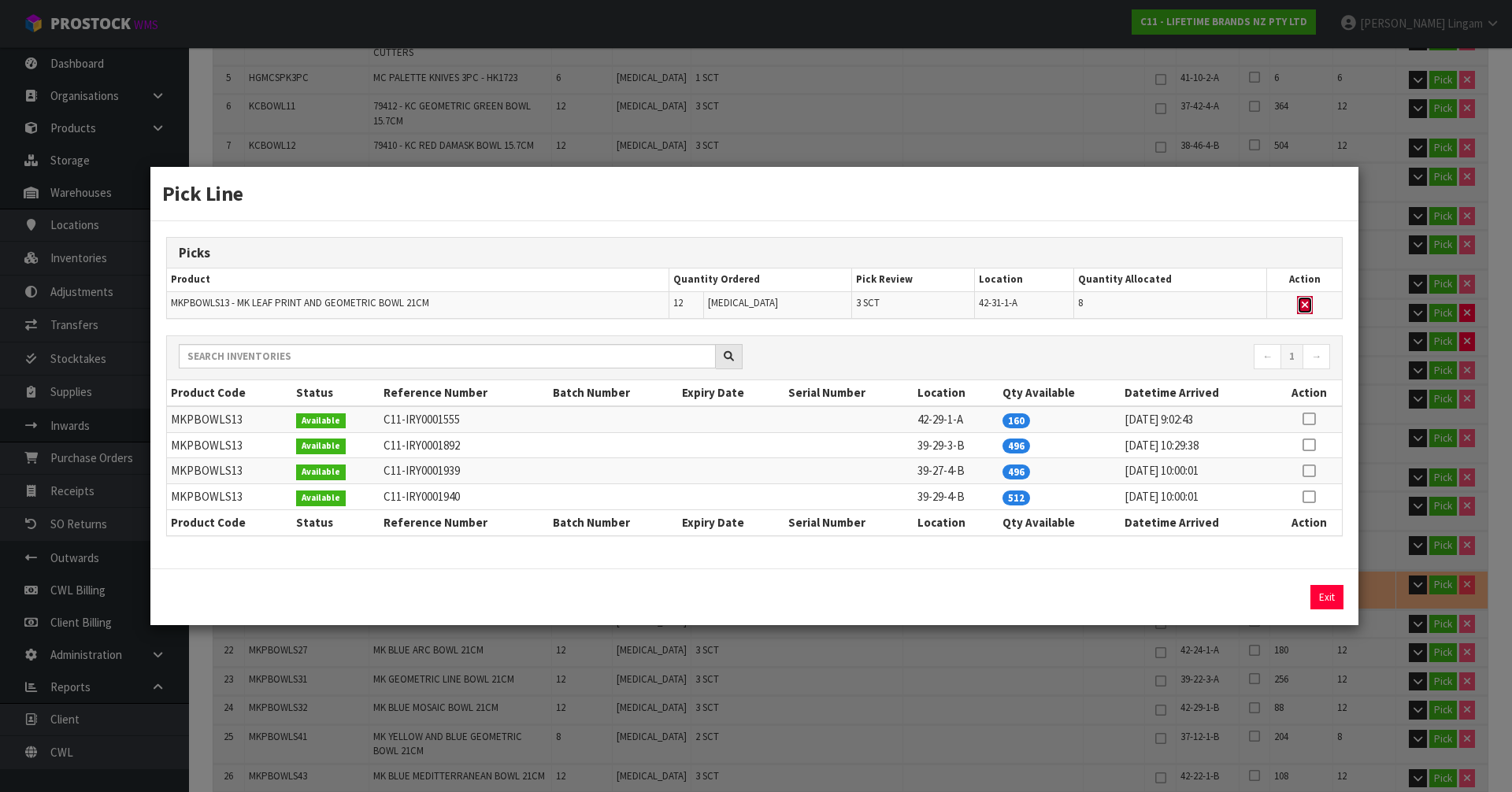
click at [1304, 302] on icon "button" at bounding box center [1305, 305] width 6 height 10
type input "Sub-carton x 42"
type input "216"
type input "0.390678"
type input "96.726"
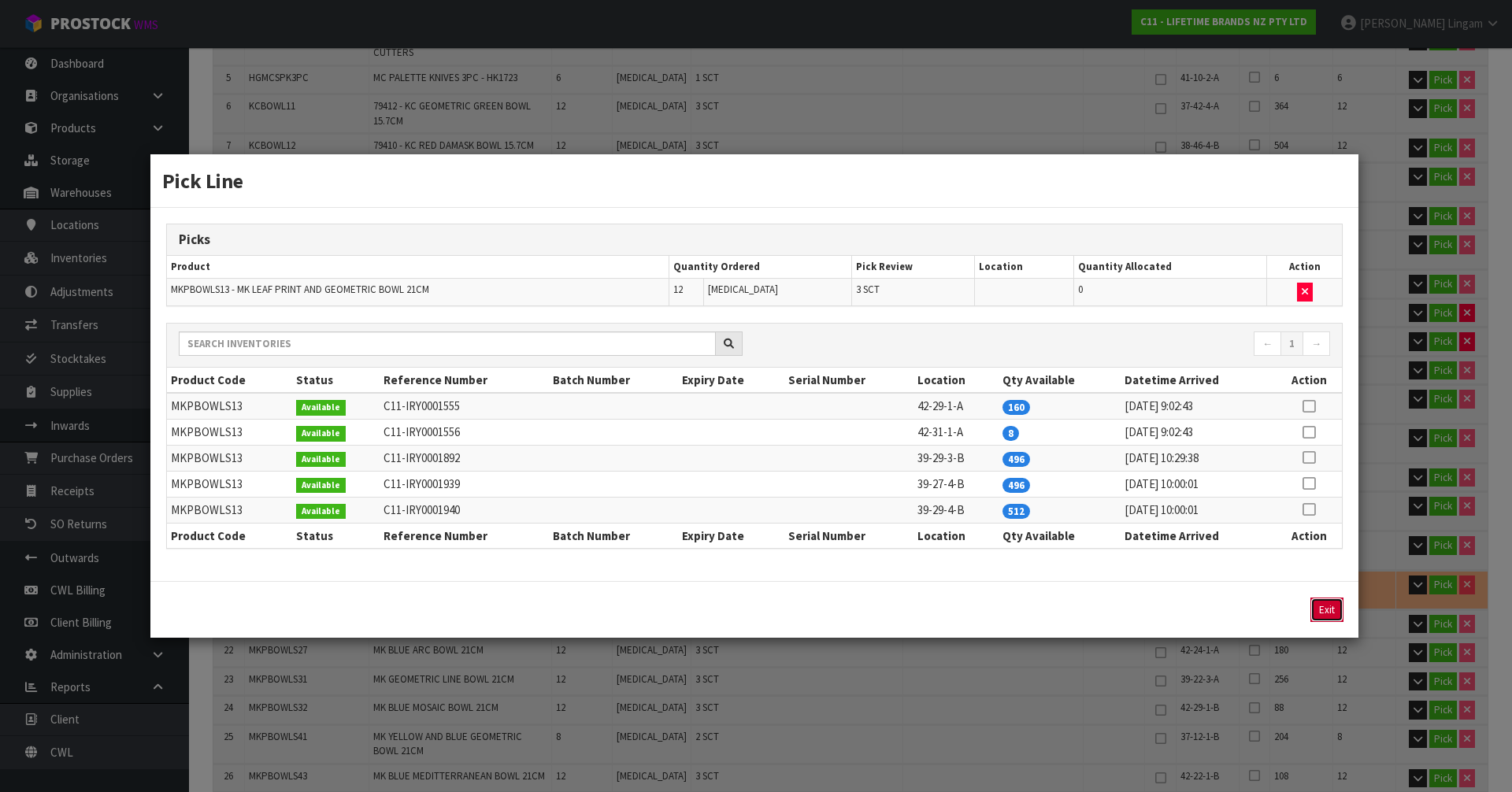
click at [1321, 606] on button "Exit" at bounding box center [1327, 610] width 33 height 25
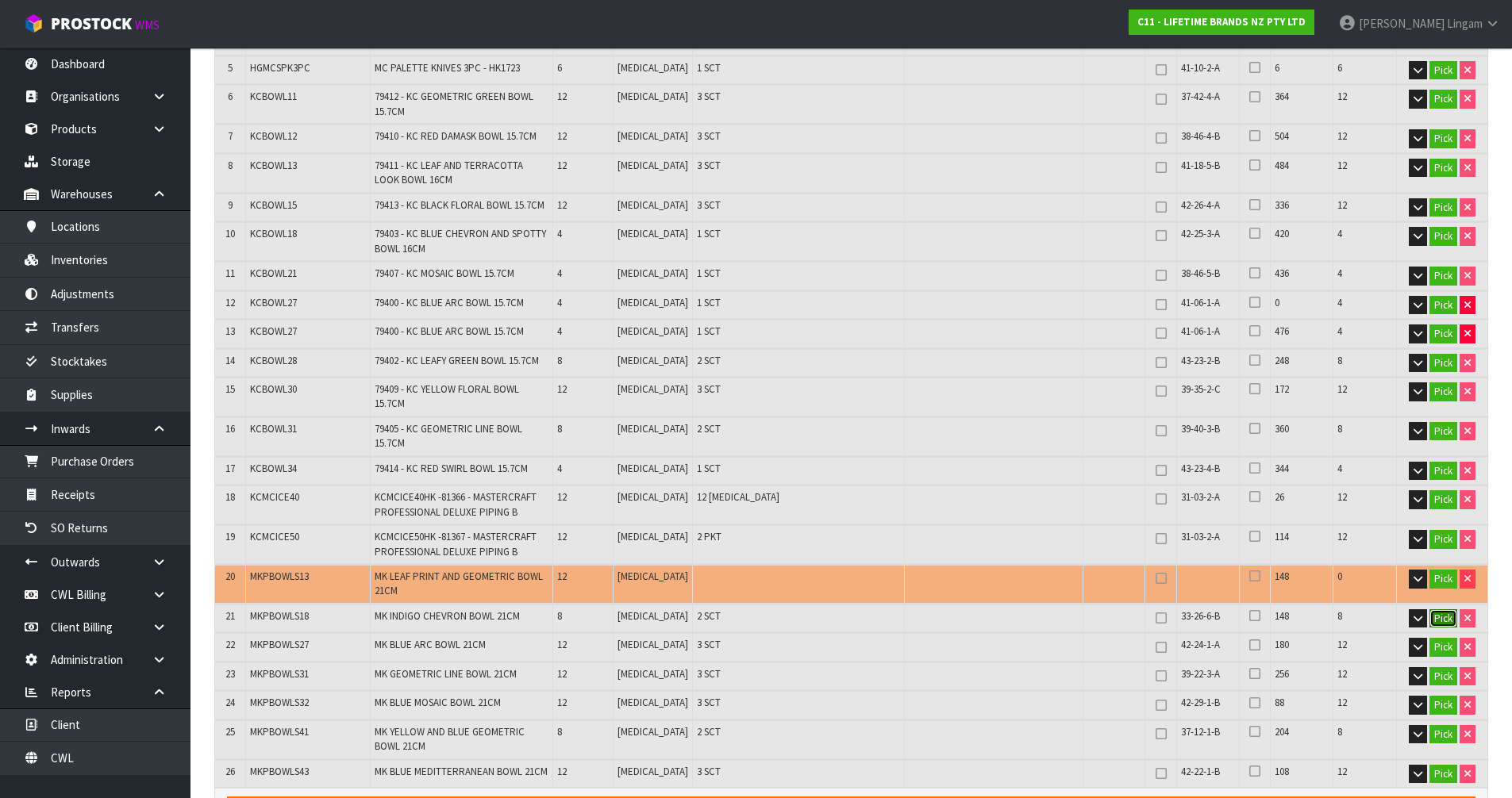
click at [1446, 609] on button "Pick" at bounding box center [1443, 619] width 28 height 19
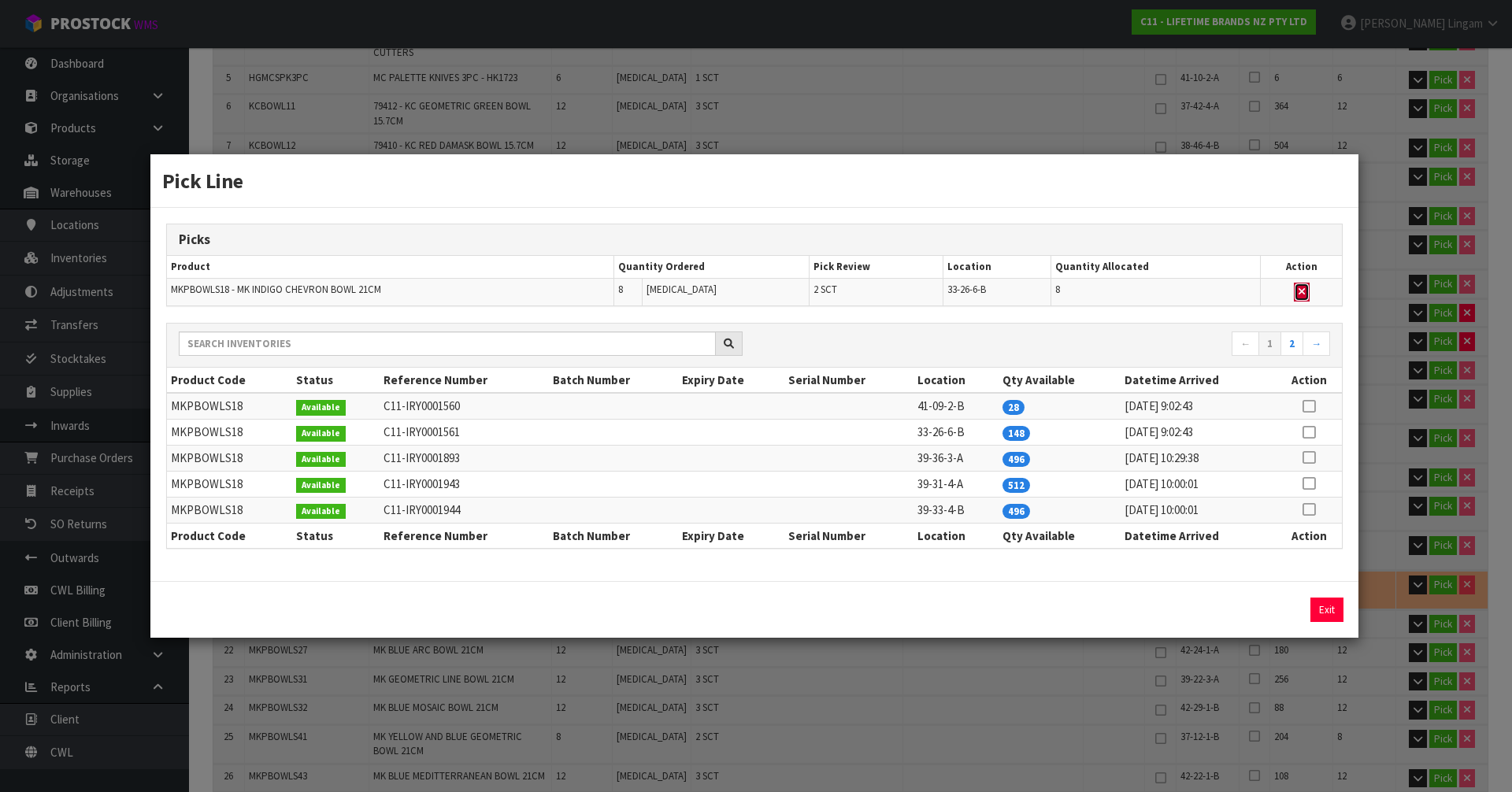
click at [1302, 286] on button "button" at bounding box center [1302, 292] width 15 height 19
type input "Sub-carton x 40"
type input "208"
type input "0.37455"
type input "92.526"
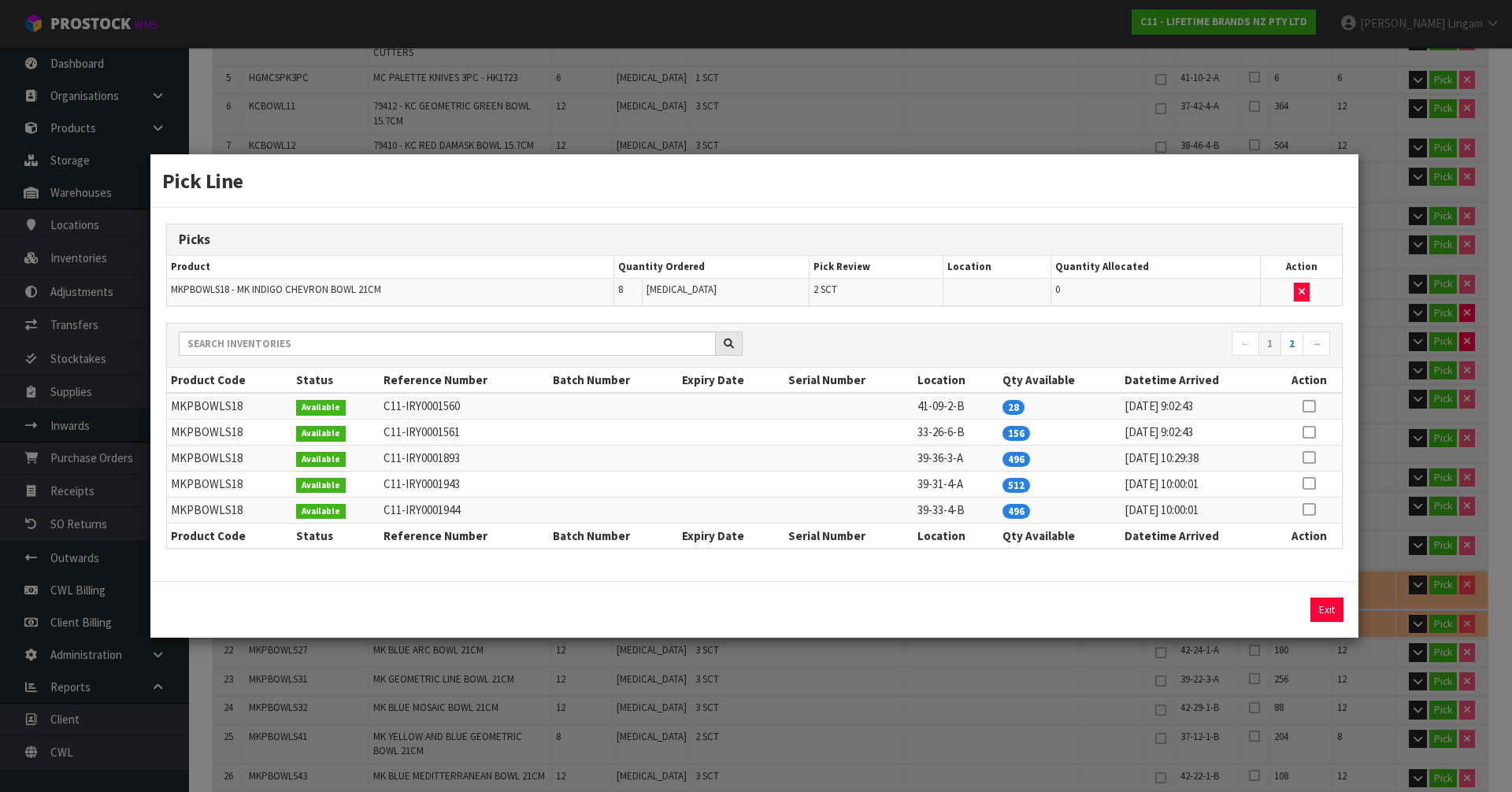
click at [1311, 406] on icon at bounding box center [1308, 406] width 13 height 1
click at [1270, 602] on button "Assign Pick" at bounding box center [1273, 610] width 64 height 25
type input "Sub-carton x 42"
type input "216"
type input "0.390678"
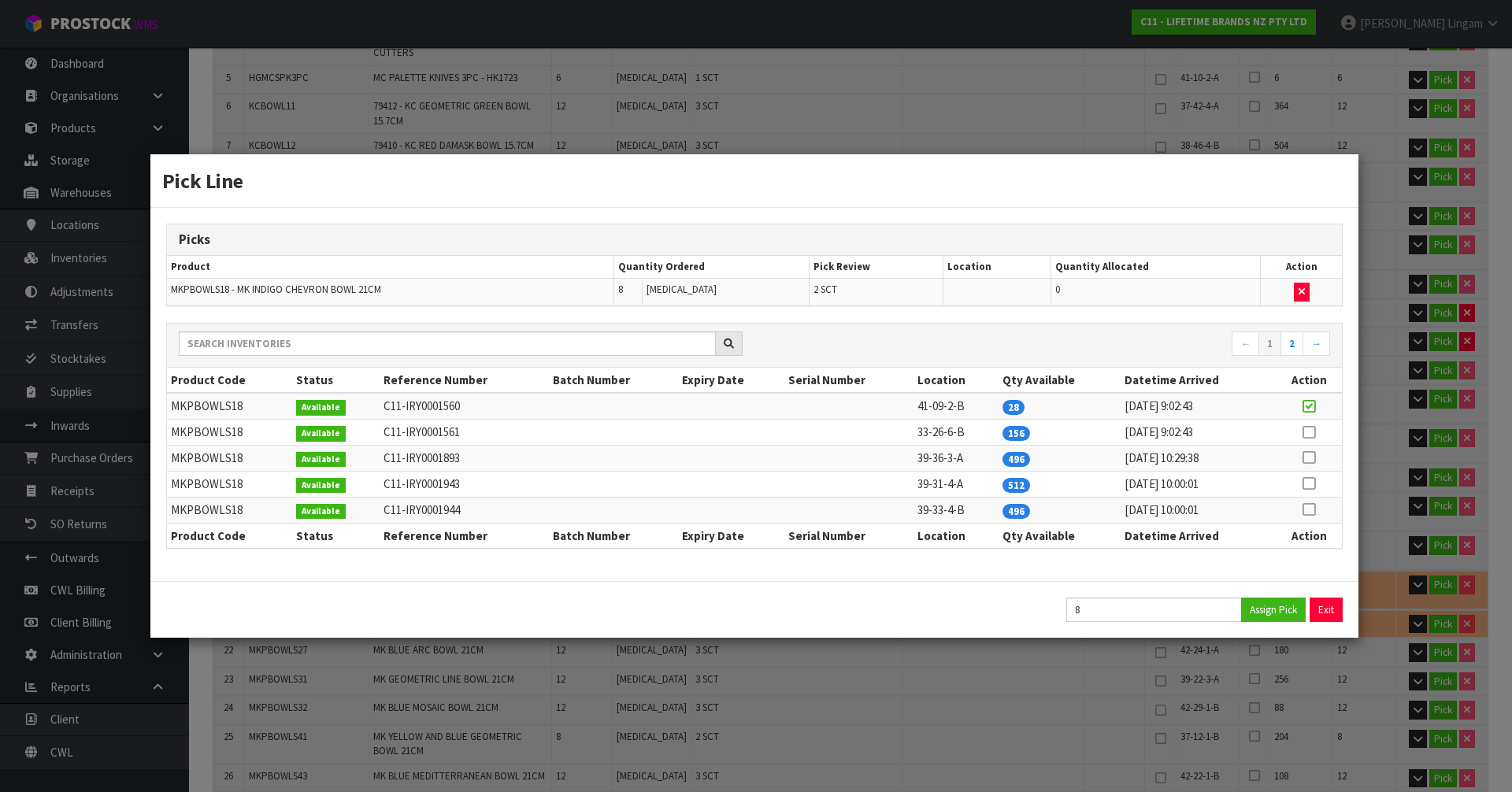
type input "96.726"
click at [1322, 609] on button "Exit" at bounding box center [1327, 610] width 33 height 25
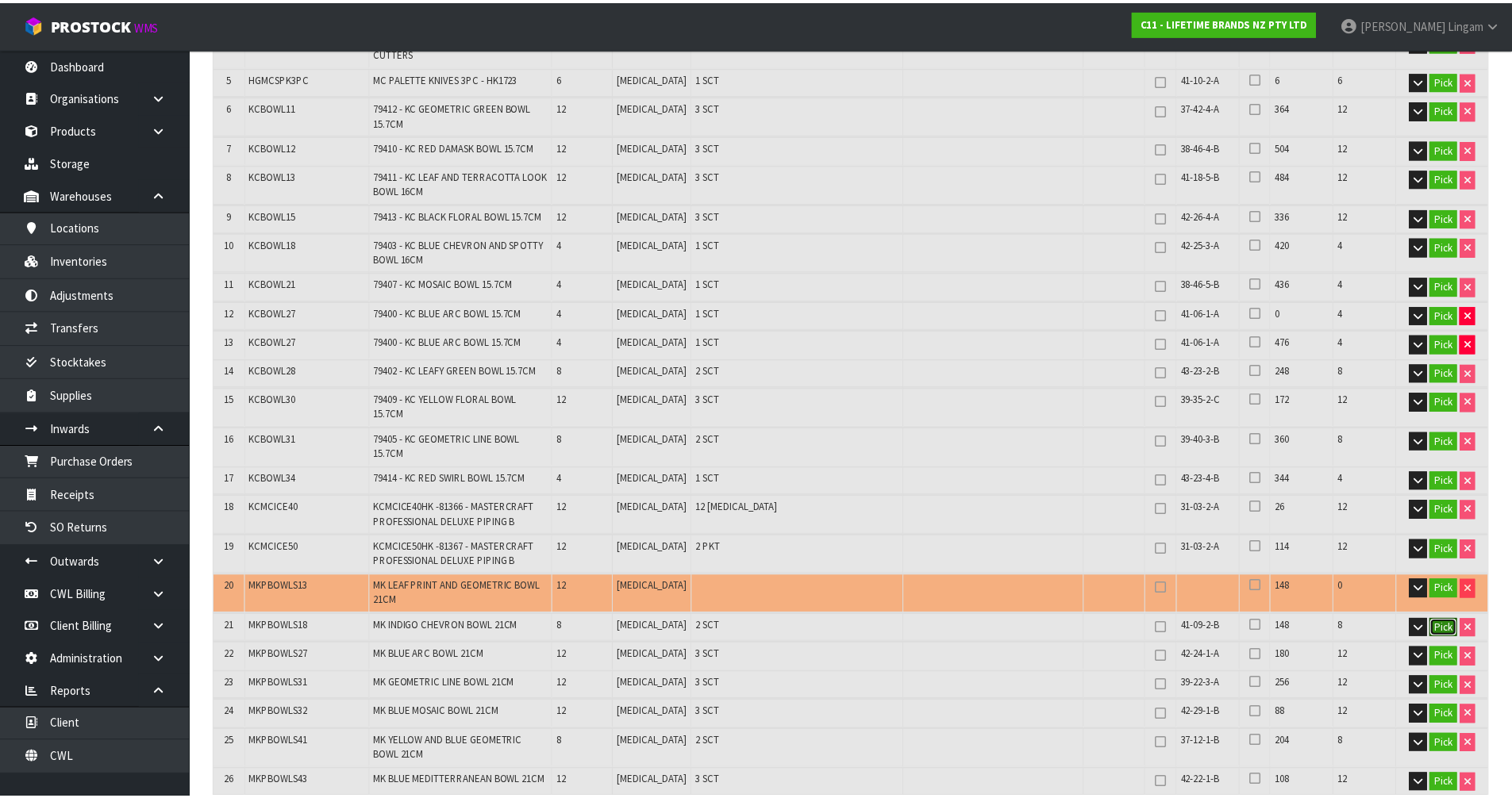
scroll to position [476, 0]
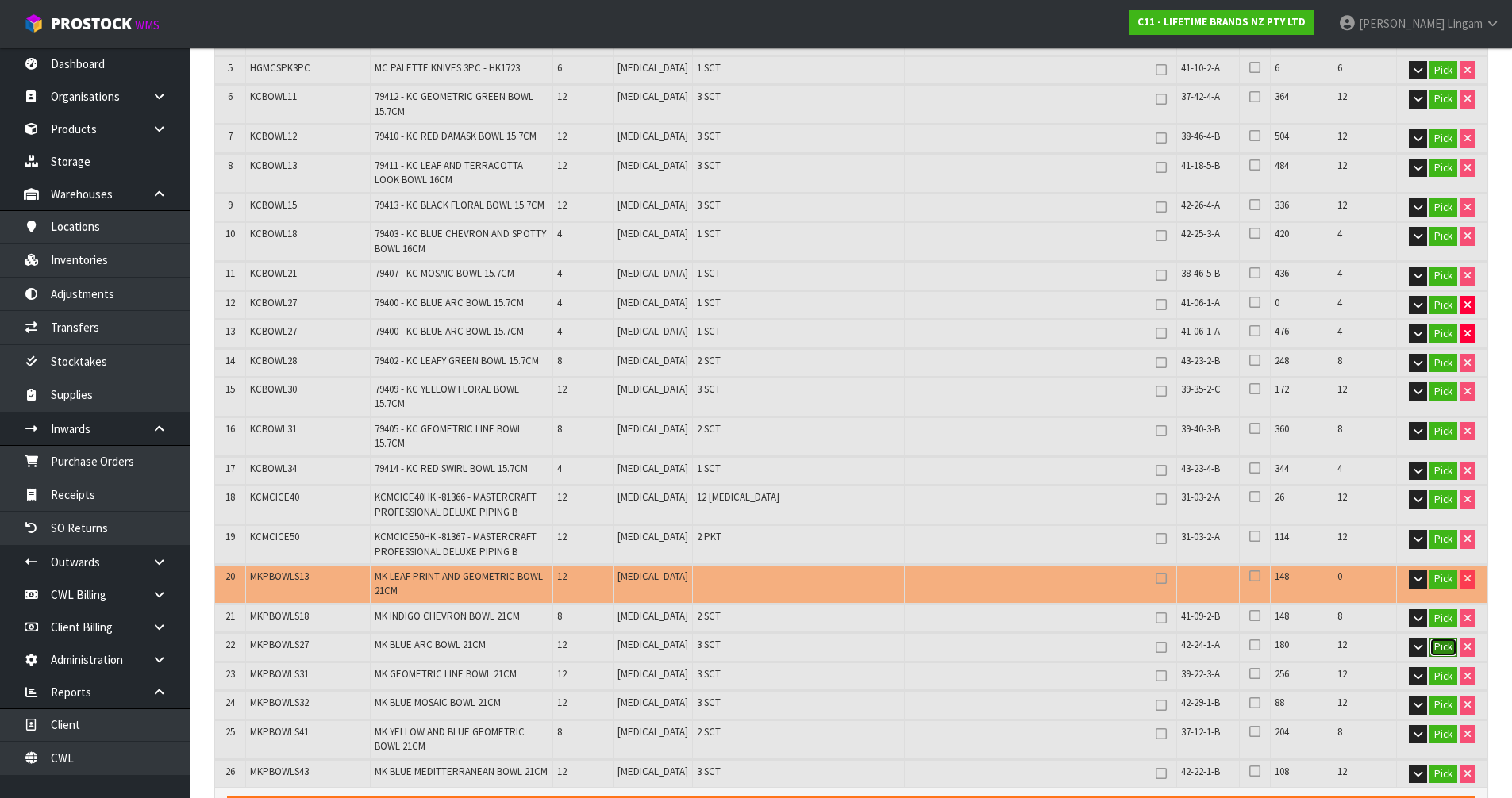
click at [1439, 638] on button "Pick" at bounding box center [1443, 647] width 28 height 19
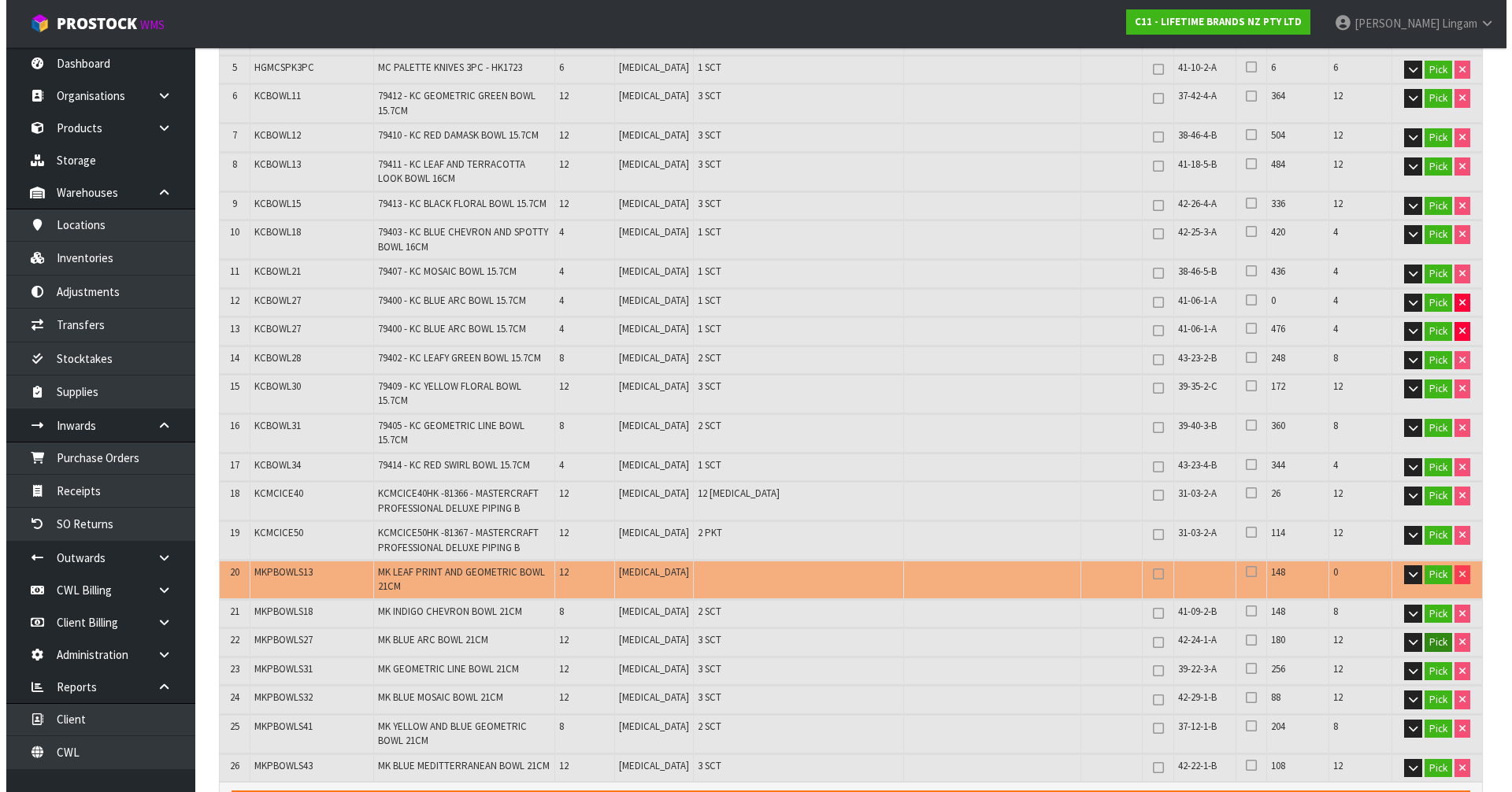
scroll to position [462, 0]
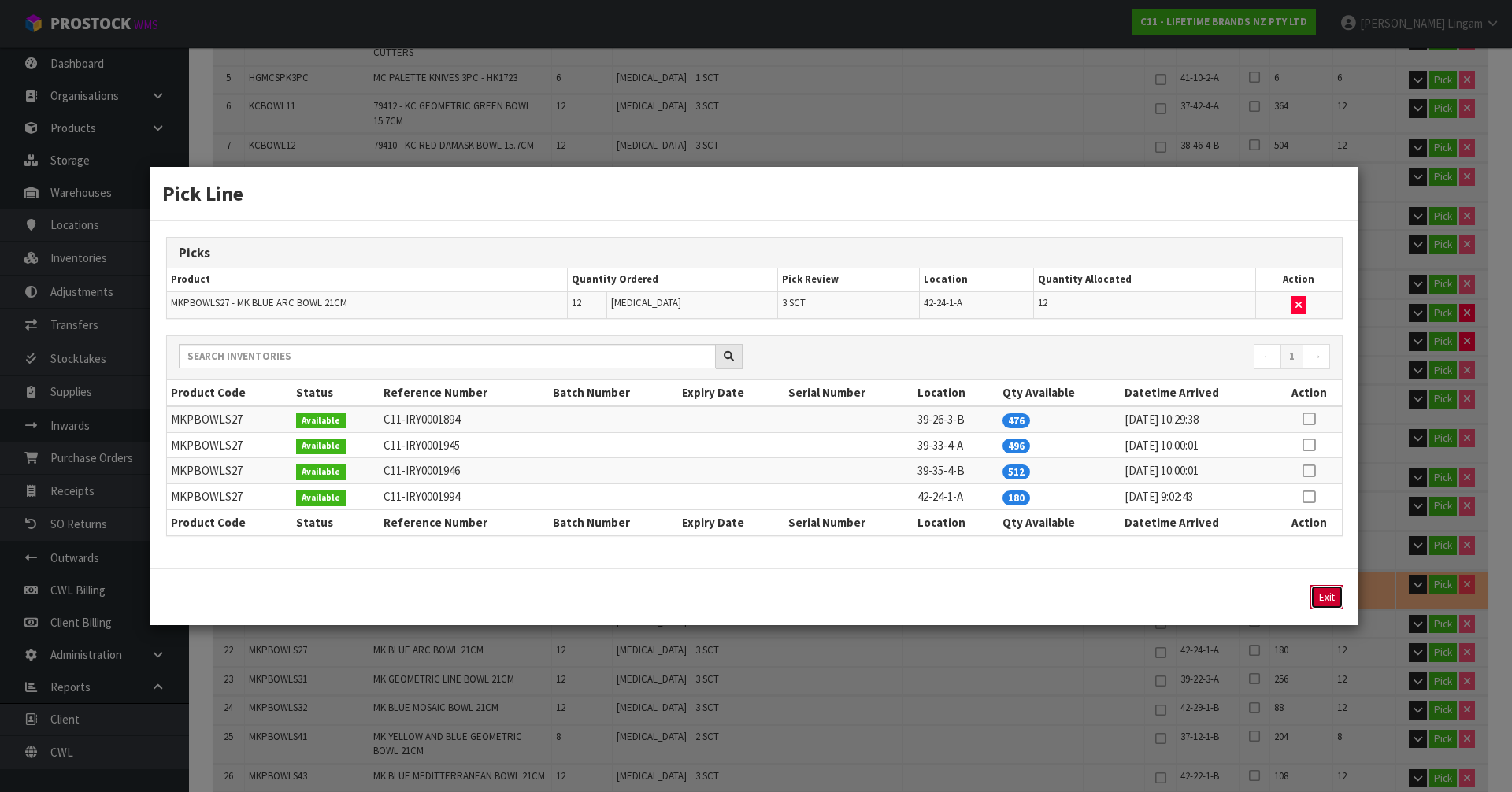
click at [1335, 596] on button "Exit" at bounding box center [1327, 597] width 33 height 25
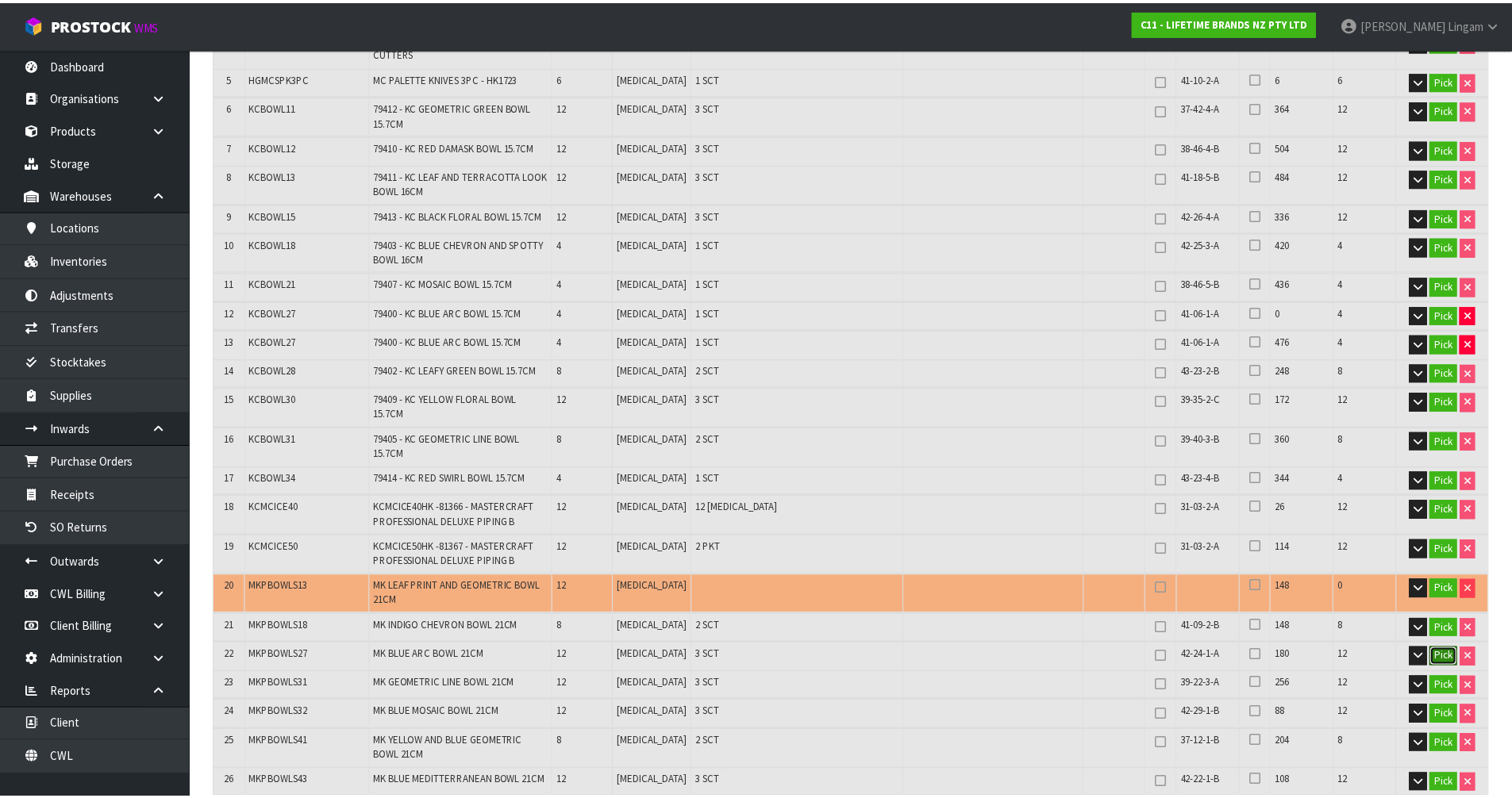
scroll to position [476, 0]
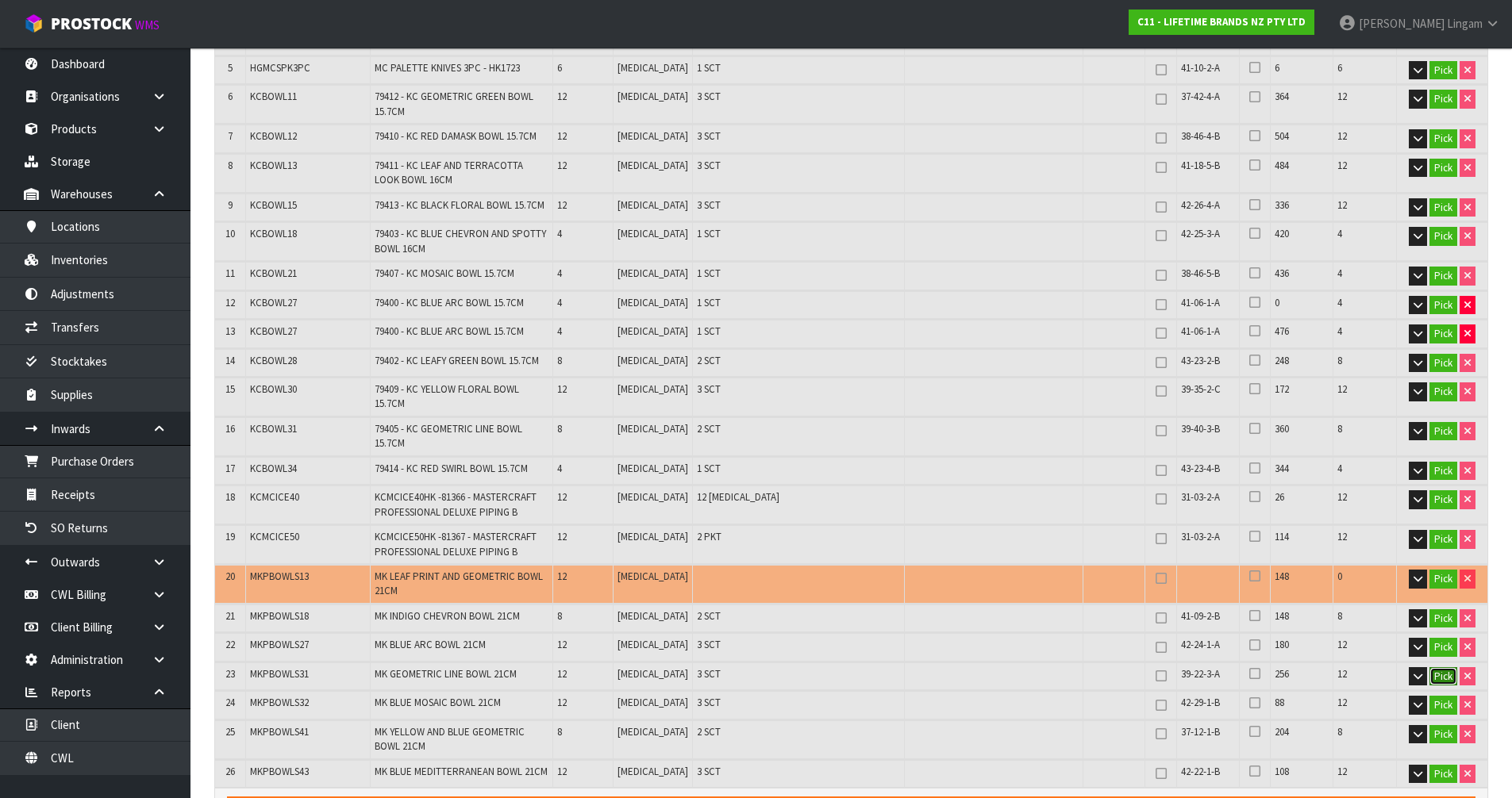
click at [1439, 667] on button "Pick" at bounding box center [1443, 676] width 28 height 19
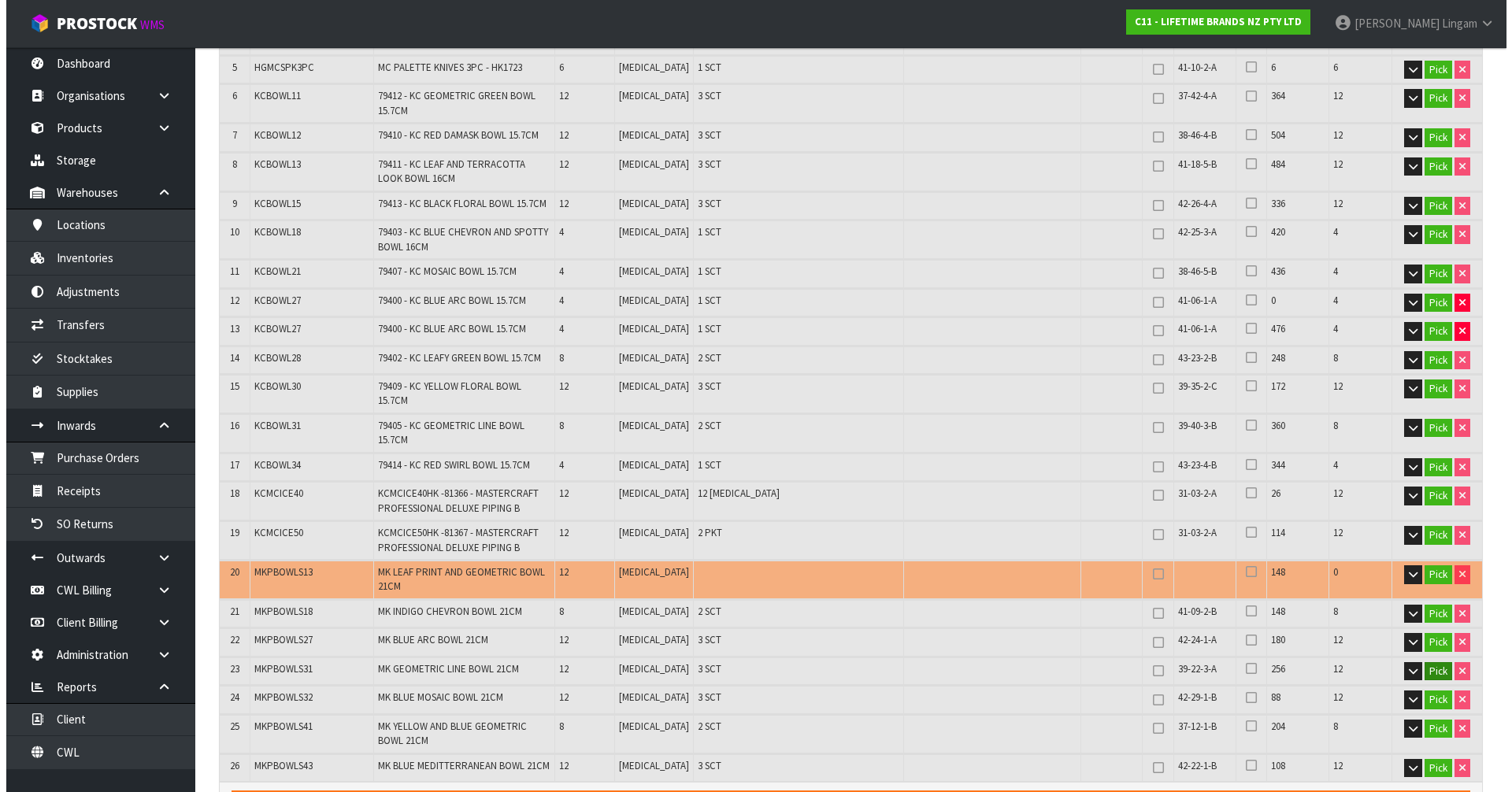
scroll to position [462, 0]
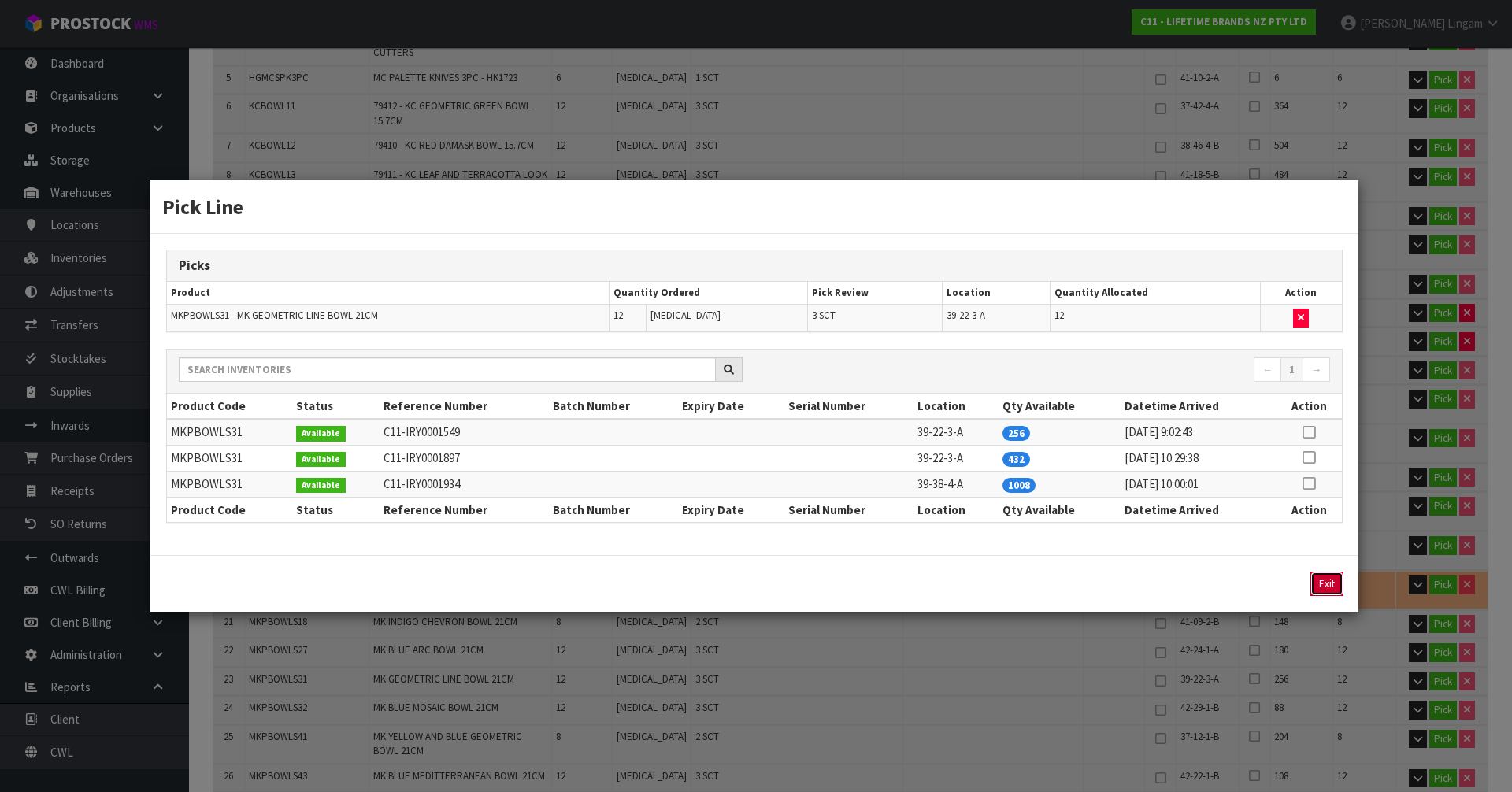
click at [1335, 582] on button "Exit" at bounding box center [1327, 583] width 33 height 25
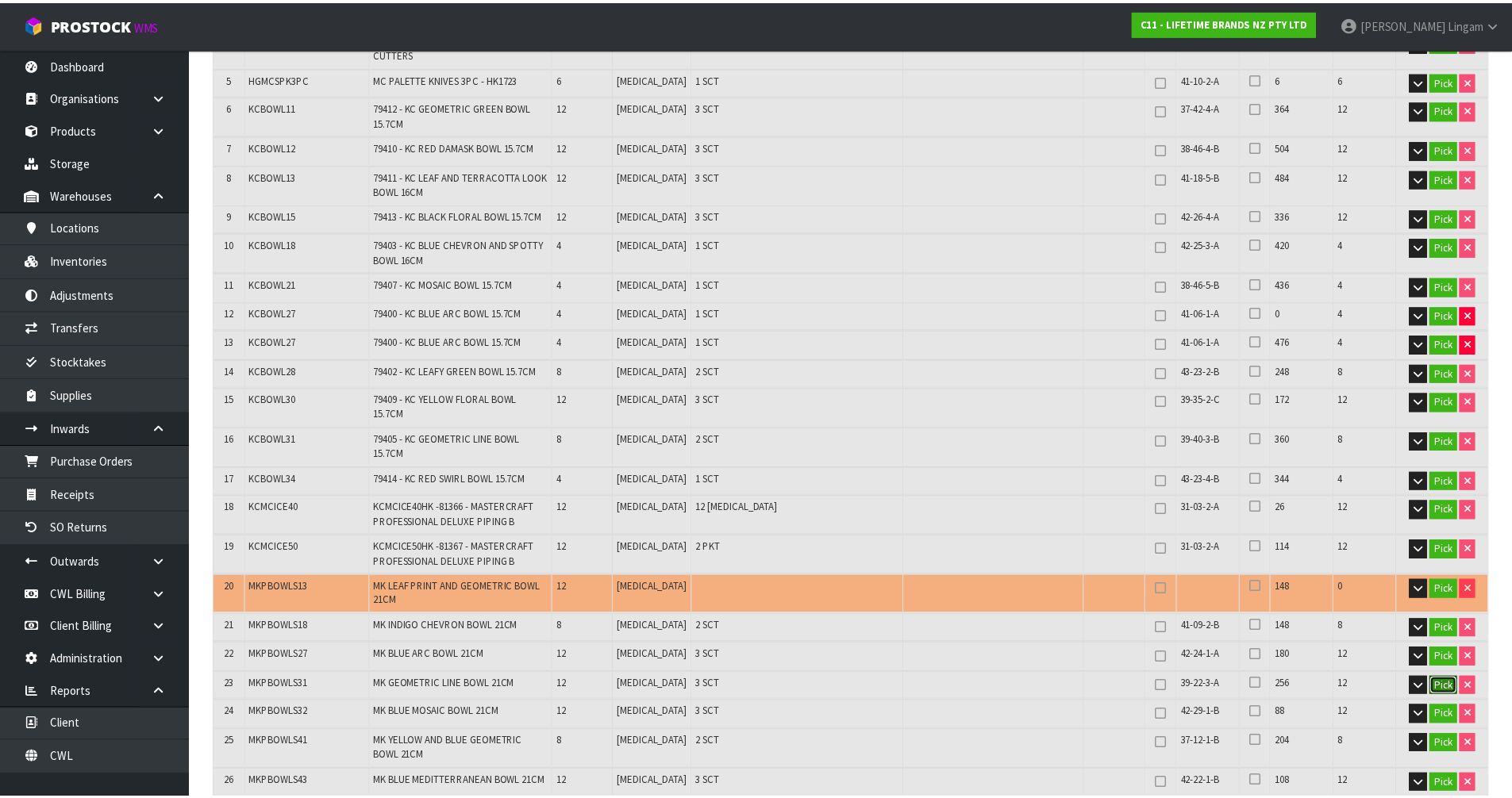
scroll to position [476, 0]
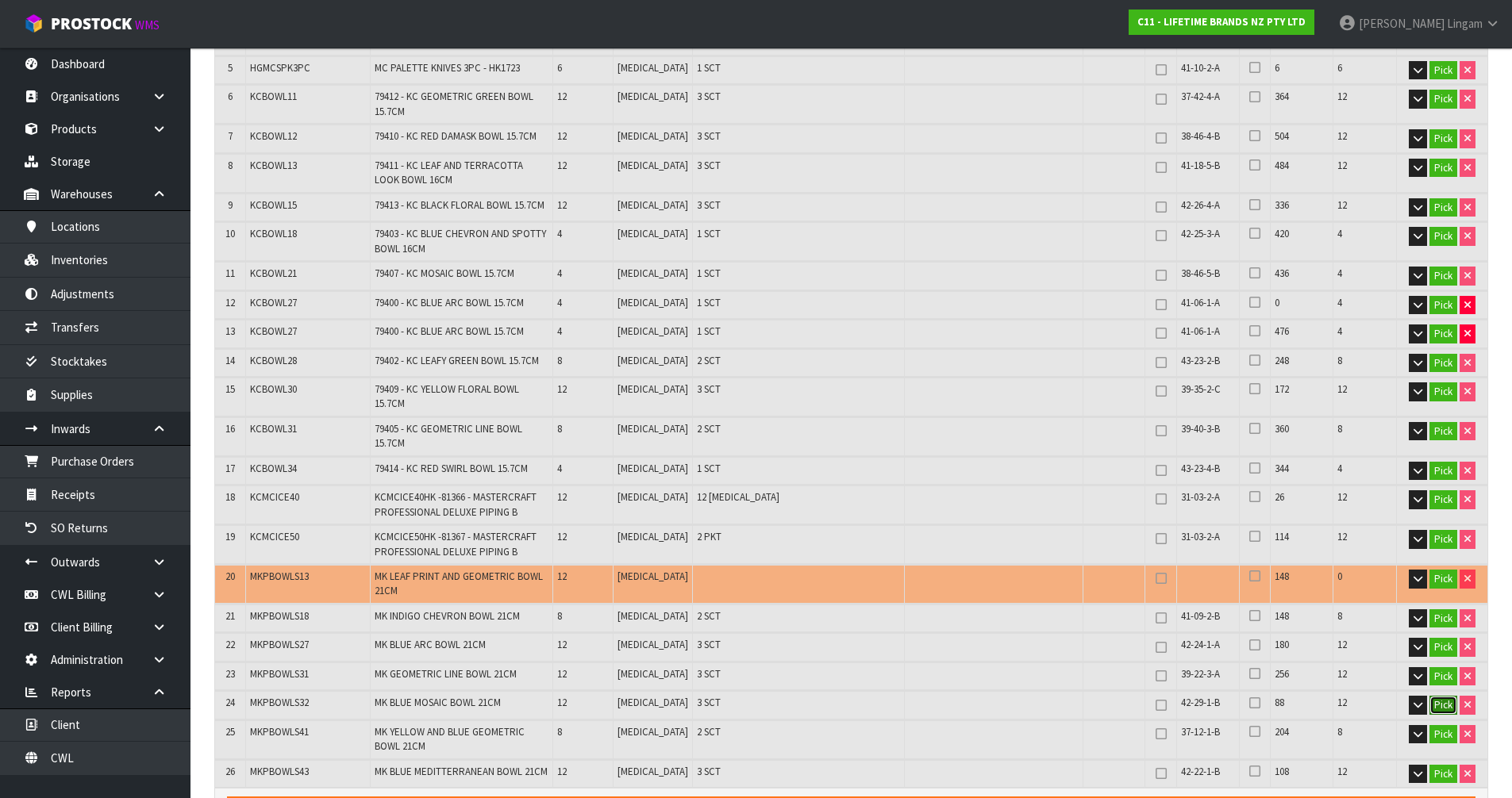
click at [1441, 695] on button "Pick" at bounding box center [1443, 705] width 28 height 19
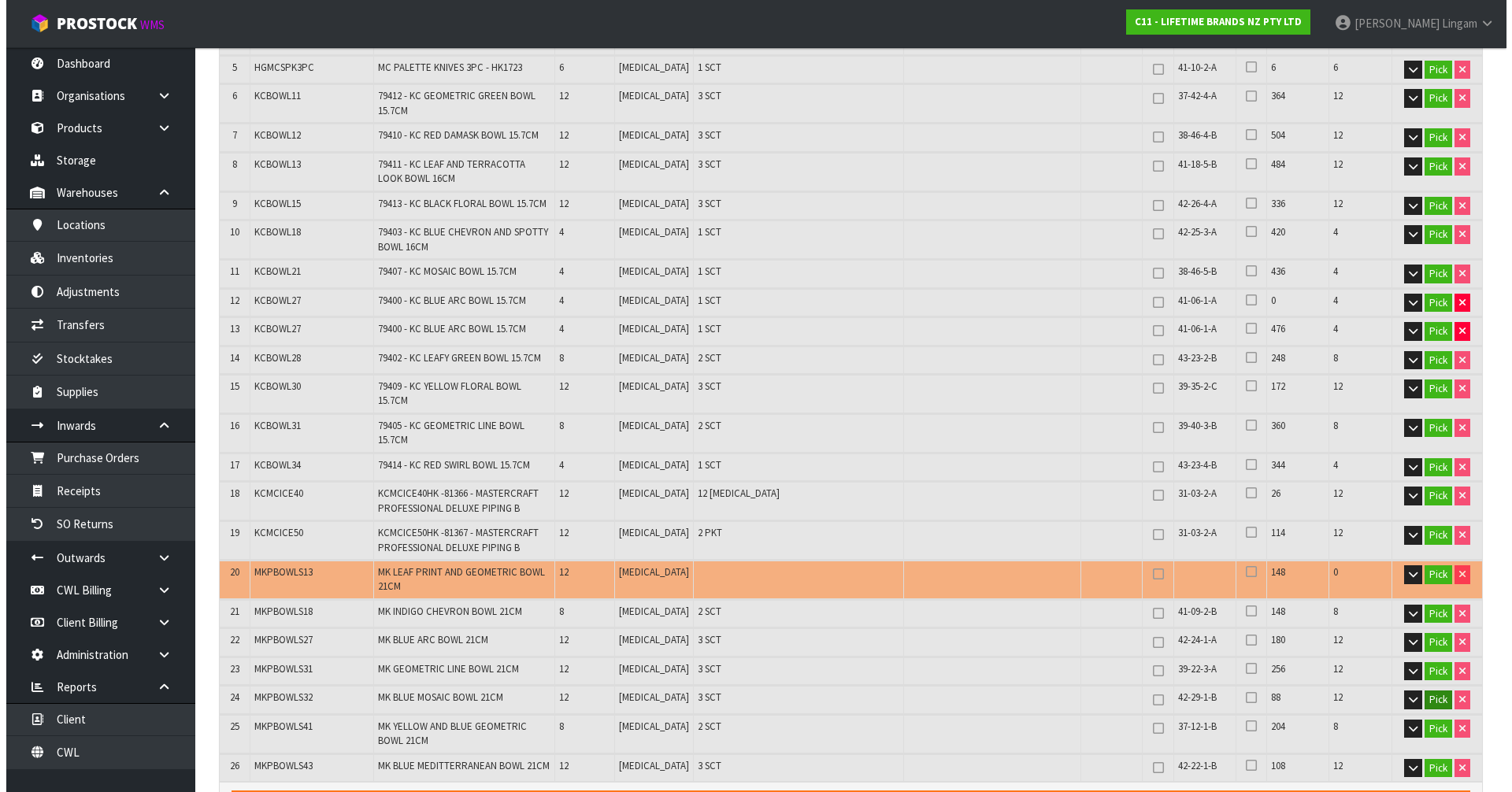
scroll to position [462, 0]
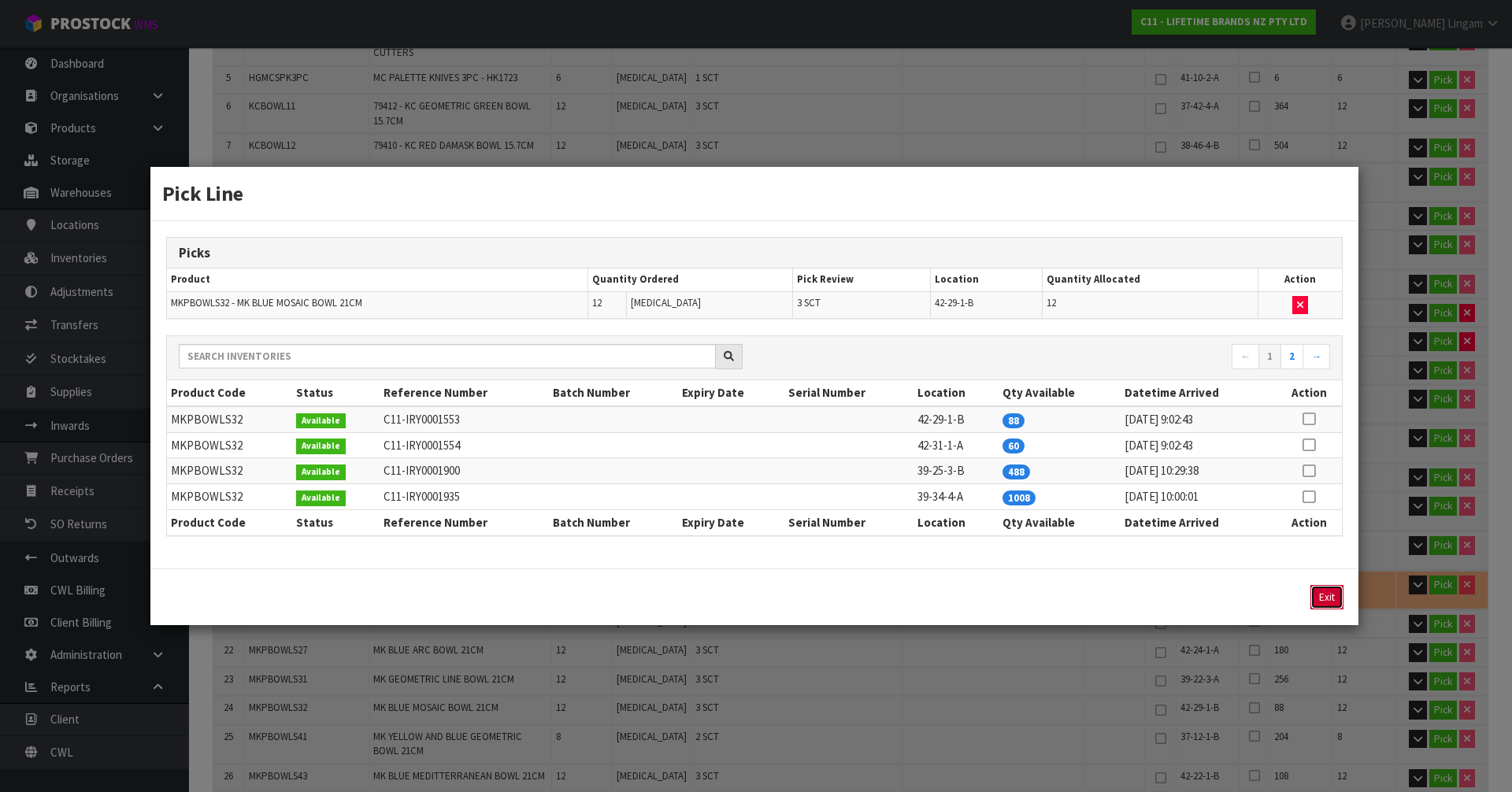
click at [1329, 589] on button "Exit" at bounding box center [1327, 597] width 33 height 25
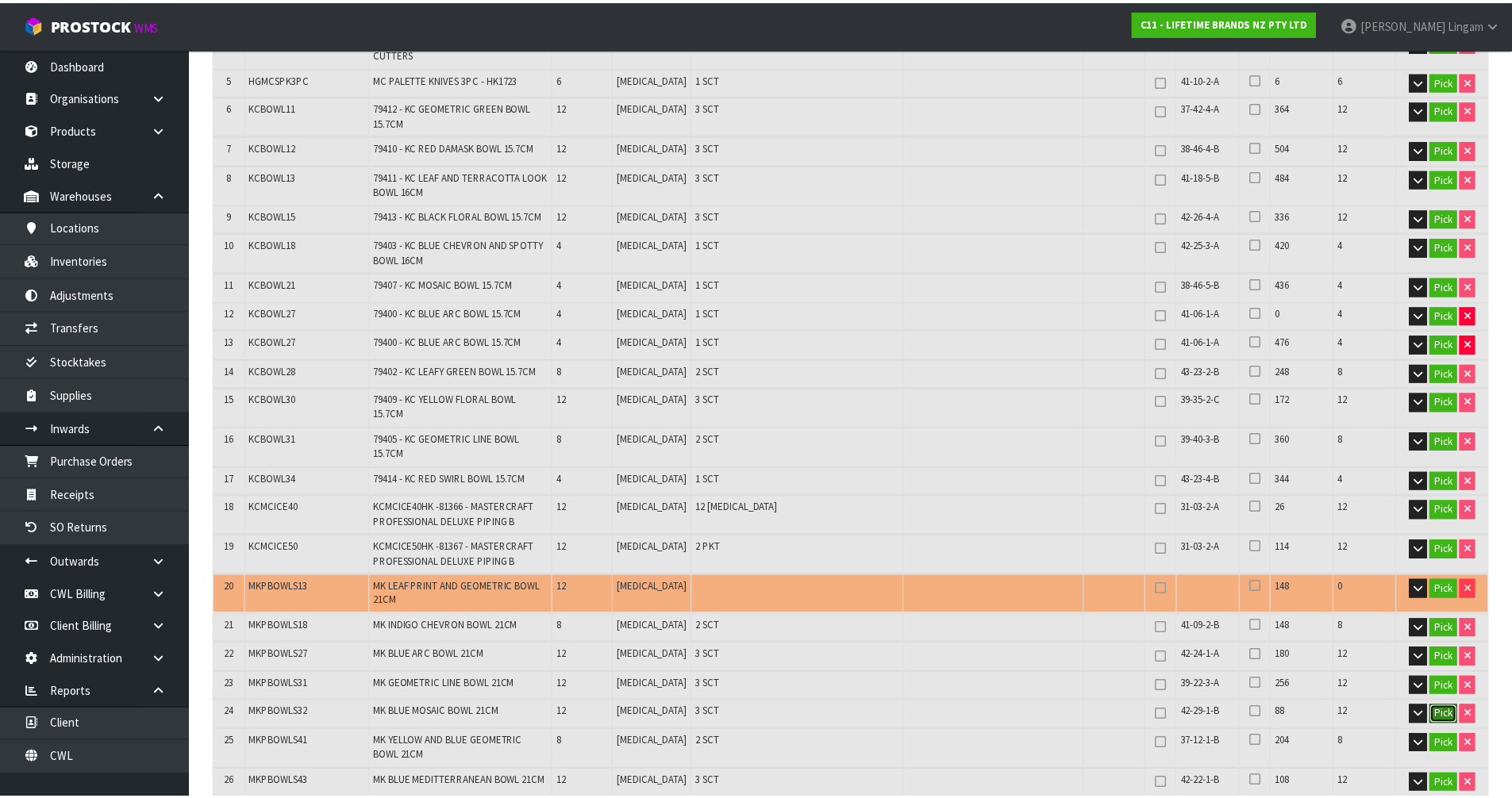
scroll to position [476, 0]
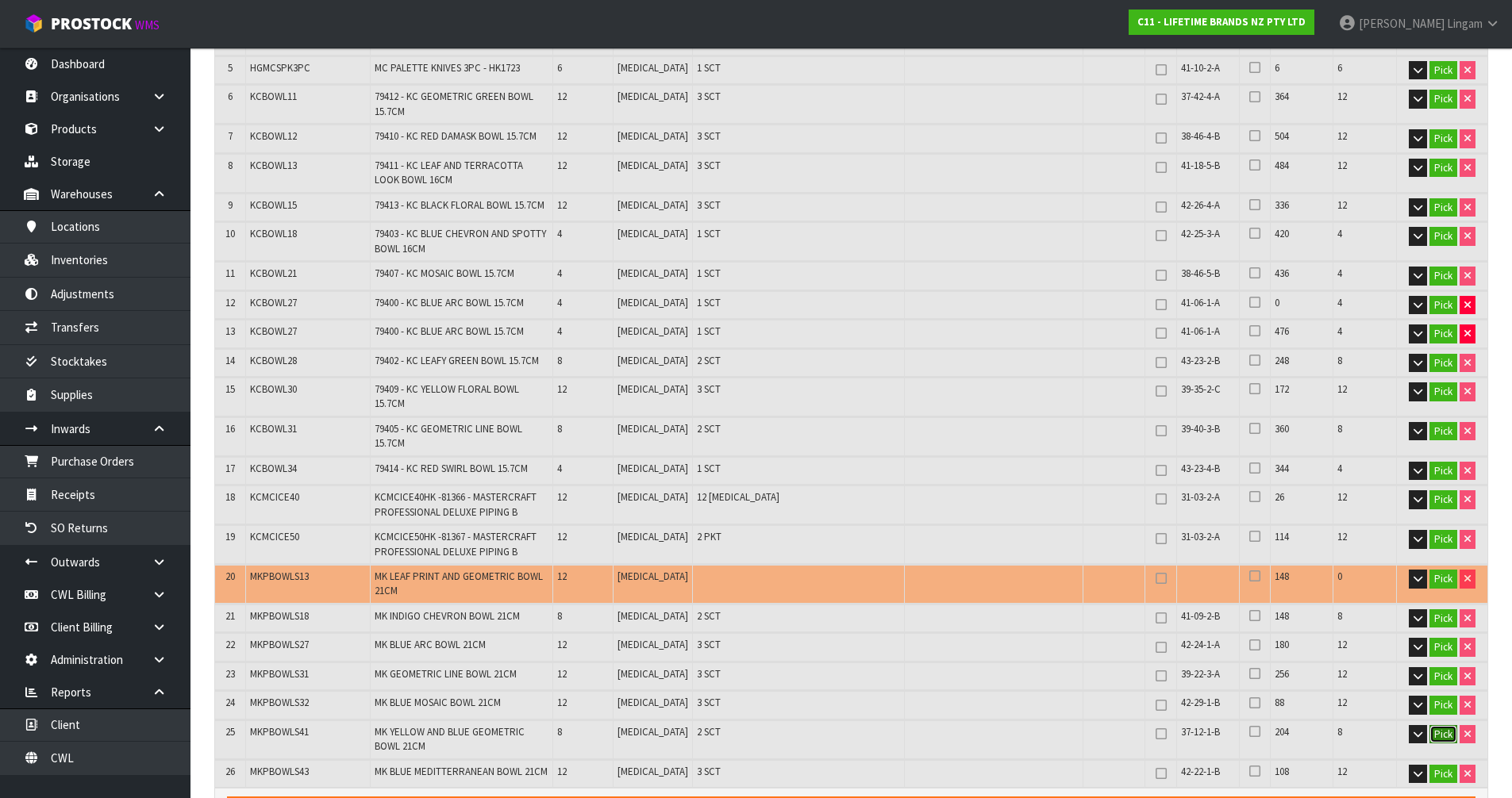
click at [1446, 725] on button "Pick" at bounding box center [1443, 734] width 28 height 19
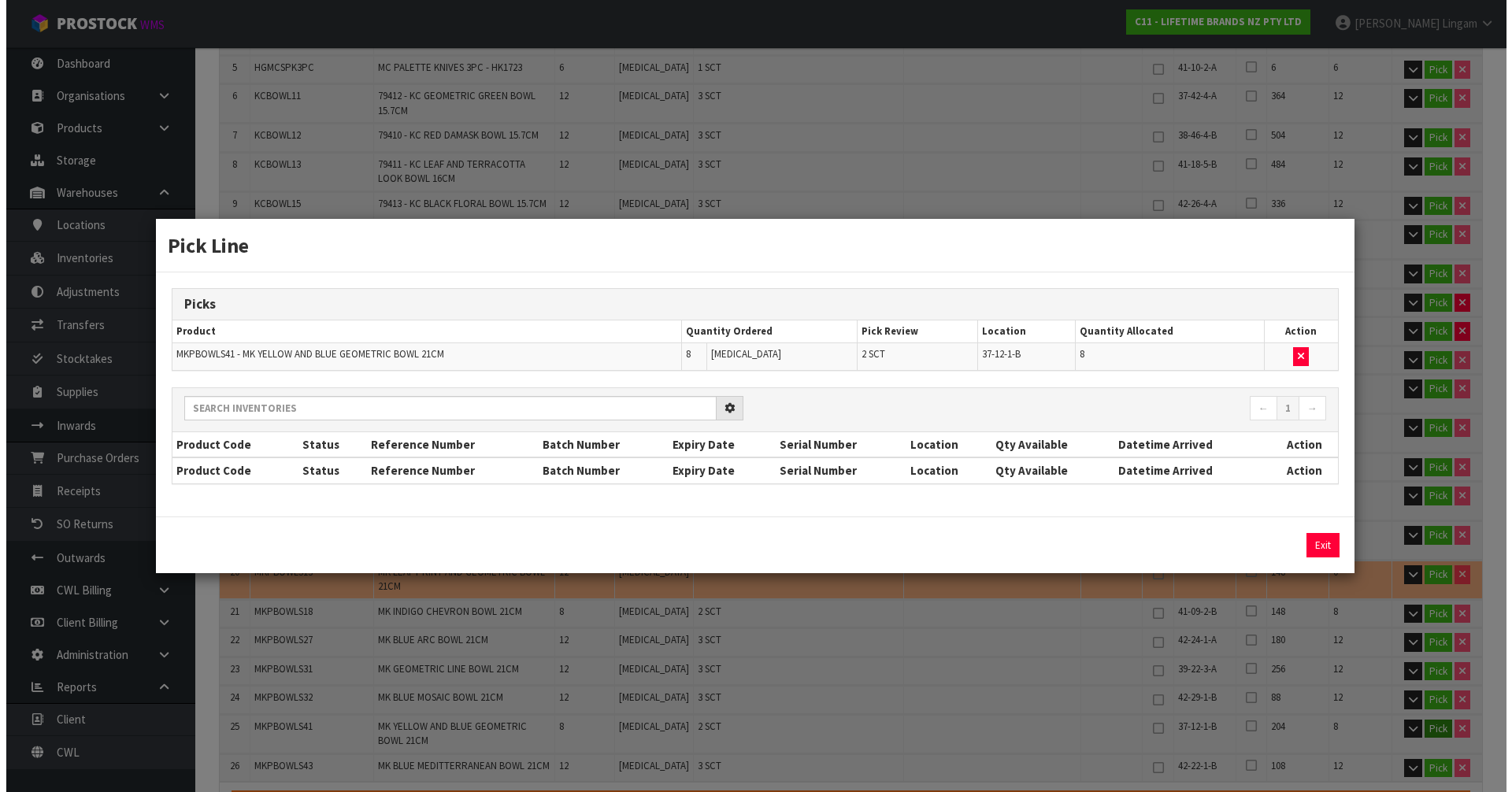
scroll to position [462, 0]
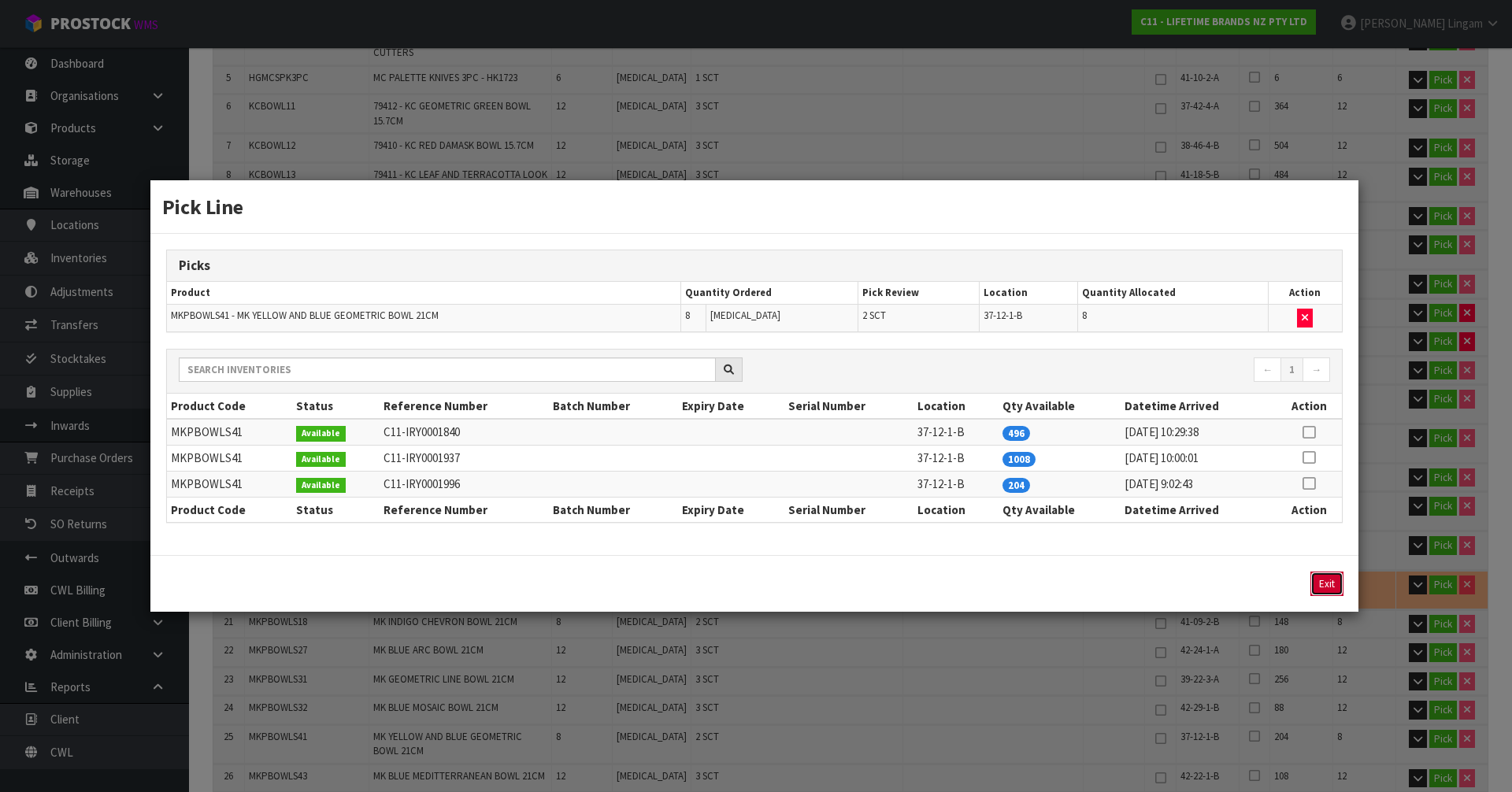
click at [1333, 582] on button "Exit" at bounding box center [1327, 583] width 33 height 25
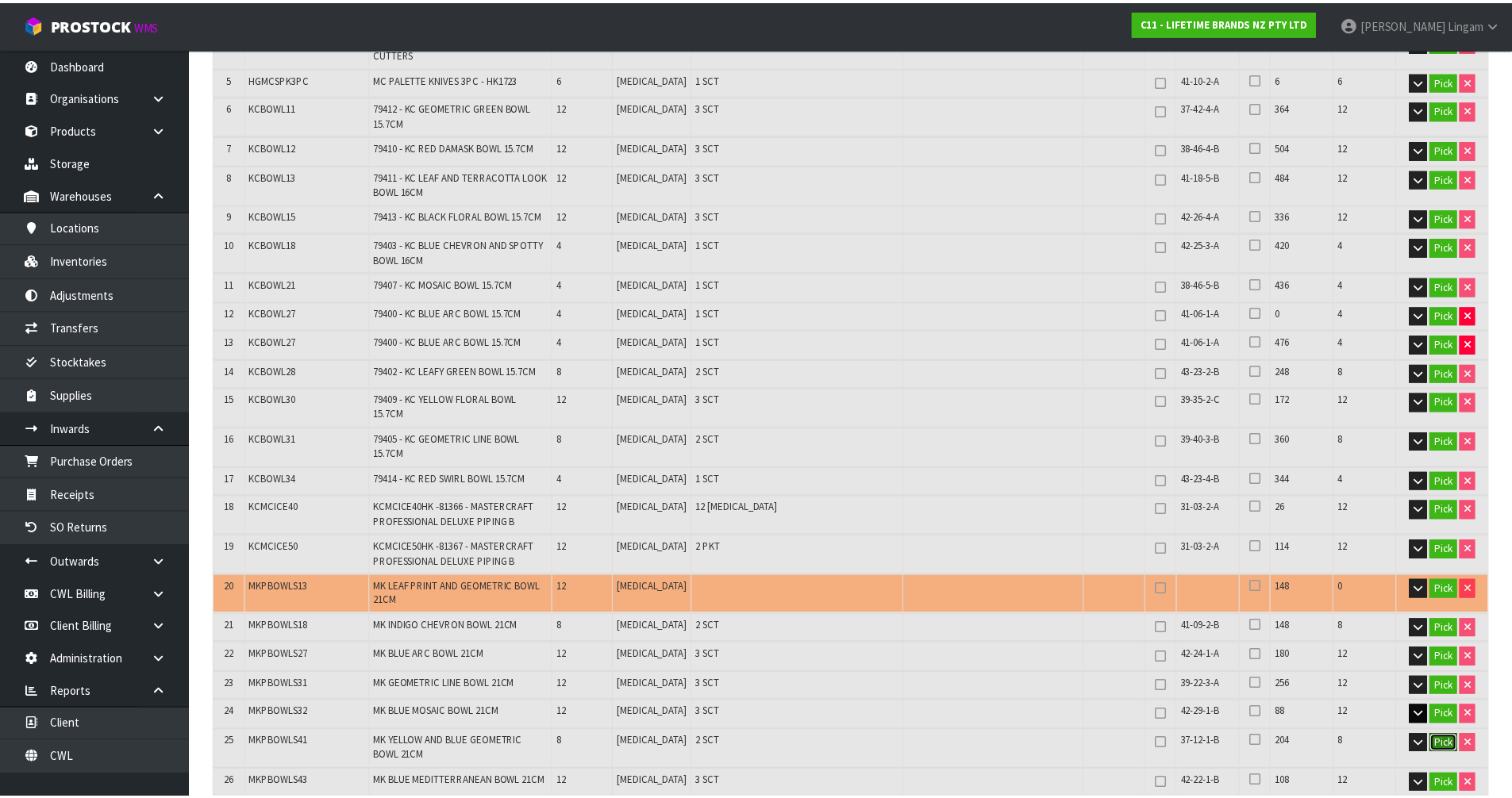
scroll to position [476, 0]
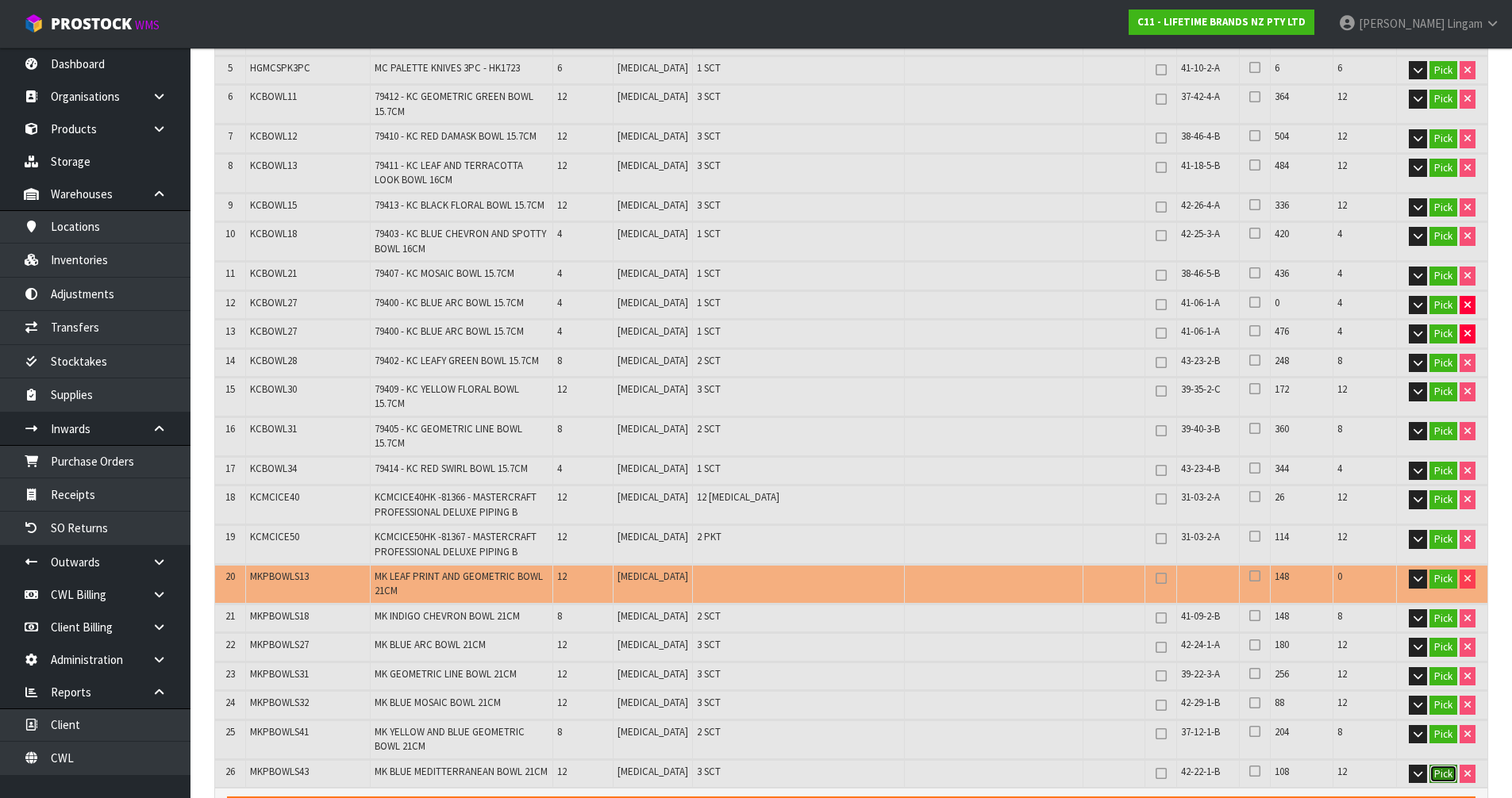
click at [1442, 764] on button "Pick" at bounding box center [1443, 774] width 28 height 19
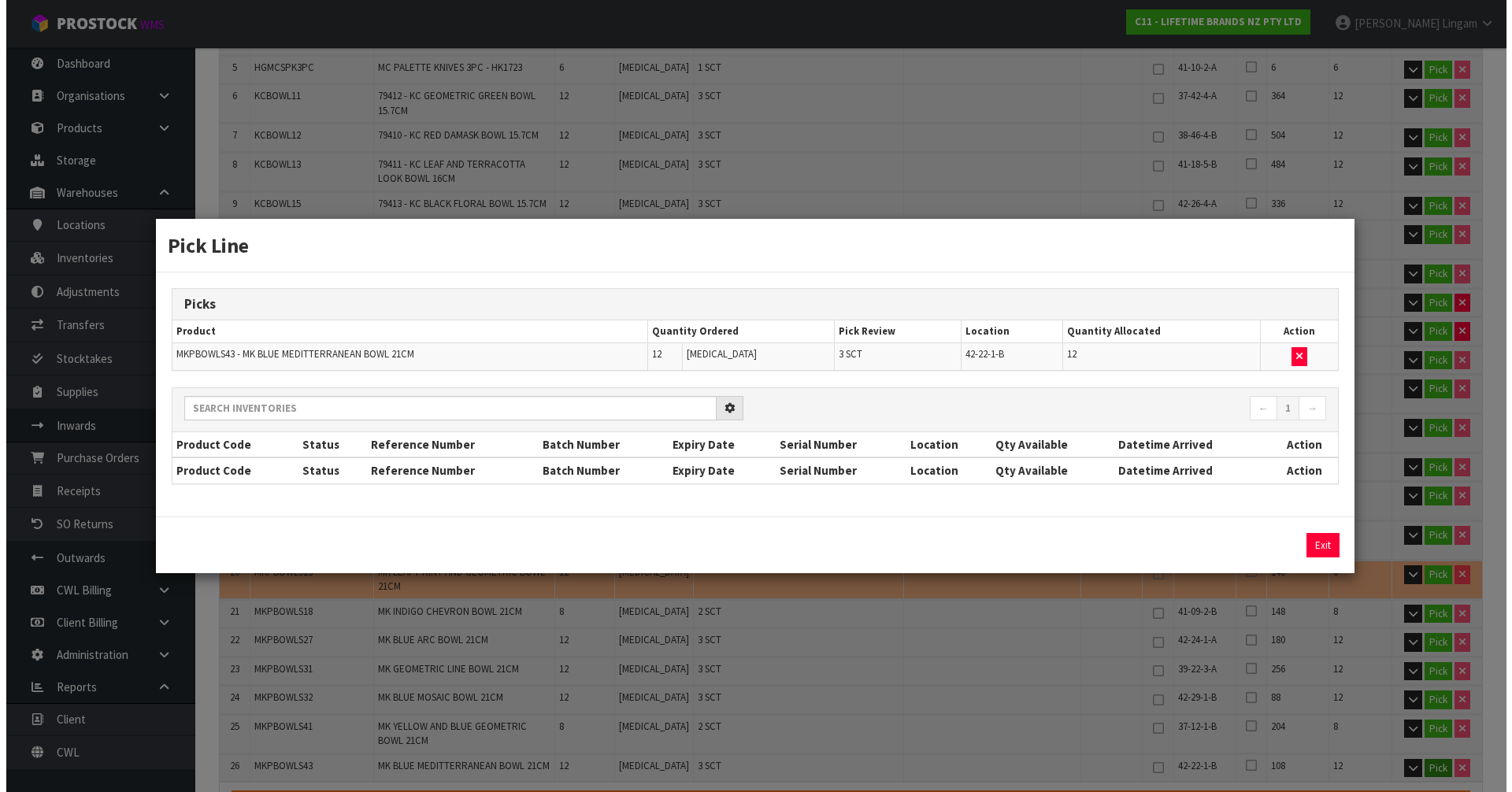
scroll to position [462, 0]
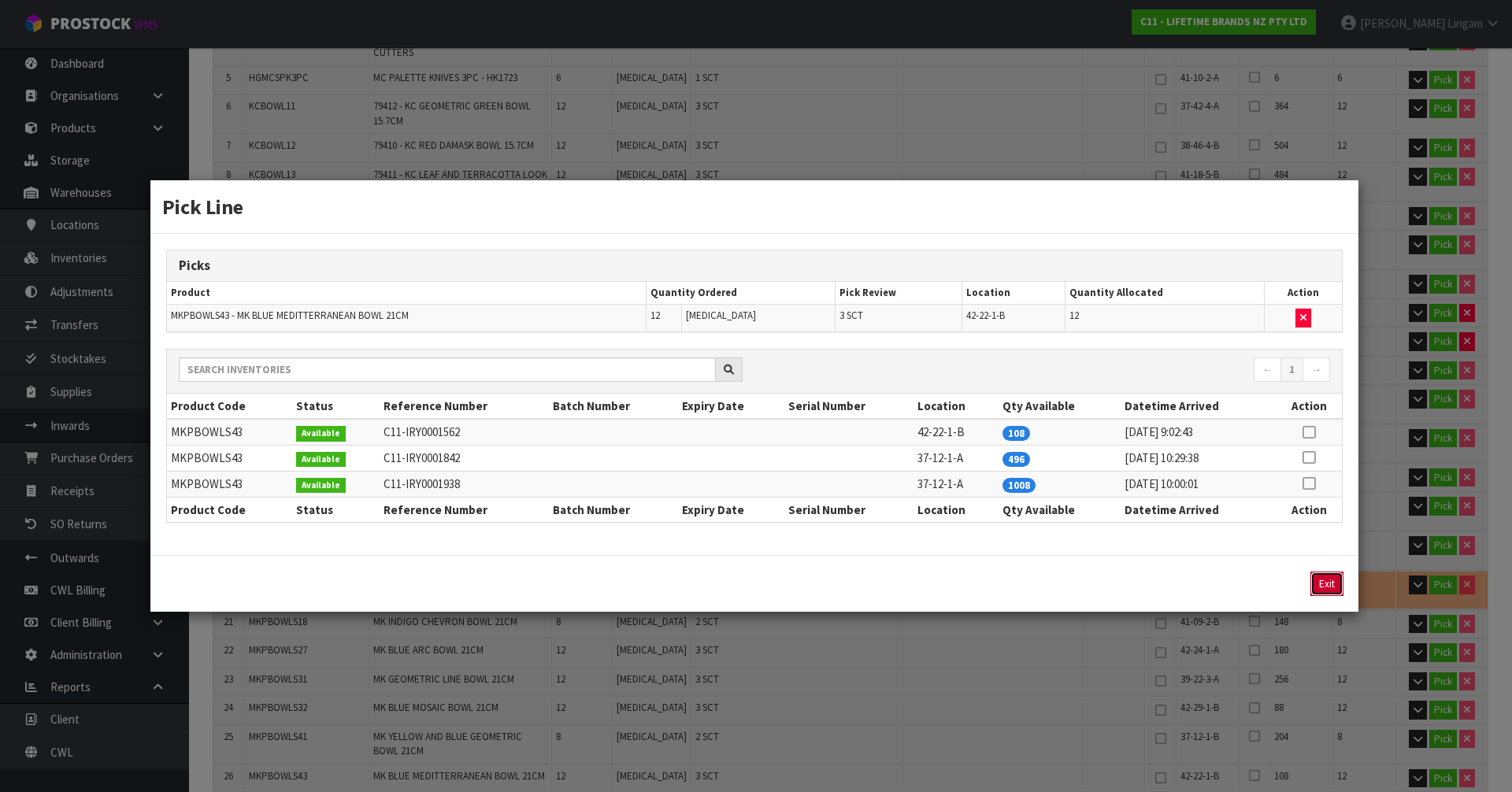
click at [1333, 588] on button "Exit" at bounding box center [1327, 583] width 33 height 25
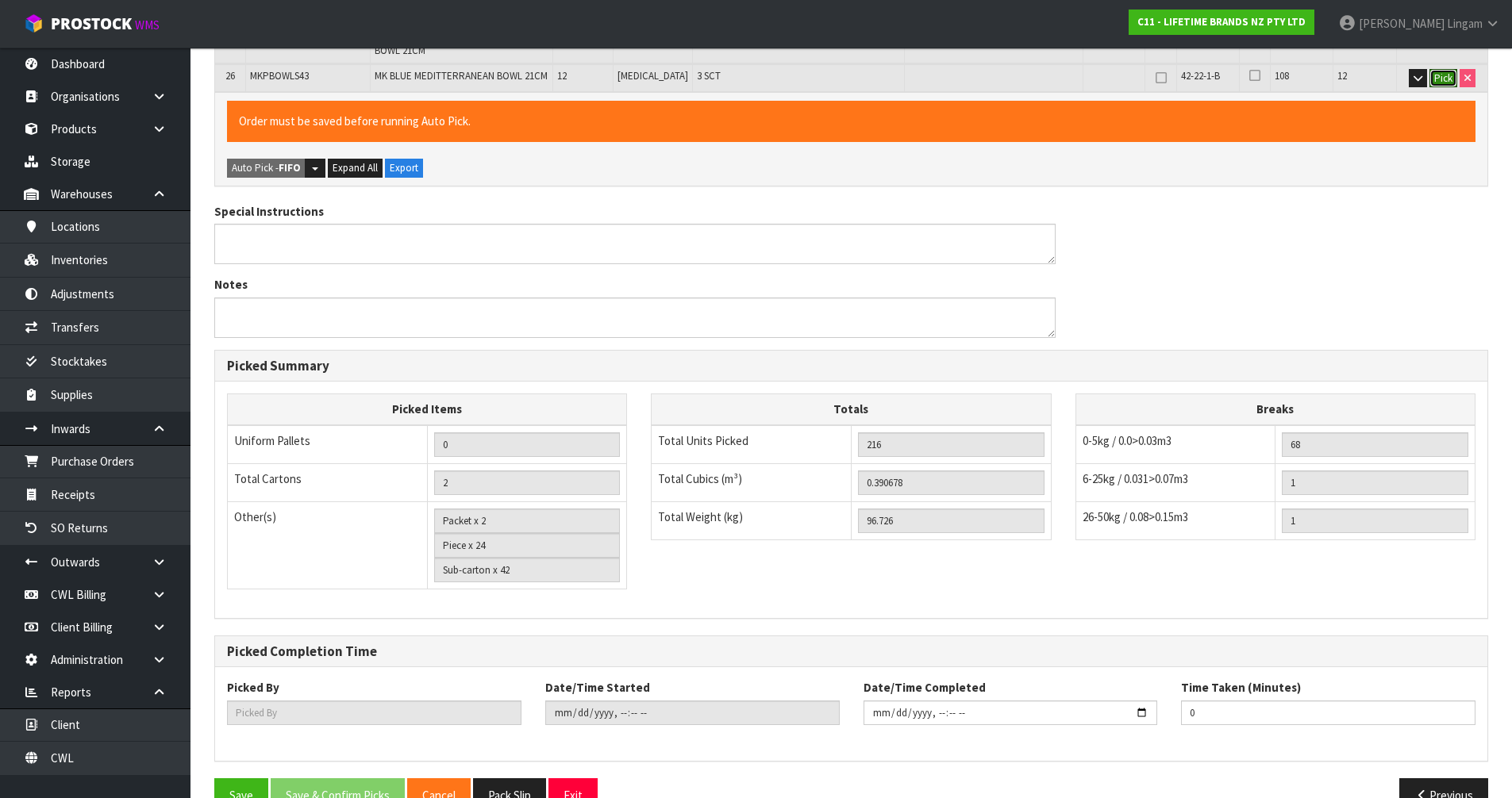
scroll to position [1189, 0]
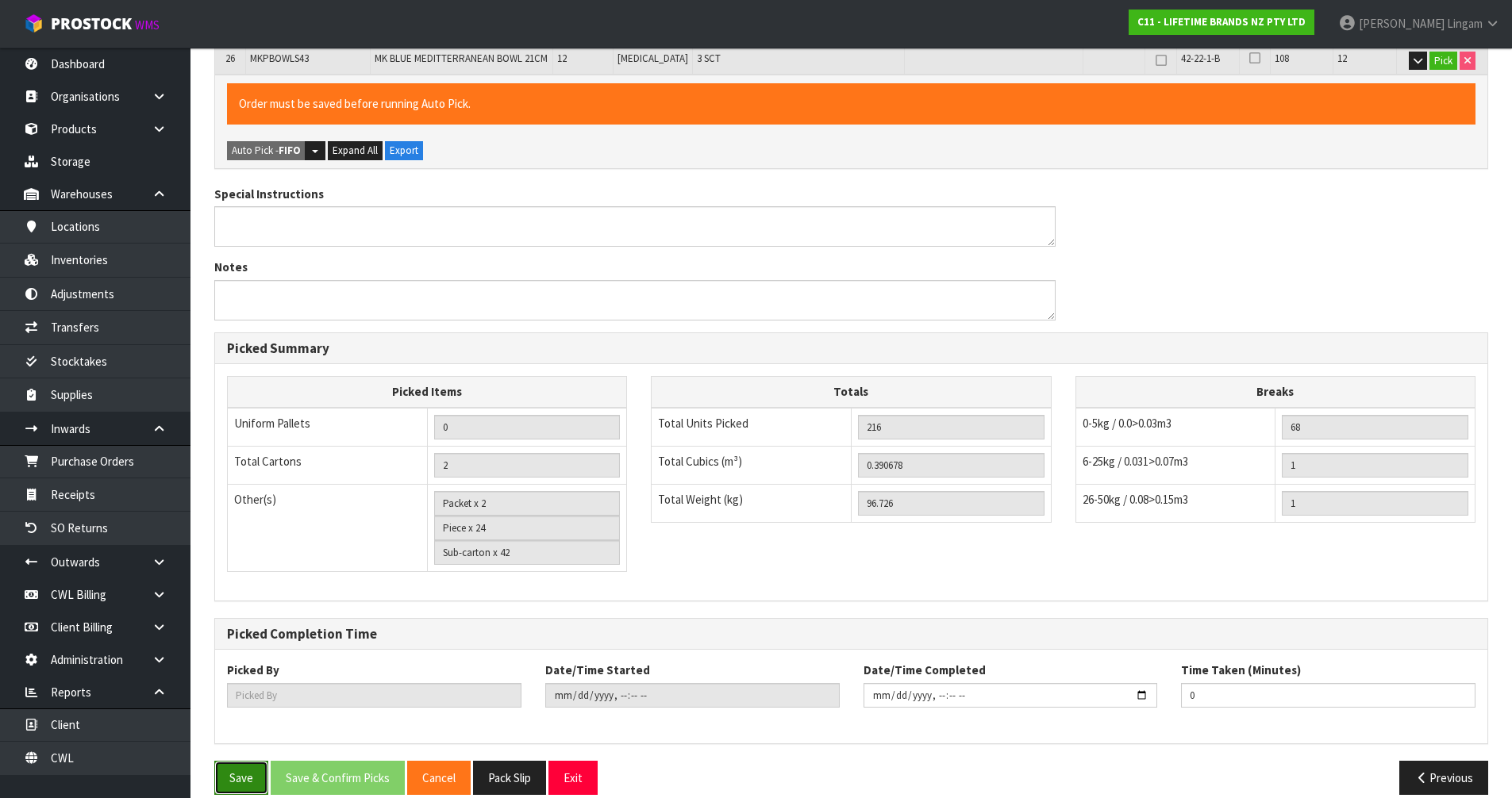
click at [217, 761] on button "Save" at bounding box center [241, 778] width 54 height 34
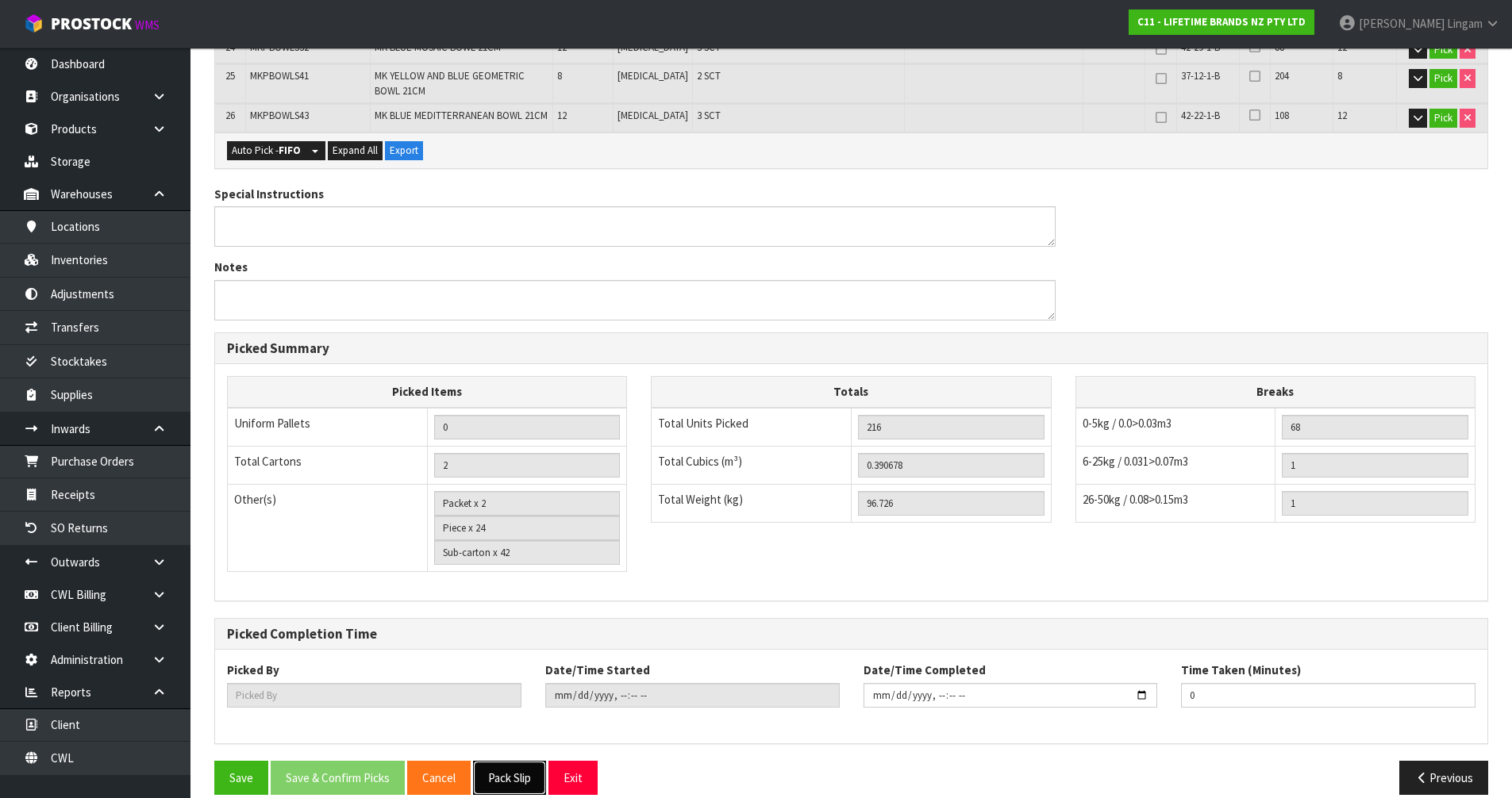
click at [504, 763] on button "Pack Slip" at bounding box center [509, 778] width 73 height 34
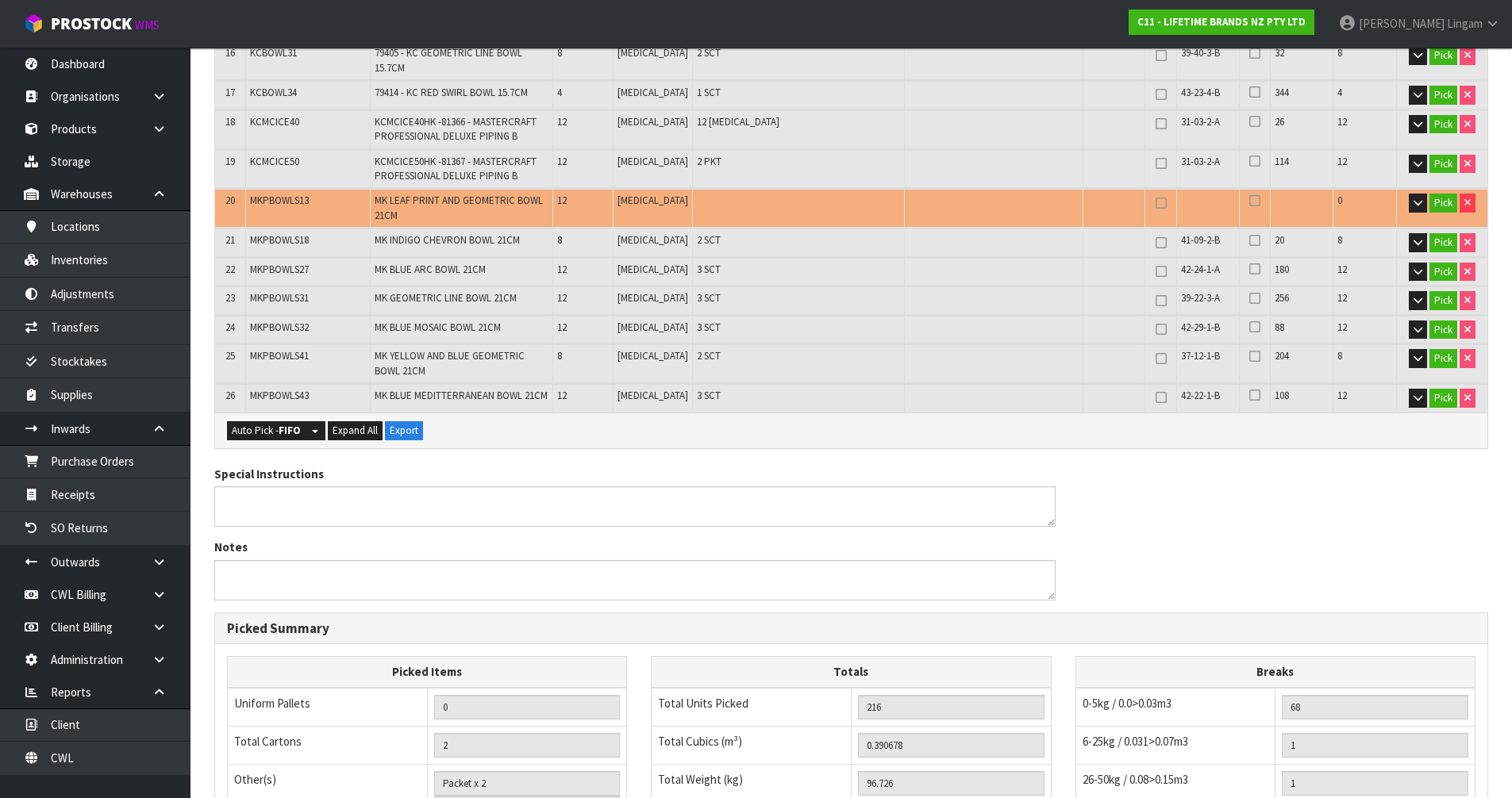
scroll to position [633, 0]
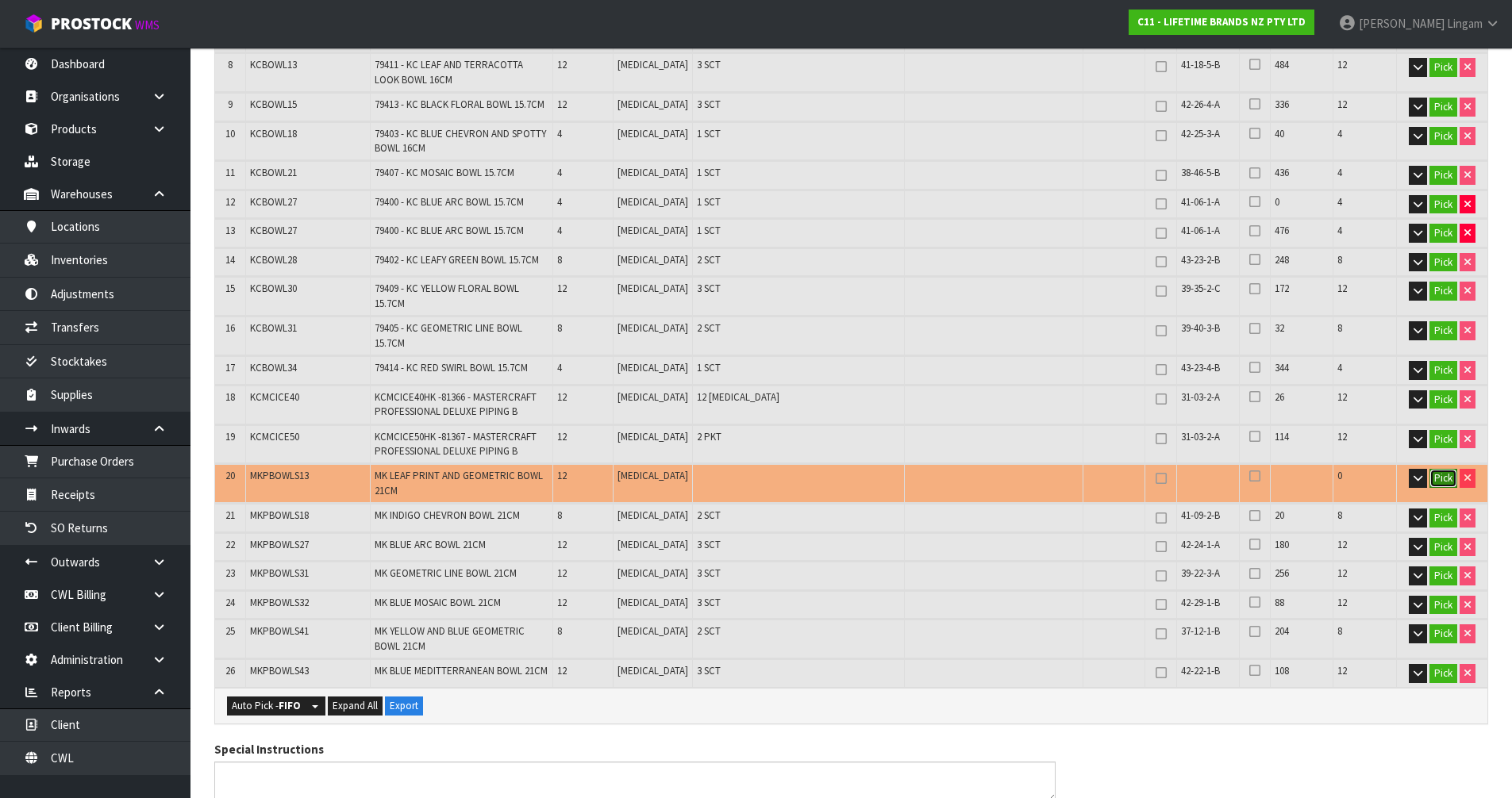
click at [1436, 469] on button "Pick" at bounding box center [1443, 478] width 28 height 19
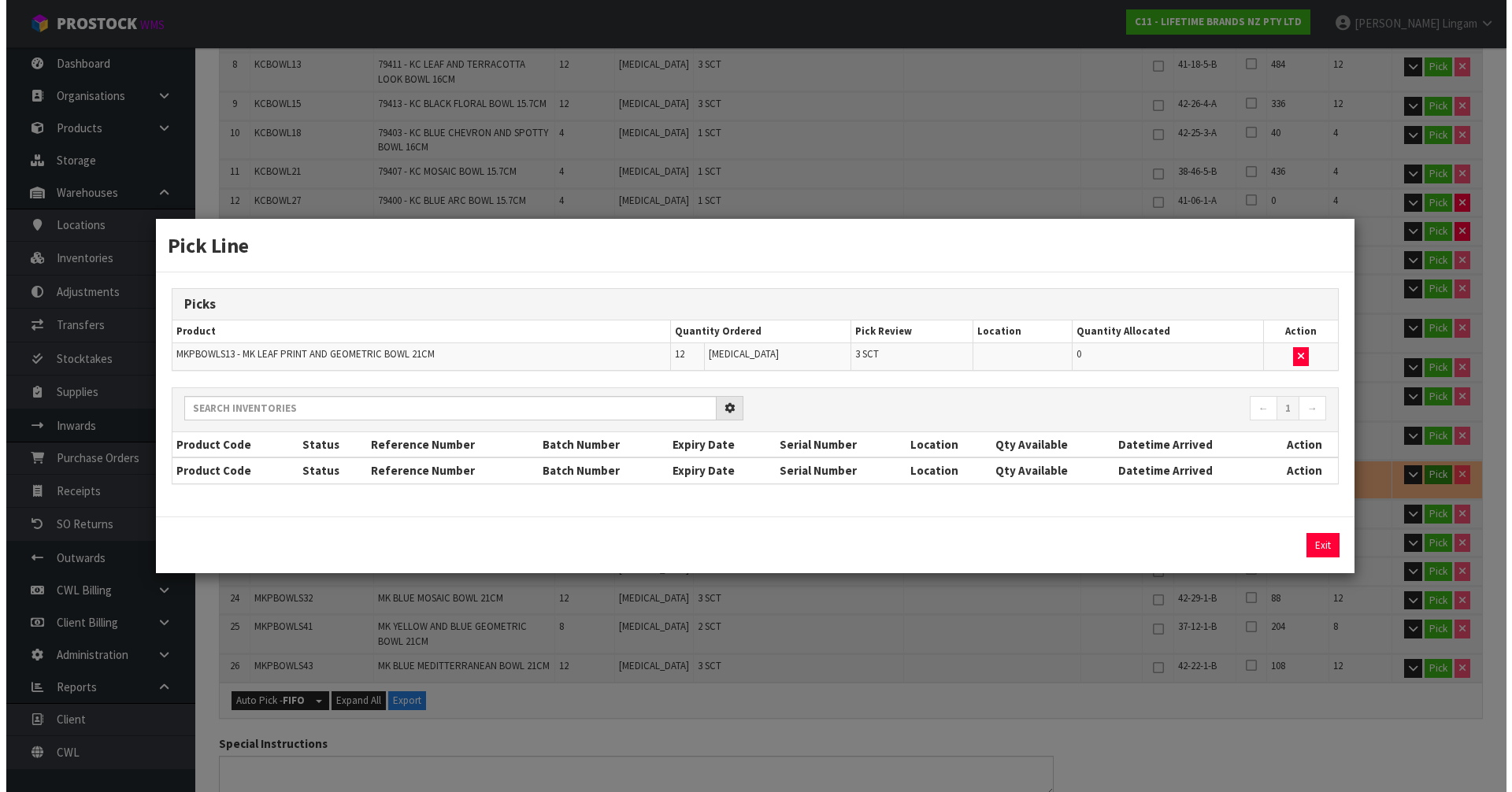
scroll to position [618, 0]
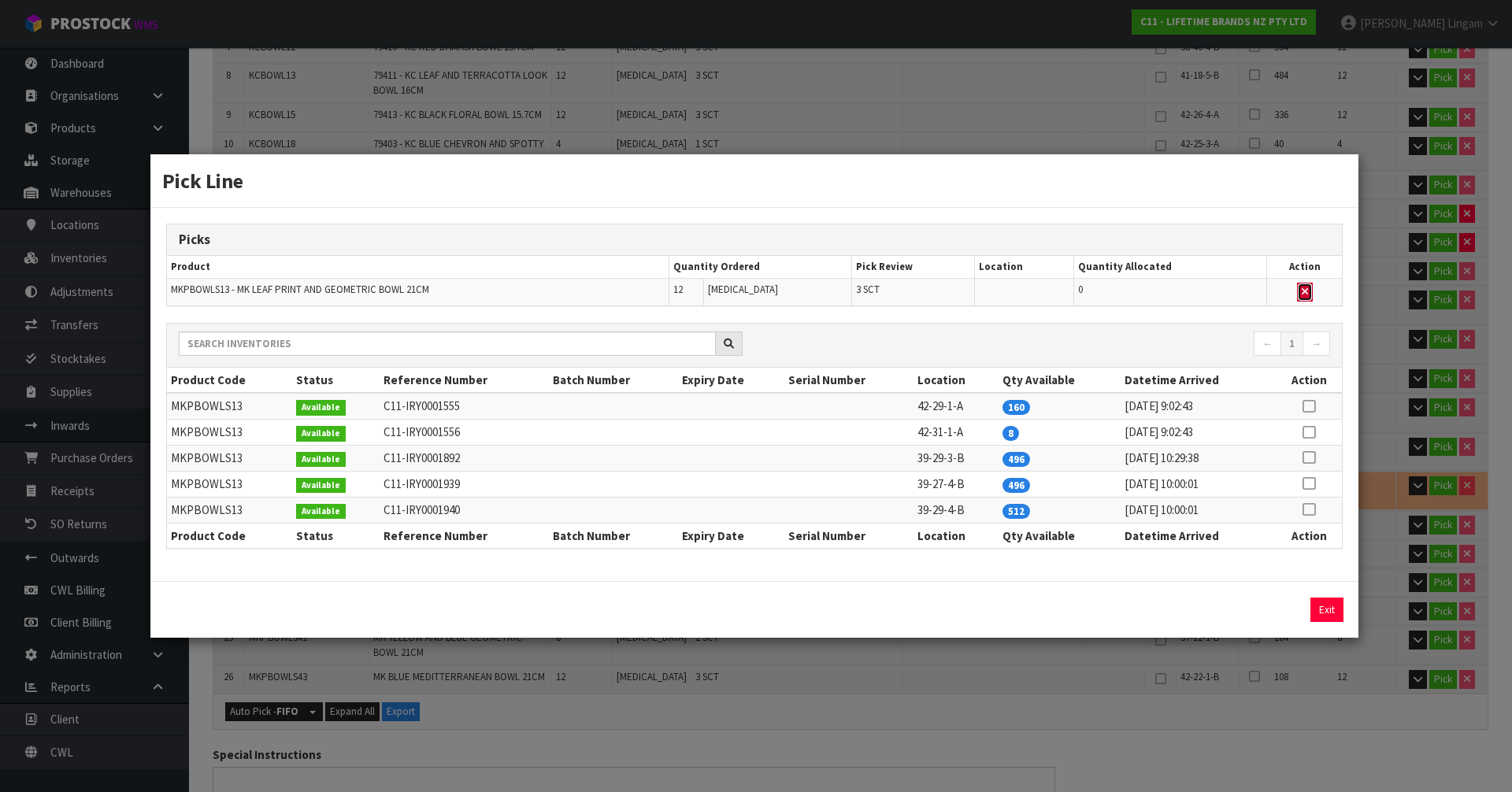
click at [1303, 287] on icon "button" at bounding box center [1305, 292] width 6 height 10
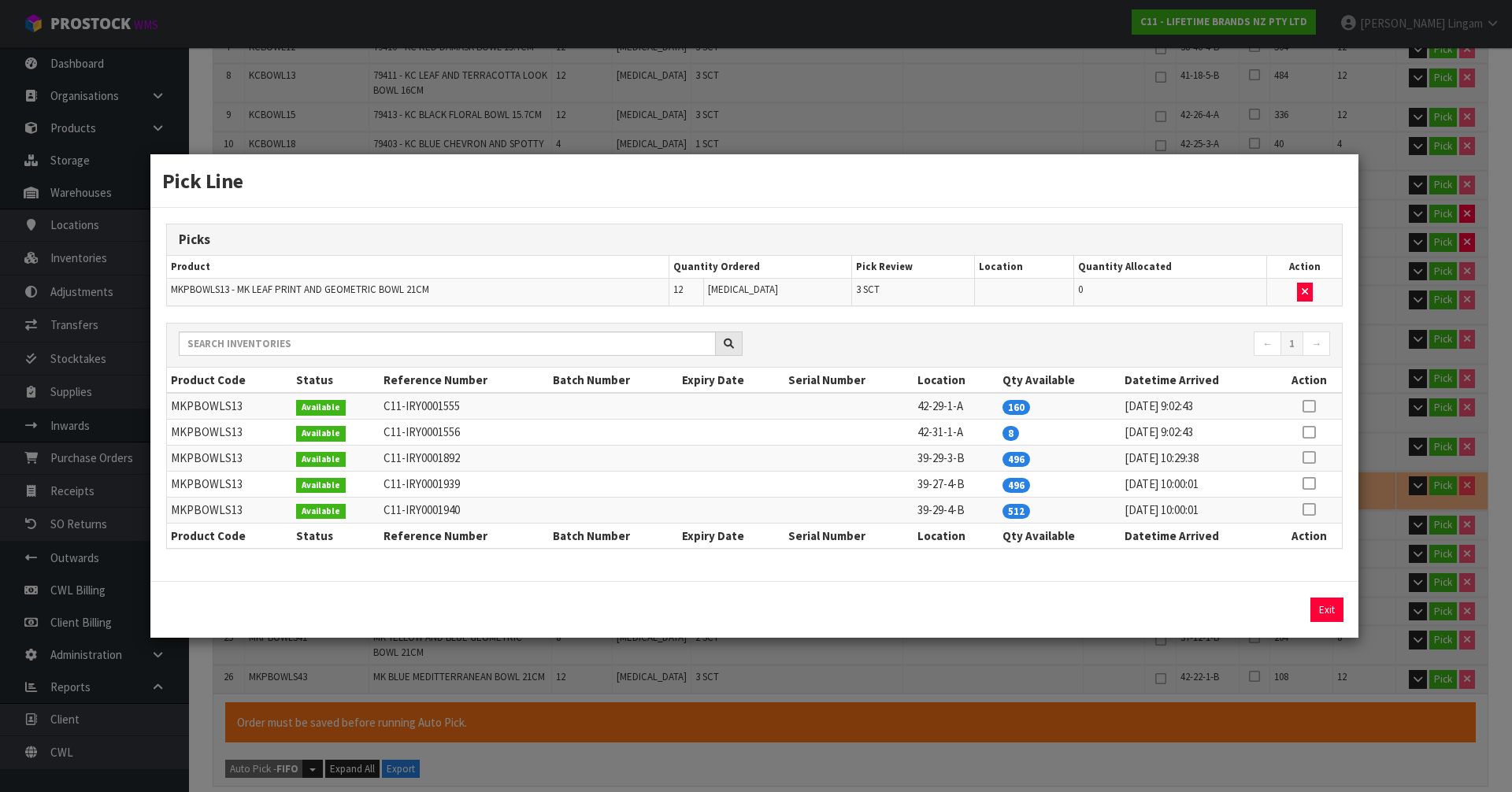
click at [1307, 433] on icon at bounding box center [1308, 432] width 13 height 1
click at [1266, 604] on button "Assign Pick" at bounding box center [1273, 610] width 64 height 25
type input "Sub-carton x 44"
type input "224"
type input "0.403262"
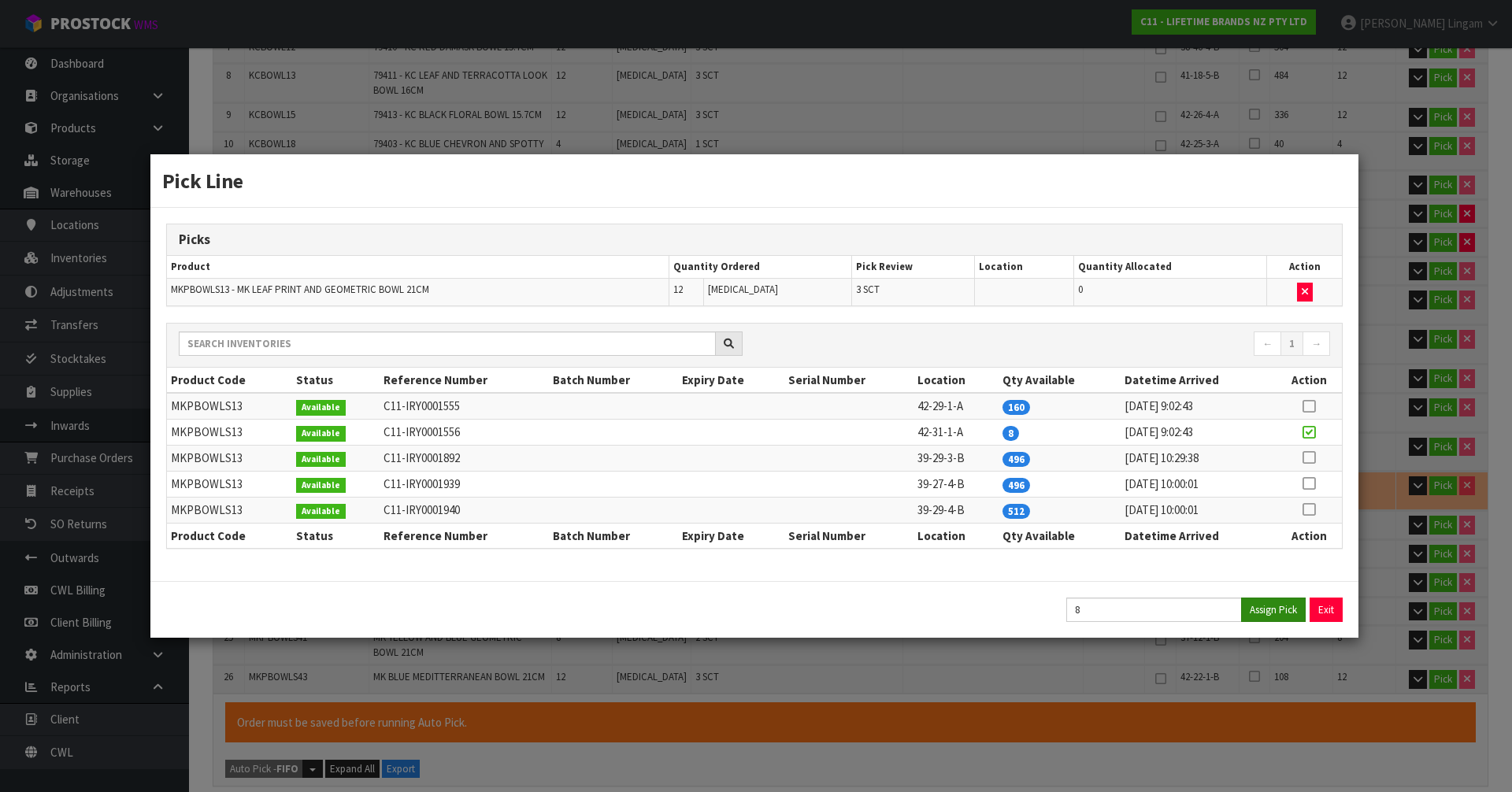
type input "101.126"
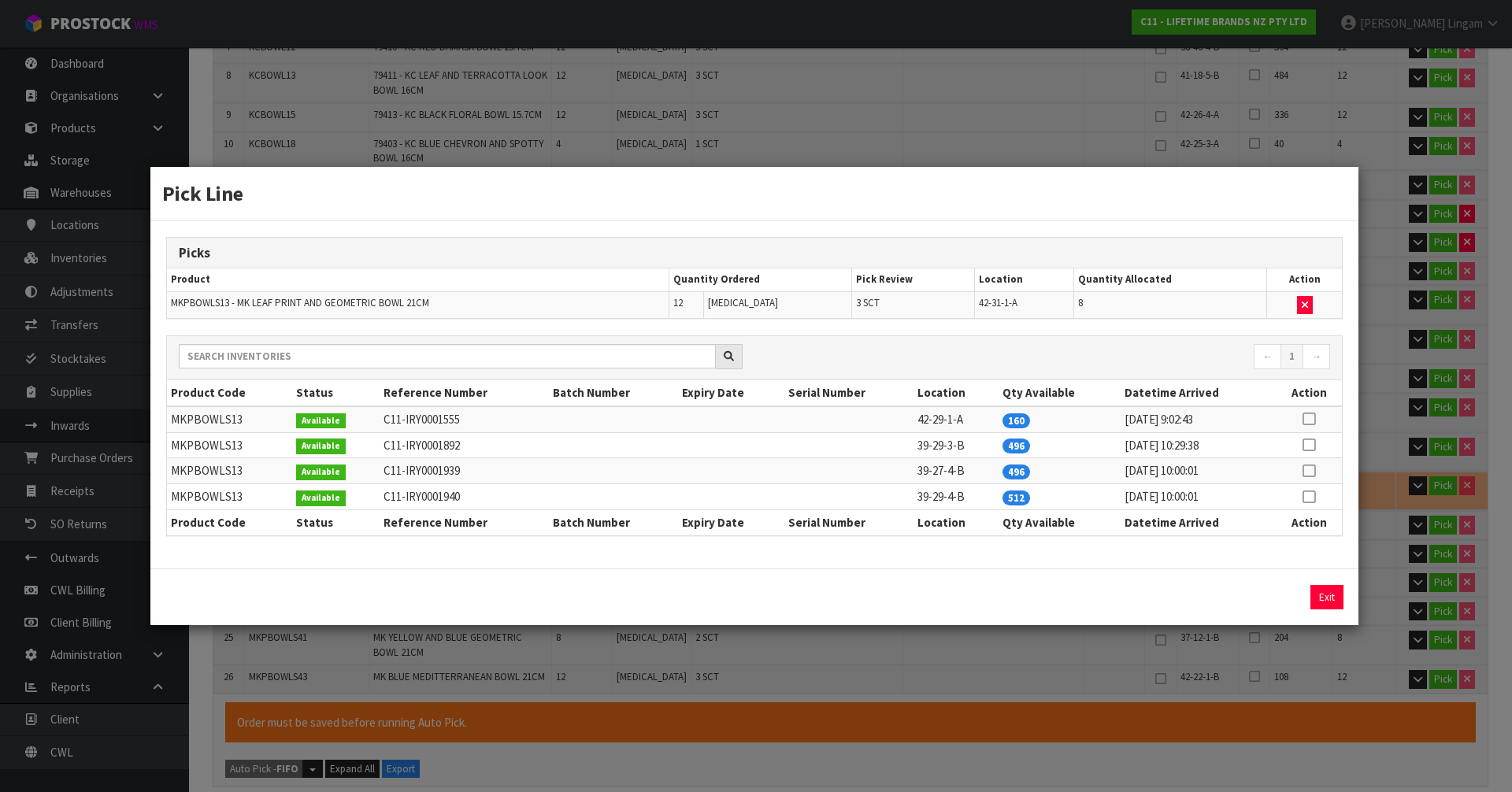
click at [1313, 419] on icon at bounding box center [1308, 419] width 13 height 1
click at [1276, 594] on button "Assign Pick" at bounding box center [1273, 597] width 64 height 25
type input "228"
type input "0.409554"
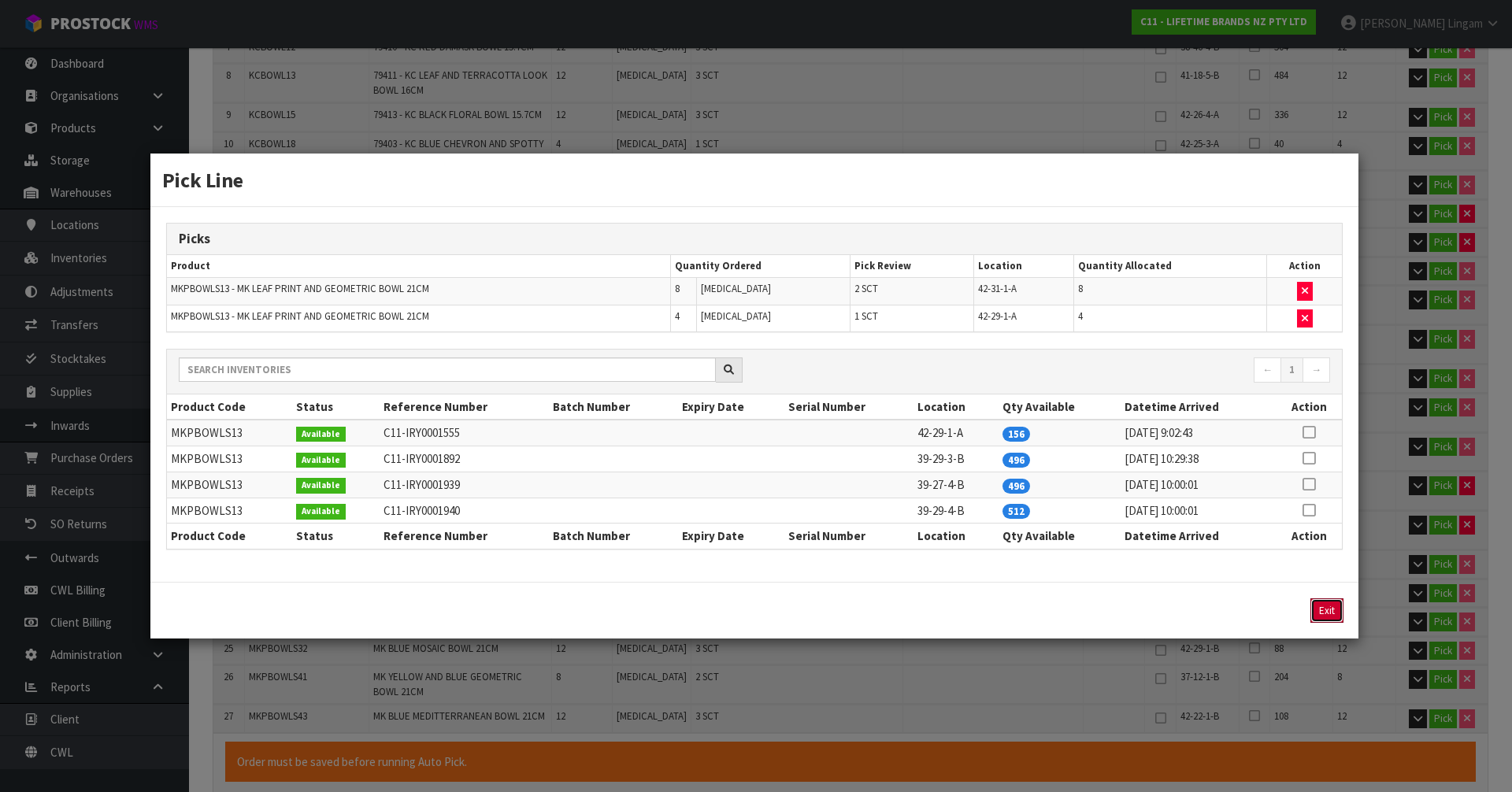
drag, startPoint x: 1330, startPoint y: 600, endPoint x: 1361, endPoint y: 510, distance: 95.2
click at [1330, 600] on button "Exit" at bounding box center [1327, 611] width 33 height 25
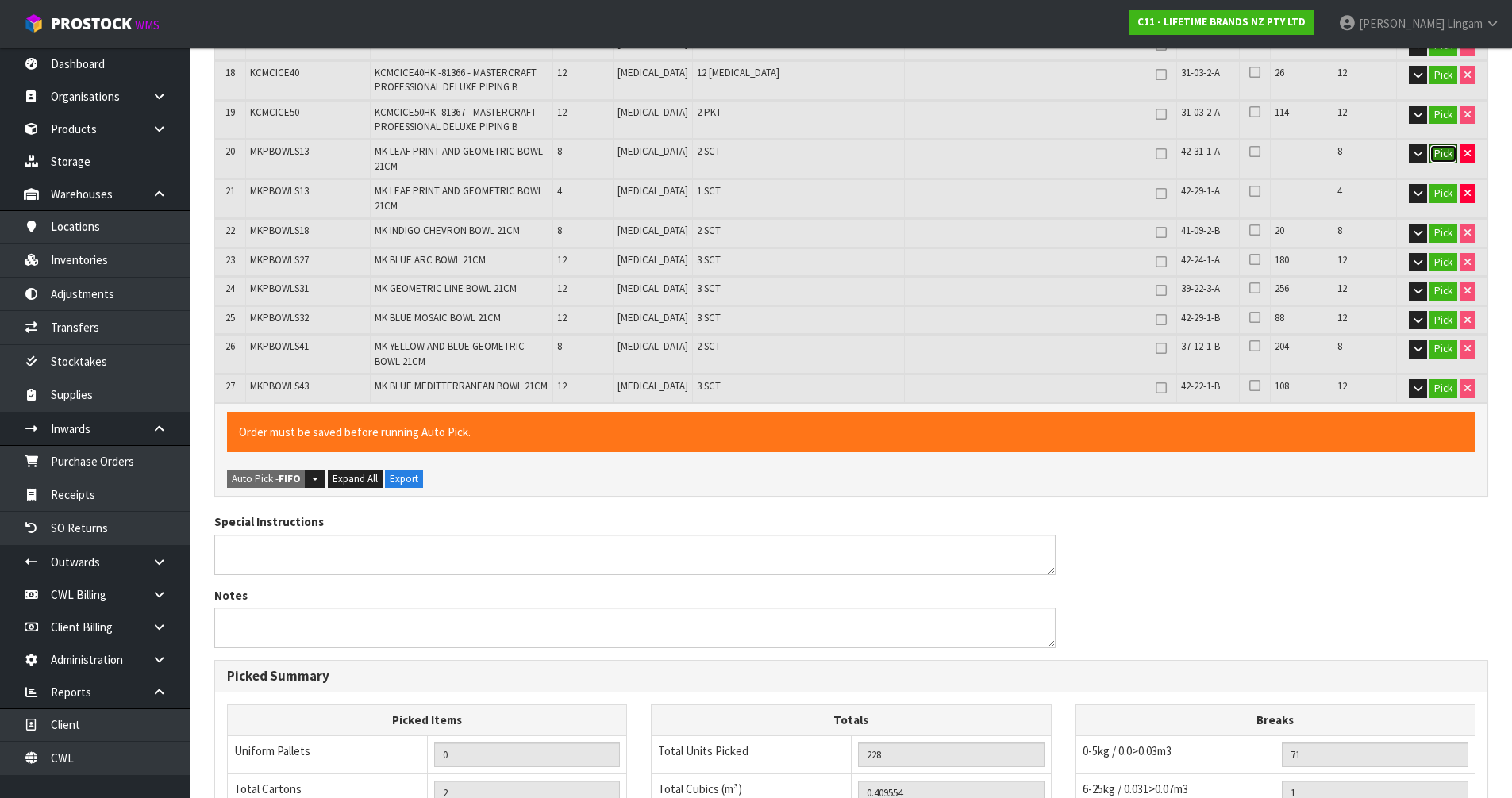
scroll to position [1286, 0]
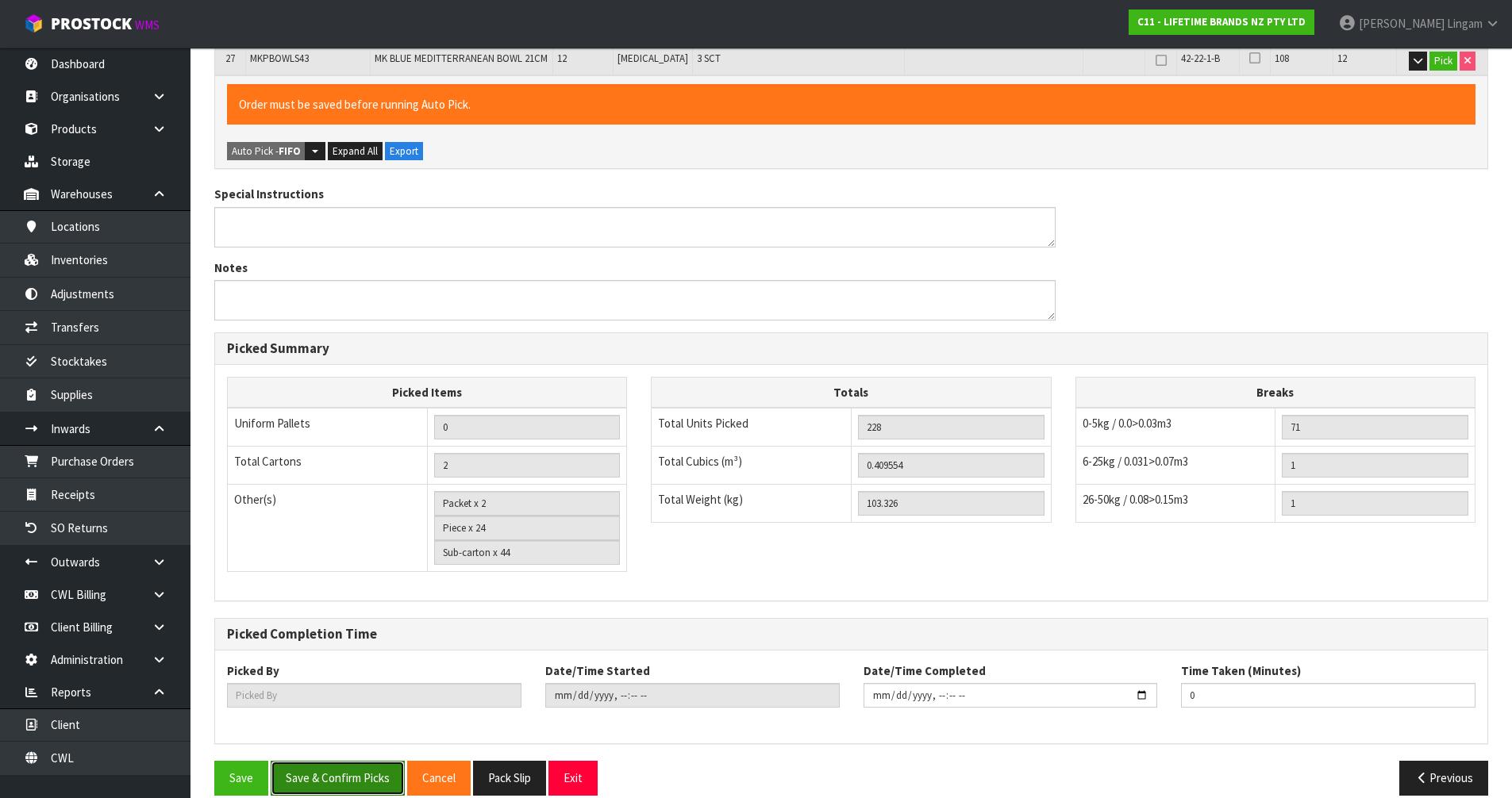
click at [334, 761] on button "Save & Confirm Picks" at bounding box center [338, 778] width 134 height 34
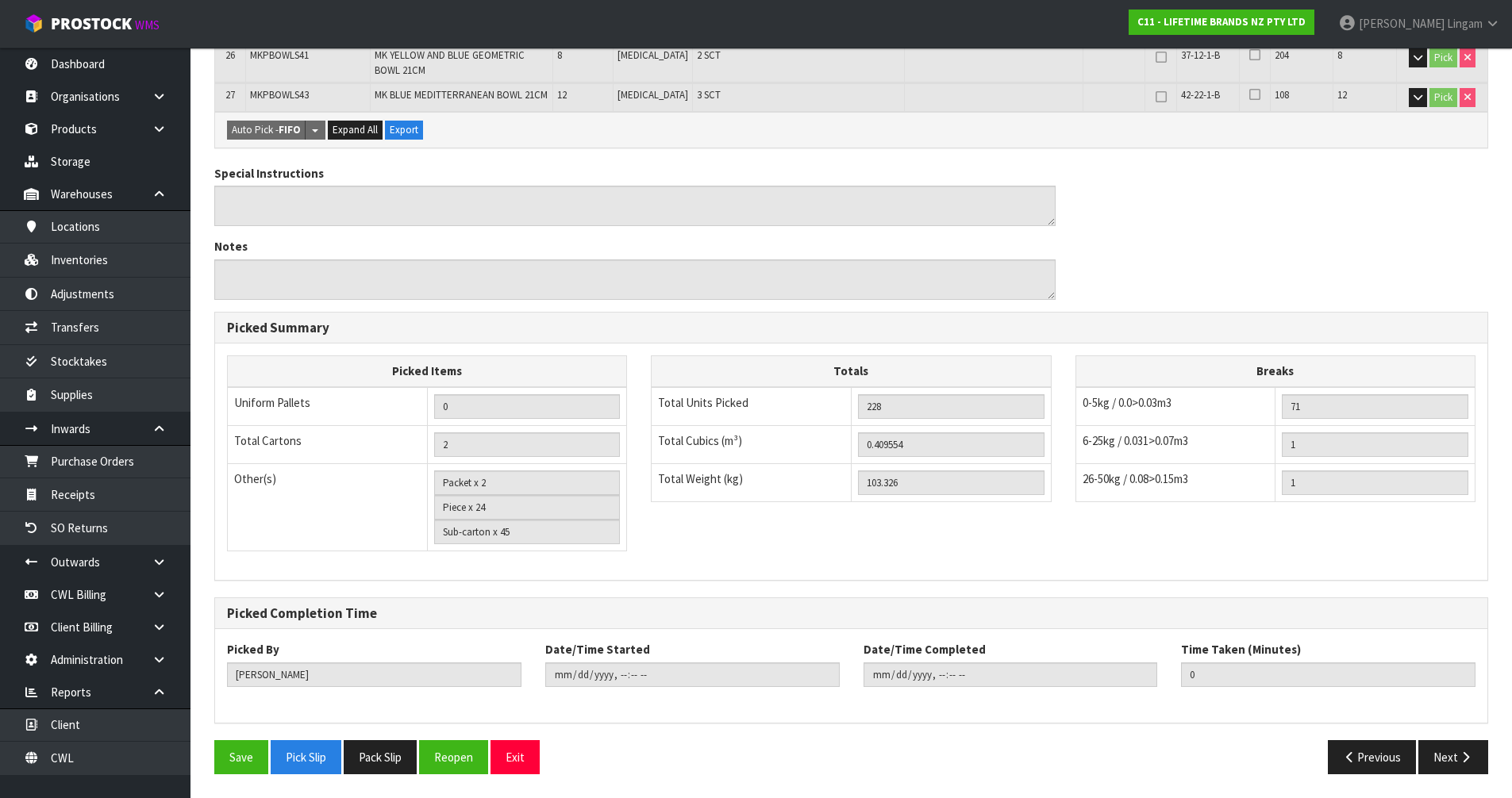
scroll to position [0, 0]
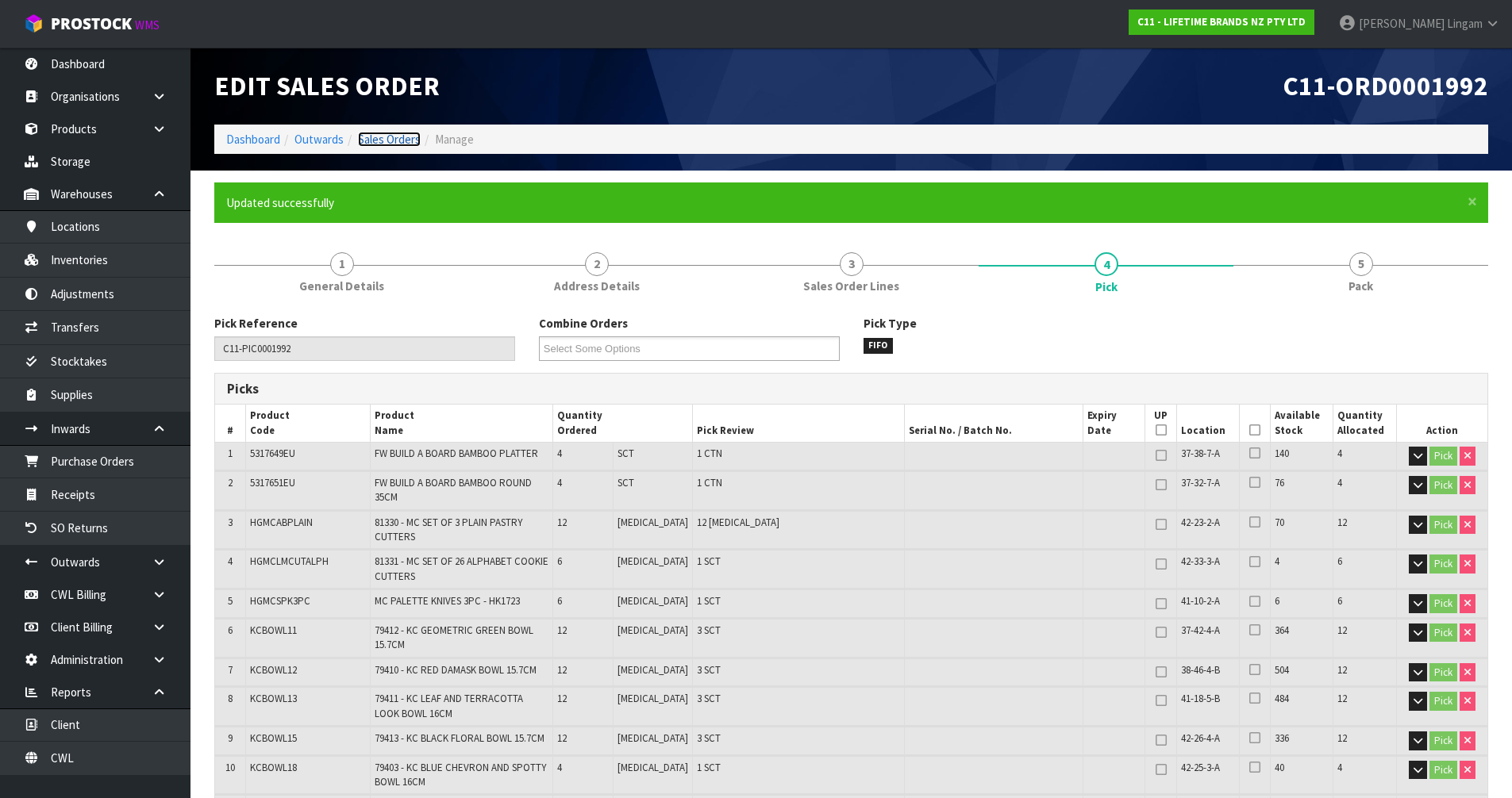
click at [403, 135] on link "Sales Orders" at bounding box center [389, 139] width 63 height 15
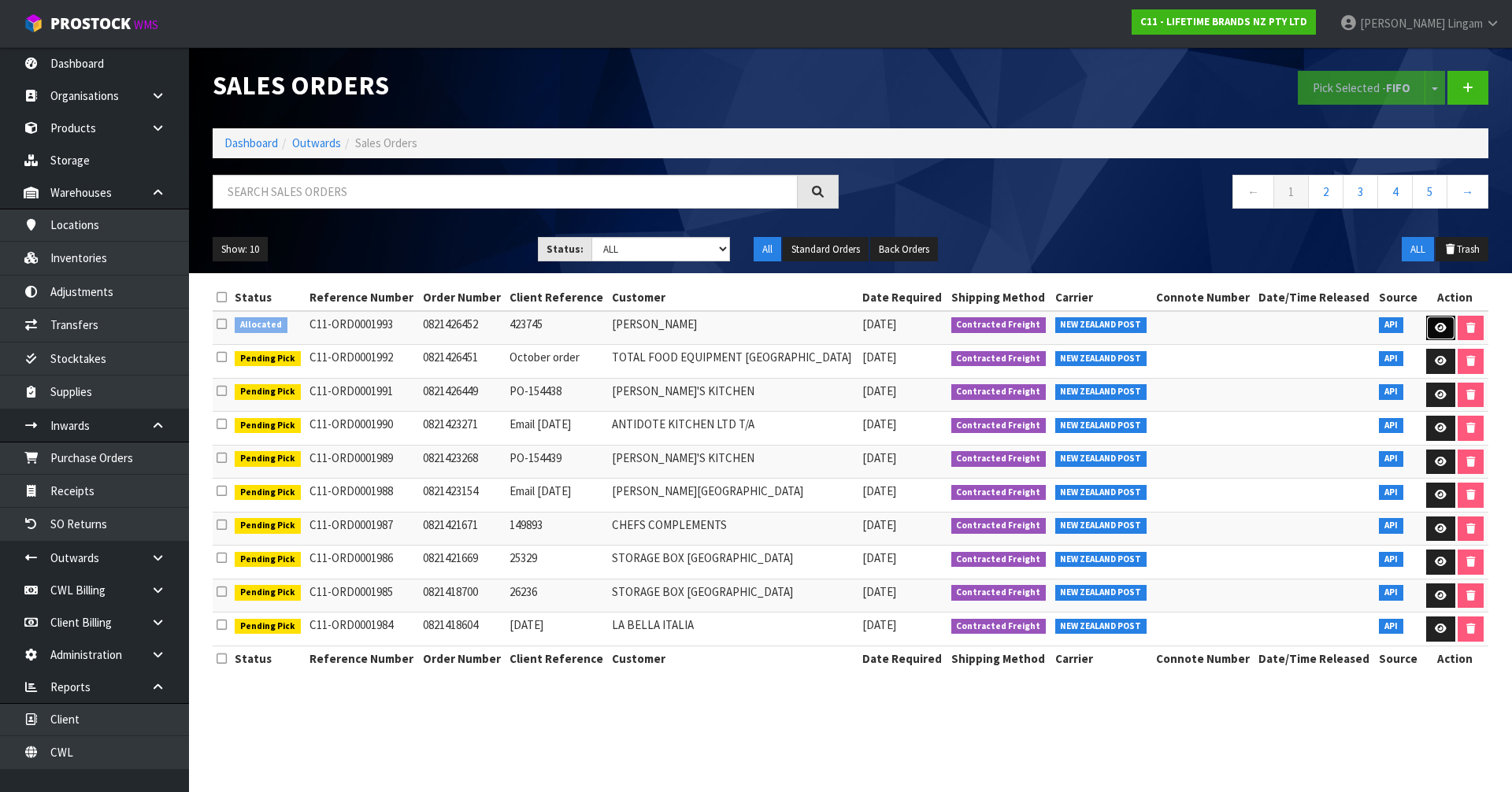
click at [1438, 322] on icon at bounding box center [1441, 328] width 12 height 10
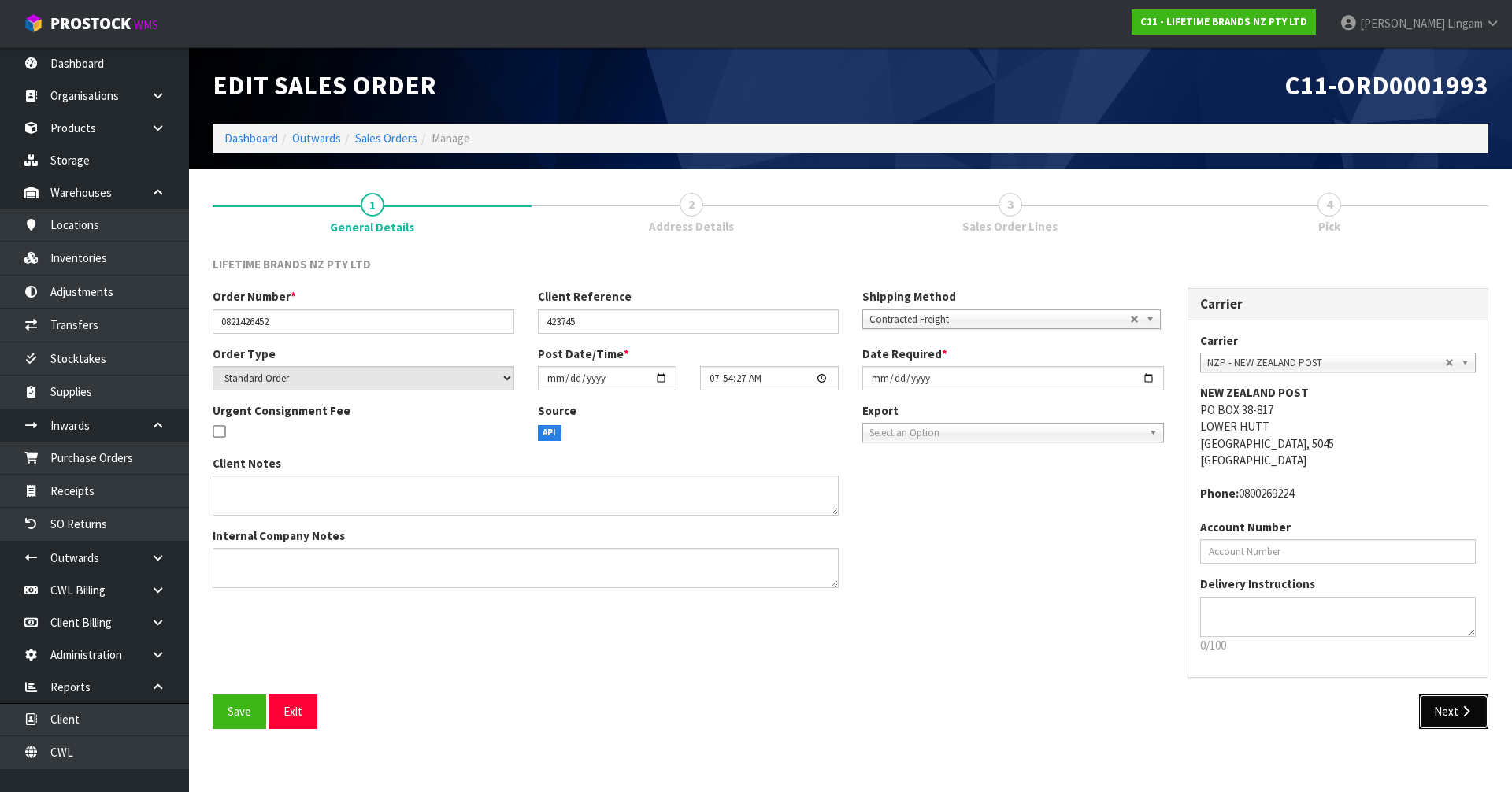
click at [1451, 712] on button "Next" at bounding box center [1454, 712] width 69 height 34
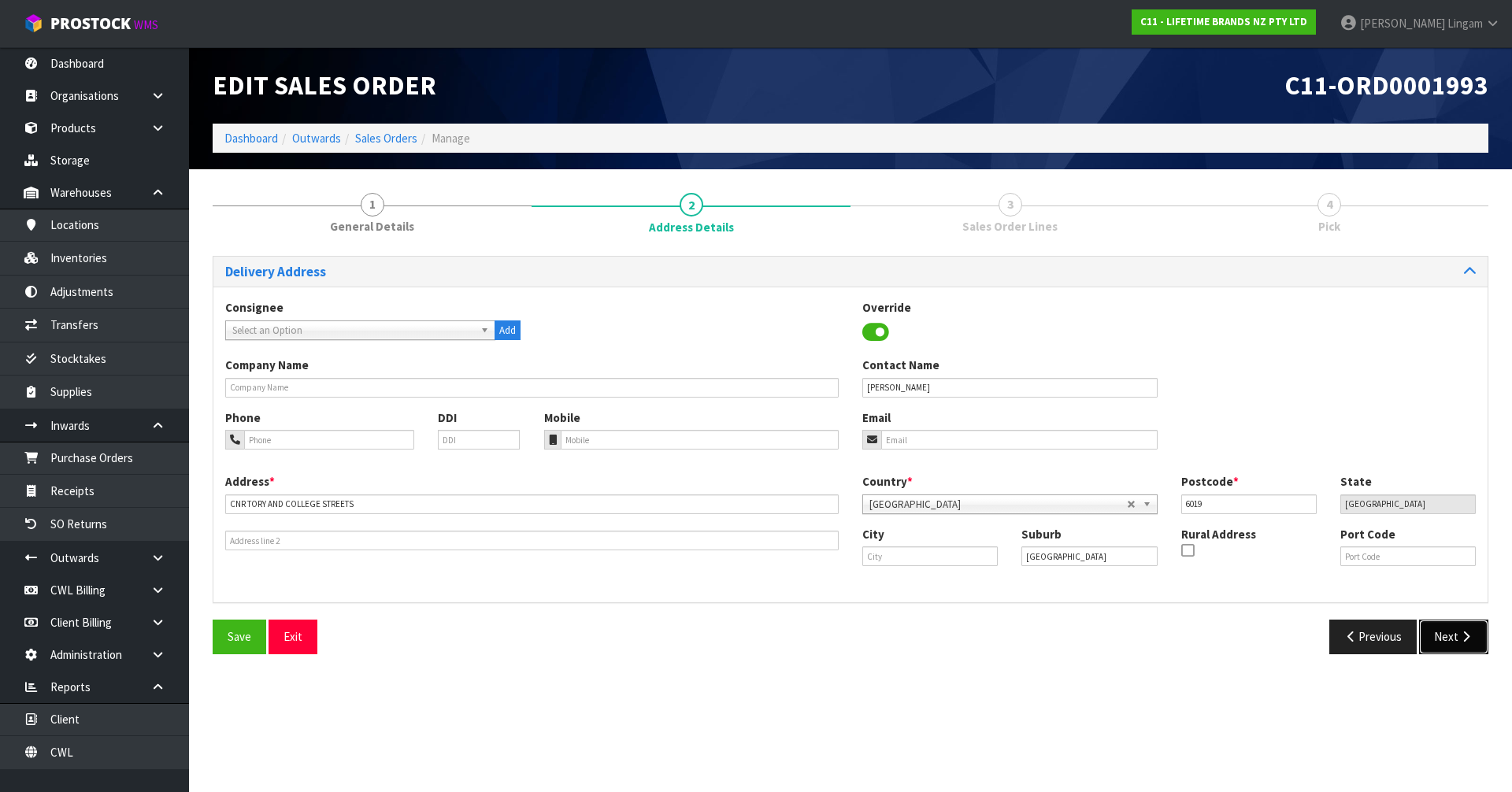
click at [1472, 633] on icon "button" at bounding box center [1466, 636] width 15 height 12
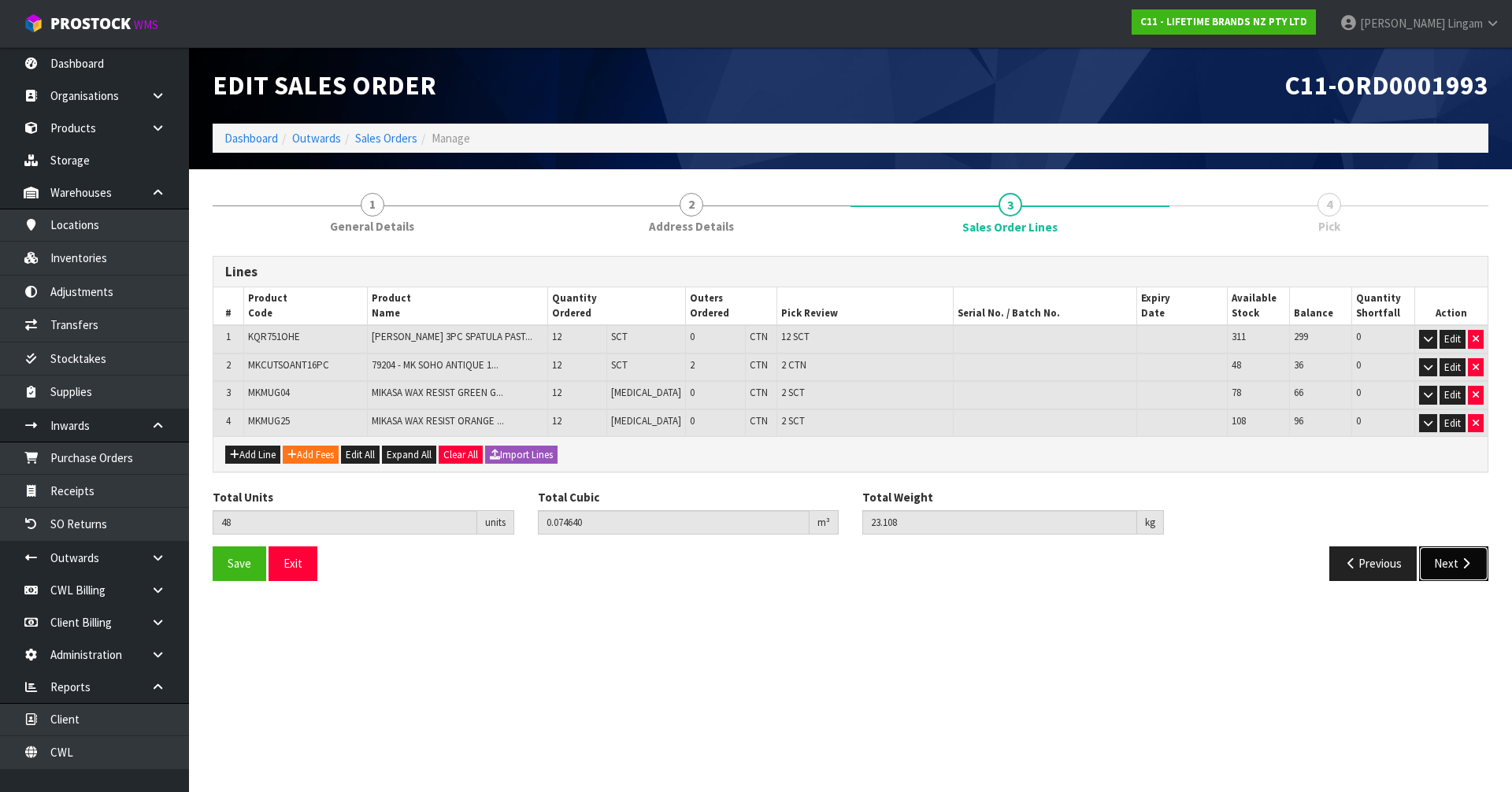
click at [1447, 561] on button "Next" at bounding box center [1454, 564] width 69 height 34
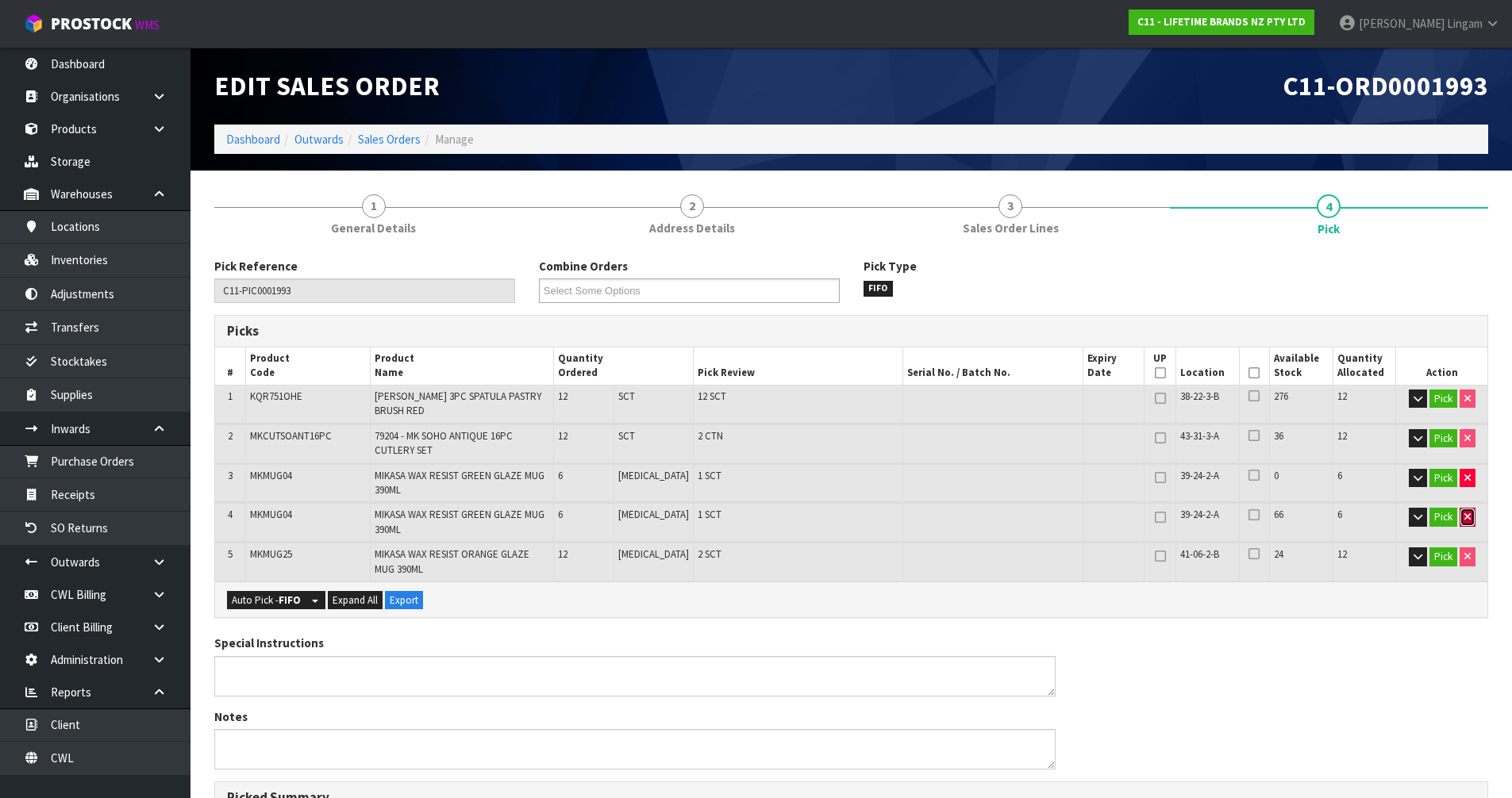
click at [1469, 521] on button "button" at bounding box center [1467, 517] width 16 height 19
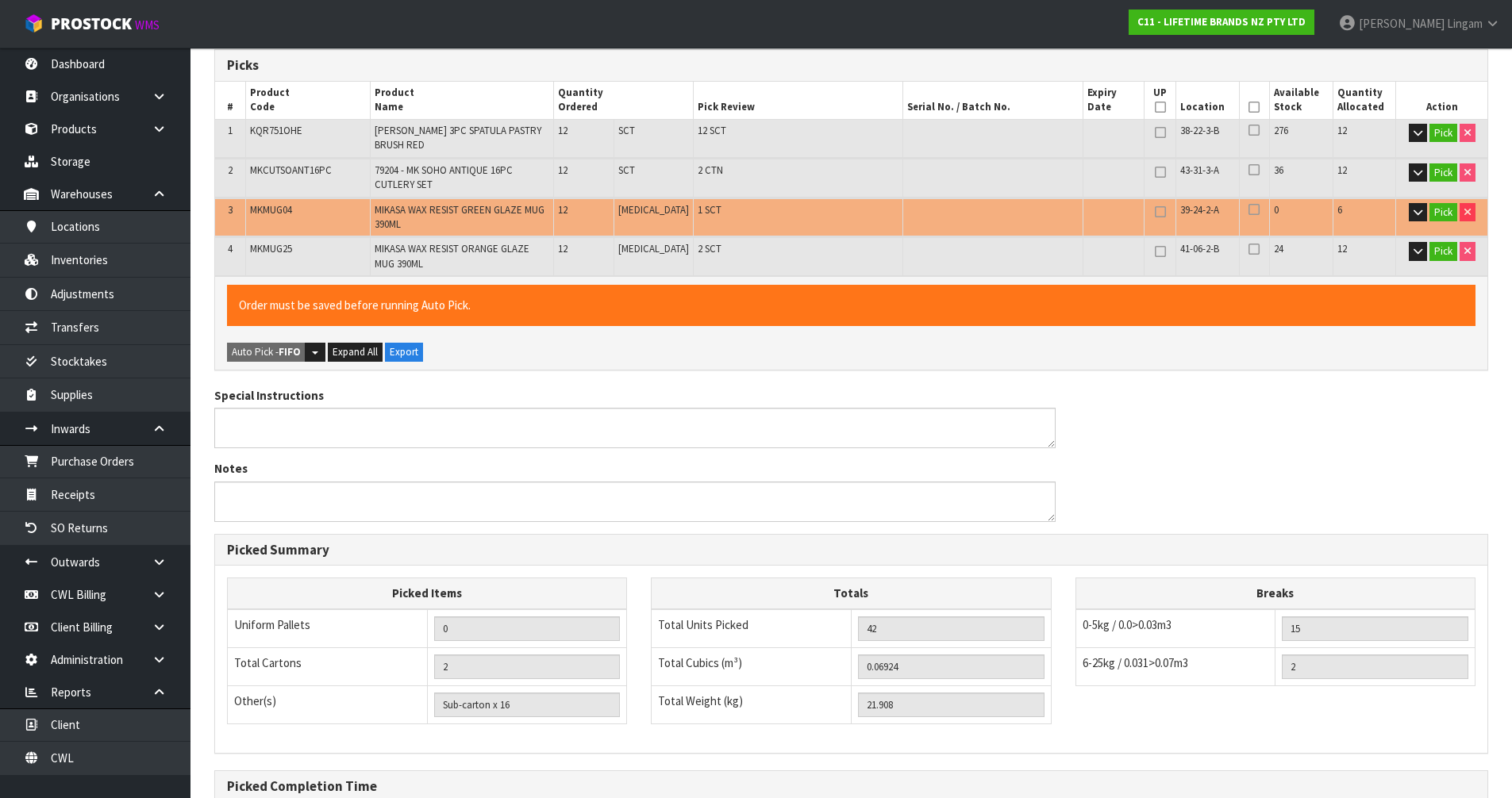
scroll to position [439, 0]
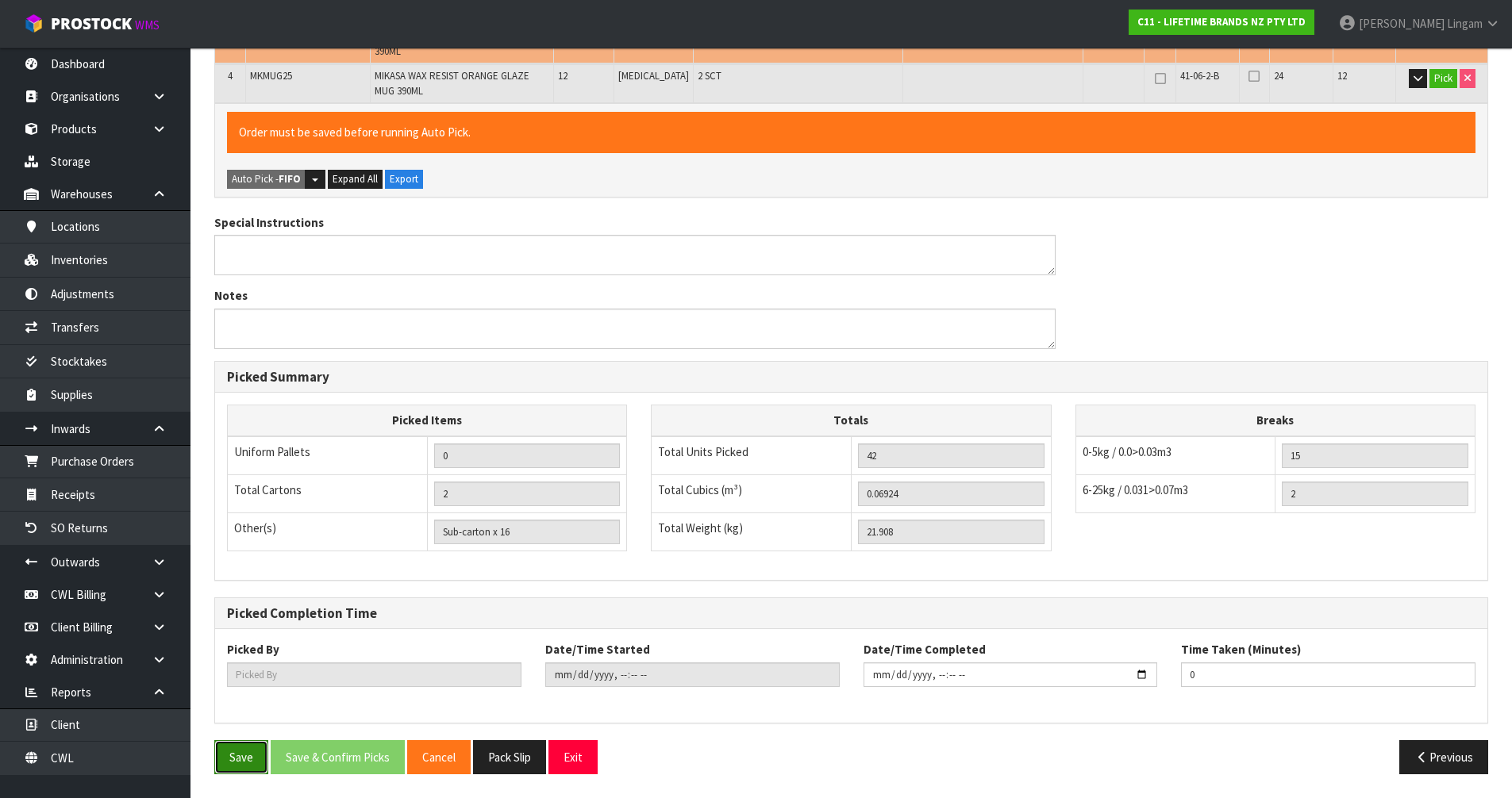
click at [245, 763] on button "Save" at bounding box center [241, 757] width 54 height 34
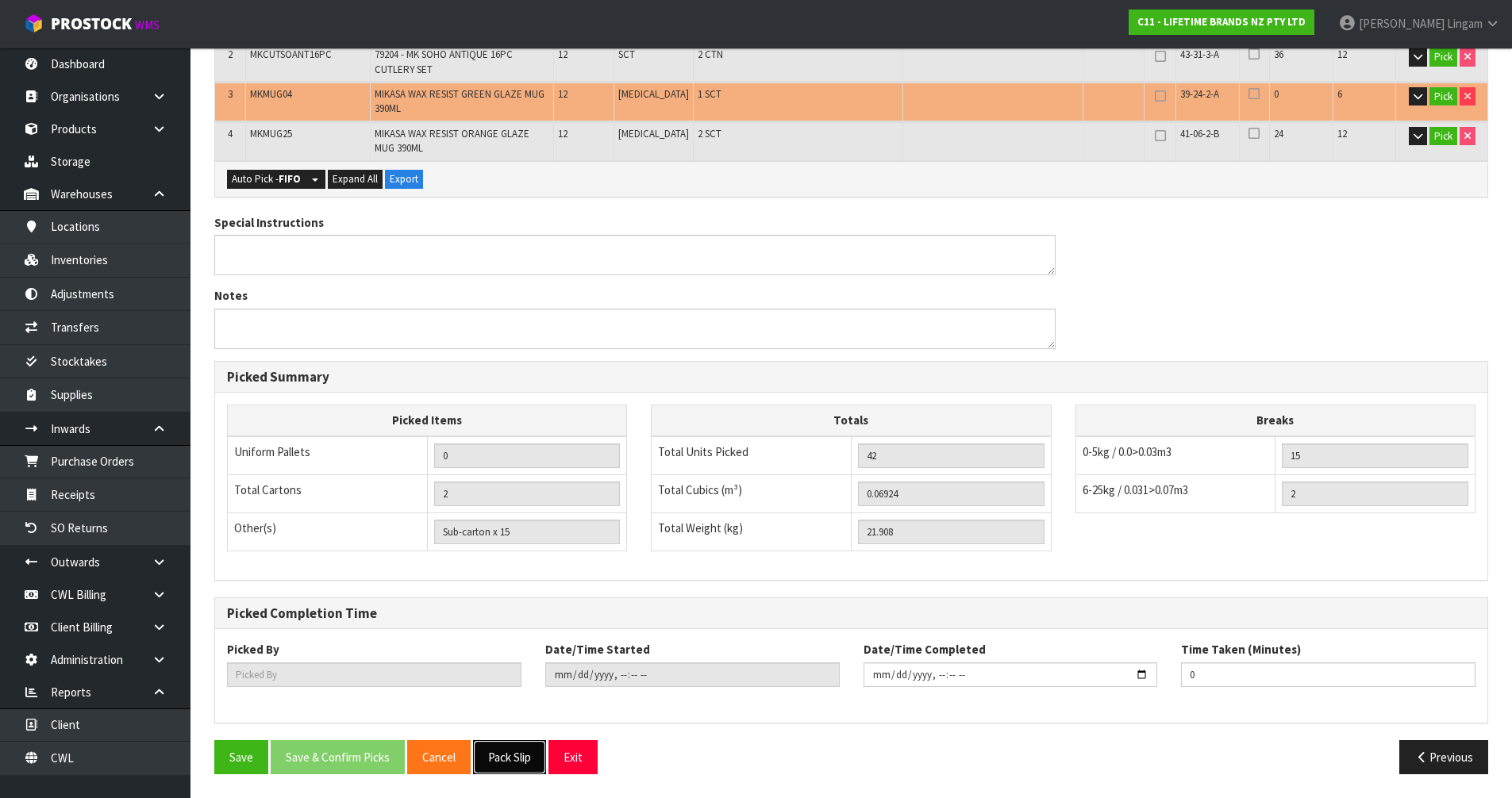
click at [525, 753] on button "Pack Slip" at bounding box center [509, 757] width 73 height 34
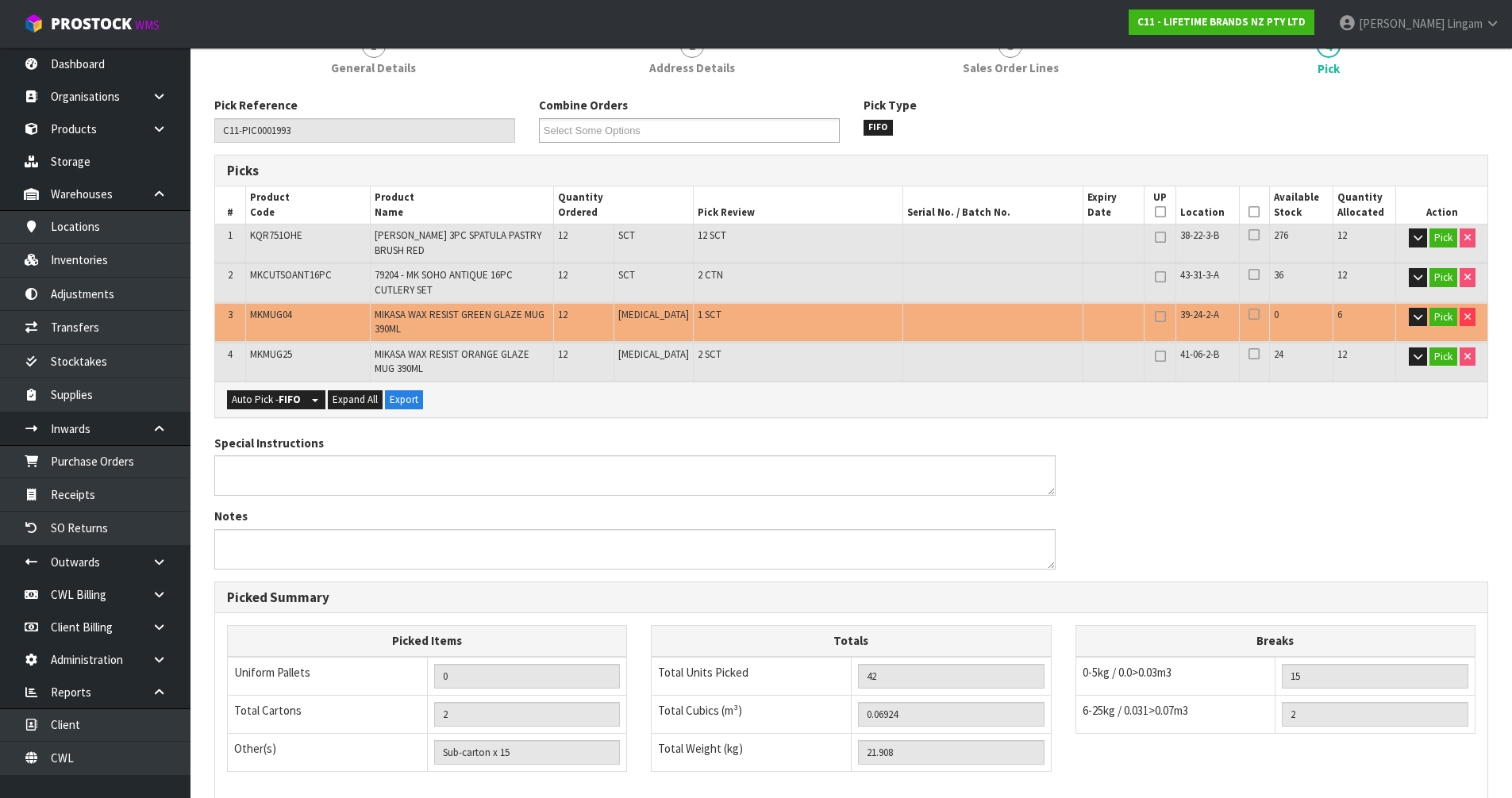
scroll to position [0, 0]
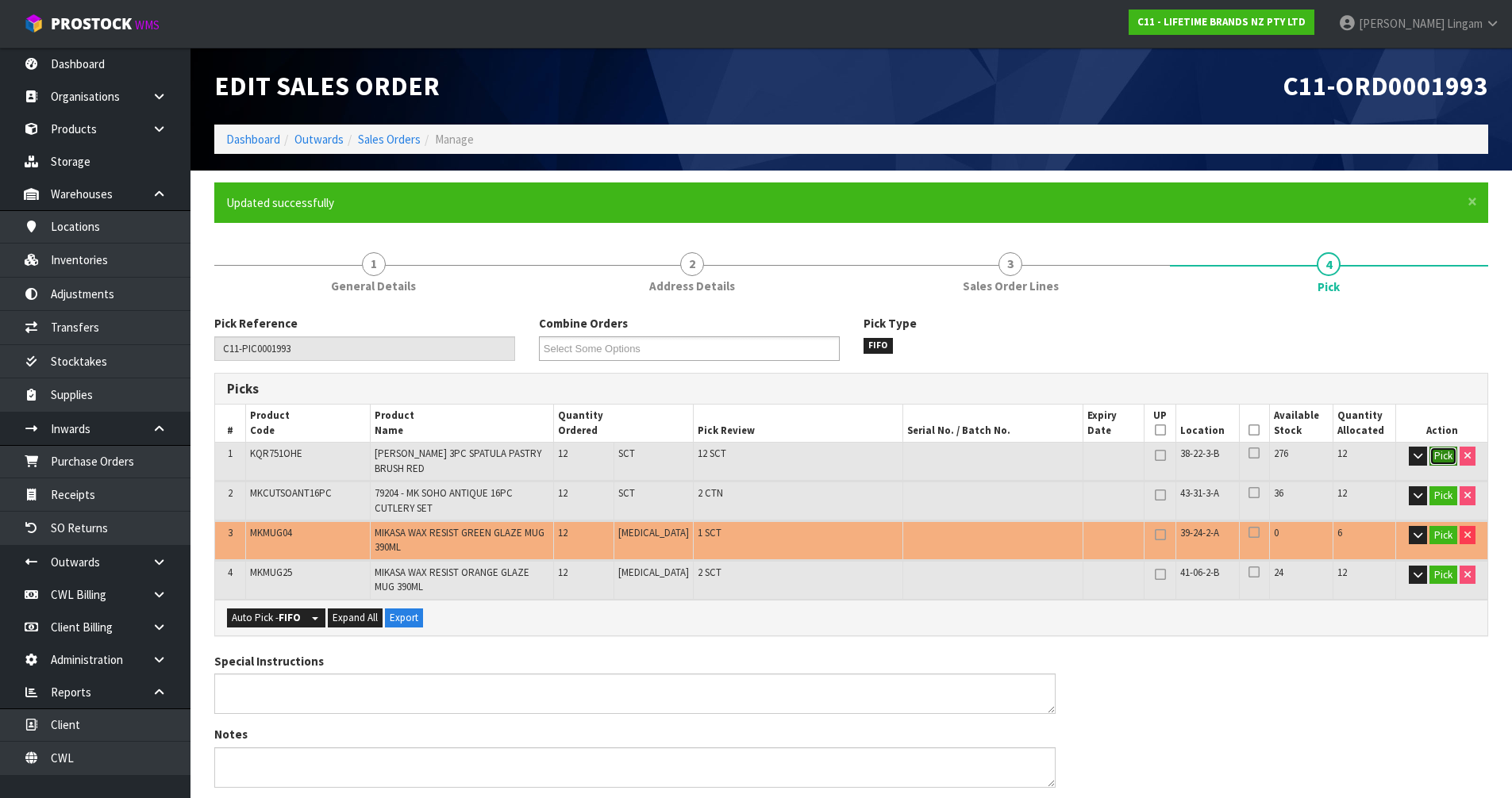
click at [1432, 450] on button "Pick" at bounding box center [1443, 456] width 28 height 19
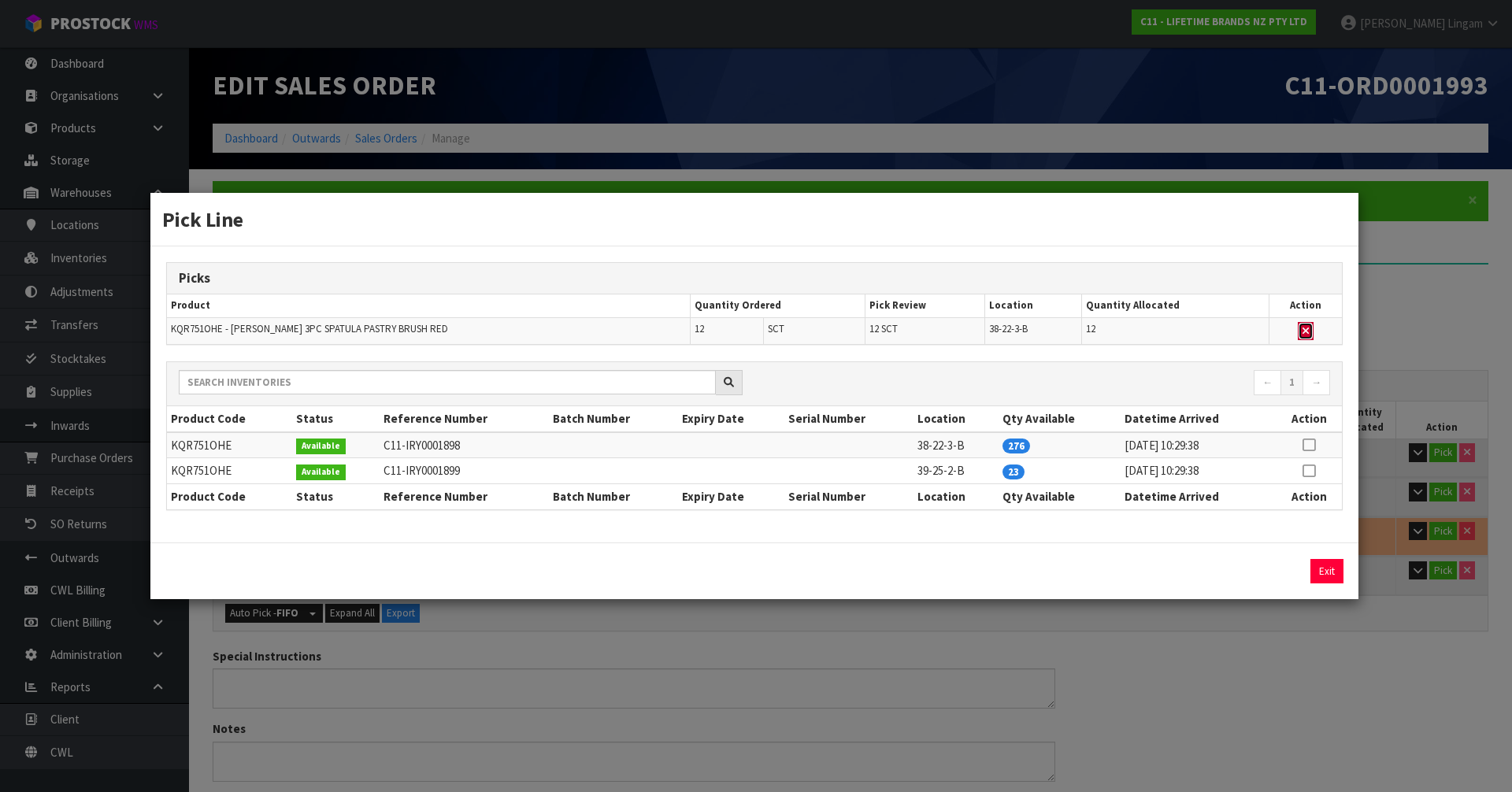
click at [1302, 326] on icon "button" at bounding box center [1305, 331] width 6 height 10
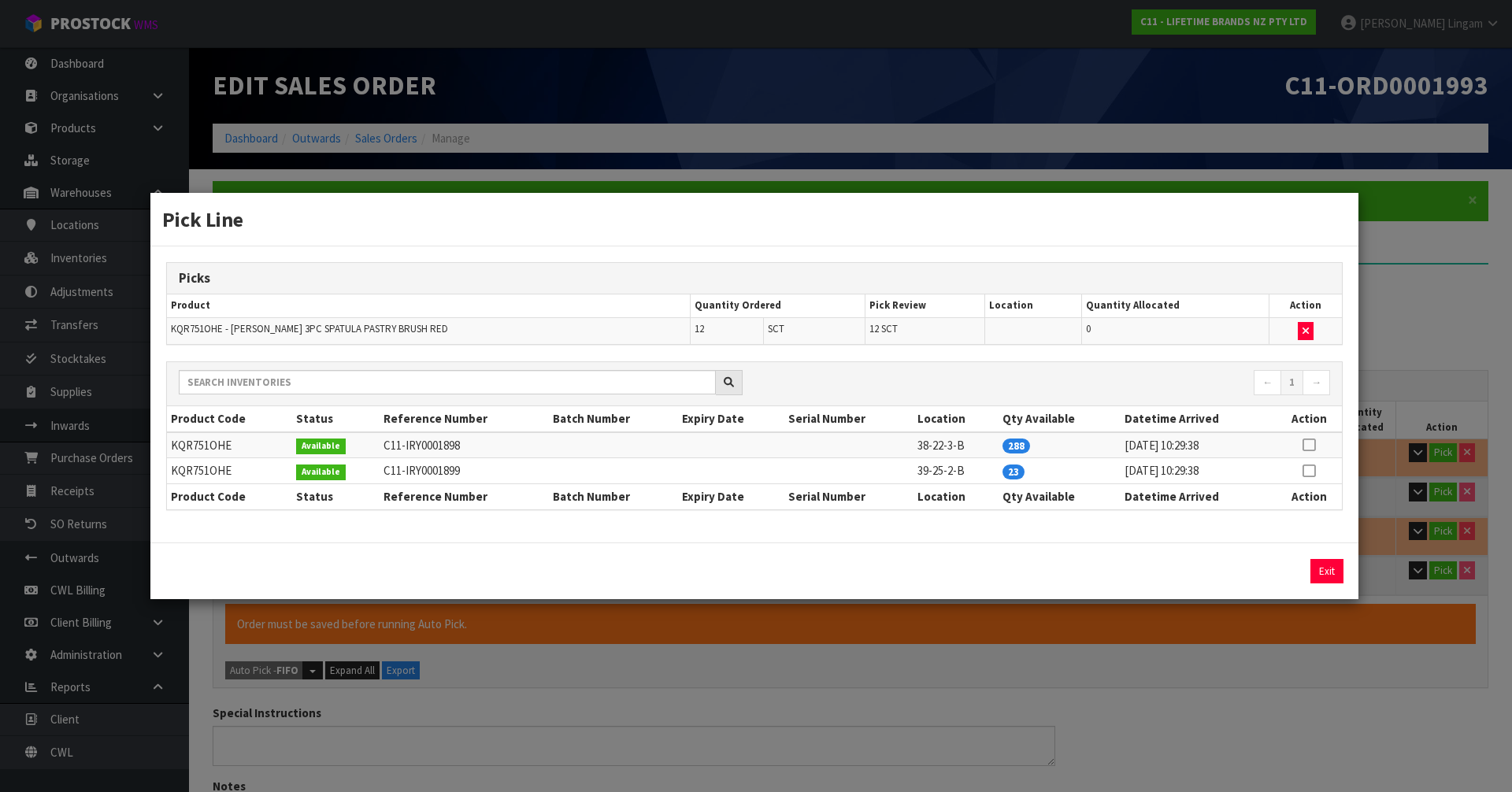
click at [1312, 470] on icon at bounding box center [1308, 470] width 13 height 1
click at [1282, 574] on button "Assign Pick" at bounding box center [1273, 571] width 64 height 25
click at [1323, 574] on button "Exit" at bounding box center [1327, 571] width 33 height 25
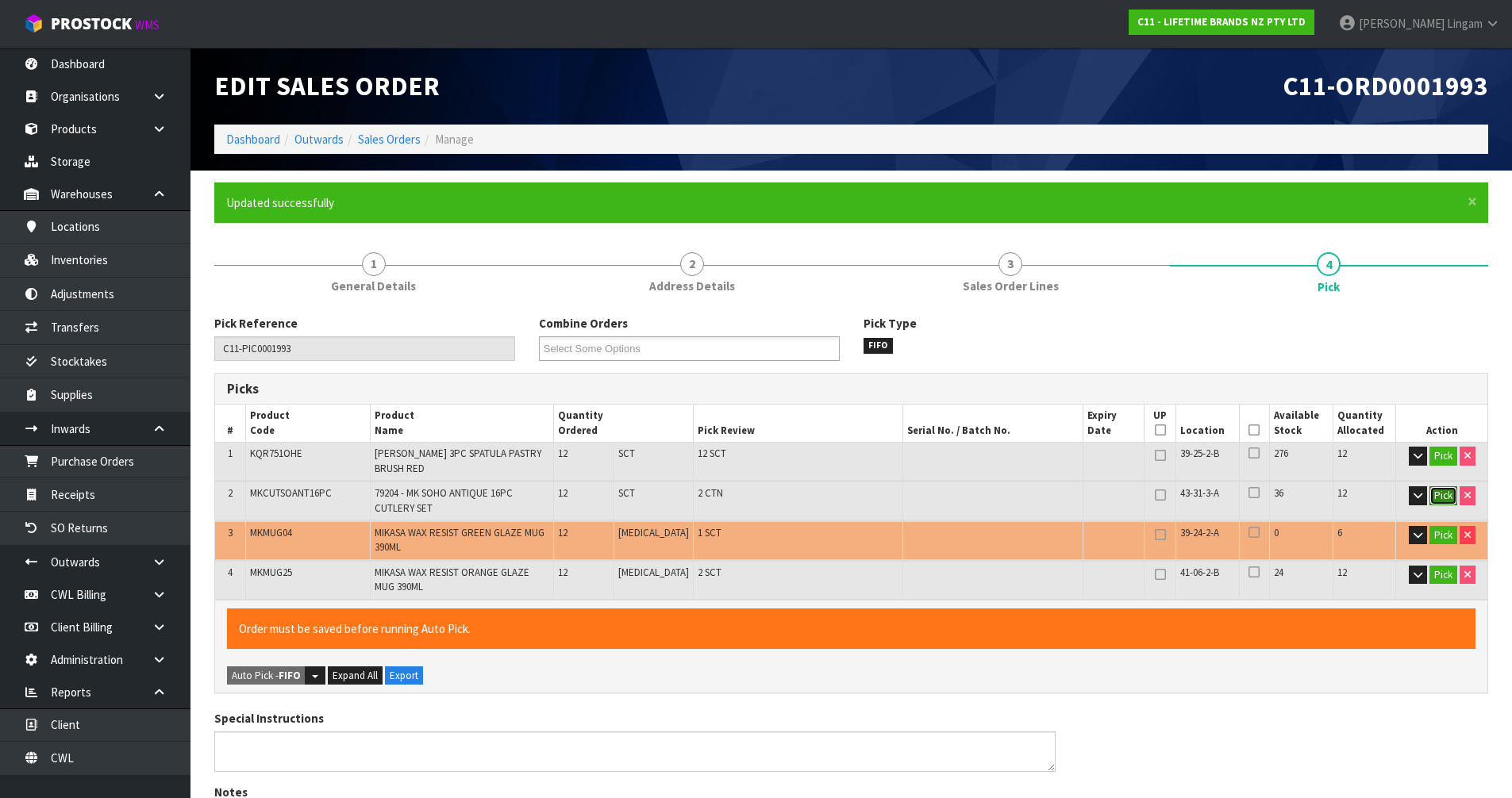
click at [1444, 496] on button "Pick" at bounding box center [1443, 496] width 28 height 19
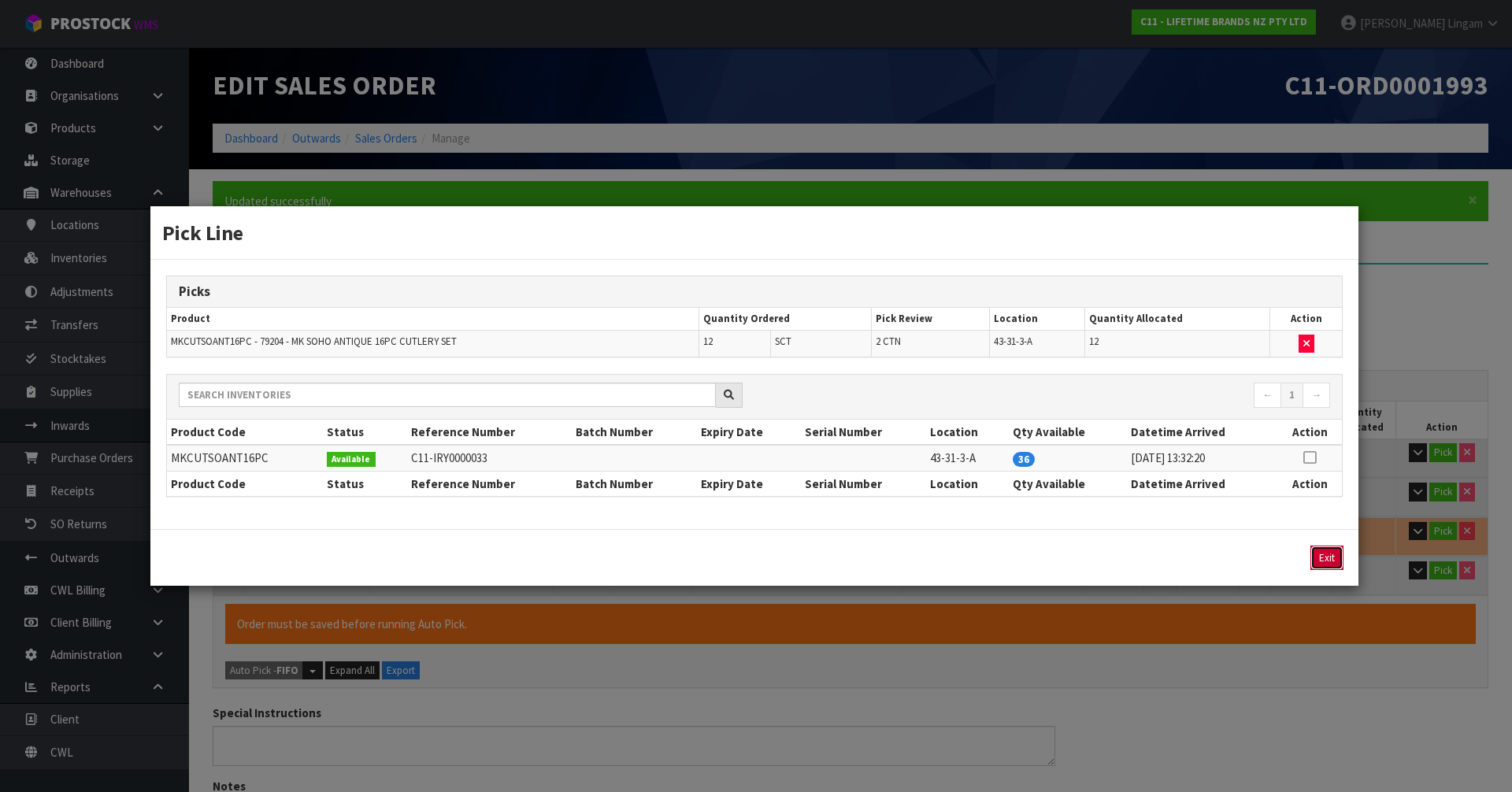
click at [1327, 558] on button "Exit" at bounding box center [1327, 558] width 33 height 25
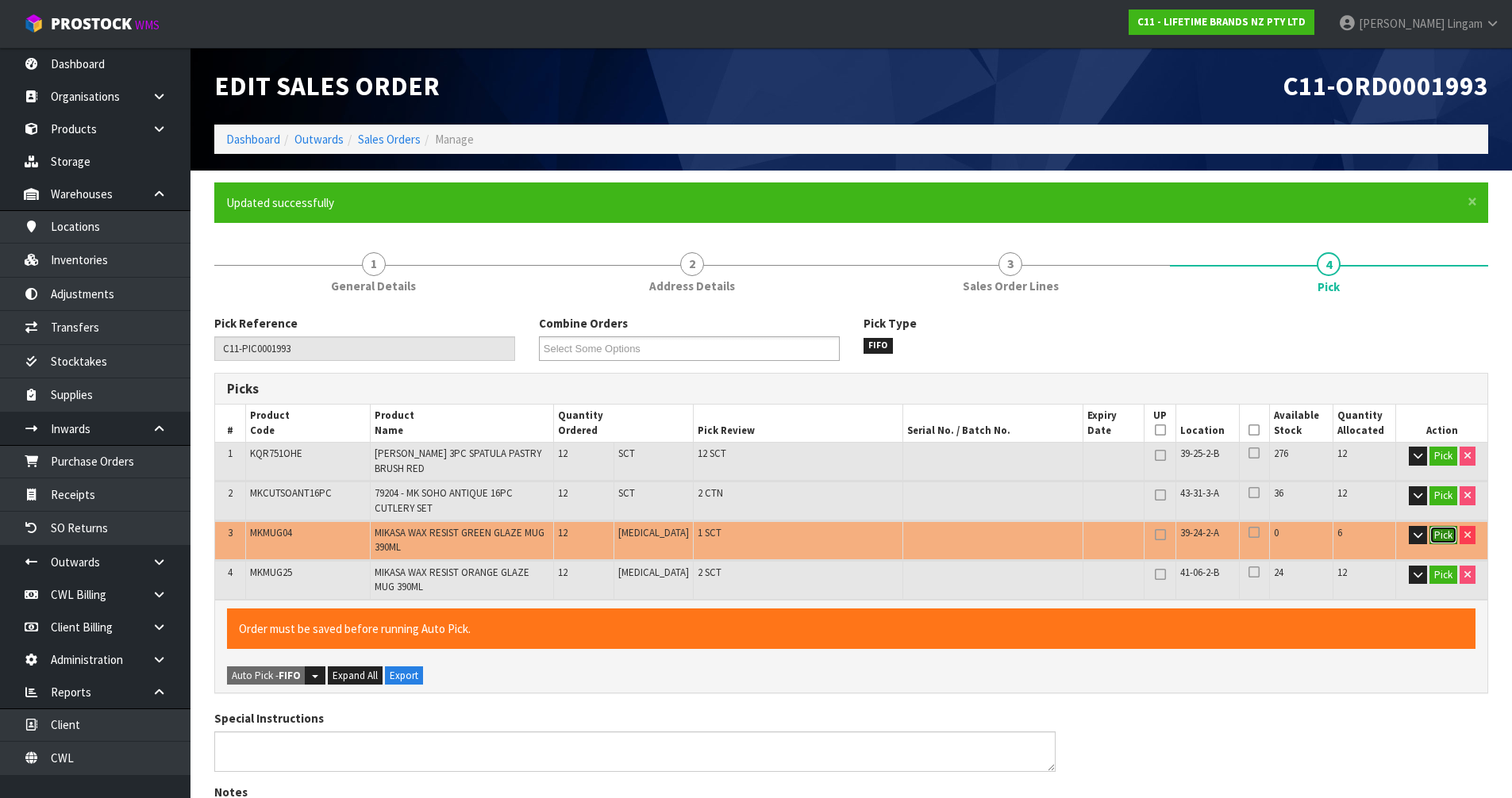
click at [1432, 533] on button "Pick" at bounding box center [1443, 535] width 28 height 19
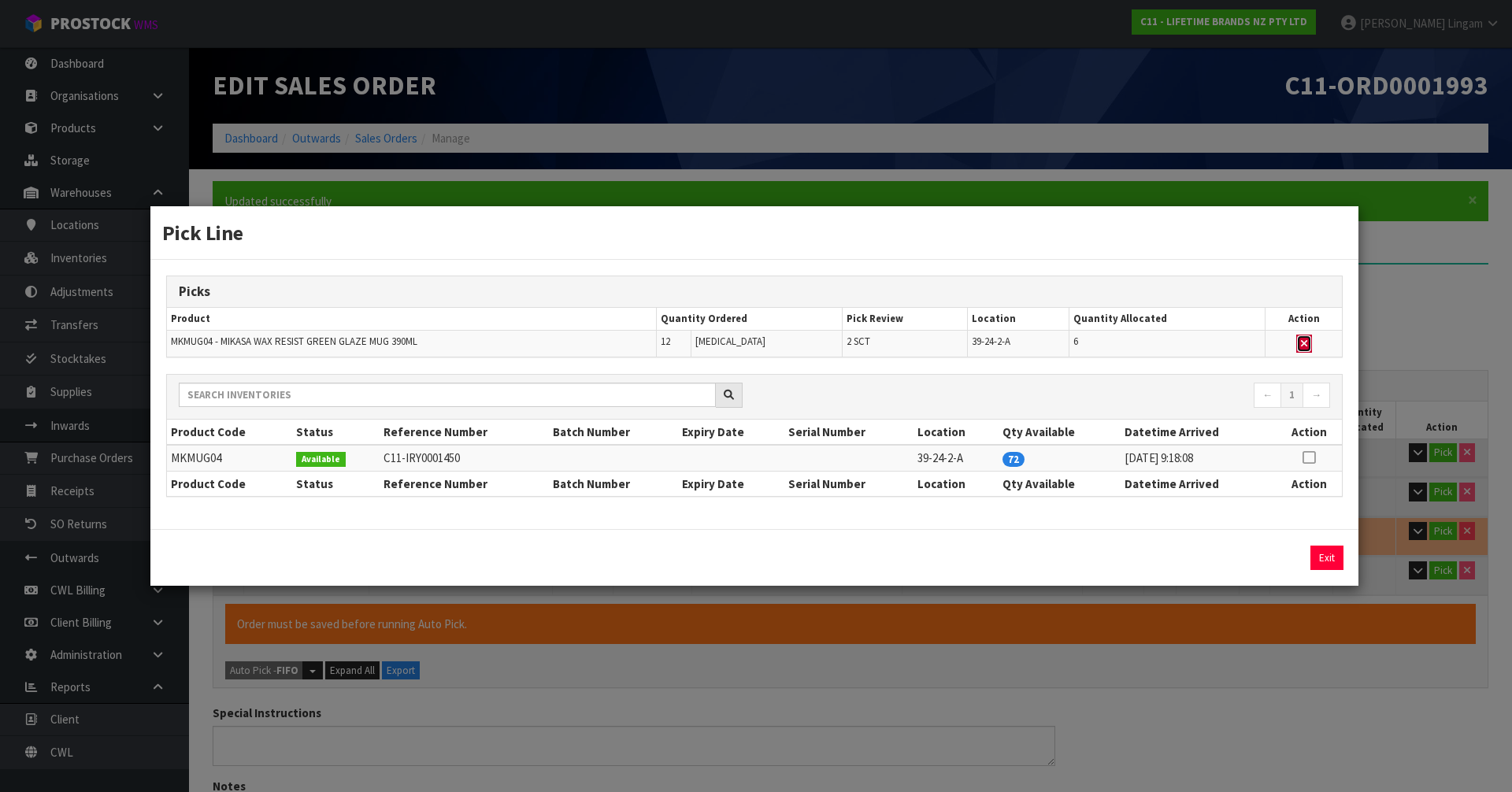
click at [1307, 341] on icon "button" at bounding box center [1304, 344] width 6 height 10
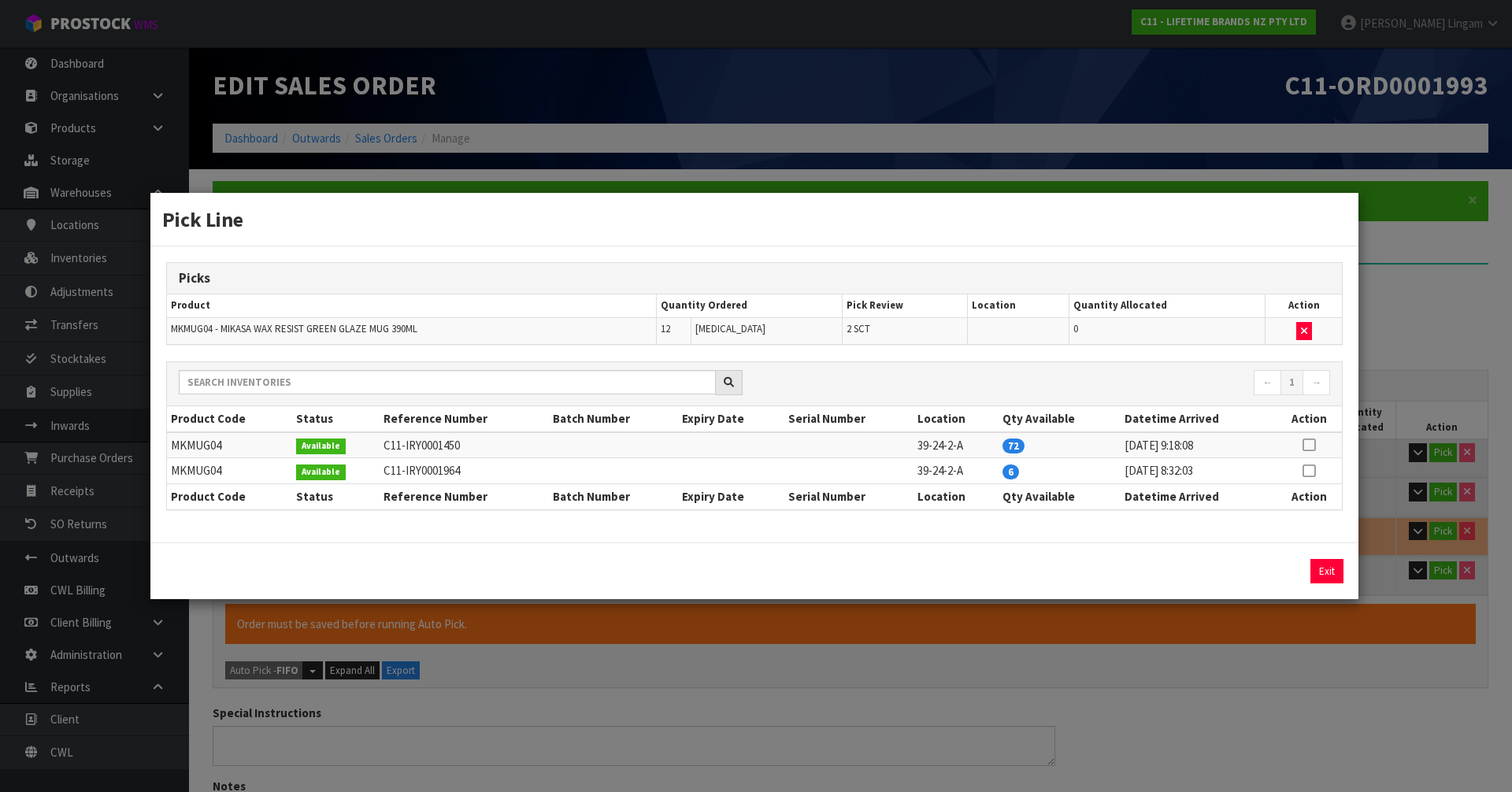
click at [1308, 470] on icon at bounding box center [1308, 470] width 13 height 1
click at [1281, 573] on button "Assign Pick" at bounding box center [1273, 571] width 64 height 25
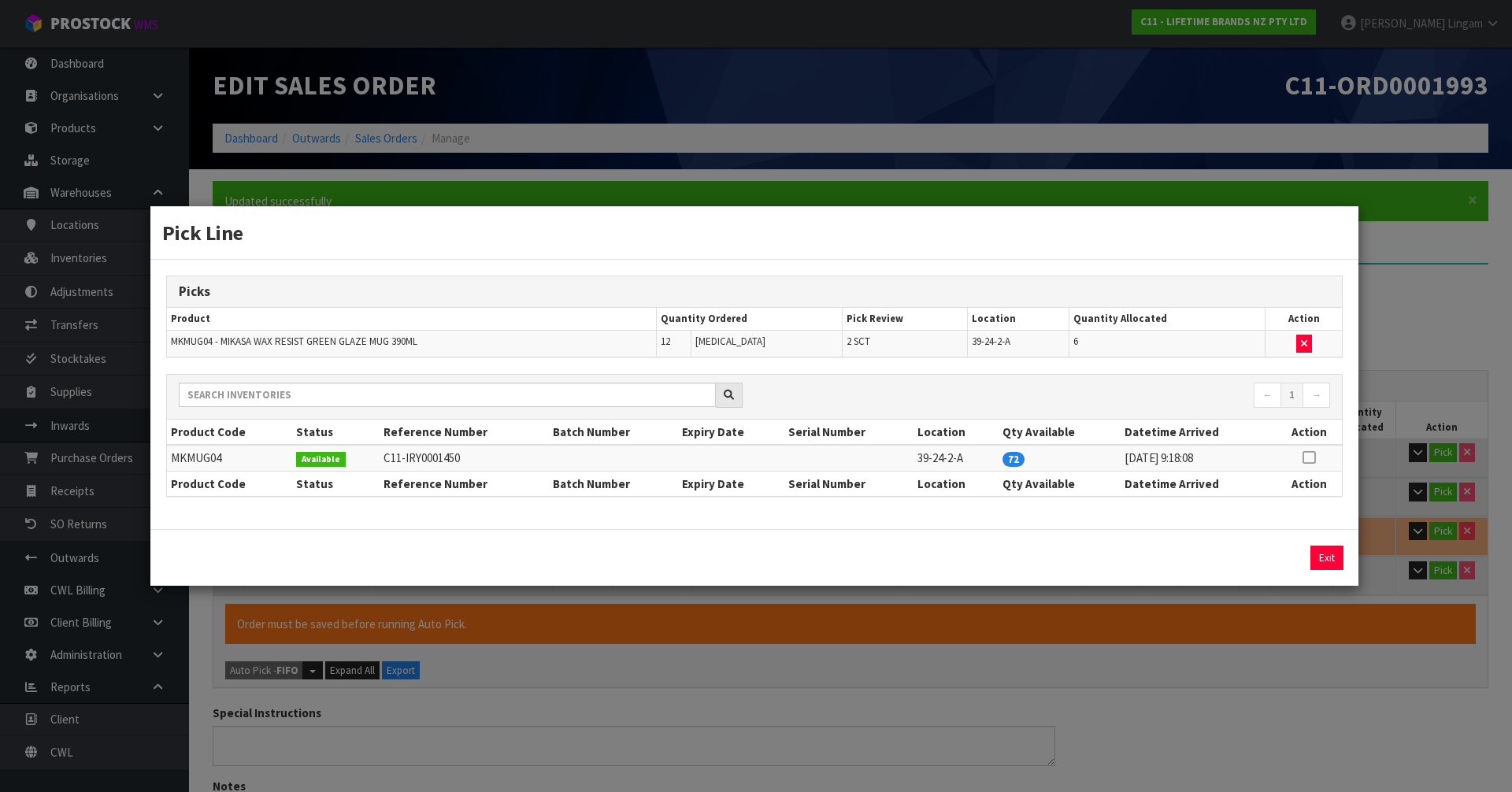
click at [1311, 458] on icon at bounding box center [1308, 458] width 13 height 1
click at [1280, 559] on button "Assign Pick" at bounding box center [1273, 558] width 64 height 25
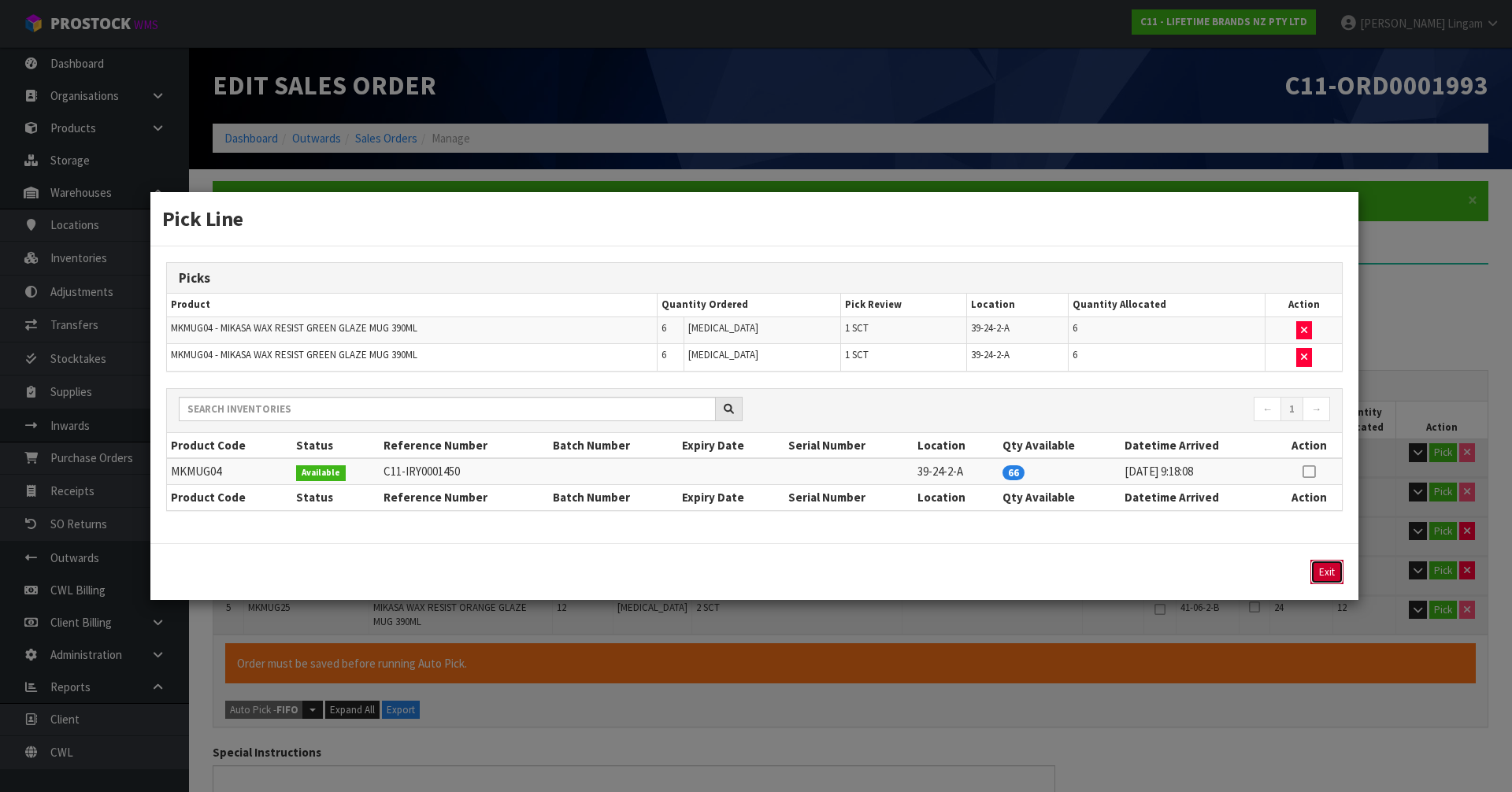
click at [1326, 569] on button "Exit" at bounding box center [1327, 571] width 33 height 25
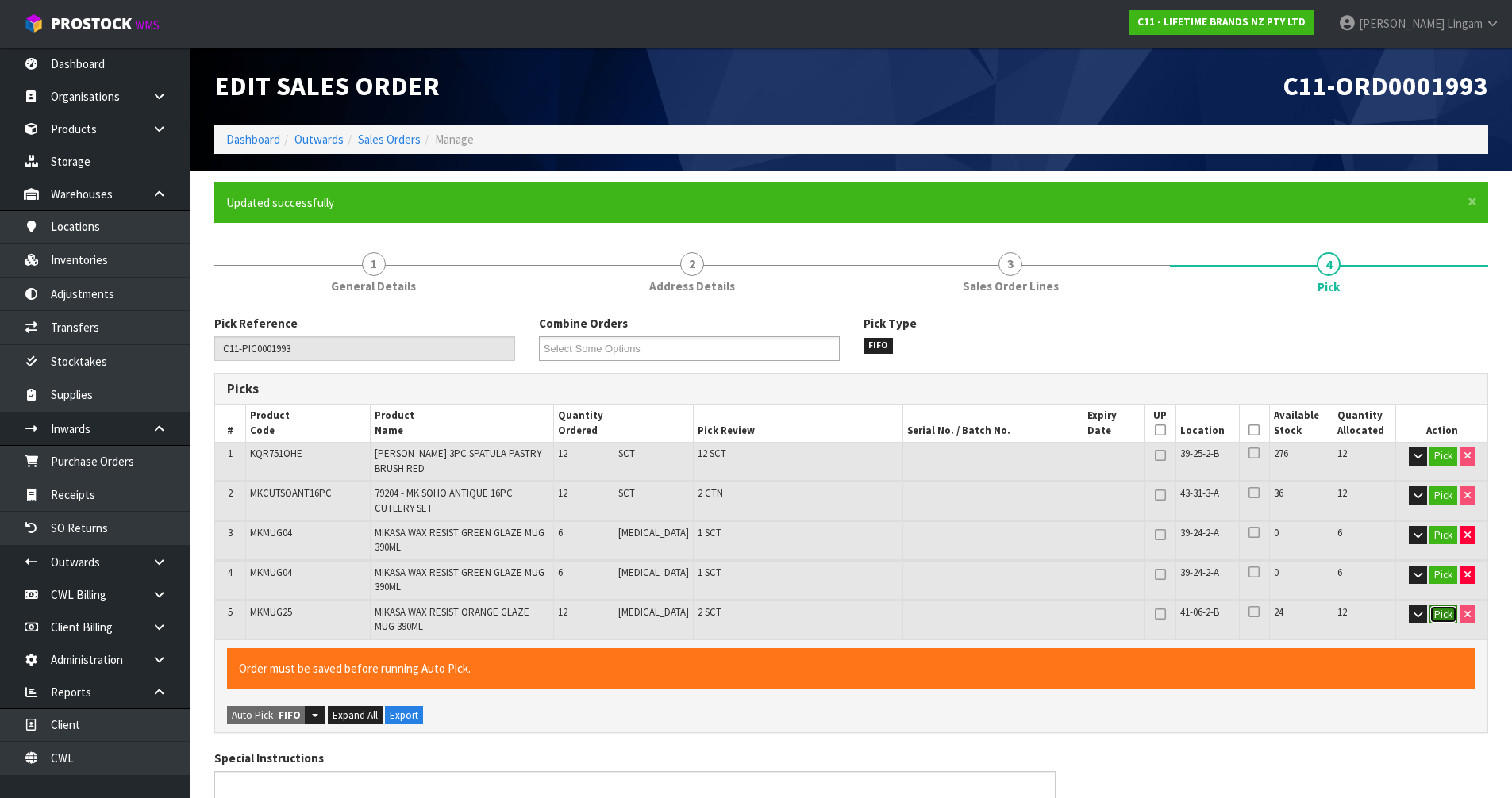
click at [1446, 614] on button "Pick" at bounding box center [1443, 614] width 28 height 19
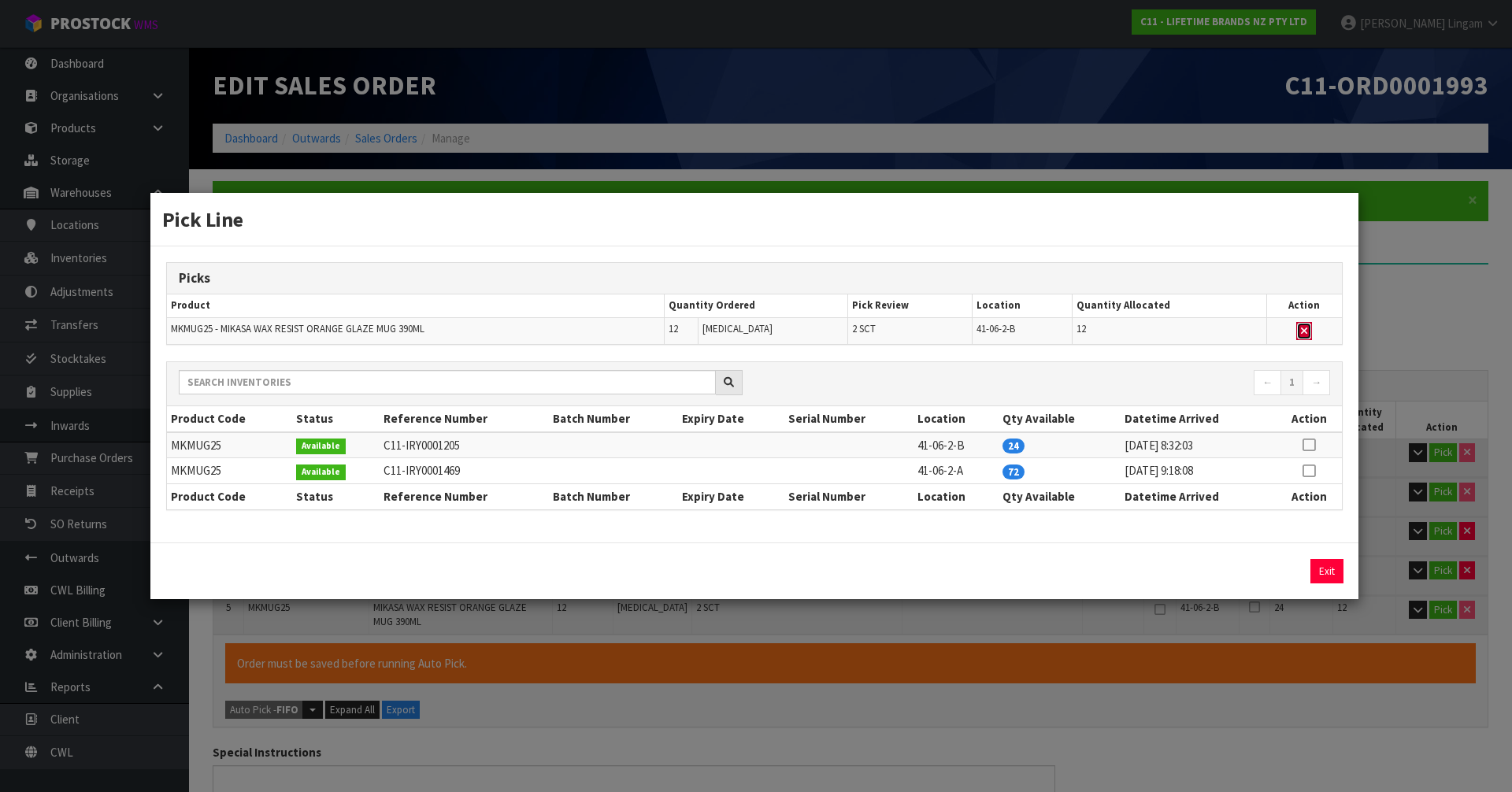
click at [1307, 329] on icon "button" at bounding box center [1304, 331] width 6 height 10
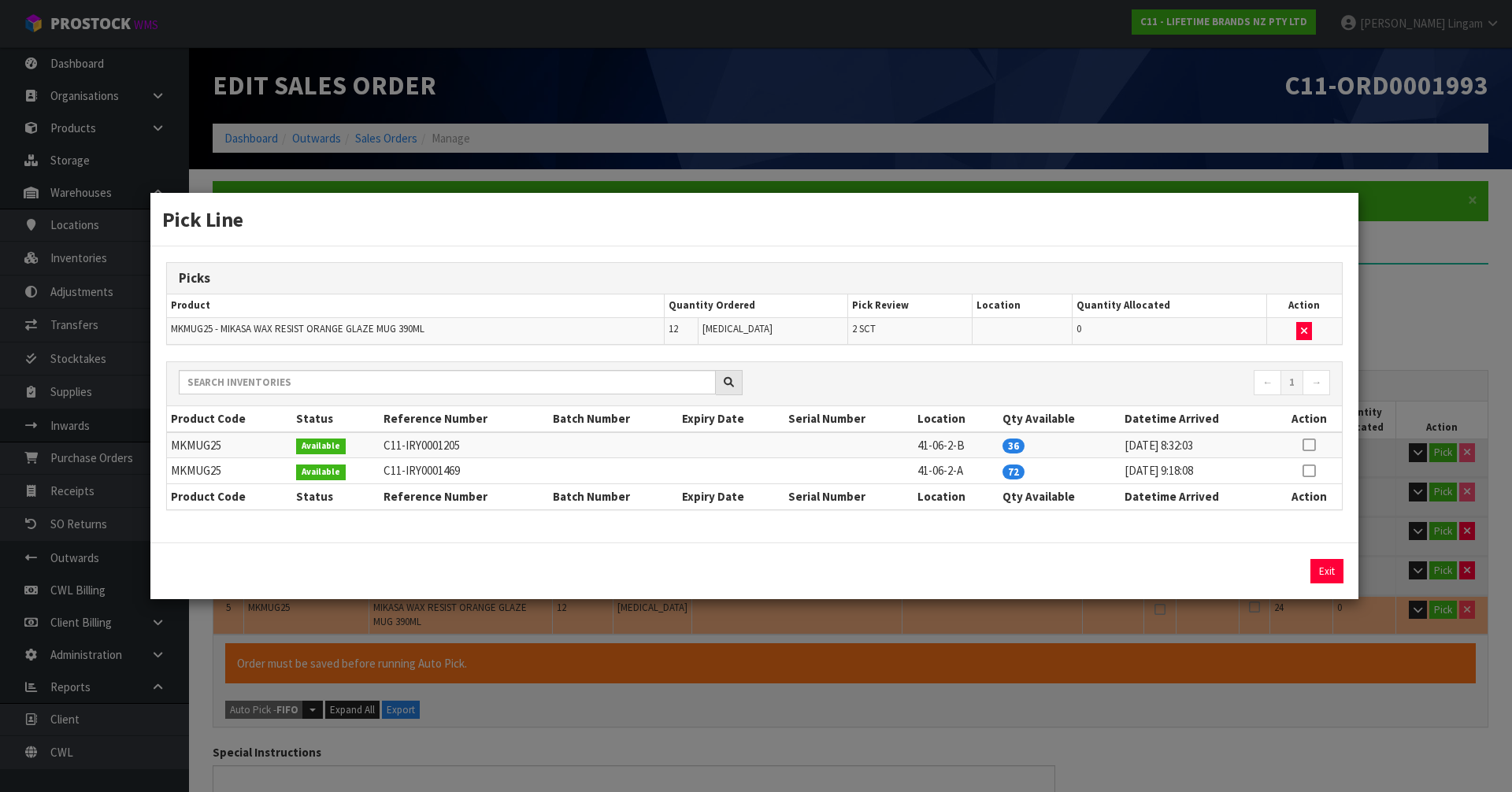
click at [1313, 446] on icon at bounding box center [1308, 445] width 13 height 1
click at [1263, 564] on button "Assign Pick" at bounding box center [1273, 571] width 64 height 25
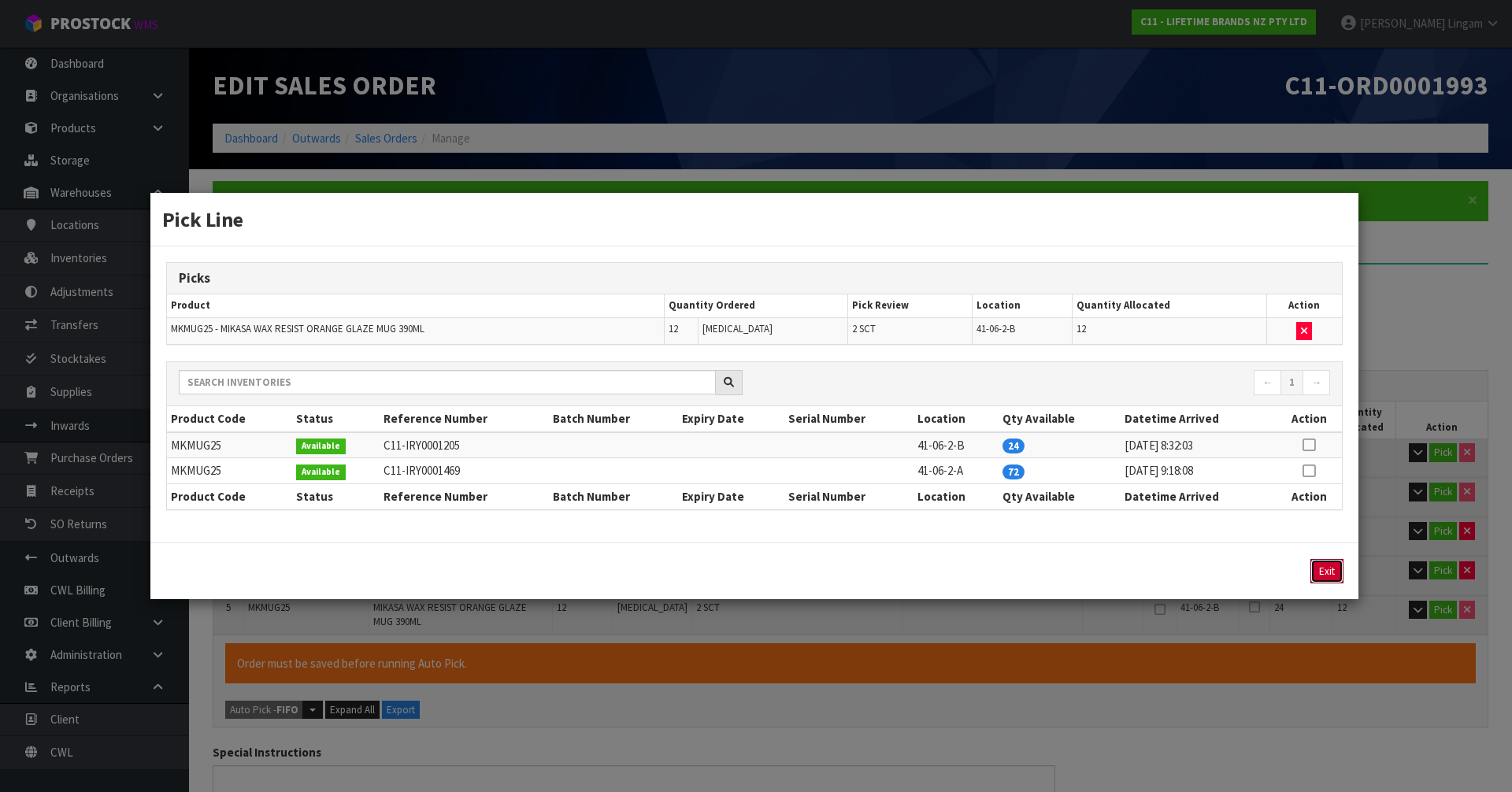
click at [1318, 569] on button "Exit" at bounding box center [1327, 571] width 33 height 25
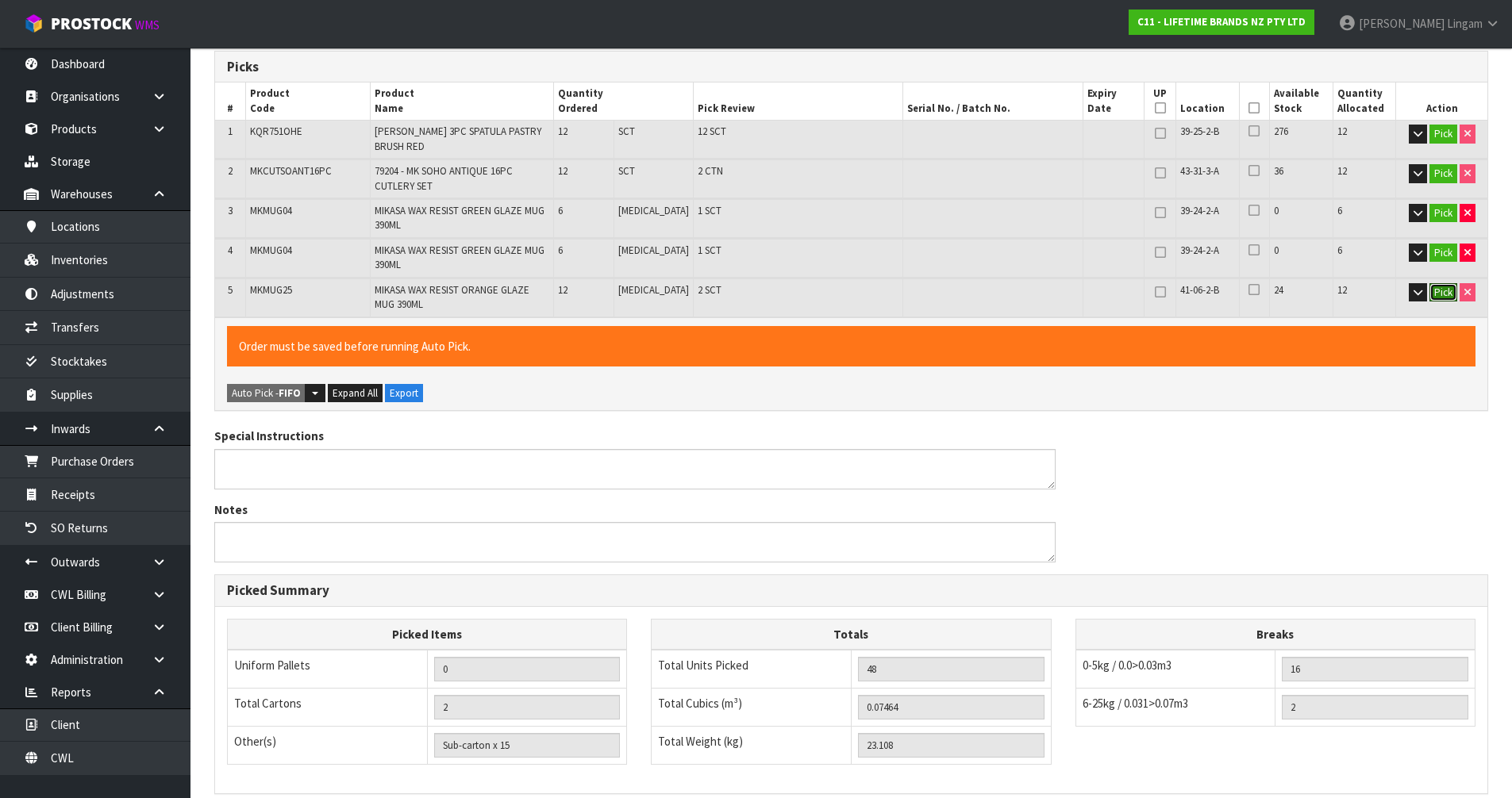
scroll to position [536, 0]
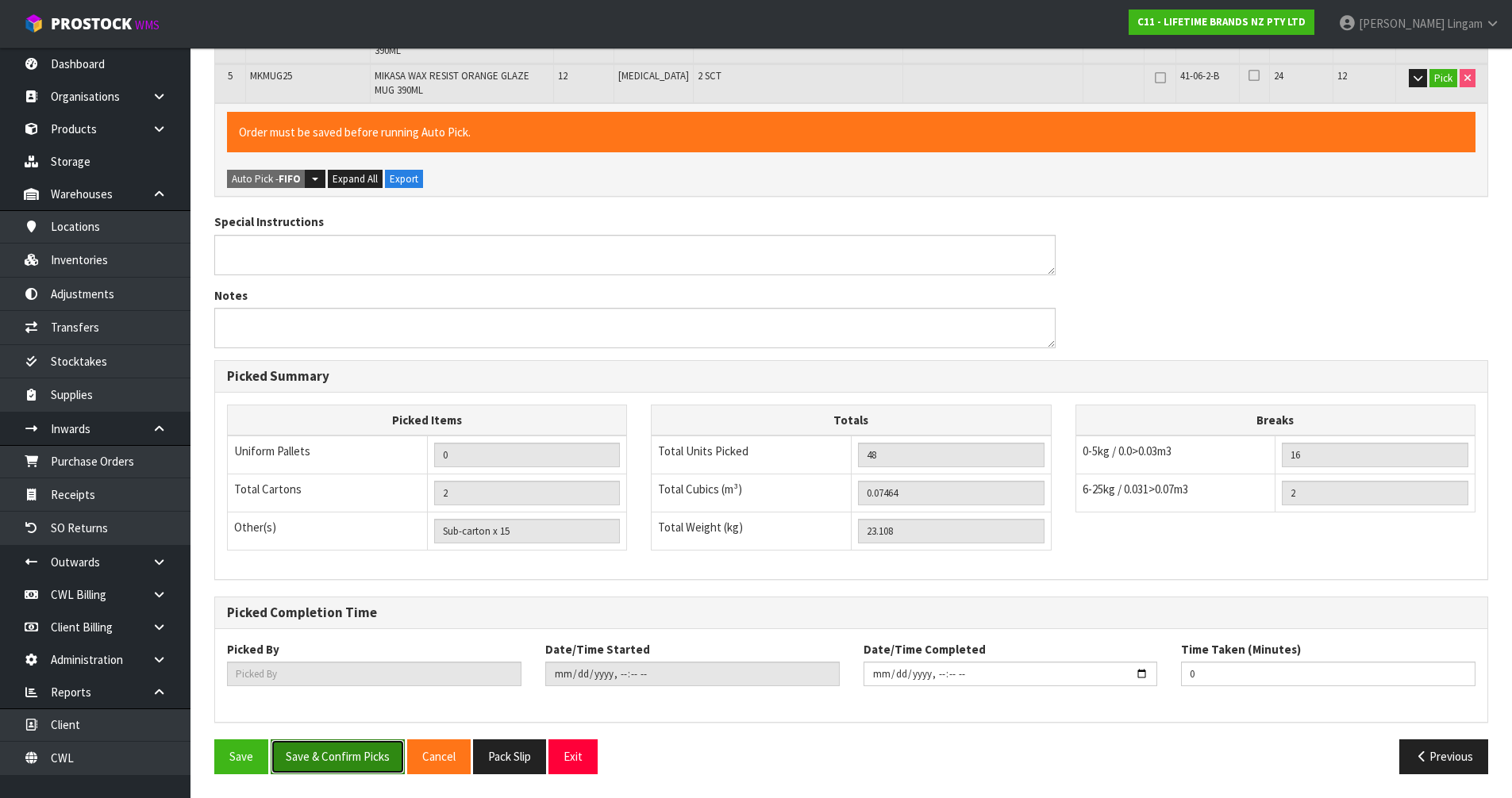
click at [345, 763] on button "Save & Confirm Picks" at bounding box center [338, 757] width 134 height 34
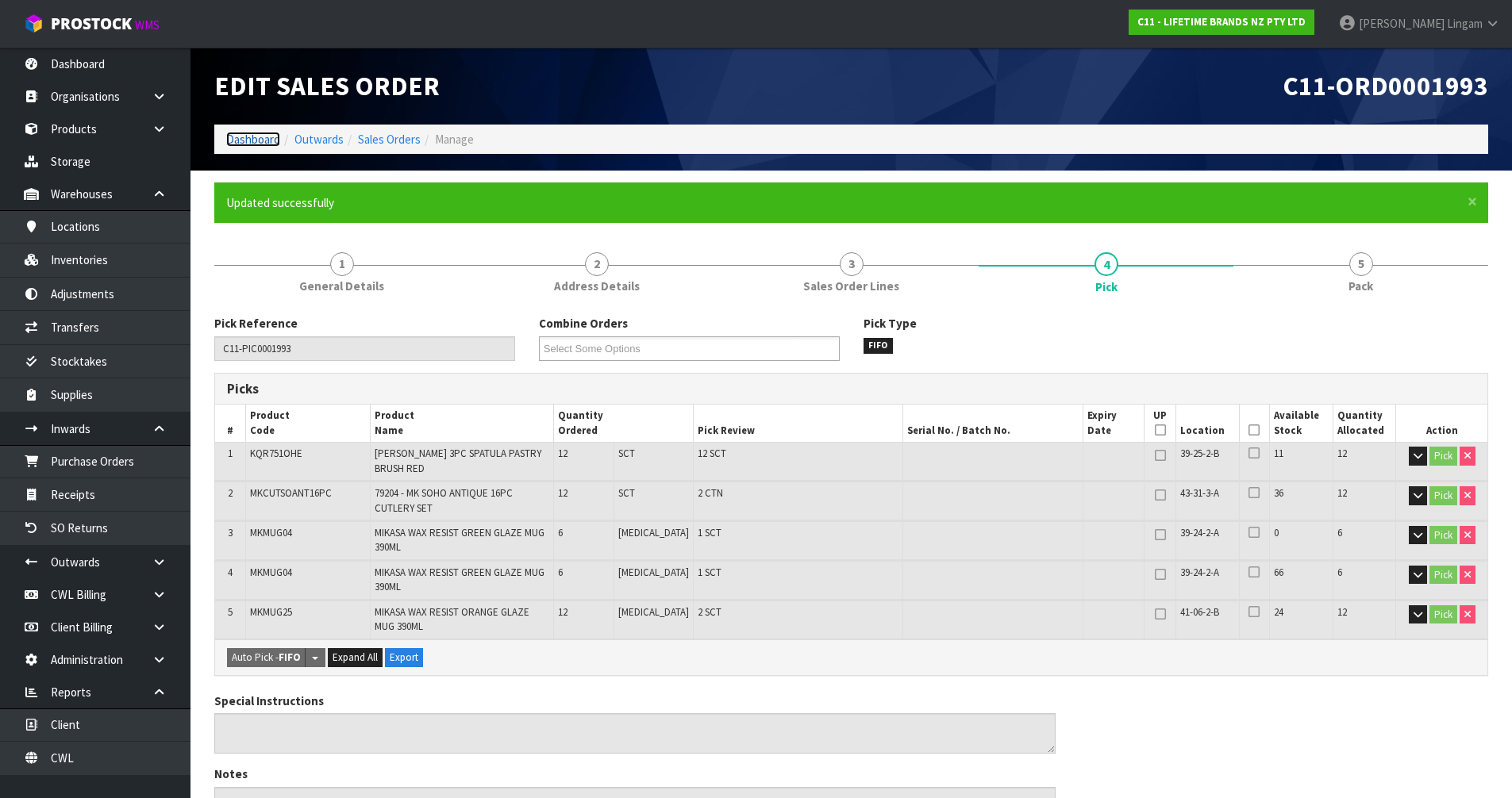
click at [256, 140] on link "Dashboard" at bounding box center [253, 139] width 54 height 15
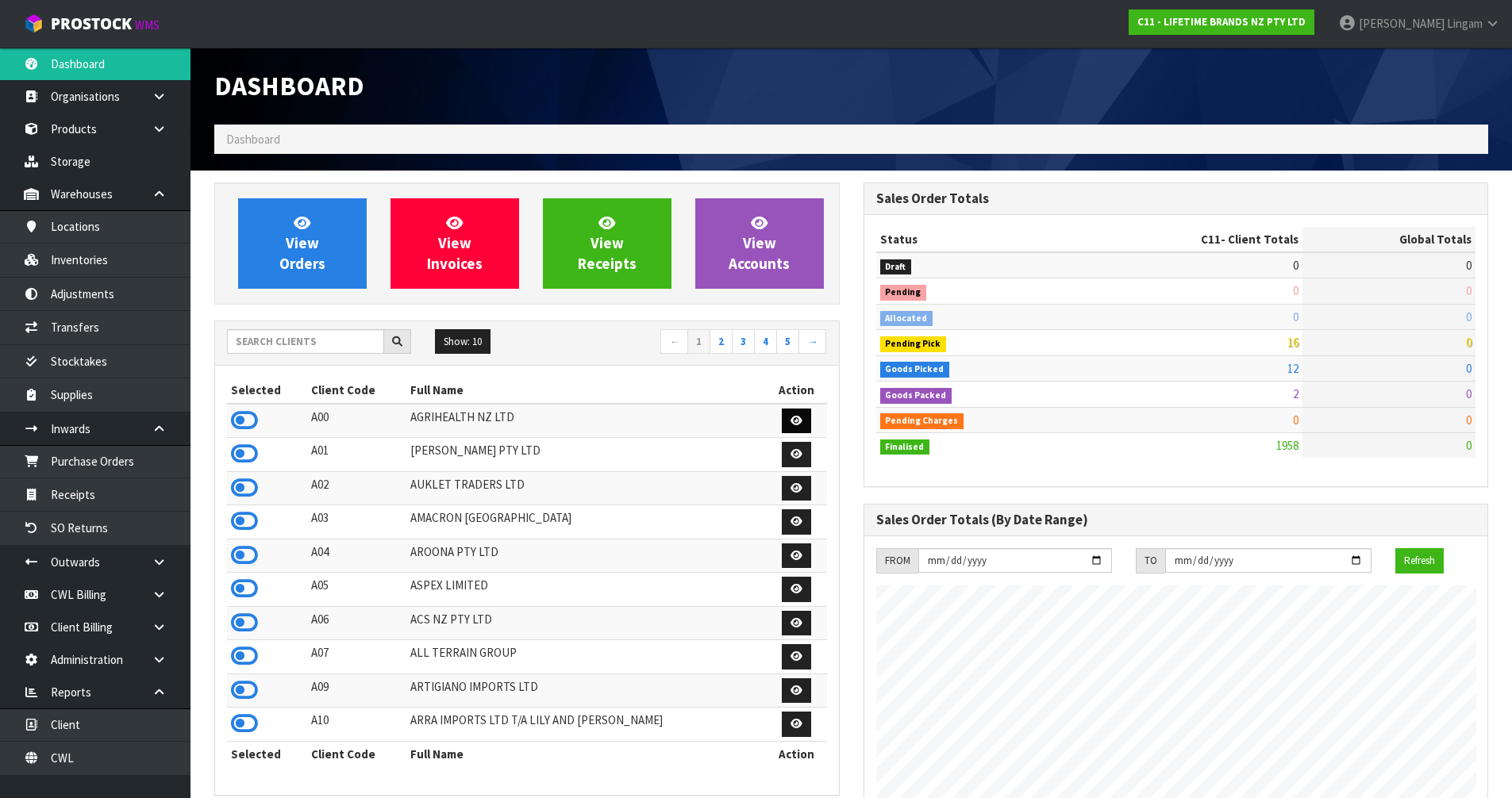
scroll to position [1202, 648]
click at [335, 352] on input "text" at bounding box center [305, 341] width 157 height 25
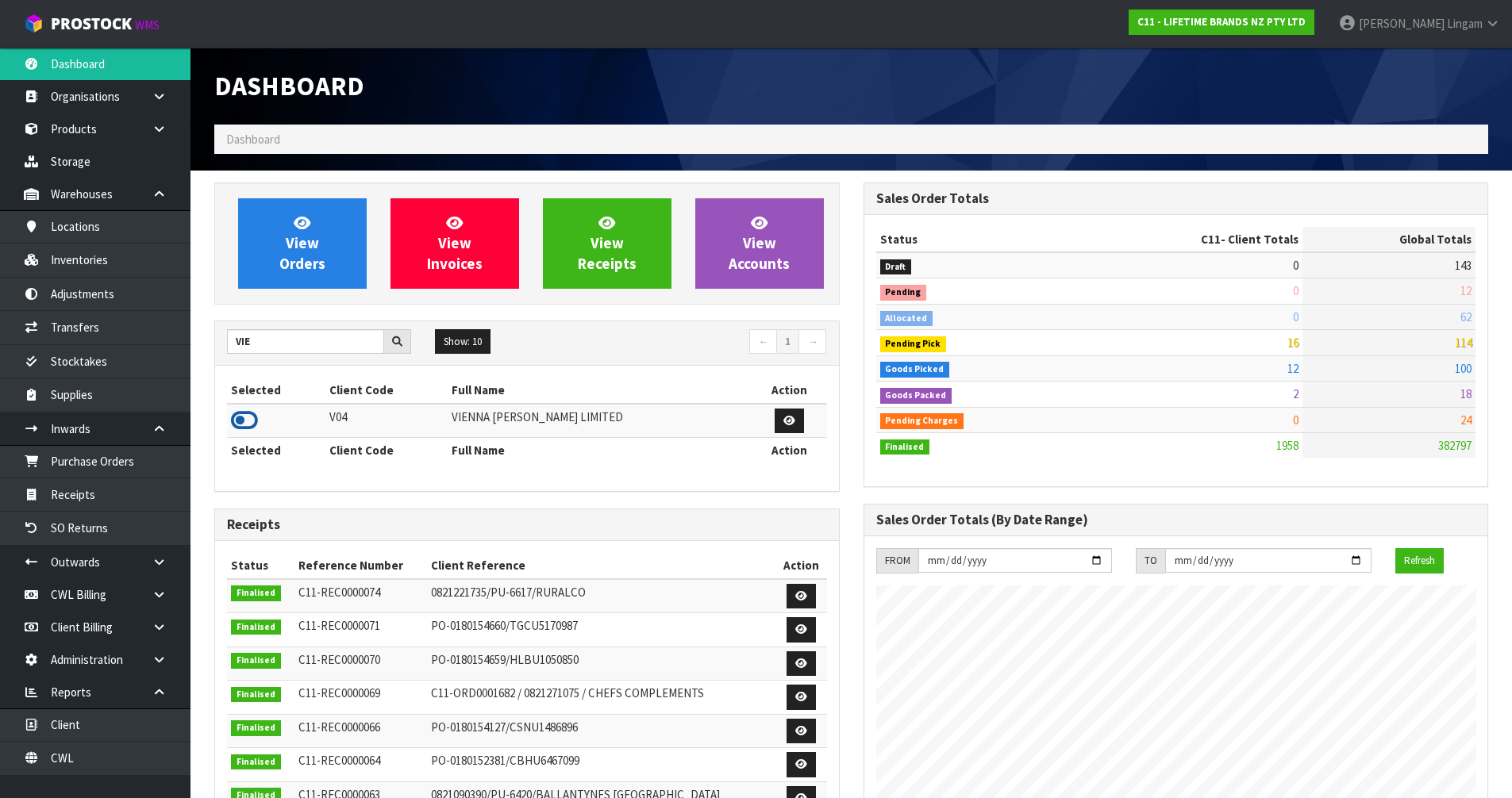
click at [248, 421] on icon at bounding box center [244, 421] width 27 height 24
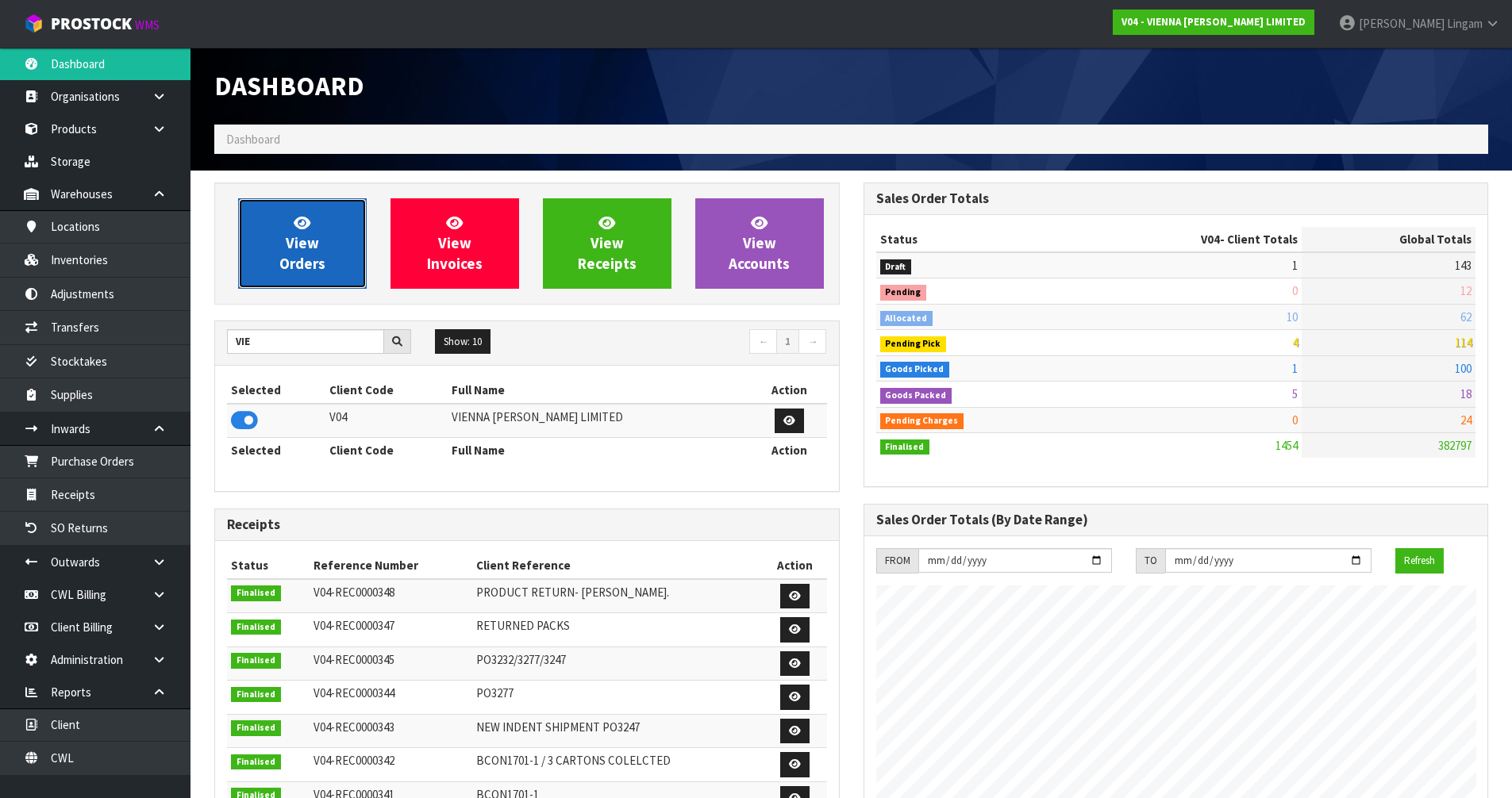
scroll to position [1269, 648]
click at [292, 267] on span "View Orders" at bounding box center [302, 243] width 46 height 59
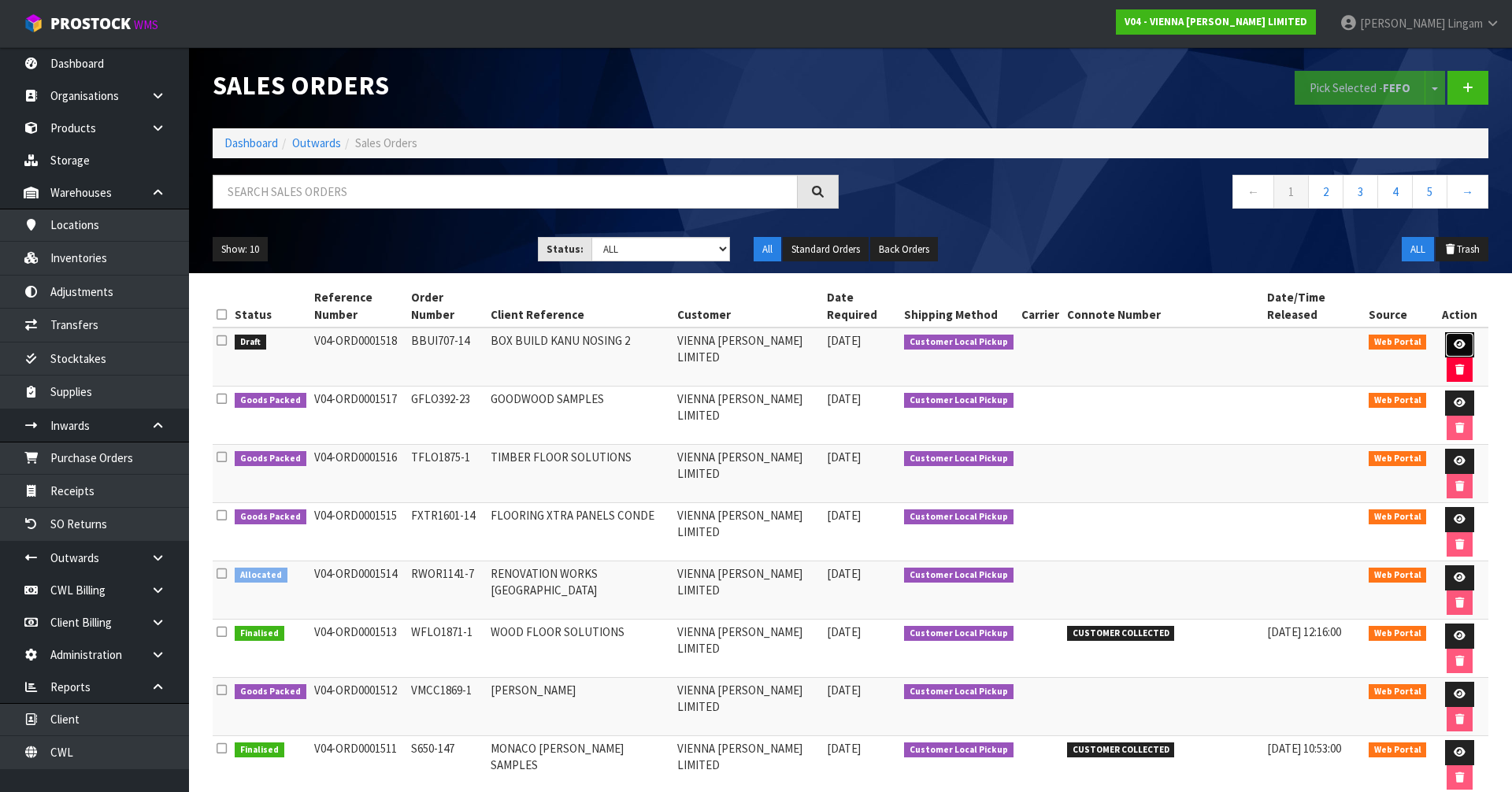
click at [1454, 340] on icon at bounding box center [1460, 345] width 12 height 10
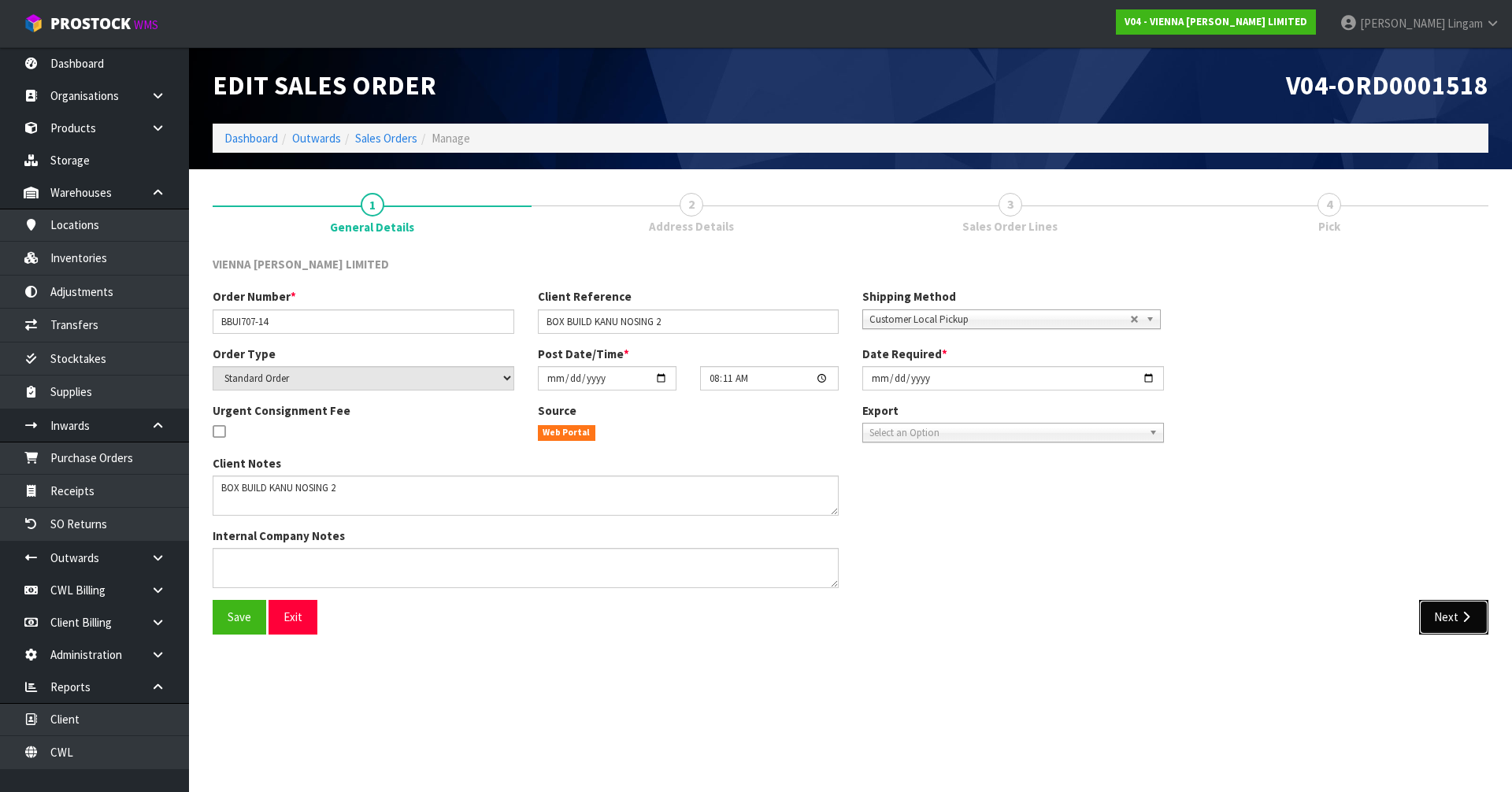
click at [1443, 624] on button "Next" at bounding box center [1454, 617] width 69 height 34
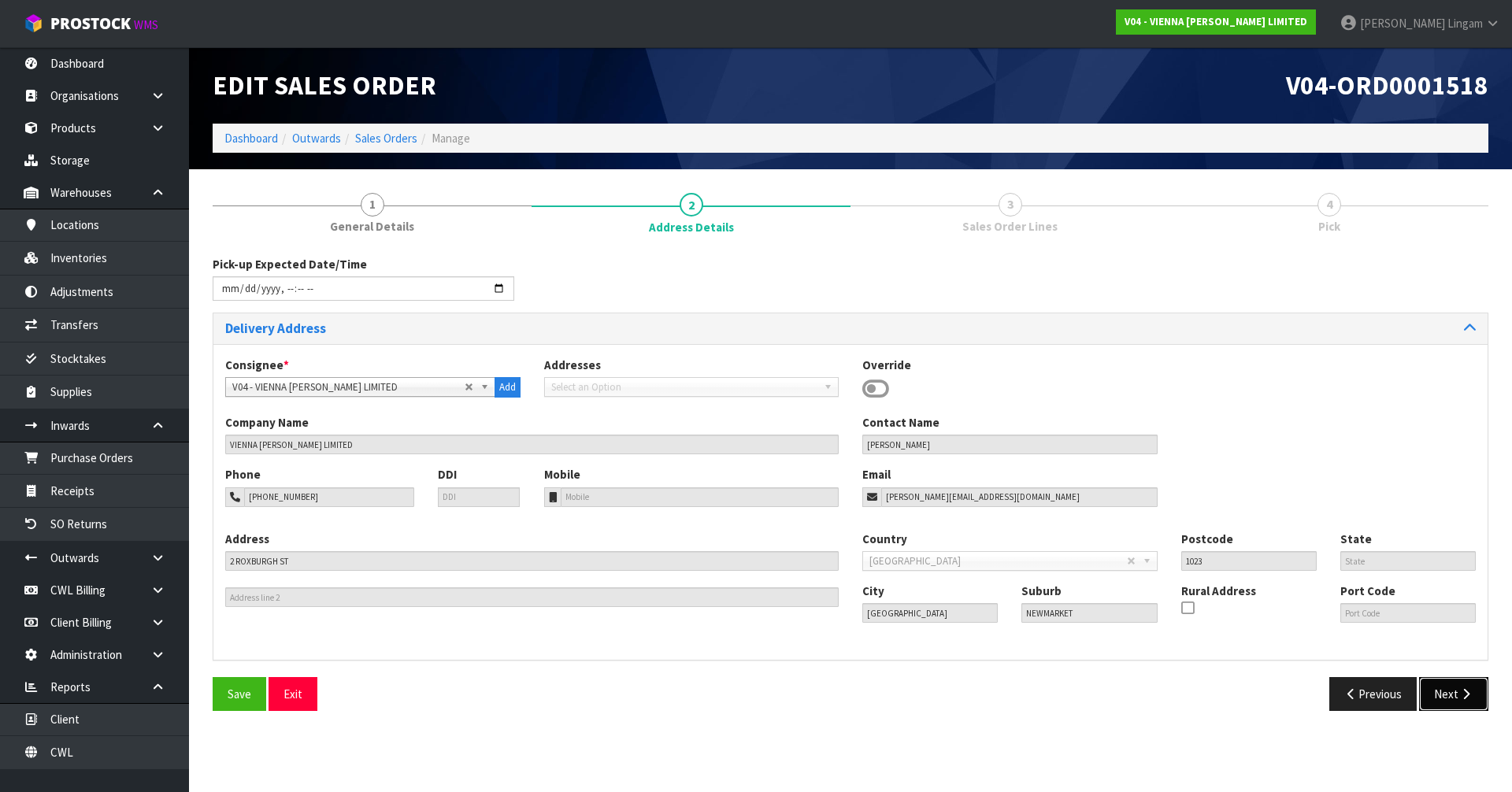
click at [1456, 677] on button "Next" at bounding box center [1454, 694] width 69 height 34
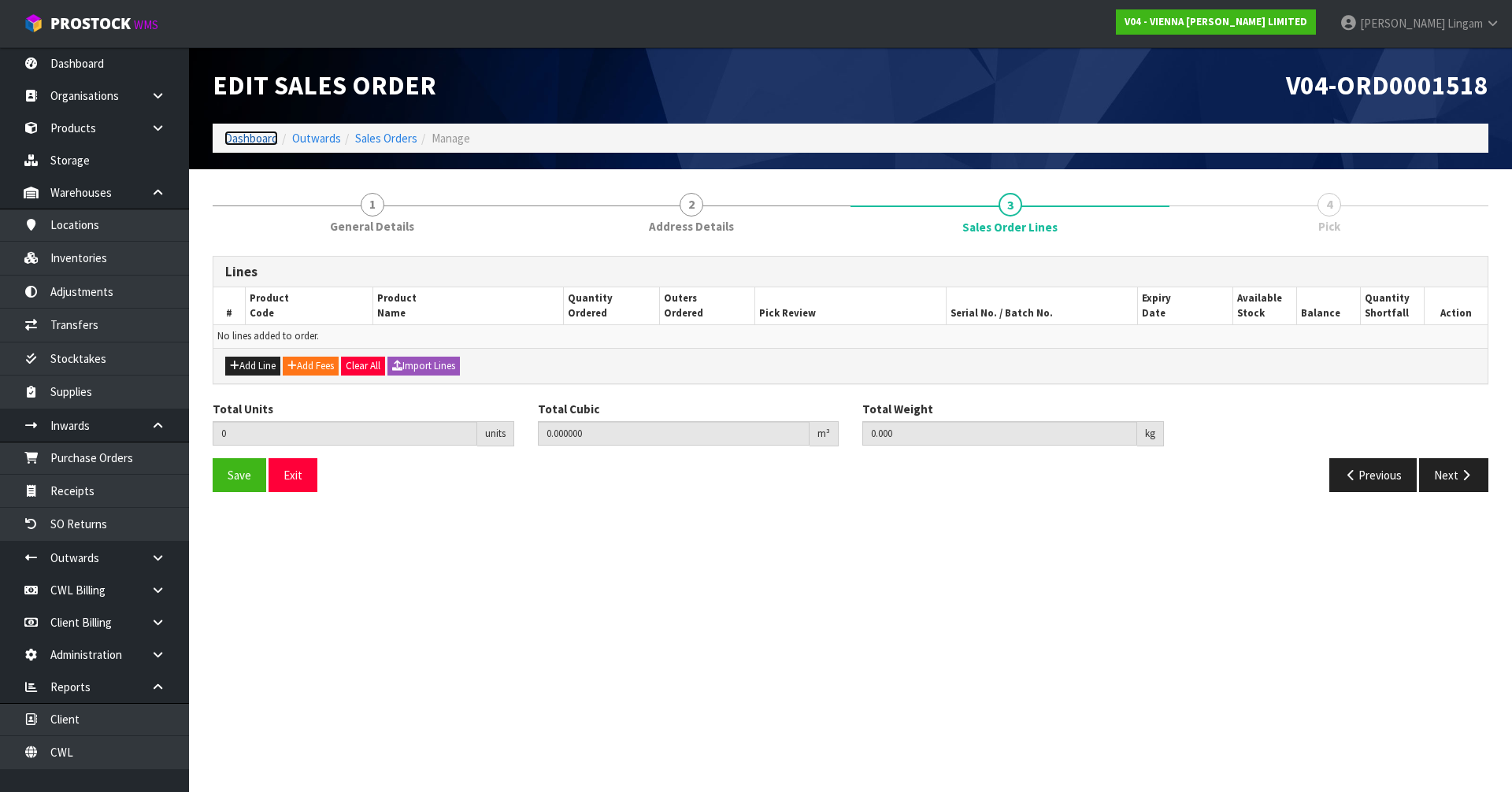
click at [240, 139] on link "Dashboard" at bounding box center [251, 138] width 54 height 15
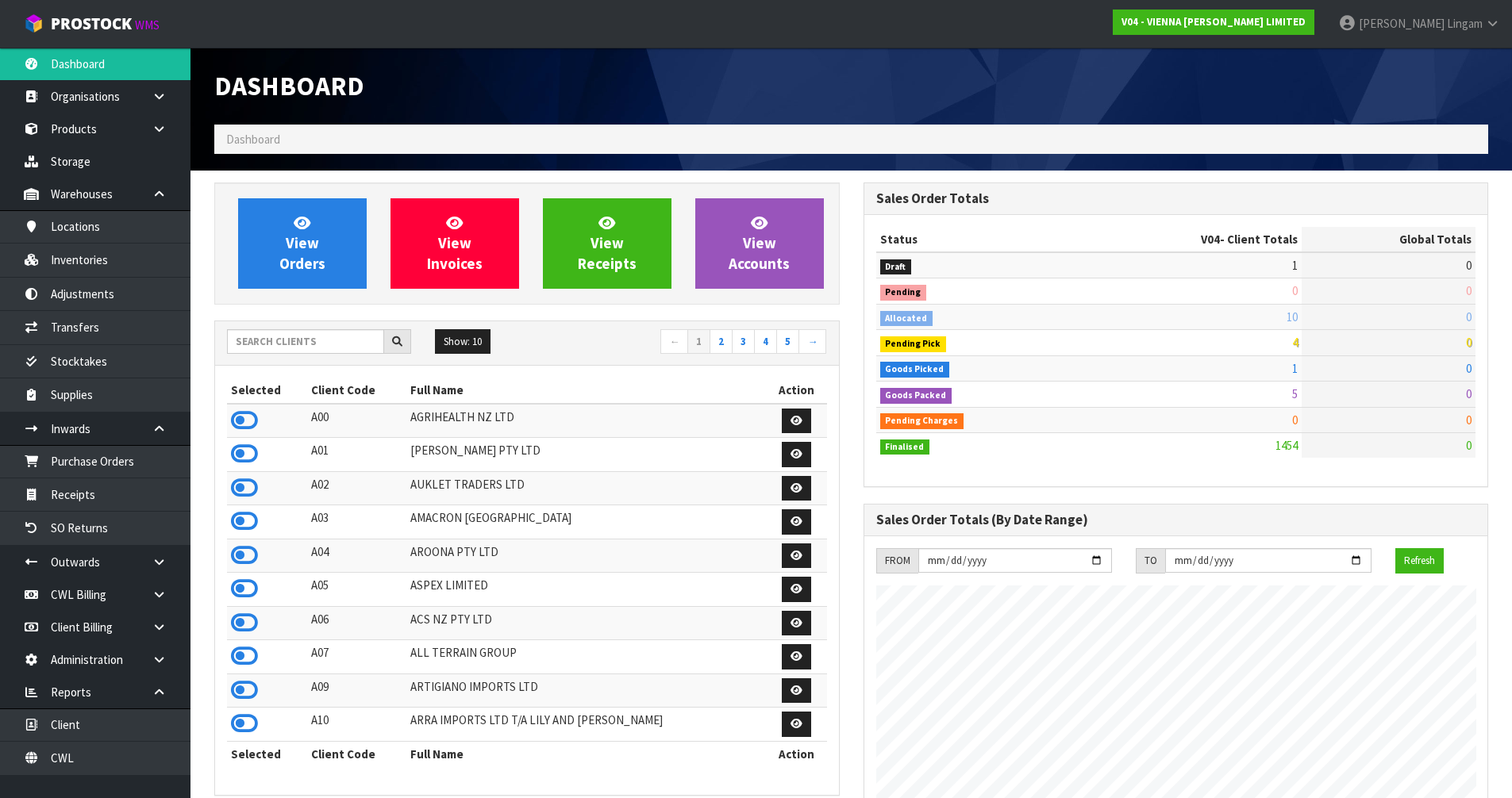
scroll to position [1269, 648]
click at [297, 338] on input "text" at bounding box center [305, 341] width 157 height 25
click at [334, 346] on input "text" at bounding box center [305, 341] width 157 height 25
click at [315, 348] on input "text" at bounding box center [305, 341] width 157 height 25
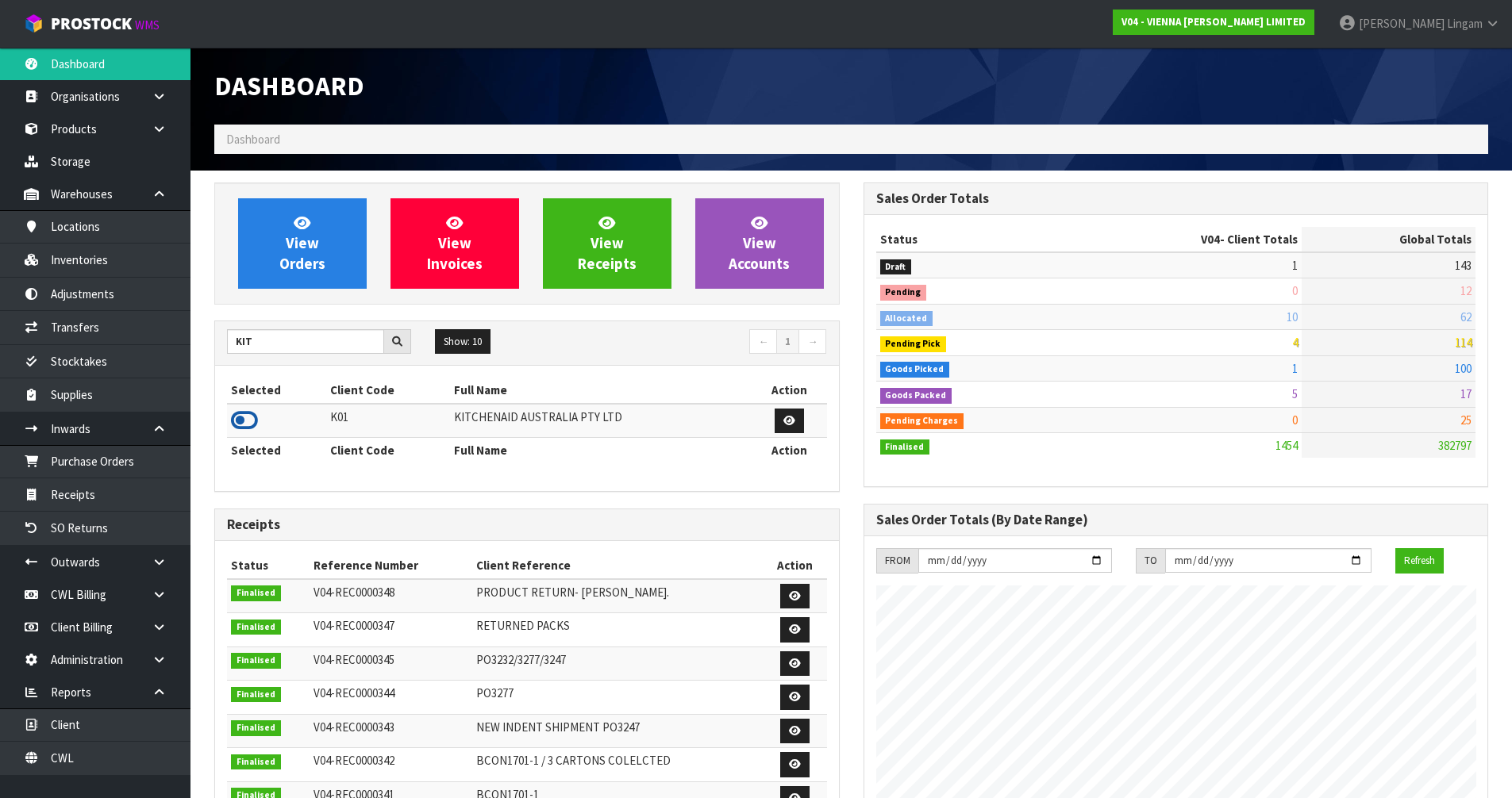
click at [248, 420] on icon at bounding box center [244, 421] width 27 height 24
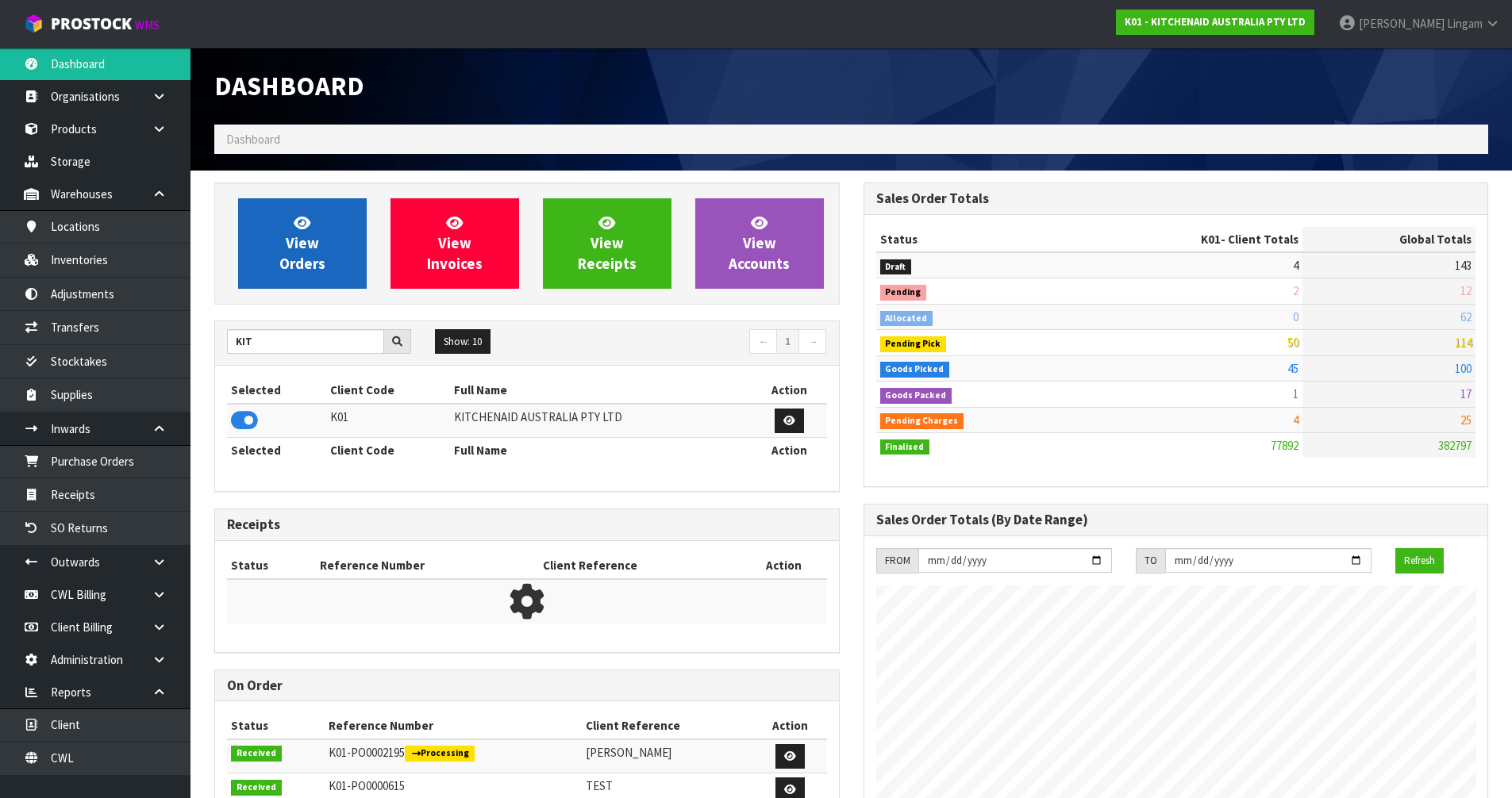
scroll to position [1202, 648]
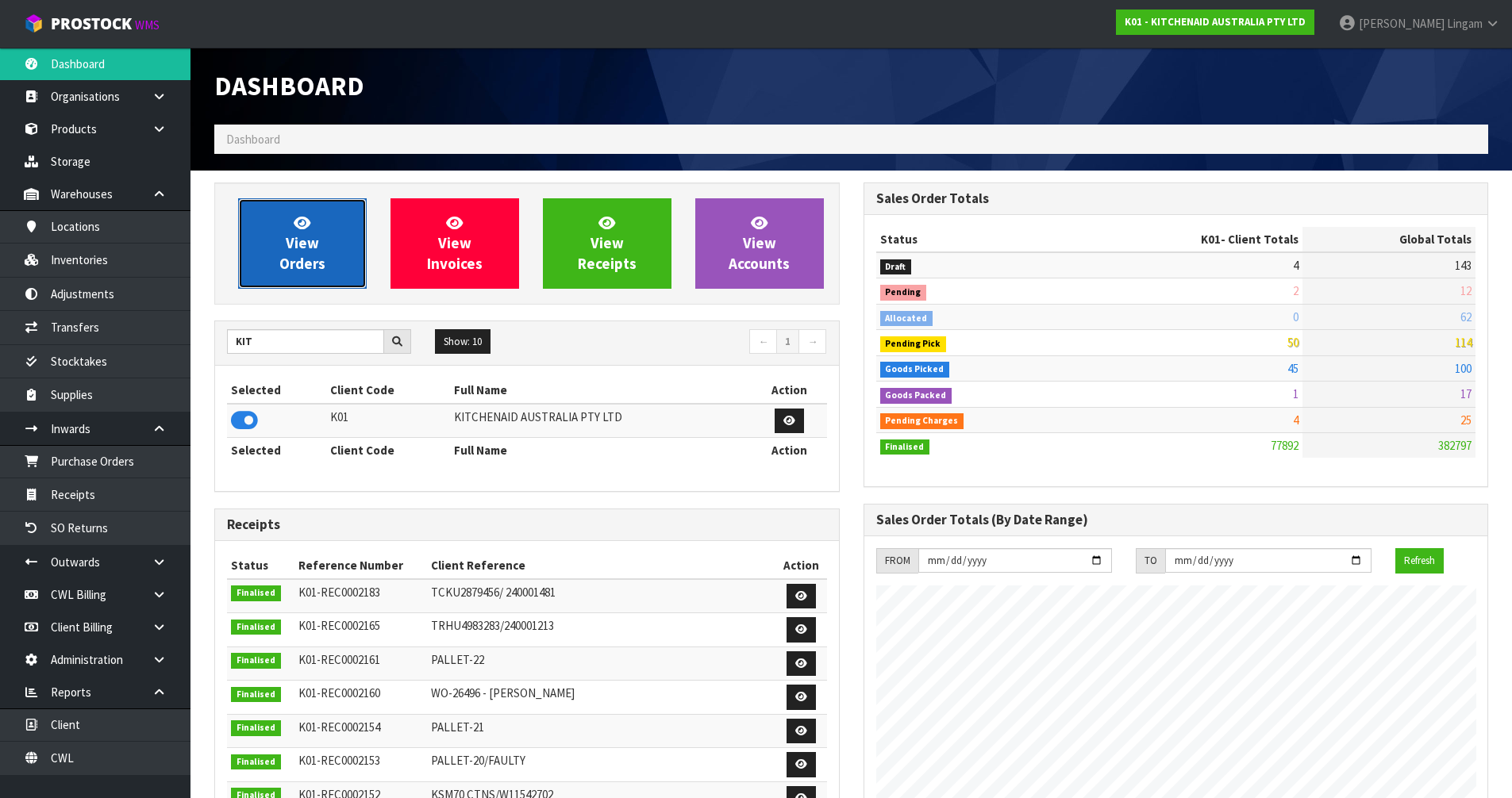
click at [323, 253] on link "View Orders" at bounding box center [302, 243] width 128 height 90
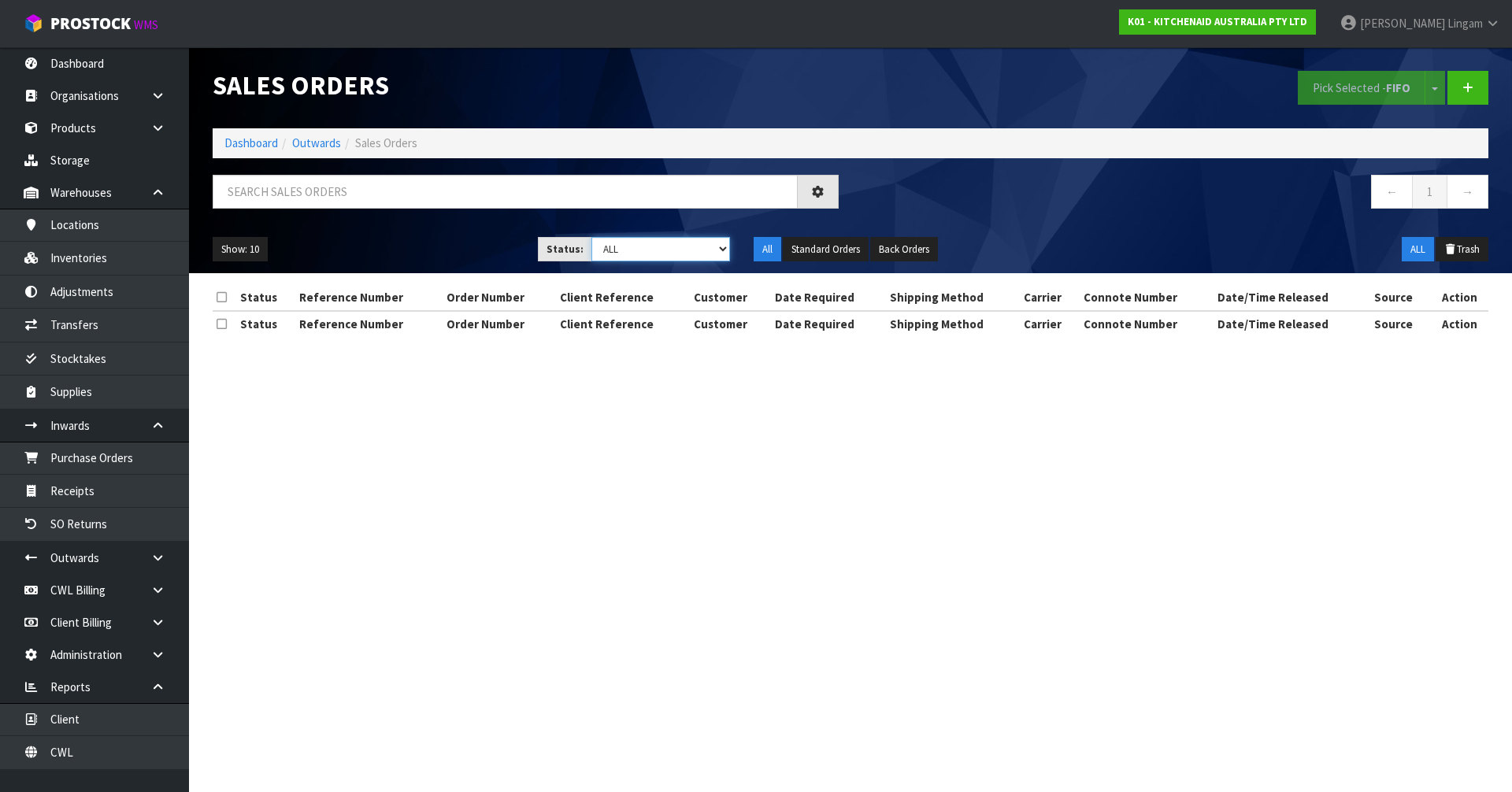
click at [696, 248] on select "Draft Pending Allocated Pending Pick Goods Picked Goods Packed Pending Charges …" at bounding box center [661, 249] width 139 height 25
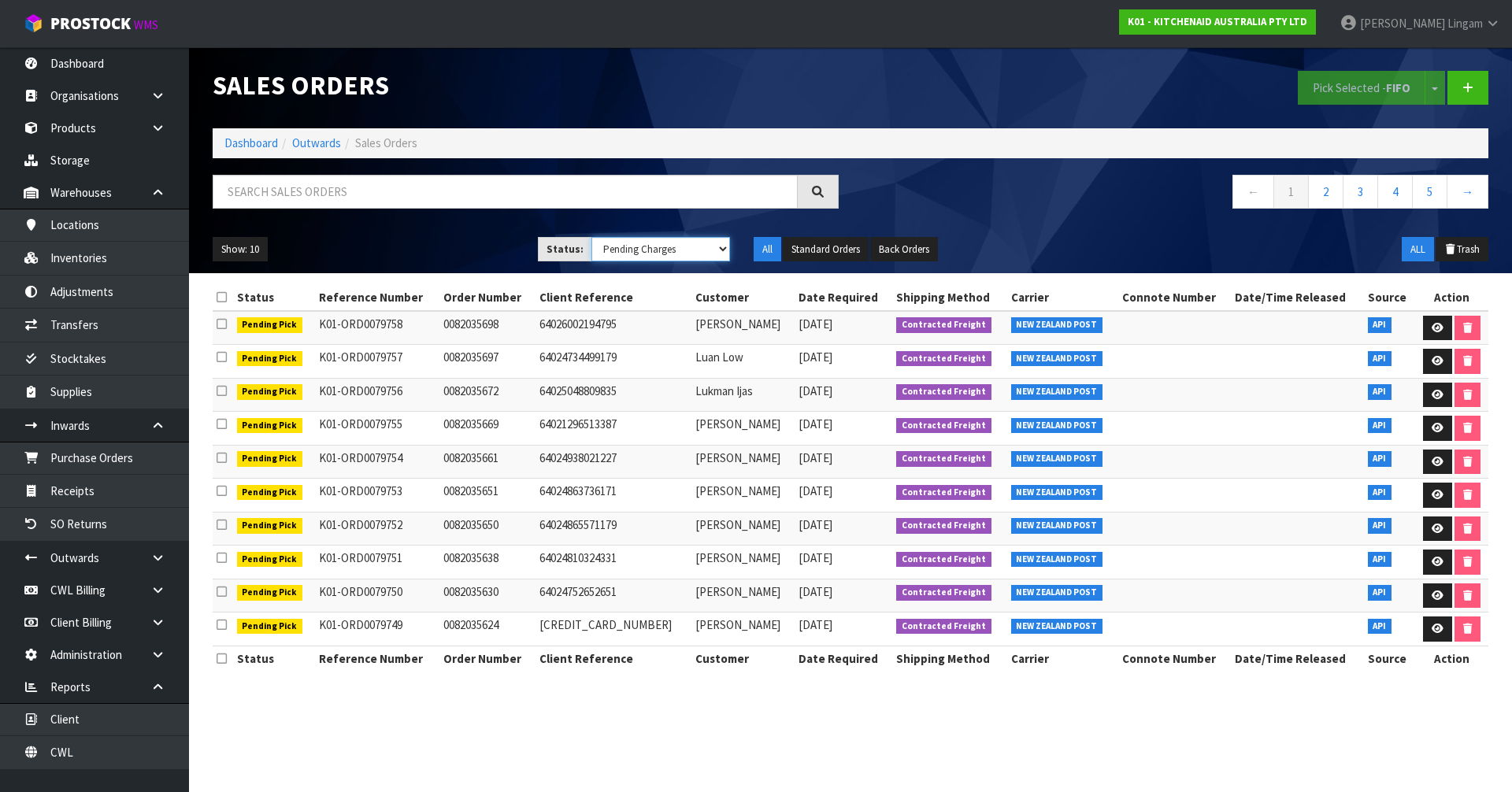
click at [591, 237] on select "Draft Pending Allocated Pending Pick Goods Picked Goods Packed Pending Charges …" at bounding box center [661, 249] width 139 height 25
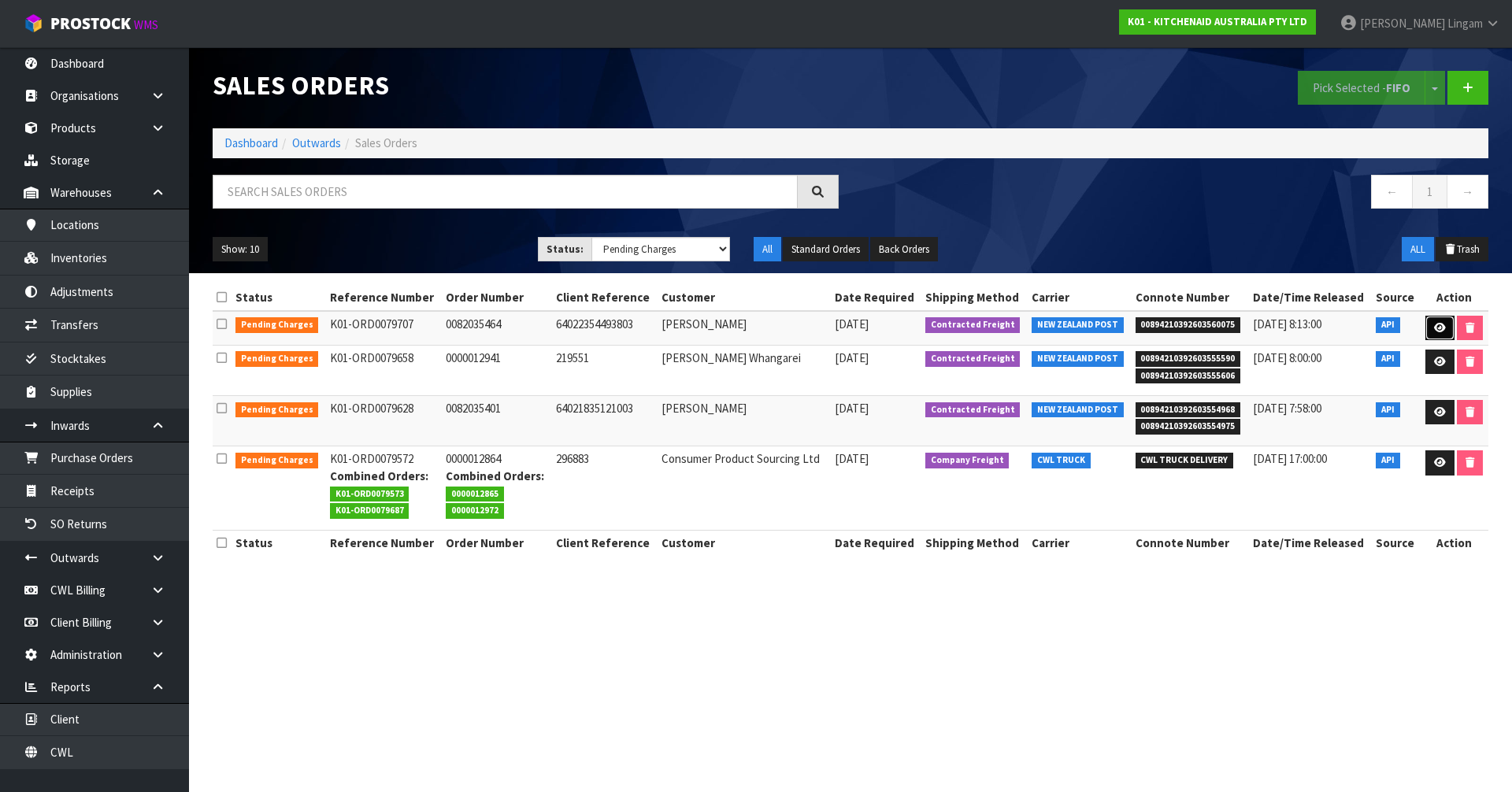
click at [1438, 324] on icon at bounding box center [1440, 328] width 12 height 10
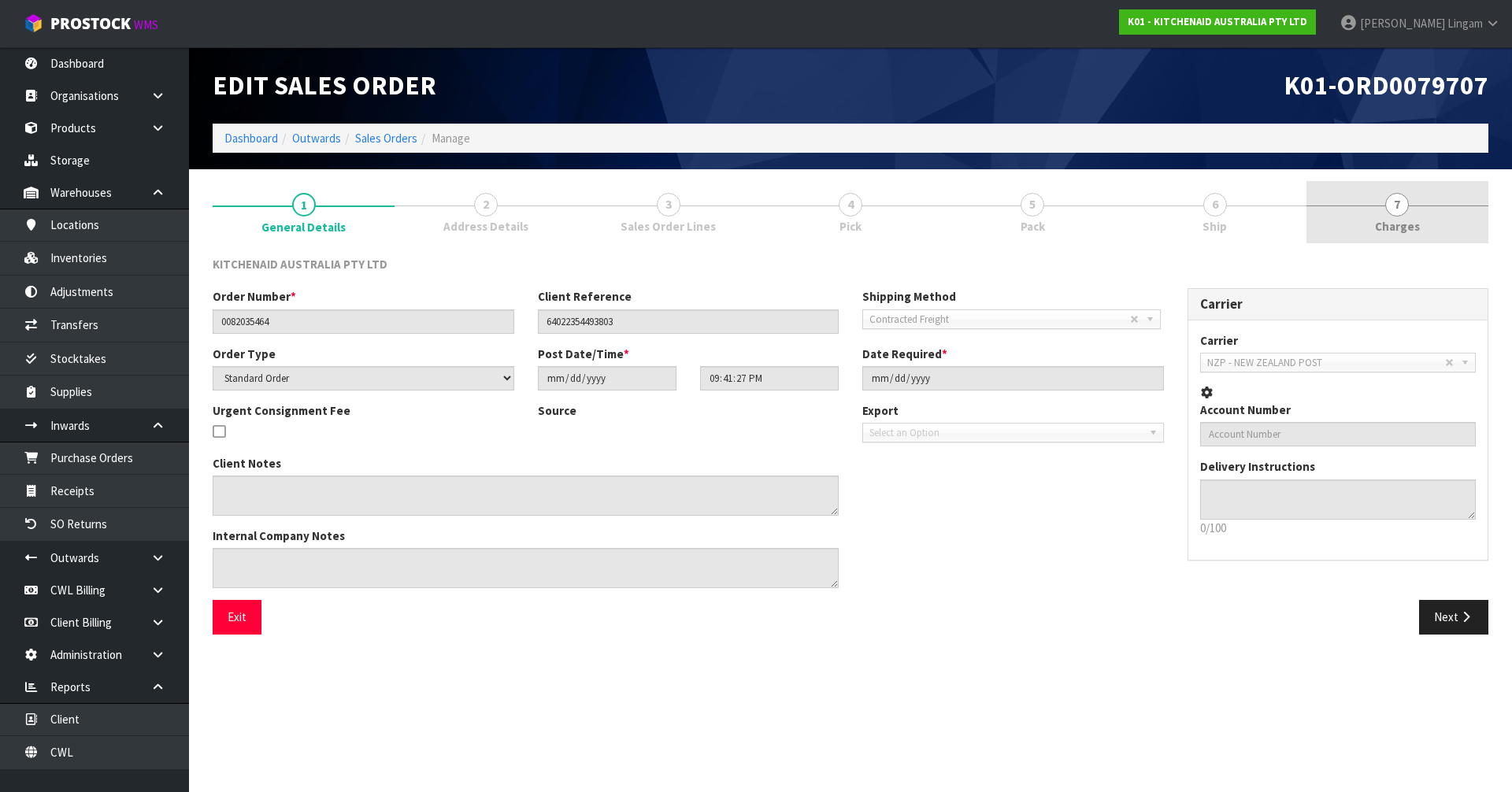
click at [1445, 233] on link "7 Charges" at bounding box center [1397, 212] width 182 height 62
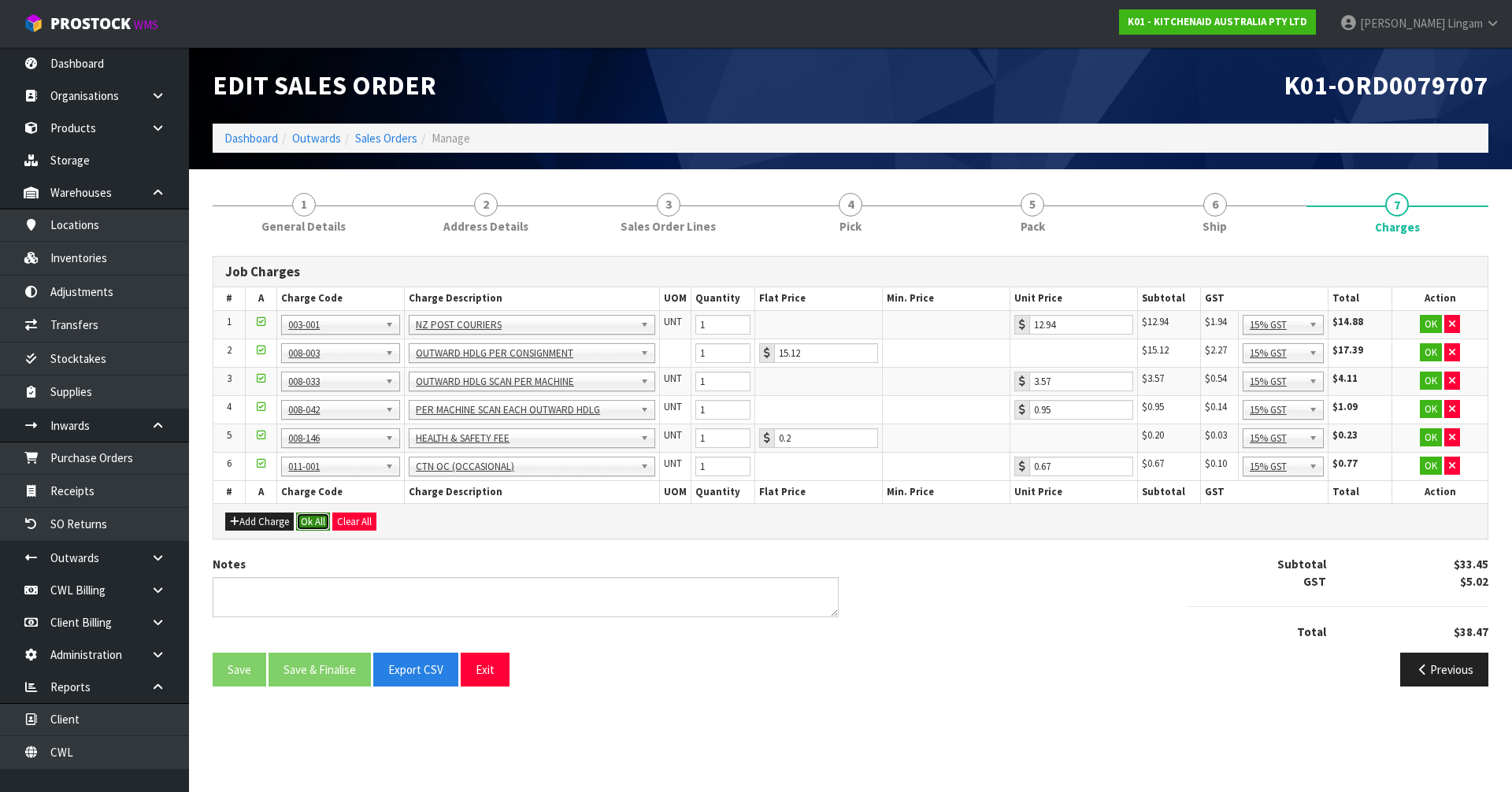
click at [307, 525] on button "Ok All" at bounding box center [313, 522] width 34 height 19
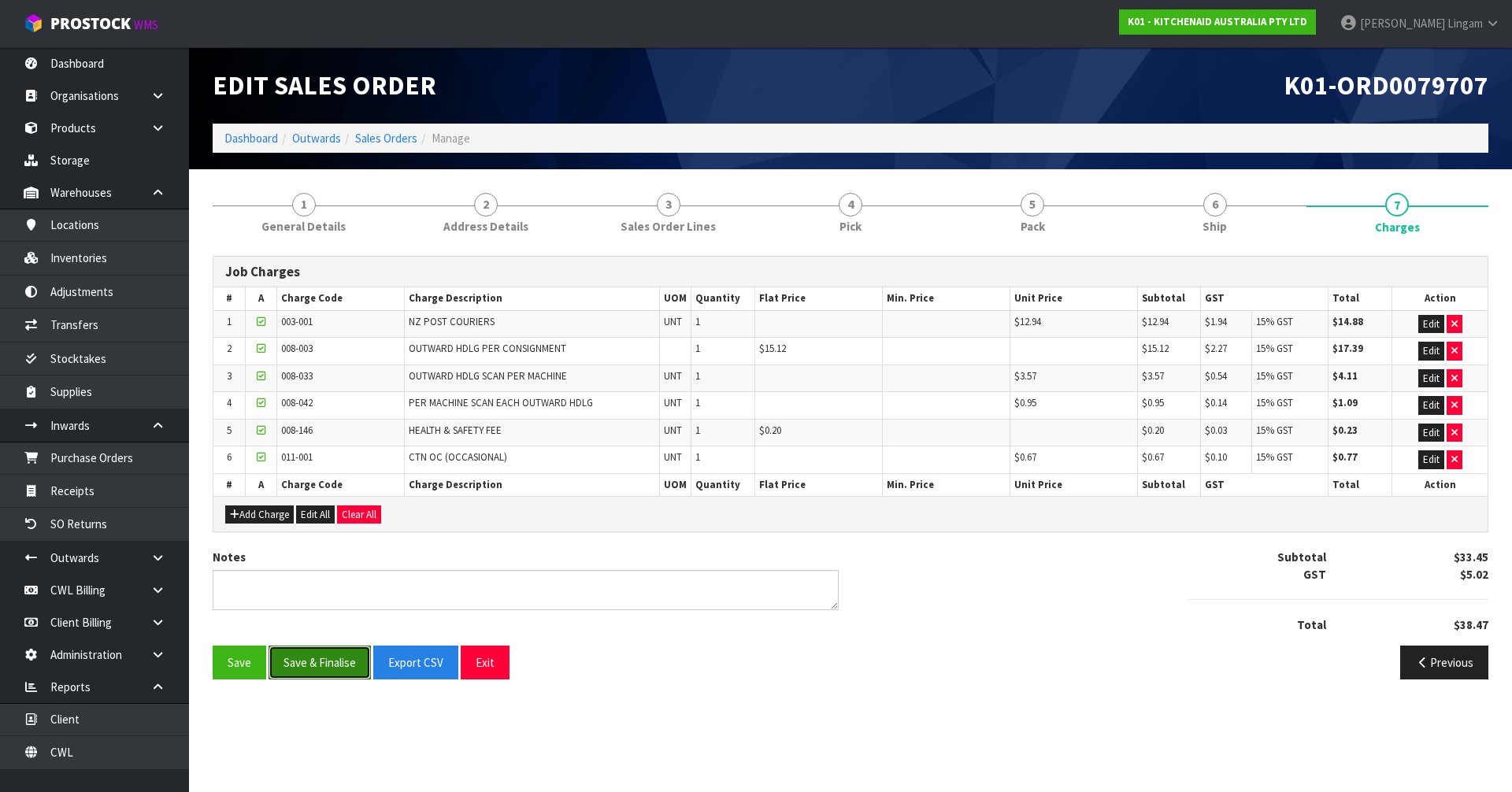
click at [306, 668] on button "Save & Finalise" at bounding box center [320, 663] width 103 height 34
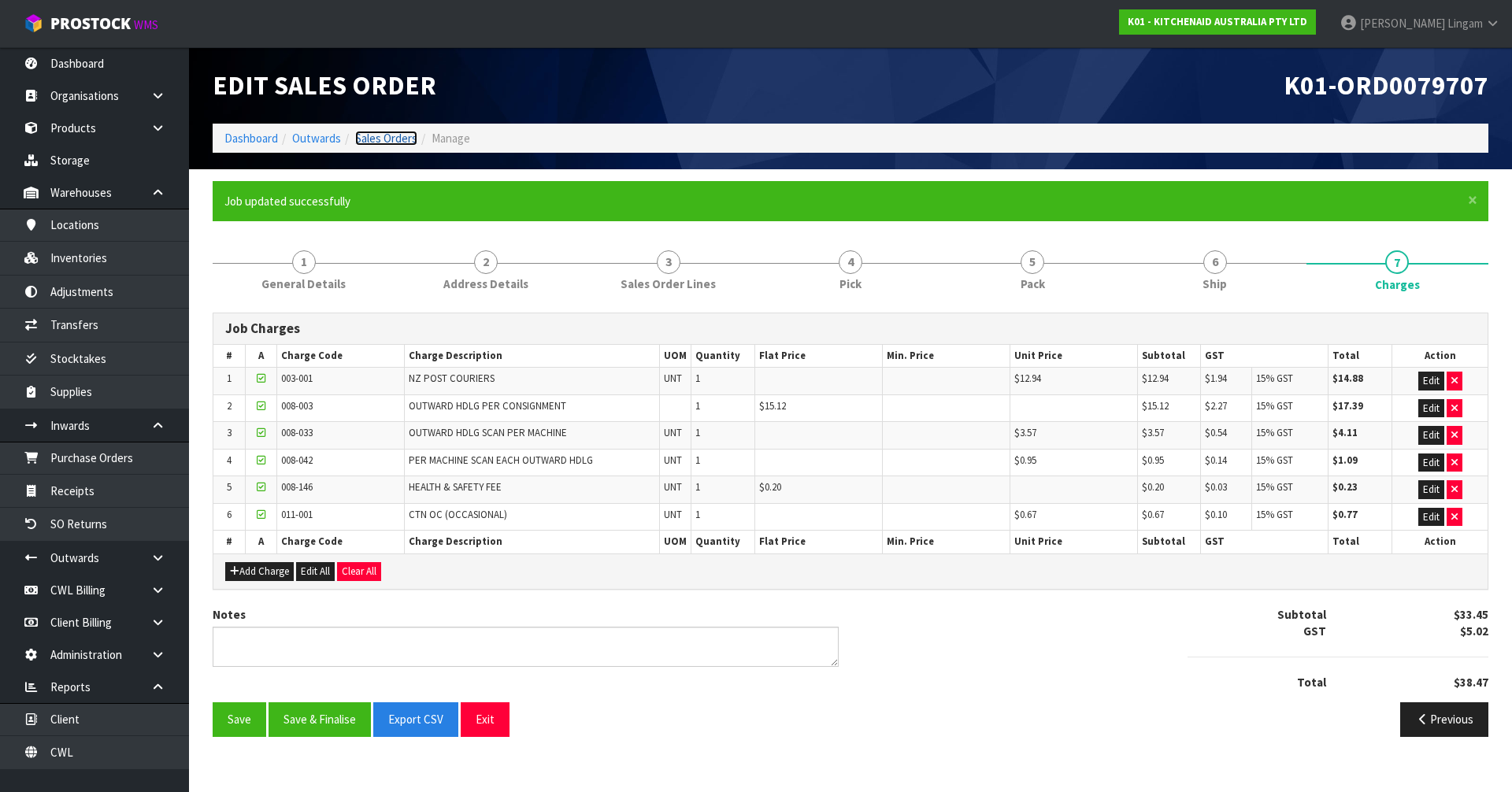
click at [401, 142] on link "Sales Orders" at bounding box center [386, 138] width 62 height 15
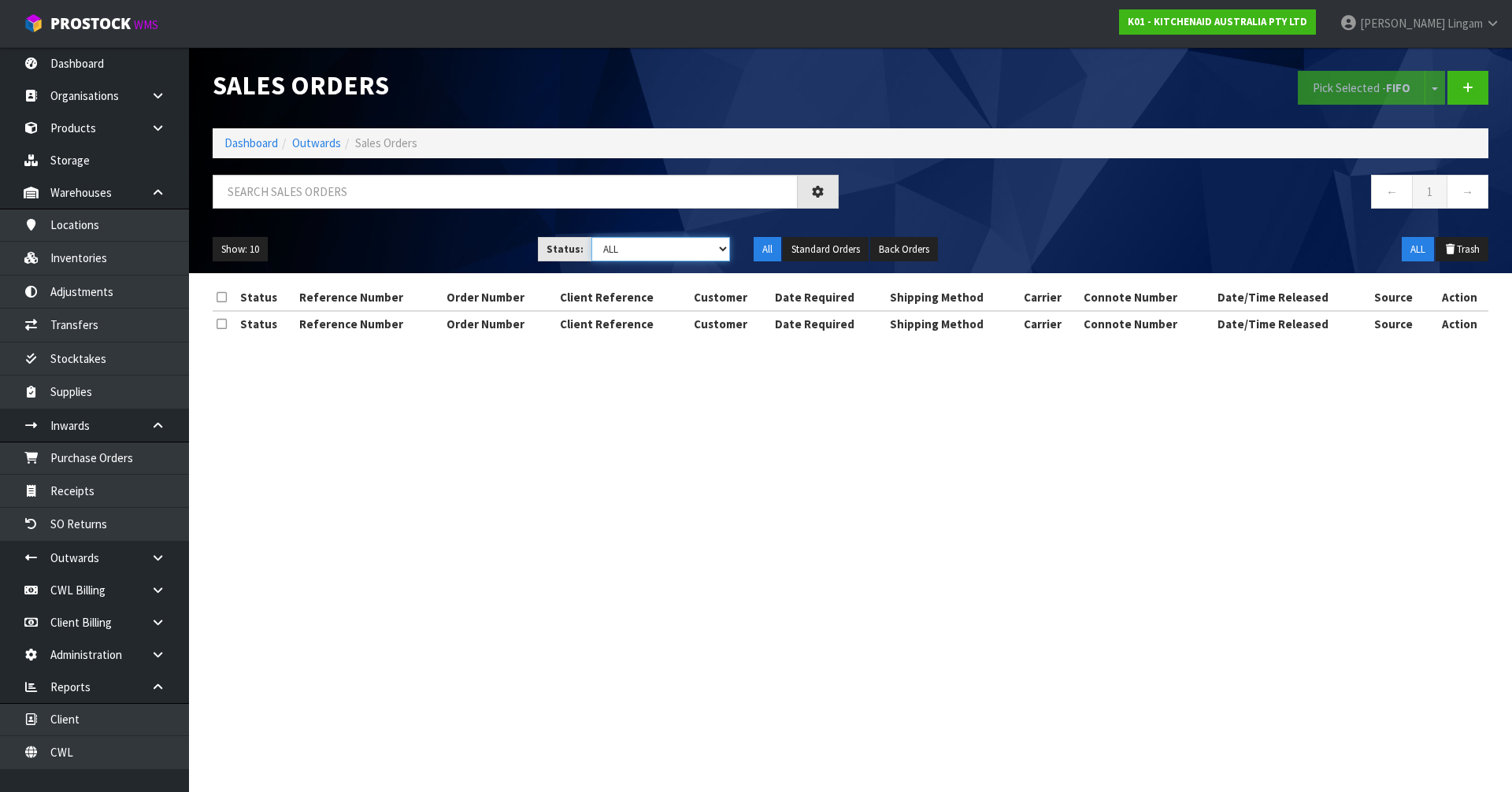
click at [703, 248] on select "Draft Pending Allocated Pending Pick Goods Picked Goods Packed Pending Charges …" at bounding box center [661, 249] width 139 height 25
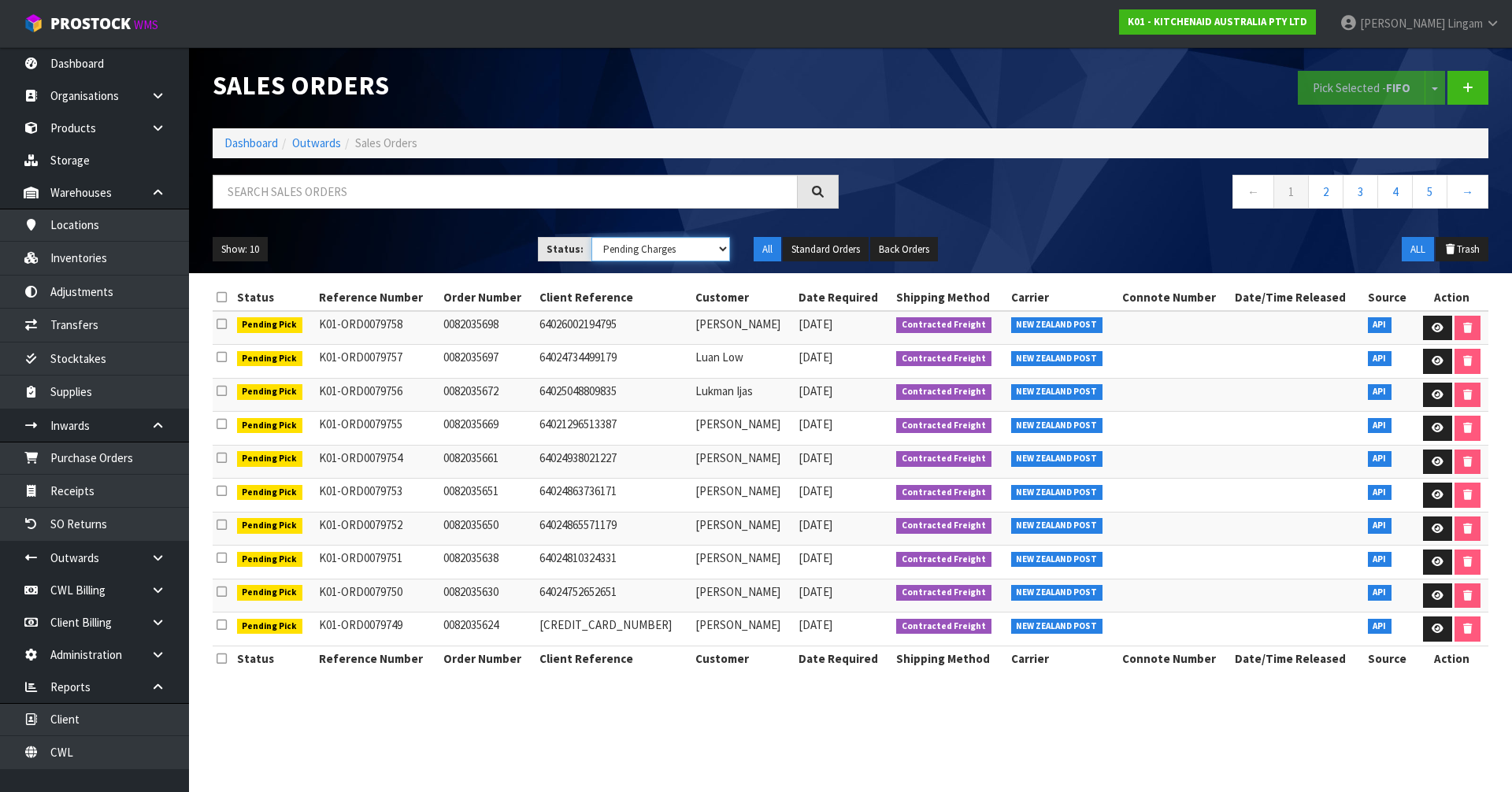
click at [591, 237] on select "Draft Pending Allocated Pending Pick Goods Picked Goods Packed Pending Charges …" at bounding box center [661, 249] width 139 height 25
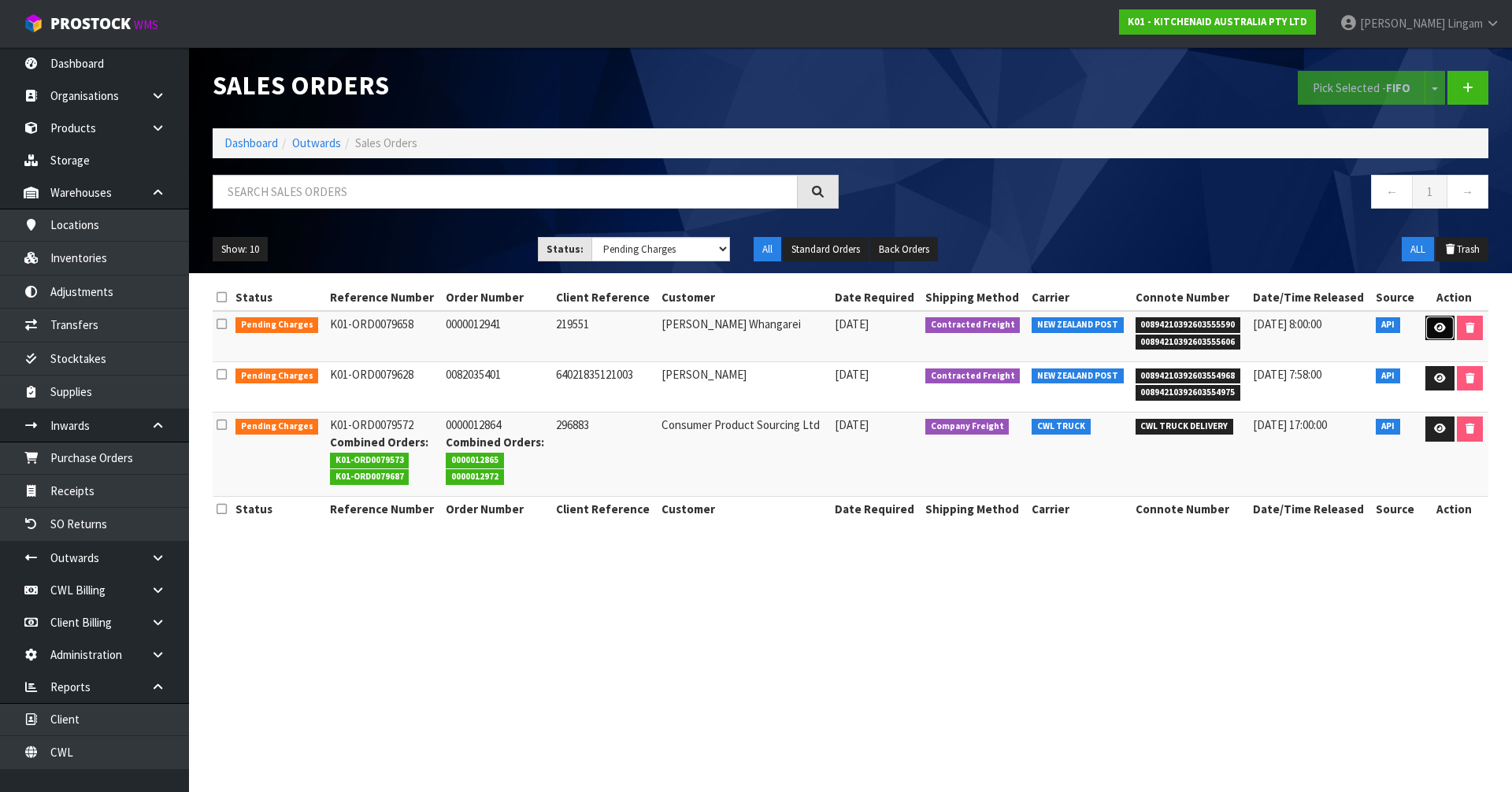
click at [1446, 330] on link at bounding box center [1440, 328] width 29 height 25
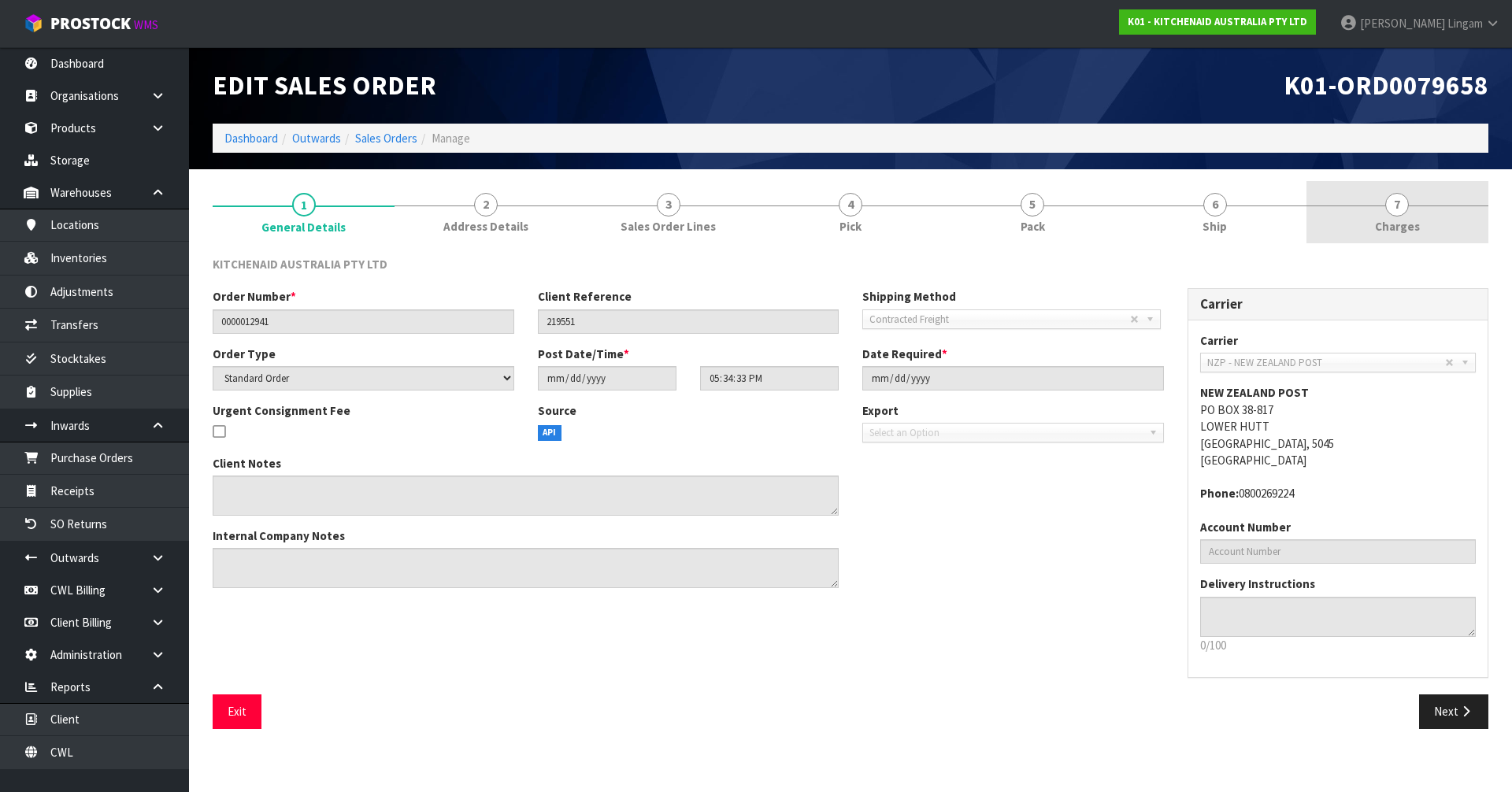
click at [1465, 223] on link "7 Charges" at bounding box center [1397, 212] width 182 height 62
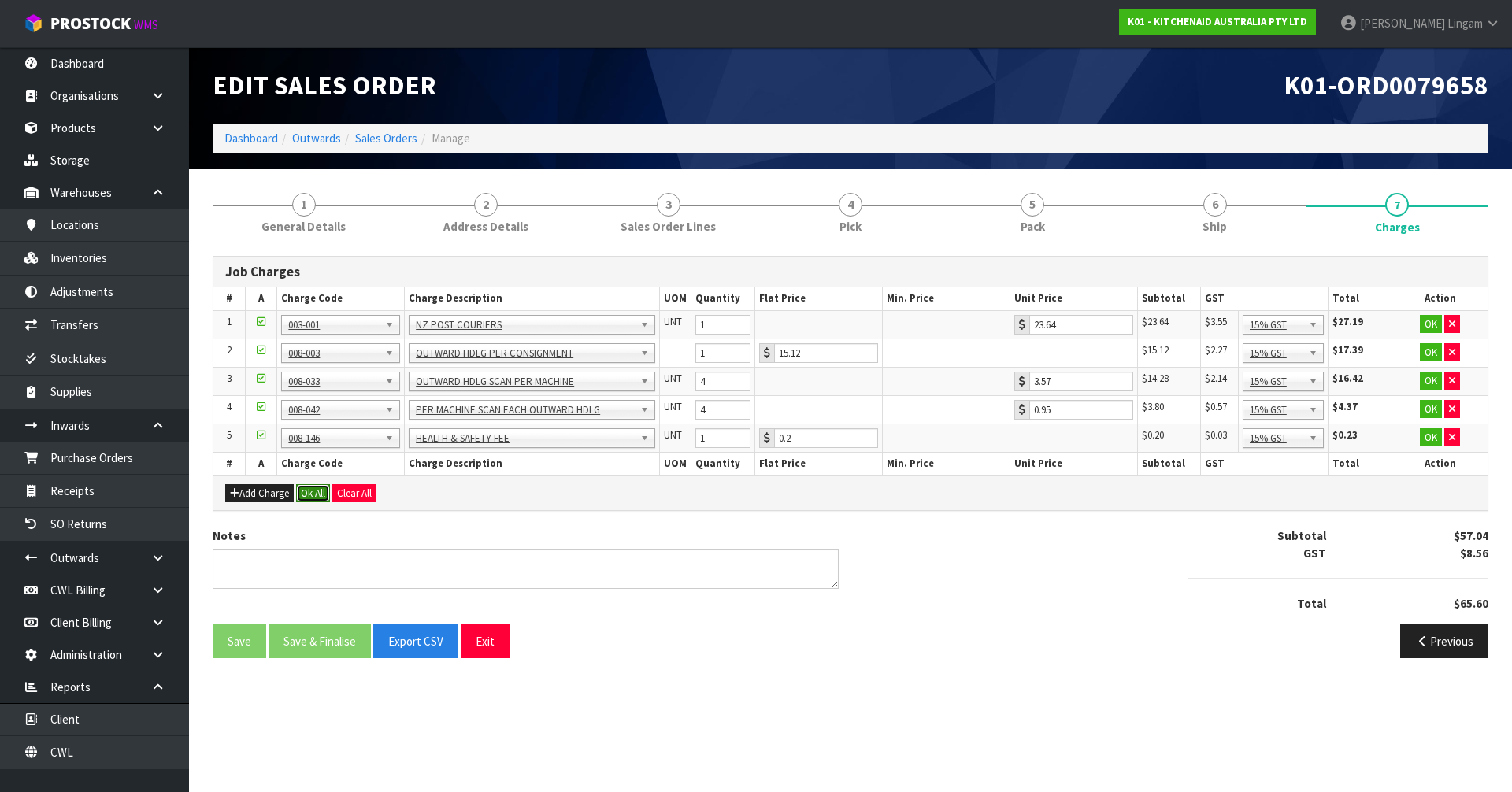
click at [316, 493] on button "Ok All" at bounding box center [313, 494] width 34 height 19
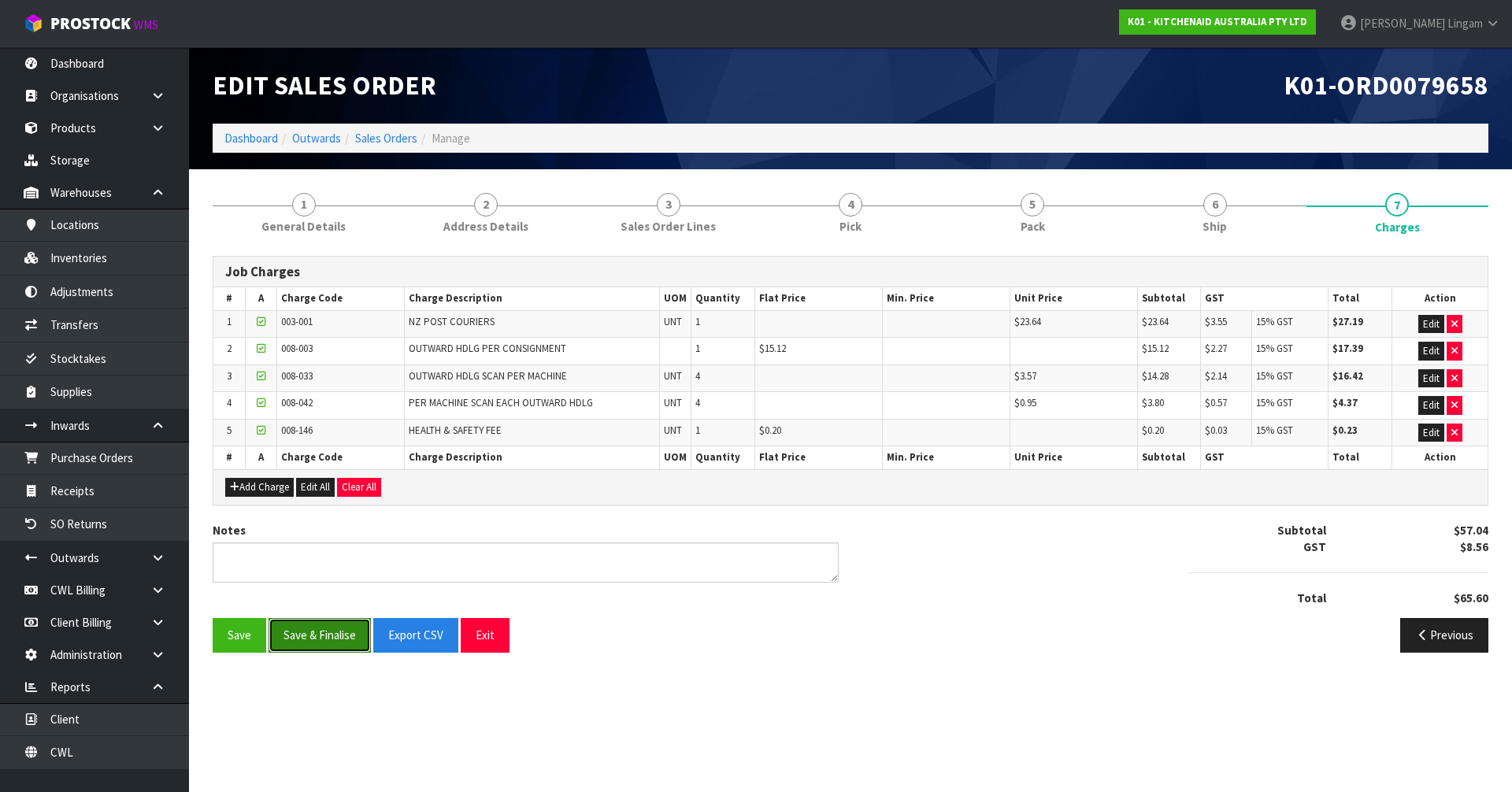
click at [315, 632] on button "Save & Finalise" at bounding box center [320, 635] width 103 height 34
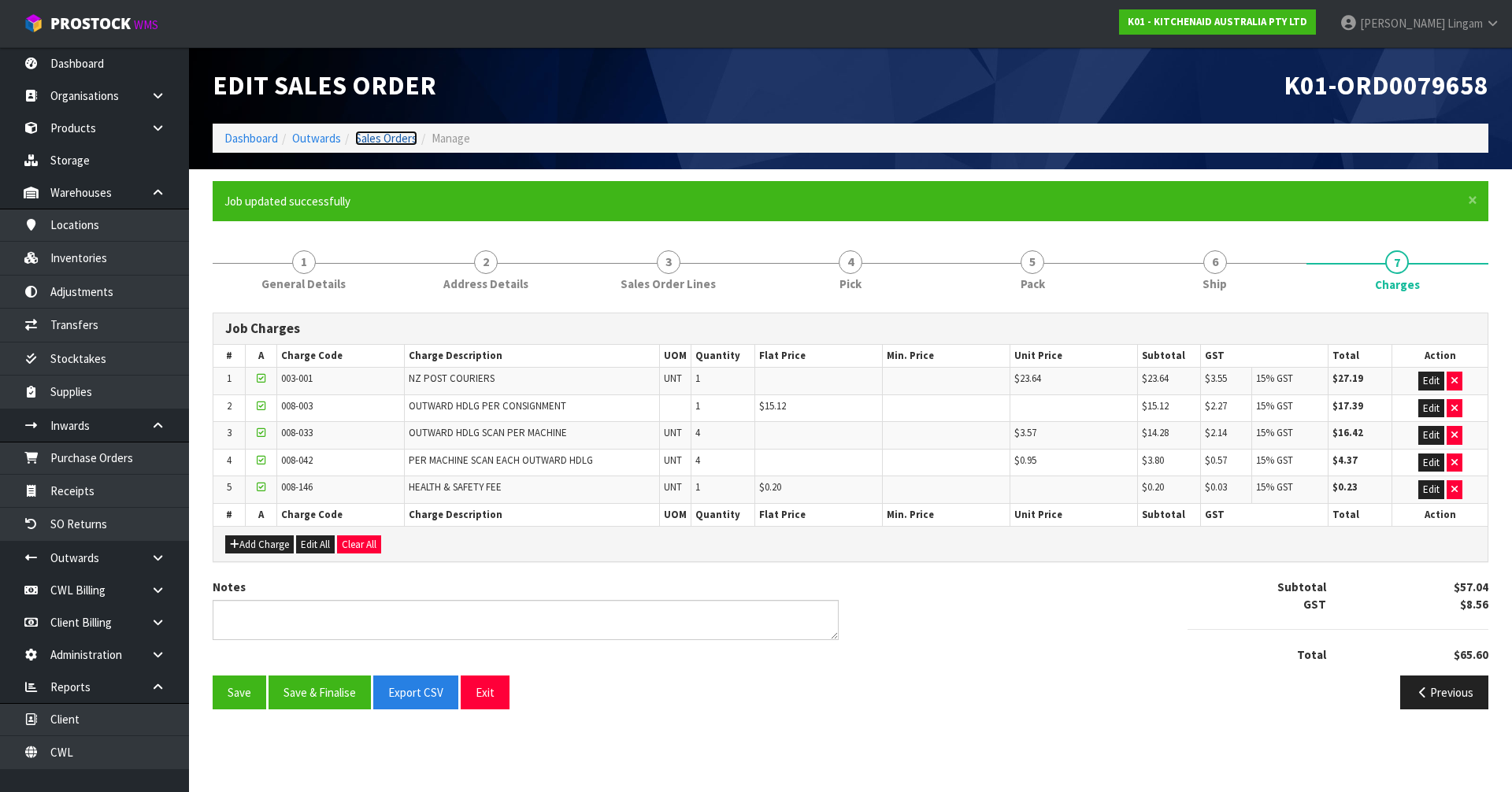
click at [386, 141] on link "Sales Orders" at bounding box center [386, 138] width 62 height 15
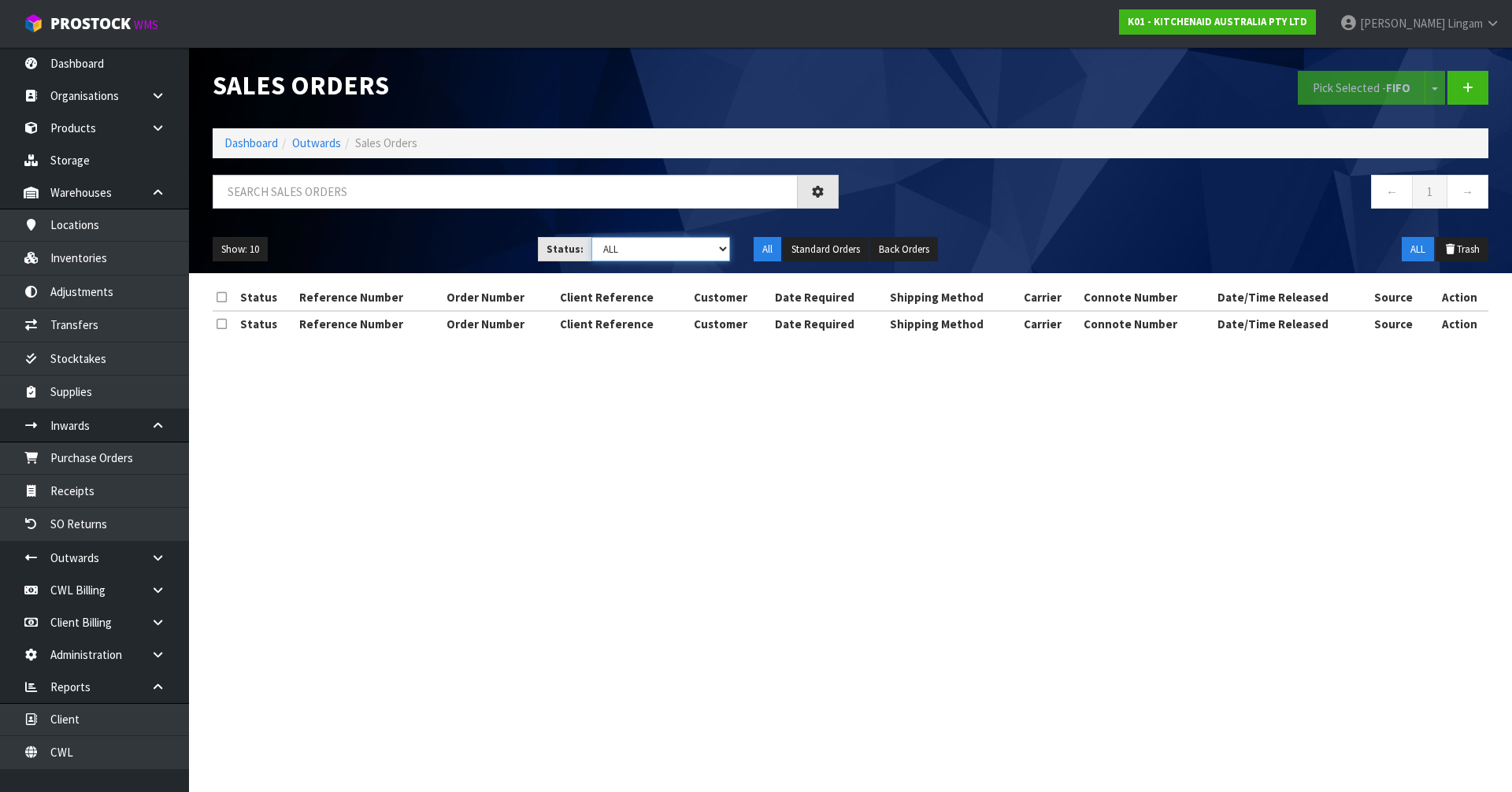
click at [709, 245] on select "Draft Pending Allocated Pending Pick Goods Picked Goods Packed Pending Charges …" at bounding box center [661, 249] width 139 height 25
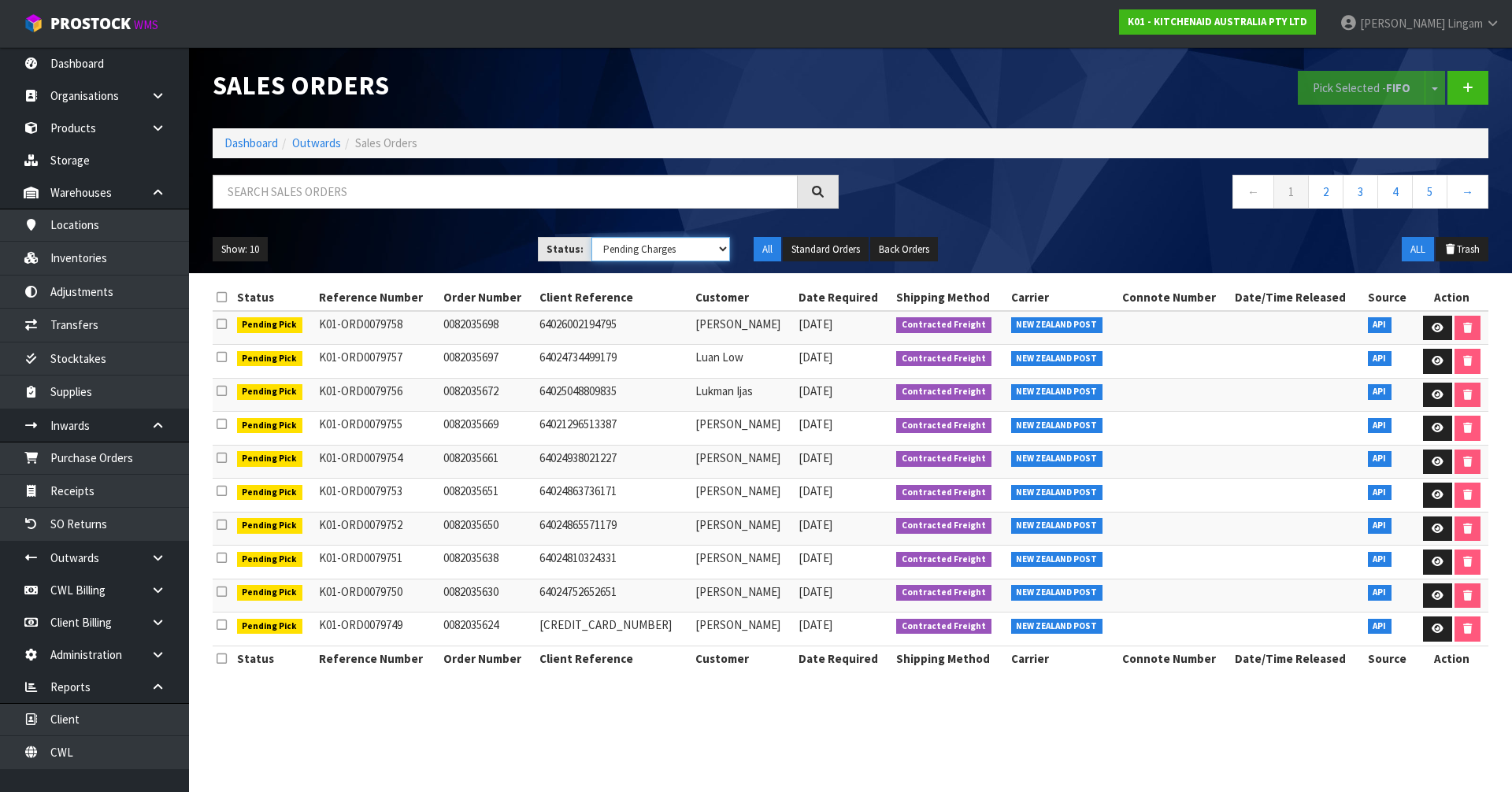
click at [591, 237] on select "Draft Pending Allocated Pending Pick Goods Picked Goods Packed Pending Charges …" at bounding box center [661, 249] width 139 height 25
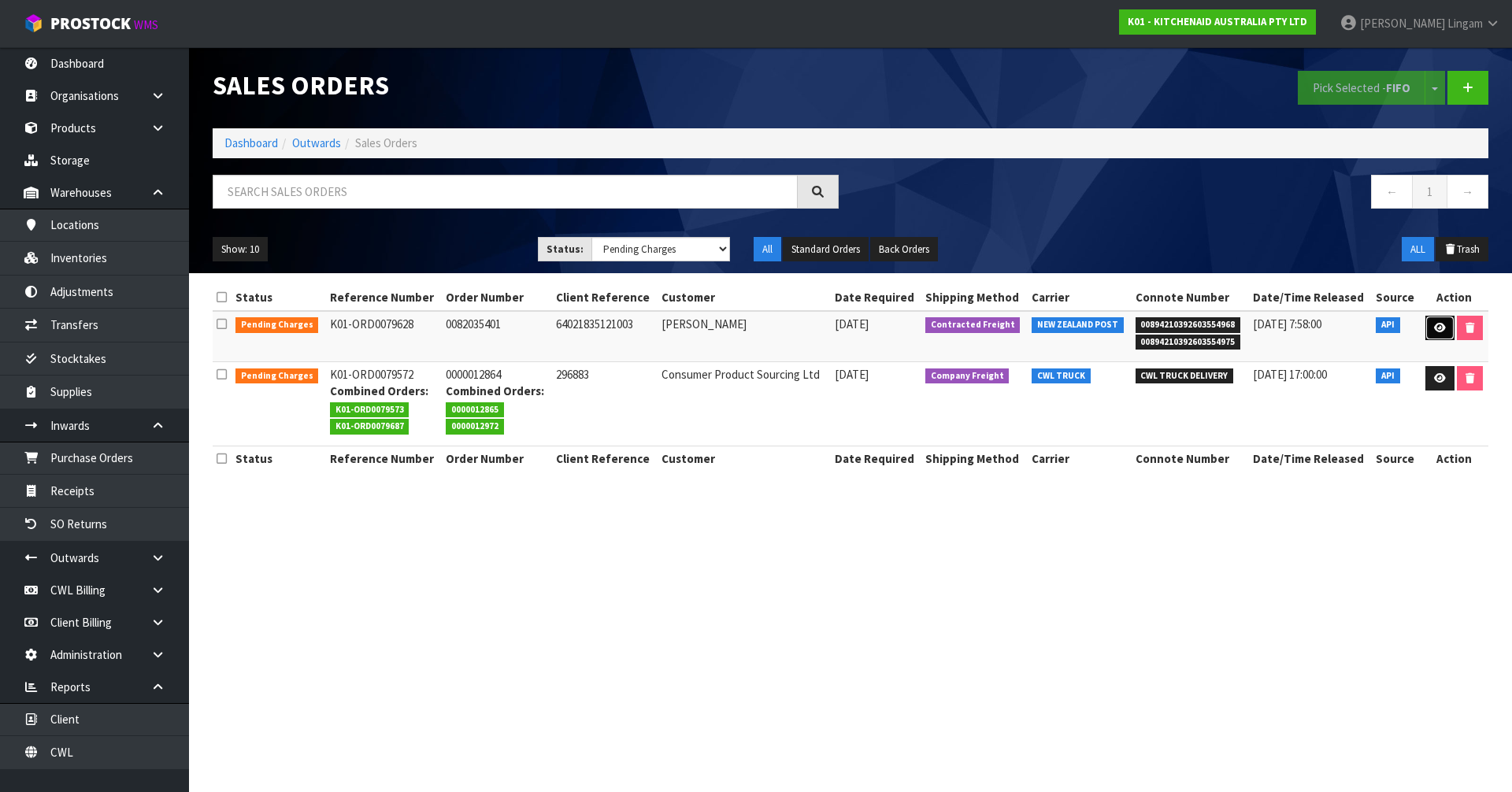
click at [1439, 327] on icon at bounding box center [1440, 328] width 12 height 10
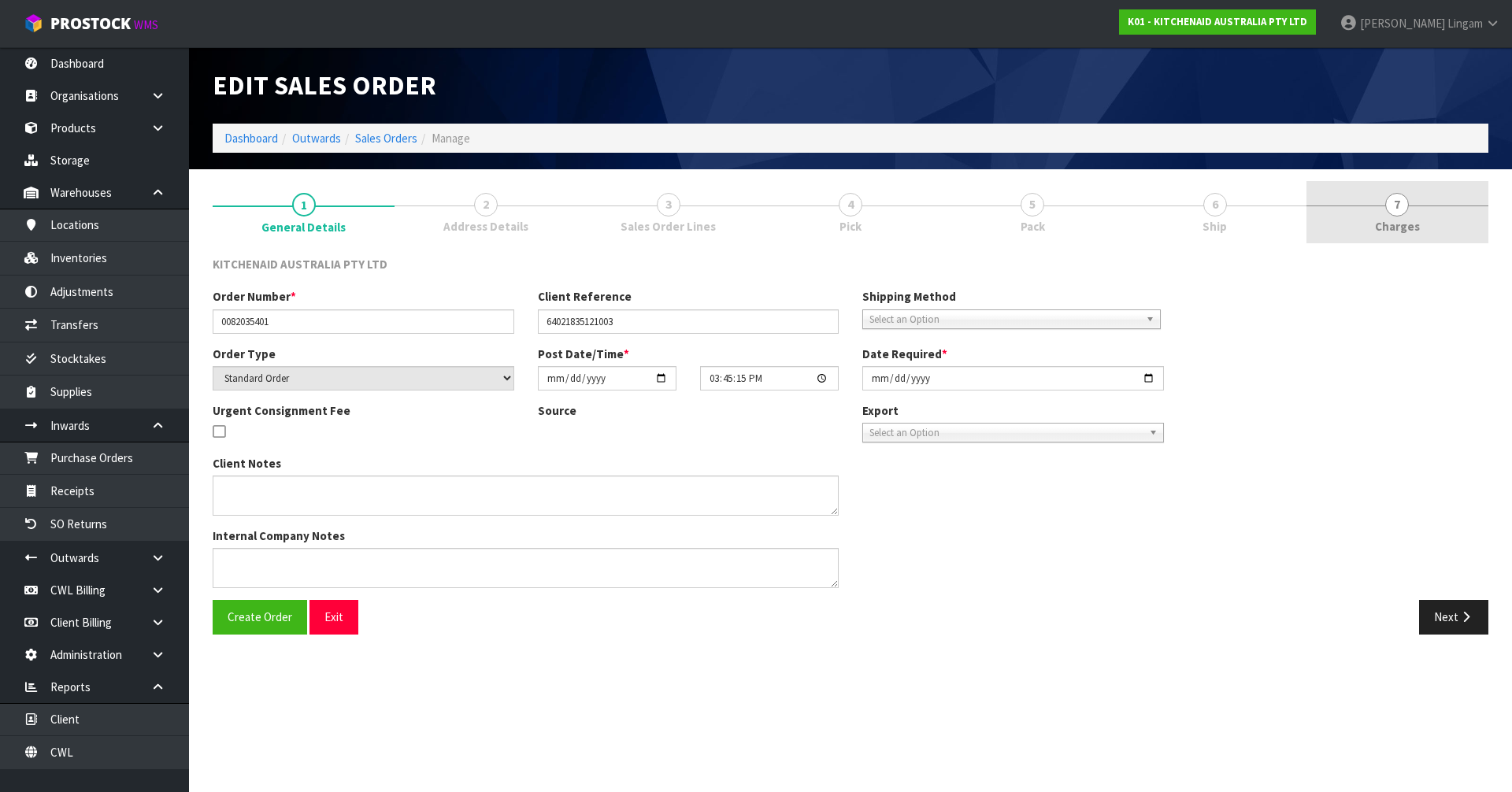
click at [1481, 233] on link "7 Charges" at bounding box center [1397, 212] width 182 height 62
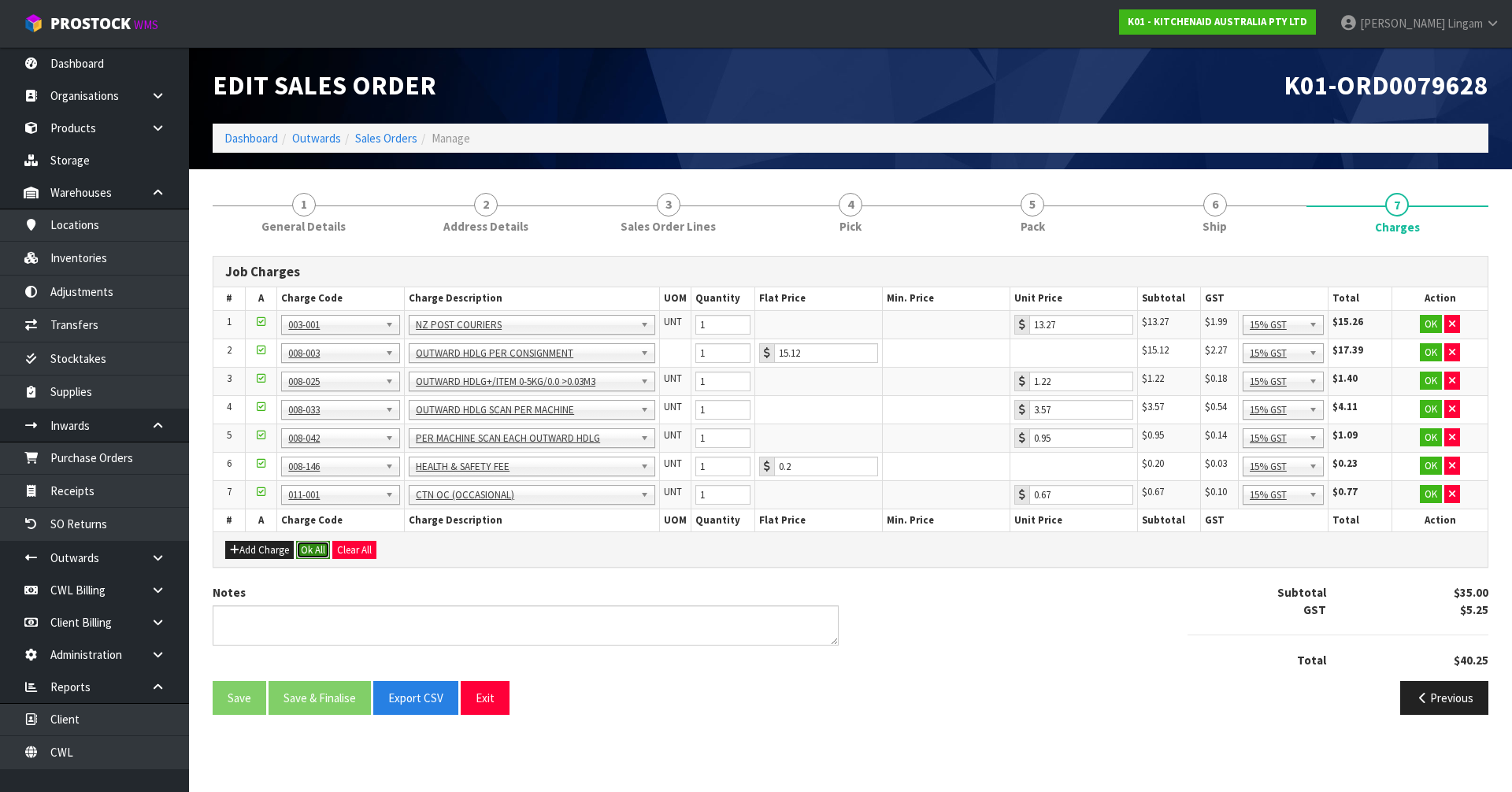
click at [318, 551] on button "Ok All" at bounding box center [313, 550] width 34 height 19
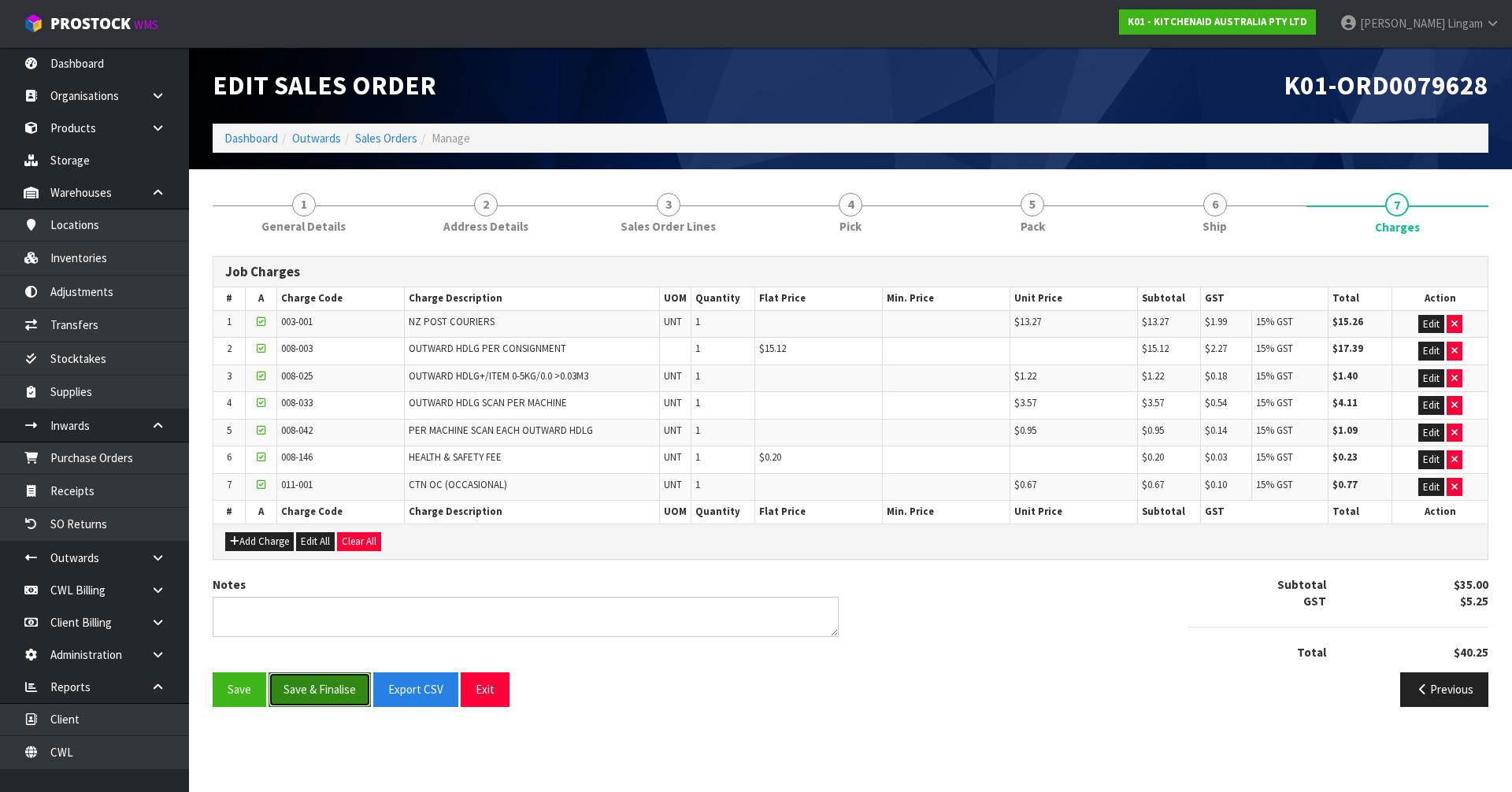
click at [316, 695] on button "Save & Finalise" at bounding box center [320, 689] width 103 height 34
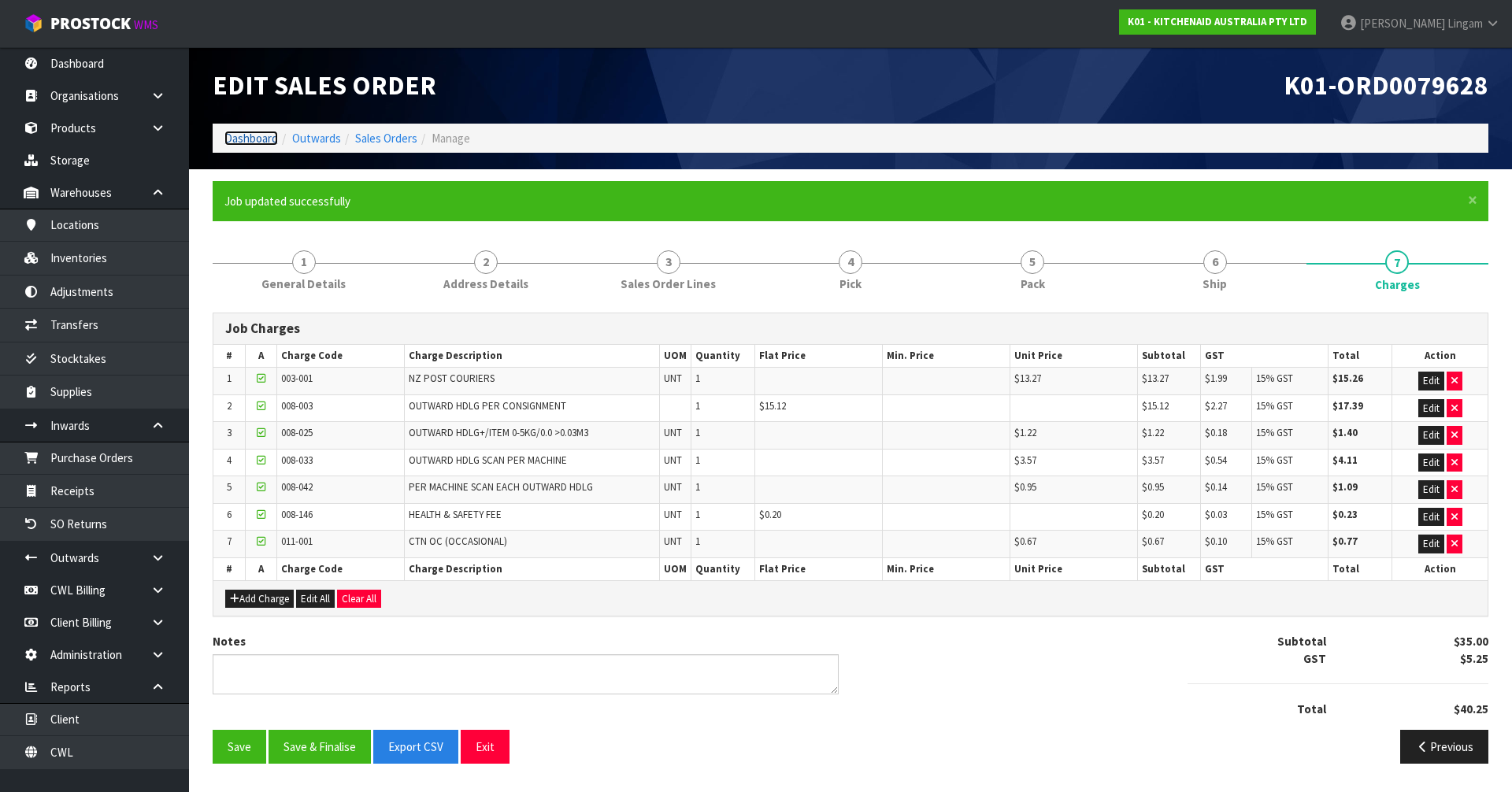
click at [262, 135] on link "Dashboard" at bounding box center [251, 138] width 54 height 15
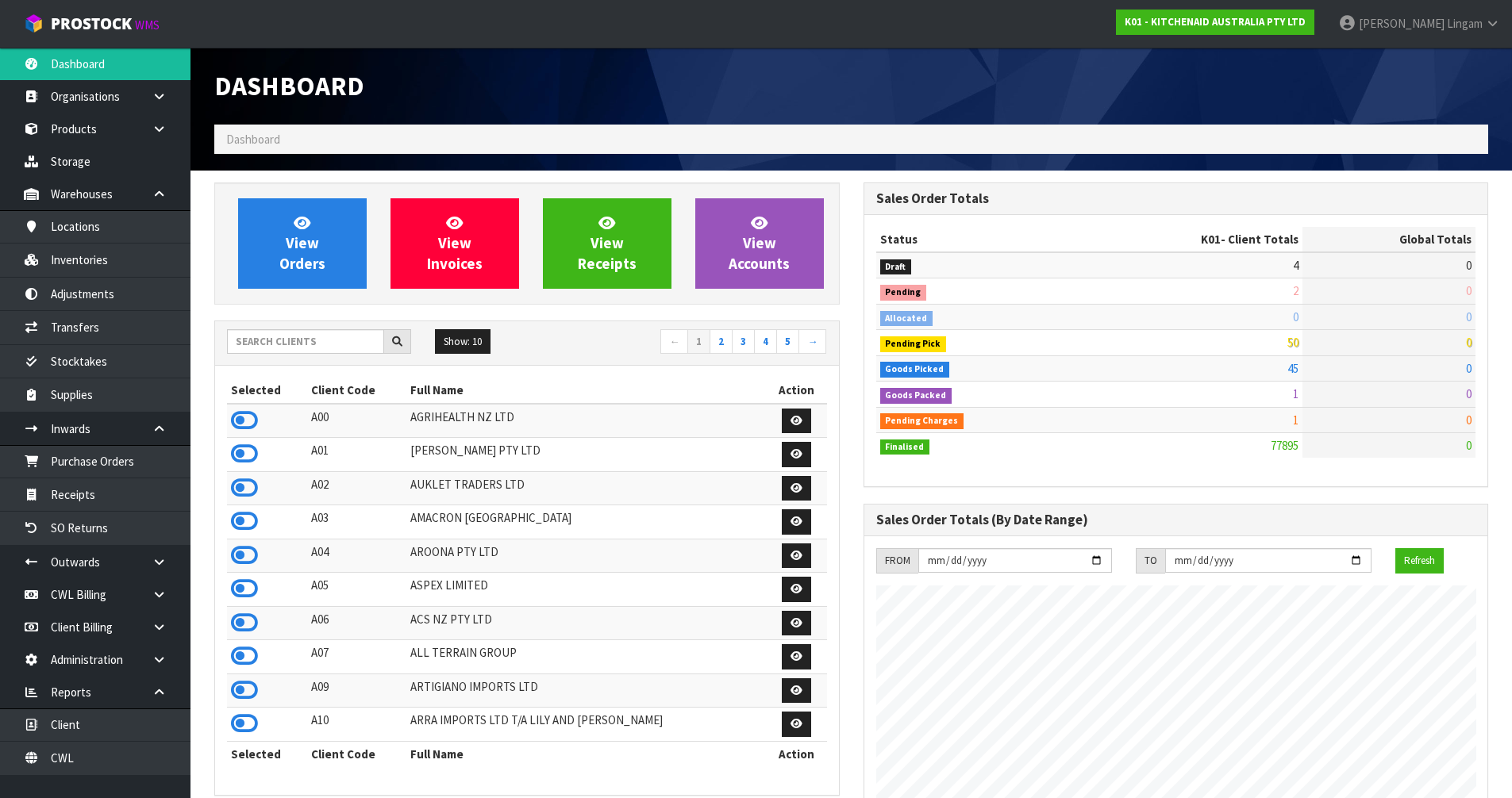
scroll to position [1202, 648]
click at [284, 344] on input "text" at bounding box center [305, 341] width 157 height 25
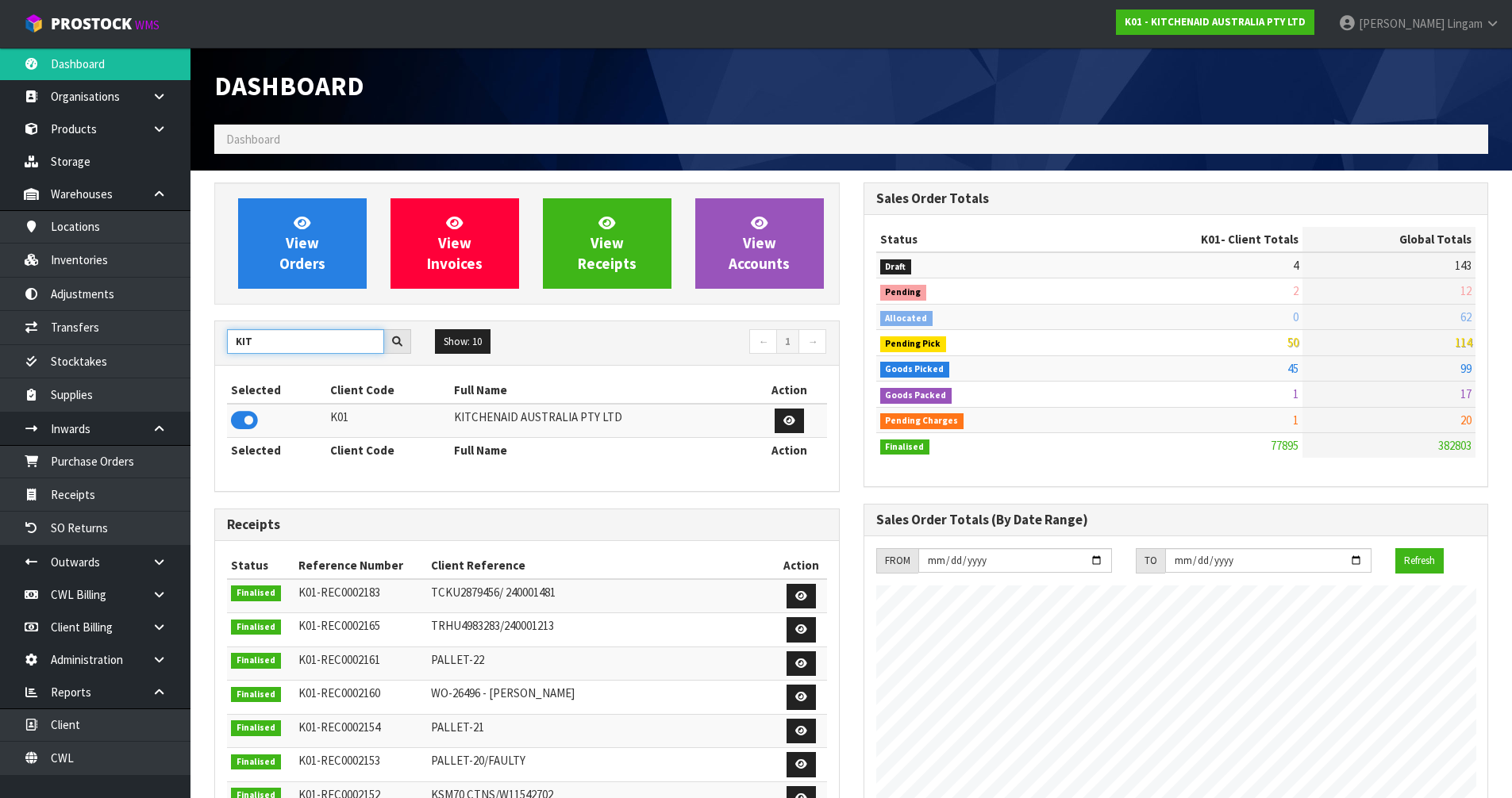
drag, startPoint x: 292, startPoint y: 336, endPoint x: 223, endPoint y: 342, distance: 69.3
click at [223, 342] on div "KIT" at bounding box center [318, 341] width 208 height 25
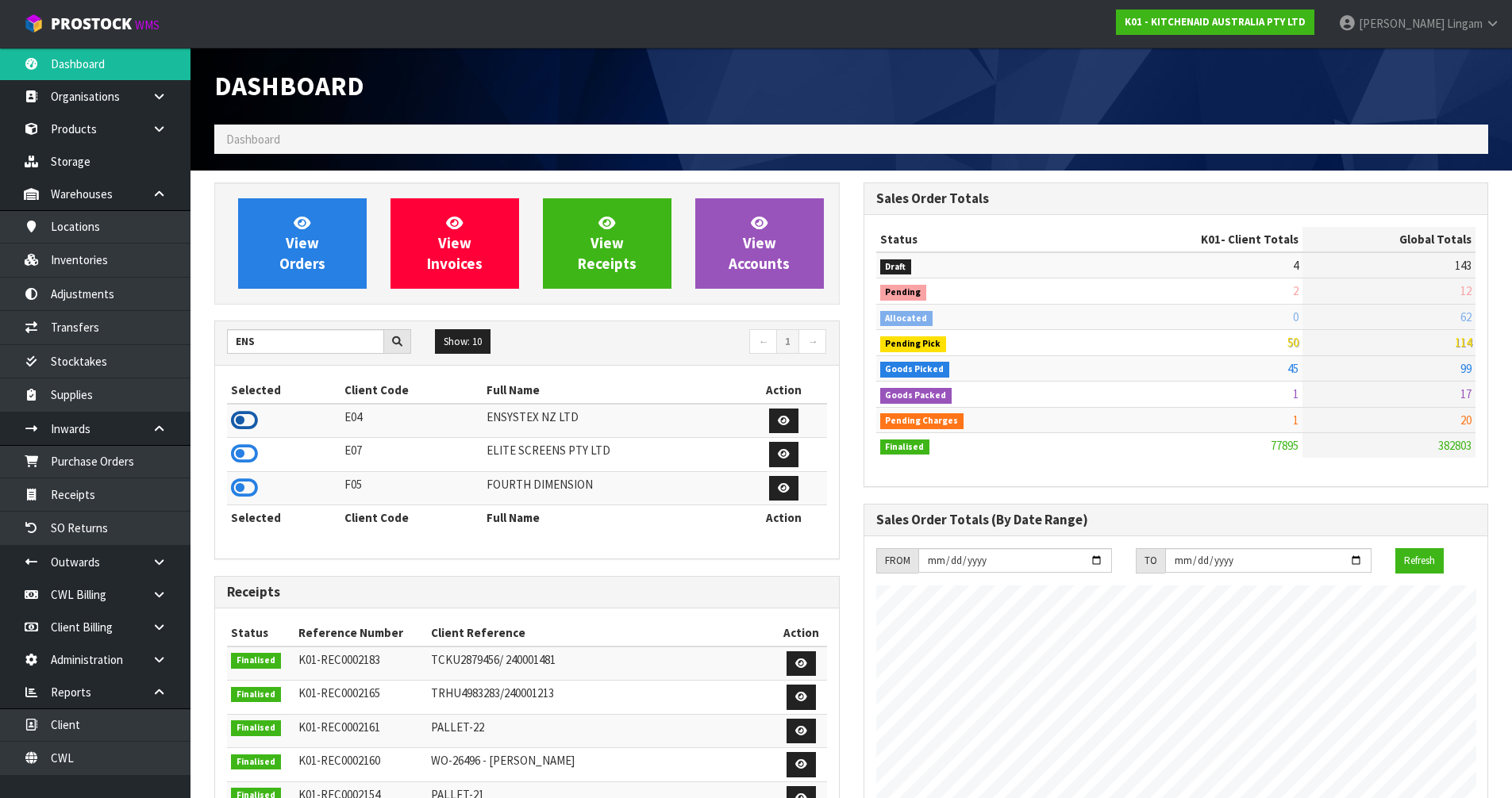
click at [244, 422] on icon at bounding box center [244, 421] width 27 height 24
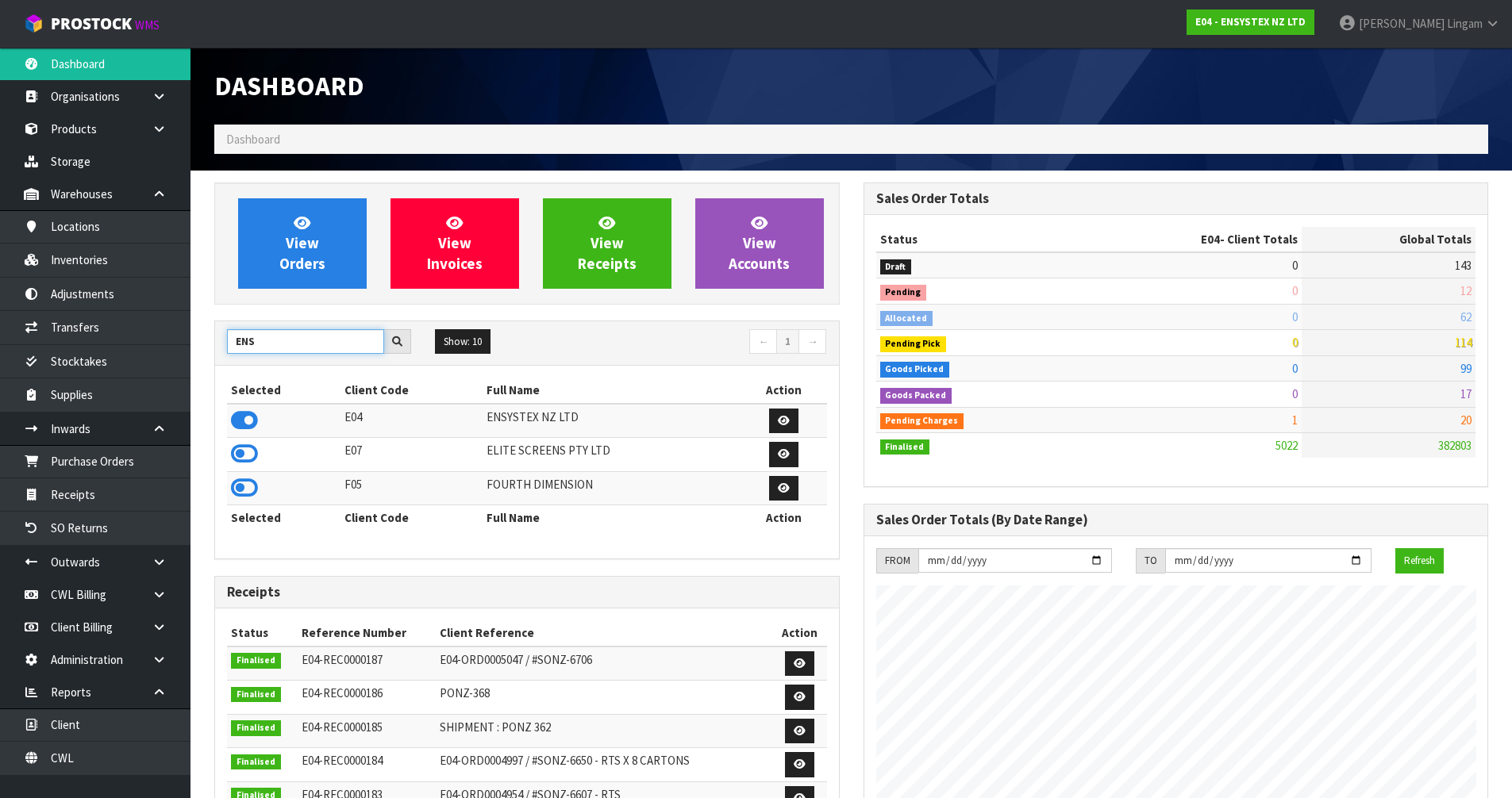
click at [282, 345] on input "ENS" at bounding box center [305, 341] width 157 height 25
click at [258, 340] on input "ENS" at bounding box center [305, 341] width 157 height 25
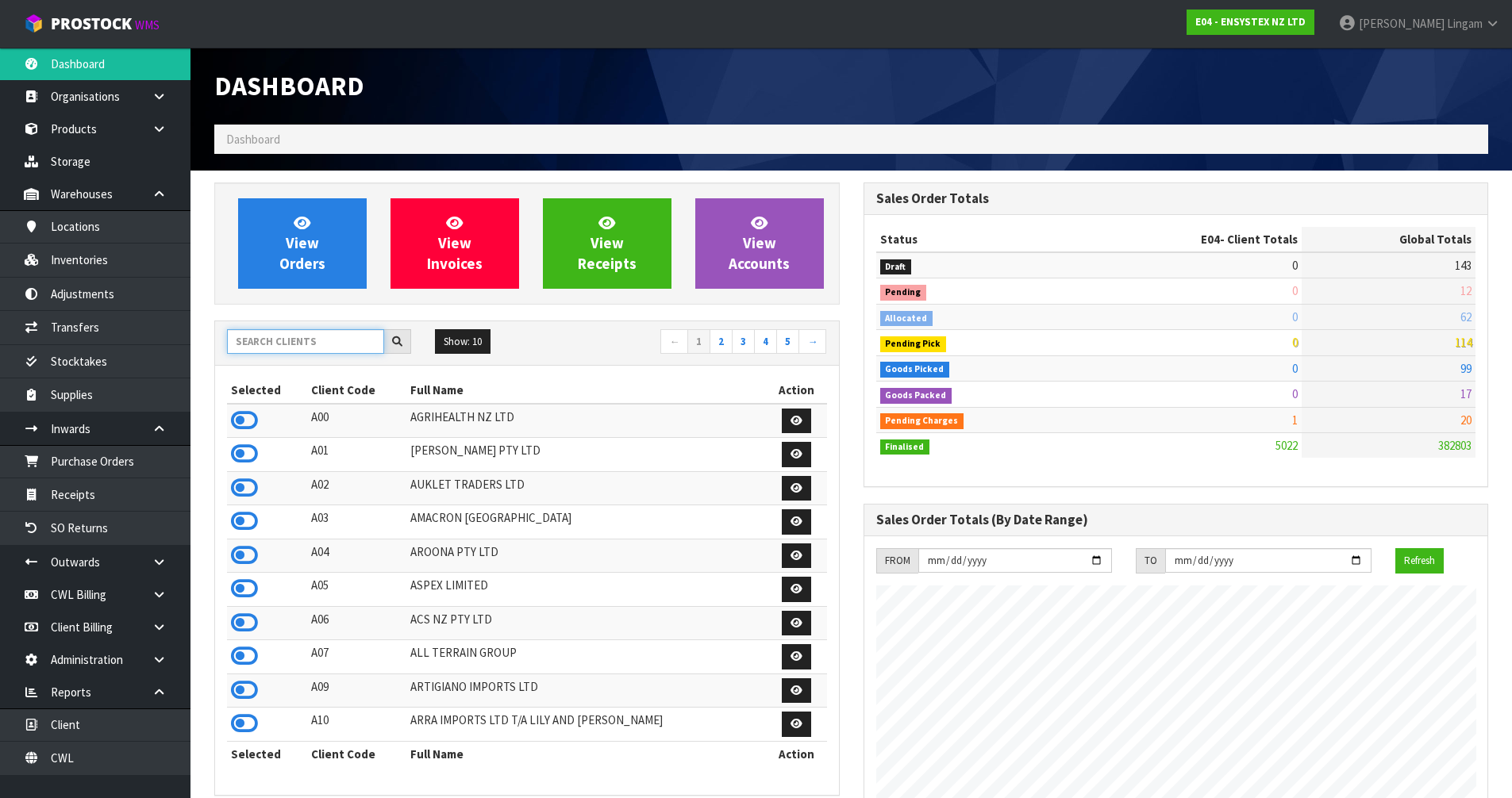
click at [350, 344] on input "text" at bounding box center [305, 341] width 157 height 25
click at [284, 342] on input "text" at bounding box center [305, 341] width 157 height 25
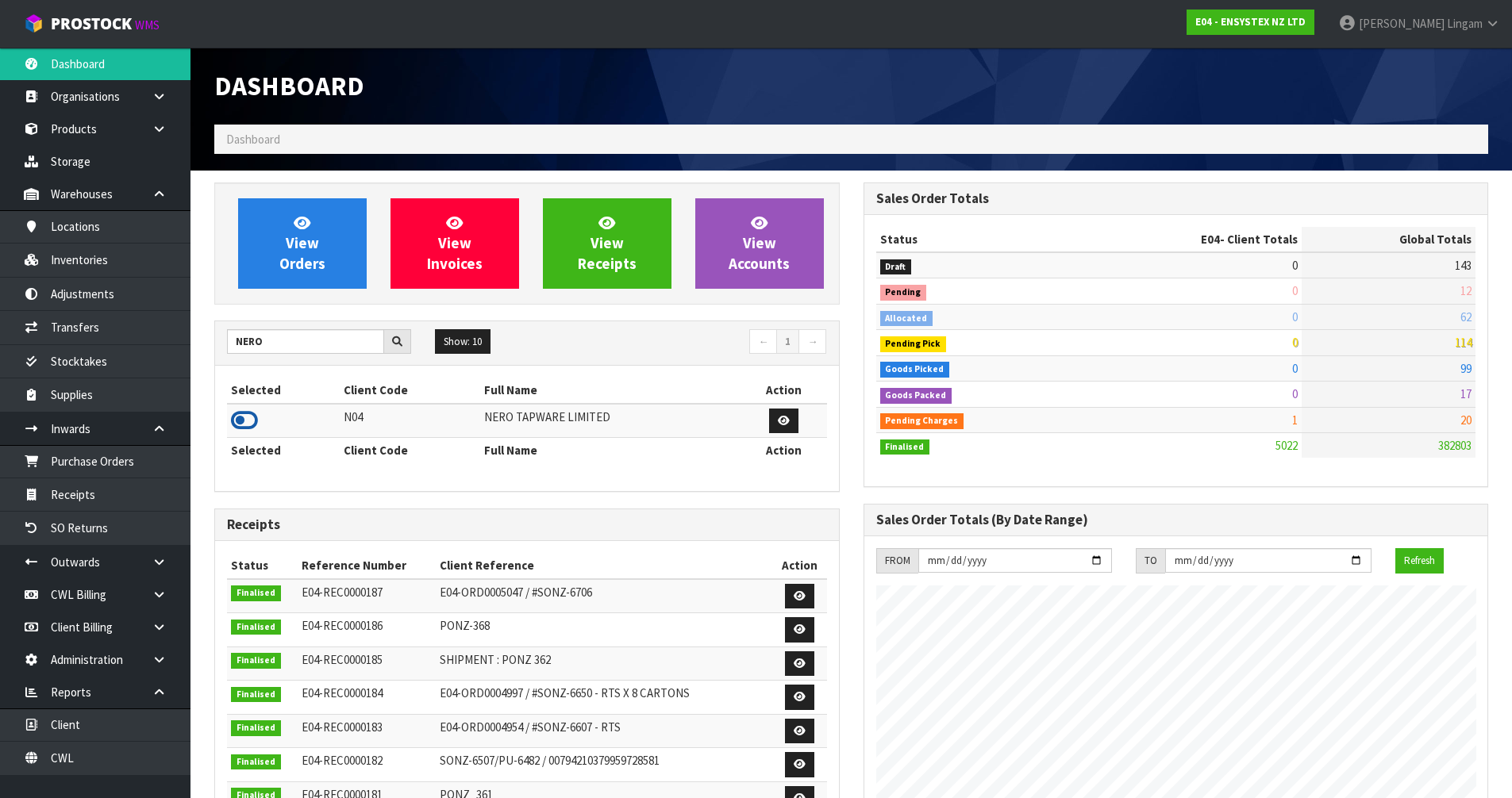
click at [245, 415] on icon at bounding box center [244, 421] width 27 height 24
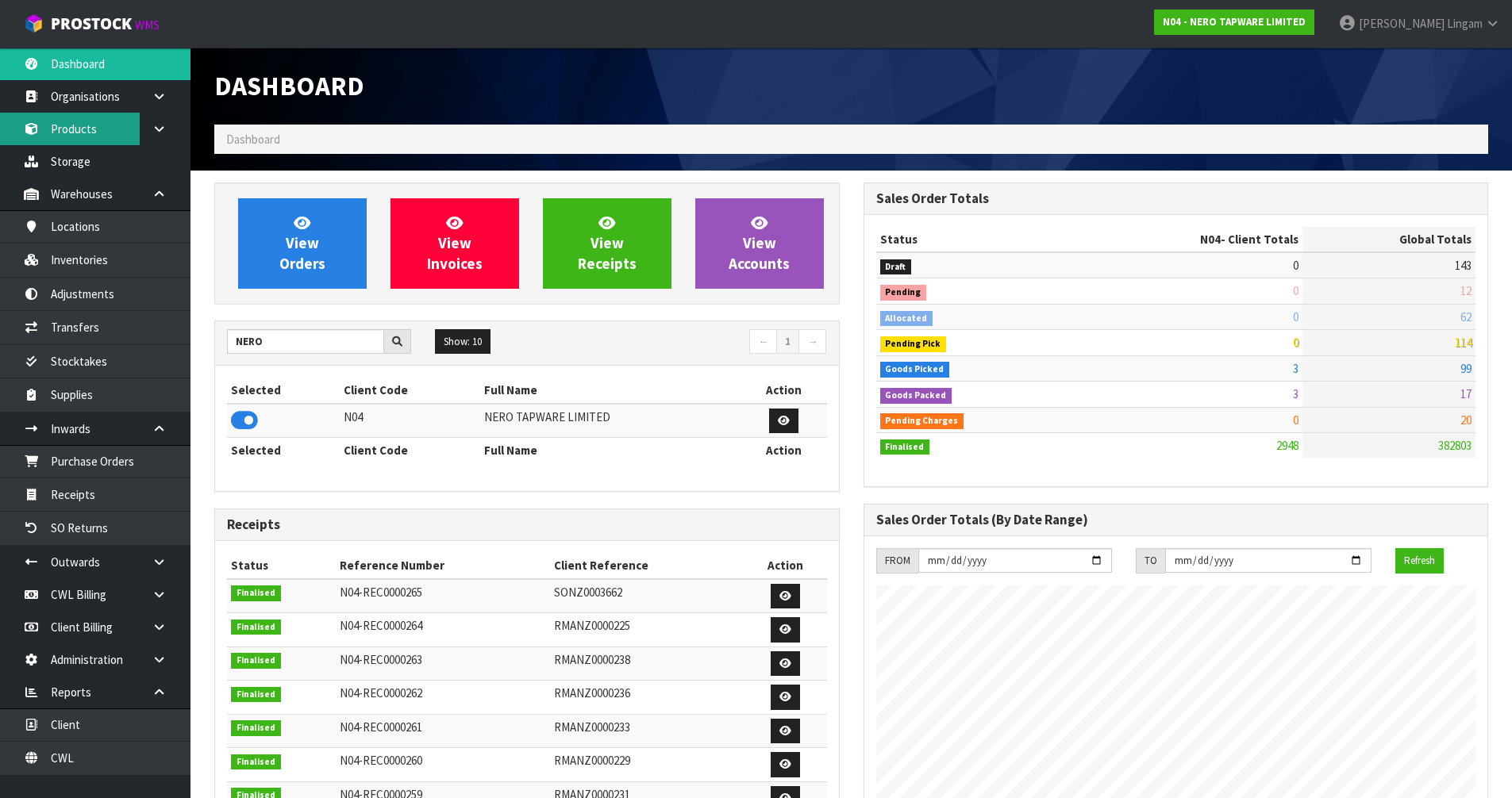
click at [86, 134] on link "Products" at bounding box center [95, 129] width 191 height 33
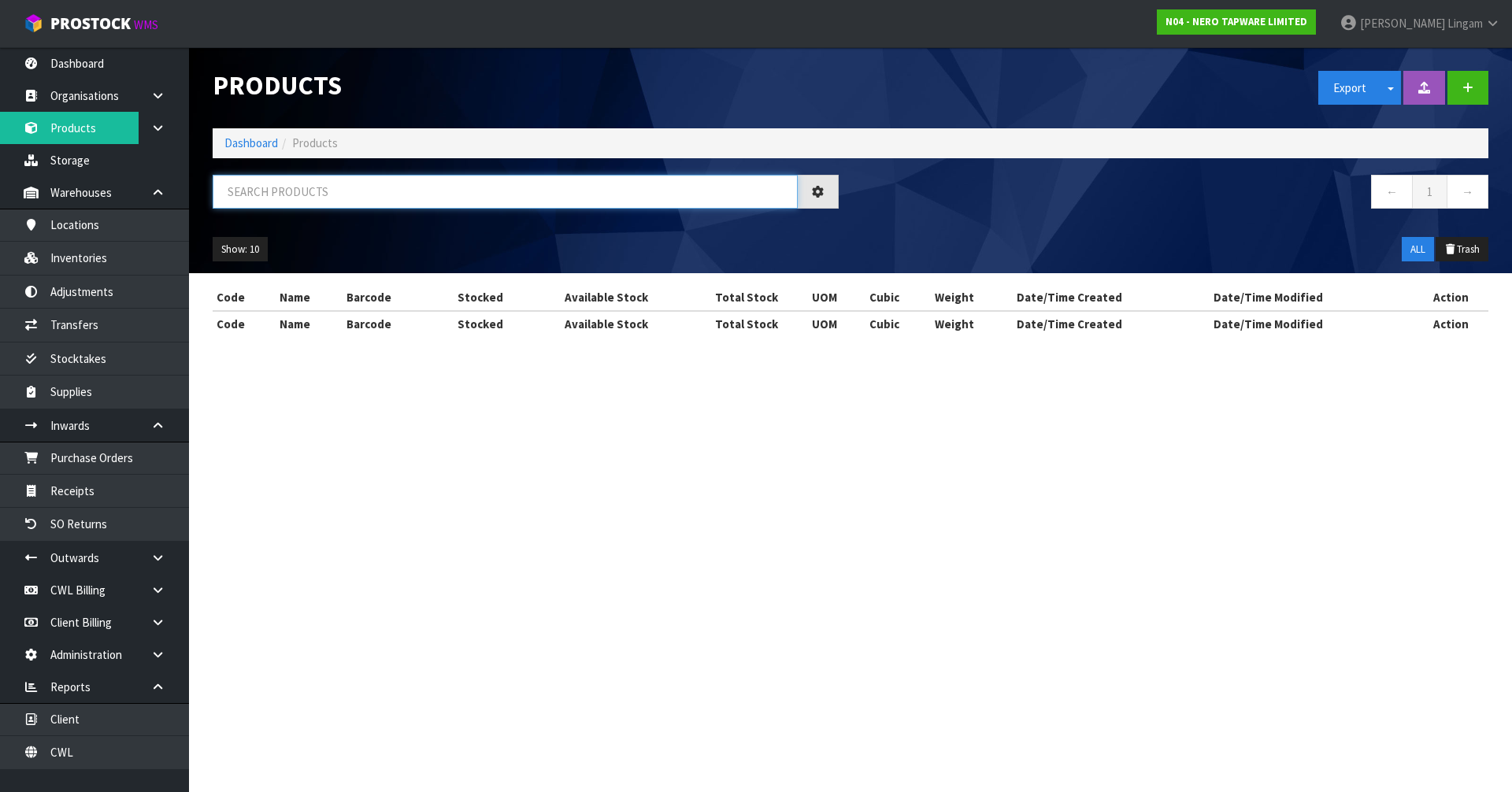
click at [533, 197] on input "text" at bounding box center [506, 192] width 585 height 34
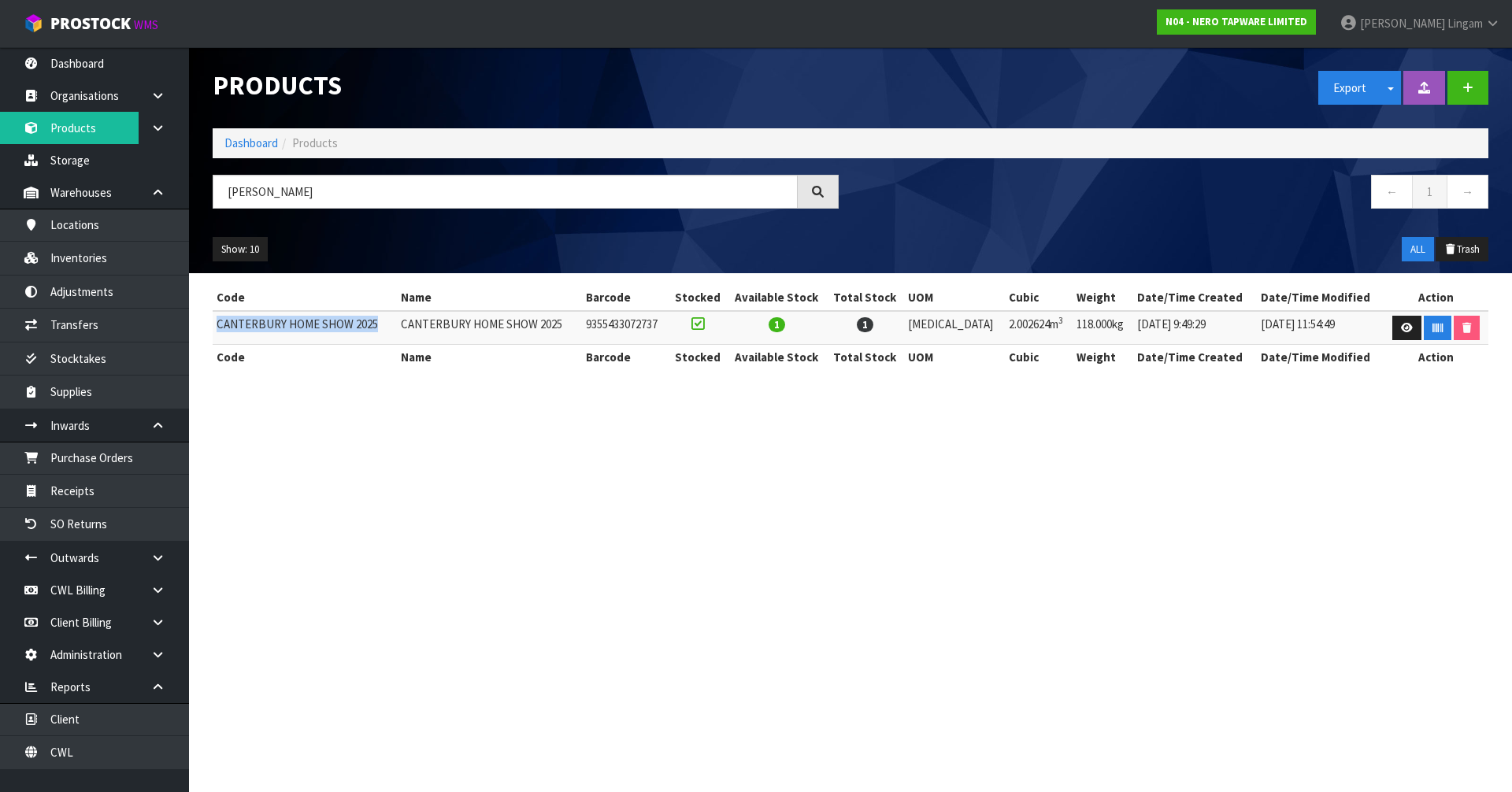
drag, startPoint x: 216, startPoint y: 322, endPoint x: 378, endPoint y: 328, distance: 162.1
click at [378, 328] on td "CANTERBURY HOME SHOW 2025" at bounding box center [305, 328] width 184 height 34
copy td "CANTERBURY HOME SHOW 2025"
click at [114, 263] on link "Inventories" at bounding box center [94, 258] width 189 height 33
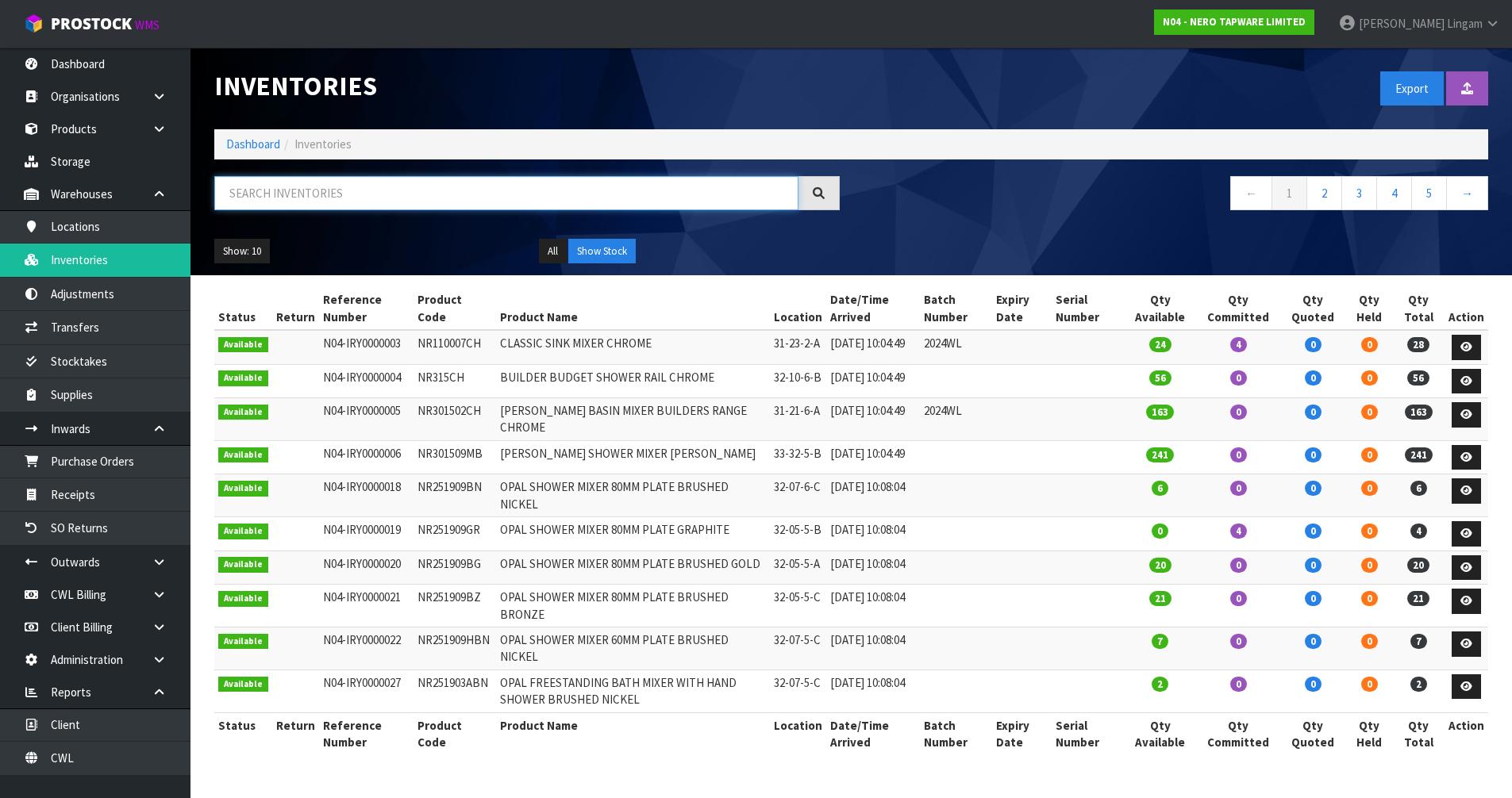
click at [497, 204] on input "text" at bounding box center [506, 193] width 584 height 34
paste input "CANTERBURY HOME SHOW 2025"
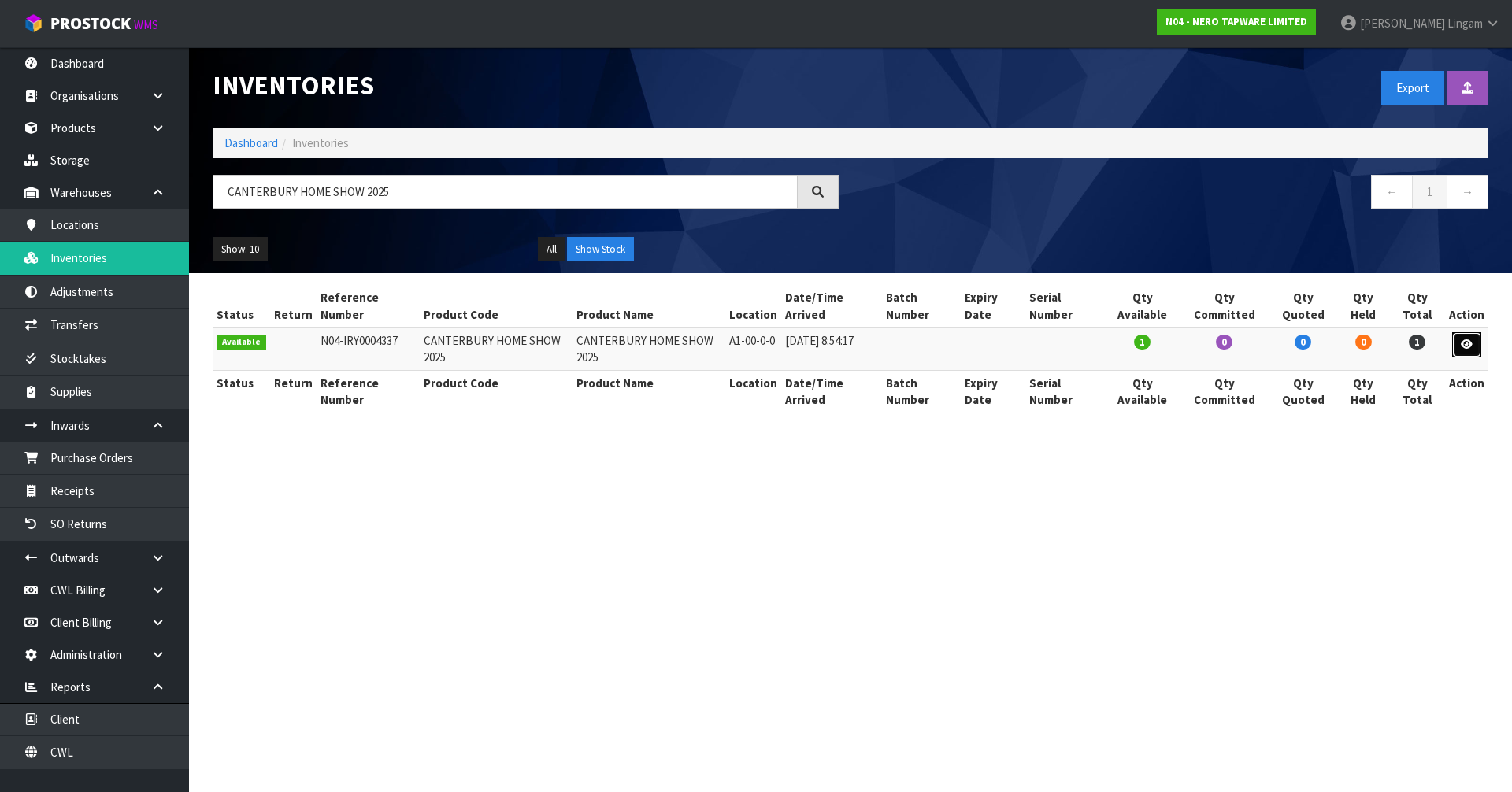
click at [1468, 346] on icon at bounding box center [1468, 345] width 12 height 10
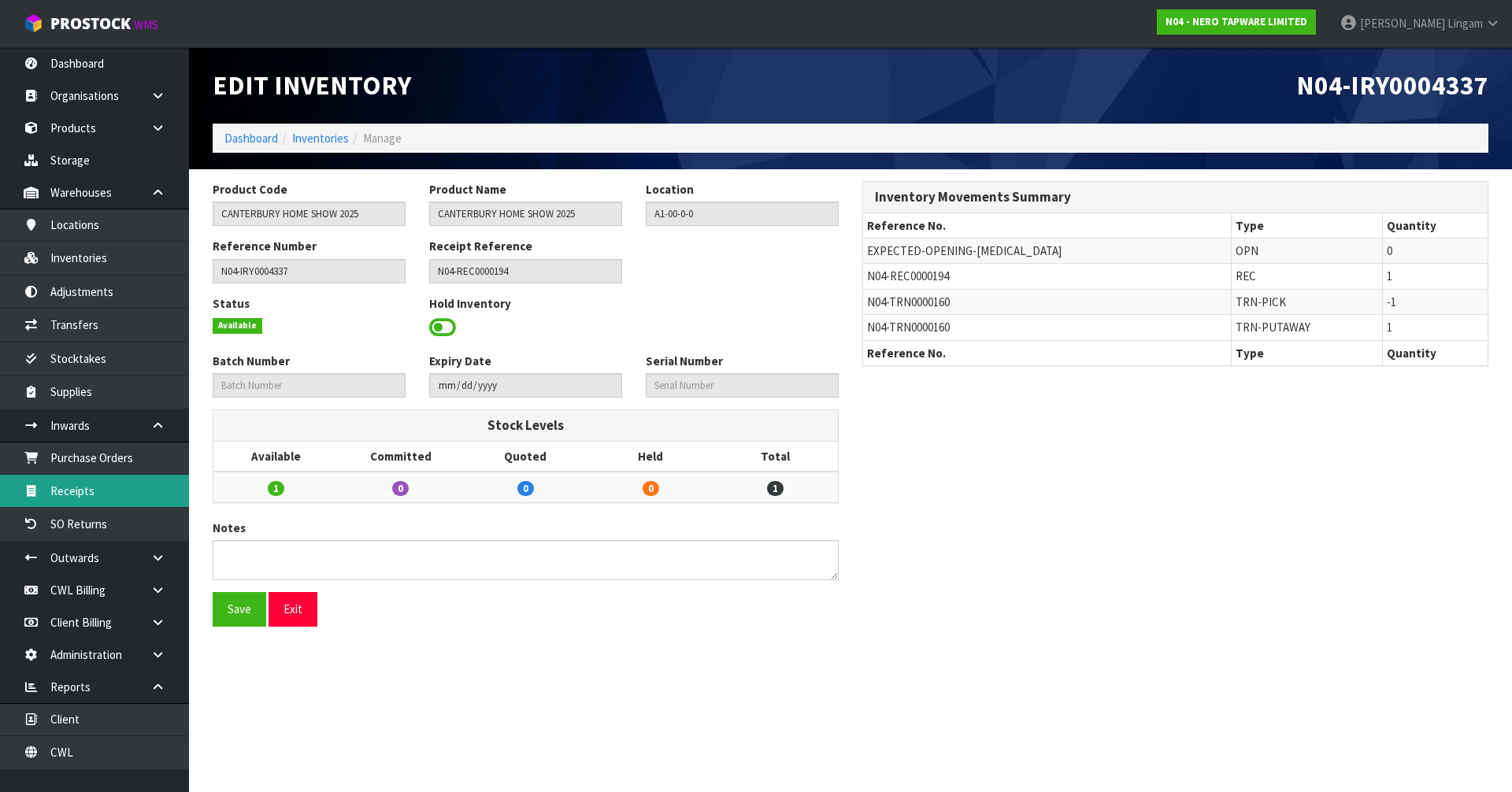
click at [85, 494] on link "Receipts" at bounding box center [94, 491] width 189 height 33
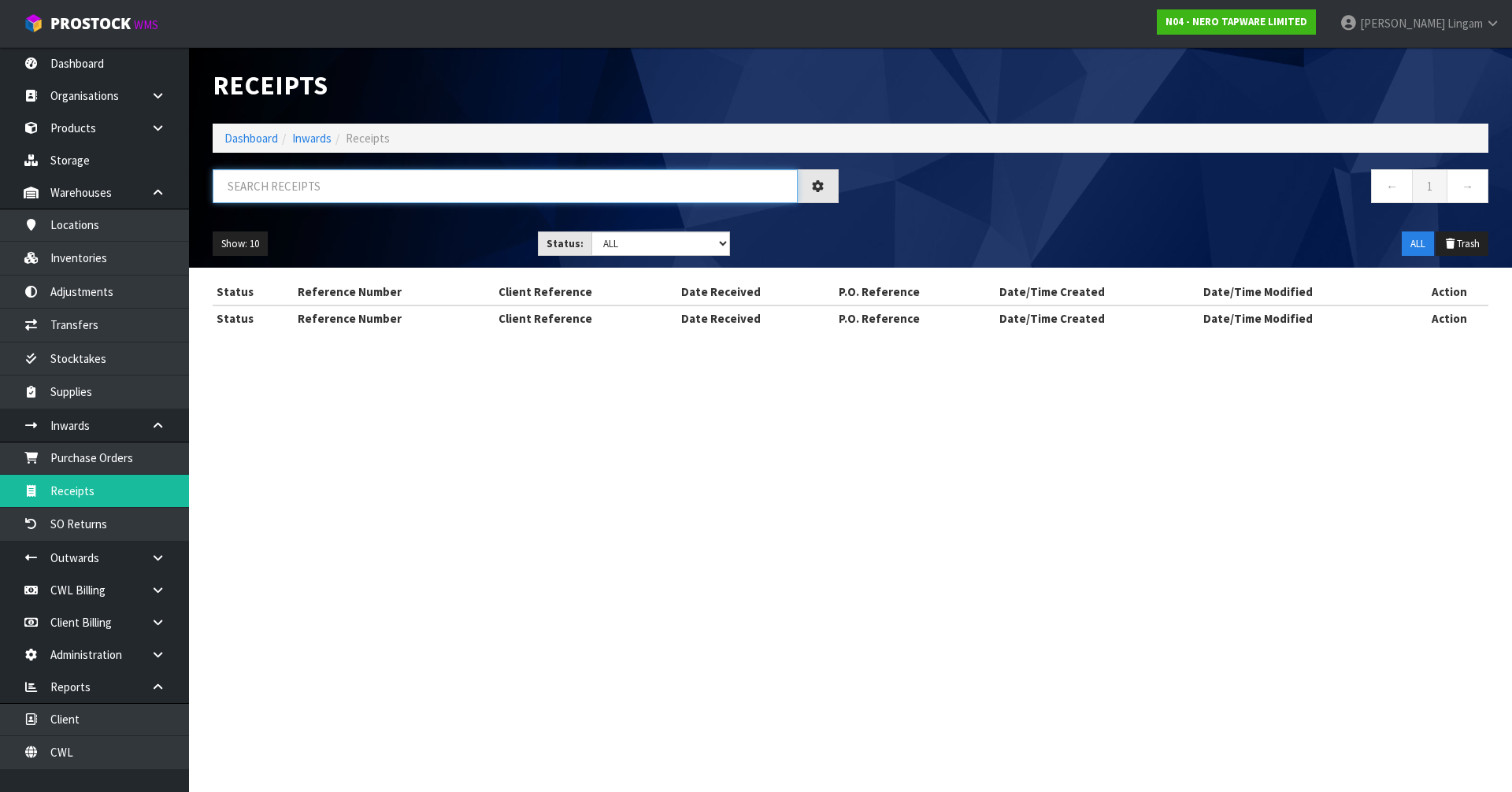
click at [403, 192] on input "text" at bounding box center [506, 186] width 585 height 34
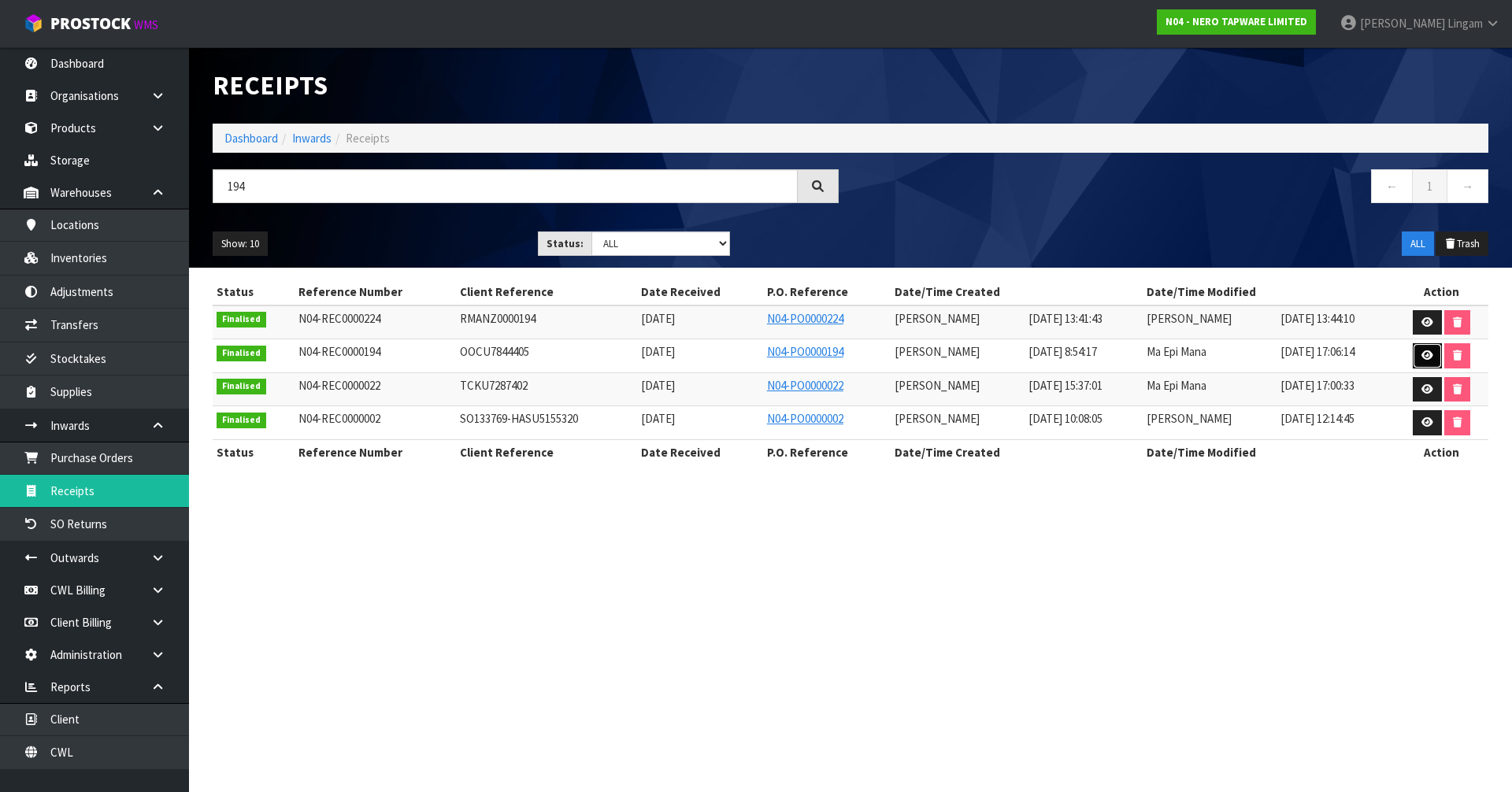
click at [1426, 355] on icon at bounding box center [1427, 356] width 12 height 10
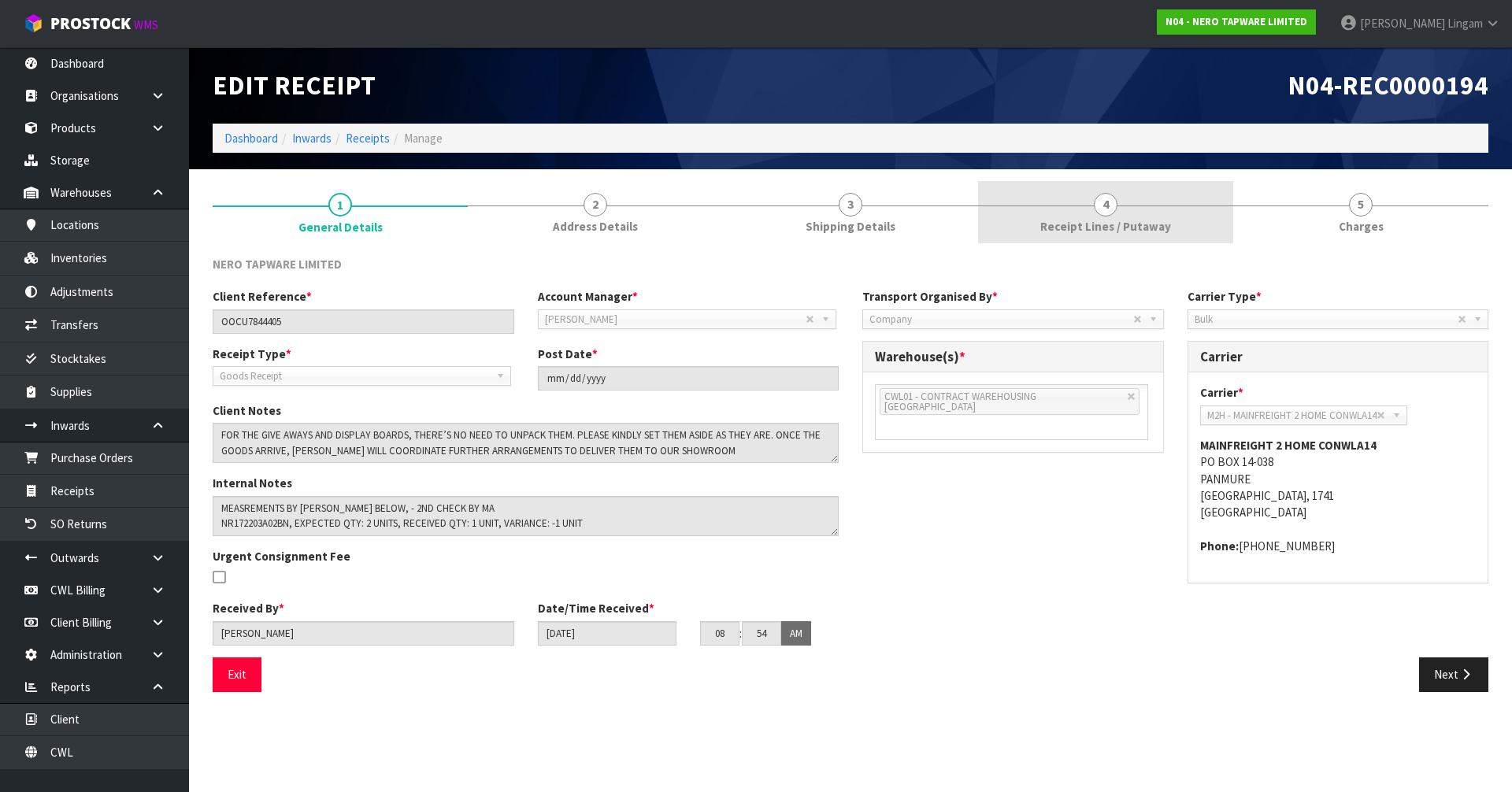
click at [1109, 211] on span "4" at bounding box center [1106, 205] width 24 height 24
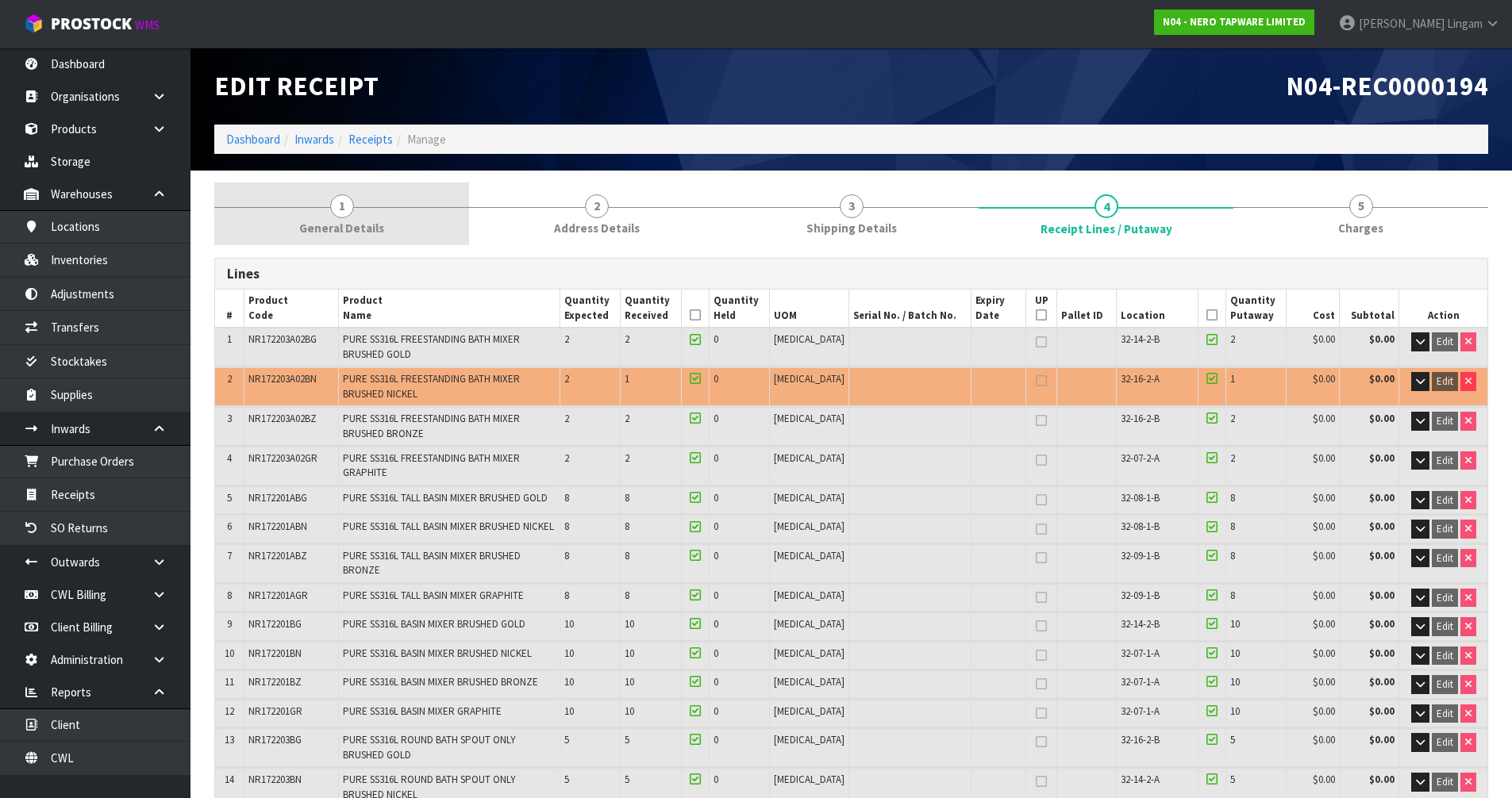
click at [355, 204] on link "1 General Details" at bounding box center [341, 214] width 254 height 63
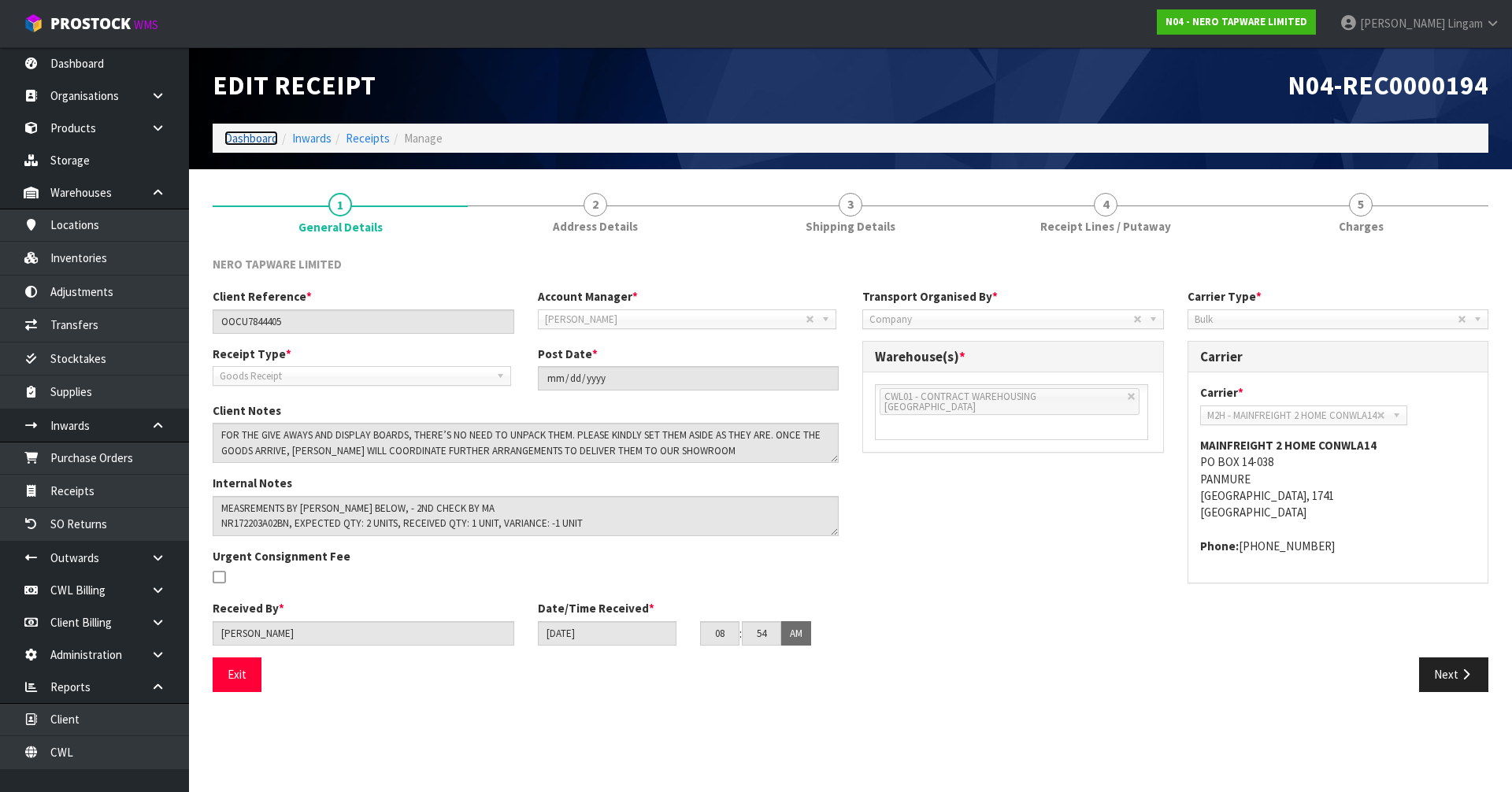
click at [246, 138] on link "Dashboard" at bounding box center [251, 138] width 54 height 15
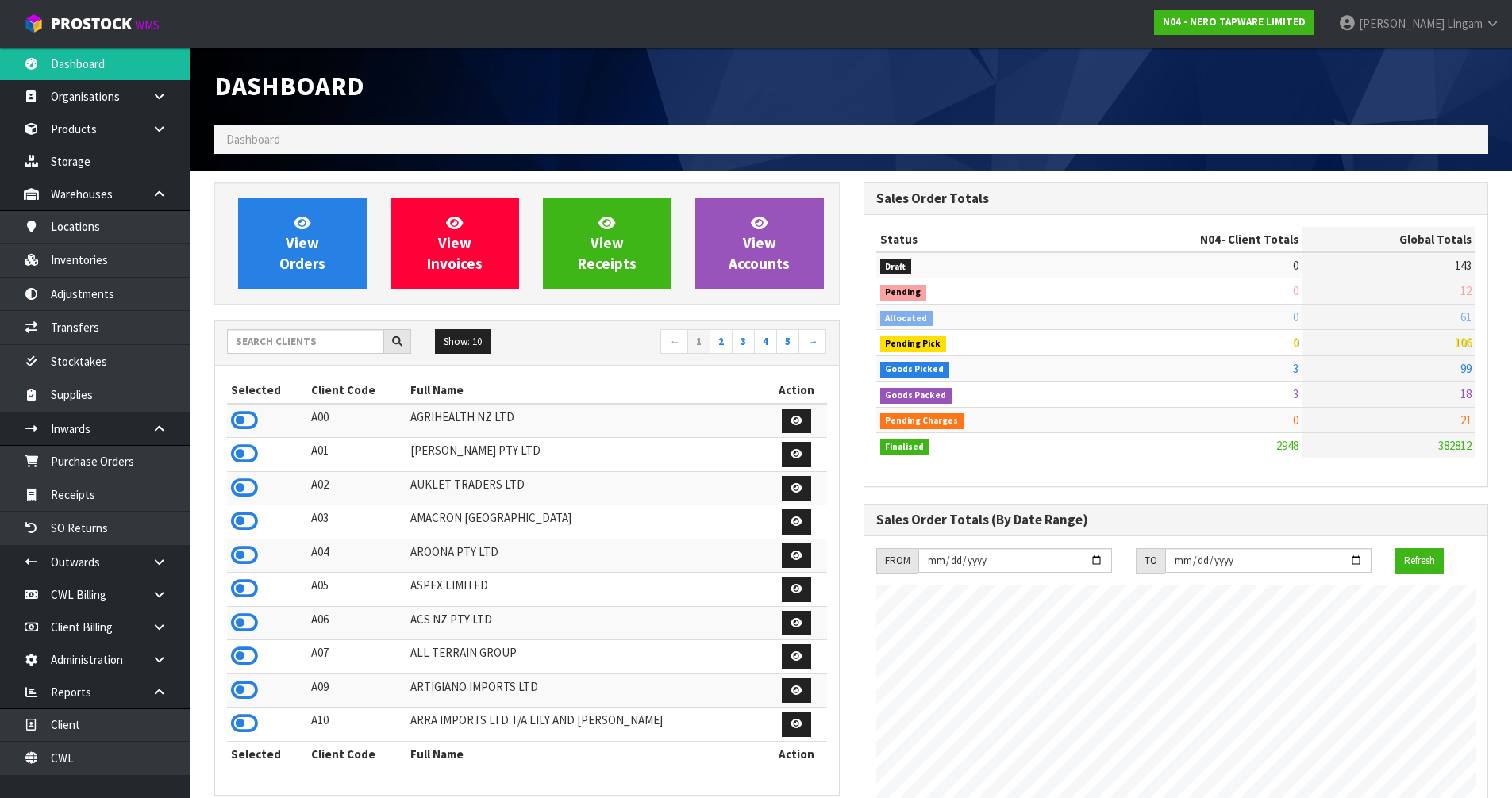
scroll to position [1202, 648]
click at [341, 337] on input "text" at bounding box center [305, 341] width 157 height 25
click at [66, 494] on link "Receipts" at bounding box center [95, 495] width 191 height 33
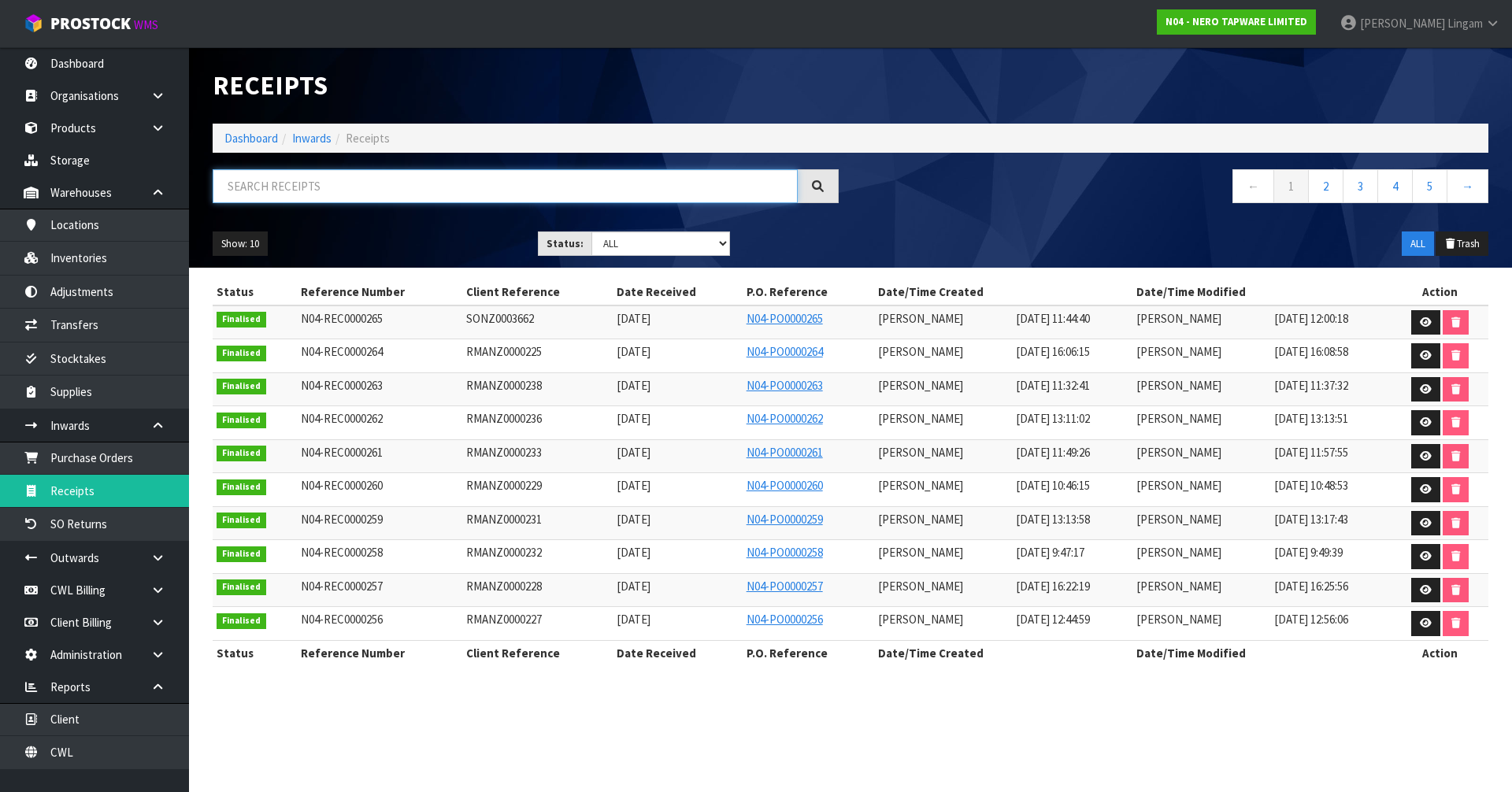
click at [451, 184] on input "text" at bounding box center [506, 186] width 585 height 34
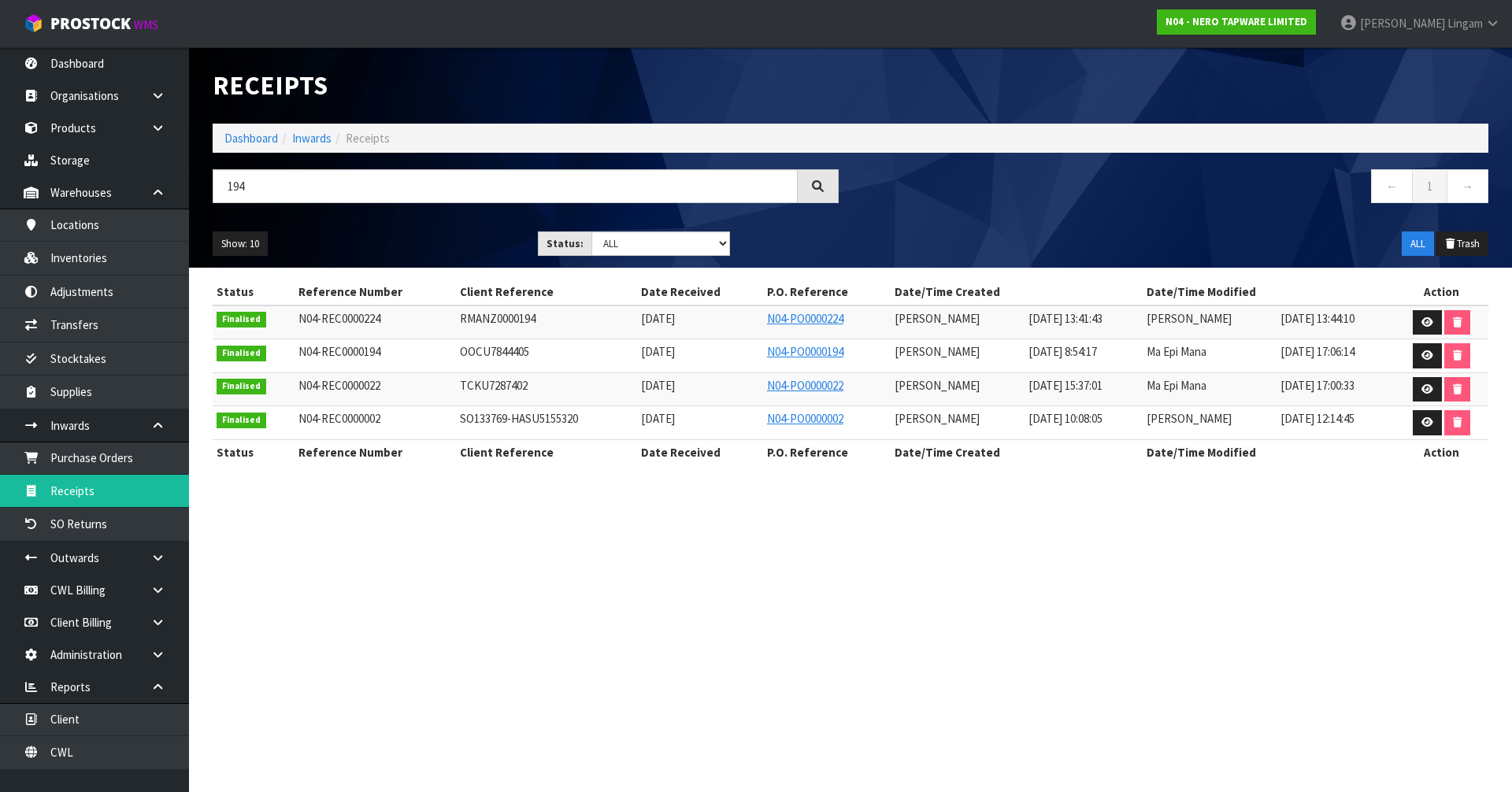
click at [493, 352] on span "OOCU7844405" at bounding box center [495, 351] width 69 height 15
copy tr "OOCU7844405"
click at [1432, 354] on icon at bounding box center [1427, 356] width 12 height 10
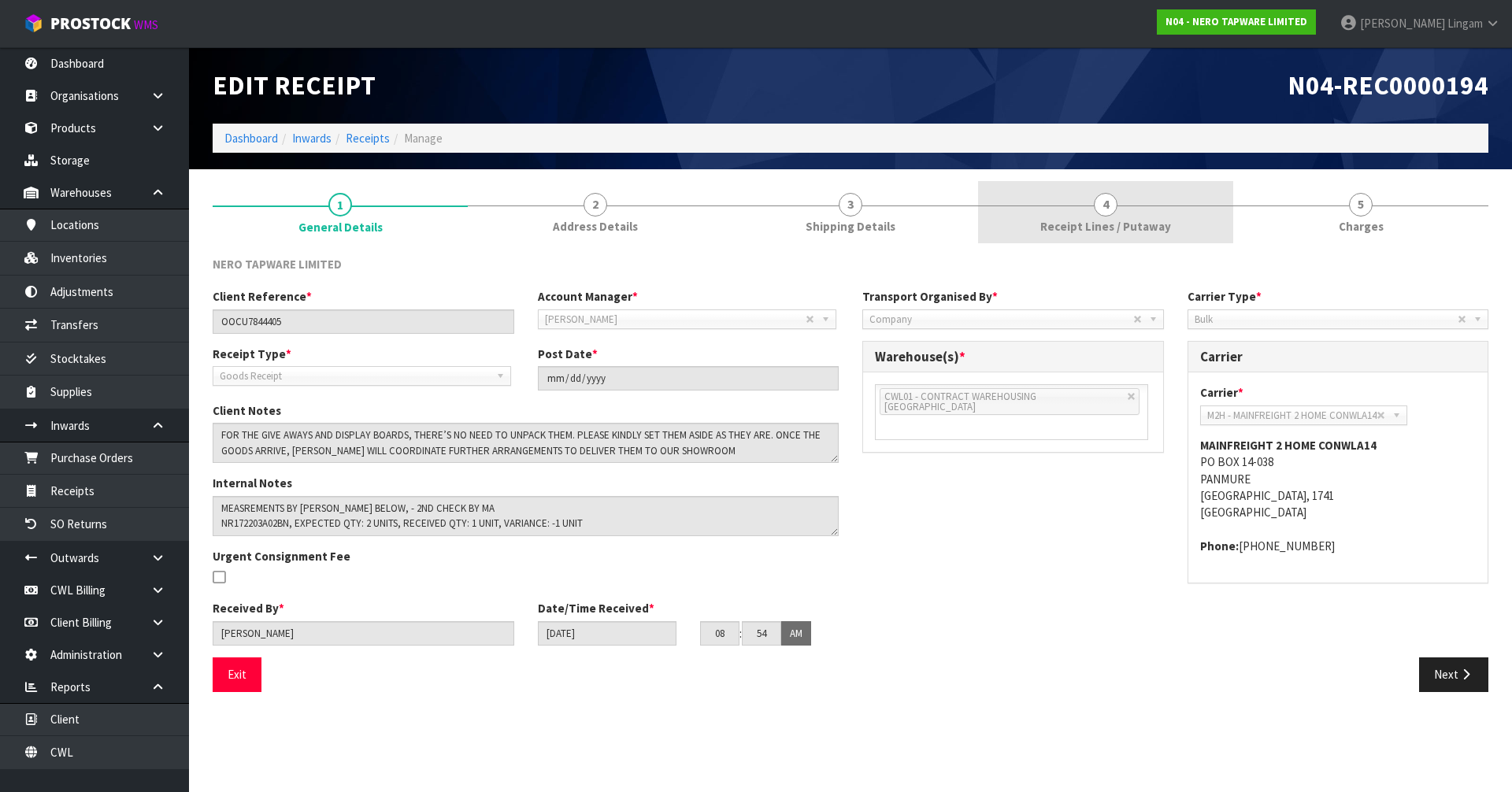
click at [1196, 212] on link "4 Receipt Lines / Putaway" at bounding box center [1106, 212] width 255 height 62
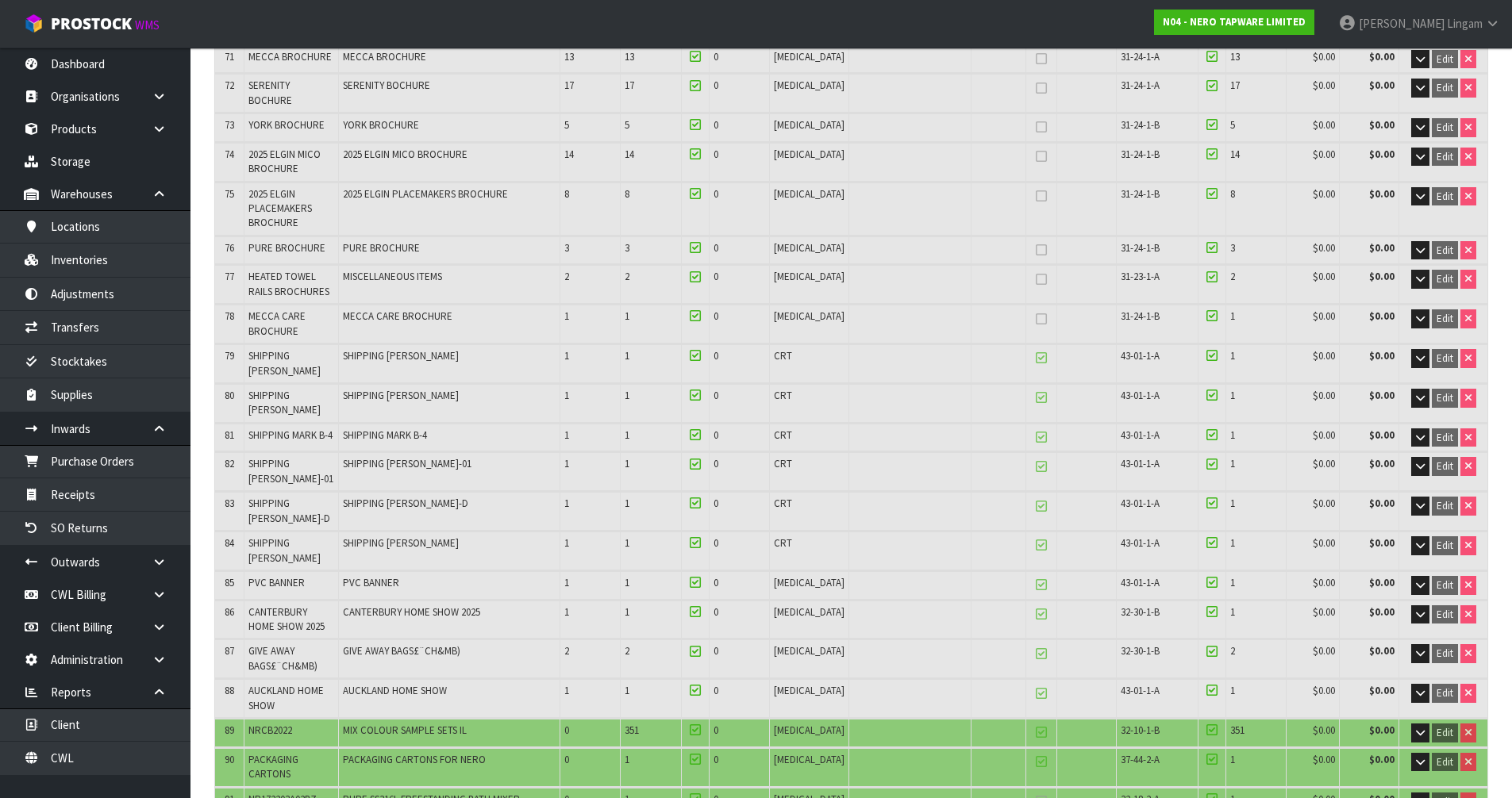
scroll to position [2856, 0]
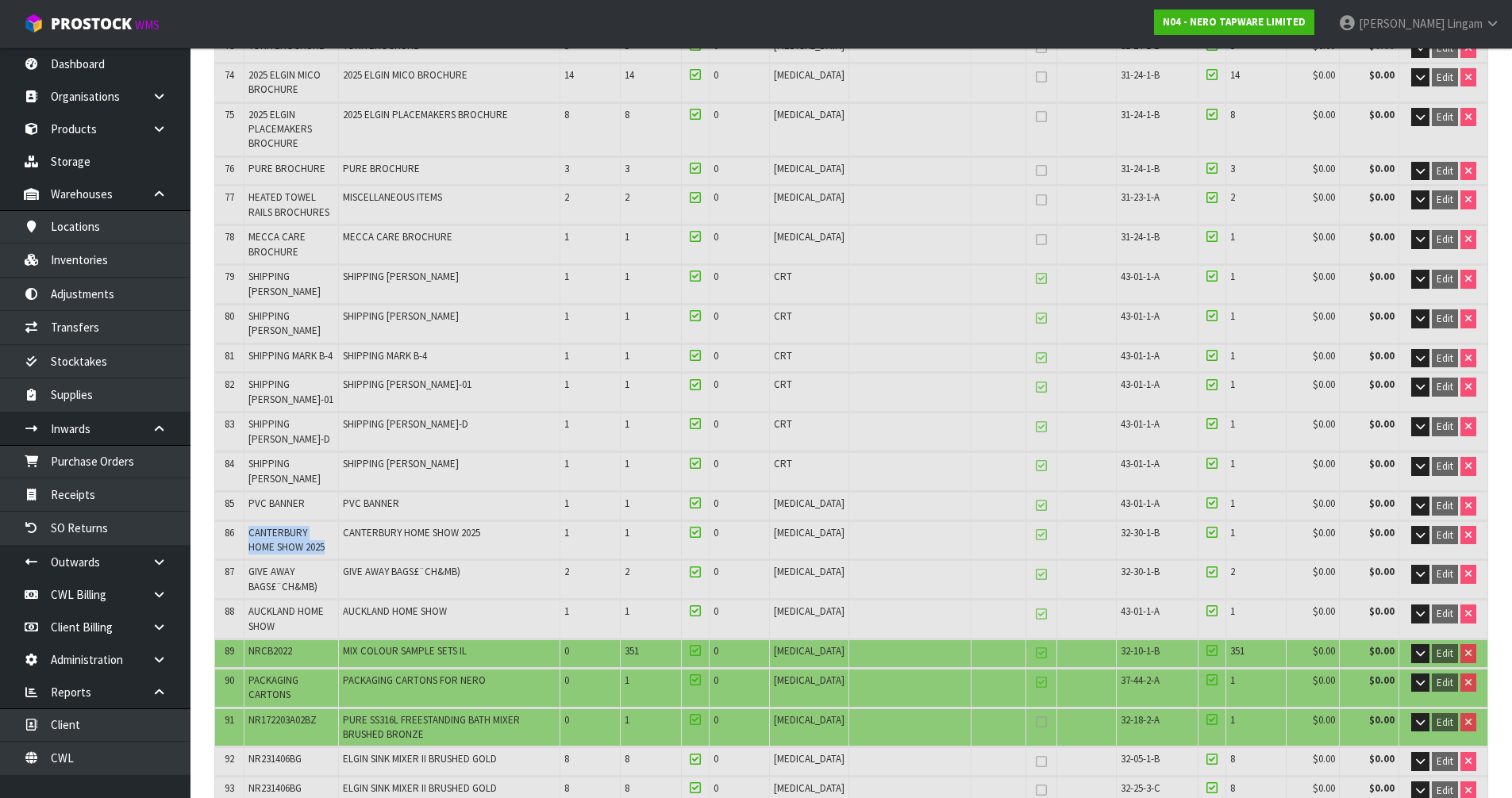
drag, startPoint x: 252, startPoint y: 611, endPoint x: 334, endPoint y: 625, distance: 83.2
click at [334, 559] on td "CANTERBURY HOME SHOW 2025" at bounding box center [291, 540] width 95 height 38
copy span "CANTERBURY HOME SHOW 2025"
click at [62, 128] on link "Products" at bounding box center [95, 129] width 191 height 33
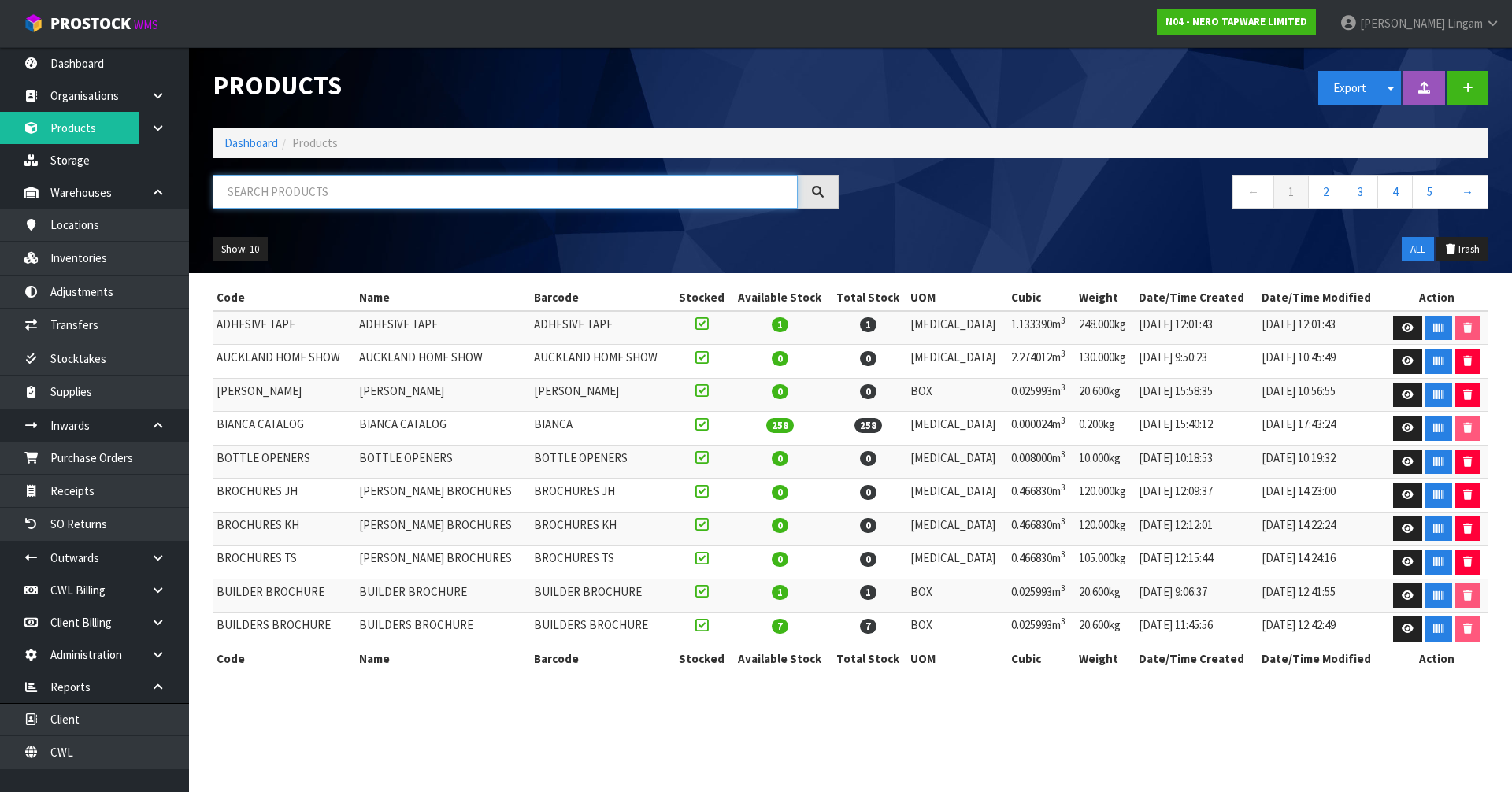
click at [354, 186] on input "text" at bounding box center [506, 192] width 585 height 34
paste input "CANTERBURY HOME SHOW 2025"
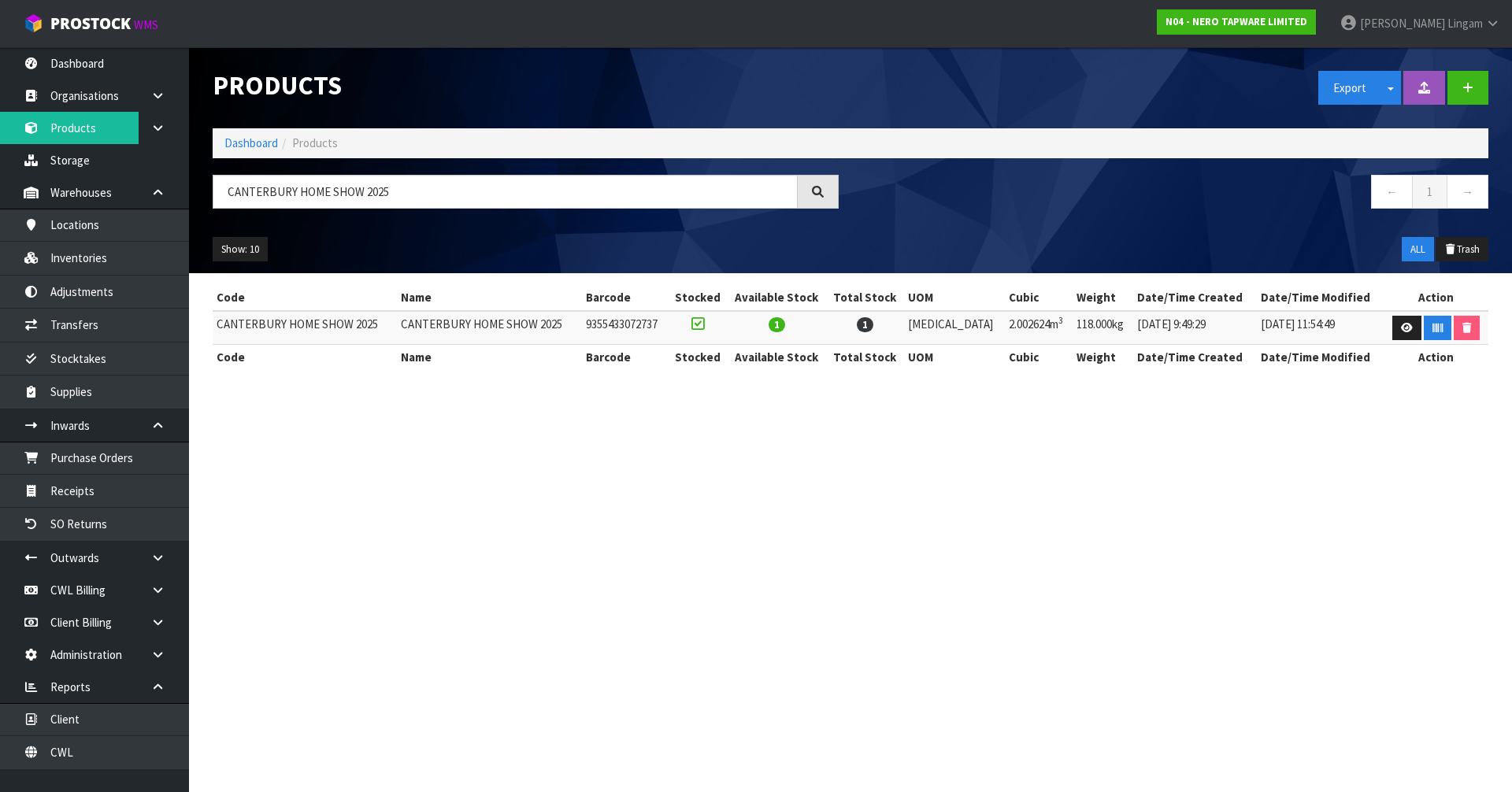
click at [507, 523] on section "Products Export Split button! SOH Summary Measurements Dangerous Goods Import P…" at bounding box center [756, 396] width 1512 height 792
click at [250, 142] on link "Dashboard" at bounding box center [251, 142] width 54 height 15
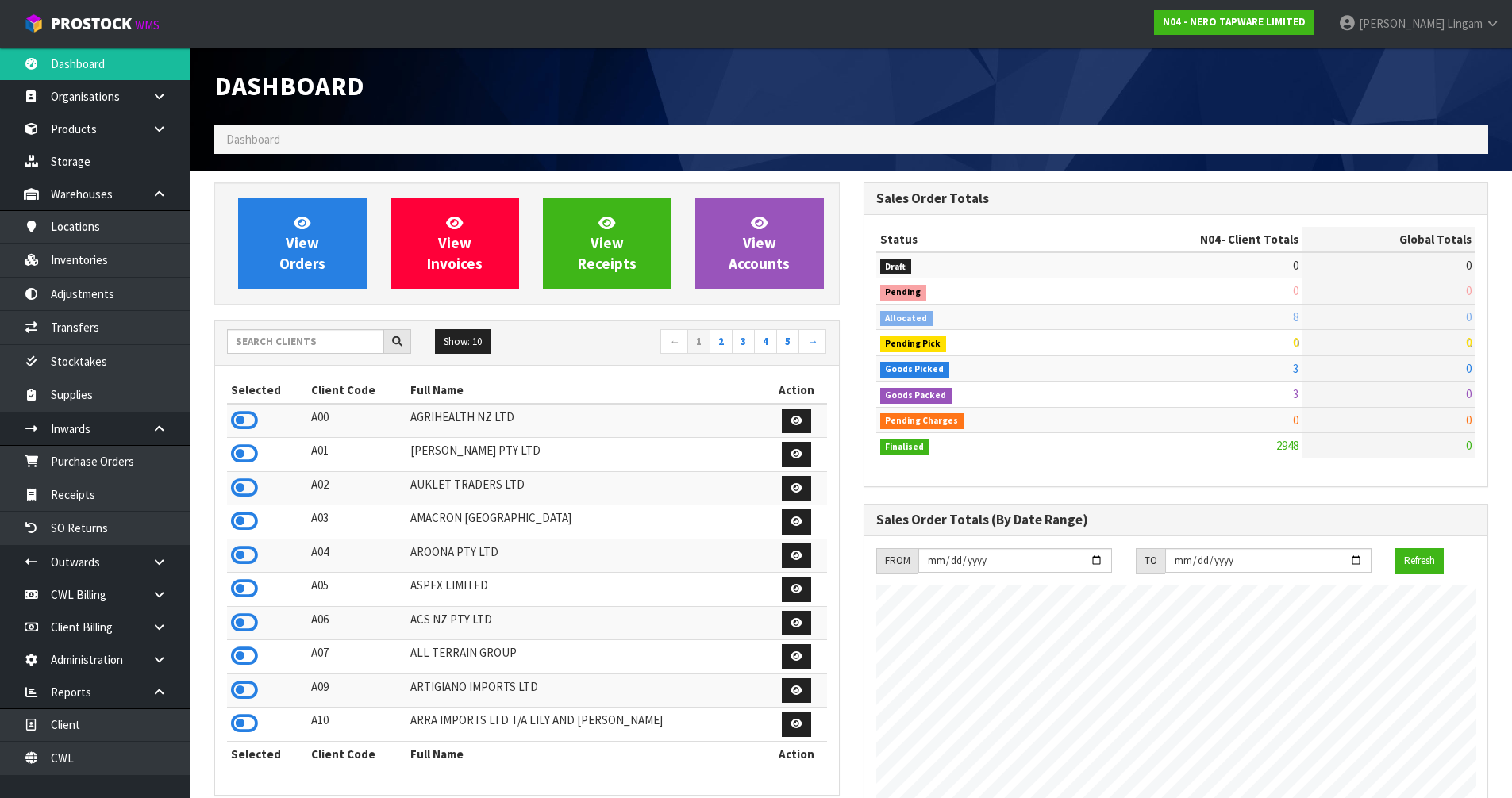
scroll to position [1202, 648]
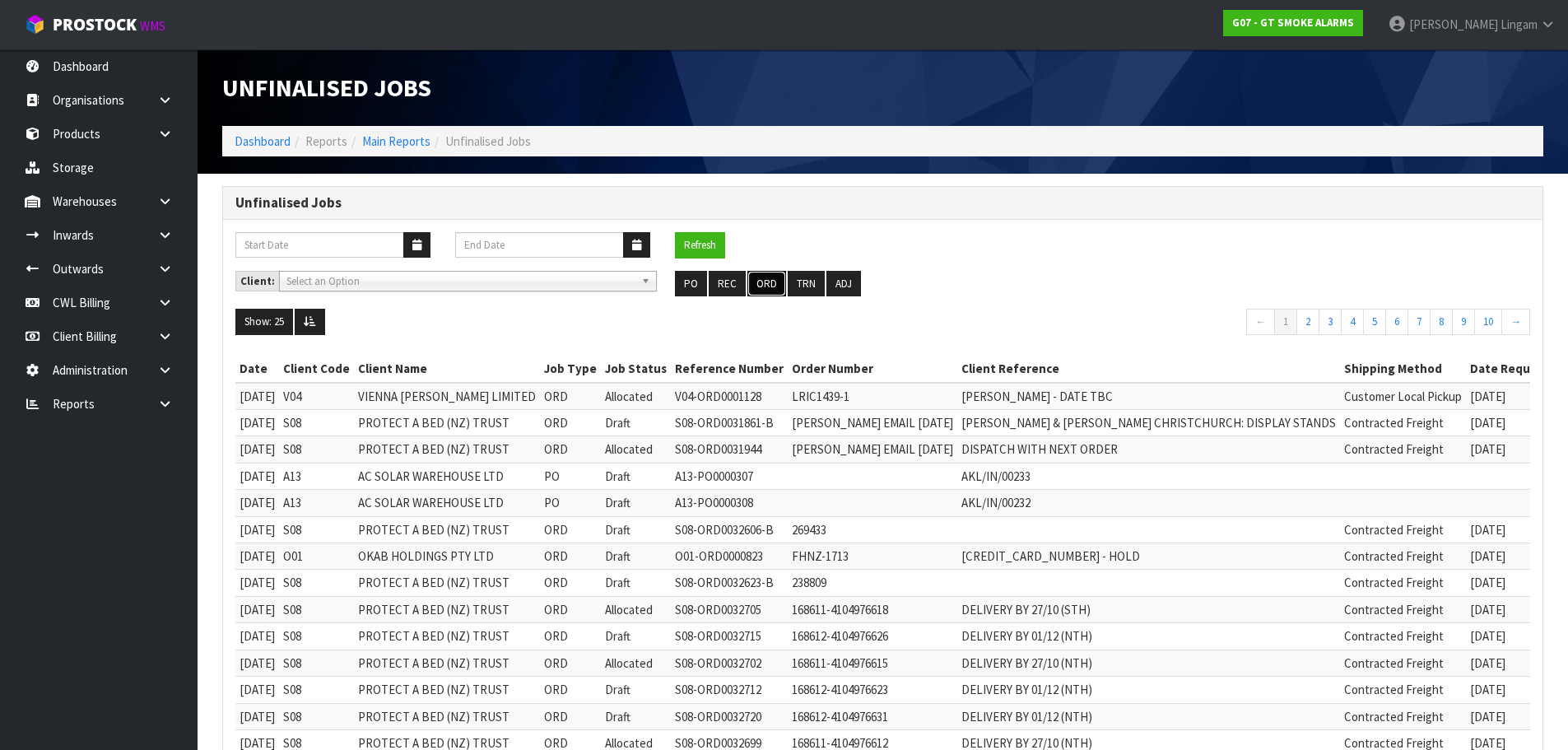
click at [753, 283] on button "ORD" at bounding box center [766, 283] width 38 height 26
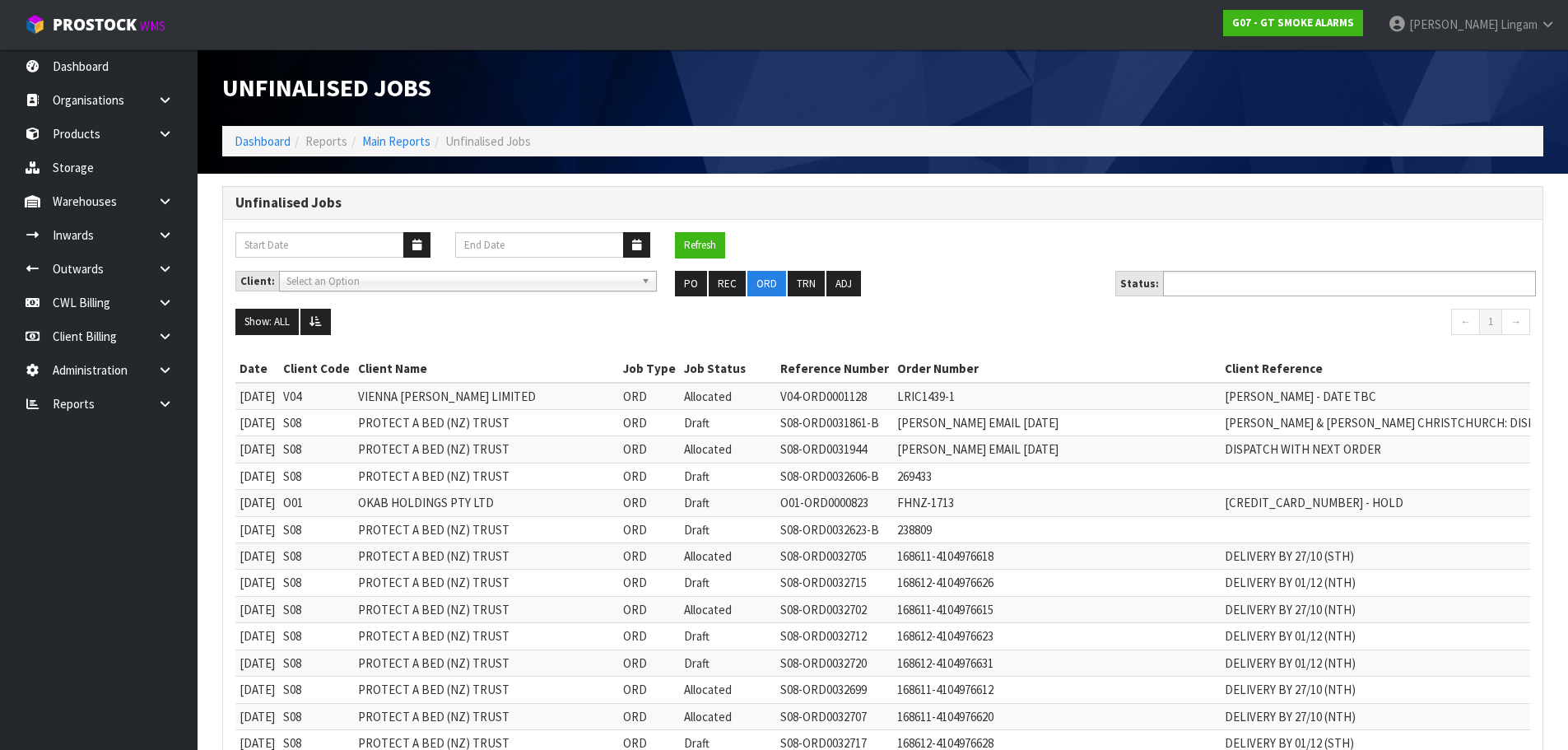
click at [1210, 278] on input "text" at bounding box center [1227, 283] width 121 height 21
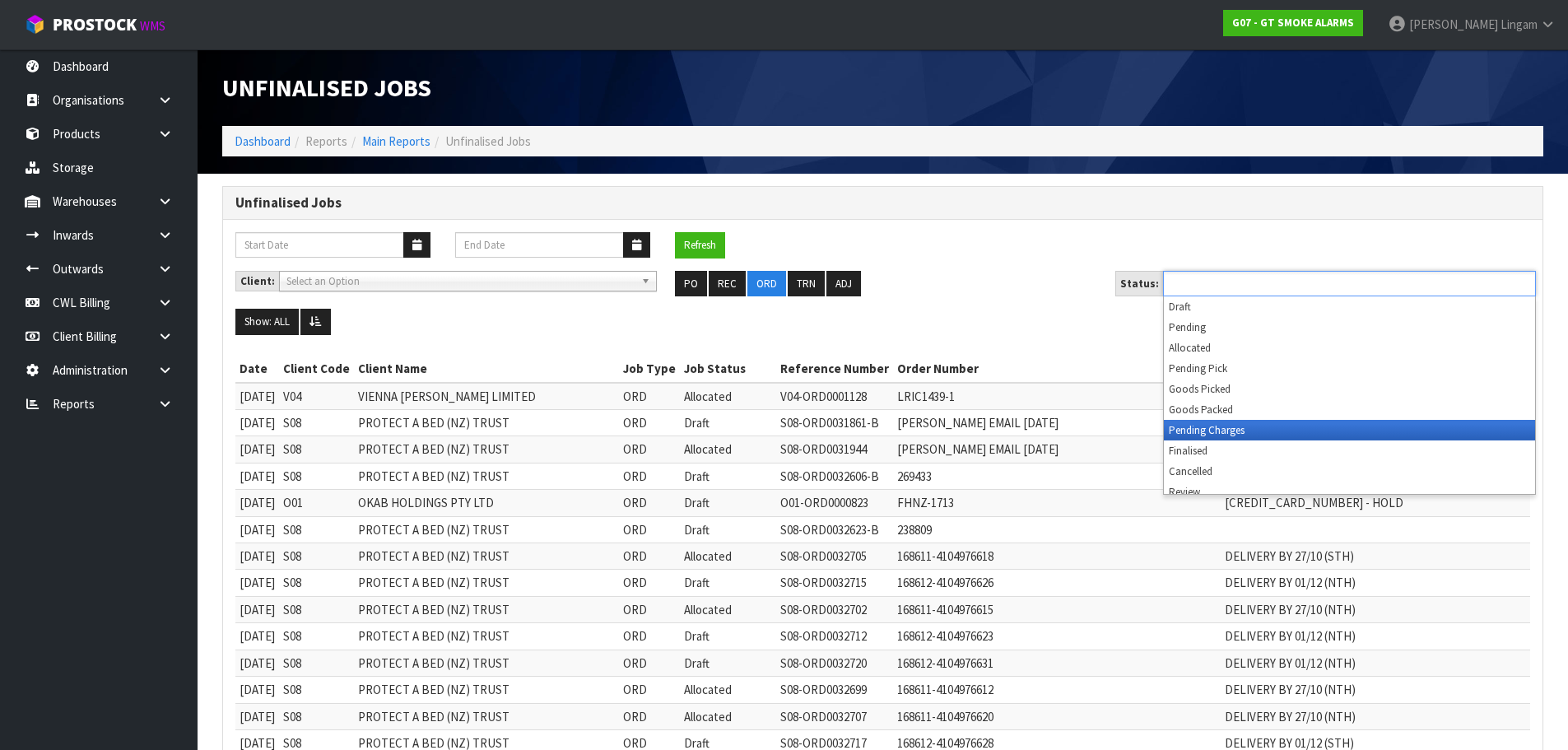
click at [1213, 431] on li "Pending Charges" at bounding box center [1349, 429] width 371 height 21
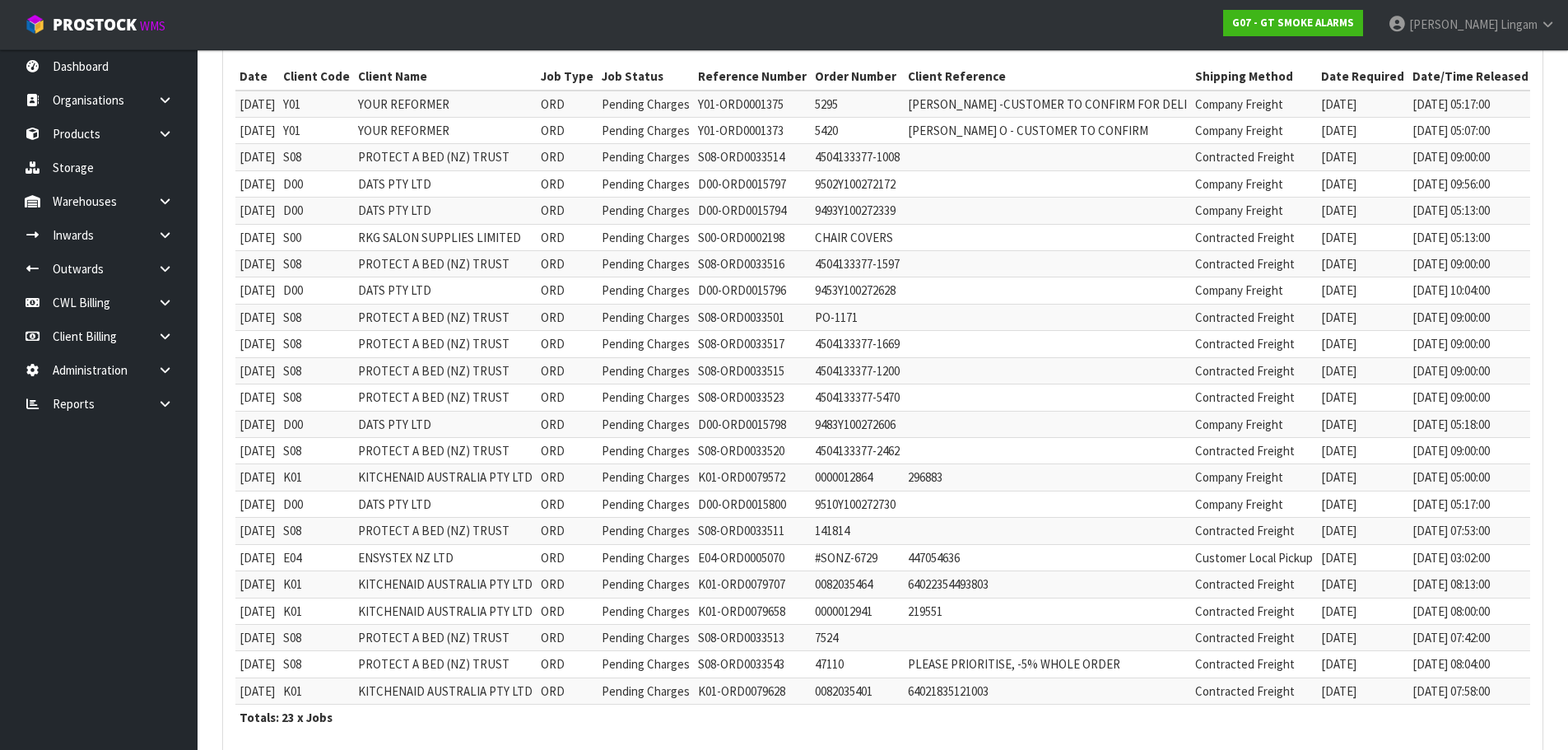
scroll to position [59, 0]
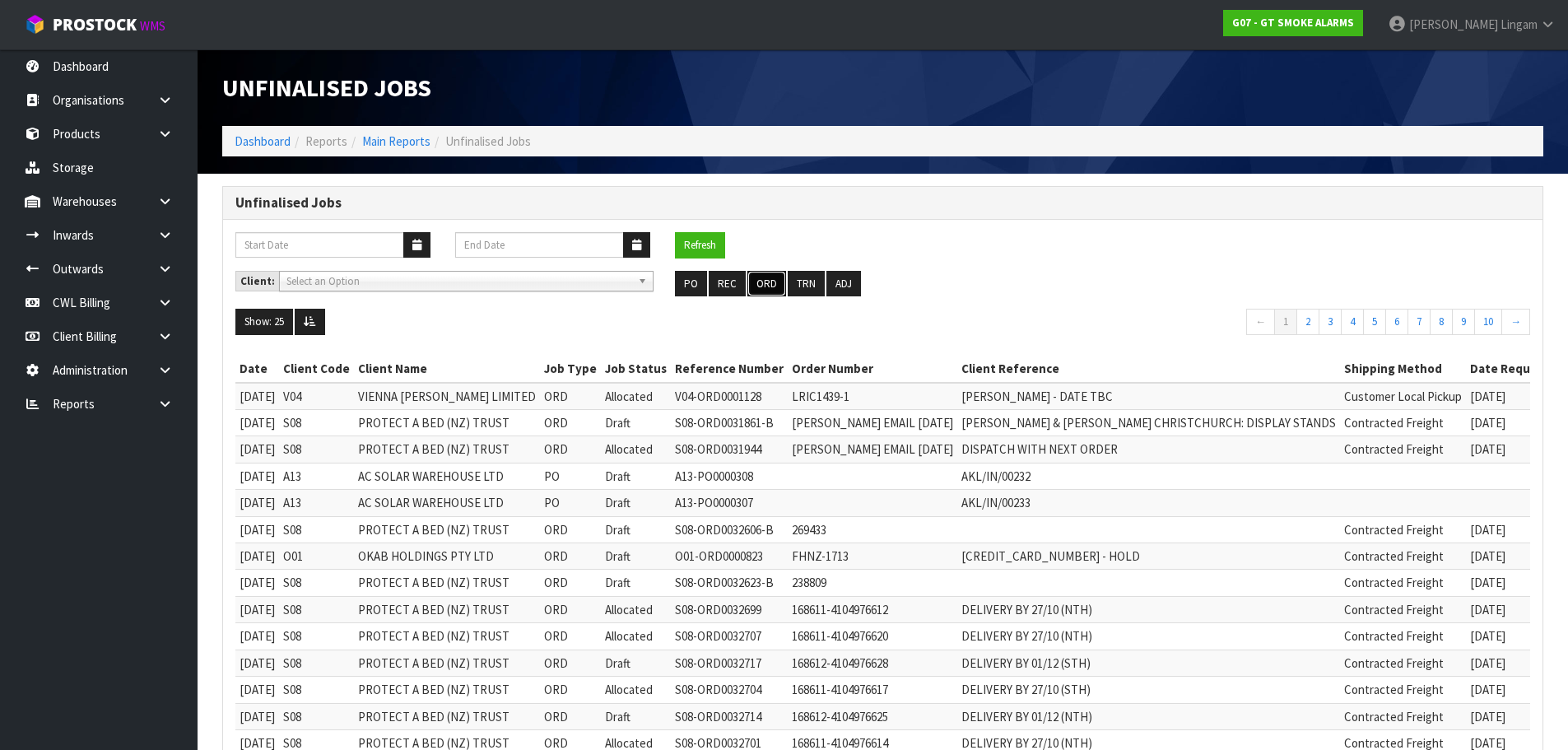
click at [764, 284] on button "ORD" at bounding box center [766, 283] width 38 height 26
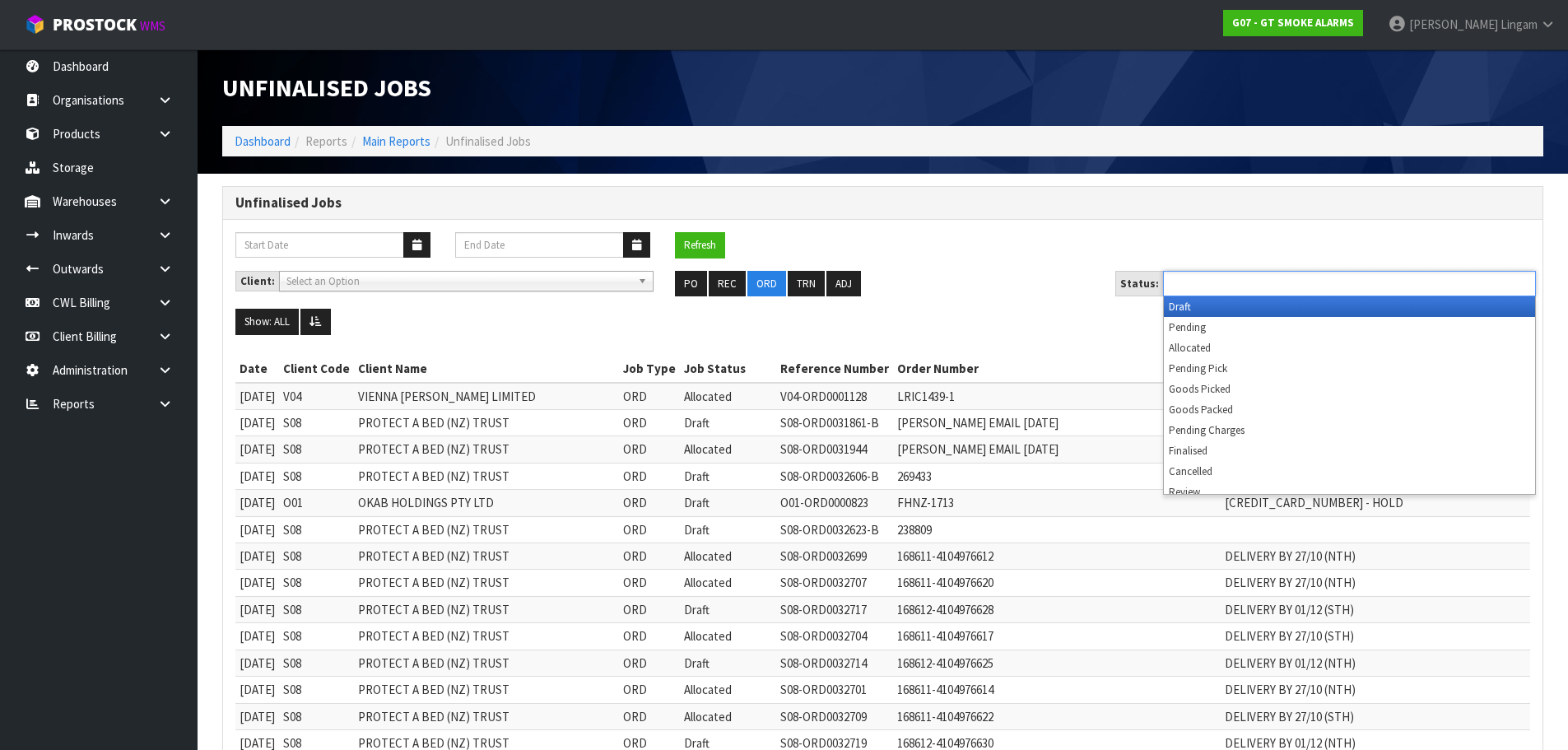
click at [1361, 278] on ul at bounding box center [1349, 283] width 373 height 26
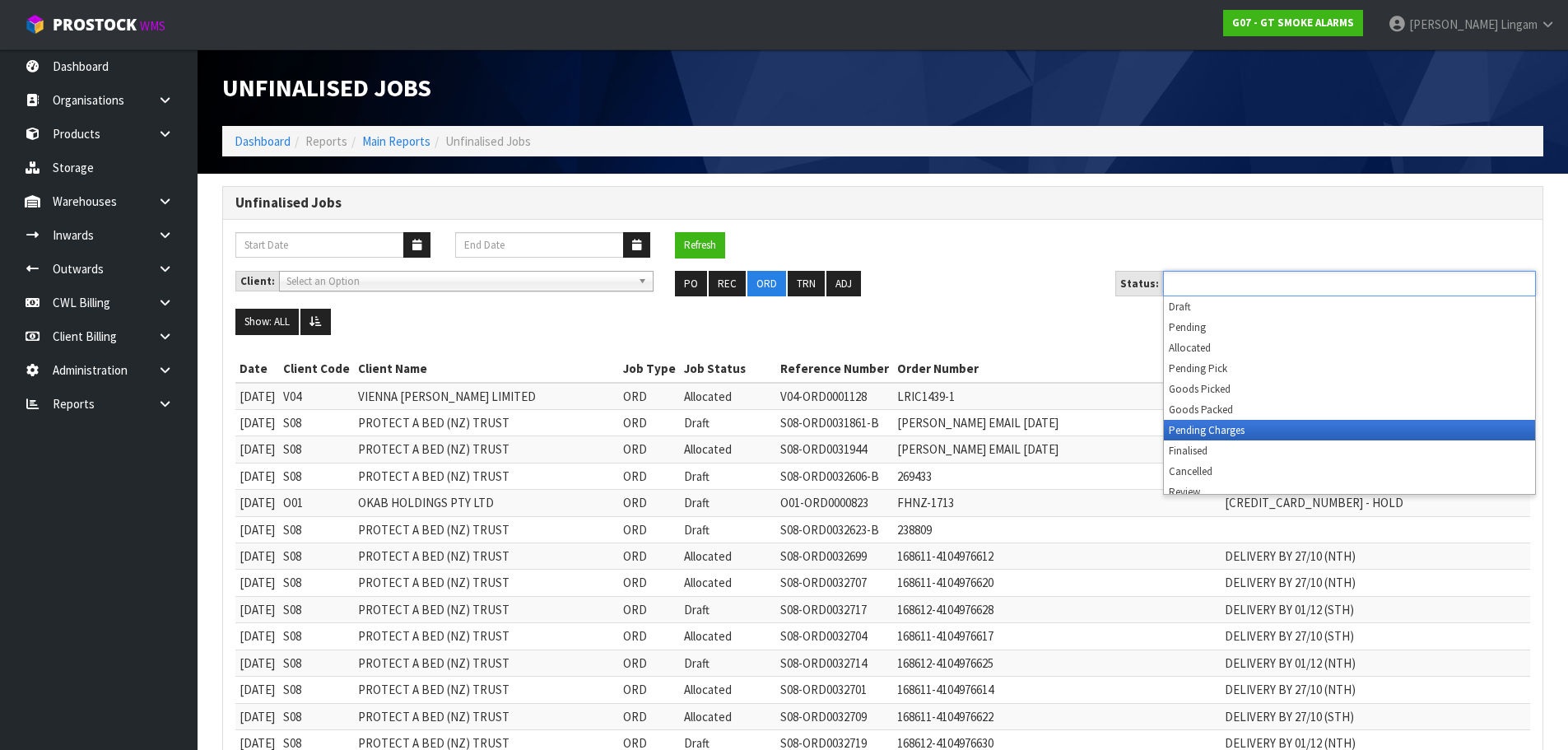
click at [1359, 430] on li "Pending Charges" at bounding box center [1349, 429] width 371 height 21
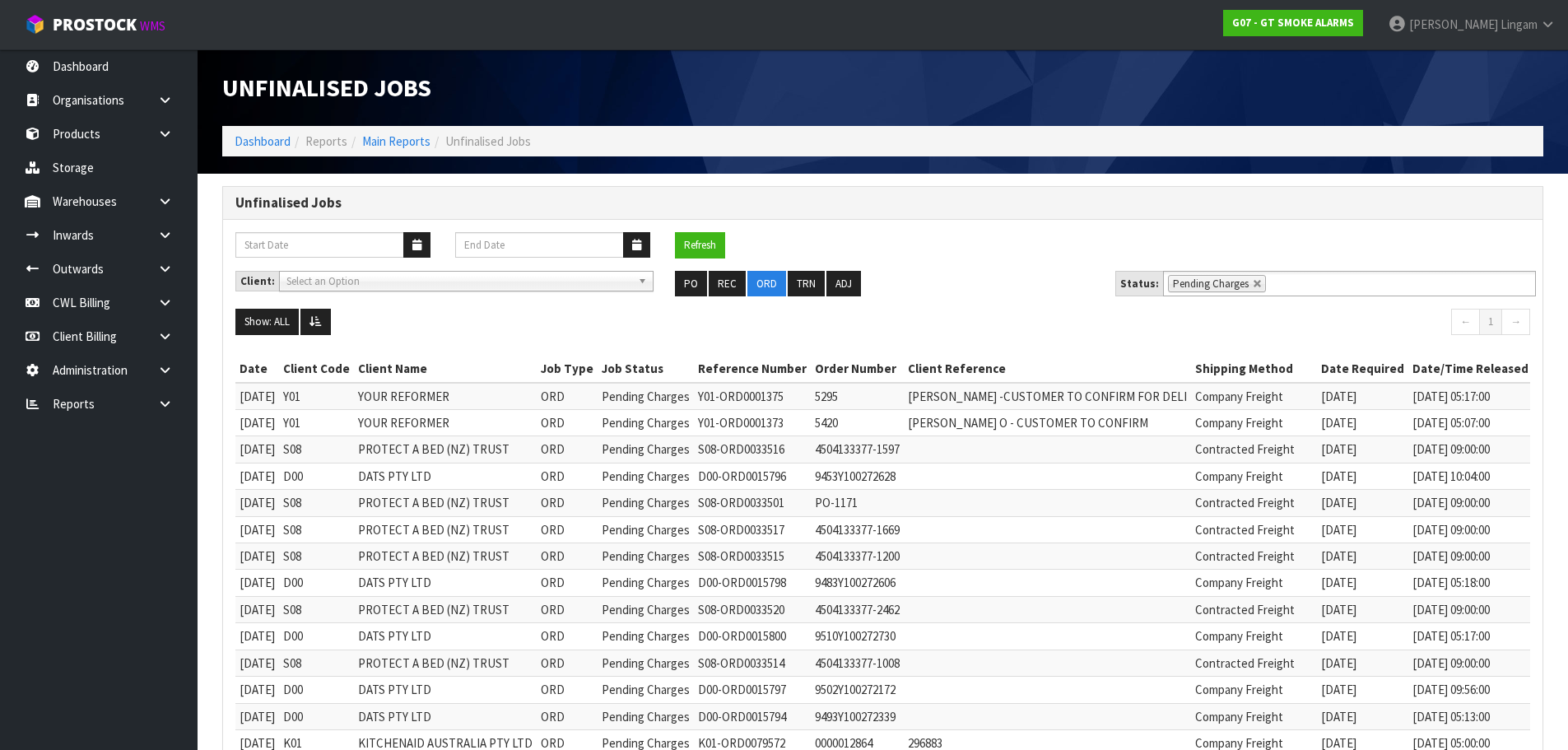
click at [940, 258] on div "Refresh" at bounding box center [882, 251] width 1319 height 38
click at [1252, 284] on link at bounding box center [1257, 283] width 10 height 10
type input "Select Some Options"
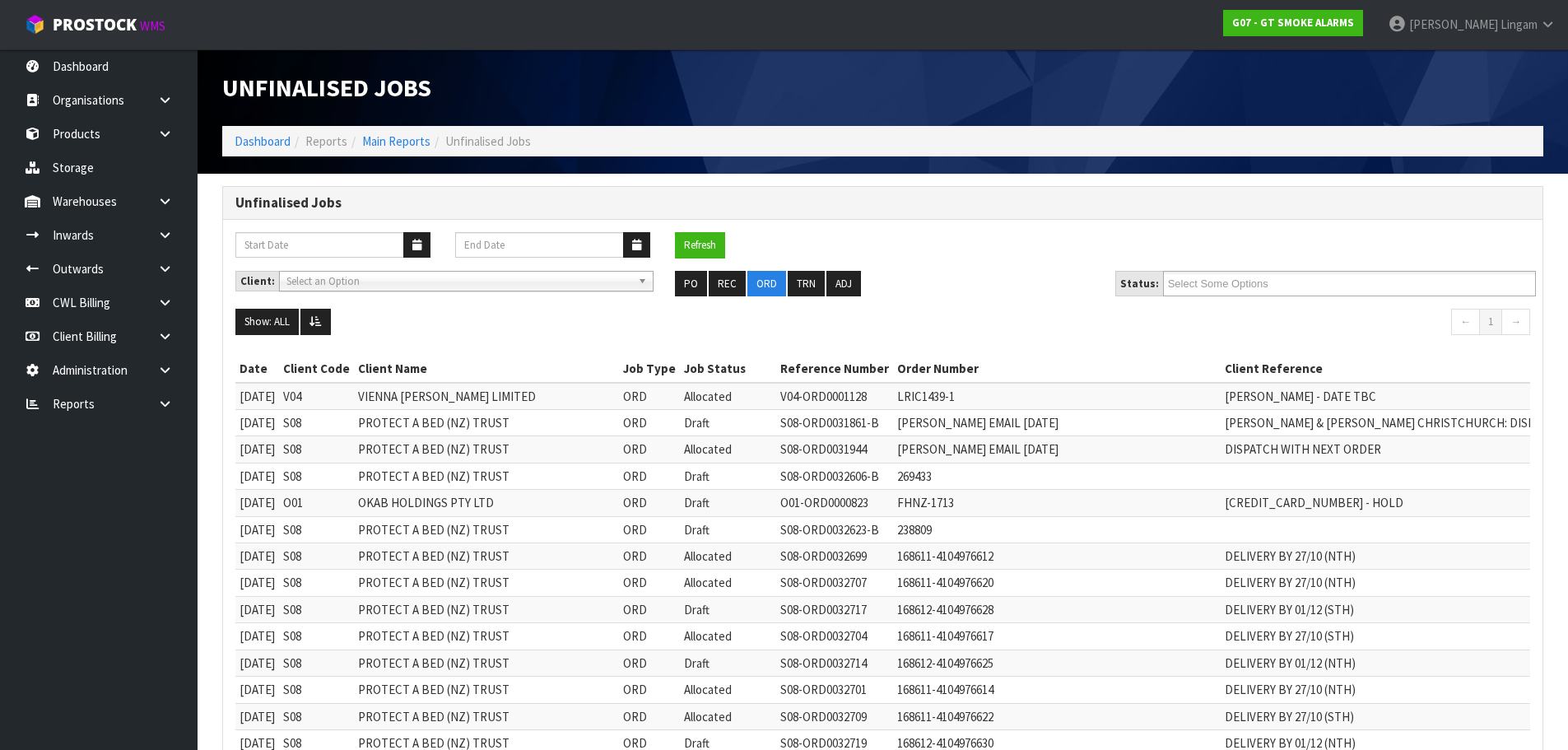
click at [1250, 284] on input "Select Some Options" at bounding box center [1227, 283] width 121 height 21
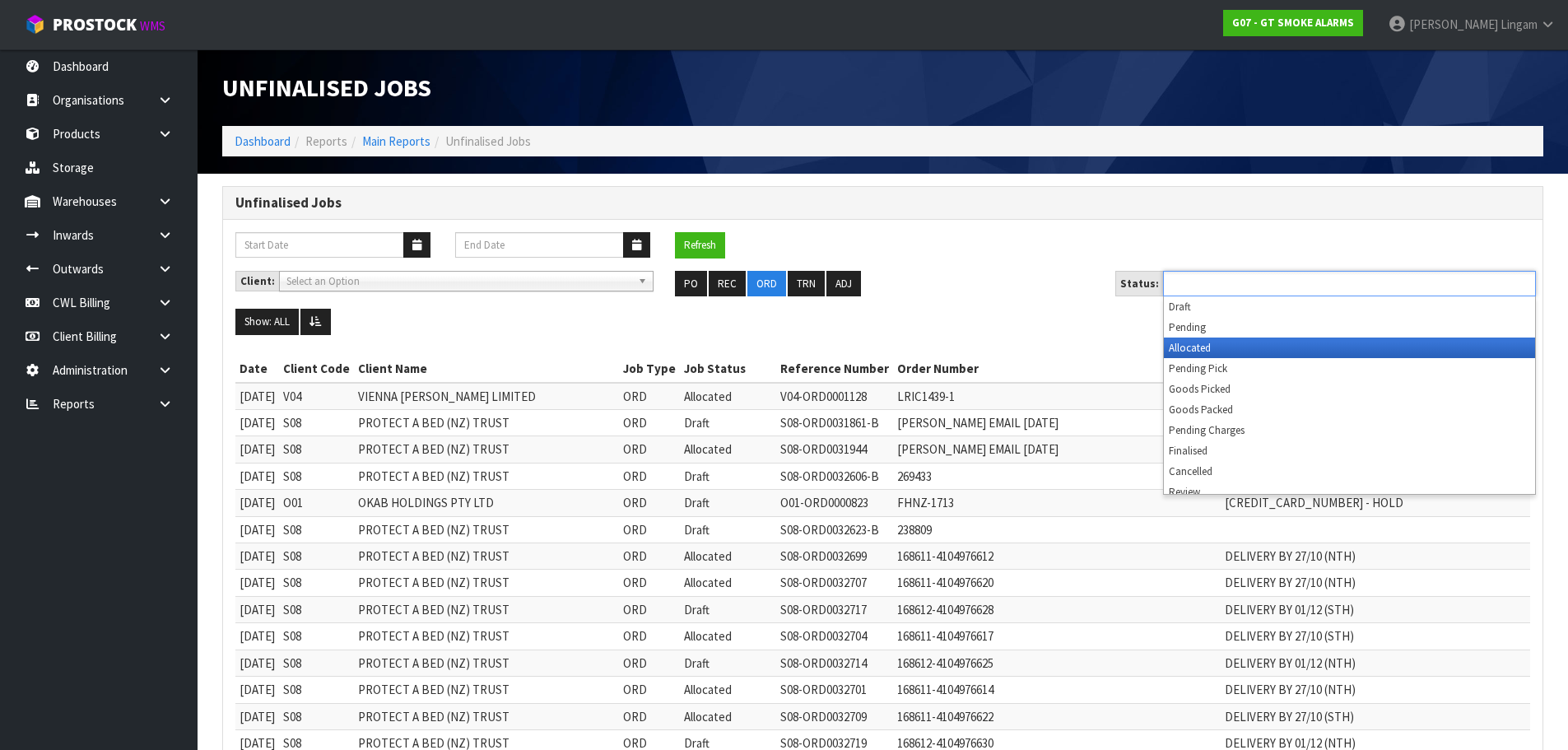
click at [1180, 350] on li "Allocated" at bounding box center [1349, 347] width 371 height 21
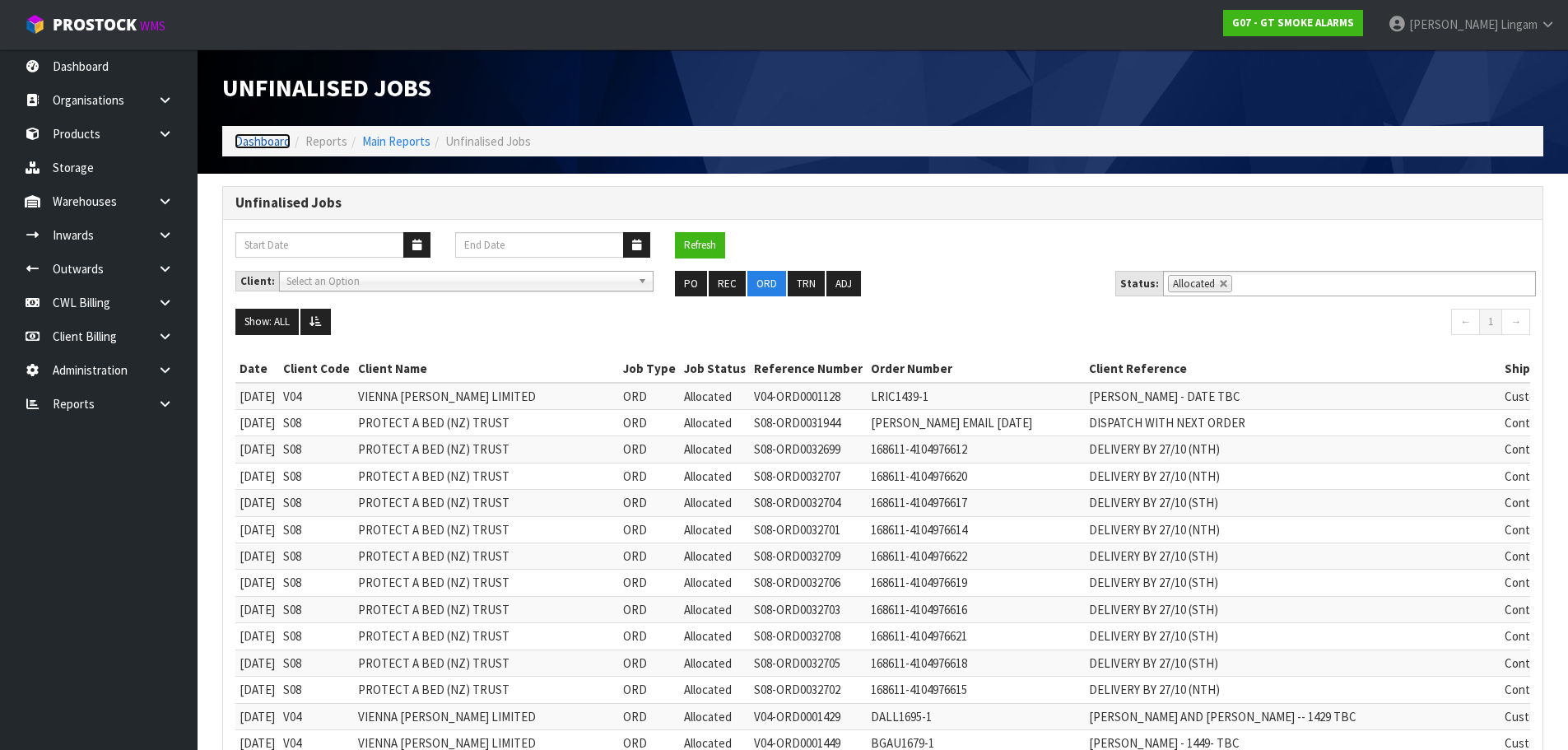
click at [262, 139] on link "Dashboard" at bounding box center [262, 140] width 56 height 15
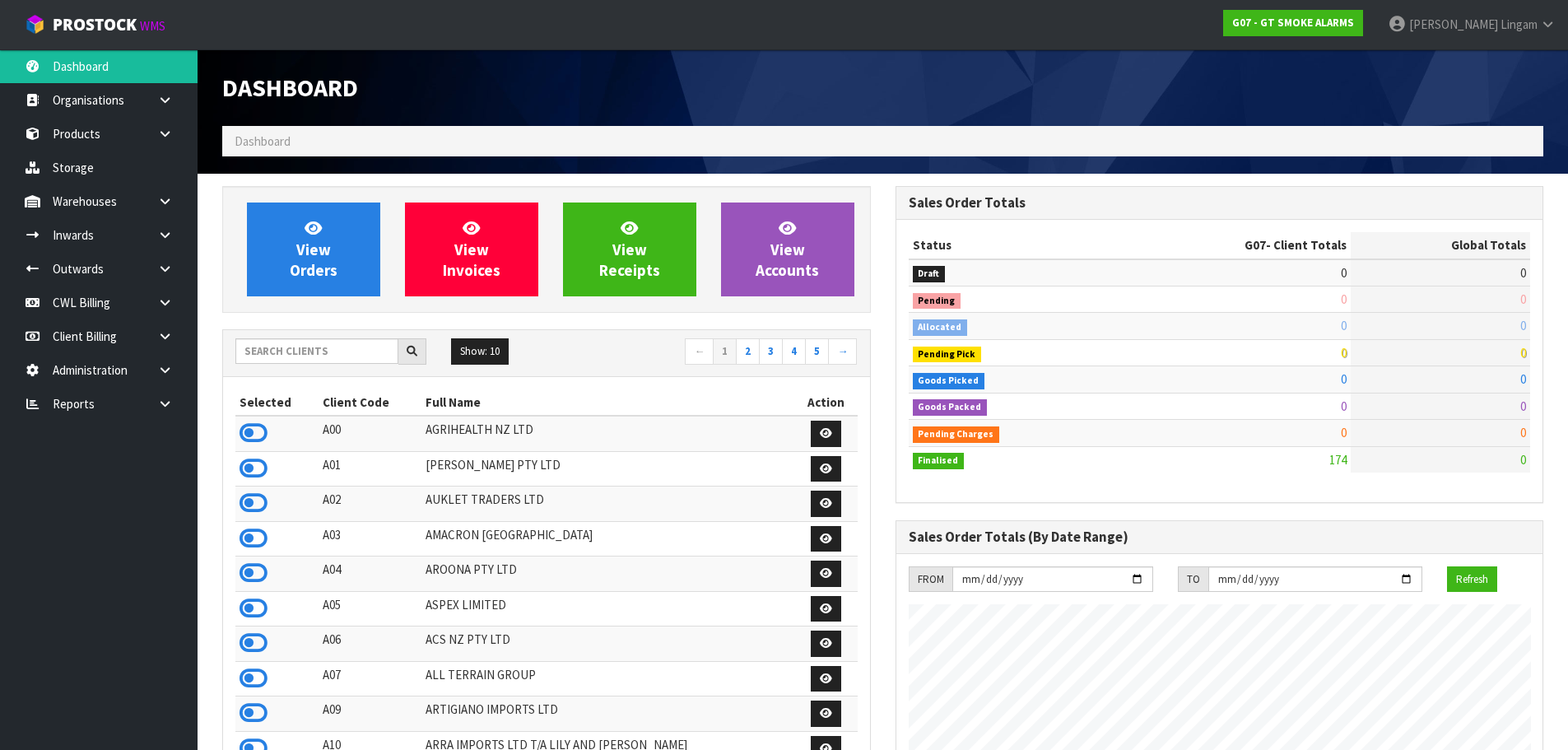
scroll to position [1032, 672]
click at [363, 358] on input "text" at bounding box center [316, 350] width 163 height 26
